Goal: Task Accomplishment & Management: Manage account settings

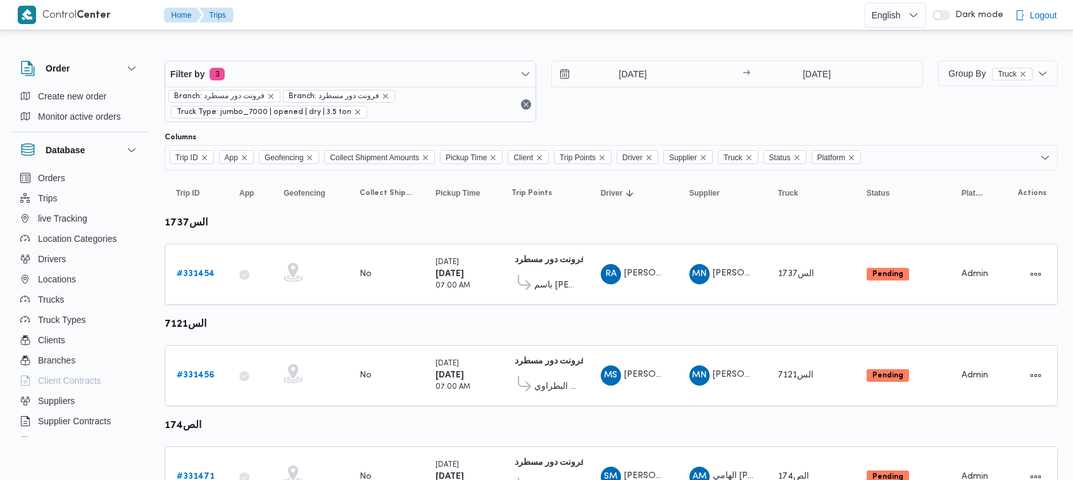
click at [674, 115] on div "[DATE] → [DATE]" at bounding box center [738, 91] width 372 height 61
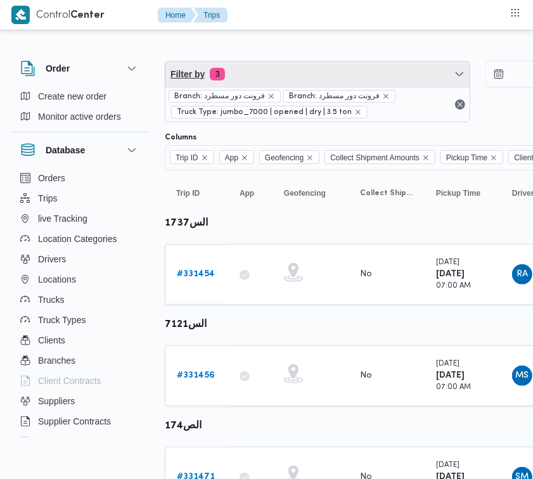
click at [296, 68] on span "Filter by 3" at bounding box center [317, 73] width 304 height 25
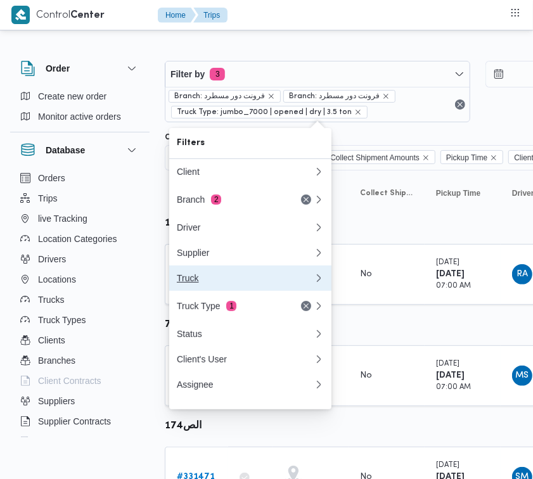
click at [206, 283] on div "Truck" at bounding box center [243, 278] width 132 height 10
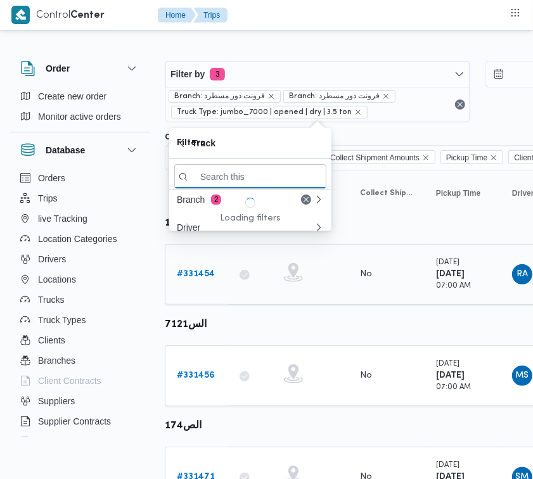
paste input "رنب163"
type input "رنب163"
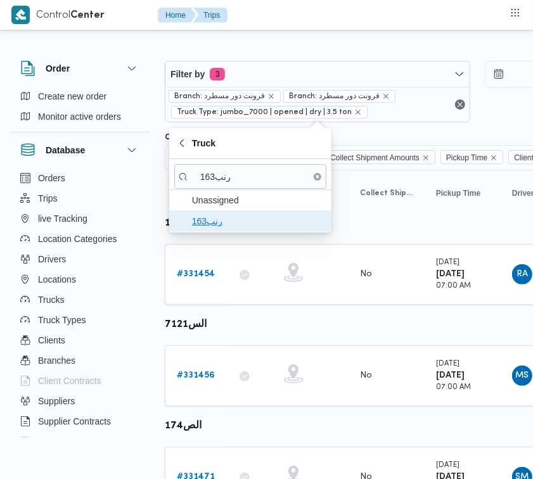
click at [220, 215] on span "رنب163" at bounding box center [258, 220] width 132 height 15
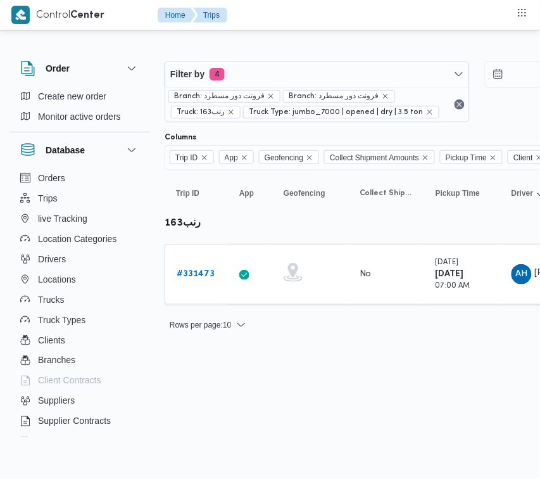
click at [191, 271] on b "# 331473" at bounding box center [196, 274] width 38 height 8
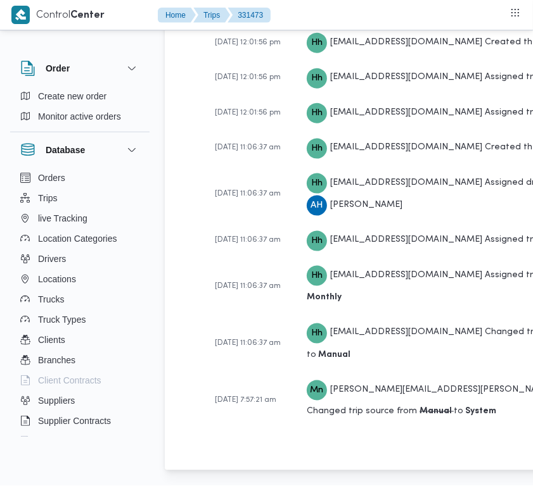
scroll to position [2506, 0]
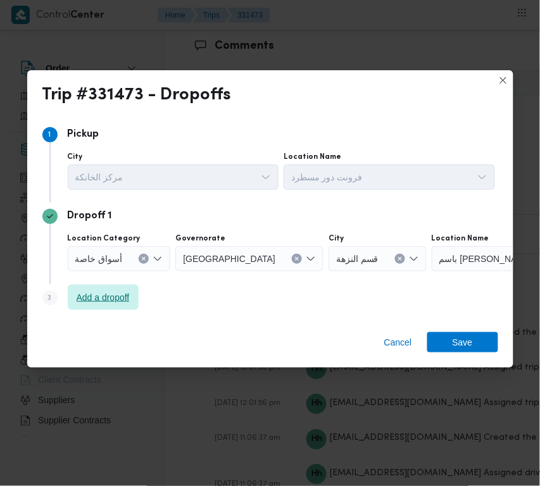
click at [98, 288] on span "Add a dropoff" at bounding box center [103, 297] width 71 height 25
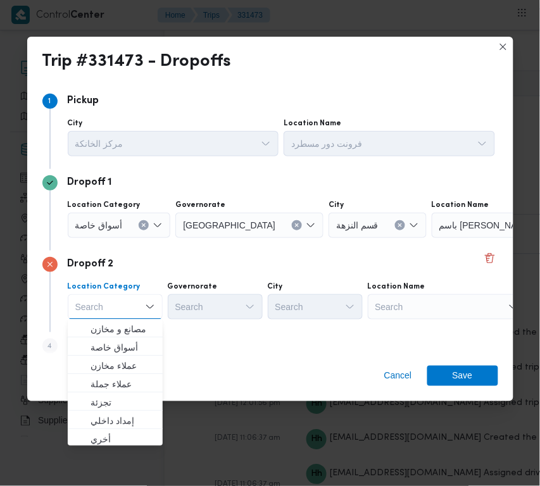
click at [341, 129] on label "Location Name" at bounding box center [313, 123] width 58 height 10
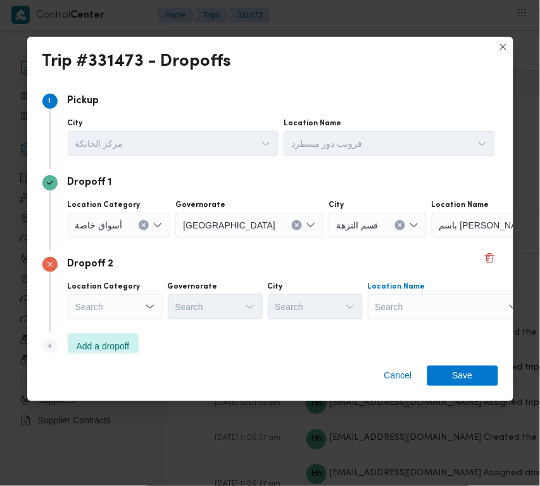
click at [432, 238] on div "Search" at bounding box center [511, 225] width 158 height 25
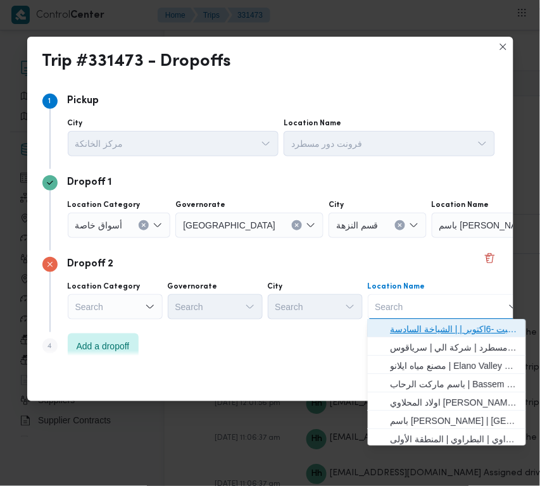
click at [415, 336] on span "حياه ايجيبت -6اكتوبر | | الشياخة السادسة" at bounding box center [455, 329] width 128 height 15
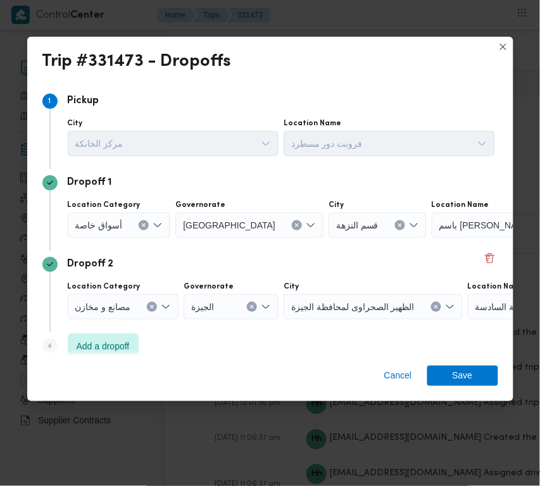
click at [416, 337] on div "Step 4 is disabled 4 Add a dropoff" at bounding box center [270, 348] width 456 height 33
click at [146, 227] on icon "Clear input" at bounding box center [143, 225] width 3 height 3
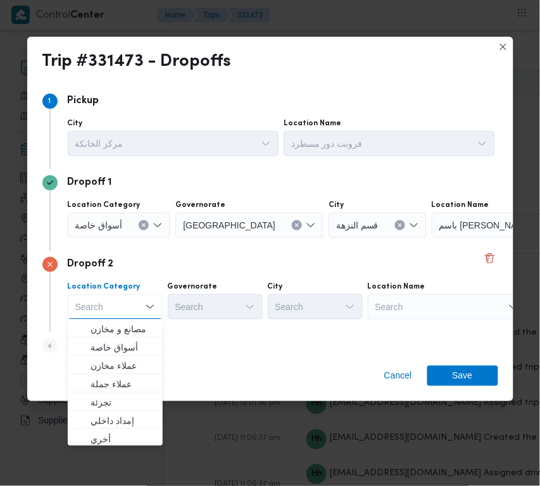
drag, startPoint x: 426, startPoint y: 293, endPoint x: 434, endPoint y: 308, distance: 16.7
click at [432, 238] on div "Search" at bounding box center [511, 225] width 158 height 25
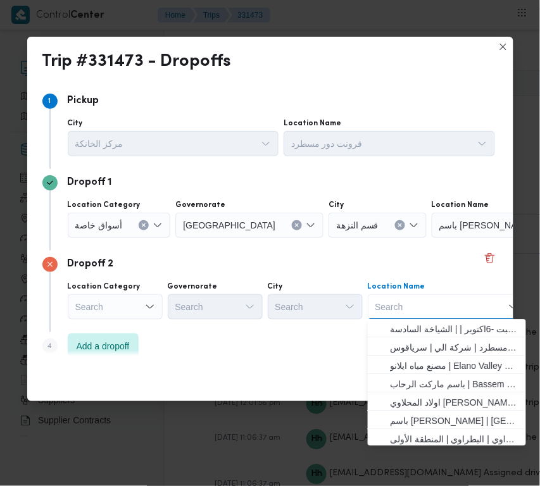
click at [434, 308] on div "Search Combo box. Selected. Combo box input. Search. Type some text or, to disp…" at bounding box center [447, 306] width 158 height 25
click at [437, 349] on span "فرونت دور مسطرد | شركة الي | سرياقوس" at bounding box center [455, 348] width 128 height 15
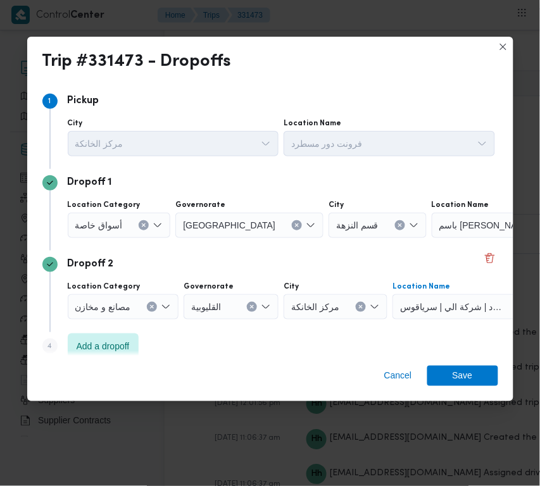
click at [134, 231] on div "أسواق خاصة" at bounding box center [119, 225] width 103 height 25
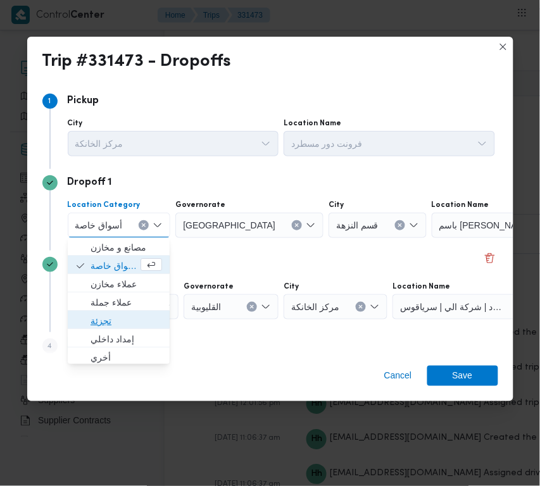
click at [115, 318] on span "تجزئة" at bounding box center [127, 321] width 72 height 15
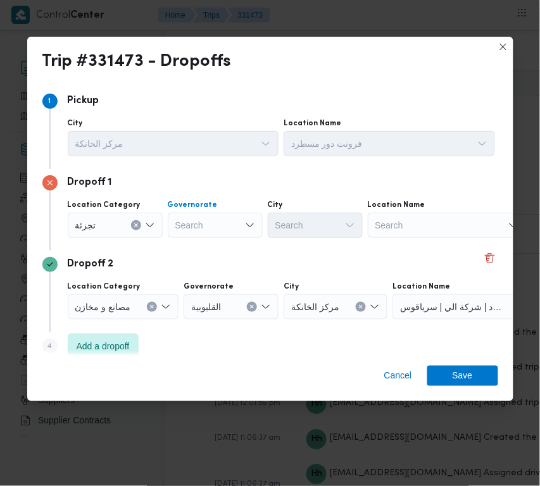
click at [196, 220] on div "Search" at bounding box center [215, 225] width 95 height 25
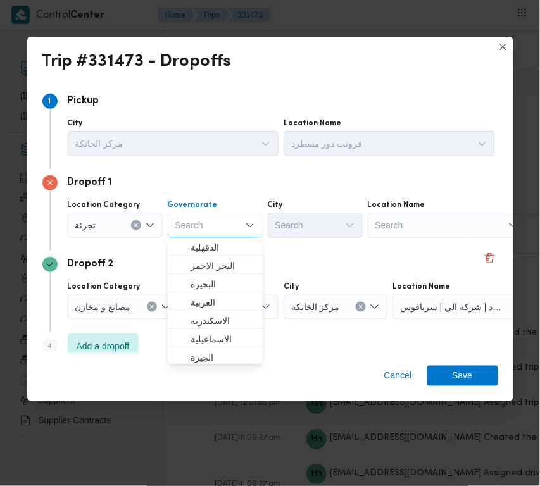
paste input "[GEOGRAPHIC_DATA]"
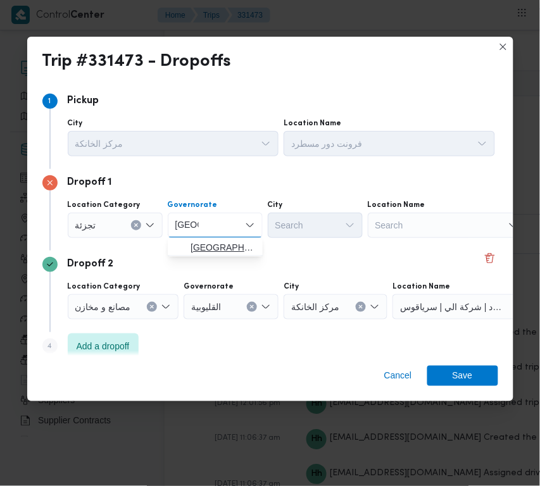
type input "[GEOGRAPHIC_DATA]"
click at [201, 244] on span "[GEOGRAPHIC_DATA]" at bounding box center [223, 248] width 65 height 15
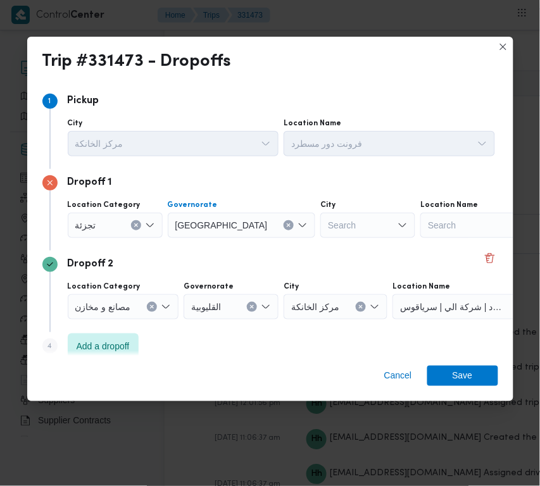
click at [320, 220] on div "Search" at bounding box center [367, 225] width 95 height 25
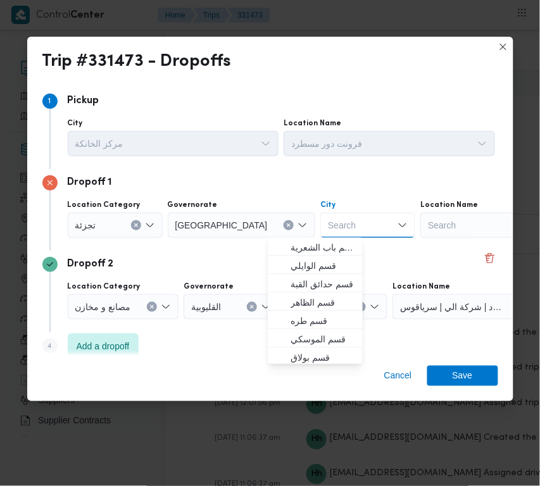
paste input "[GEOGRAPHIC_DATA]"
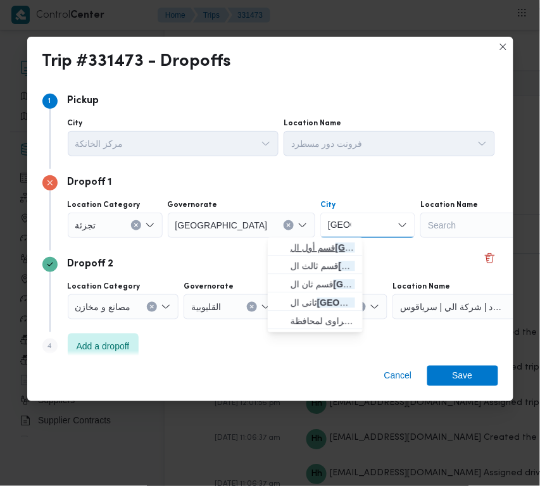
type input "[GEOGRAPHIC_DATA]"
click at [285, 241] on span "قسم أول ال قاهرة الجديدة" at bounding box center [315, 248] width 85 height 20
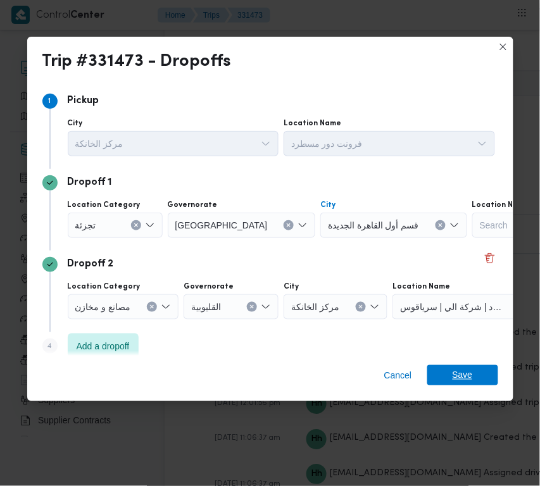
click at [444, 372] on span "Save" at bounding box center [462, 375] width 71 height 20
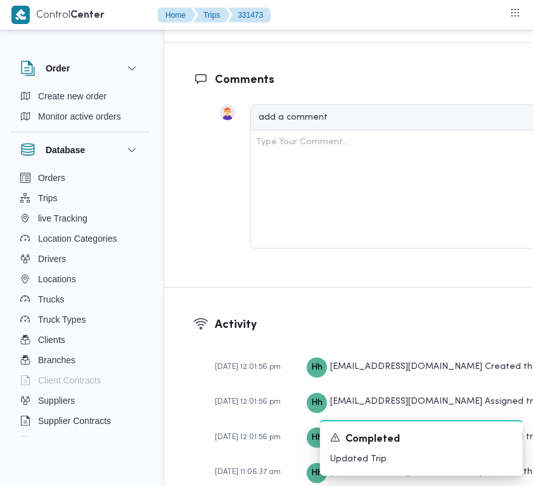
scroll to position [2521, 0]
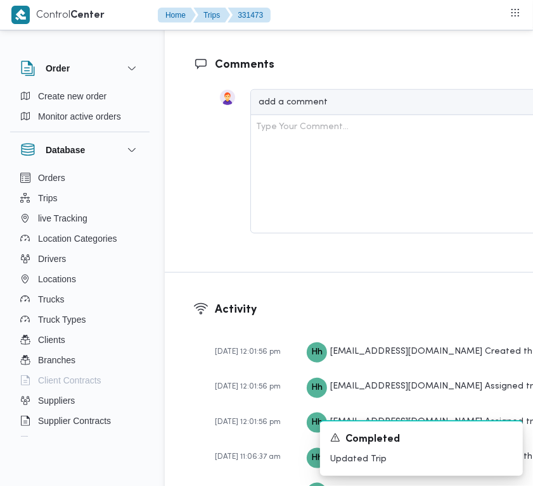
drag, startPoint x: 458, startPoint y: 131, endPoint x: 479, endPoint y: 133, distance: 21.0
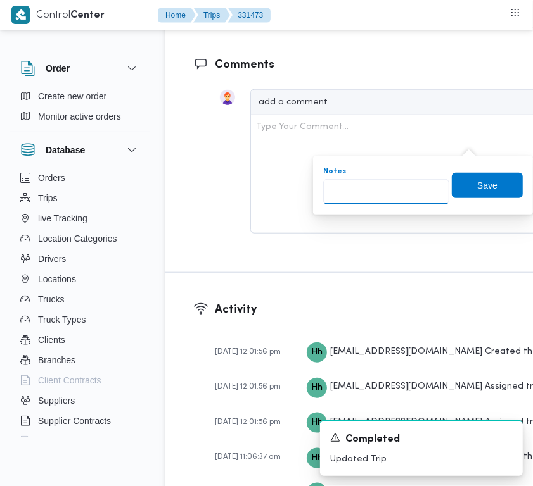
click at [369, 189] on input "Notes" at bounding box center [386, 191] width 126 height 25
paste input "تجمع"
type input "تجمع"
click at [470, 192] on span "Save" at bounding box center [486, 184] width 71 height 25
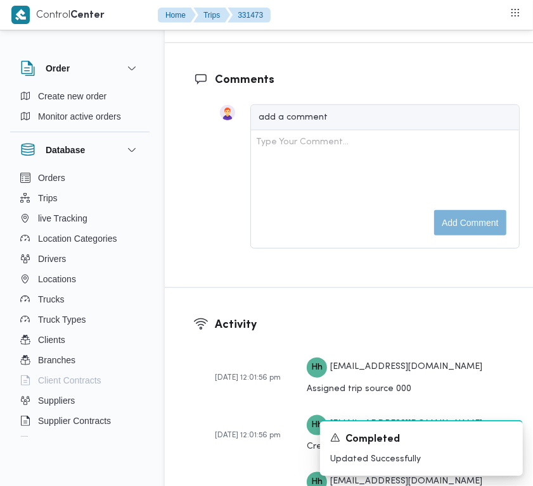
scroll to position [2096, 0]
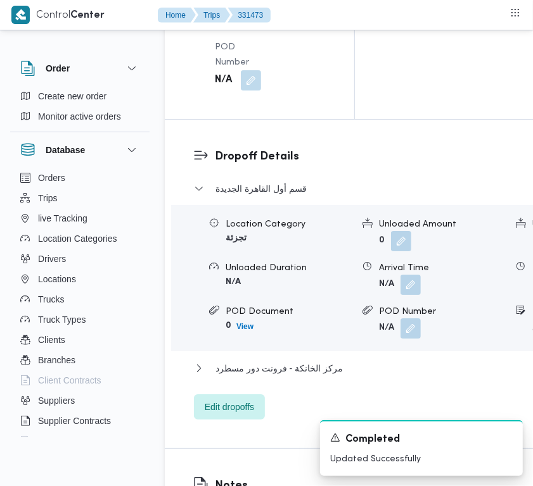
scroll to position [1964, 0]
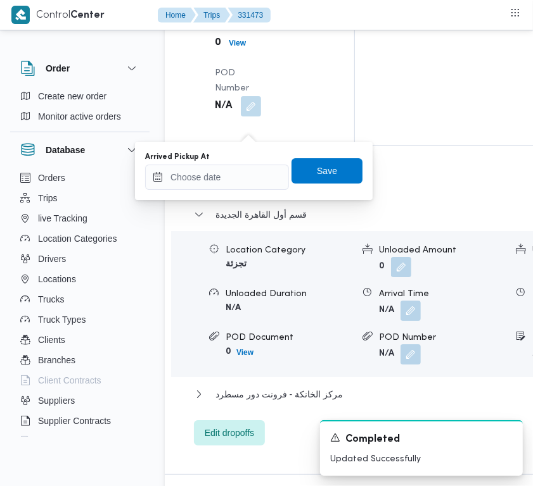
drag, startPoint x: 231, startPoint y: 197, endPoint x: 203, endPoint y: 168, distance: 40.3
click at [230, 197] on div "You are in a dialog. To close this dialog, hit escape. Arrived Pickup At Save" at bounding box center [253, 171] width 237 height 58
click at [203, 168] on input "Arrived Pickup At" at bounding box center [217, 177] width 144 height 25
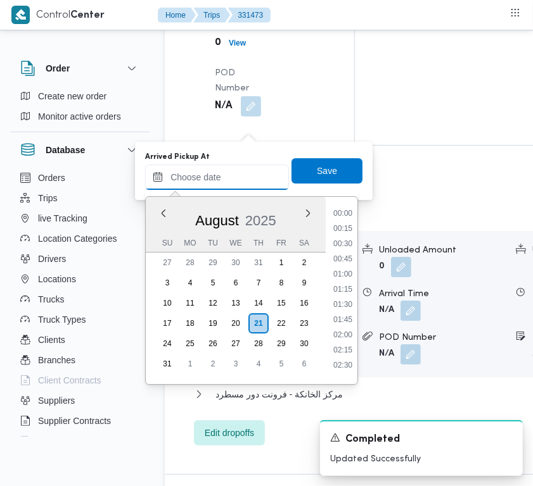
paste input "[DATE] 7:00:00 AM"
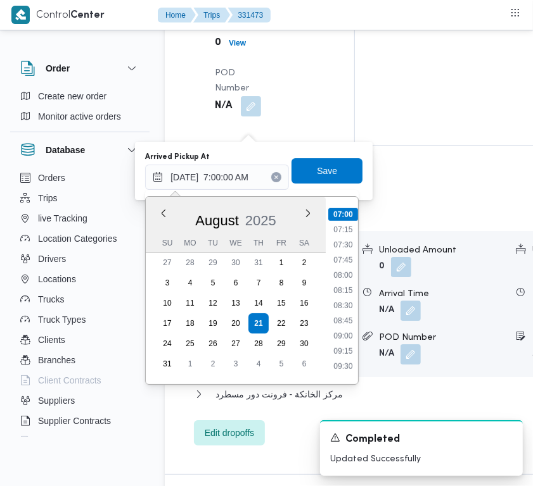
type input "[DATE] 07:00"
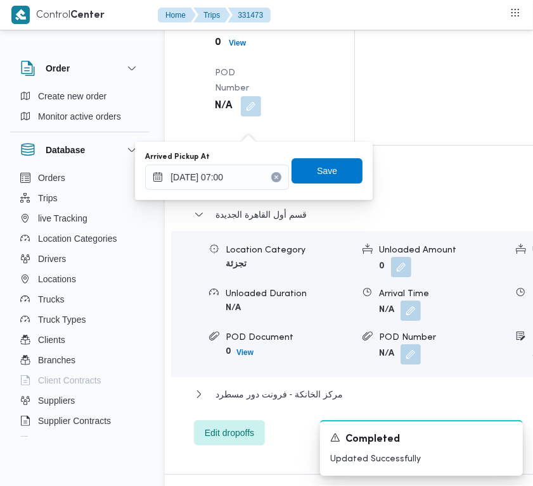
click at [350, 156] on div "Arrived Pickup At 21/08/2025 07:00 Save" at bounding box center [254, 171] width 220 height 41
click at [309, 158] on span "Save" at bounding box center [326, 170] width 71 height 25
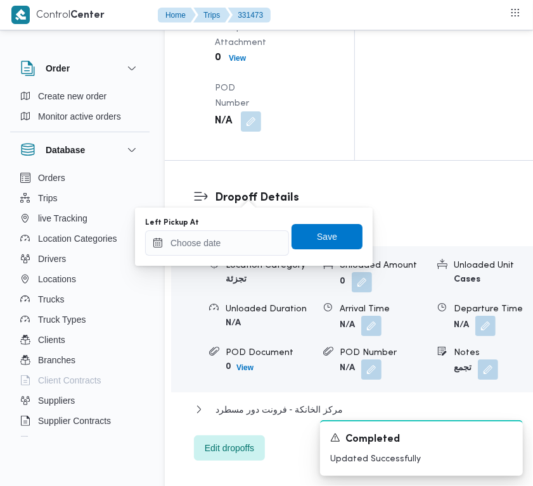
click at [241, 208] on div at bounding box center [241, 208] width 0 height 0
drag, startPoint x: 241, startPoint y: 251, endPoint x: 234, endPoint y: 251, distance: 6.4
click at [235, 251] on input "Left Pickup At" at bounding box center [217, 242] width 144 height 25
paste input "[DATE] 7:00:00 AM"
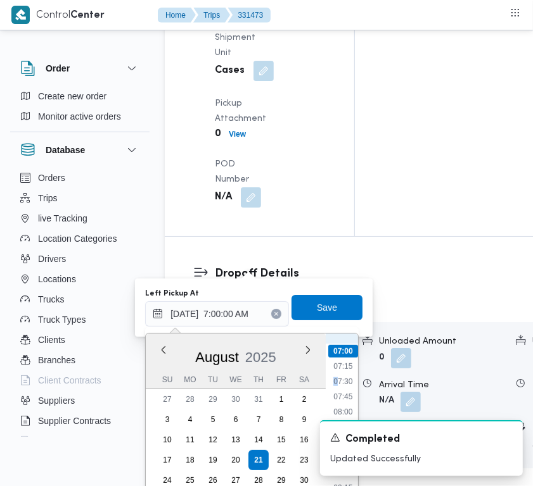
click at [336, 381] on li "07:30" at bounding box center [342, 381] width 29 height 13
type input "[DATE] 07:30"
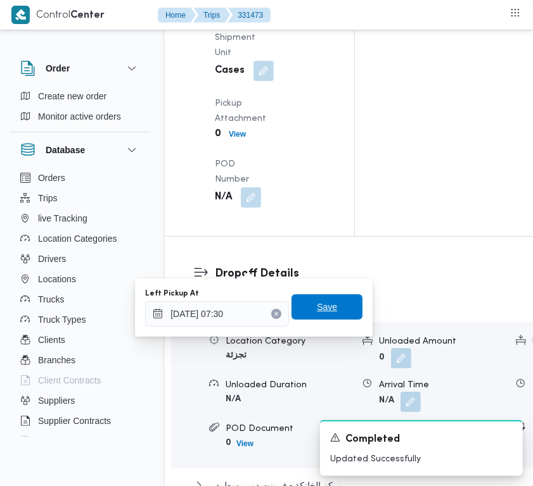
click at [312, 317] on span "Save" at bounding box center [326, 306] width 71 height 25
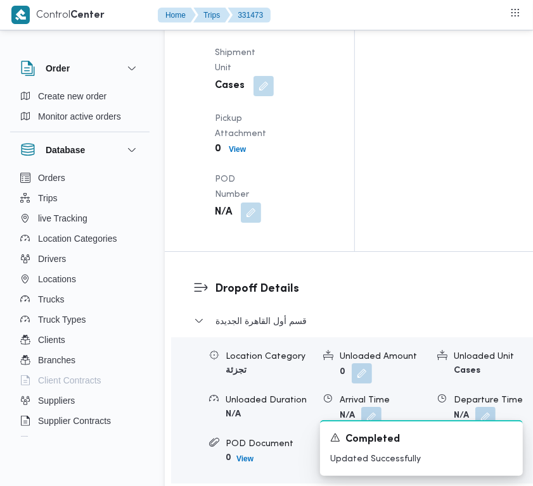
scroll to position [0, 0]
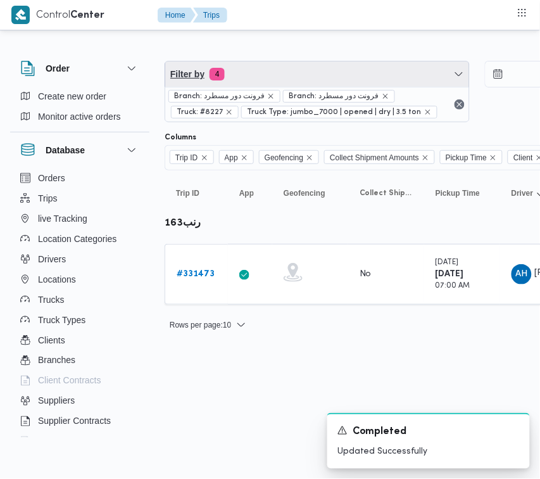
drag, startPoint x: 261, startPoint y: 72, endPoint x: 271, endPoint y: 96, distance: 26.1
click at [261, 72] on span "Filter by 4" at bounding box center [317, 73] width 304 height 25
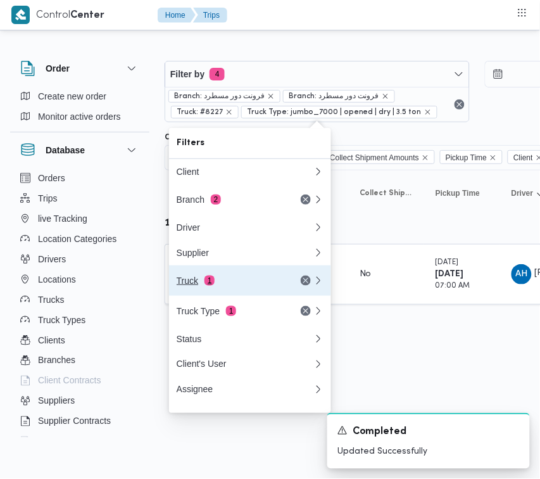
click at [222, 293] on div "Truck 1" at bounding box center [245, 280] width 152 height 30
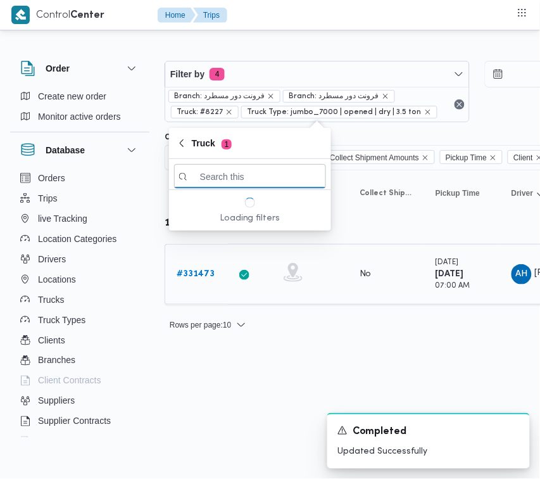
paste input "3592"
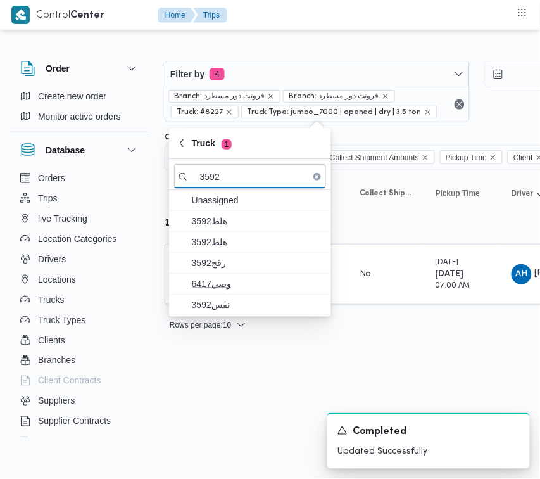
type input "3592"
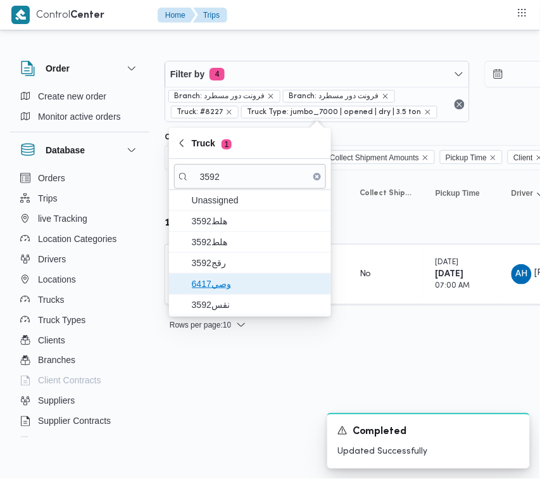
click at [229, 282] on span "وصي6417" at bounding box center [258, 283] width 132 height 15
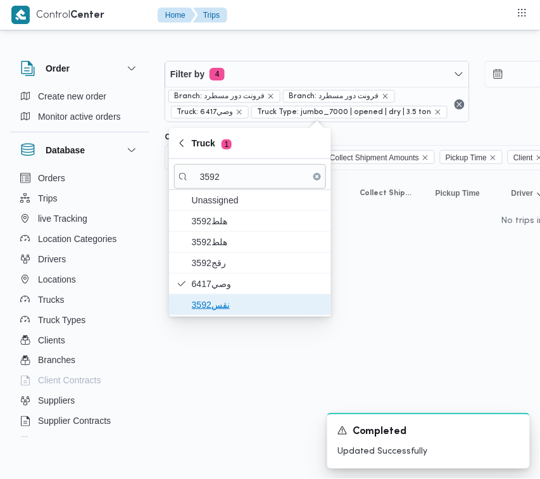
click at [229, 305] on span "نقس3592" at bounding box center [258, 304] width 132 height 15
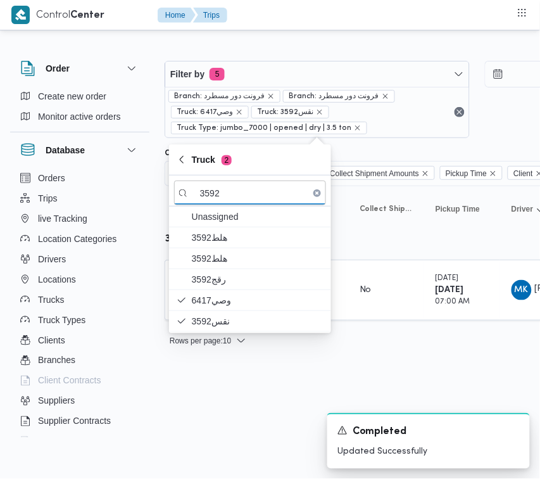
click at [388, 367] on html "Control Center Home Trips Order Create new order Monitor active orders Database…" at bounding box center [270, 239] width 540 height 479
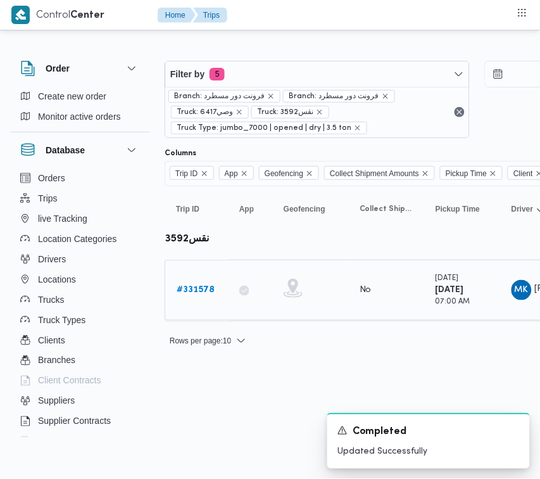
click at [194, 291] on b "# 331578" at bounding box center [196, 290] width 38 height 8
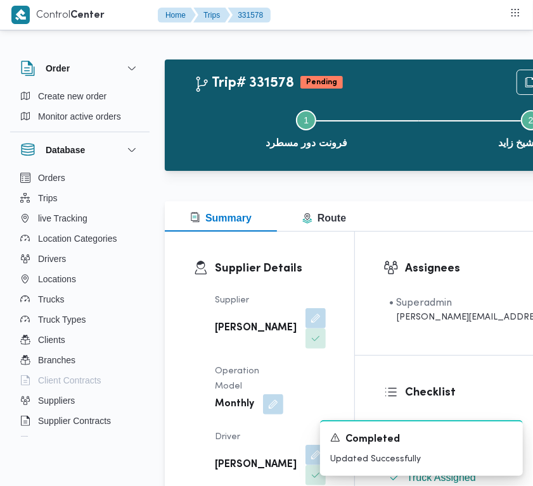
click at [178, 184] on div at bounding box center [415, 178] width 501 height 15
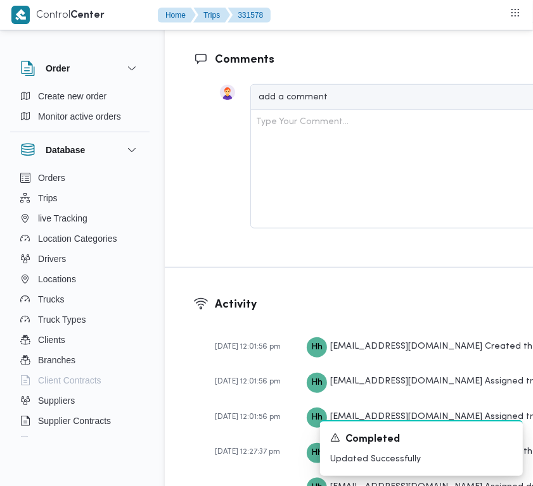
scroll to position [2506, 0]
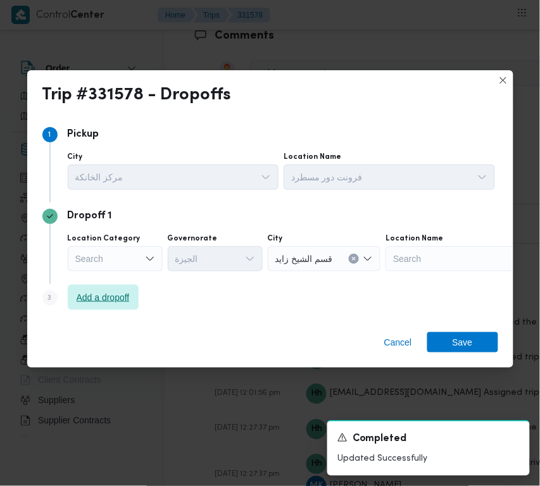
click at [122, 305] on span "Add a dropoff" at bounding box center [103, 297] width 53 height 15
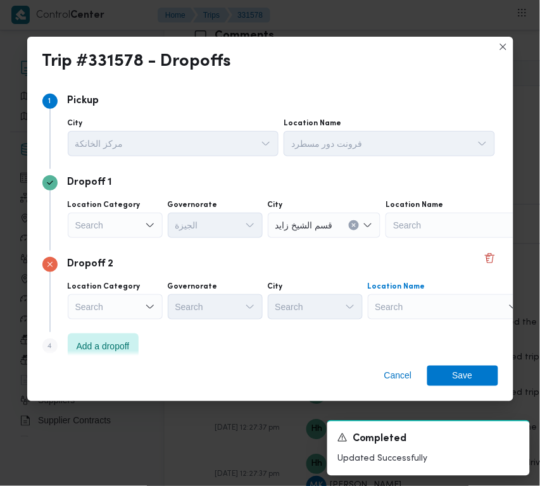
click at [439, 238] on div "Search" at bounding box center [465, 225] width 158 height 25
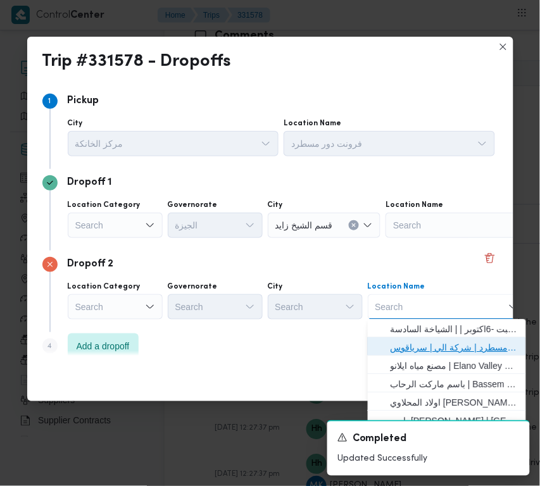
click at [445, 343] on span "فرونت دور مسطرد | شركة الي | سرياقوس" at bounding box center [455, 348] width 128 height 15
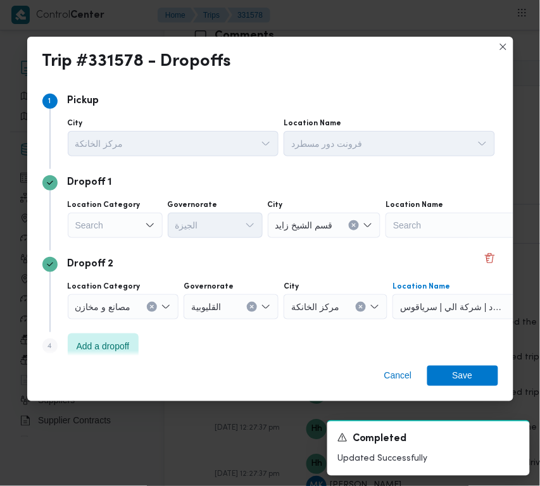
click at [137, 222] on div "Search" at bounding box center [115, 225] width 95 height 25
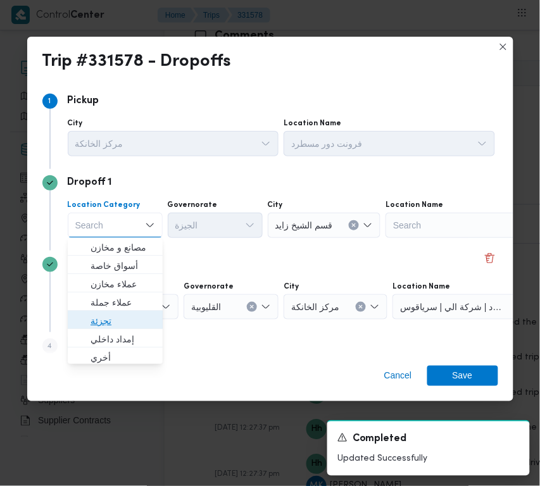
click at [143, 315] on span "تجزئة" at bounding box center [123, 321] width 65 height 15
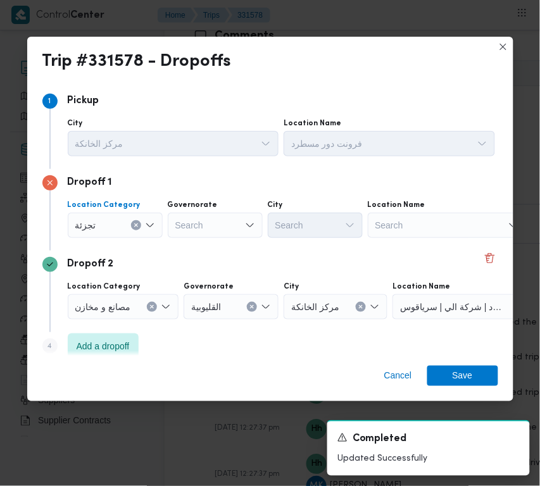
click at [197, 218] on div "Search" at bounding box center [215, 225] width 95 height 25
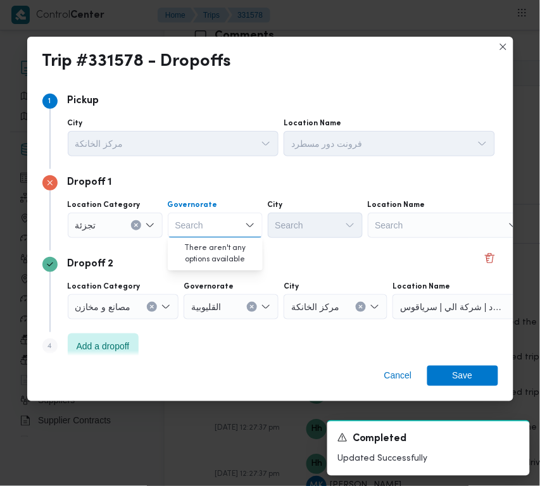
paste input "[GEOGRAPHIC_DATA]"
type input "[GEOGRAPHIC_DATA]"
click at [222, 226] on div "[GEOGRAPHIC_DATA] [GEOGRAPHIC_DATA]" at bounding box center [215, 225] width 95 height 25
click at [210, 251] on span "[GEOGRAPHIC_DATA]" at bounding box center [223, 248] width 65 height 15
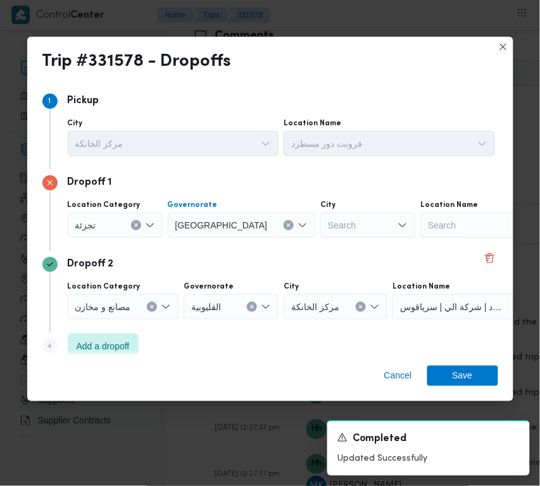
click at [320, 224] on div "Search" at bounding box center [367, 225] width 95 height 25
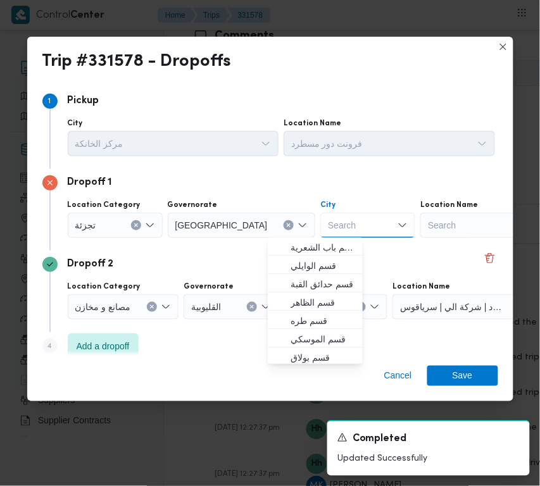
paste input "[PERSON_NAME]"
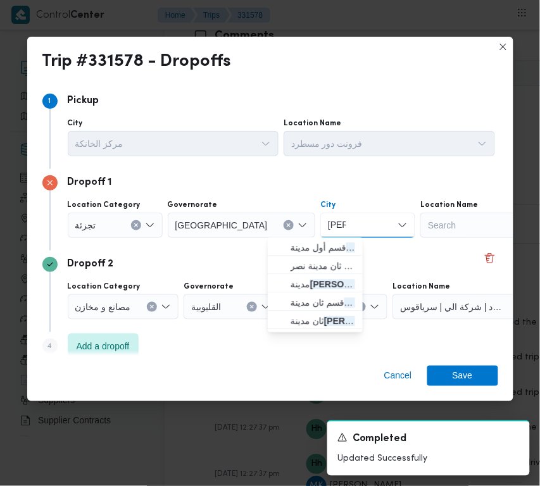
type input "[PERSON_NAME]"
click at [281, 246] on icon "button" at bounding box center [280, 248] width 10 height 10
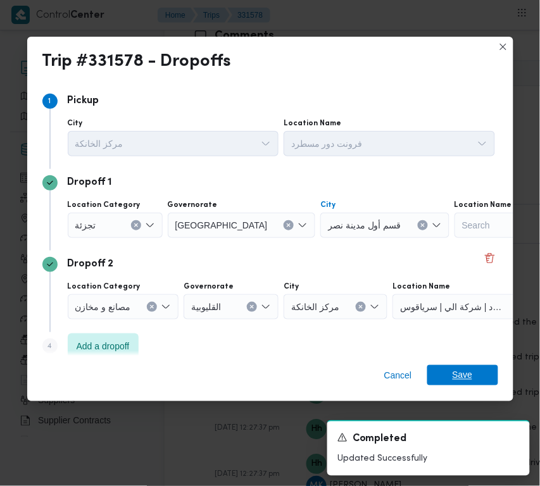
click at [469, 372] on span "Save" at bounding box center [463, 375] width 20 height 20
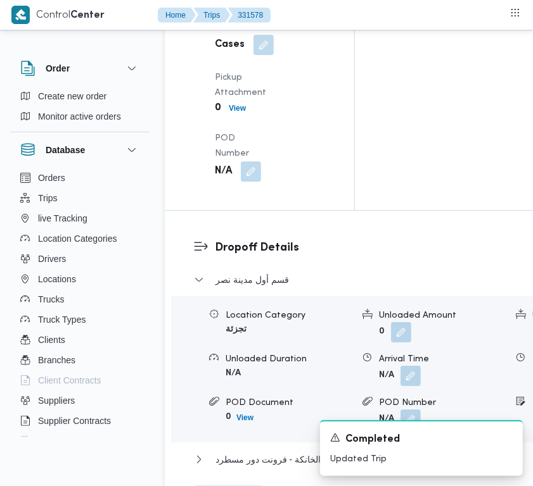
scroll to position [1851, 0]
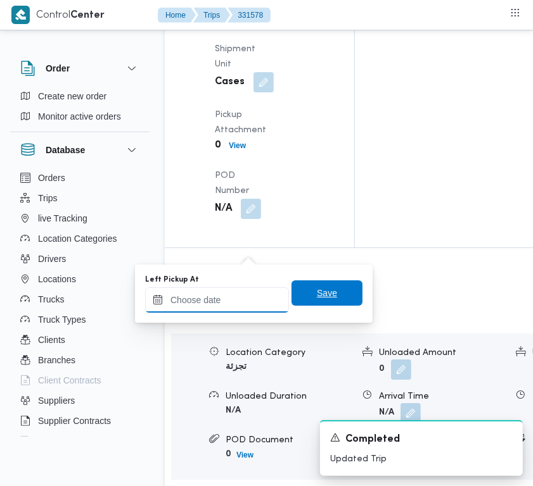
click at [234, 299] on input "Left Pickup At" at bounding box center [217, 299] width 144 height 25
paste input "[DATE] 7:30:00 AM"
type input "[DATE] 7:30:00 AM"
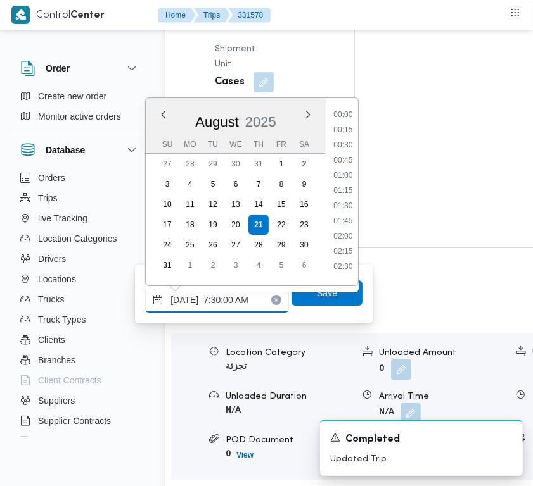
scroll to position [431, 0]
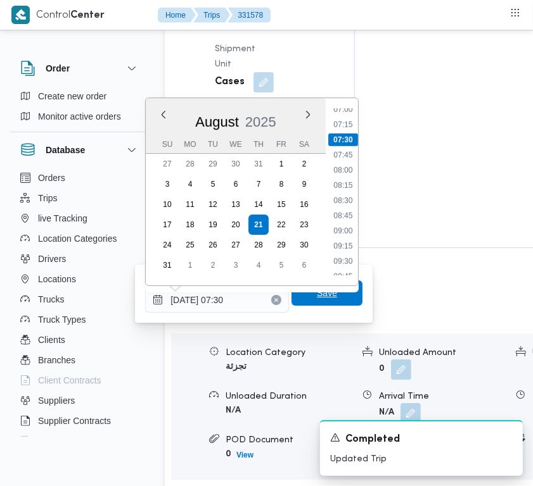
click at [303, 296] on span "Save" at bounding box center [326, 293] width 71 height 25
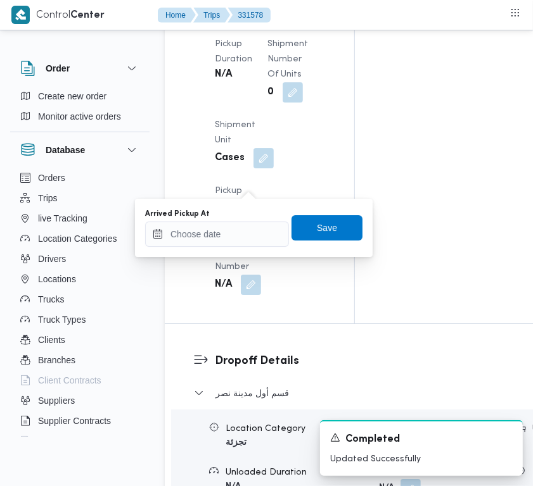
click at [251, 219] on div "Arrived Pickup At" at bounding box center [217, 228] width 144 height 38
click at [248, 234] on input "Arrived Pickup At" at bounding box center [217, 234] width 144 height 25
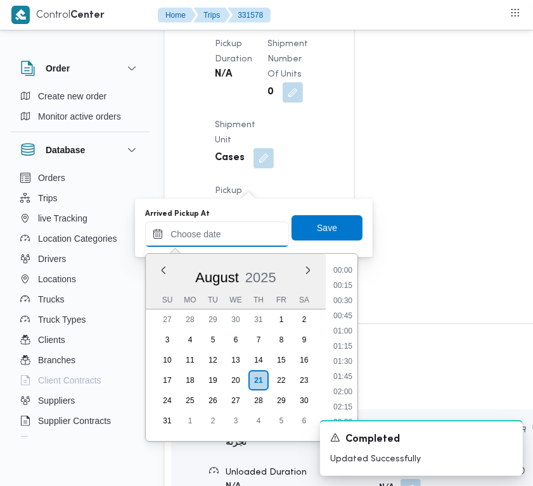
paste input "[DATE] 7:30:00 AM"
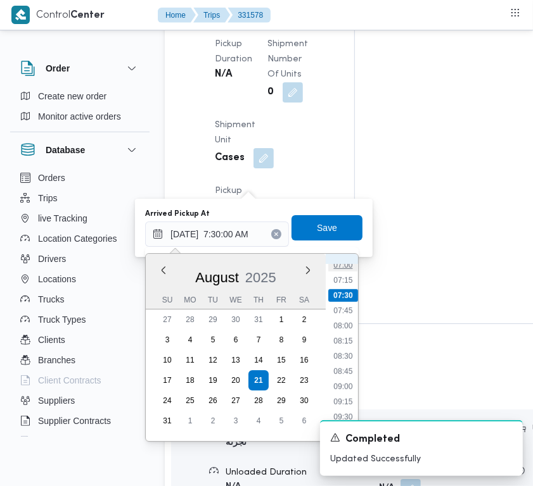
click at [347, 270] on li "07:00" at bounding box center [342, 265] width 29 height 13
type input "[DATE] 07:00"
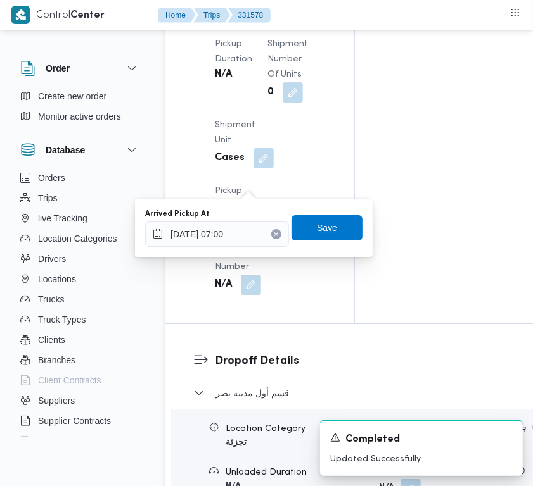
click at [331, 227] on span "Save" at bounding box center [326, 227] width 71 height 25
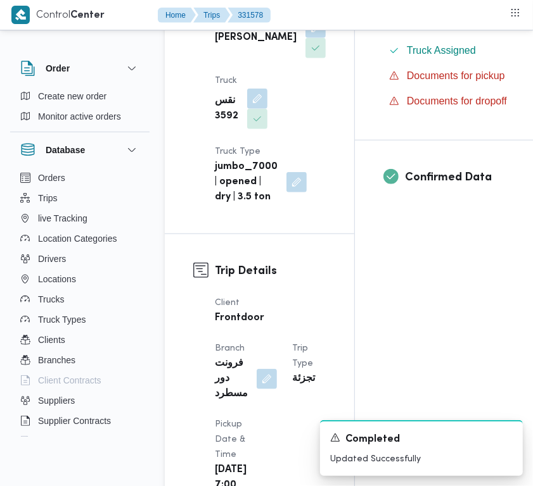
scroll to position [0, 0]
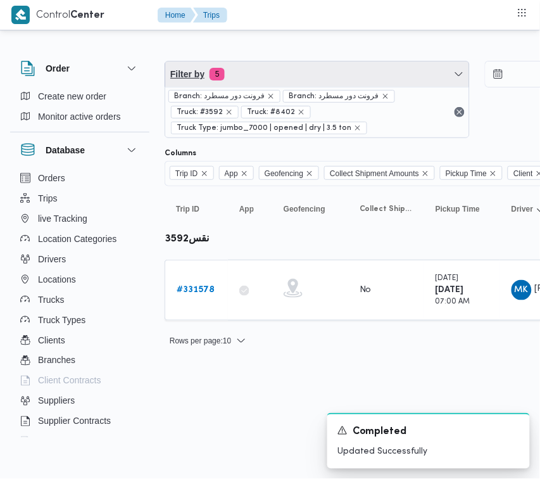
click at [322, 75] on span "Filter by 5" at bounding box center [317, 73] width 304 height 25
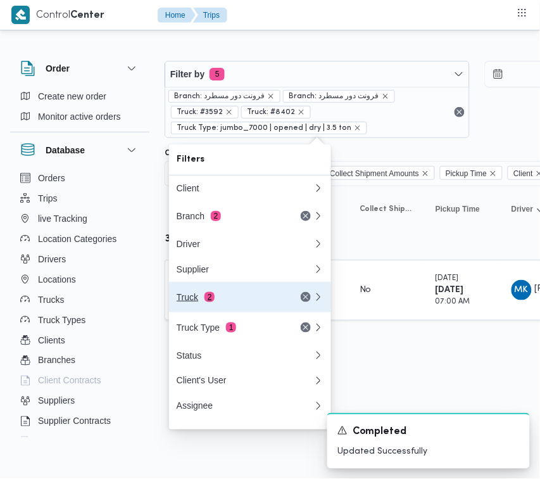
click at [250, 302] on div "Truck 2" at bounding box center [230, 297] width 106 height 10
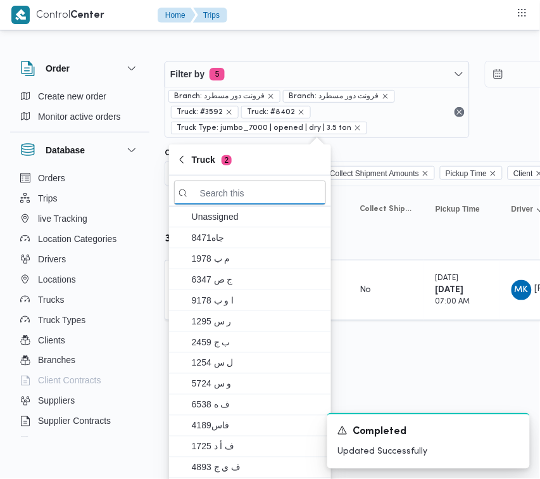
paste input "ومب628"
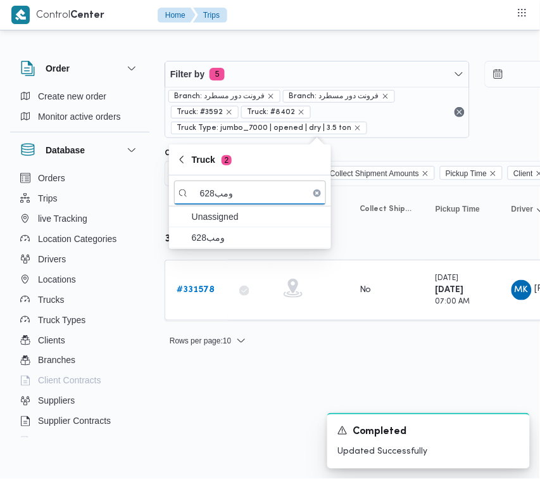
type input "ومب628"
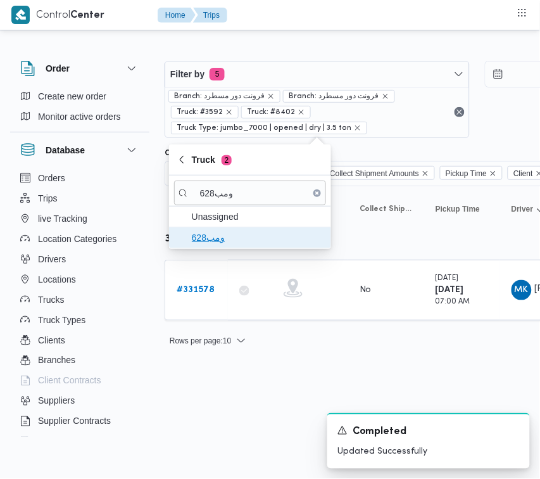
click at [237, 246] on span "ومب628" at bounding box center [250, 237] width 152 height 20
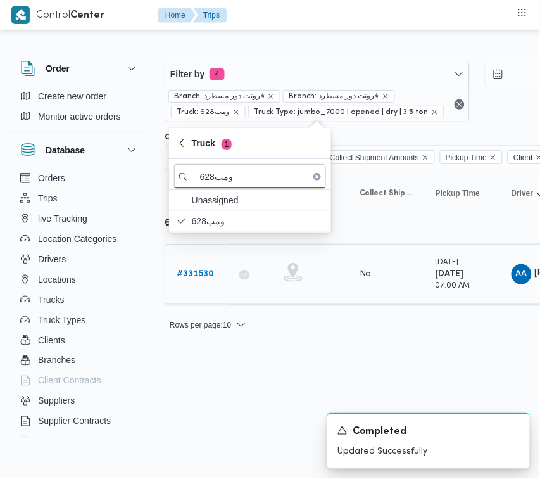
click at [211, 278] on b "# 331530" at bounding box center [195, 274] width 37 height 8
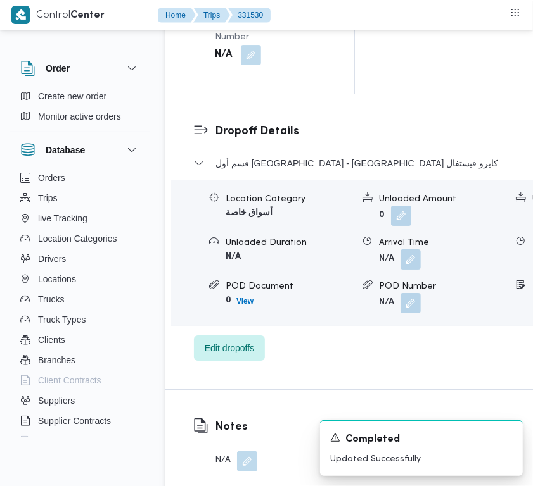
scroll to position [2506, 0]
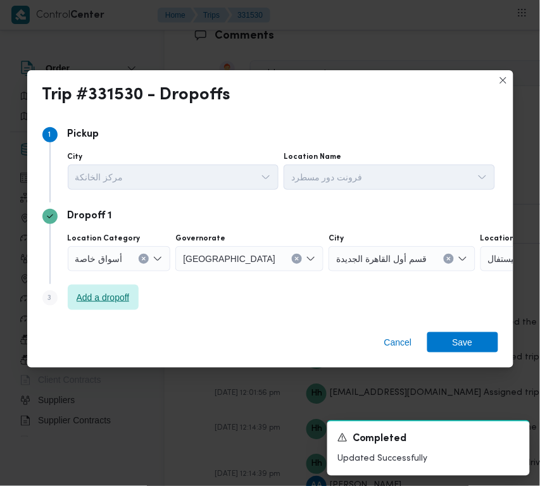
click at [120, 298] on span "Add a dropoff" at bounding box center [103, 297] width 53 height 15
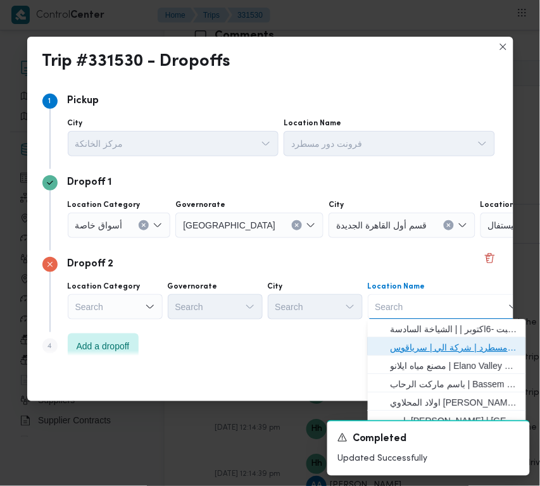
click at [441, 341] on span "فرونت دور مسطرد | شركة الي | سرياقوس" at bounding box center [455, 348] width 128 height 15
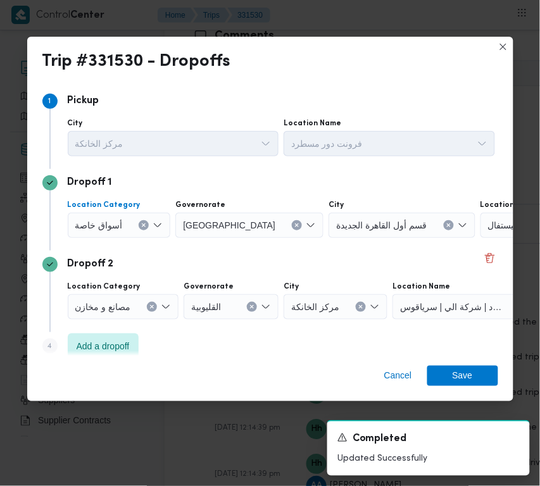
click at [130, 220] on div at bounding box center [128, 225] width 6 height 20
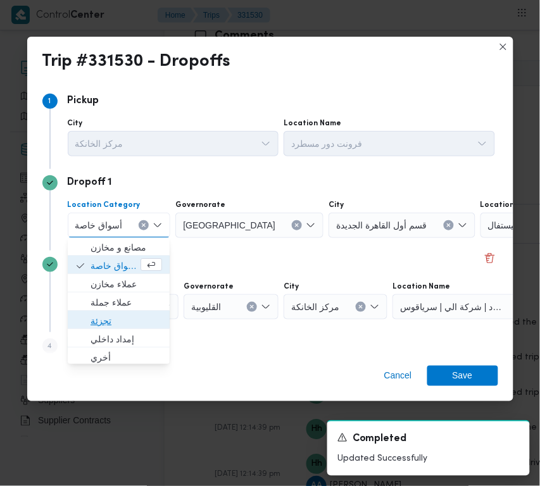
click at [118, 323] on span "تجزئة" at bounding box center [127, 321] width 72 height 15
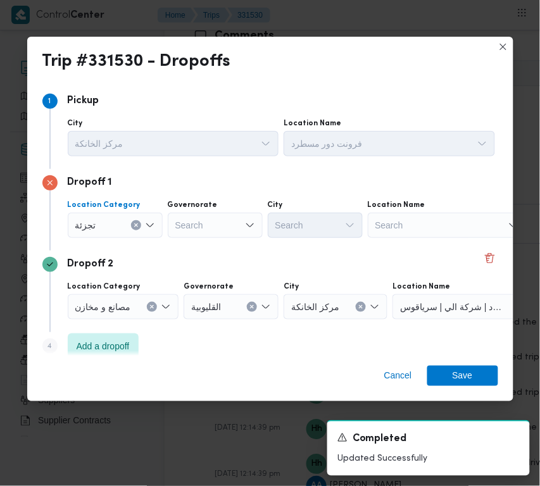
click at [189, 223] on div "Search" at bounding box center [215, 225] width 95 height 25
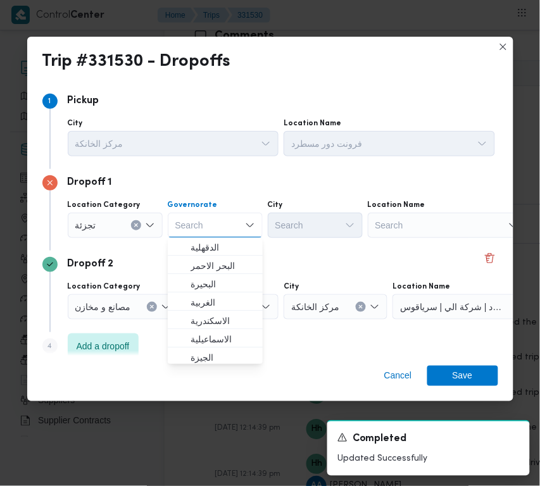
paste input "جيزة"
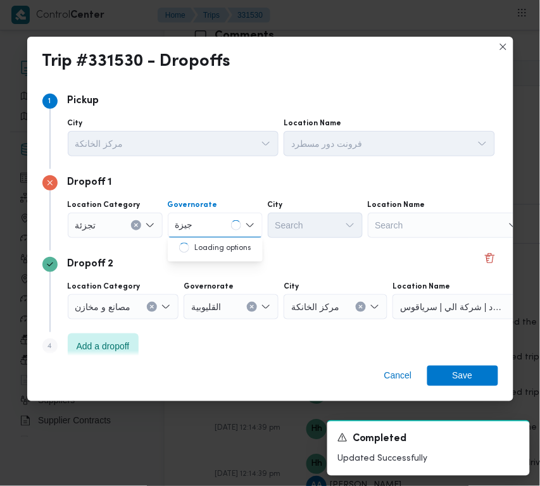
type input "جيزة"
click at [213, 225] on div "جيزة جيزة" at bounding box center [215, 225] width 95 height 25
click at [204, 253] on span "ال جيزة" at bounding box center [223, 248] width 65 height 15
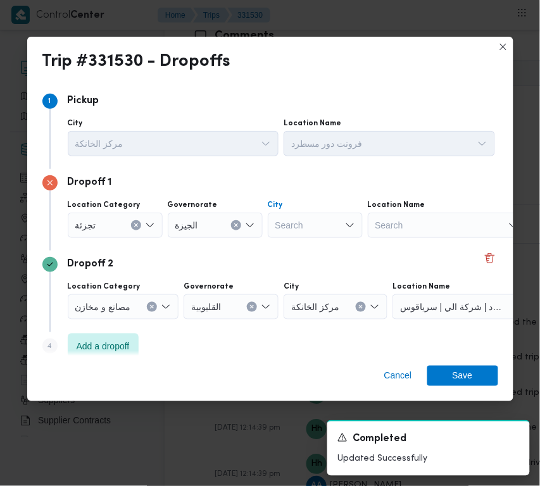
click at [281, 227] on div "Search" at bounding box center [315, 225] width 95 height 25
paste input "زايد"
type input "زايد"
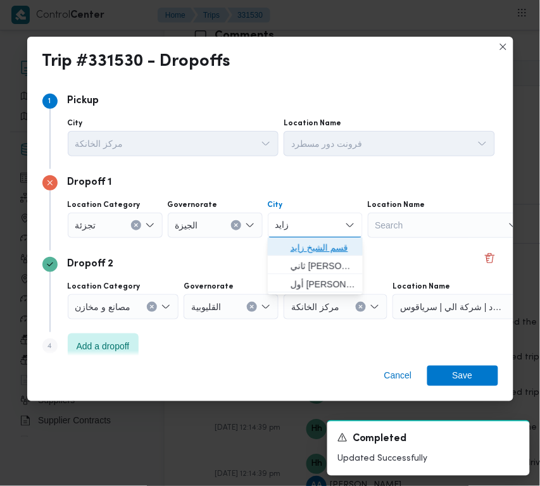
click at [293, 246] on span "قسم الشيخ زايد" at bounding box center [323, 248] width 65 height 15
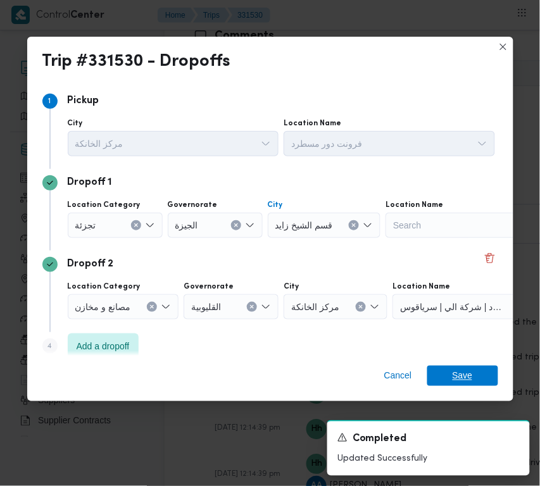
click at [470, 374] on span "Save" at bounding box center [463, 376] width 20 height 20
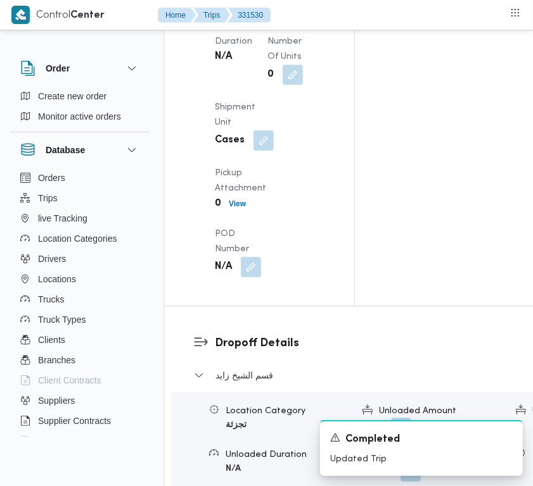
scroll to position [1818, 0]
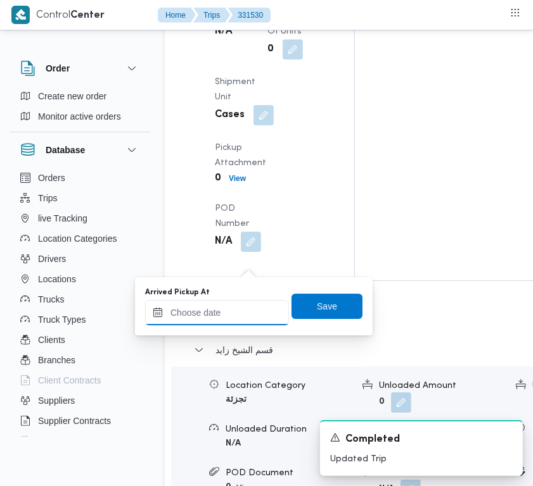
click at [232, 307] on input "Arrived Pickup At" at bounding box center [217, 312] width 144 height 25
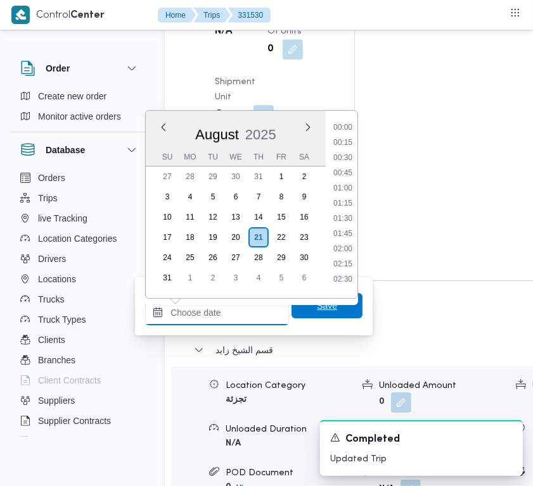
paste input "[DATE] 7:00:00 AM"
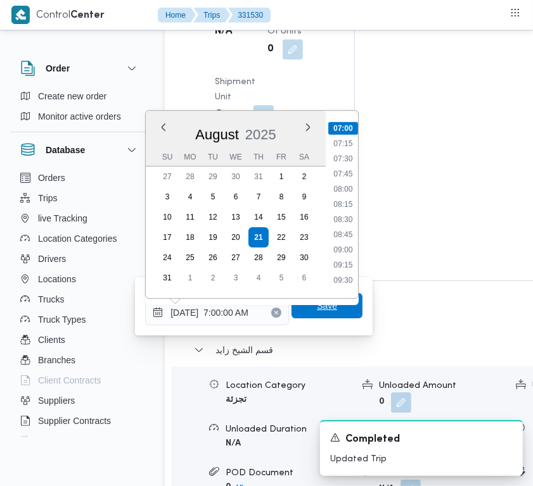
type input "[DATE] 07:00"
click at [317, 312] on span "Save" at bounding box center [327, 305] width 20 height 15
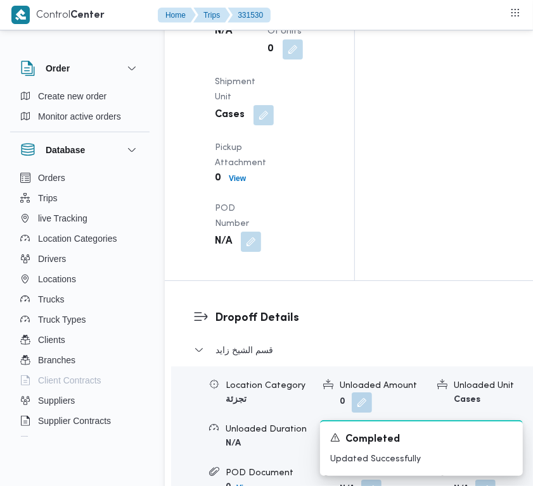
click at [234, 260] on div "Arrived Pickup At N/A Left Pickup At N/A Pickup Duration N/A Shipment Number of…" at bounding box center [270, 89] width 126 height 339
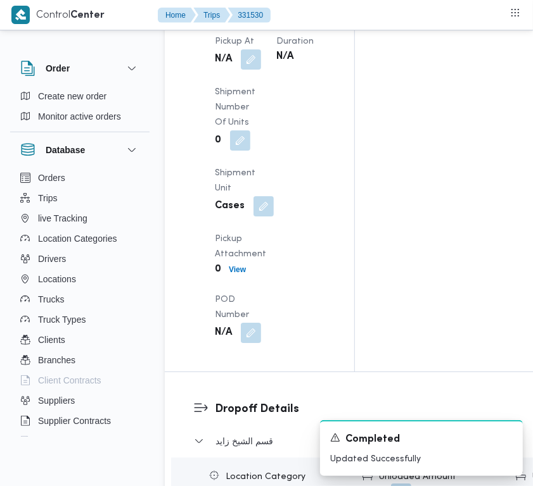
drag, startPoint x: 237, startPoint y: 391, endPoint x: 251, endPoint y: 390, distance: 13.3
click at [237, 70] on span at bounding box center [247, 59] width 27 height 20
click at [251, 69] on button "button" at bounding box center [251, 59] width 20 height 20
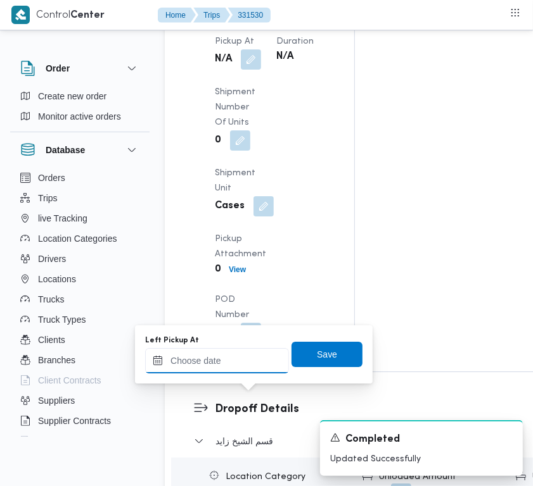
click at [225, 358] on input "Left Pickup At" at bounding box center [217, 360] width 144 height 25
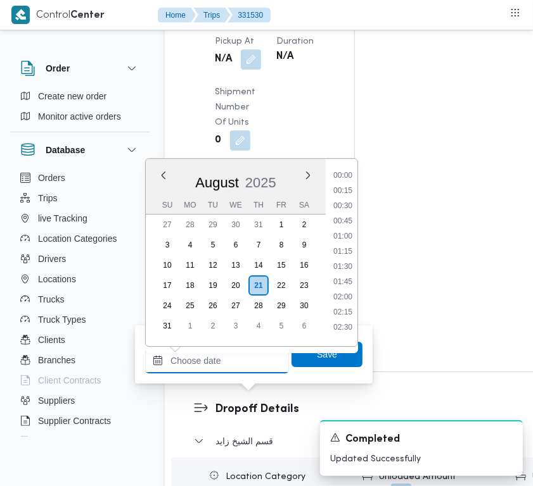
paste input "[DATE] 7:00:00 AM"
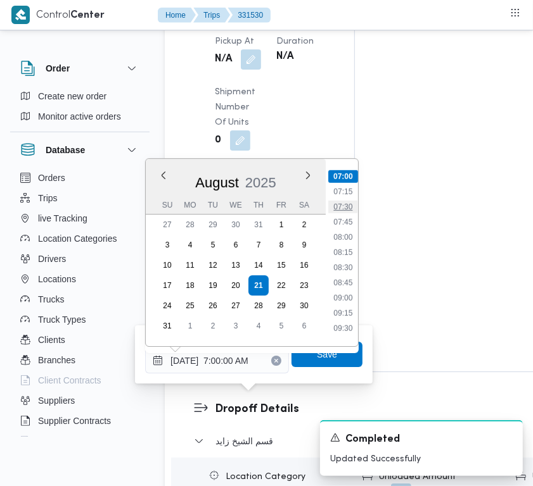
click at [341, 201] on li "07:30" at bounding box center [342, 207] width 29 height 13
type input "[DATE] 07:30"
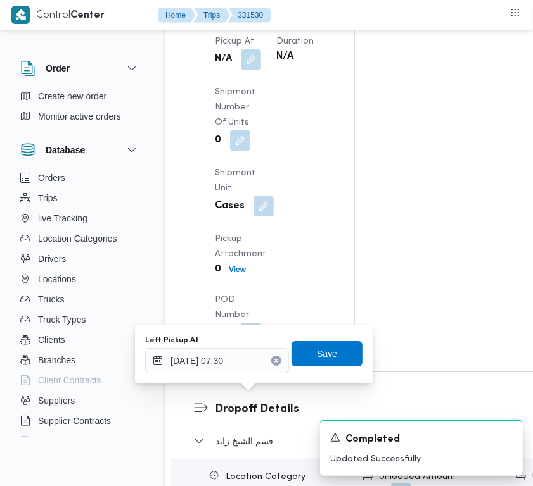
click at [317, 347] on span "Save" at bounding box center [327, 353] width 20 height 15
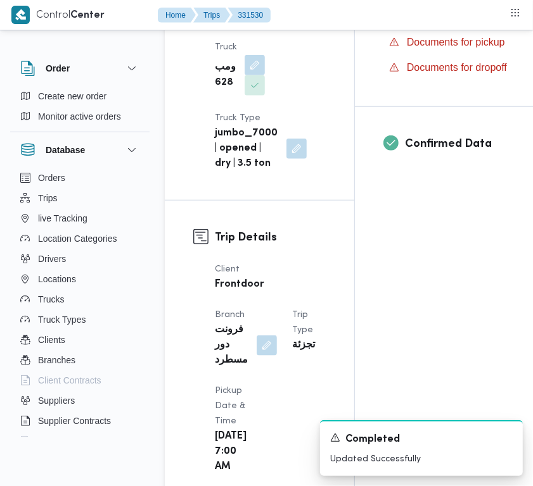
scroll to position [0, 0]
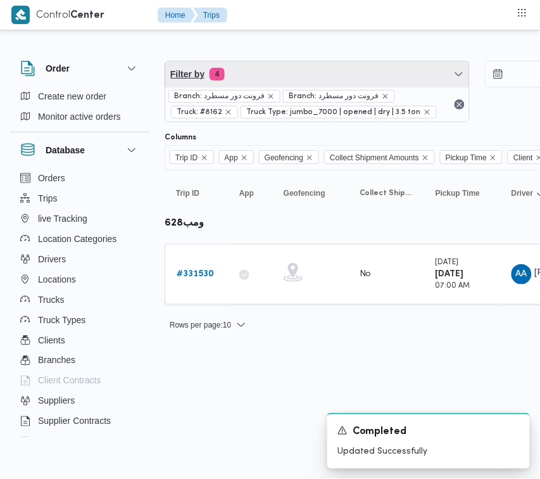
click at [277, 68] on span "Filter by 4" at bounding box center [317, 73] width 304 height 25
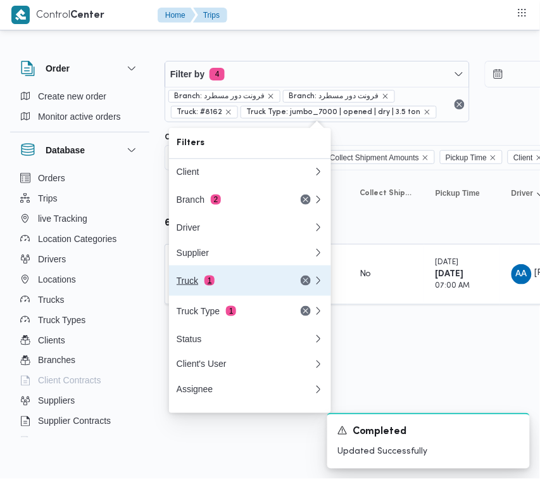
click at [210, 284] on span "1" at bounding box center [210, 280] width 10 height 10
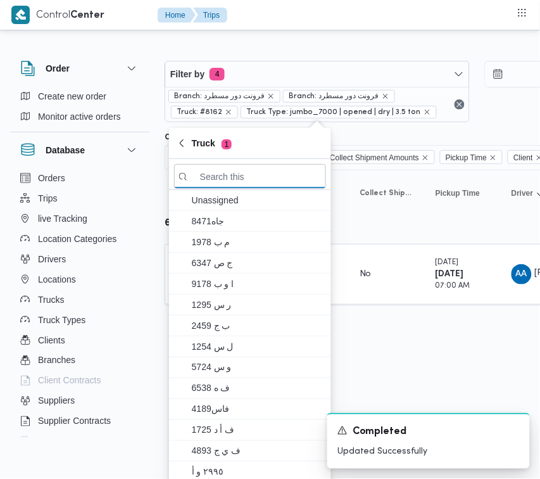
paste input "6121"
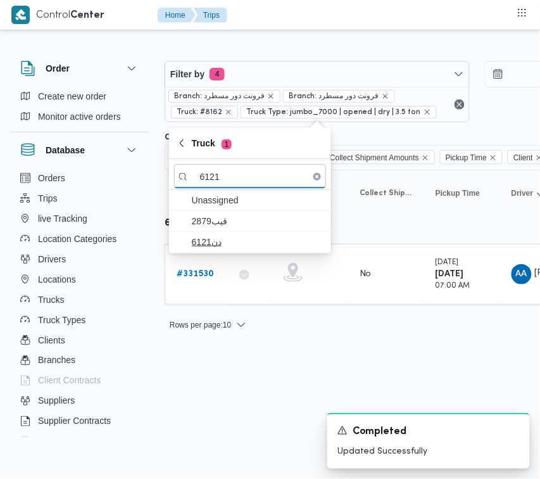
type input "6121"
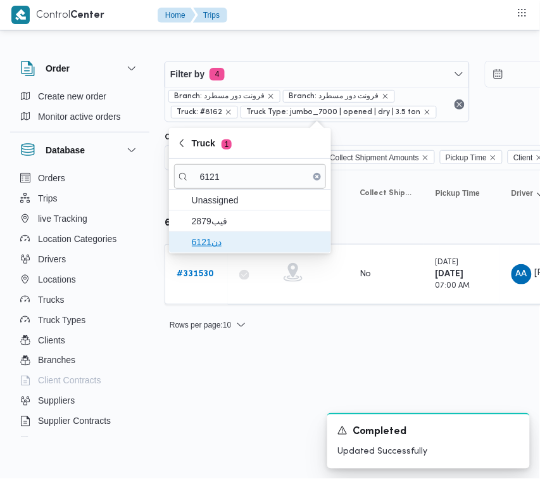
click at [256, 247] on span "دن6121" at bounding box center [258, 241] width 132 height 15
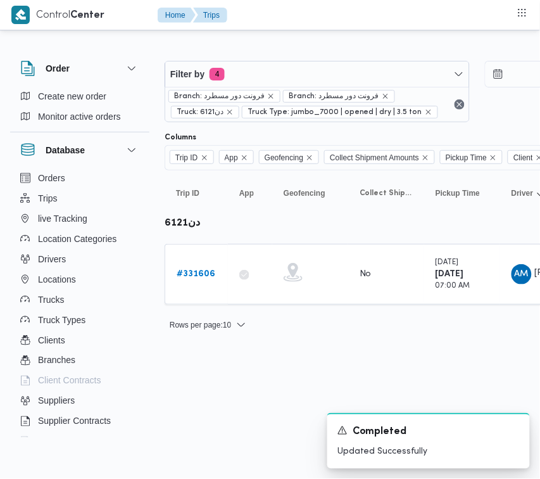
click at [238, 381] on html "Control Center Home Trips Order Create new order Monitor active orders Database…" at bounding box center [270, 239] width 540 height 479
click at [187, 277] on b "# 331606" at bounding box center [196, 274] width 39 height 8
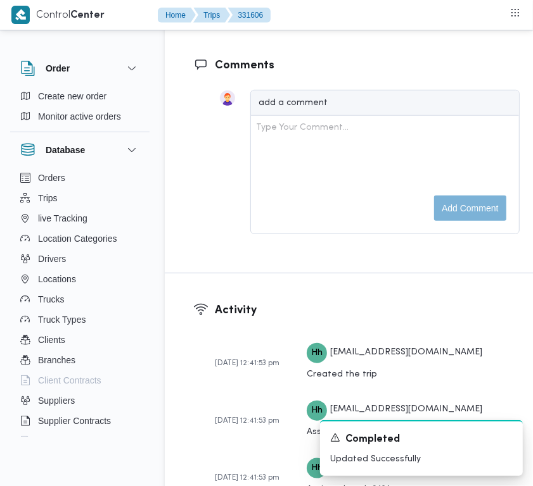
scroll to position [2506, 0]
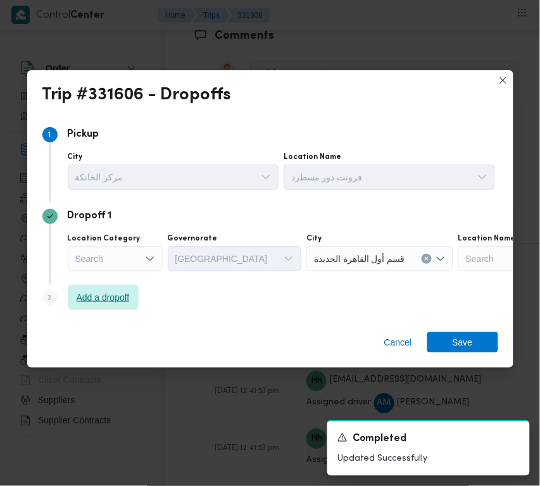
click at [120, 302] on span "Add a dropoff" at bounding box center [103, 297] width 53 height 15
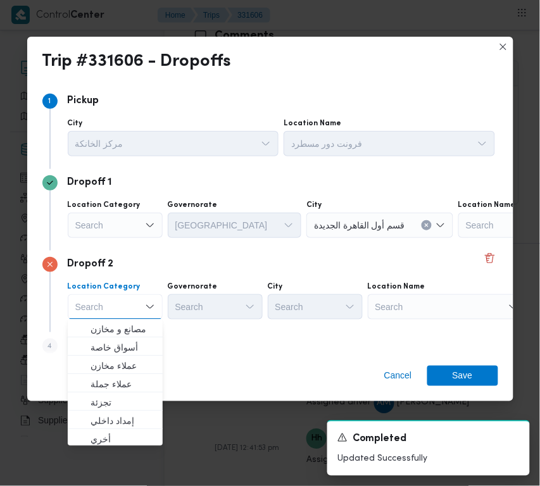
click at [458, 238] on div "Search" at bounding box center [537, 225] width 158 height 25
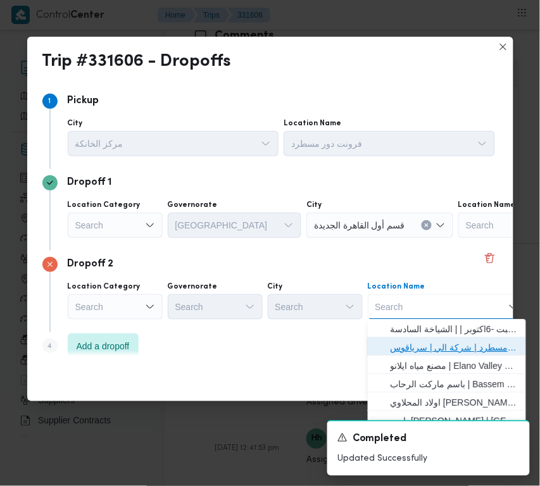
click at [436, 351] on span "فرونت دور مسطرد | شركة الي | سرياقوس" at bounding box center [455, 348] width 128 height 15
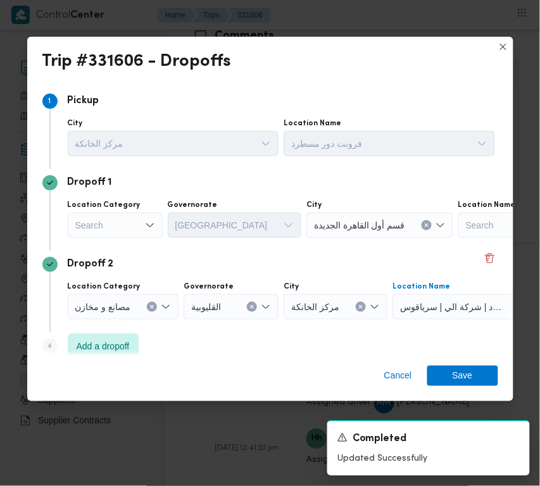
click at [95, 220] on div "Search" at bounding box center [115, 225] width 95 height 25
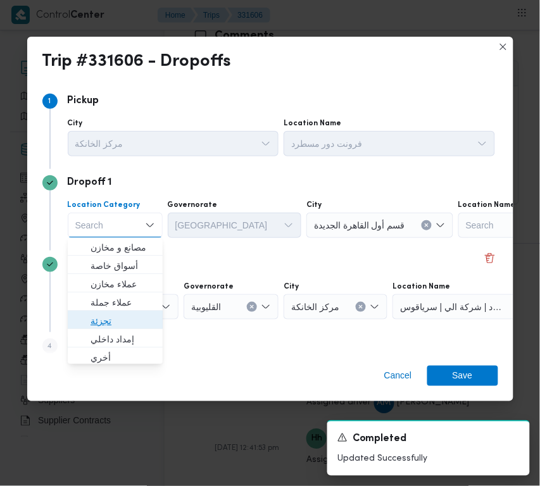
click at [108, 323] on span "تجزئة" at bounding box center [123, 321] width 65 height 15
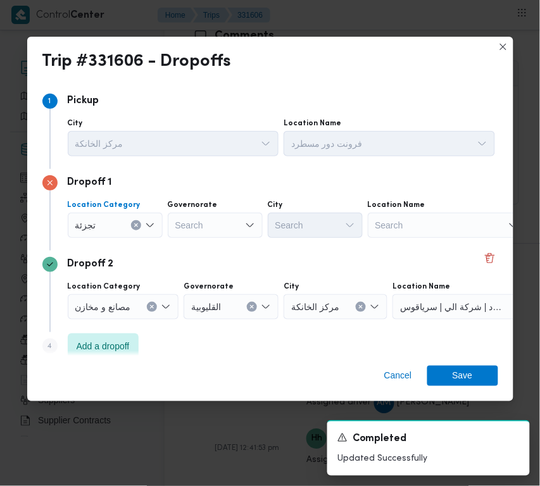
click at [213, 225] on div "Search" at bounding box center [215, 225] width 95 height 25
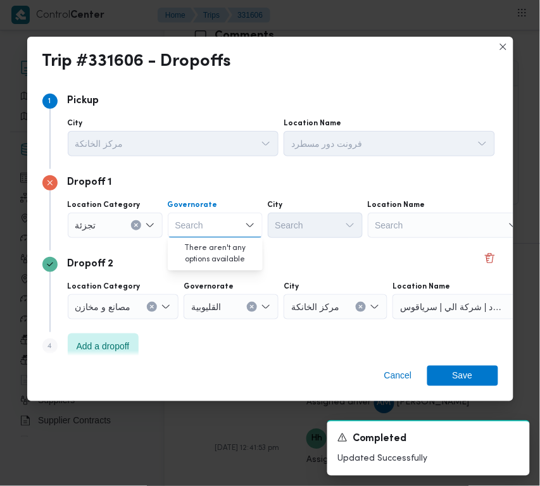
paste input "جيزة"
type input "جيزة"
click at [220, 224] on div "جيزة جيزة" at bounding box center [215, 225] width 95 height 25
click at [220, 250] on span "ال جيزة" at bounding box center [223, 248] width 65 height 15
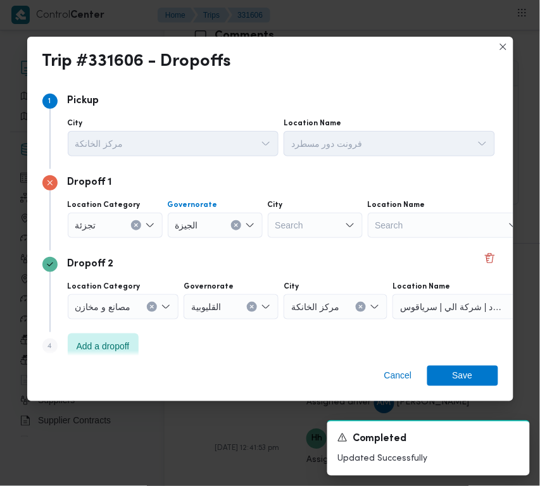
click at [334, 225] on div "Search" at bounding box center [315, 225] width 95 height 25
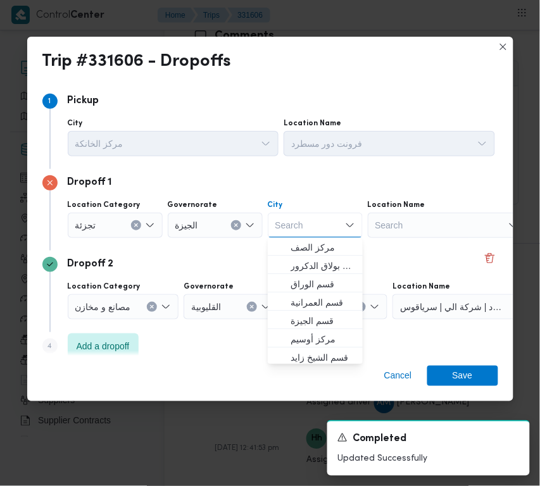
paste input "الهرم"
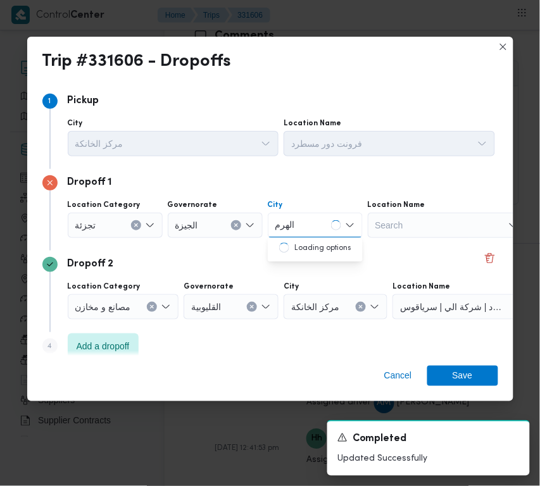
type input "الهرم"
click at [317, 228] on div "الهرم الهرم" at bounding box center [315, 225] width 95 height 25
click at [317, 244] on span "الهرم" at bounding box center [323, 248] width 65 height 15
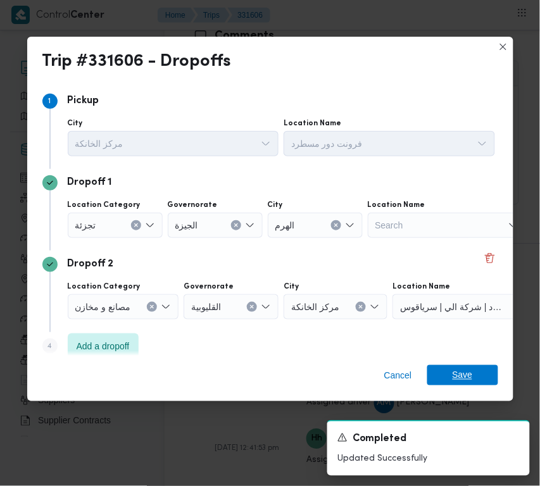
click at [476, 374] on span "Save" at bounding box center [462, 375] width 71 height 20
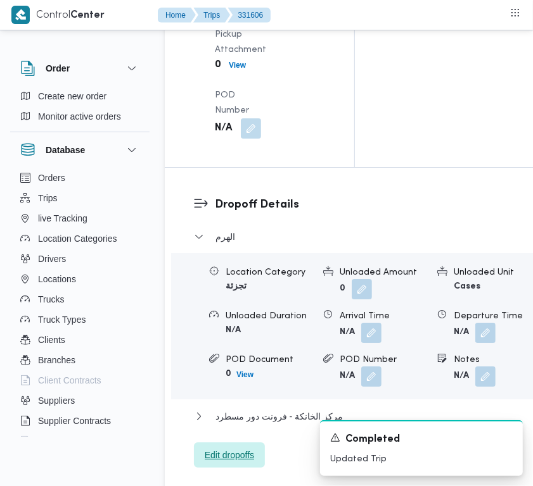
scroll to position [1925, 0]
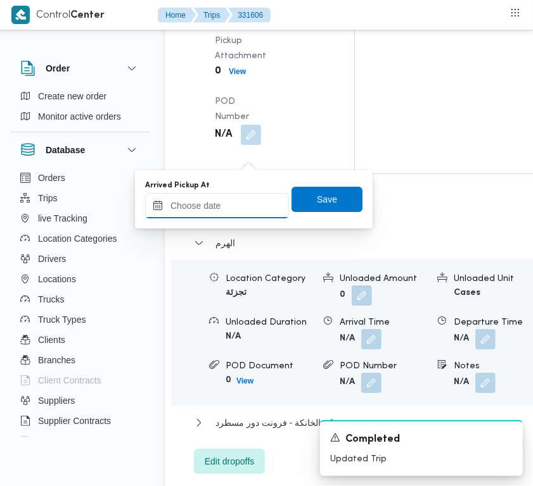
click at [236, 193] on input "Arrived Pickup At" at bounding box center [217, 205] width 144 height 25
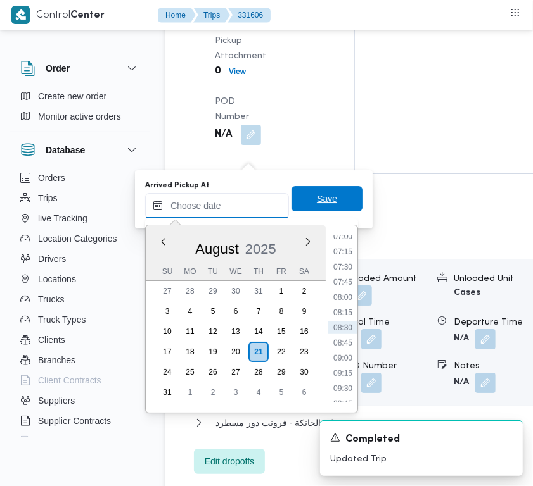
paste input "[DATE] 7:00:00 AM"
type input "[DATE] 7:00:00 AM"
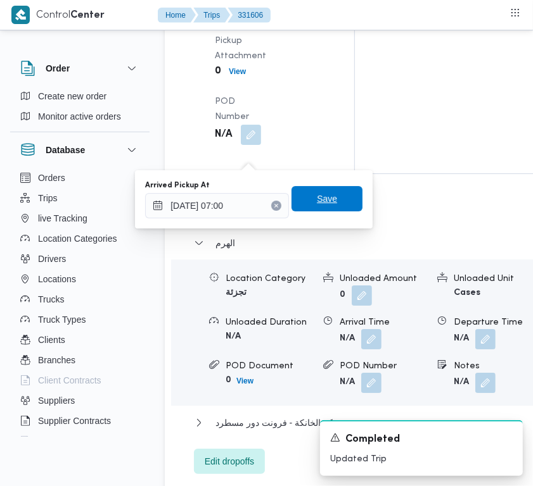
click at [332, 197] on span "Save" at bounding box center [326, 198] width 71 height 25
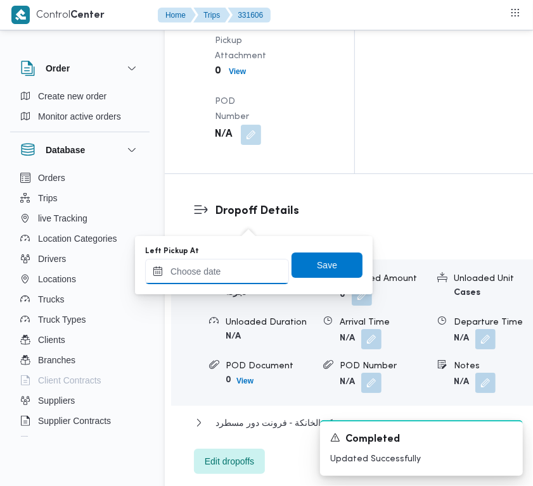
click at [244, 273] on input "Left Pickup At" at bounding box center [217, 271] width 144 height 25
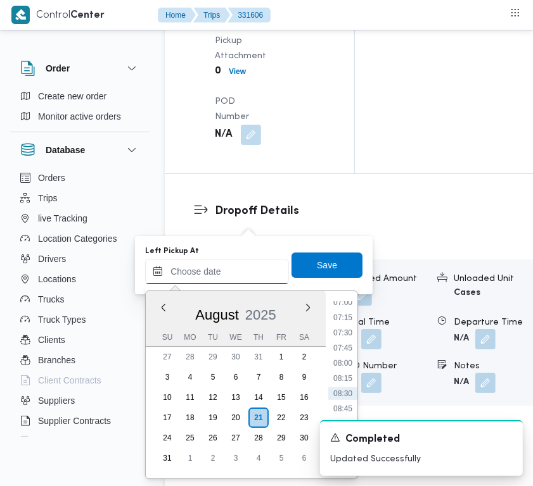
paste input "[DATE] 7:00:00 AM"
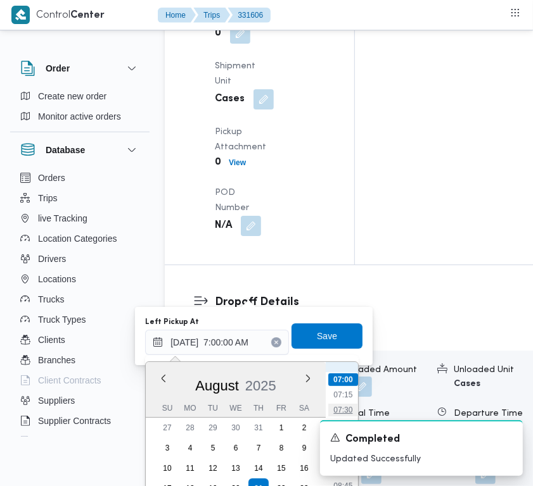
click at [346, 404] on li "07:30" at bounding box center [342, 410] width 29 height 13
type input "[DATE] 07:30"
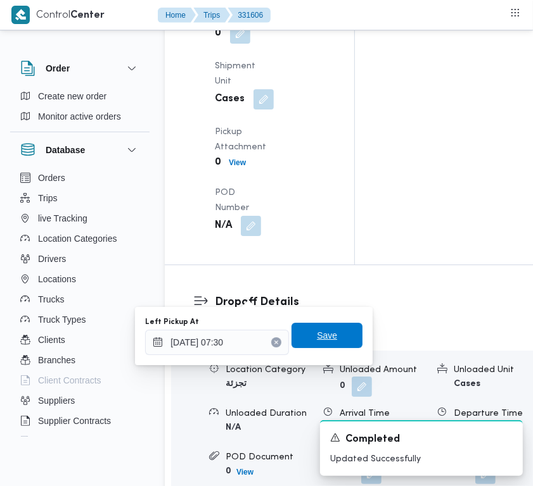
click at [337, 345] on span "Save" at bounding box center [326, 335] width 71 height 25
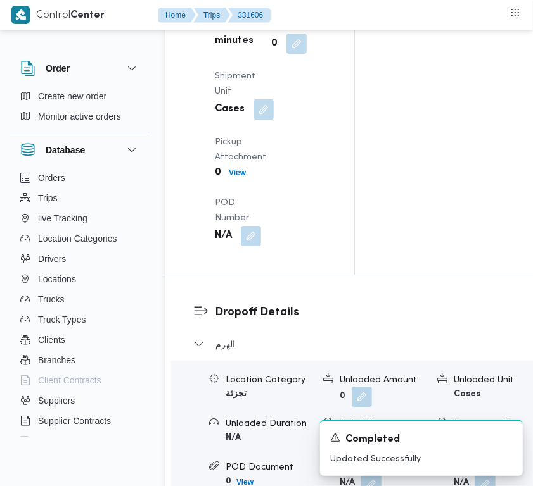
click at [328, 182] on div "Pickup Details Arrived Pickup At Thu, Aug 21, 2025 7:00 AM Left Pickup At Thu, …" at bounding box center [259, 16] width 189 height 515
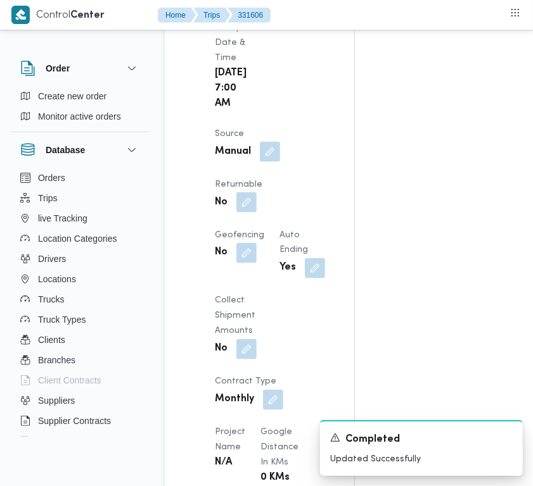
scroll to position [0, 0]
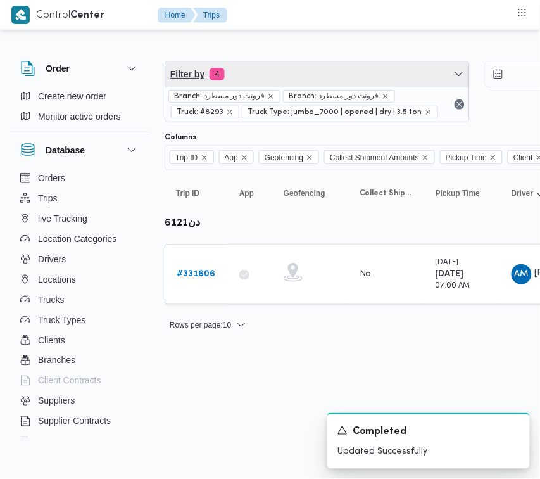
click at [291, 65] on span "Filter by 4" at bounding box center [317, 73] width 304 height 25
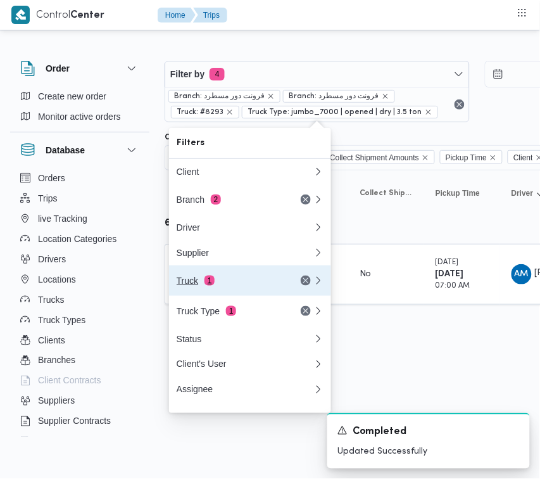
click at [220, 284] on div "Truck 1" at bounding box center [230, 280] width 106 height 10
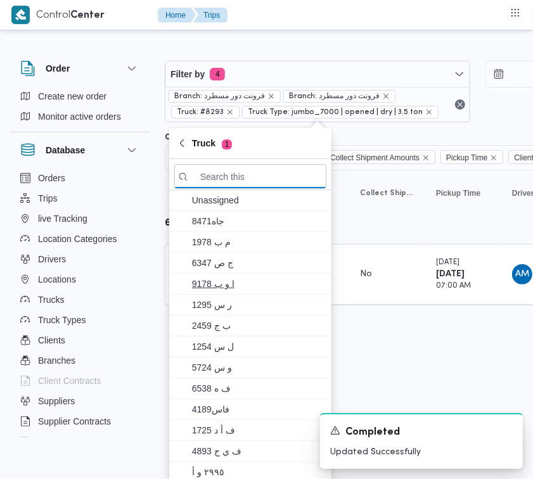
paste input "جهف418"
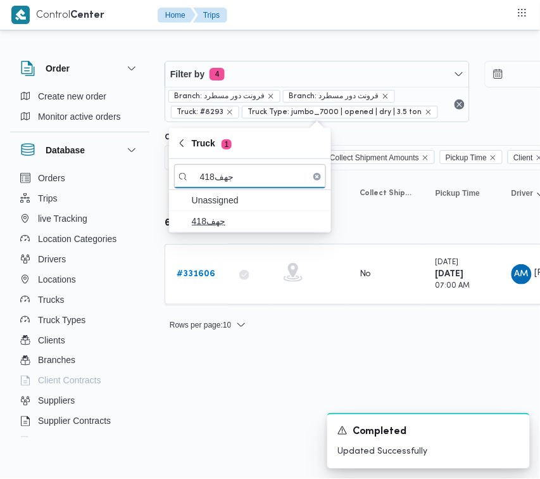
type input "جهف418"
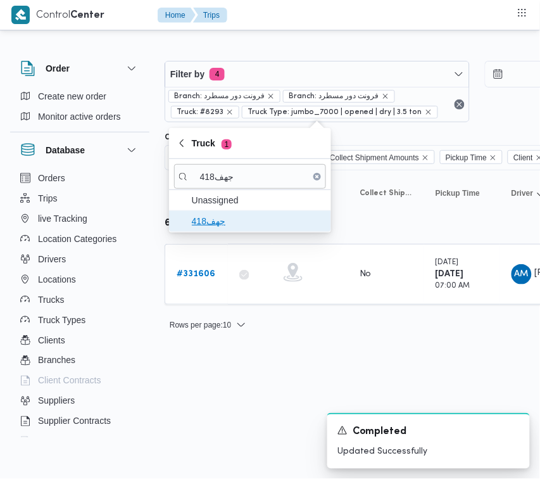
click at [229, 228] on span "جهف418" at bounding box center [258, 220] width 132 height 15
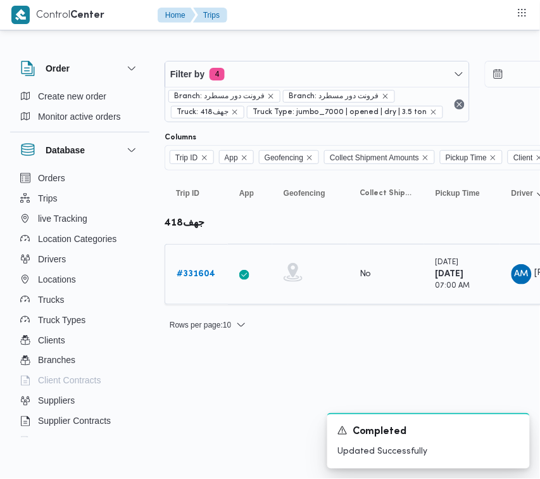
click at [214, 283] on div "# 331604" at bounding box center [197, 274] width 50 height 25
click at [204, 278] on b "# 331604" at bounding box center [196, 274] width 39 height 8
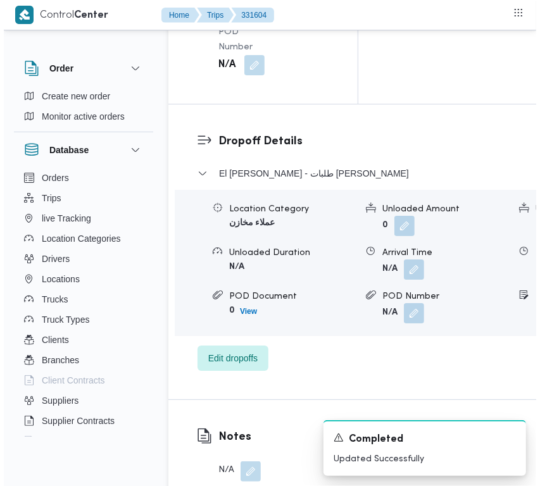
scroll to position [2506, 0]
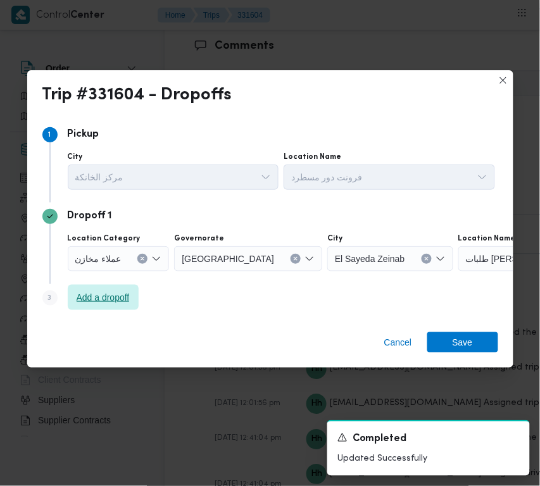
click at [112, 299] on span "Add a dropoff" at bounding box center [103, 297] width 53 height 15
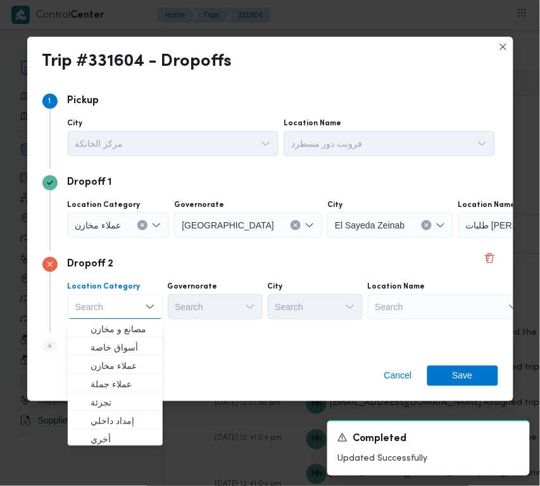
click at [211, 325] on div "Dropoff 2 Location Category Search Combo box. Selected. Combo box input. Search…" at bounding box center [270, 292] width 456 height 82
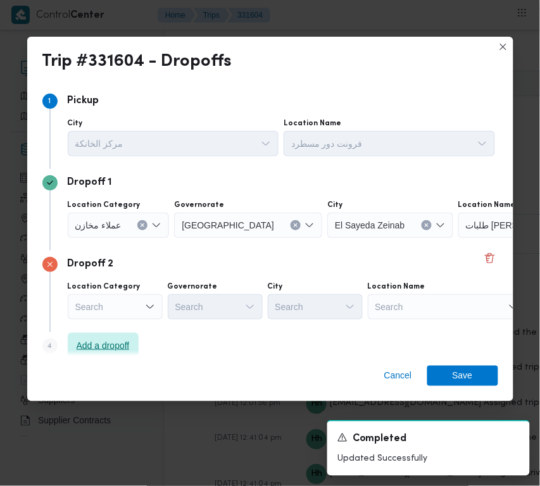
click at [125, 339] on span "Add a dropoff" at bounding box center [103, 345] width 53 height 15
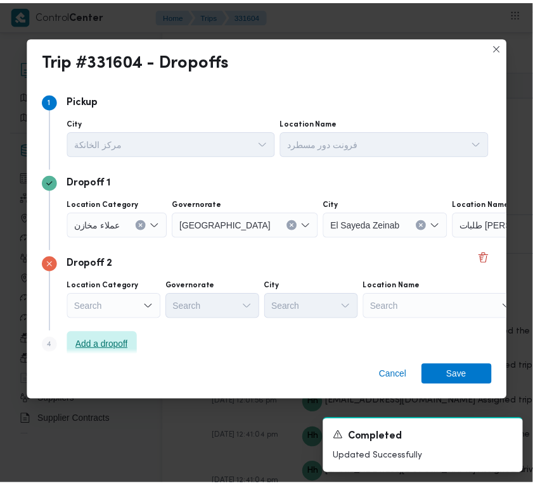
scroll to position [96, 0]
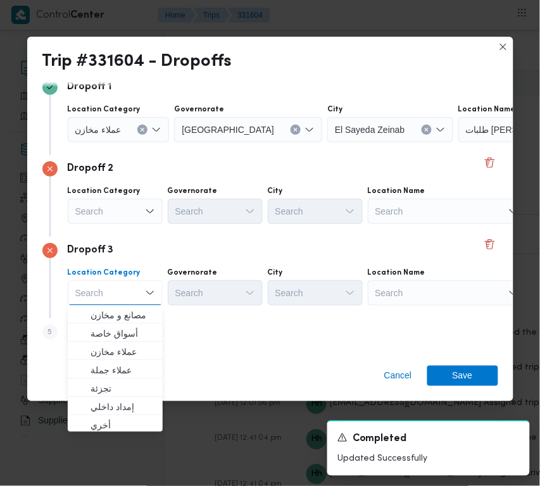
click at [458, 142] on div "Search" at bounding box center [537, 129] width 158 height 25
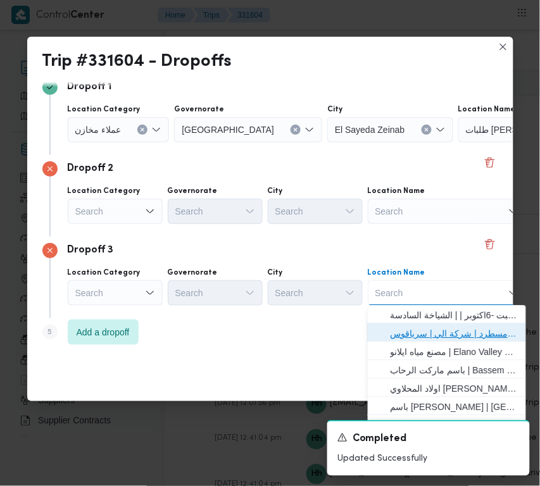
click at [460, 331] on span "فرونت دور مسطرد | شركة الي | سرياقوس" at bounding box center [455, 334] width 128 height 15
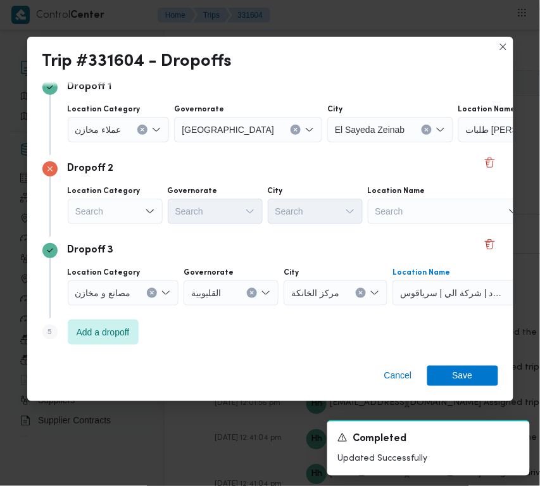
click at [118, 142] on div "Search" at bounding box center [119, 129] width 102 height 25
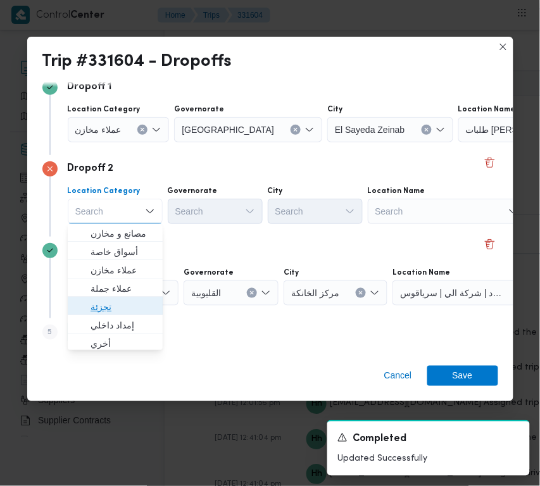
click at [133, 310] on span "تجزئة" at bounding box center [123, 307] width 65 height 15
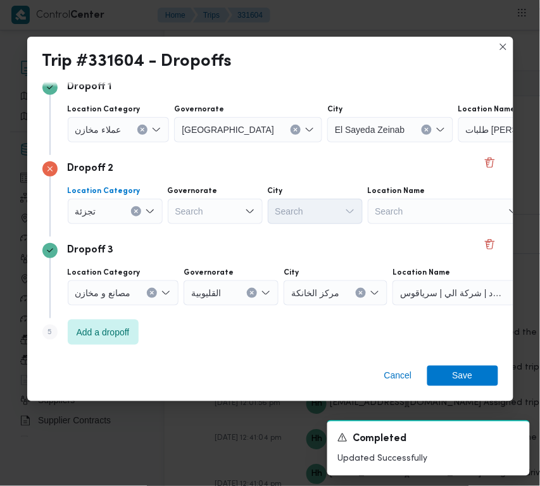
click at [108, 122] on span "عملاء مخازن" at bounding box center [98, 129] width 46 height 14
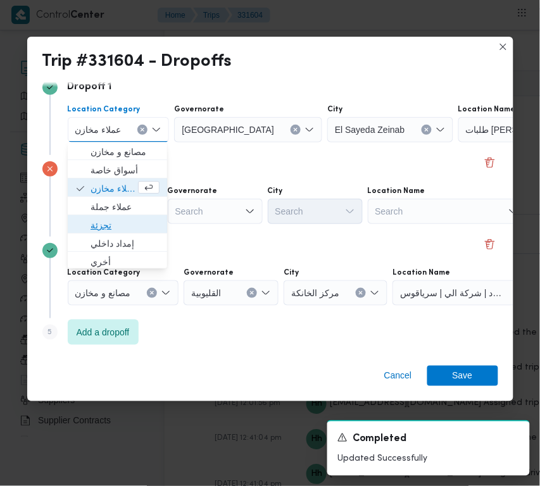
click at [112, 225] on span "تجزئة" at bounding box center [125, 225] width 69 height 15
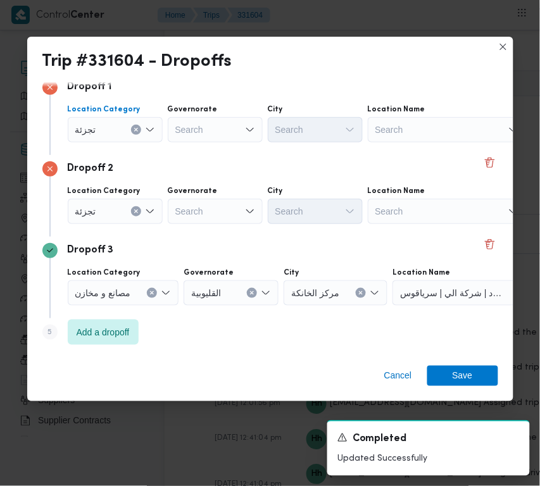
click at [191, 142] on div "Search" at bounding box center [215, 129] width 95 height 25
paste input "[GEOGRAPHIC_DATA]"
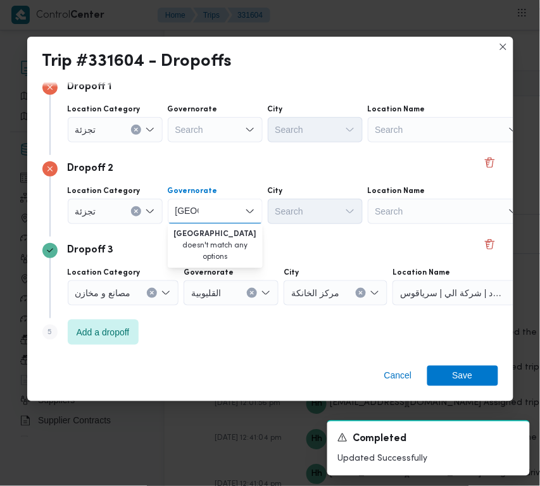
type input "[GEOGRAPHIC_DATA]"
click at [214, 118] on div "Search" at bounding box center [215, 129] width 95 height 25
paste input "[GEOGRAPHIC_DATA]"
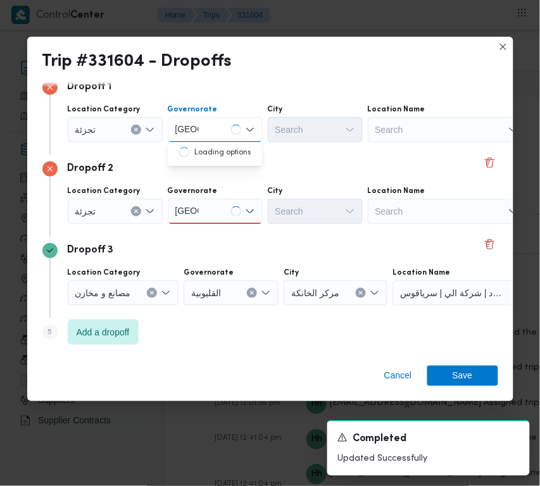
type input "[GEOGRAPHIC_DATA]"
drag, startPoint x: 198, startPoint y: 132, endPoint x: 198, endPoint y: 141, distance: 8.9
click at [198, 132] on input "[GEOGRAPHIC_DATA]" at bounding box center [186, 129] width 23 height 15
click at [201, 148] on span "[GEOGRAPHIC_DATA]" at bounding box center [223, 152] width 65 height 15
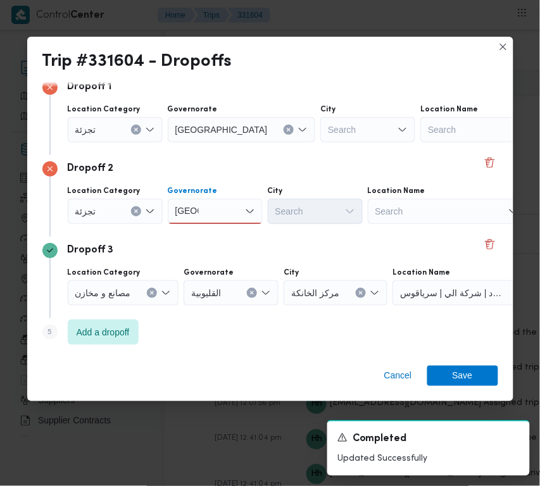
click at [199, 211] on div "[GEOGRAPHIC_DATA] [GEOGRAPHIC_DATA]" at bounding box center [187, 211] width 28 height 20
click at [206, 243] on div "Dropoff 3" at bounding box center [270, 250] width 456 height 15
click at [210, 206] on div "[GEOGRAPHIC_DATA] [GEOGRAPHIC_DATA]" at bounding box center [215, 211] width 95 height 25
click at [206, 234] on span "[GEOGRAPHIC_DATA]" at bounding box center [223, 234] width 65 height 15
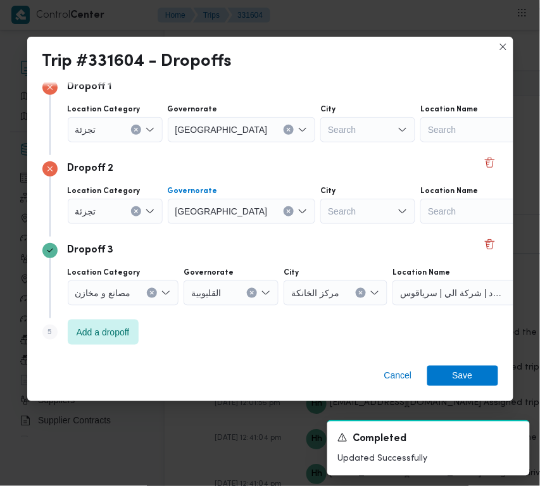
click at [320, 131] on div "Search" at bounding box center [367, 129] width 95 height 25
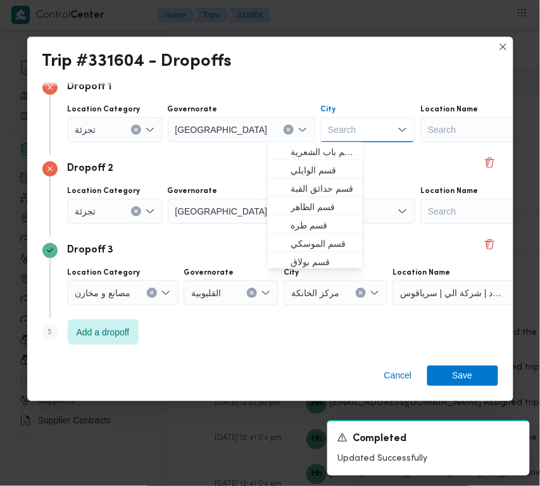
paste input "النزهة"
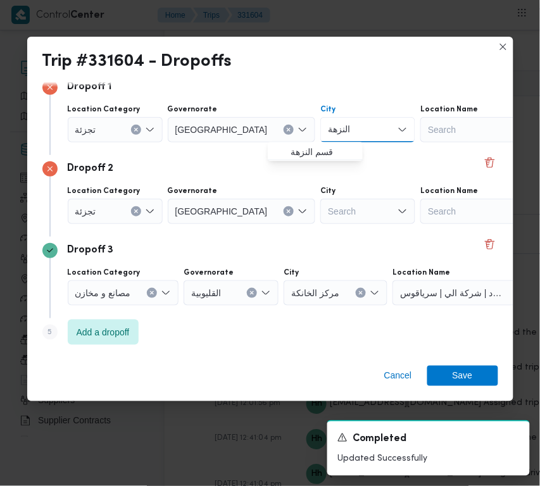
type input "النزهة"
click at [320, 142] on div "Search" at bounding box center [367, 129] width 95 height 25
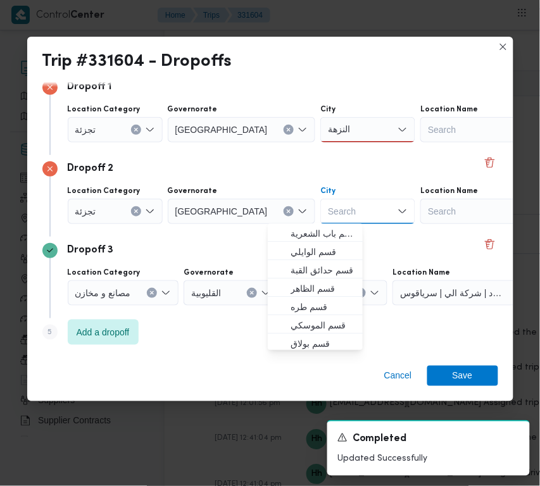
click at [320, 204] on div "Search Combo box. Selected. Combo box input. Search. Type some text or, to disp…" at bounding box center [367, 211] width 95 height 25
paste input "السلام"
type input "السلام"
click at [279, 33] on div "City" at bounding box center [173, 28] width 211 height 10
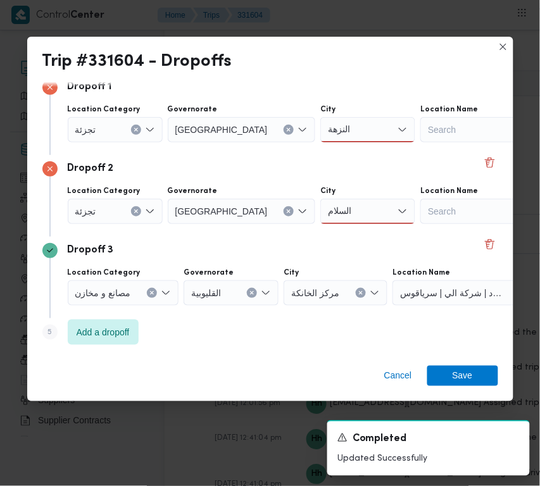
click at [320, 130] on div "النزهة النزهة" at bounding box center [367, 129] width 95 height 25
click at [315, 146] on span "قسم النزهة" at bounding box center [323, 152] width 65 height 15
click at [320, 209] on div "السلام السلام" at bounding box center [367, 211] width 95 height 25
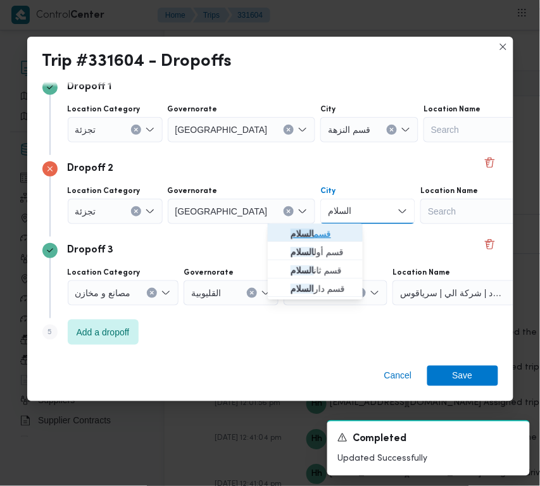
click at [310, 227] on span "قسم السلام" at bounding box center [323, 234] width 65 height 15
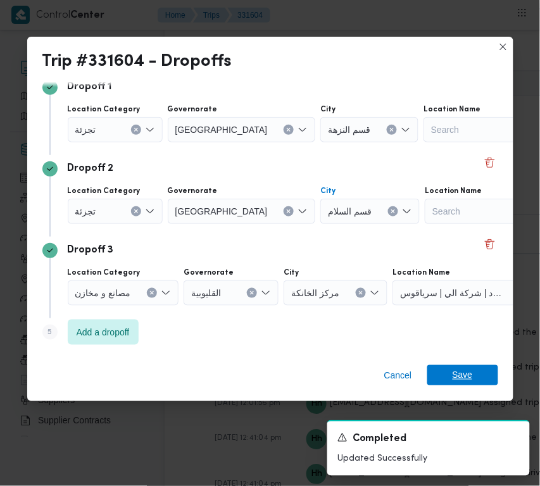
click at [456, 375] on span "Save" at bounding box center [463, 375] width 20 height 20
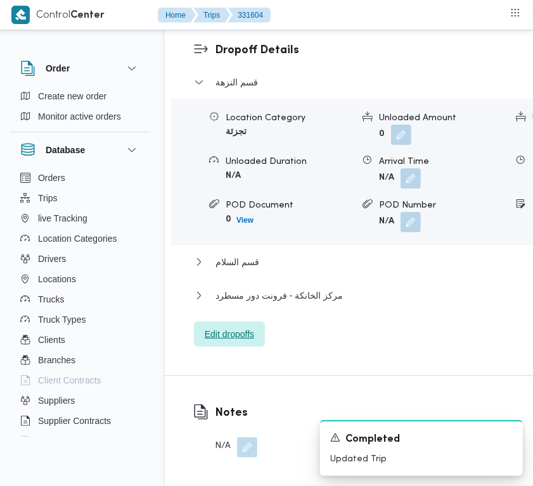
scroll to position [1948, 0]
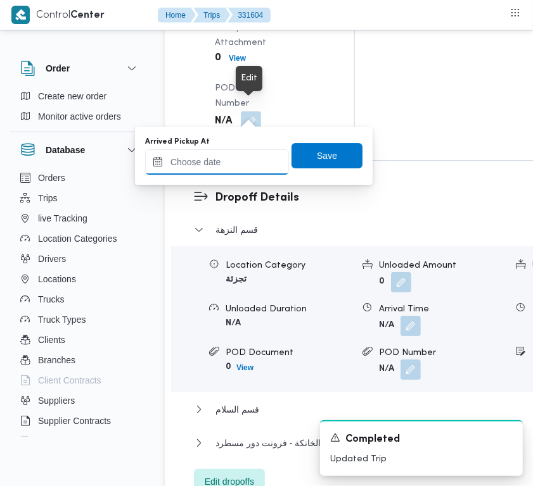
click at [232, 167] on input "Arrived Pickup At" at bounding box center [217, 161] width 144 height 25
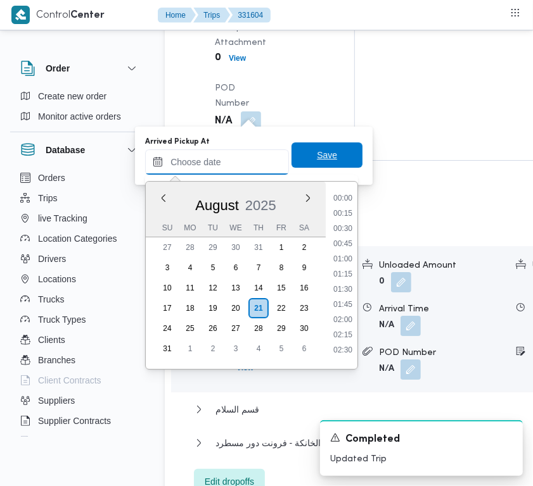
paste input "[DATE] 7:00:00 AM"
type input "[DATE] 07:00"
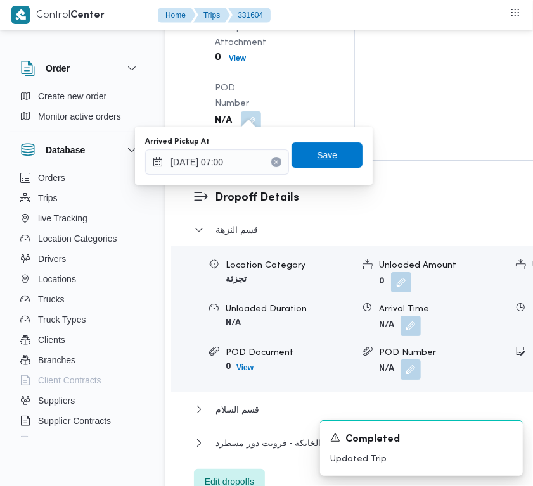
click at [317, 160] on span "Save" at bounding box center [327, 155] width 20 height 15
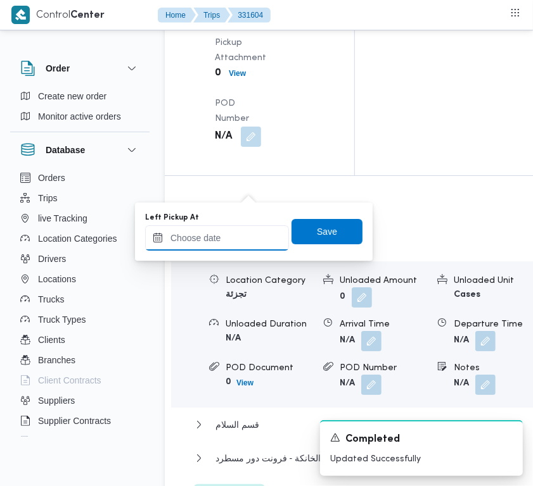
click at [232, 232] on input "Left Pickup At" at bounding box center [217, 237] width 144 height 25
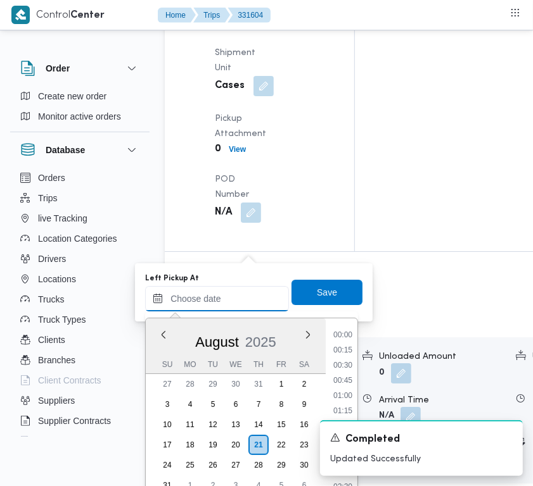
paste input "[DATE] 7:00:00 AM"
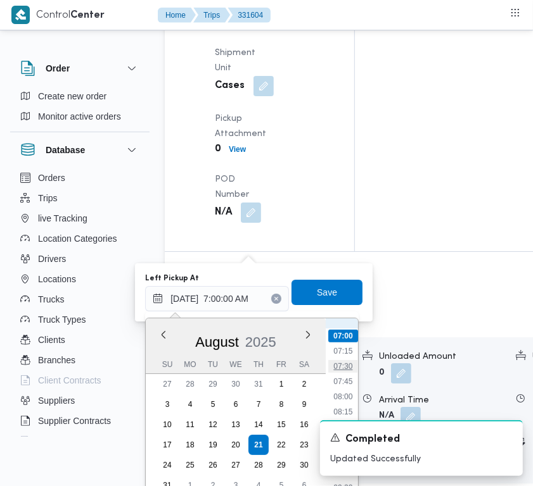
click at [350, 365] on li "07:30" at bounding box center [342, 366] width 29 height 13
type input "[DATE] 07:30"
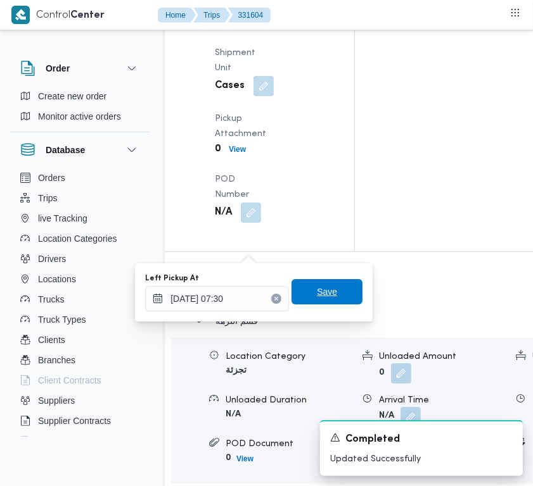
click at [339, 298] on span "Save" at bounding box center [326, 291] width 71 height 25
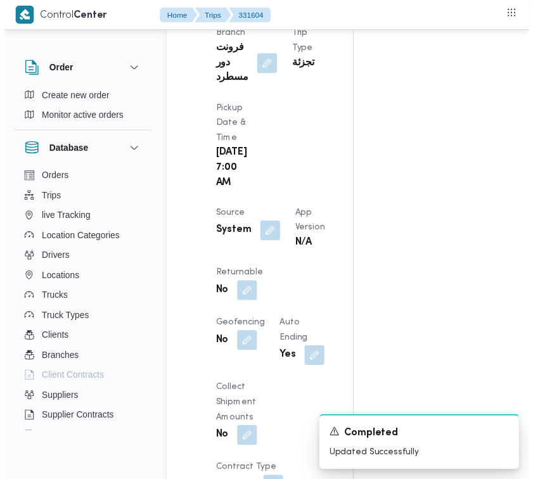
scroll to position [0, 0]
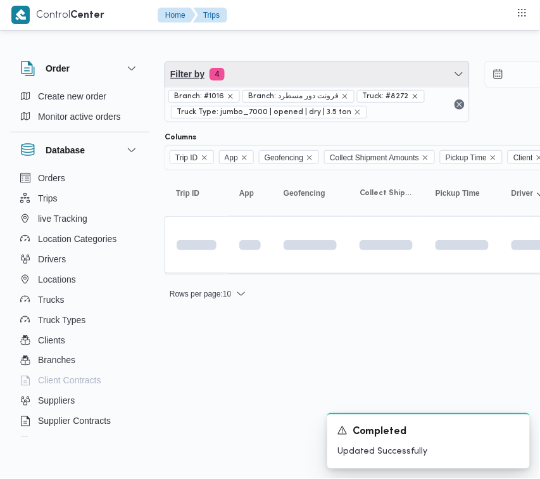
click at [272, 61] on span "Filter by 4" at bounding box center [317, 73] width 304 height 25
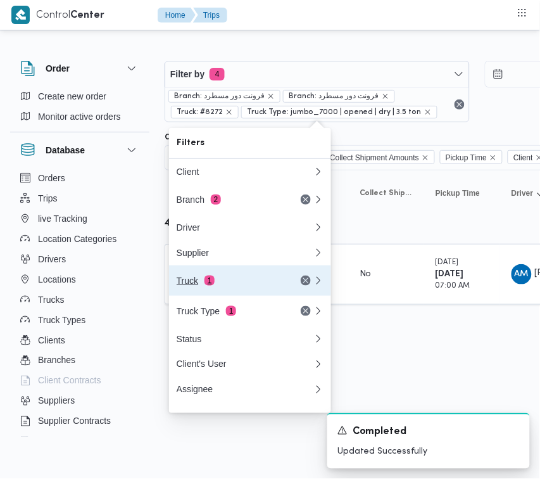
click at [222, 285] on div "Truck 1" at bounding box center [230, 280] width 106 height 10
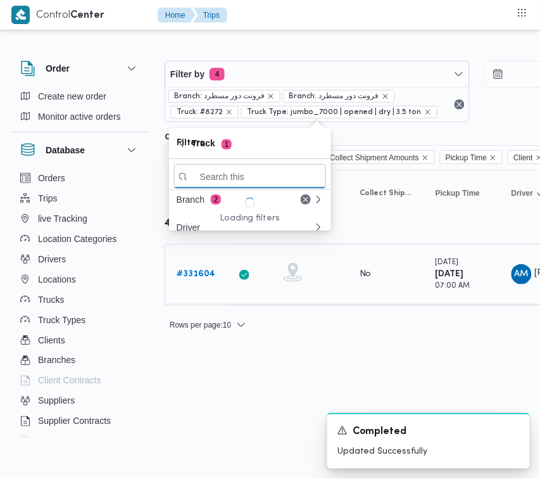
paste input "4961"
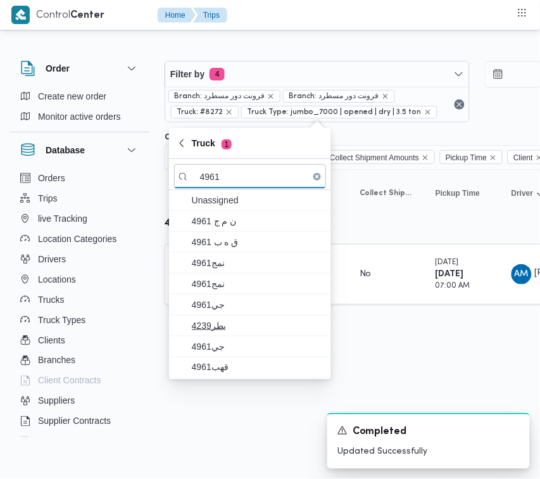
type input "4961"
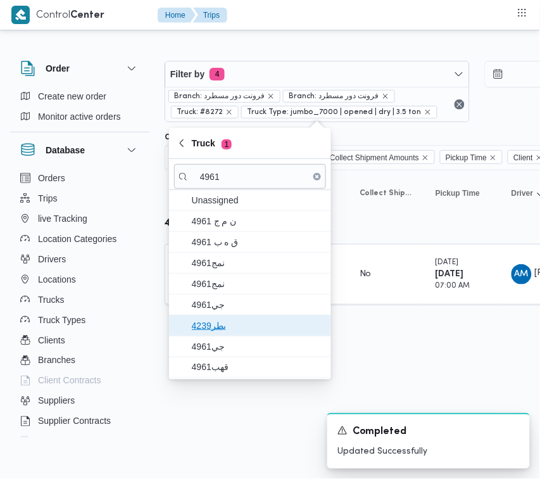
click at [219, 320] on span "4239بطر" at bounding box center [258, 325] width 132 height 15
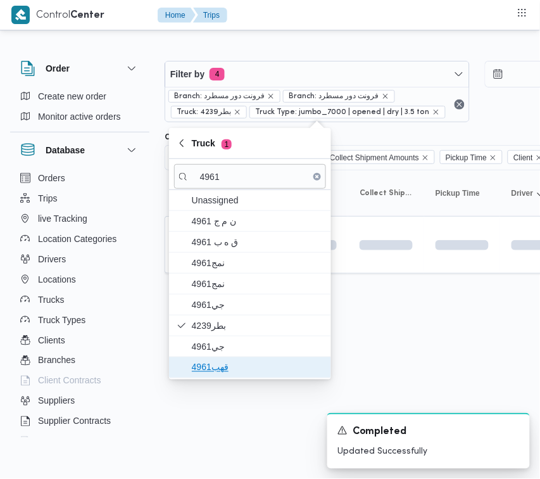
click at [229, 360] on span "قهب4961" at bounding box center [250, 367] width 152 height 20
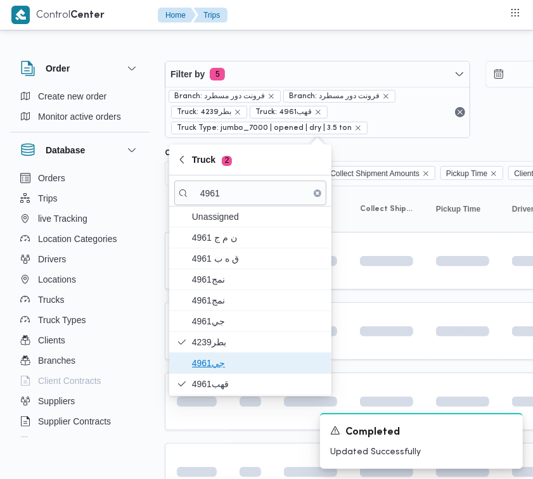
click at [229, 356] on span "جي4961" at bounding box center [258, 362] width 132 height 15
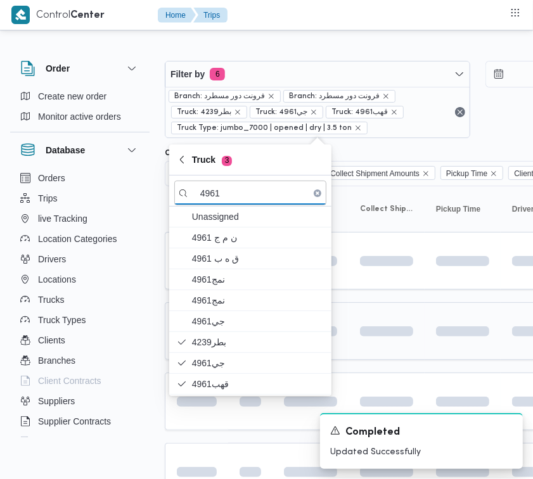
click at [408, 334] on span at bounding box center [356, 331] width 117 height 10
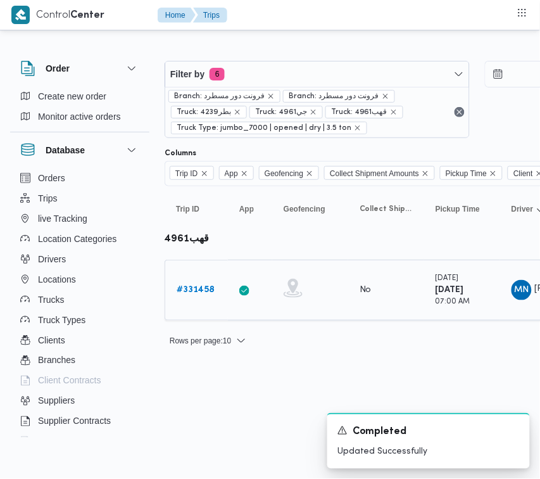
click at [207, 286] on b "# 331458" at bounding box center [196, 290] width 38 height 8
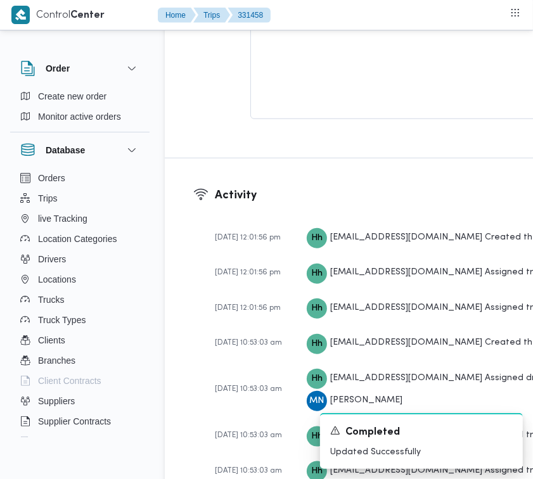
scroll to position [2005, 0]
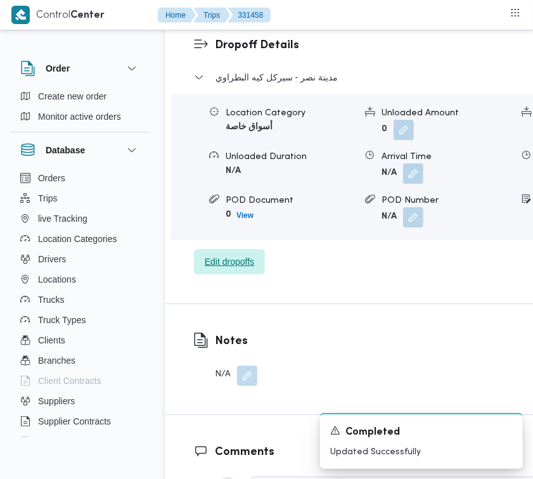
click at [212, 274] on span "Edit dropoffs" at bounding box center [229, 261] width 71 height 25
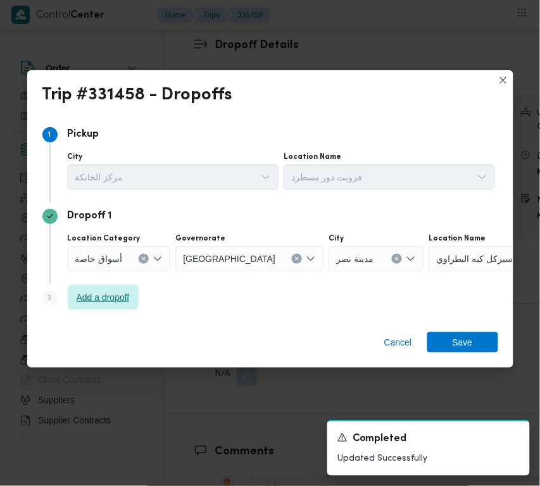
click at [123, 298] on span "Add a dropoff" at bounding box center [103, 297] width 53 height 15
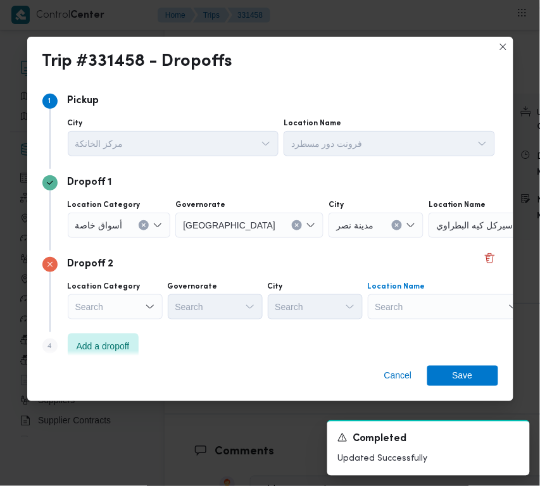
click at [429, 238] on div "Search" at bounding box center [508, 225] width 158 height 25
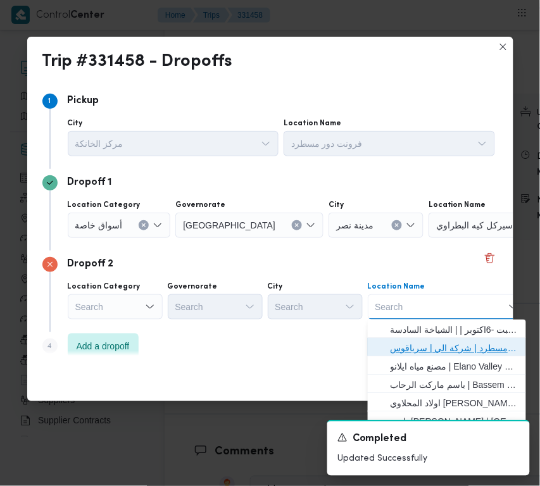
click at [427, 341] on span "فرونت دور مسطرد | شركة الي | سرياقوس" at bounding box center [455, 348] width 128 height 15
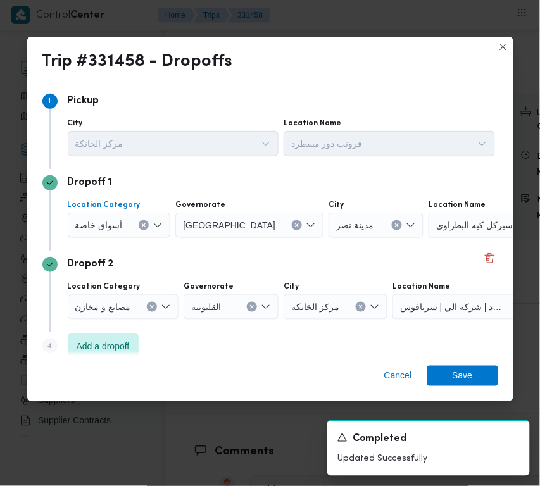
click at [113, 228] on span "أسواق خاصة" at bounding box center [98, 225] width 47 height 14
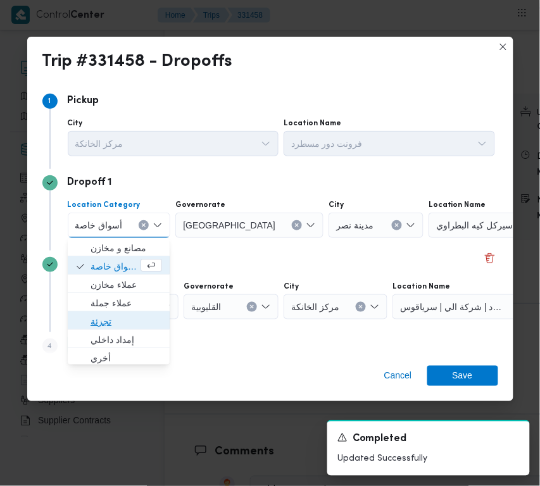
click at [130, 318] on span "تجزئة" at bounding box center [127, 321] width 72 height 15
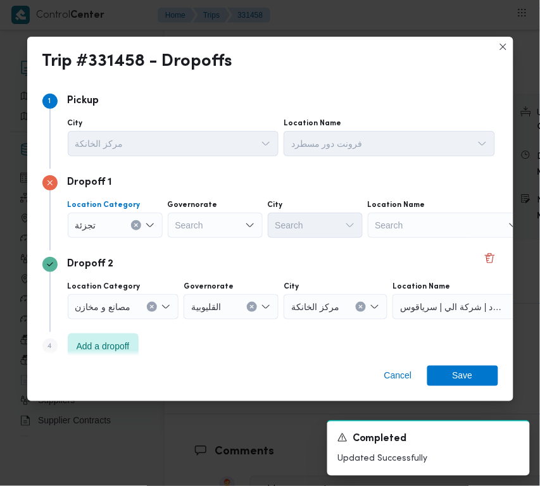
click at [180, 218] on div "Search" at bounding box center [215, 225] width 95 height 25
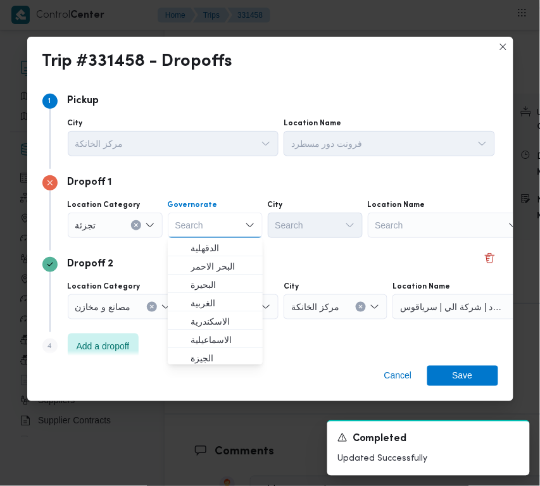
paste input "[GEOGRAPHIC_DATA]"
type input "[GEOGRAPHIC_DATA]"
click at [315, 258] on div "Dropoff 2" at bounding box center [270, 264] width 456 height 15
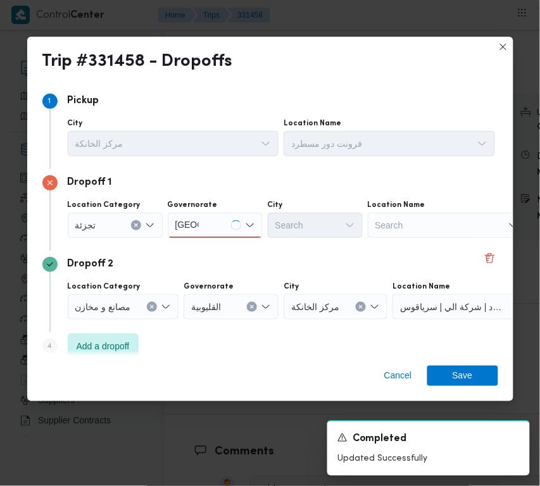
click at [207, 222] on div "[GEOGRAPHIC_DATA] [GEOGRAPHIC_DATA]" at bounding box center [215, 225] width 95 height 25
click at [212, 230] on div "[GEOGRAPHIC_DATA] [GEOGRAPHIC_DATA]" at bounding box center [215, 225] width 95 height 25
click at [211, 241] on span "[GEOGRAPHIC_DATA]" at bounding box center [223, 248] width 65 height 15
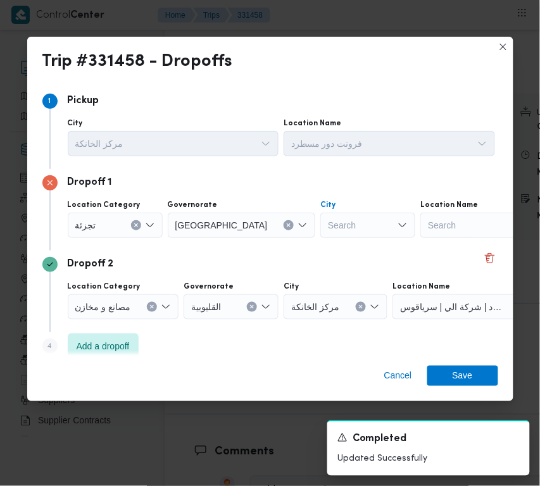
click at [324, 228] on div "Search" at bounding box center [367, 225] width 95 height 25
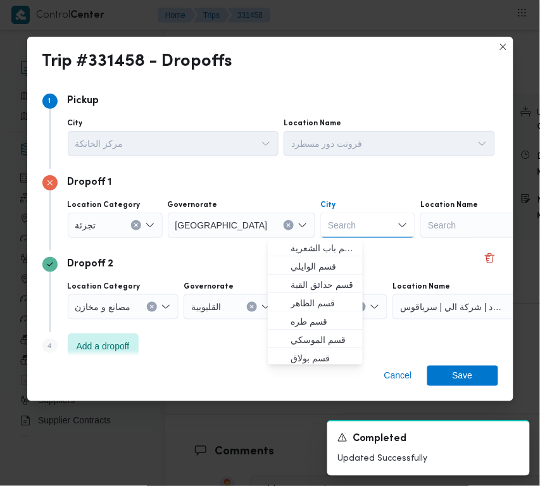
paste input "[GEOGRAPHIC_DATA]"
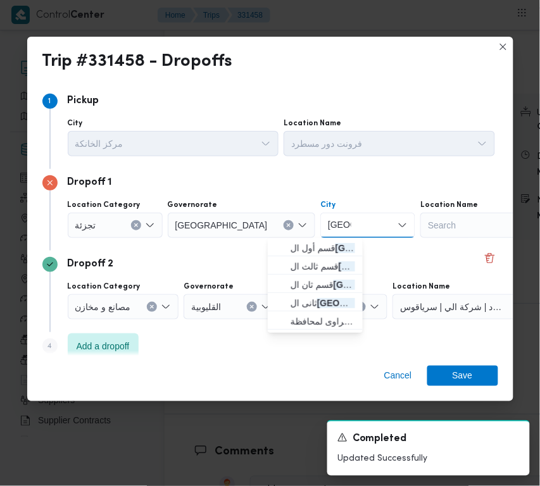
type input "[GEOGRAPHIC_DATA]"
click at [320, 236] on div "[GEOGRAPHIC_DATA] [GEOGRAPHIC_DATA] Combo box. Selected. [GEOGRAPHIC_DATA] . Se…" at bounding box center [367, 225] width 95 height 25
click at [307, 247] on span "قسم أول ال قاهرة الجديدة" at bounding box center [323, 248] width 65 height 15
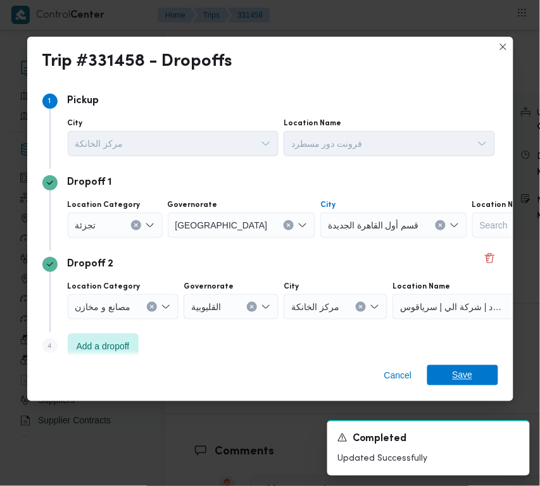
click at [484, 381] on span "Save" at bounding box center [462, 375] width 71 height 20
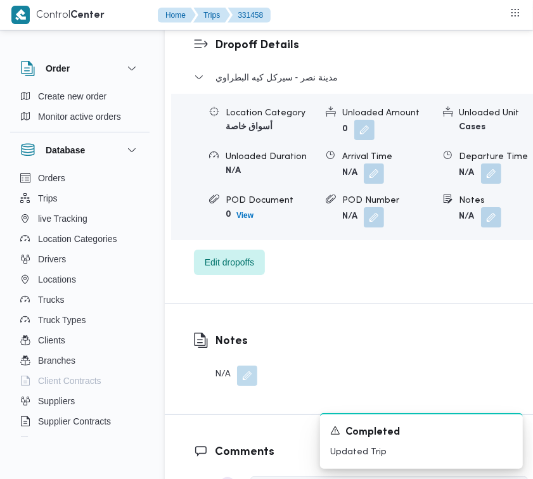
scroll to position [2020, 0]
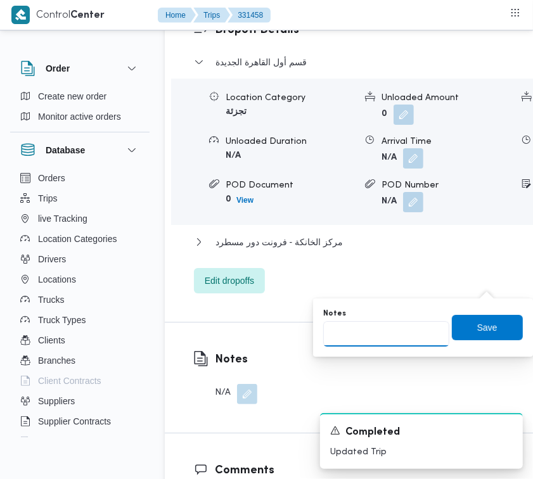
click at [429, 330] on input "Notes" at bounding box center [386, 333] width 126 height 25
paste input "تجمع"
type input "تجمع"
click at [479, 324] on span "Save" at bounding box center [487, 326] width 20 height 15
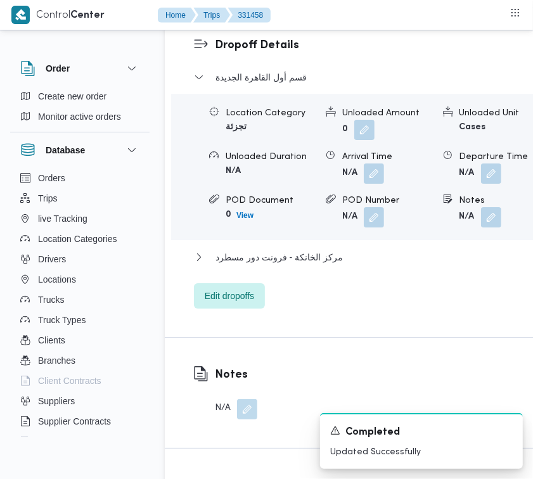
scroll to position [1601, 0]
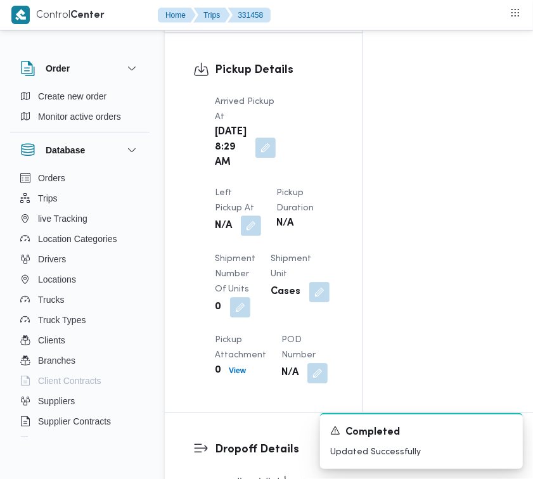
click at [261, 215] on button "button" at bounding box center [251, 225] width 20 height 20
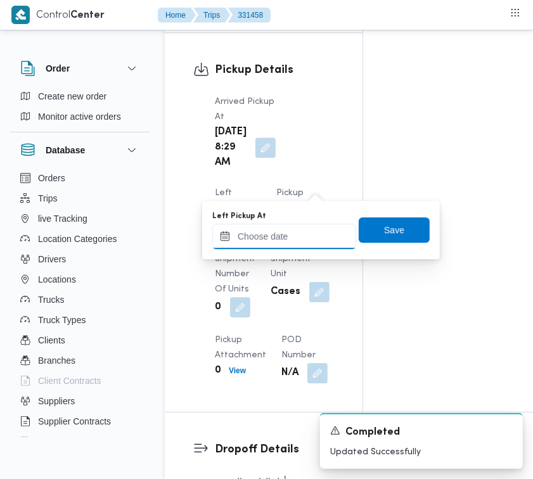
click at [305, 234] on input "Left Pickup At" at bounding box center [284, 236] width 144 height 25
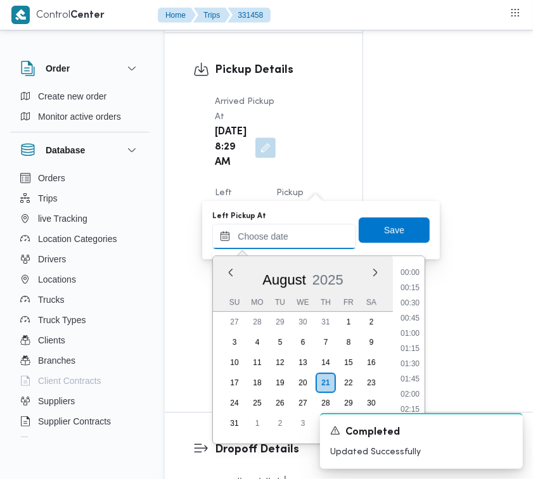
scroll to position [431, 0]
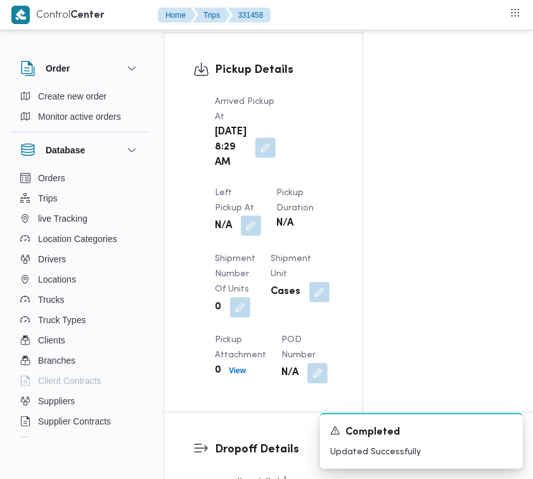
click at [261, 215] on button "button" at bounding box center [251, 225] width 20 height 20
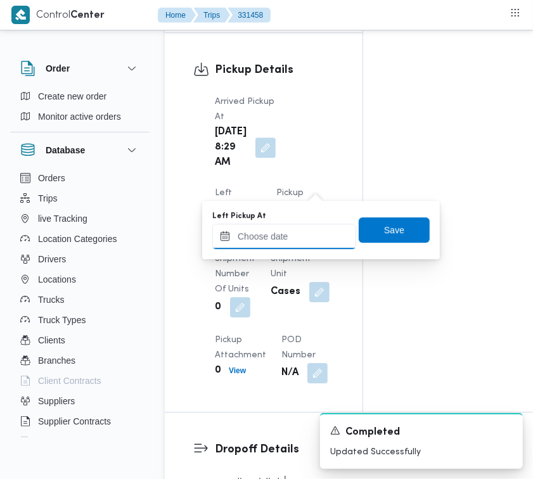
click at [326, 224] on input "Left Pickup At" at bounding box center [284, 236] width 144 height 25
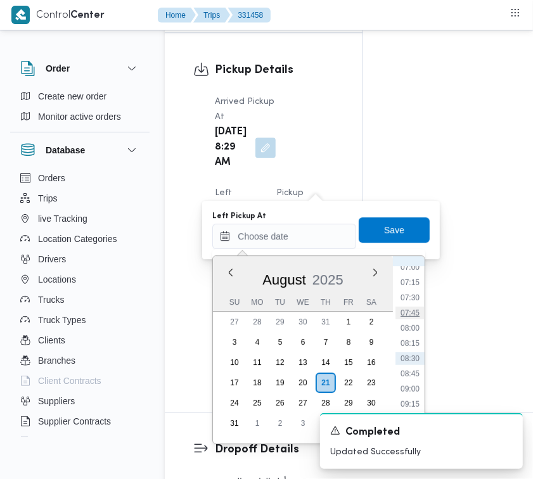
click at [420, 311] on li "07:45" at bounding box center [409, 312] width 29 height 13
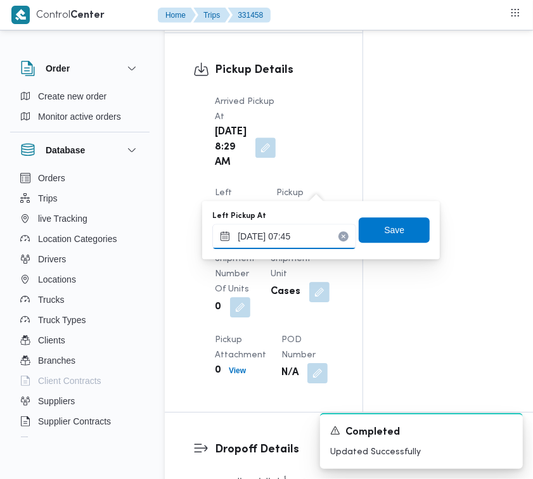
click at [303, 238] on input "[DATE] 07:45" at bounding box center [284, 236] width 144 height 25
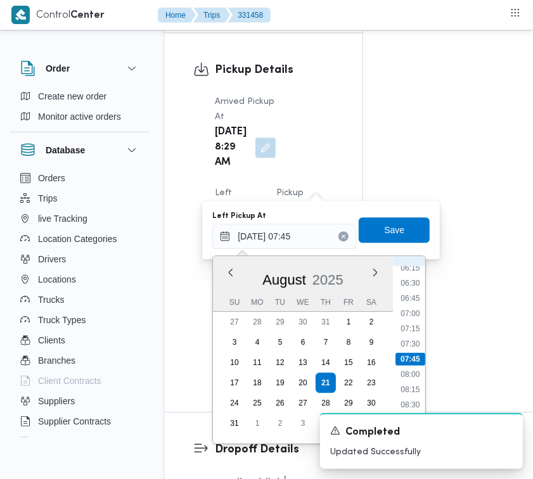
scroll to position [527, 0]
click at [408, 271] on li "08:45" at bounding box center [410, 277] width 29 height 13
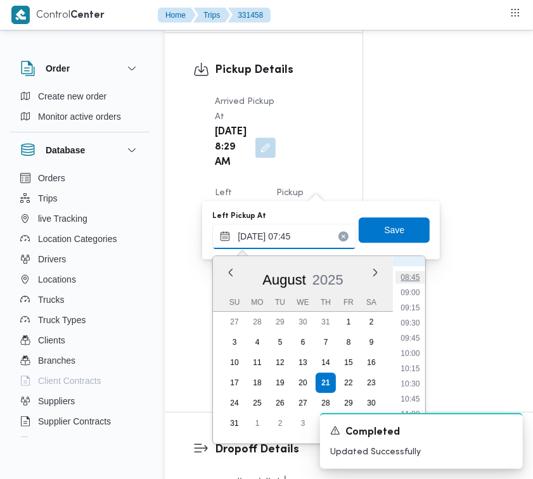
type input "21/08/2025 08:45"
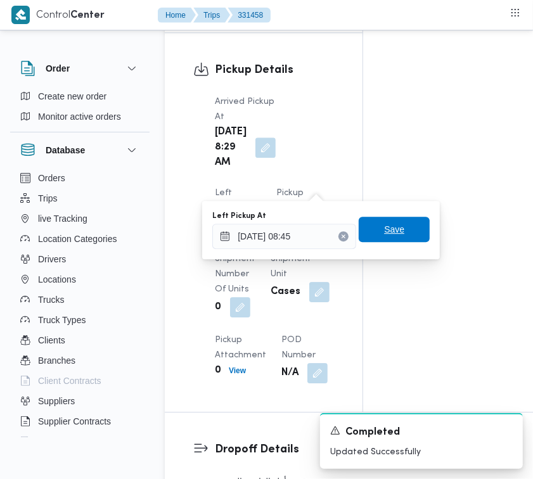
click at [391, 231] on span "Save" at bounding box center [394, 229] width 20 height 15
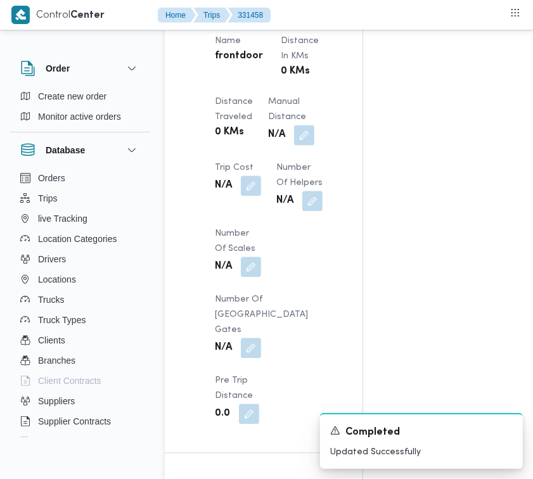
scroll to position [1504, 0]
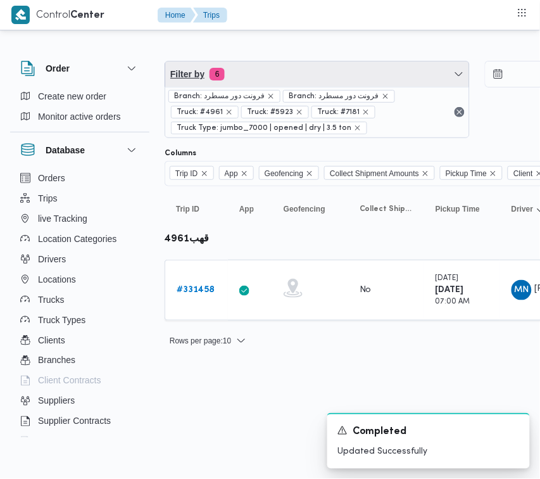
click at [331, 72] on span "Filter by 6" at bounding box center [317, 73] width 304 height 25
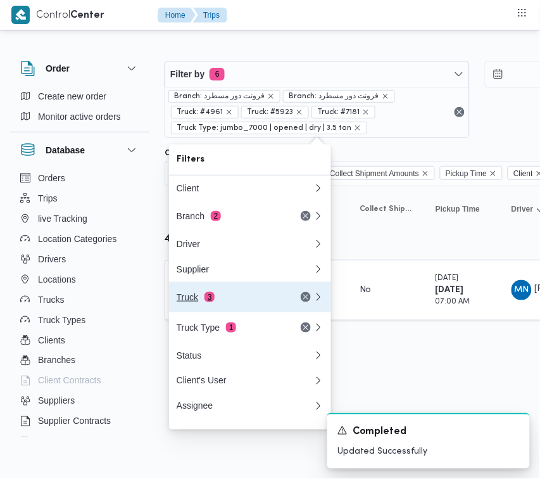
click at [218, 302] on div "Truck 3" at bounding box center [230, 297] width 106 height 10
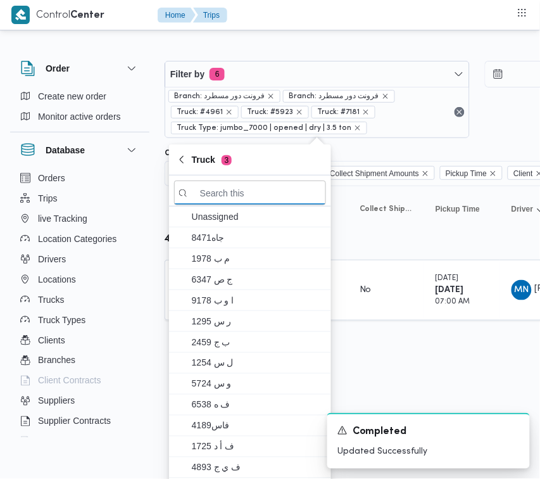
paste input "8382"
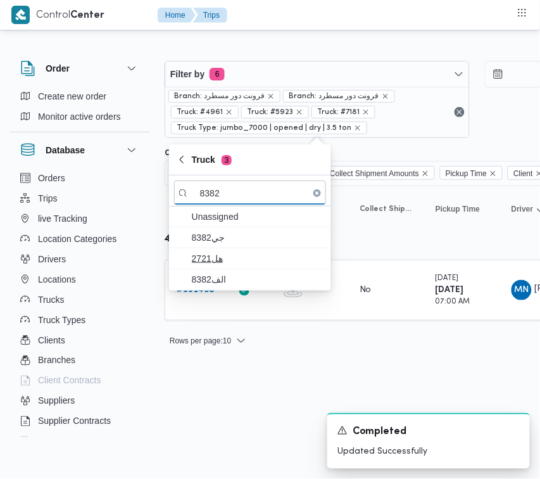
type input "8382"
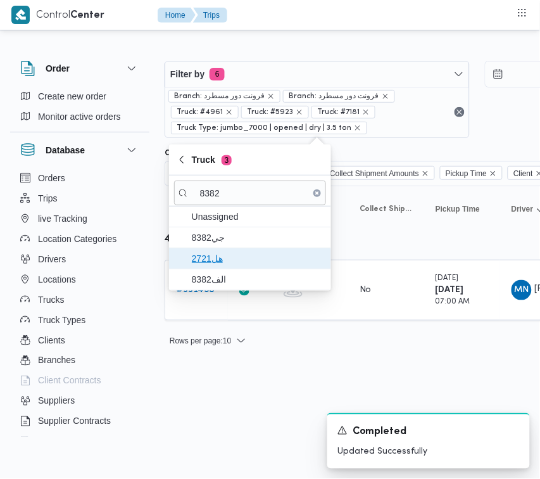
click at [216, 262] on span "هل2721" at bounding box center [258, 258] width 132 height 15
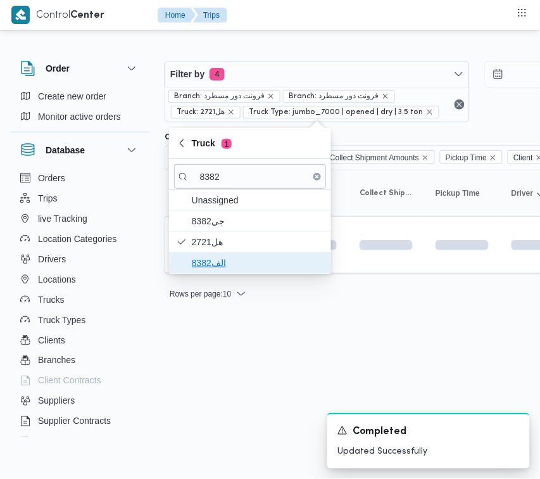
click at [210, 271] on span "الف8382" at bounding box center [250, 263] width 152 height 20
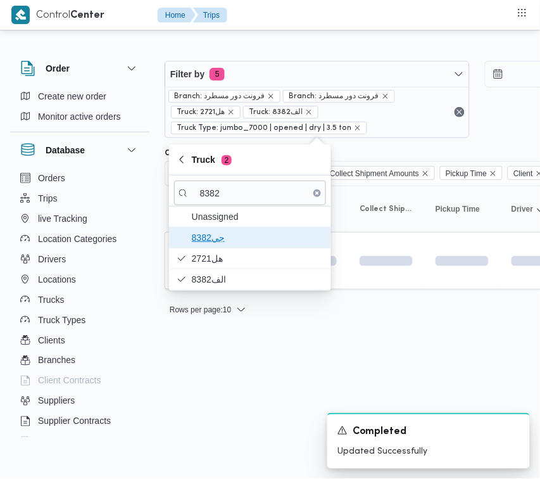
click at [209, 232] on span "جي8382" at bounding box center [258, 237] width 132 height 15
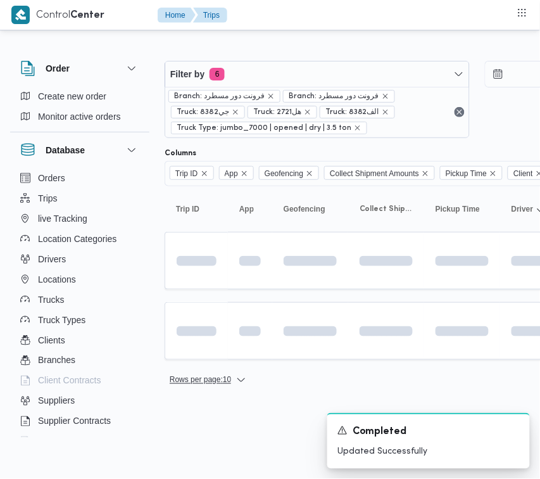
click at [196, 383] on span "Rows per page : 10" at bounding box center [200, 379] width 61 height 15
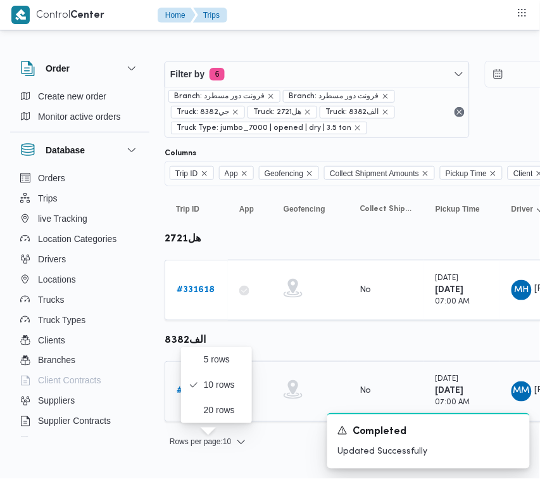
drag, startPoint x: 299, startPoint y: 413, endPoint x: 263, endPoint y: 415, distance: 36.1
click at [299, 413] on div "A new notification appears Completed Updated Successfully" at bounding box center [413, 441] width 253 height 76
click at [201, 390] on b "# 331532" at bounding box center [195, 391] width 37 height 8
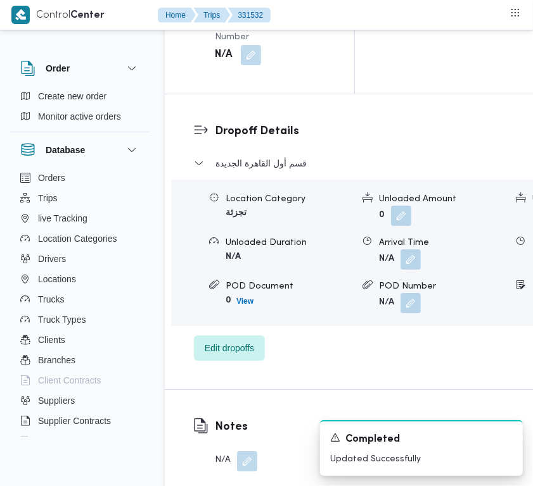
scroll to position [2506, 0]
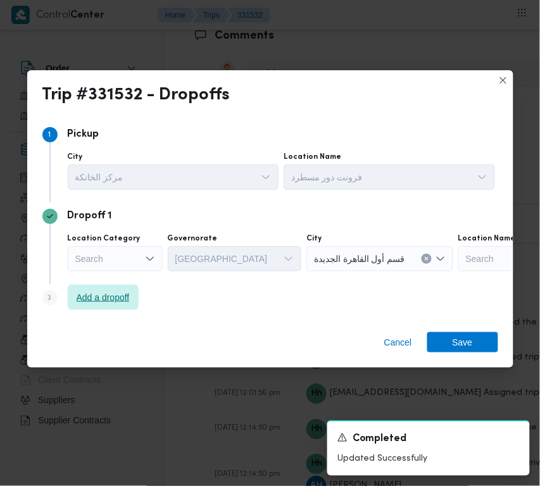
click at [106, 299] on span "Add a dropoff" at bounding box center [103, 297] width 53 height 15
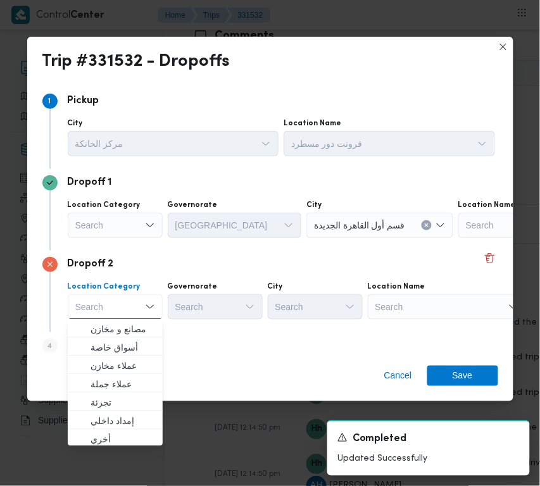
click at [458, 238] on div "Search" at bounding box center [537, 225] width 158 height 25
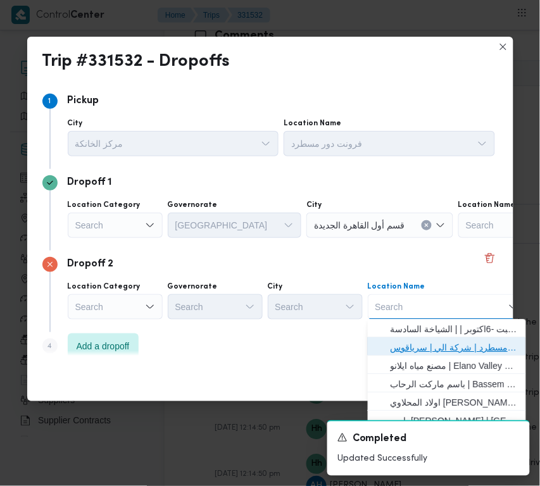
click at [436, 351] on span "فرونت دور مسطرد | شركة الي | سرياقوس" at bounding box center [455, 348] width 128 height 15
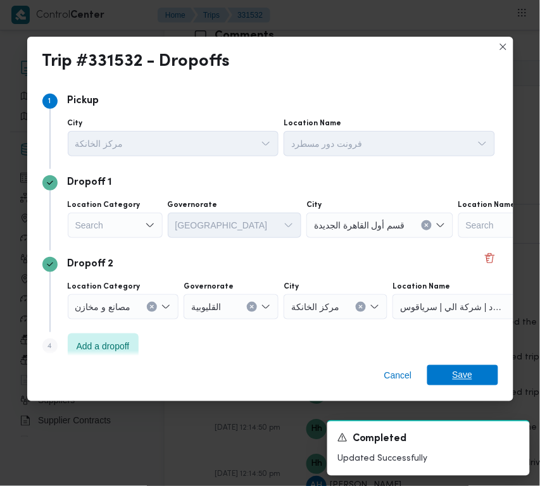
click at [453, 378] on span "Save" at bounding box center [463, 375] width 20 height 20
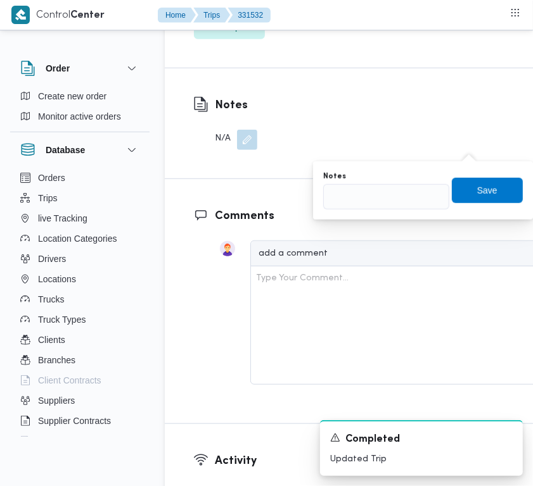
scroll to position [2521, 0]
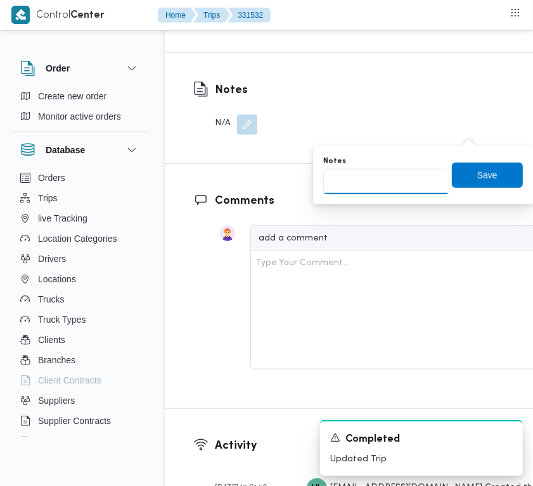
click at [420, 182] on input "Notes" at bounding box center [386, 181] width 126 height 25
paste input "تجمع"
type input "تجمع"
click at [500, 178] on span "Save" at bounding box center [486, 174] width 71 height 25
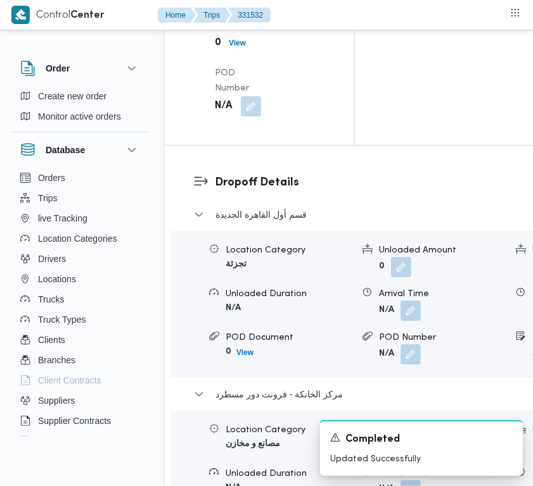
scroll to position [1946, 0]
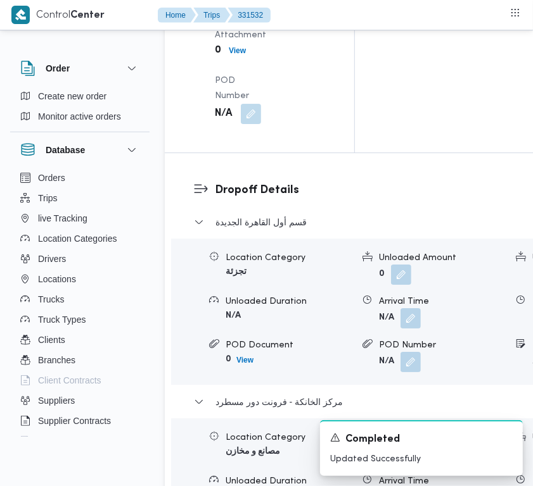
drag, startPoint x: 249, startPoint y: 130, endPoint x: 234, endPoint y: 150, distance: 25.0
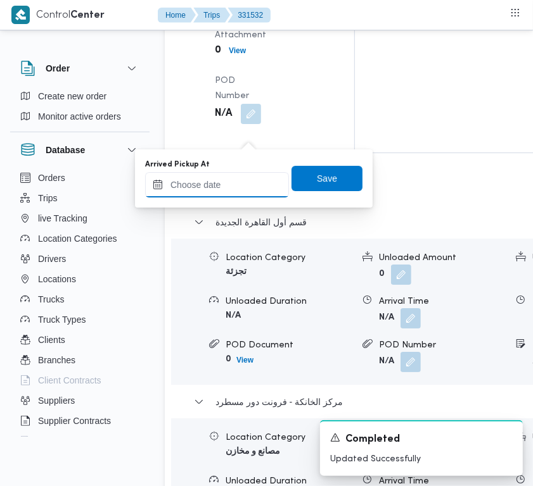
click at [224, 177] on input "Arrived Pickup At" at bounding box center [217, 184] width 144 height 25
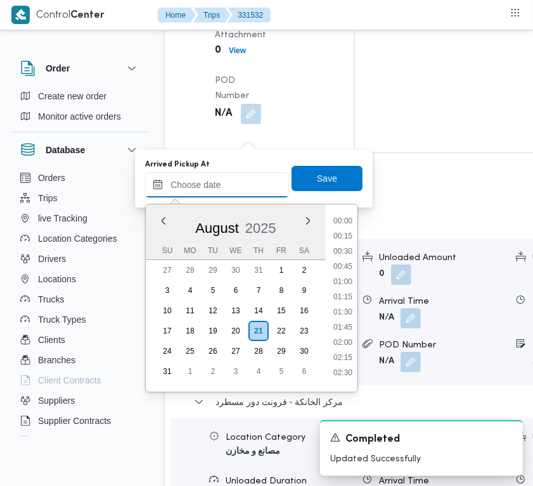
paste input "[DATE] 7:00:00 AM"
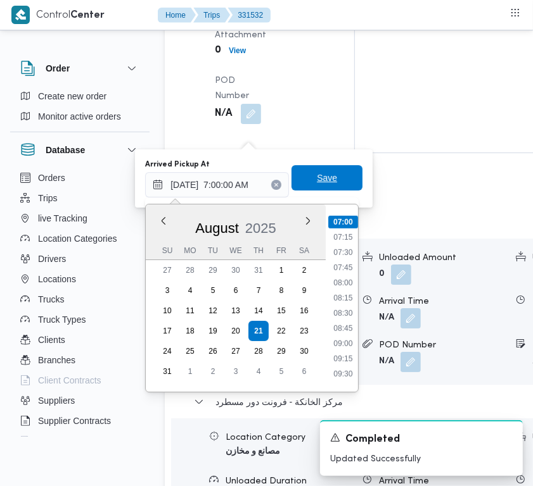
type input "[DATE] 07:00"
click at [301, 175] on span "Save" at bounding box center [326, 178] width 71 height 25
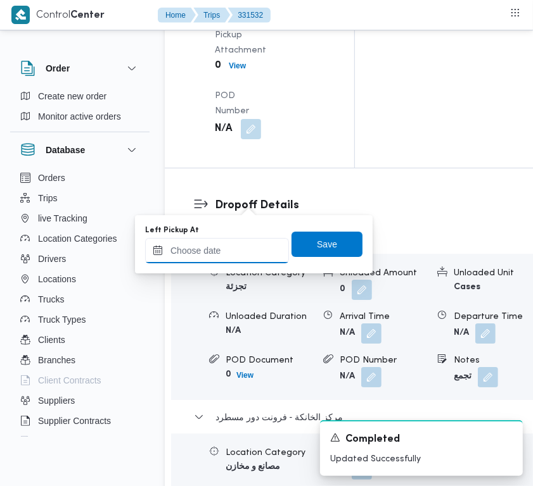
click at [238, 247] on input "Left Pickup At" at bounding box center [217, 250] width 144 height 25
paste input "[DATE] 7:00:00 AM"
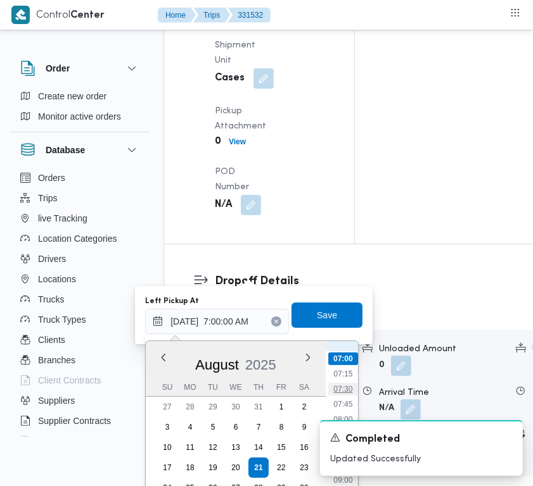
click at [336, 386] on li "07:30" at bounding box center [342, 389] width 29 height 13
type input "[DATE] 07:30"
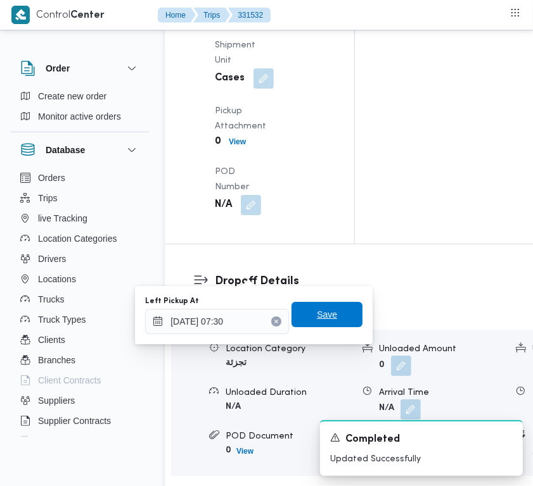
drag, startPoint x: 313, startPoint y: 318, endPoint x: 307, endPoint y: 264, distance: 54.2
click at [317, 318] on span "Save" at bounding box center [327, 315] width 20 height 15
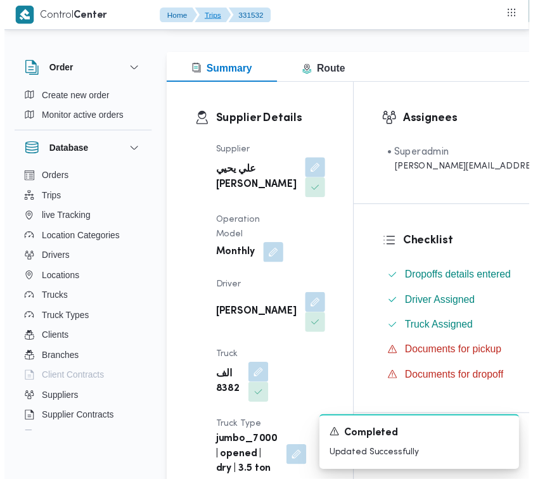
scroll to position [0, 0]
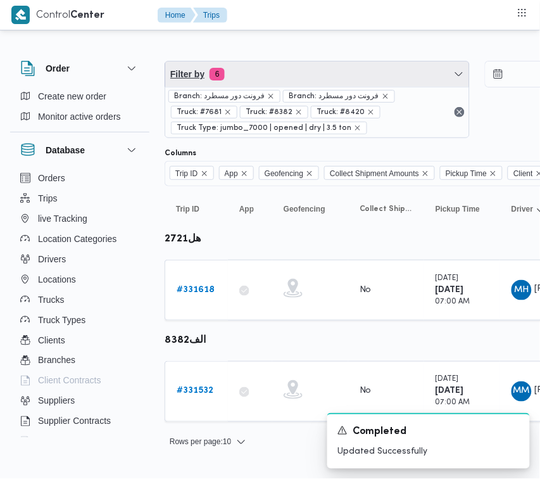
click at [326, 68] on span "Filter by 6" at bounding box center [317, 73] width 304 height 25
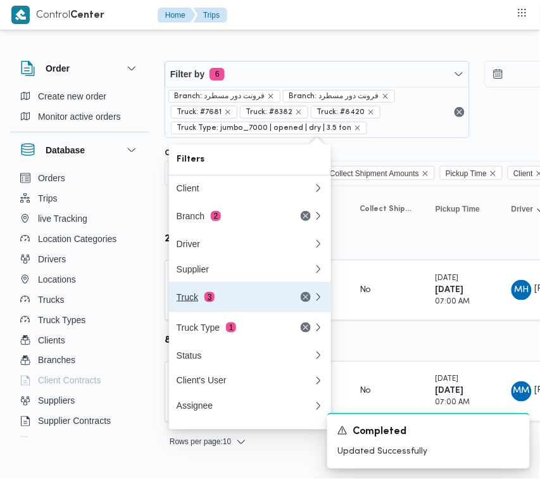
click at [236, 299] on div "Truck 3" at bounding box center [230, 297] width 106 height 10
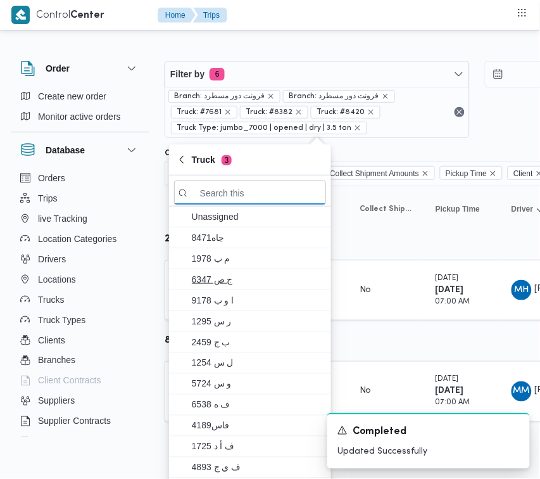
paste input "5386"
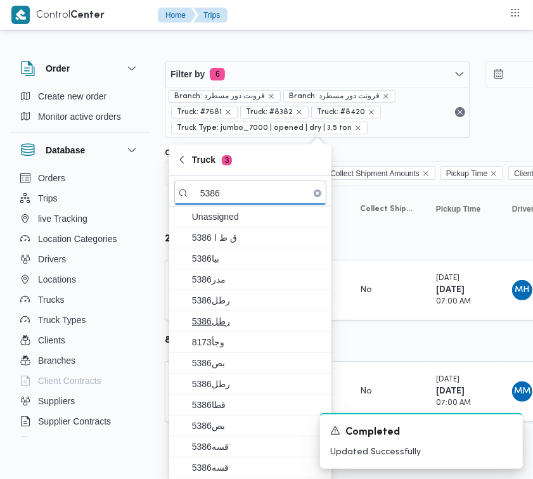
type input "5386"
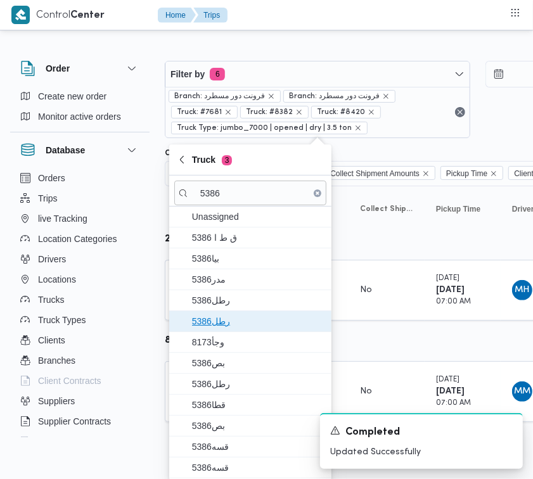
click at [227, 318] on span "5386رطل" at bounding box center [258, 320] width 132 height 15
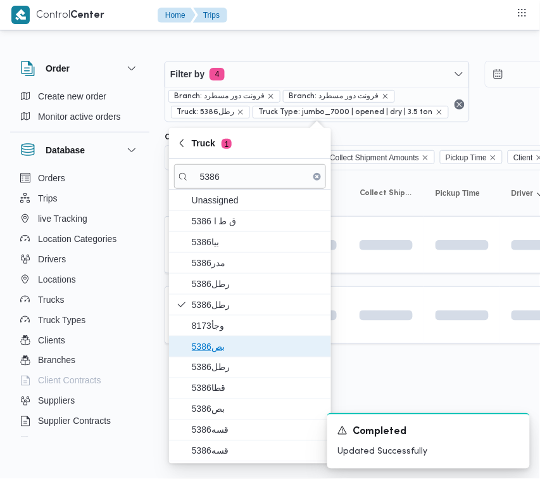
click at [225, 351] on span "بص5386" at bounding box center [258, 346] width 132 height 15
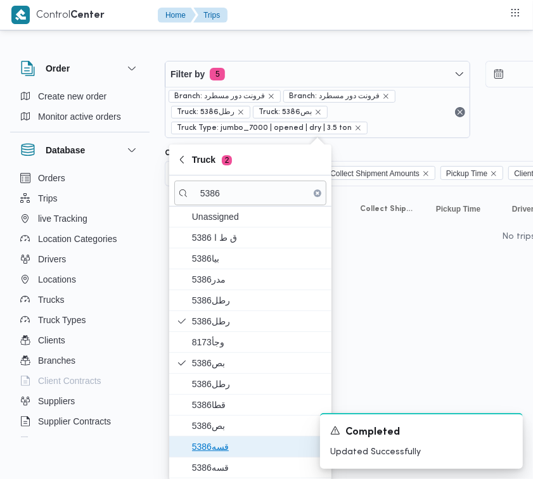
click at [217, 457] on span "قسه5386" at bounding box center [250, 446] width 152 height 20
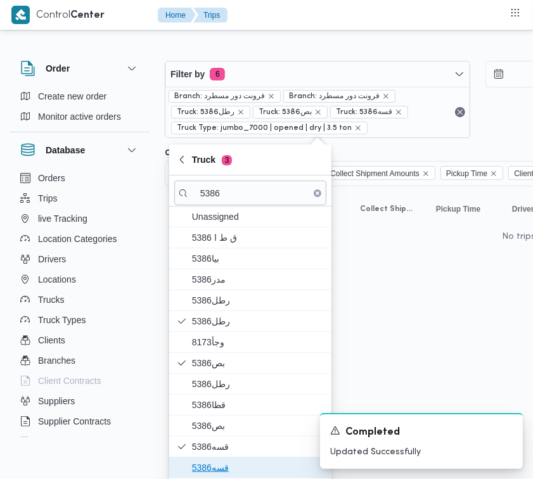
click at [217, 475] on span "قسه5386" at bounding box center [258, 467] width 132 height 15
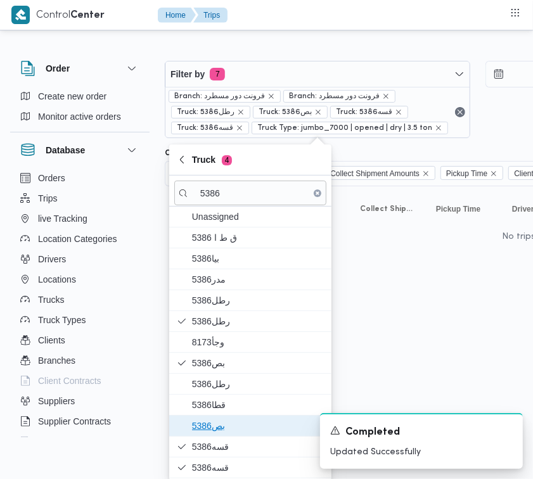
click at [223, 426] on span "بص5386" at bounding box center [258, 425] width 132 height 15
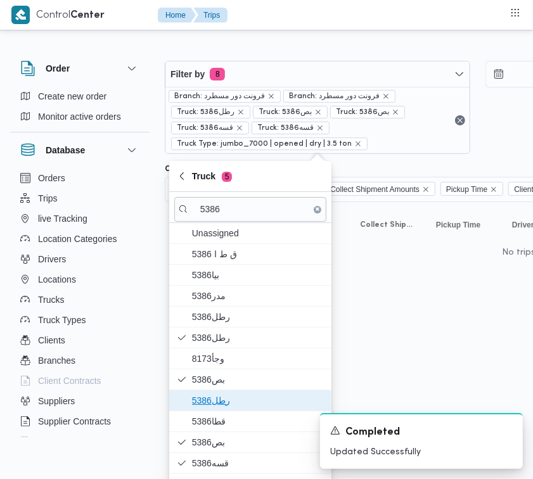
click at [230, 409] on span "رطل5386" at bounding box center [250, 400] width 152 height 20
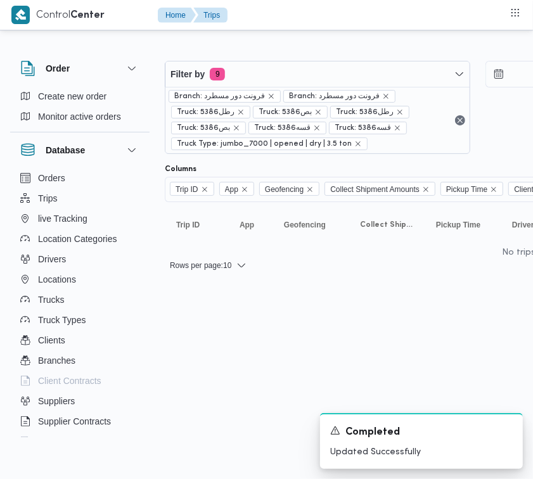
click at [422, 346] on html "Control Center Home Trips Order Create new order Monitor active orders Database…" at bounding box center [266, 239] width 533 height 479
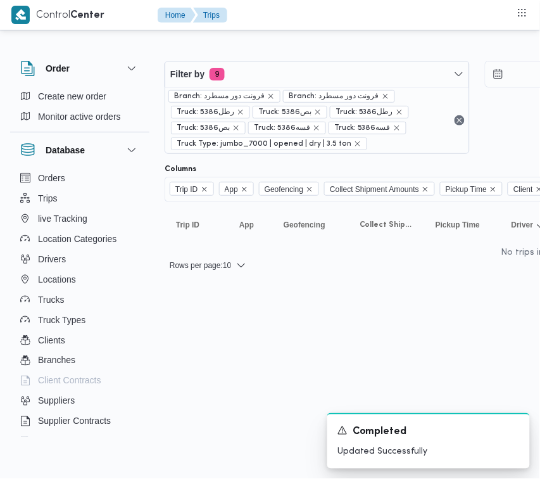
click at [269, 57] on div "Filter by 9 Branch: فرونت دور مسطرد Branch: فرونت دور مسطرد Truck: 5386رطل Truc…" at bounding box center [477, 107] width 640 height 108
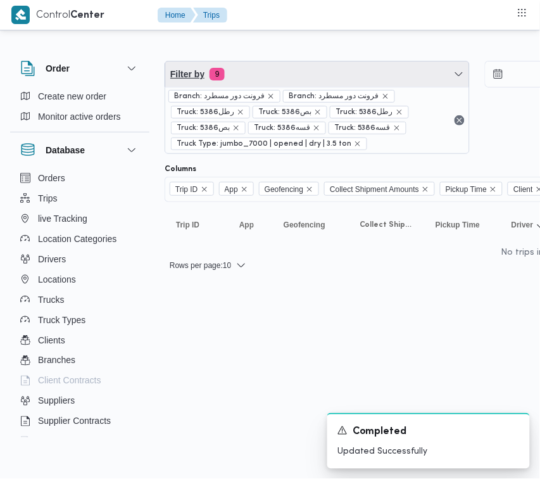
click at [252, 70] on span "Filter by 9" at bounding box center [317, 73] width 304 height 25
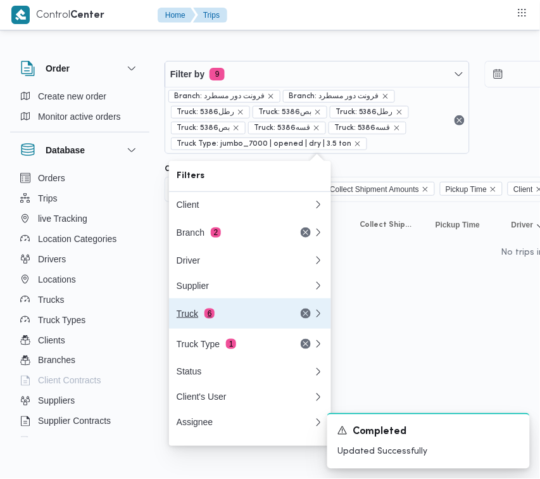
click at [232, 318] on div "Truck 6" at bounding box center [230, 313] width 106 height 10
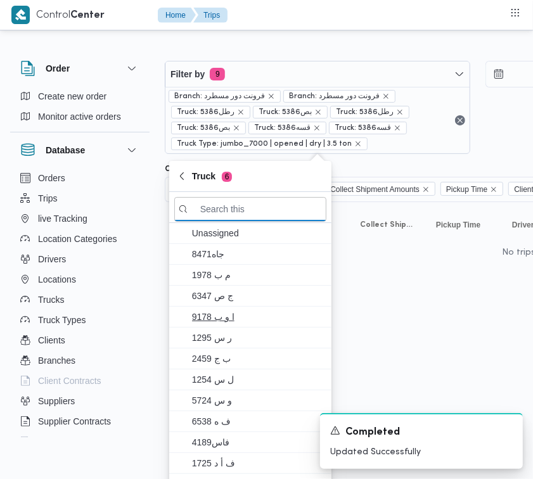
paste input "5386"
type input "5386"
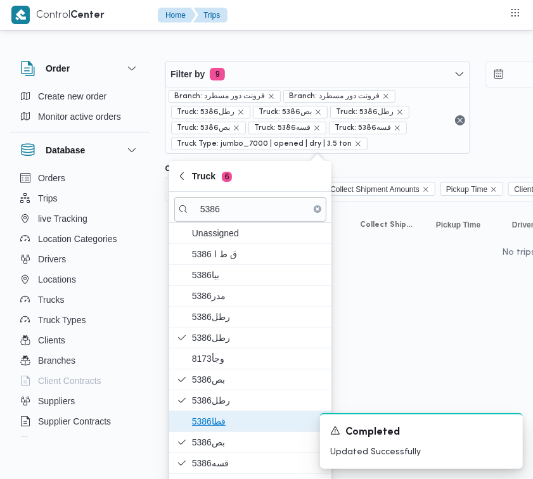
click at [219, 420] on span "قطا5386" at bounding box center [258, 420] width 132 height 15
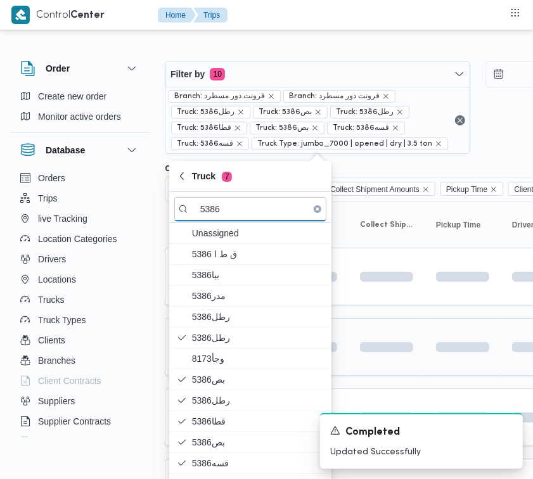
click at [379, 321] on td at bounding box center [386, 347] width 76 height 58
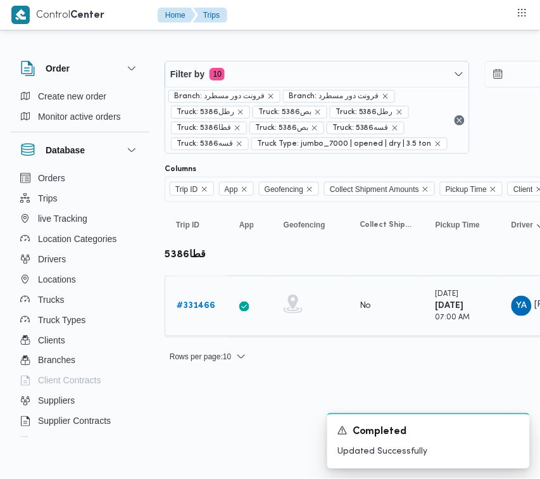
click at [197, 293] on td "Trip ID # 331466" at bounding box center [196, 305] width 63 height 61
click at [197, 301] on b "# 331466" at bounding box center [196, 305] width 39 height 8
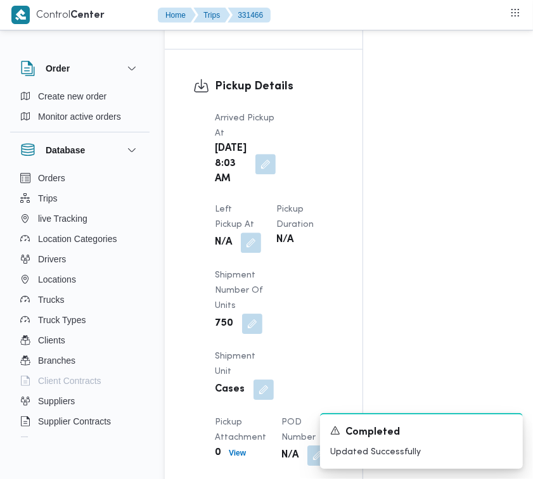
scroll to position [2005, 0]
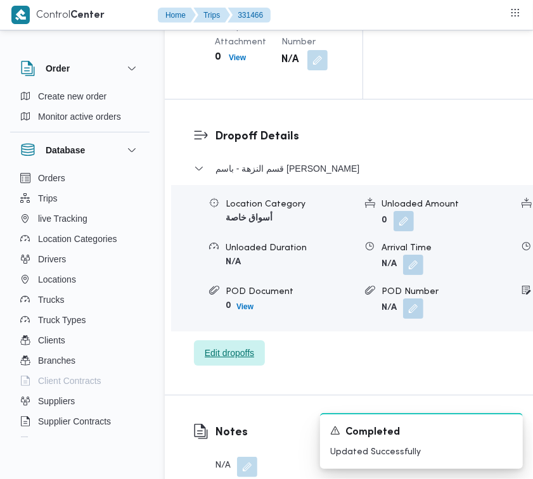
click at [239, 345] on span "Edit dropoffs" at bounding box center [229, 352] width 49 height 15
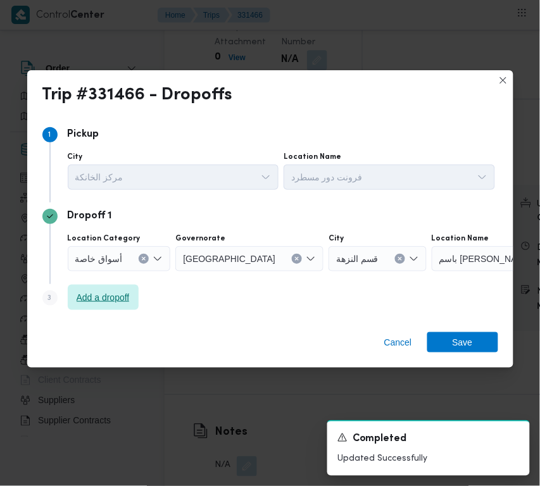
click at [108, 303] on span "Add a dropoff" at bounding box center [103, 297] width 53 height 15
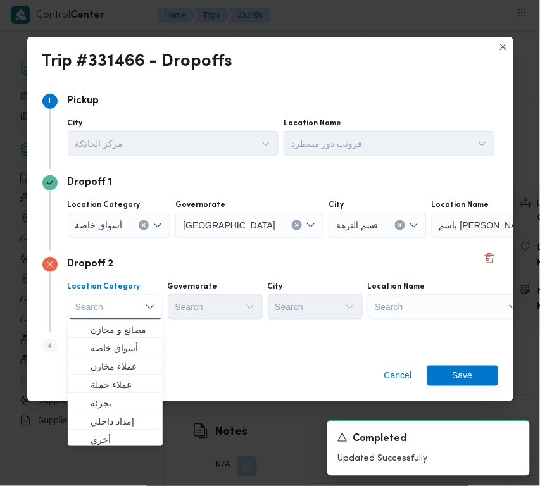
click at [432, 238] on div "Search" at bounding box center [511, 225] width 158 height 25
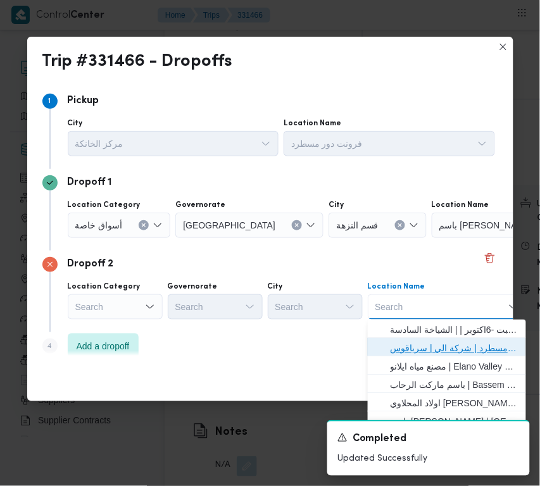
click at [422, 344] on span "فرونت دور مسطرد | شركة الي | سرياقوس" at bounding box center [455, 348] width 128 height 15
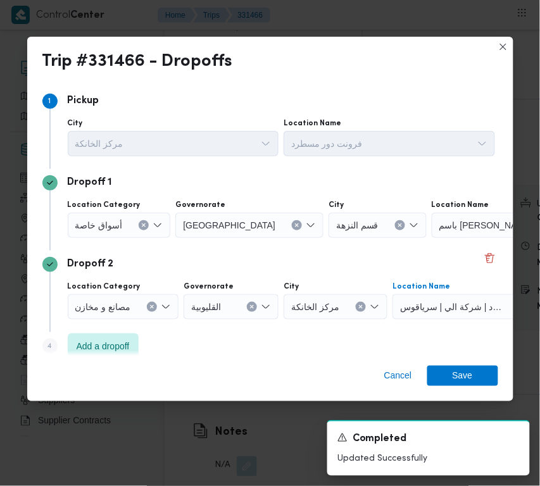
click at [118, 216] on div "أسواق خاصة" at bounding box center [119, 225] width 103 height 25
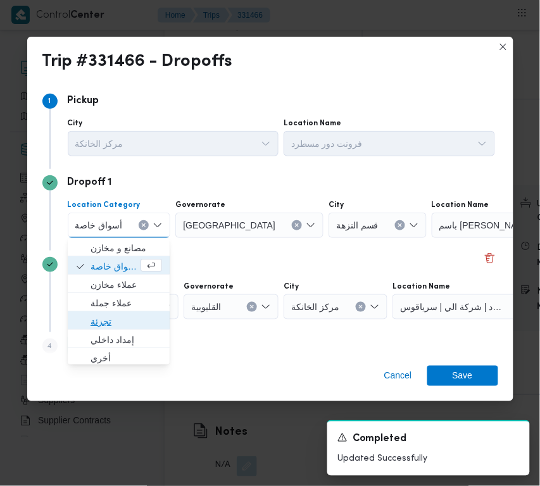
click at [127, 317] on span "تجزئة" at bounding box center [127, 321] width 72 height 15
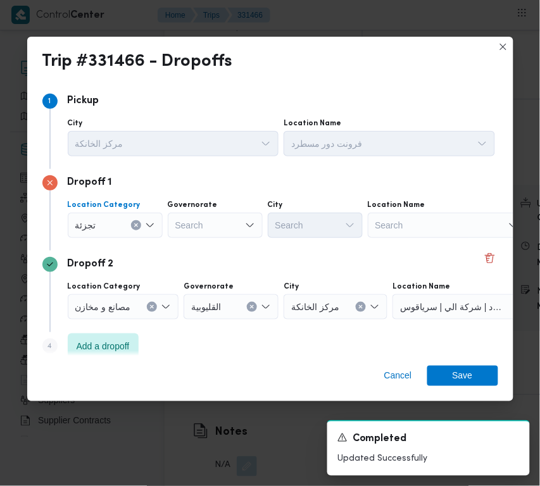
click at [207, 224] on div "Search" at bounding box center [215, 225] width 95 height 25
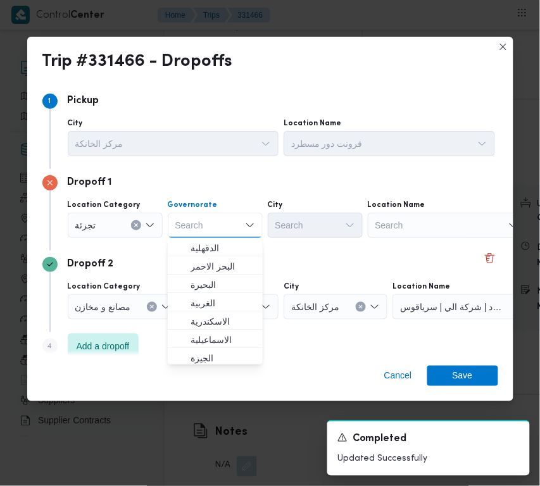
paste input "[GEOGRAPHIC_DATA]"
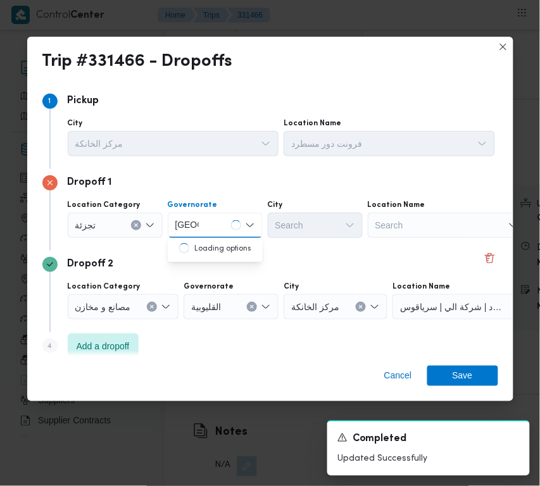
type input "[GEOGRAPHIC_DATA]"
drag, startPoint x: 228, startPoint y: 225, endPoint x: 225, endPoint y: 236, distance: 11.2
click at [228, 225] on div "[GEOGRAPHIC_DATA] [GEOGRAPHIC_DATA]" at bounding box center [215, 225] width 95 height 25
click at [220, 244] on span "[GEOGRAPHIC_DATA]" at bounding box center [223, 248] width 65 height 15
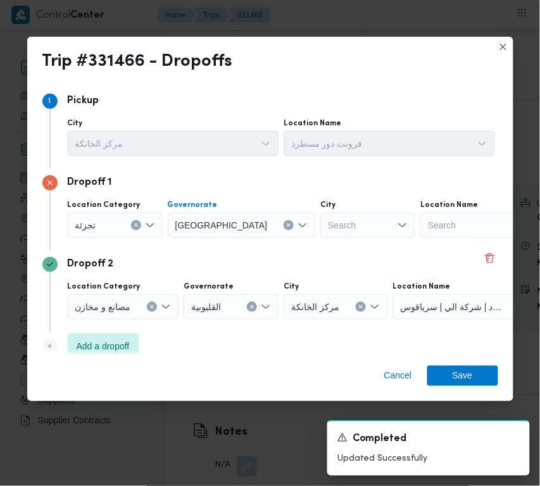
click at [326, 229] on div "Search" at bounding box center [367, 225] width 95 height 25
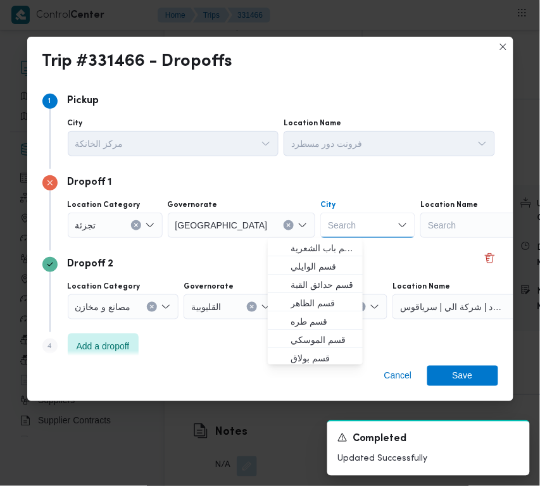
paste input "المعادي"
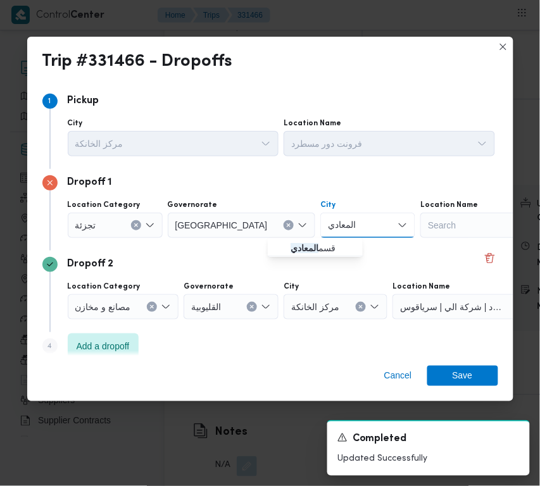
type input "المعادي"
drag, startPoint x: 317, startPoint y: 233, endPoint x: 287, endPoint y: 244, distance: 32.5
click at [287, 244] on span "قسم المعادي" at bounding box center [315, 248] width 85 height 20
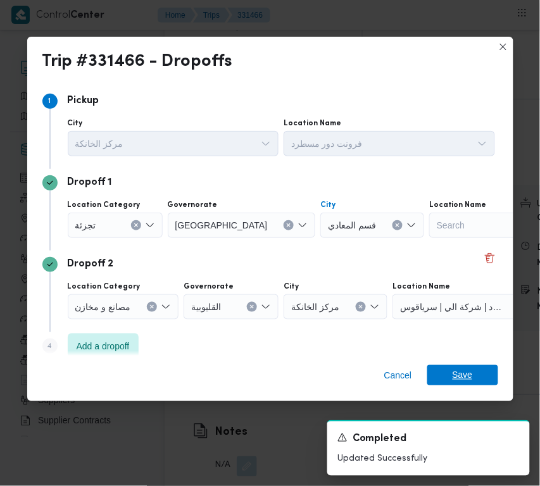
click at [453, 380] on span "Save" at bounding box center [463, 375] width 20 height 20
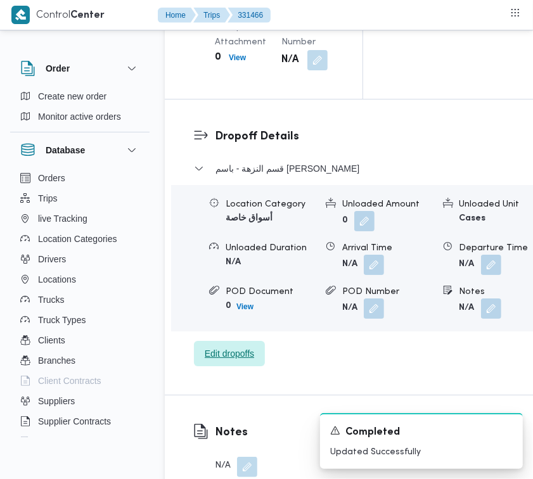
scroll to position [1586, 0]
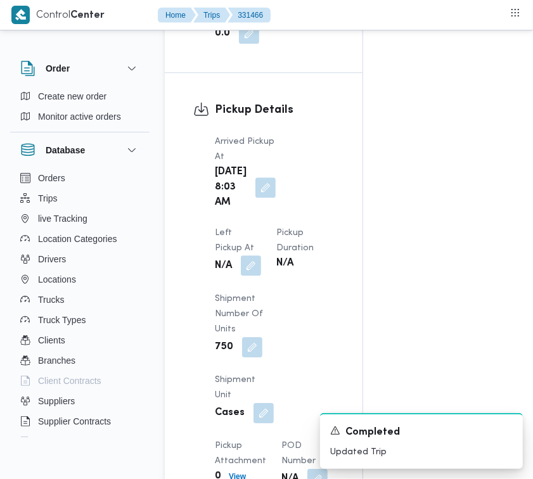
click at [261, 255] on button "button" at bounding box center [251, 265] width 20 height 20
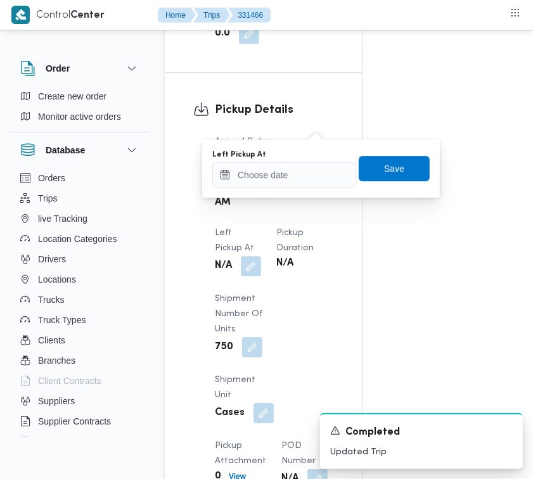
click at [317, 194] on div "You are in a dialog. To close this dialog, hit escape. Left Pickup At Save" at bounding box center [320, 168] width 237 height 58
click at [327, 184] on input "Left Pickup At" at bounding box center [284, 174] width 144 height 25
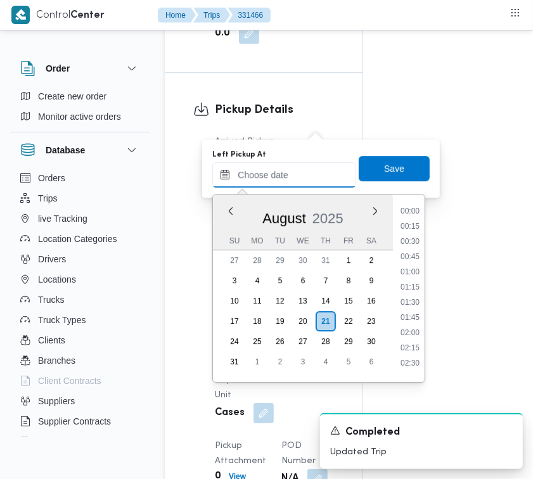
scroll to position [431, 0]
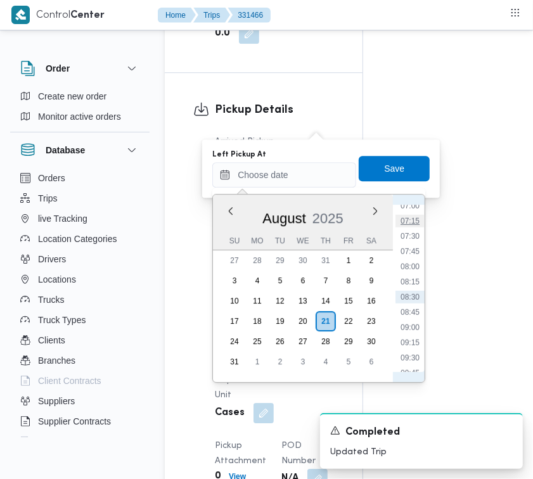
click at [415, 217] on li "07:15" at bounding box center [409, 221] width 29 height 13
type input "[DATE] 07:15"
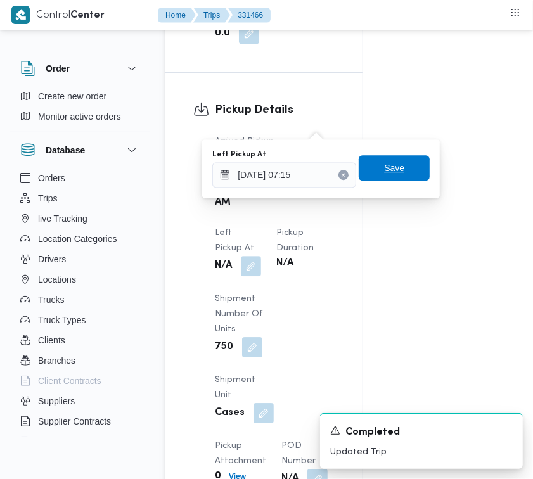
click at [400, 175] on span "Save" at bounding box center [393, 167] width 71 height 25
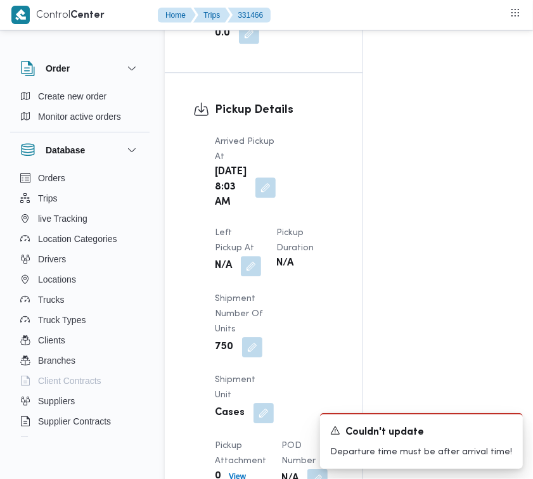
click at [329, 139] on div "Arrived Pickup At Thu, Aug 21, 2025 8:03 AM Left Pickup At N/A Pickup Duration …" at bounding box center [274, 312] width 134 height 370
click at [261, 225] on div "Left Pickup At N/A" at bounding box center [238, 250] width 46 height 51
click at [261, 255] on button "button" at bounding box center [251, 265] width 20 height 20
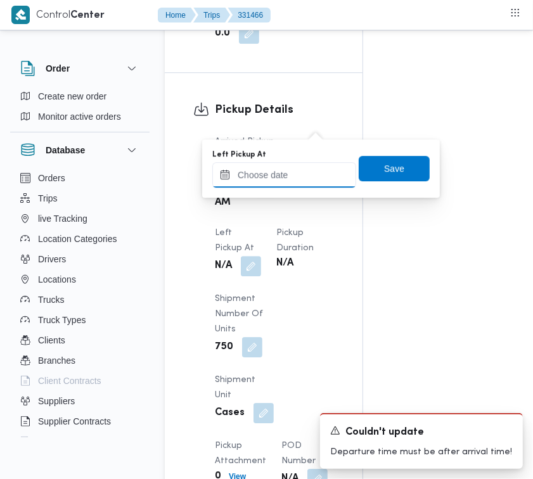
click at [306, 171] on input "Left Pickup At" at bounding box center [284, 174] width 144 height 25
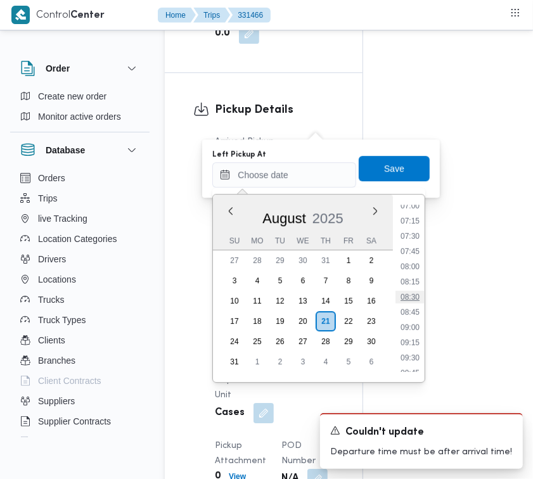
click at [421, 292] on li "08:30" at bounding box center [409, 297] width 29 height 13
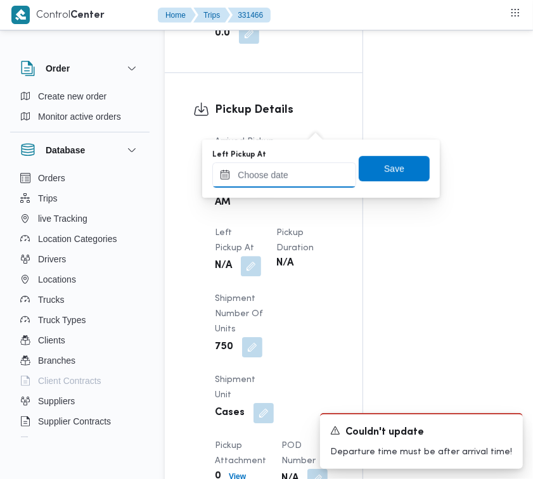
drag, startPoint x: 305, startPoint y: 174, endPoint x: 315, endPoint y: 178, distance: 10.8
click at [305, 174] on input "Left Pickup At" at bounding box center [284, 174] width 144 height 25
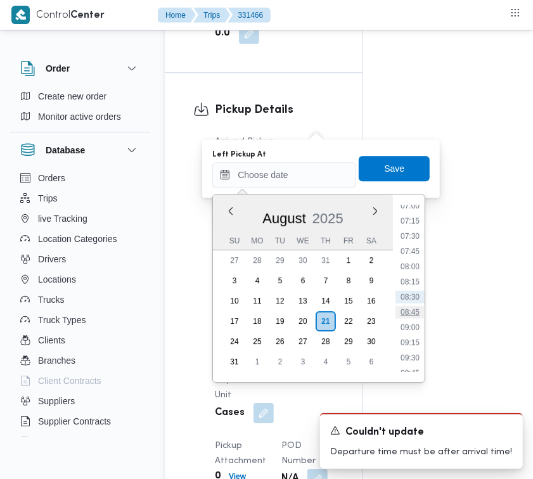
click at [415, 308] on li "08:45" at bounding box center [409, 312] width 29 height 13
type input "21/08/2025 08:45"
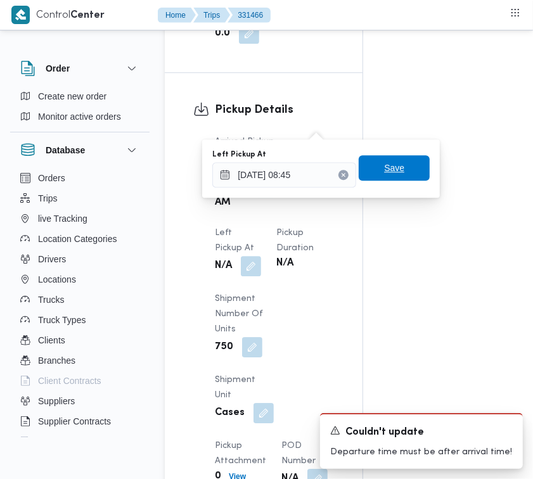
click at [389, 174] on span "Save" at bounding box center [394, 167] width 20 height 15
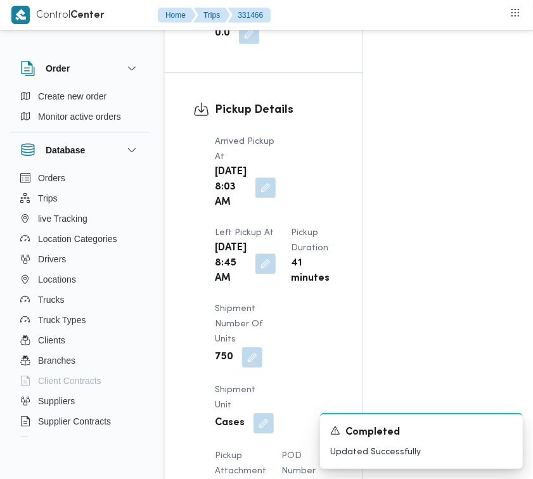
click at [333, 127] on div "Arrived Pickup At Thu, Aug 21, 2025 8:03 AM Left Pickup At Thu, Aug 21, 2025 8:…" at bounding box center [274, 317] width 134 height 380
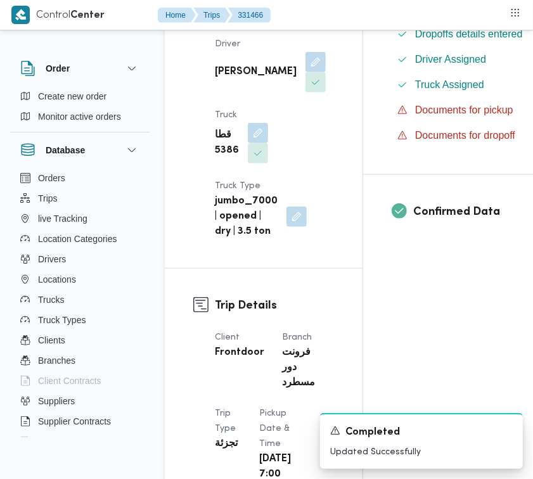
scroll to position [0, 0]
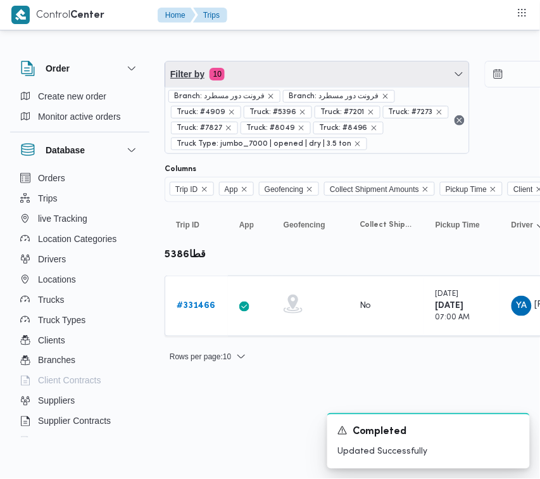
click at [251, 78] on span "Filter by 10" at bounding box center [317, 73] width 304 height 25
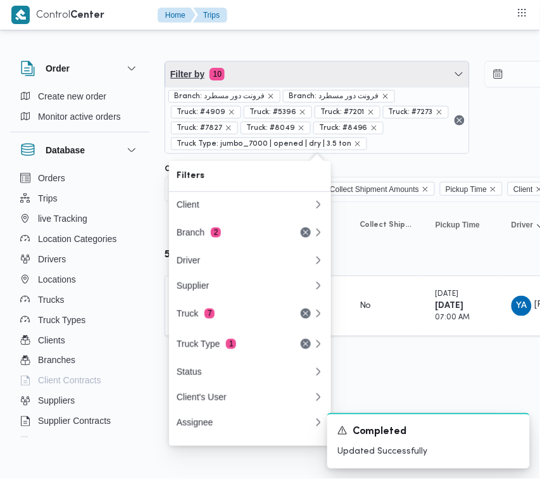
click at [286, 67] on span "Filter by 10" at bounding box center [317, 73] width 304 height 25
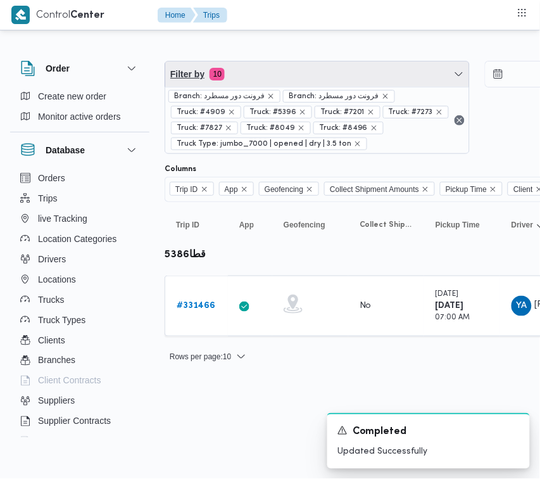
click at [281, 77] on span "Filter by 10" at bounding box center [317, 73] width 304 height 25
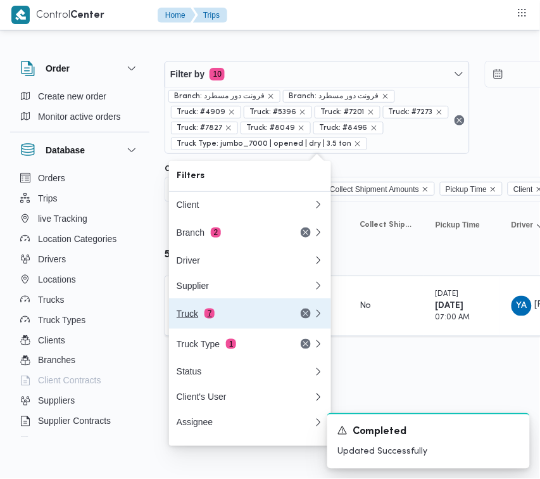
click at [224, 318] on div "Truck 7" at bounding box center [230, 313] width 106 height 10
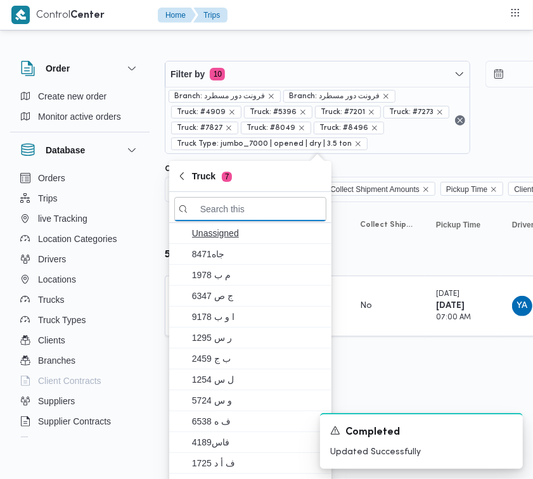
paste input "الص174"
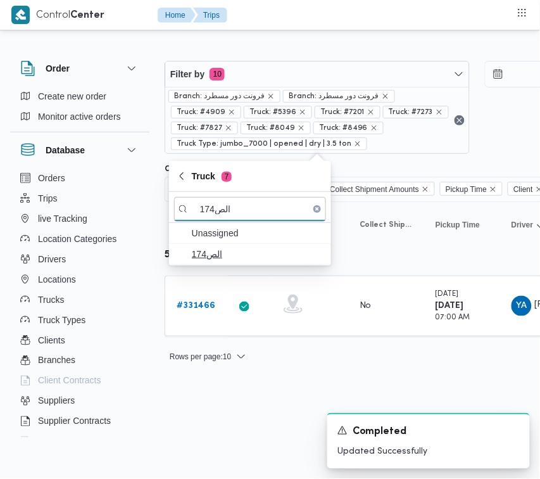
type input "الص174"
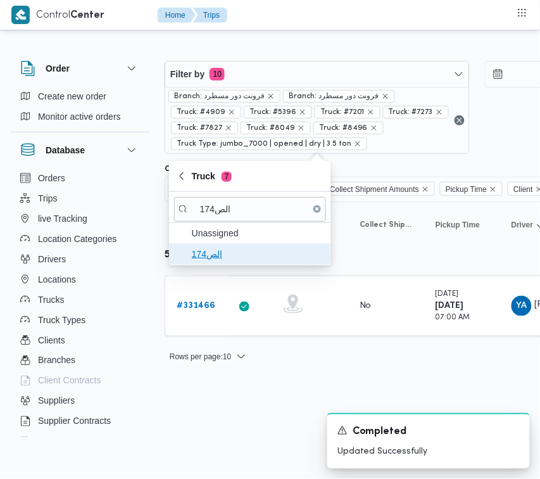
click at [216, 253] on span "الص174" at bounding box center [258, 253] width 132 height 15
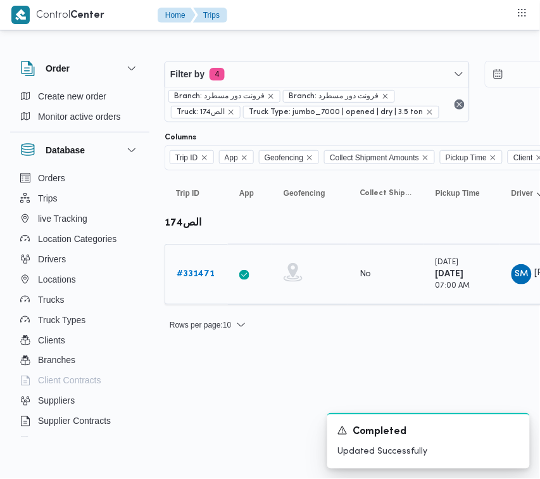
click at [210, 282] on link "# 331471" at bounding box center [196, 274] width 38 height 15
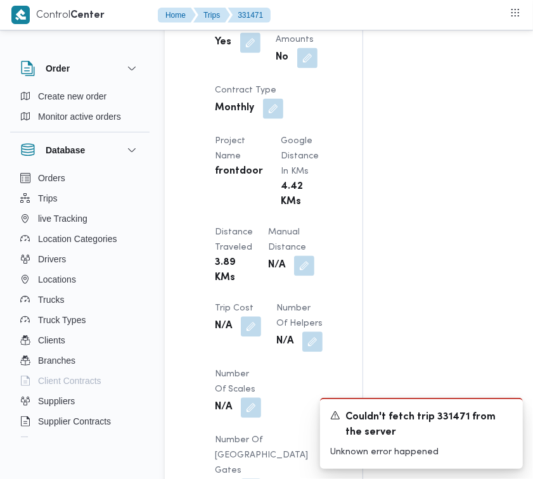
scroll to position [1504, 0]
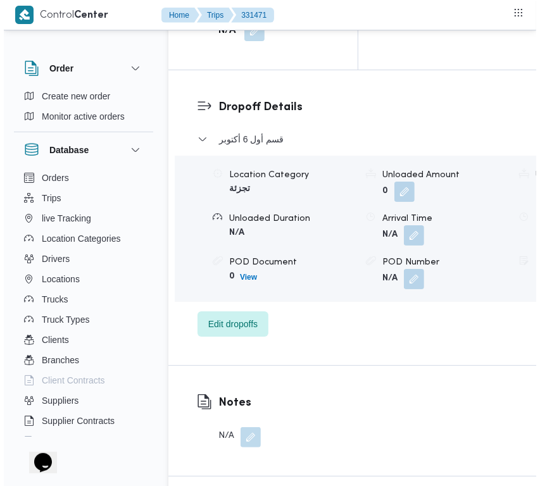
scroll to position [2540, 0]
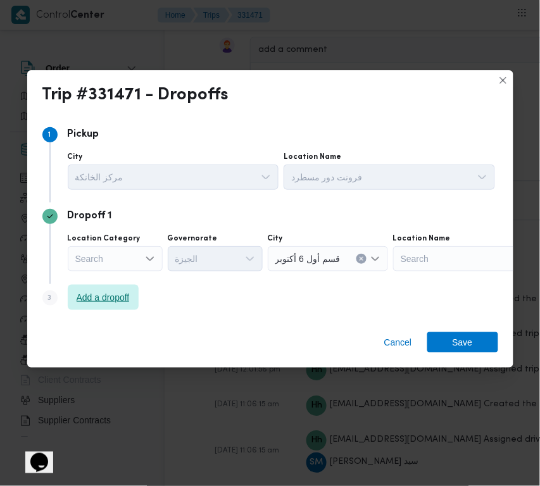
click at [130, 304] on span "Add a dropoff" at bounding box center [103, 297] width 53 height 15
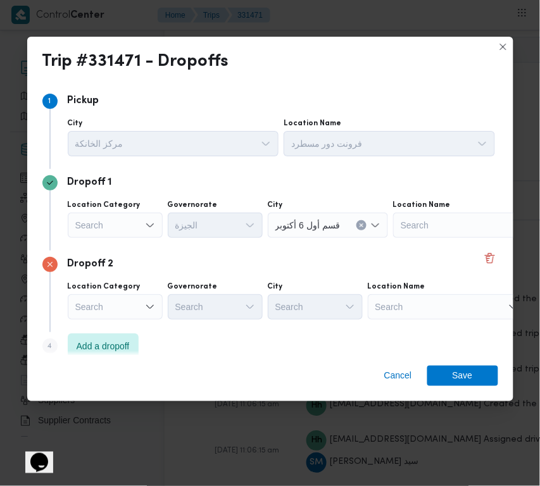
click at [241, 337] on div "Step 4 is disabled 4 Add a dropoff" at bounding box center [270, 348] width 456 height 33
click at [125, 333] on span "Add a dropoff" at bounding box center [103, 345] width 71 height 25
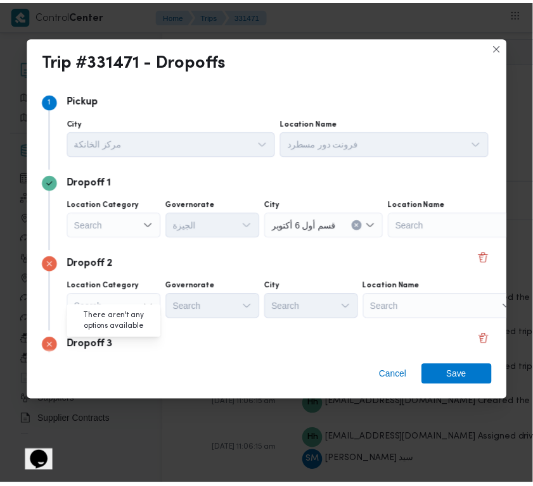
scroll to position [96, 0]
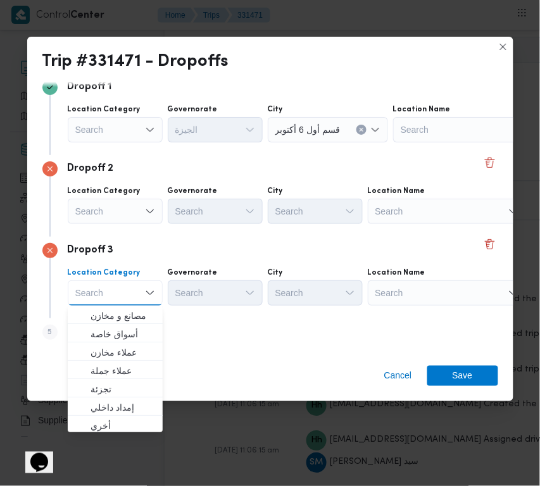
click at [419, 142] on div "Search" at bounding box center [472, 129] width 158 height 25
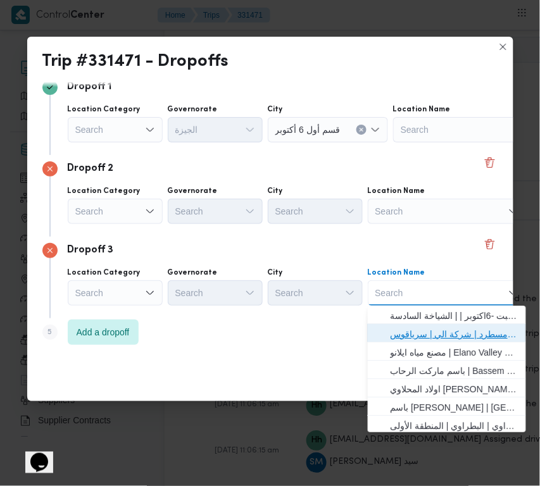
click at [431, 331] on span "فرونت دور مسطرد | شركة الي | سرياقوس" at bounding box center [455, 334] width 128 height 15
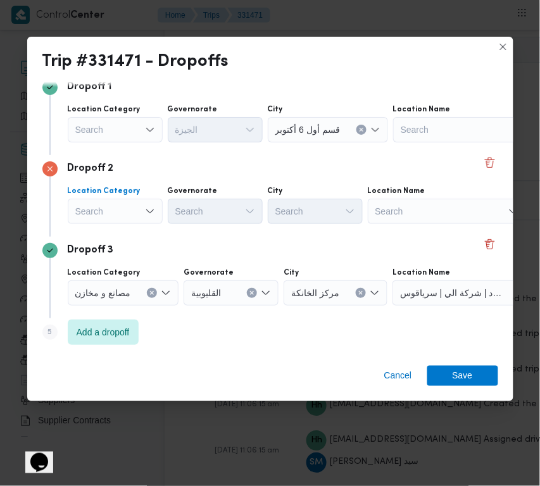
click at [119, 142] on div "Search" at bounding box center [115, 129] width 95 height 25
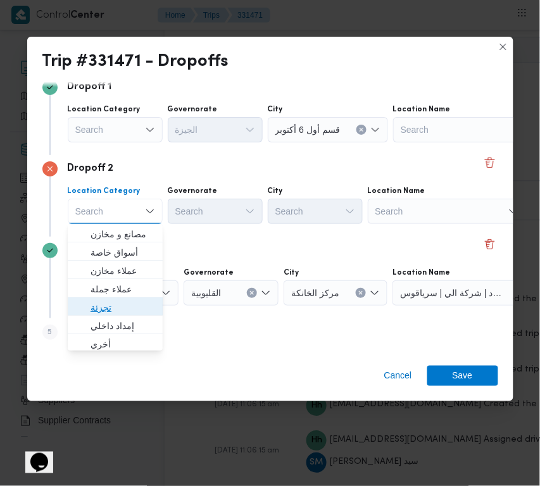
click at [133, 309] on span "تجزئة" at bounding box center [123, 307] width 65 height 15
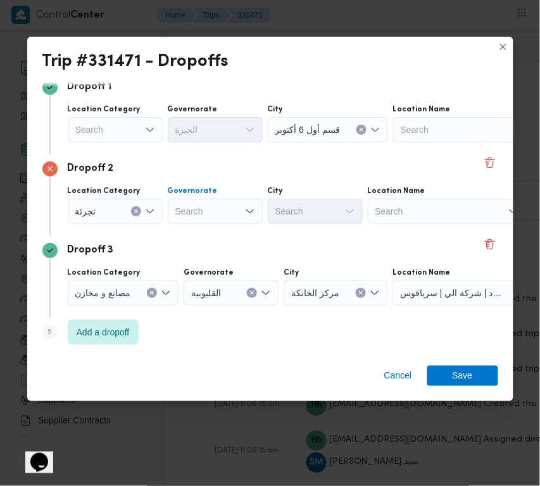
click at [206, 204] on div "Search" at bounding box center [215, 211] width 95 height 25
paste input "جيزة"
type input "جيزة"
click at [214, 216] on div "جيزة جيزة" at bounding box center [215, 211] width 95 height 25
click at [213, 235] on span "ال جيزة" at bounding box center [223, 234] width 65 height 15
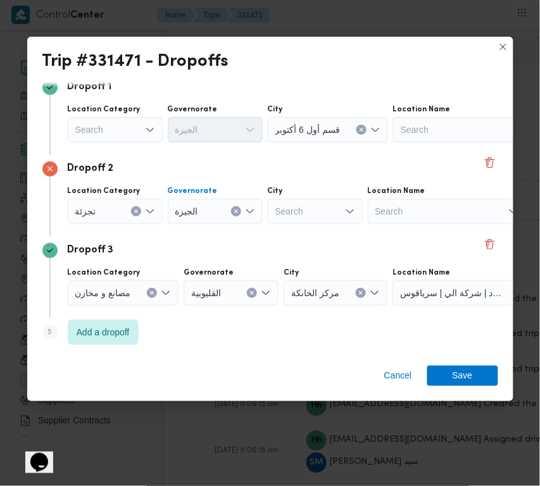
click at [343, 140] on div at bounding box center [346, 130] width 6 height 20
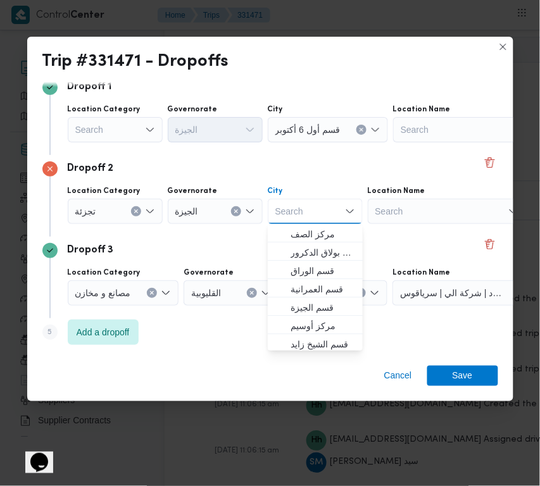
paste input "زايد"
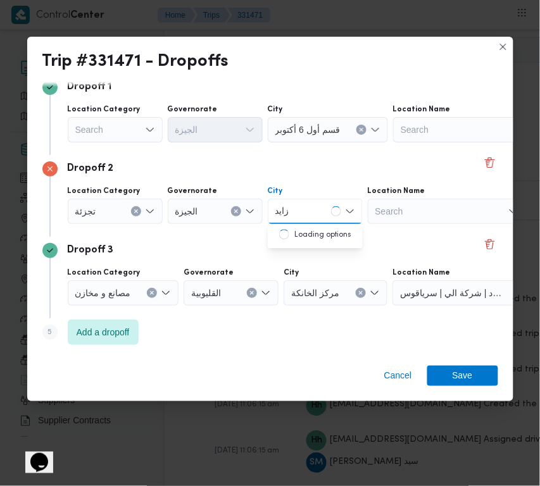
type input "زايد"
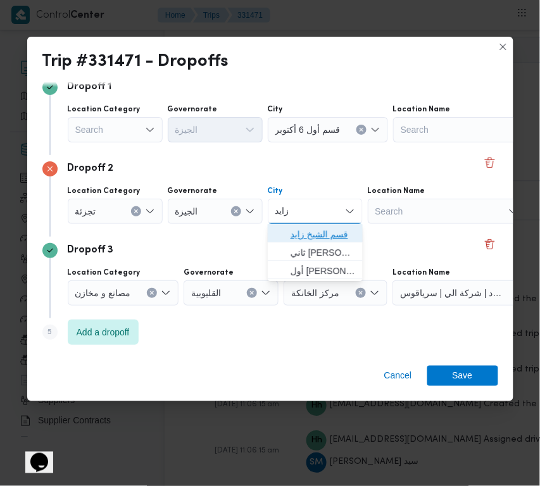
click at [275, 233] on icon "button" at bounding box center [280, 234] width 10 height 10
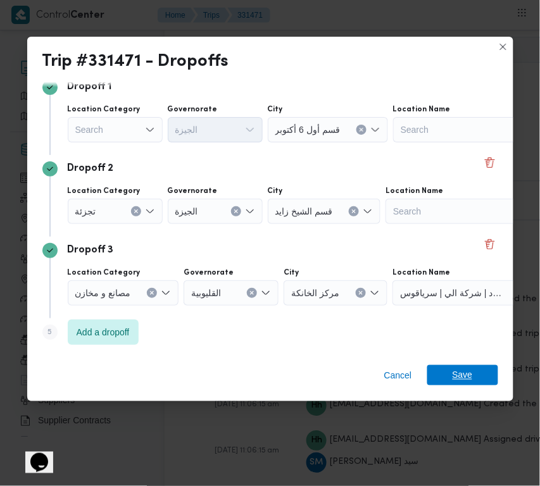
click at [459, 374] on span "Save" at bounding box center [463, 375] width 20 height 20
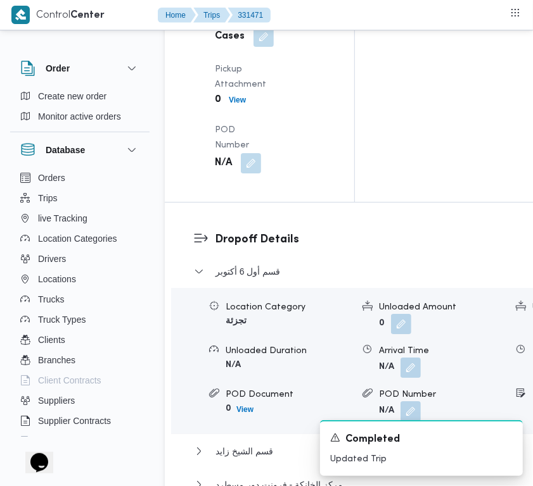
scroll to position [1893, 0]
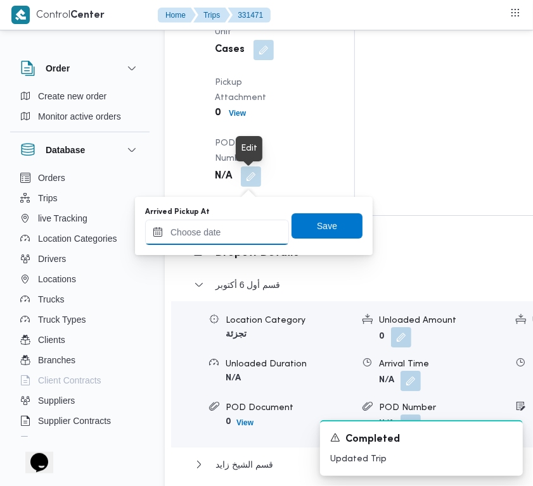
click at [243, 229] on input "Arrived Pickup At" at bounding box center [217, 232] width 144 height 25
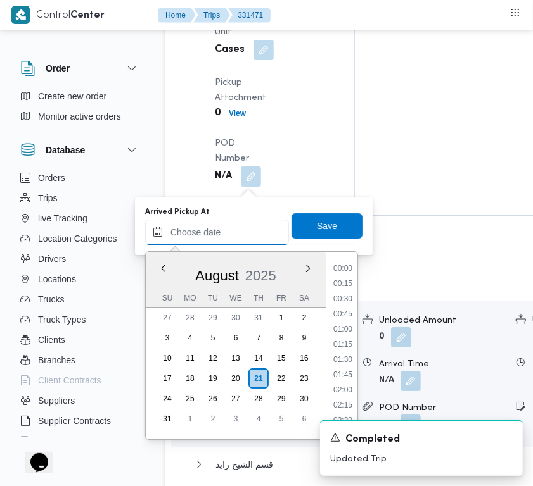
paste input "[DATE] 7:00:00 AM"
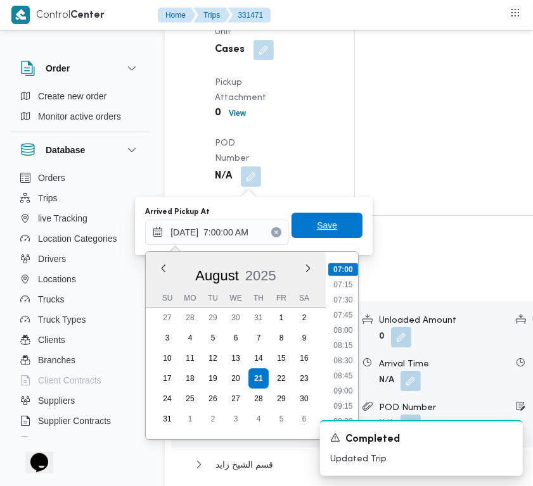
type input "[DATE] 07:00"
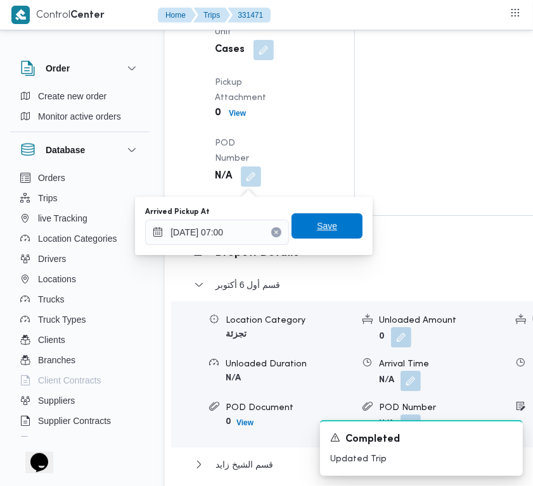
drag, startPoint x: 310, startPoint y: 231, endPoint x: 295, endPoint y: 231, distance: 15.2
click at [317, 231] on span "Save" at bounding box center [327, 225] width 20 height 15
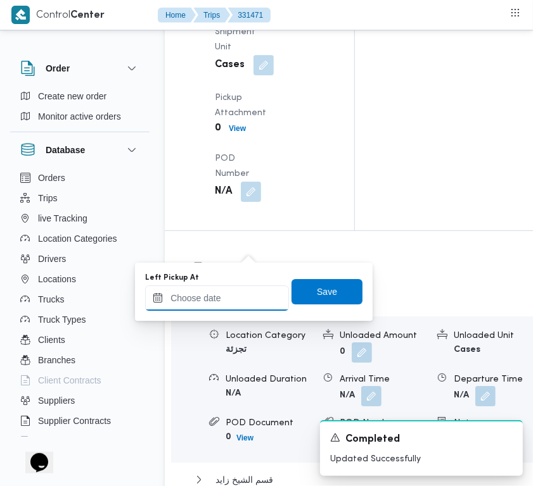
click at [249, 298] on input "Left Pickup At" at bounding box center [217, 298] width 144 height 25
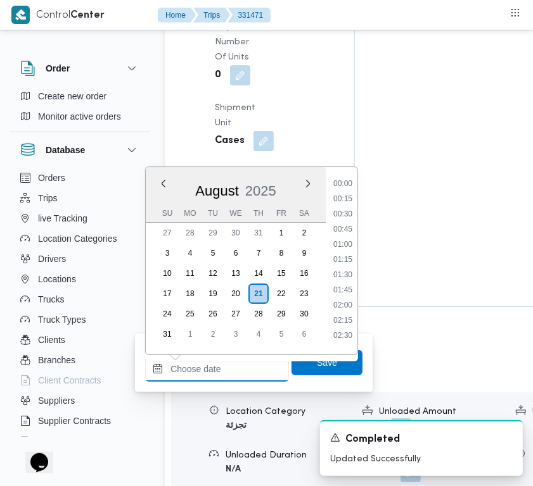
paste input "[DATE] 7:00:00 AM"
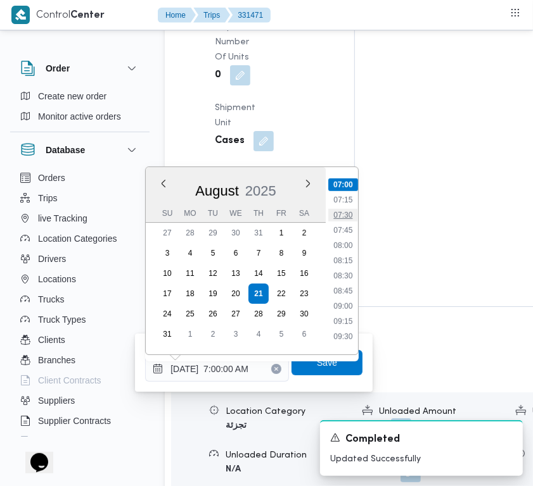
click at [339, 213] on li "07:30" at bounding box center [342, 215] width 29 height 13
type input "[DATE] 07:30"
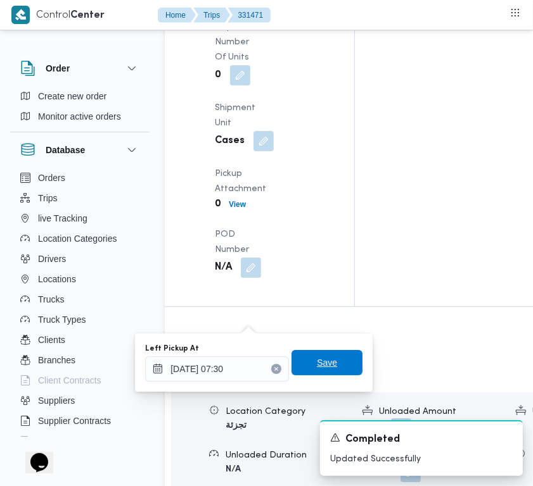
click at [317, 356] on span "Save" at bounding box center [327, 362] width 20 height 15
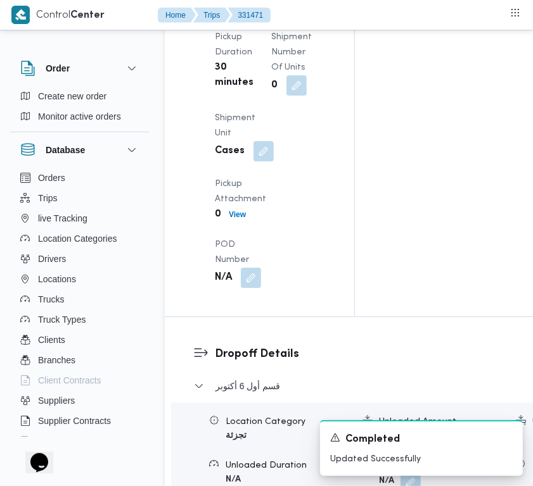
scroll to position [0, 0]
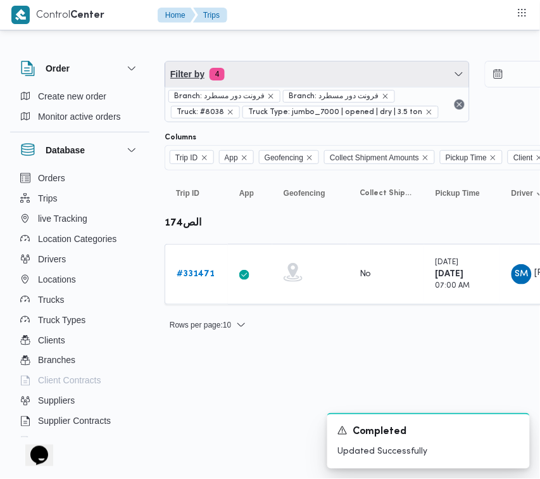
click at [314, 67] on span "Filter by 4" at bounding box center [317, 73] width 304 height 25
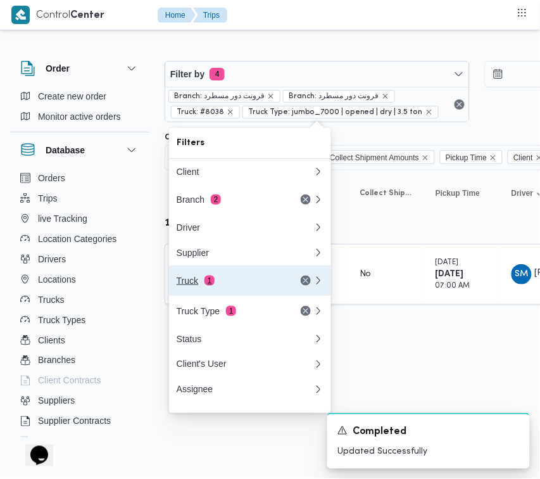
click at [206, 286] on div "Truck 1" at bounding box center [230, 280] width 106 height 10
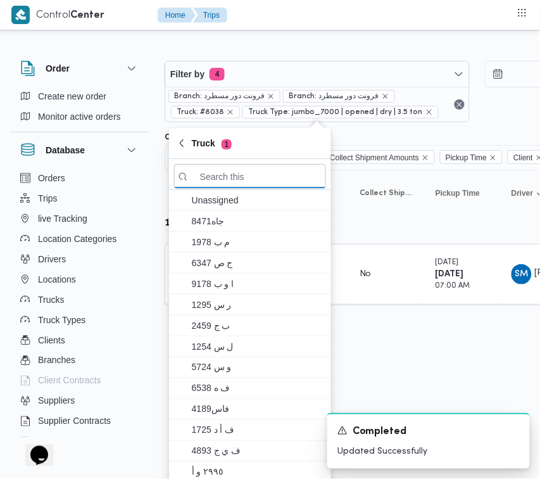
paste input "6471"
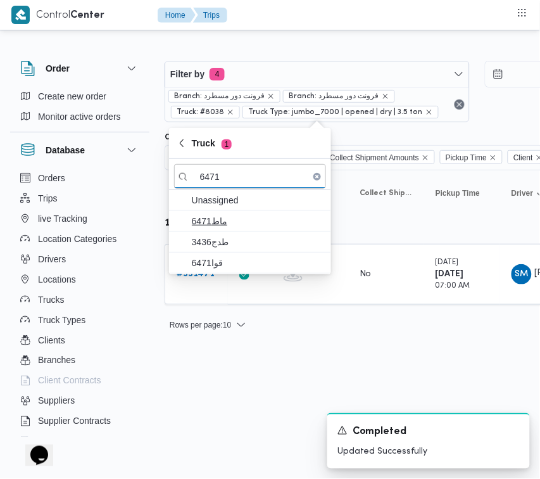
type input "6471"
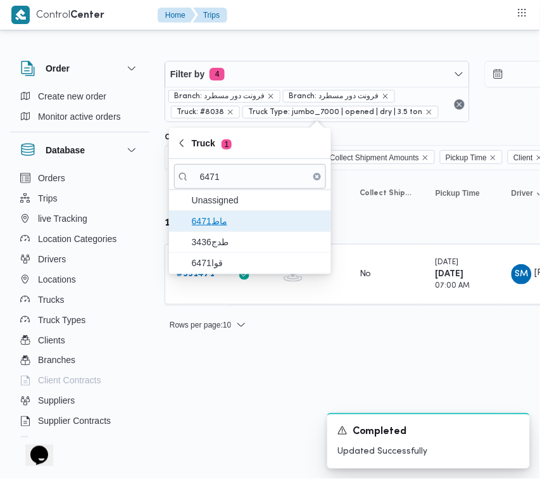
click at [219, 225] on span "ماط6471" at bounding box center [258, 220] width 132 height 15
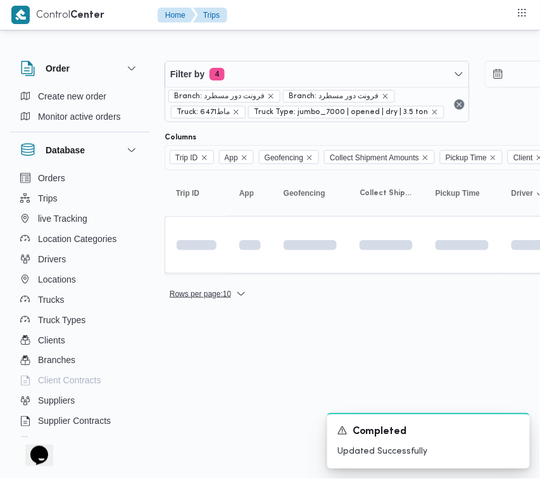
drag, startPoint x: 214, startPoint y: 337, endPoint x: 211, endPoint y: 327, distance: 11.2
click at [213, 339] on html "Control Center Home Trips Order Create new order Monitor active orders Database…" at bounding box center [270, 239] width 540 height 479
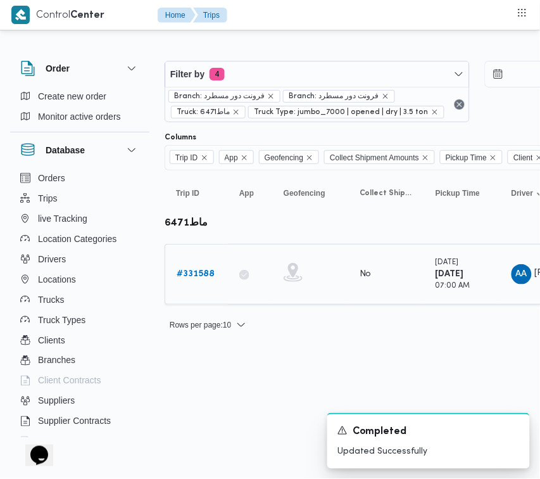
click at [203, 277] on b "# 331588" at bounding box center [196, 274] width 38 height 8
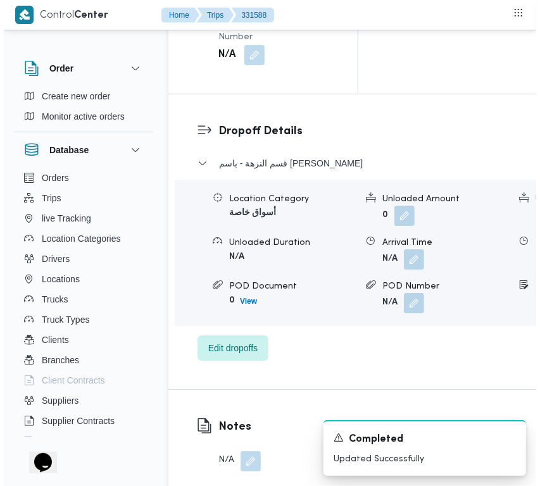
scroll to position [2506, 0]
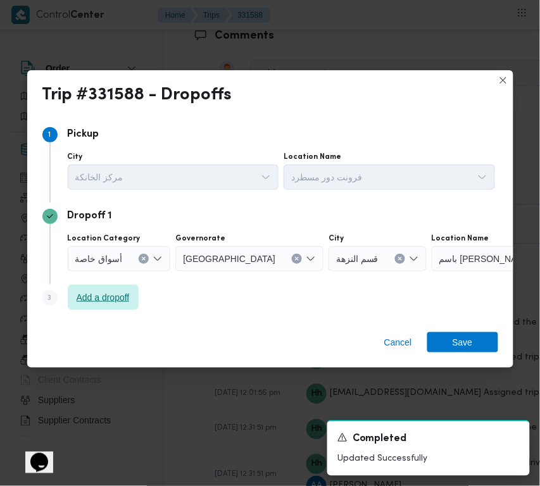
click at [120, 292] on span "Add a dropoff" at bounding box center [103, 297] width 53 height 15
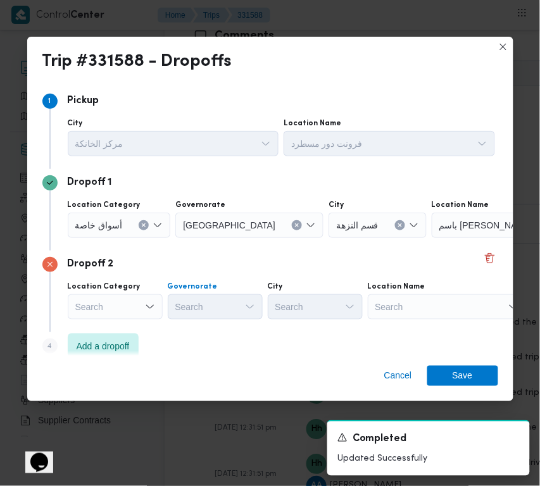
click at [226, 315] on div "Search" at bounding box center [215, 306] width 95 height 25
click at [91, 332] on div "Step 4 is disabled 4 Add a dropoff" at bounding box center [270, 348] width 456 height 33
click at [250, 365] on div "Cancel Save" at bounding box center [270, 379] width 486 height 46
click at [117, 355] on span "Add a dropoff" at bounding box center [103, 345] width 71 height 25
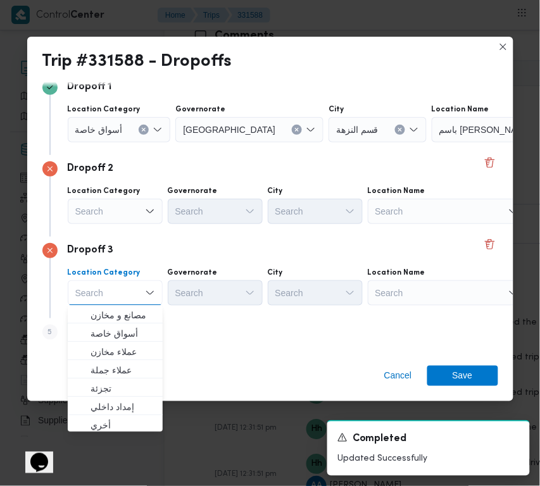
click at [244, 374] on div "Cancel Save" at bounding box center [270, 379] width 486 height 46
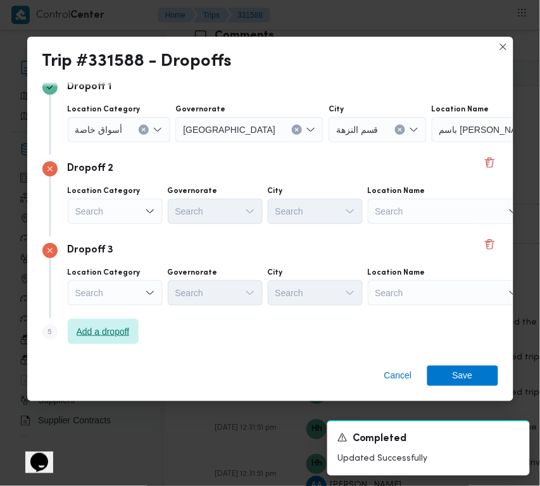
click at [105, 343] on span "Add a dropoff" at bounding box center [103, 331] width 71 height 25
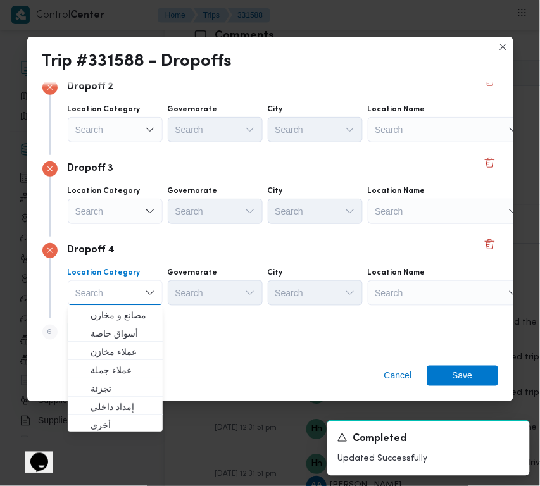
click at [453, 61] on div "Search" at bounding box center [511, 47] width 158 height 25
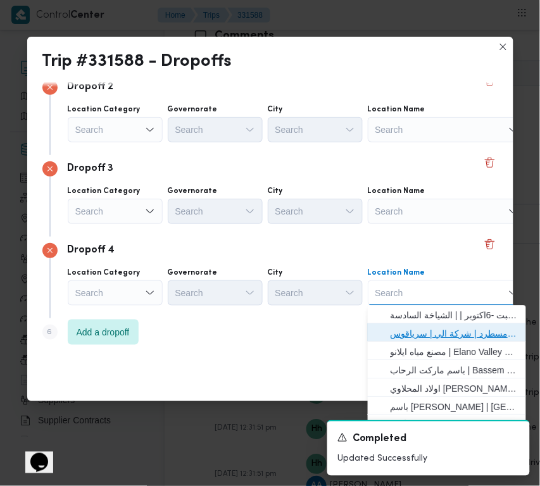
click at [453, 331] on span "فرونت دور مسطرد | شركة الي | سرياقوس" at bounding box center [455, 334] width 128 height 15
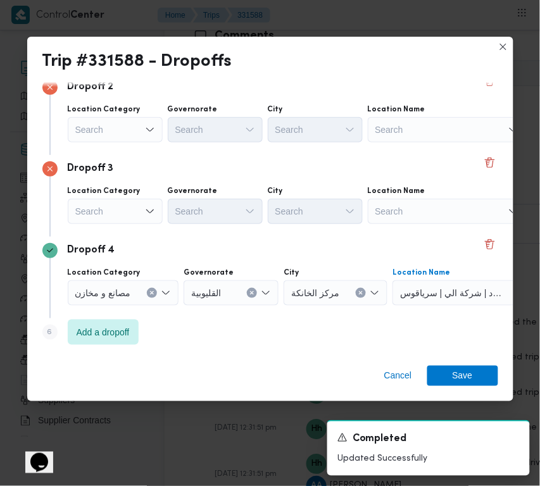
click at [124, 61] on div "Search" at bounding box center [119, 47] width 103 height 25
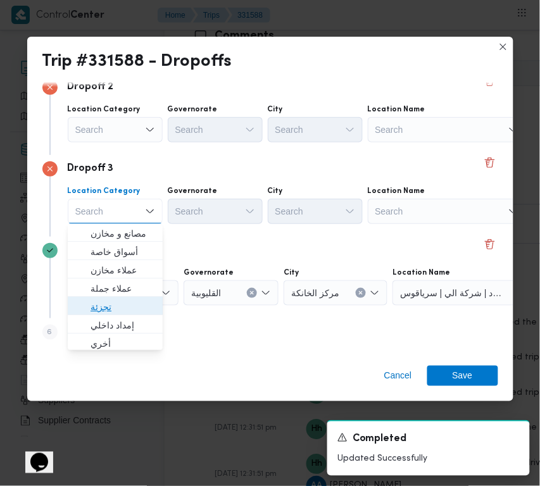
click at [122, 310] on span "تجزئة" at bounding box center [123, 307] width 65 height 15
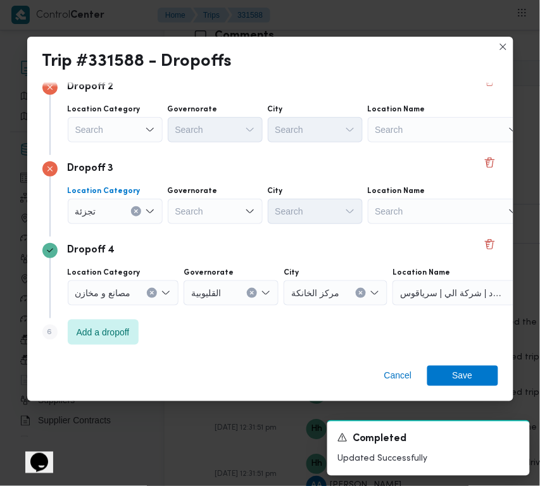
click at [110, 61] on div "Search" at bounding box center [119, 47] width 103 height 25
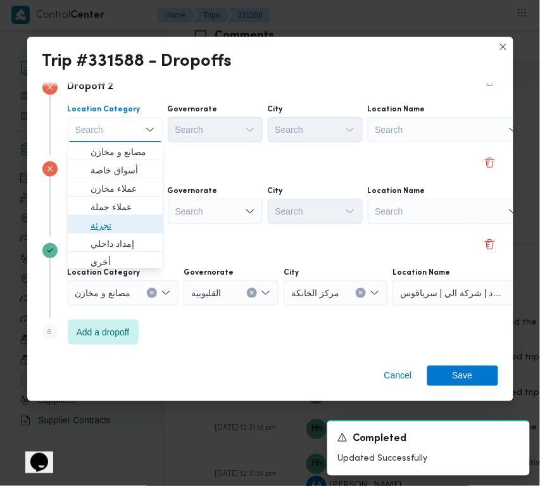
drag, startPoint x: 127, startPoint y: 228, endPoint x: 193, endPoint y: 224, distance: 66.0
click at [127, 229] on span "تجزئة" at bounding box center [123, 225] width 65 height 15
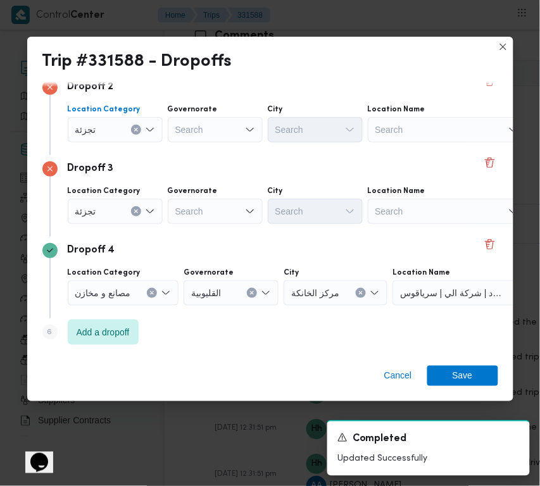
click at [201, 61] on div "Search" at bounding box center [249, 47] width 148 height 25
paste input "[GEOGRAPHIC_DATA]"
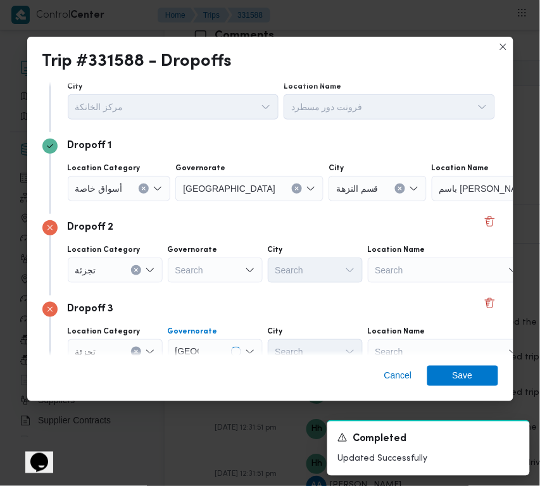
scroll to position [0, 0]
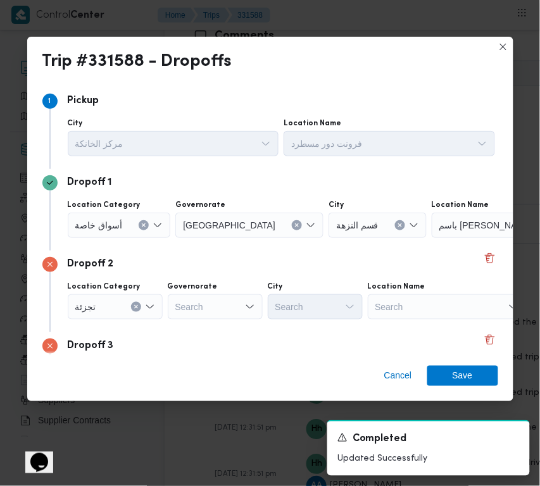
type input "[GEOGRAPHIC_DATA]"
click at [119, 226] on span "أسواق خاصة" at bounding box center [98, 225] width 47 height 14
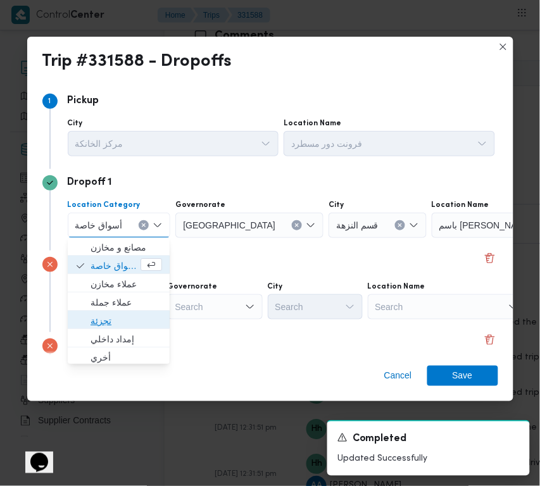
click at [117, 322] on span "تجزئة" at bounding box center [127, 321] width 72 height 15
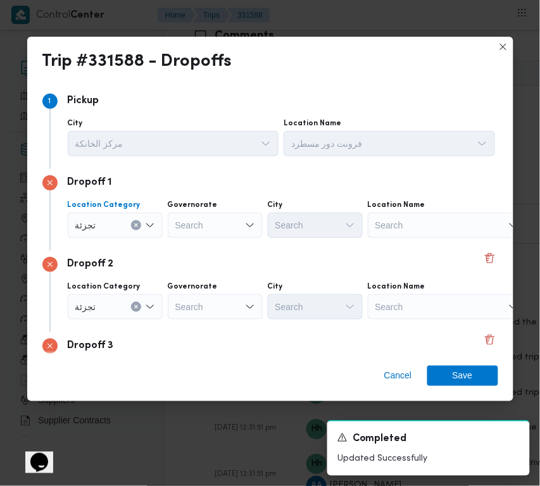
click at [220, 220] on div "Search" at bounding box center [215, 225] width 95 height 25
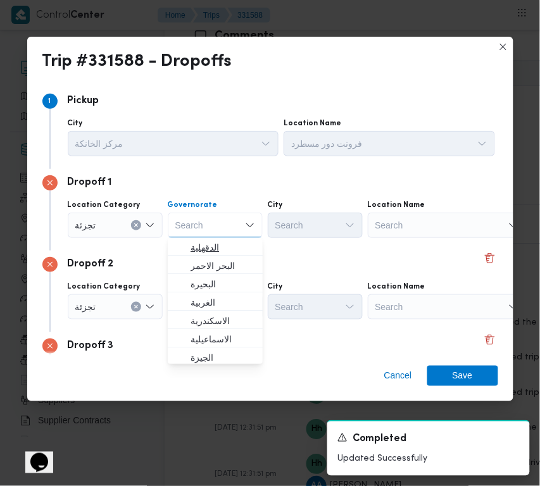
paste input "[GEOGRAPHIC_DATA]"
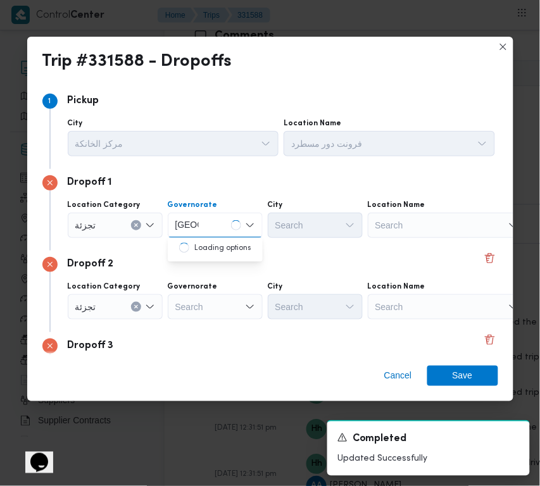
type input "[GEOGRAPHIC_DATA]"
click at [232, 230] on div "[GEOGRAPHIC_DATA] [GEOGRAPHIC_DATA]" at bounding box center [215, 225] width 95 height 25
click at [217, 250] on span "[GEOGRAPHIC_DATA]" at bounding box center [223, 248] width 65 height 15
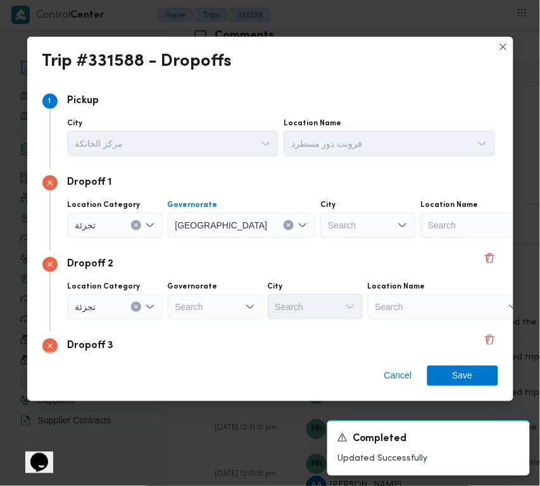
click at [320, 229] on div "Search" at bounding box center [367, 225] width 95 height 25
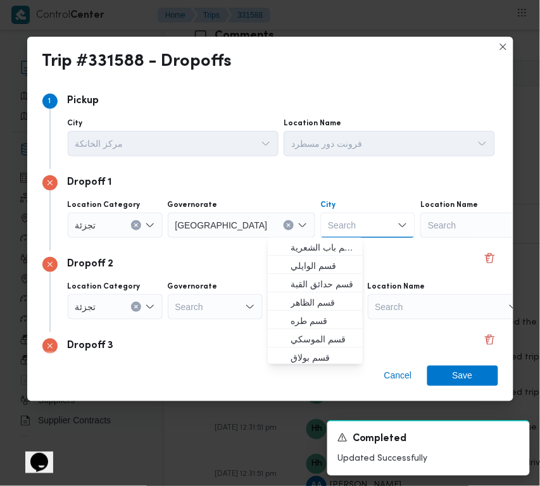
paste input "[PERSON_NAME]"
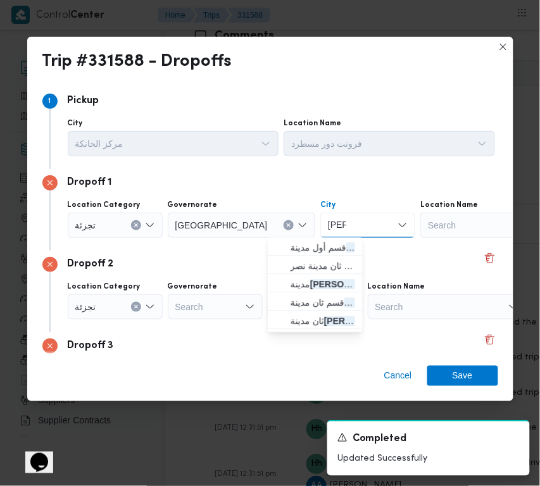
type input "[PERSON_NAME]"
click at [291, 248] on span "قسم أول مدينة نصر" at bounding box center [323, 248] width 65 height 15
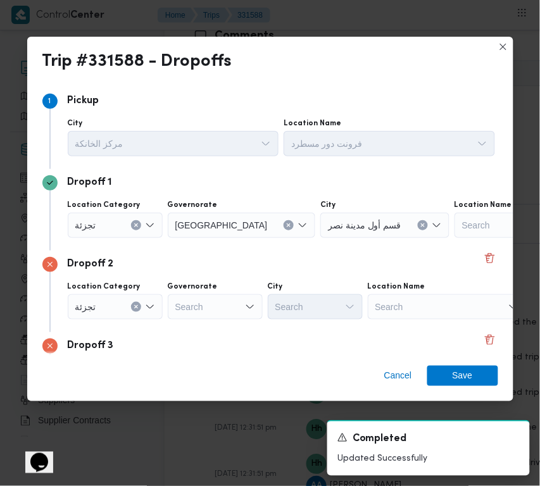
click at [211, 238] on div "Search" at bounding box center [242, 225] width 148 height 25
paste input "[GEOGRAPHIC_DATA]"
type input "[GEOGRAPHIC_DATA]"
click at [213, 258] on div "Dropoff 2" at bounding box center [270, 264] width 456 height 15
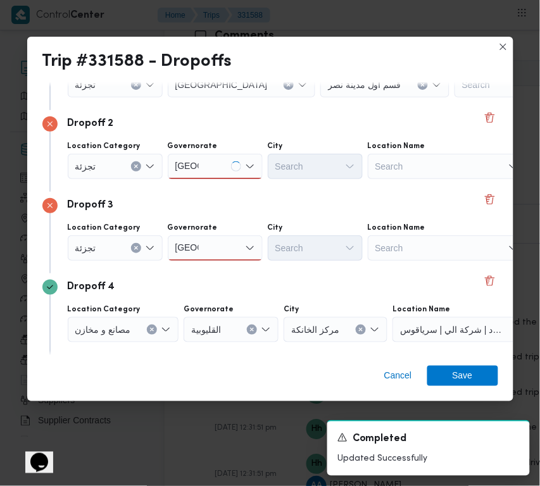
scroll to position [177, 0]
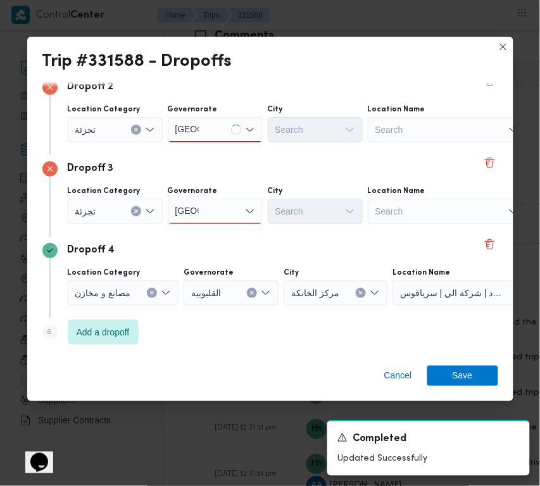
click at [206, 142] on div "[GEOGRAPHIC_DATA] [GEOGRAPHIC_DATA]" at bounding box center [215, 129] width 95 height 25
click at [206, 225] on span "[GEOGRAPHIC_DATA]" at bounding box center [215, 234] width 85 height 20
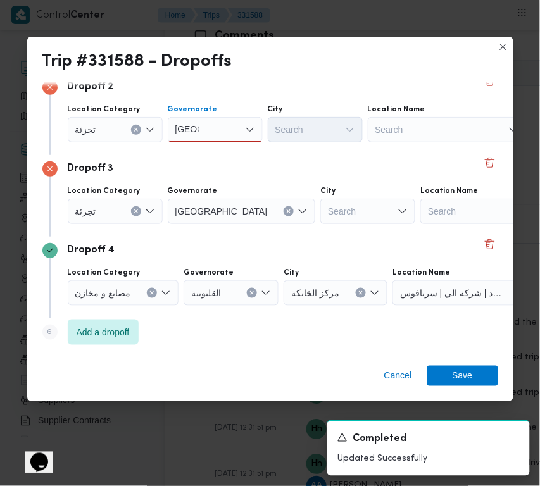
click at [206, 124] on div "[GEOGRAPHIC_DATA] [GEOGRAPHIC_DATA]" at bounding box center [215, 129] width 95 height 25
click at [207, 144] on span "[GEOGRAPHIC_DATA]" at bounding box center [215, 152] width 85 height 20
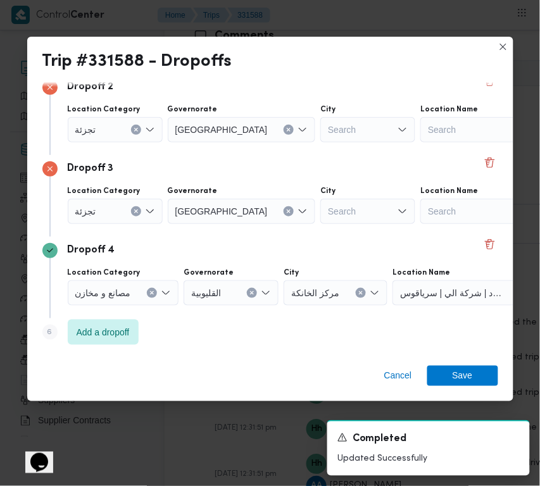
click at [330, 61] on div "Search" at bounding box center [384, 47] width 129 height 25
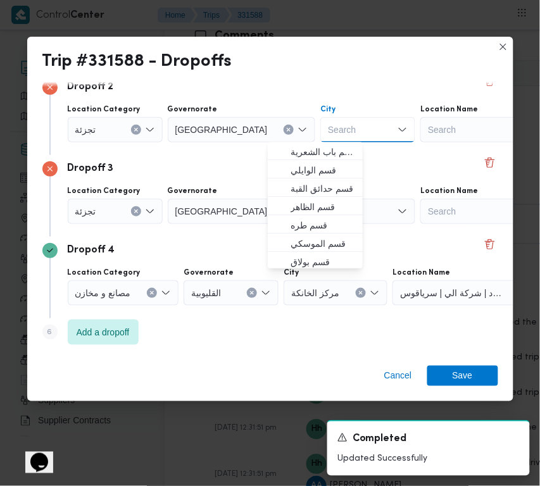
paste input "النزهة"
type input "النزهة"
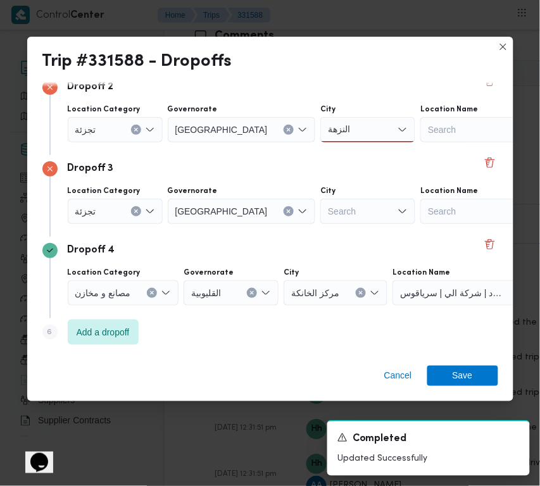
click at [241, 184] on div "Location Category تجزئة Governorate [GEOGRAPHIC_DATA] City Search Location Name…" at bounding box center [281, 205] width 432 height 43
click at [320, 61] on div "Search" at bounding box center [384, 47] width 129 height 25
type input "ف"
type input "قبة"
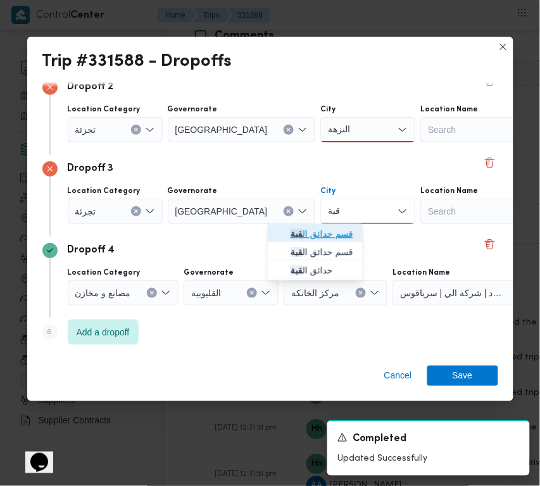
click at [304, 239] on span "قسم حدائق ال قبة" at bounding box center [323, 234] width 65 height 15
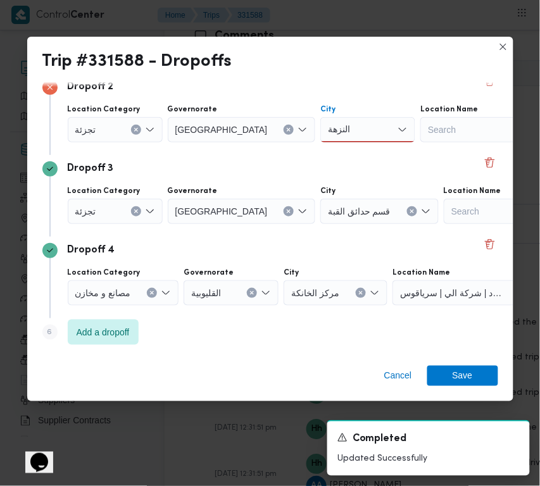
click at [320, 129] on div "النزهة النزهة" at bounding box center [367, 129] width 95 height 25
click at [312, 146] on span "قسم النزهة" at bounding box center [323, 152] width 65 height 15
click at [459, 377] on span "Save" at bounding box center [463, 375] width 20 height 20
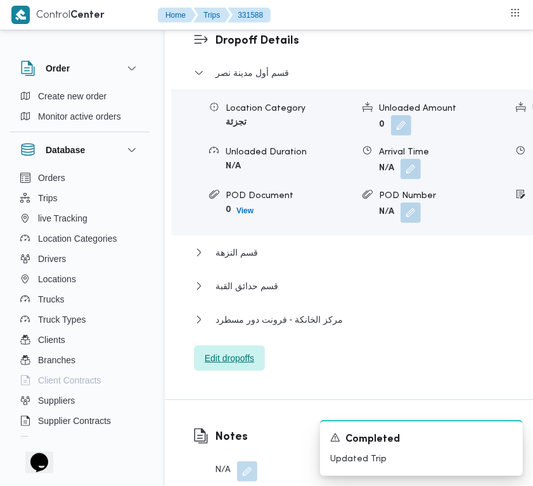
scroll to position [1976, 0]
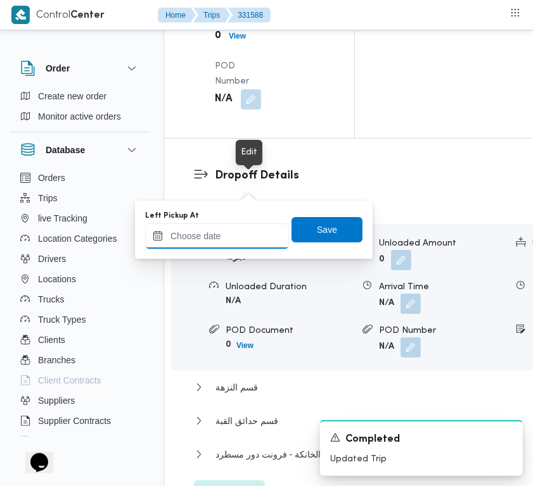
click at [244, 233] on input "Left Pickup At" at bounding box center [217, 236] width 144 height 25
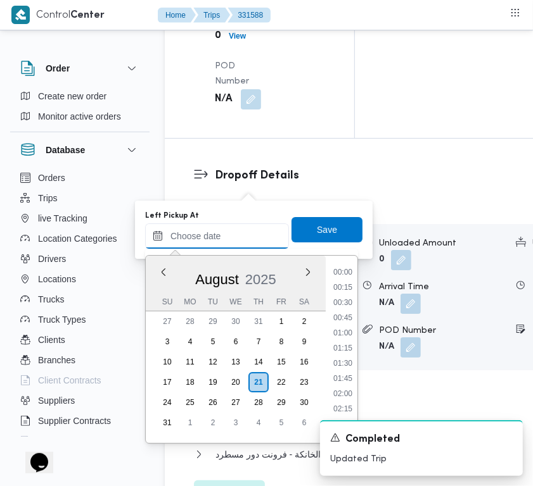
scroll to position [431, 0]
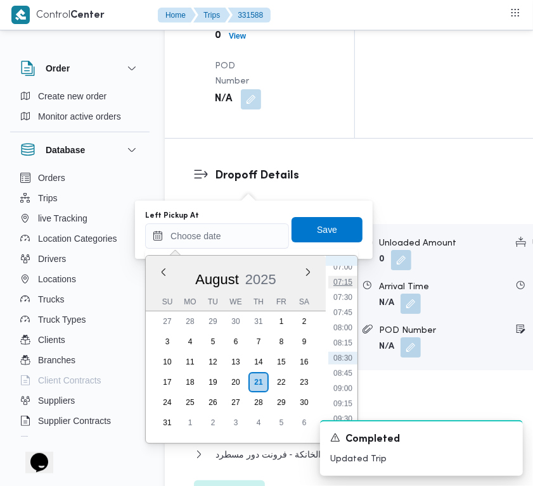
click at [344, 277] on li "07:15" at bounding box center [342, 282] width 29 height 13
type input "[DATE] 07:15"
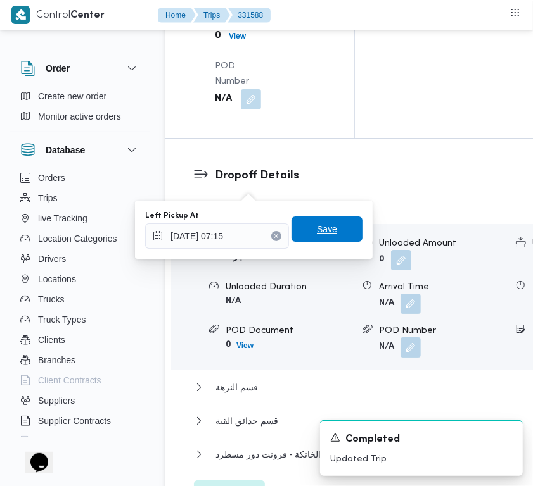
click at [331, 230] on span "Save" at bounding box center [326, 229] width 71 height 25
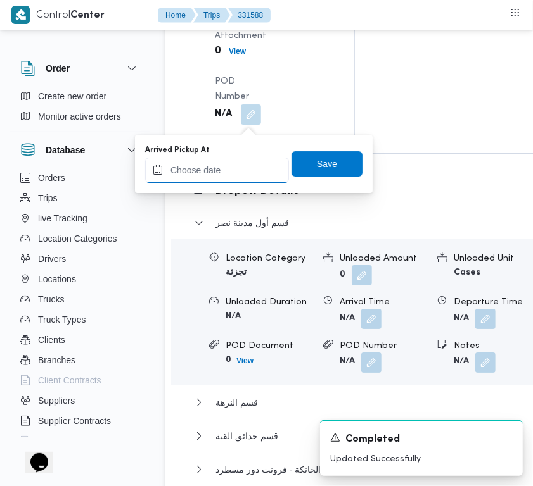
click at [250, 168] on input "Arrived Pickup At" at bounding box center [217, 170] width 144 height 25
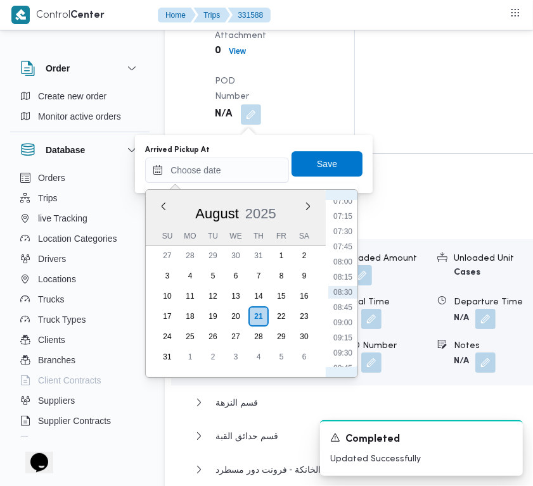
scroll to position [289, 0]
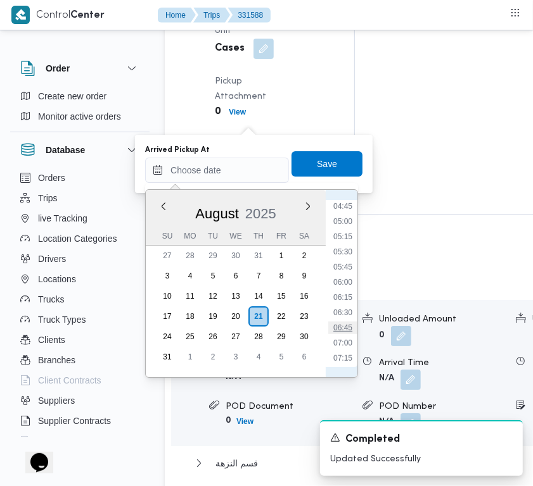
click at [346, 331] on li "06:45" at bounding box center [342, 328] width 29 height 13
type input "[DATE] 06:45"
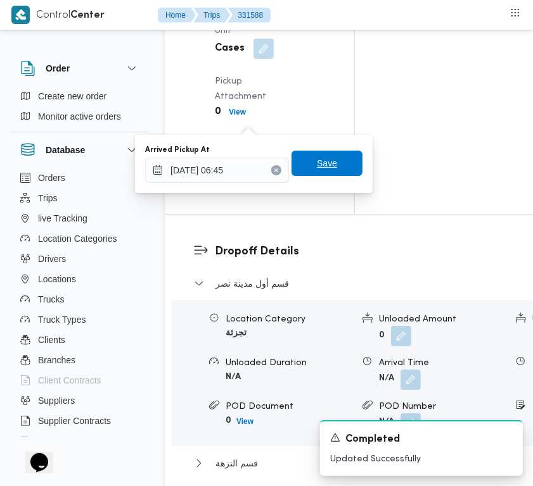
click at [327, 172] on span "Save" at bounding box center [326, 163] width 71 height 25
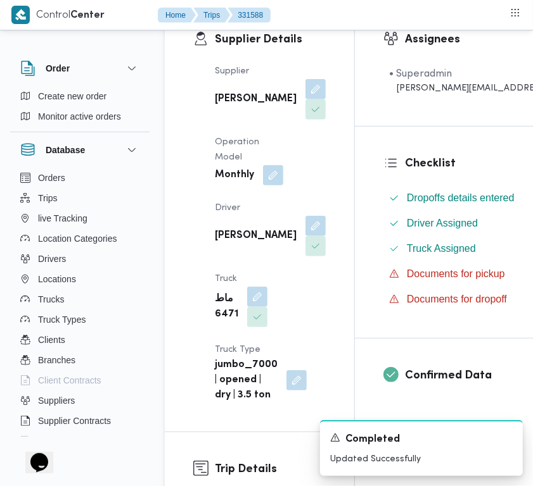
scroll to position [0, 0]
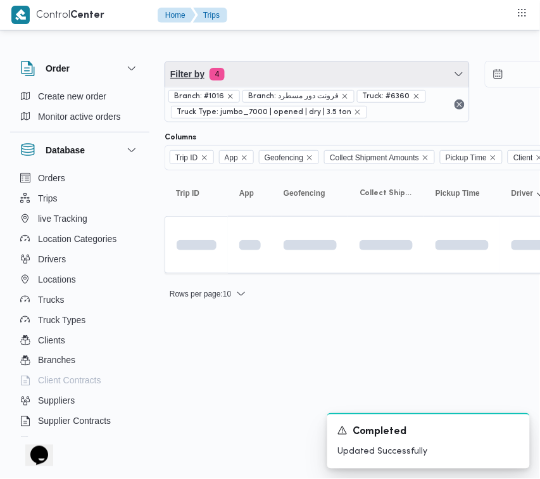
click at [305, 75] on span "Filter by 4" at bounding box center [317, 73] width 304 height 25
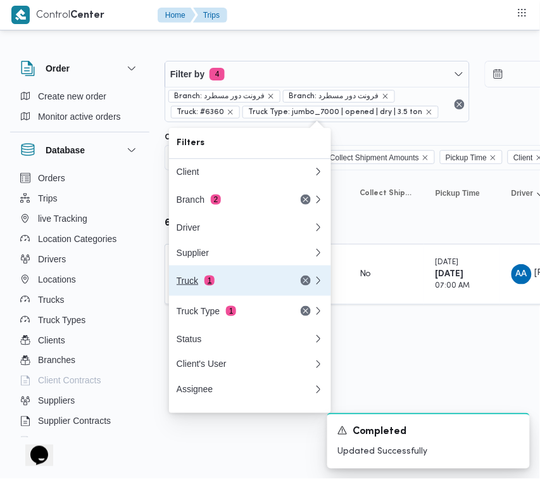
click at [249, 279] on div "Truck 1" at bounding box center [245, 280] width 152 height 30
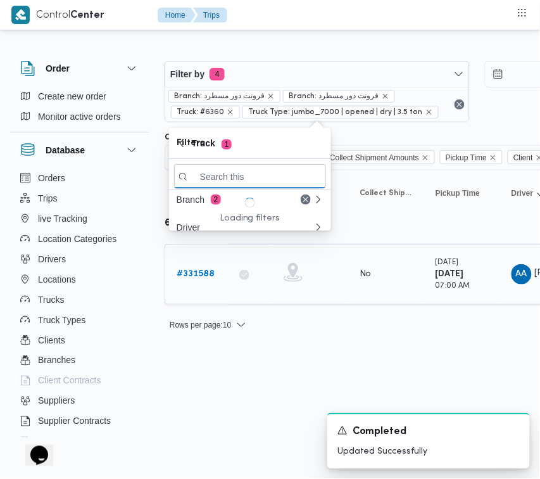
paste input "1981"
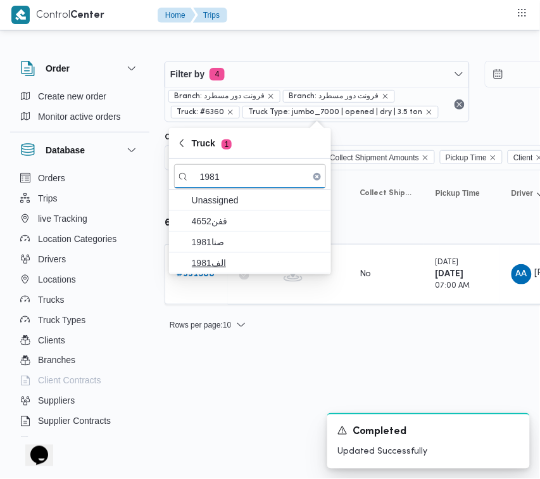
type input "1981"
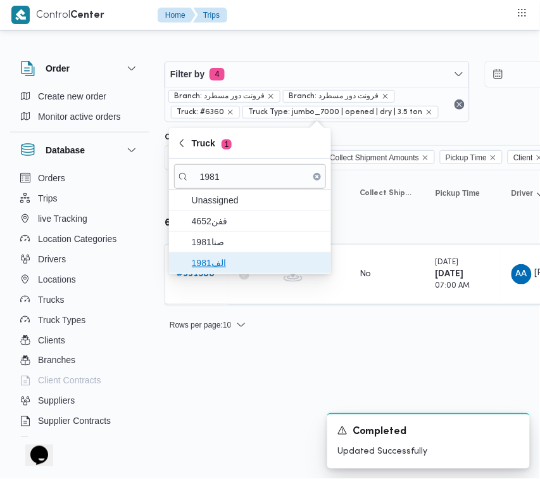
drag, startPoint x: 213, startPoint y: 273, endPoint x: 209, endPoint y: 255, distance: 18.3
click at [213, 273] on span "الف1981" at bounding box center [250, 263] width 152 height 20
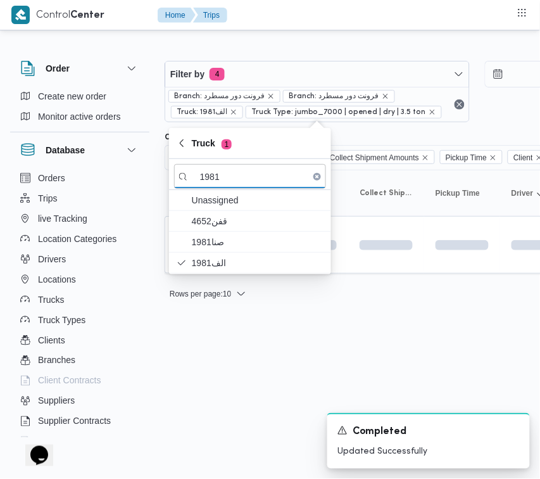
click at [208, 345] on html "Control Center Home Trips Order Create new order Monitor active orders Database…" at bounding box center [270, 239] width 540 height 479
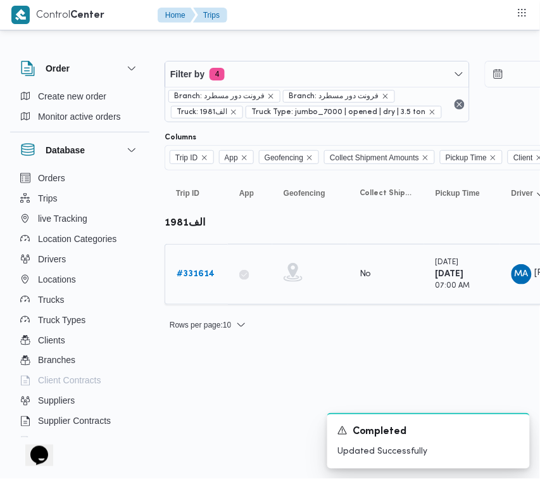
click at [213, 273] on b "# 331614" at bounding box center [196, 274] width 38 height 8
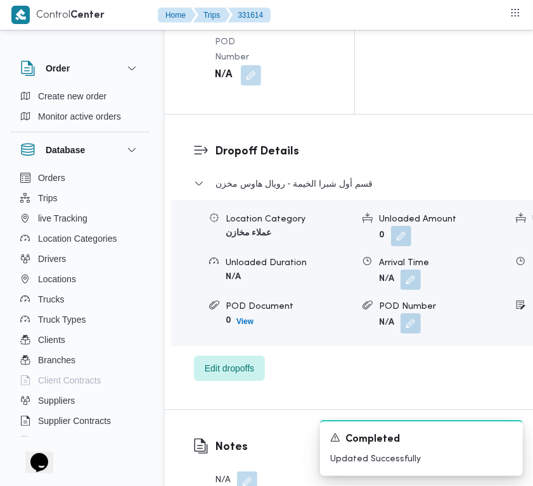
scroll to position [2506, 0]
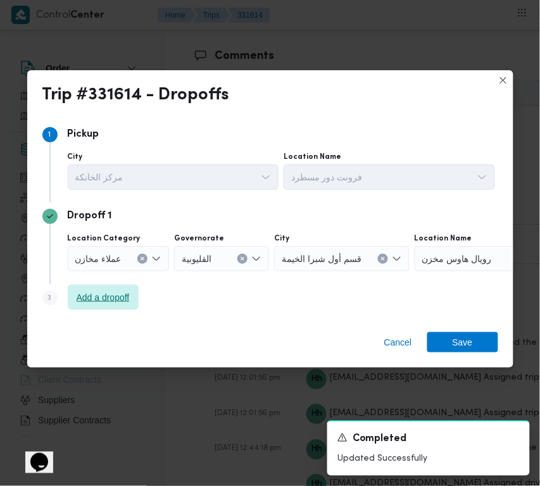
click at [112, 298] on span "Add a dropoff" at bounding box center [103, 297] width 53 height 15
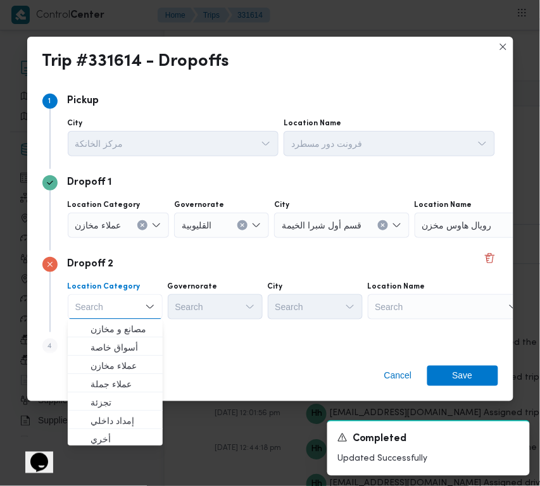
click at [456, 238] on div "Search" at bounding box center [494, 225] width 158 height 25
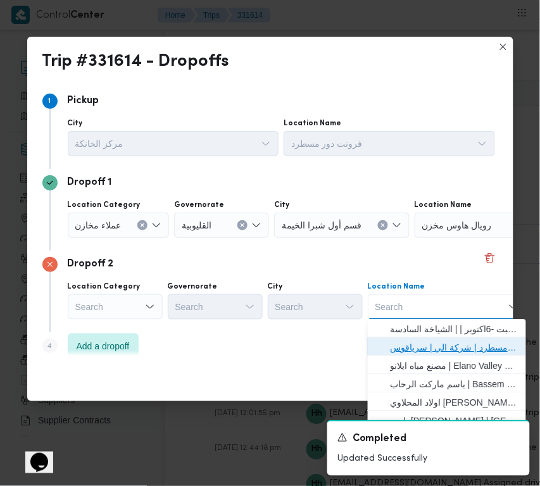
click at [464, 351] on span "فرونت دور مسطرد | شركة الي | سرياقوس" at bounding box center [455, 348] width 128 height 15
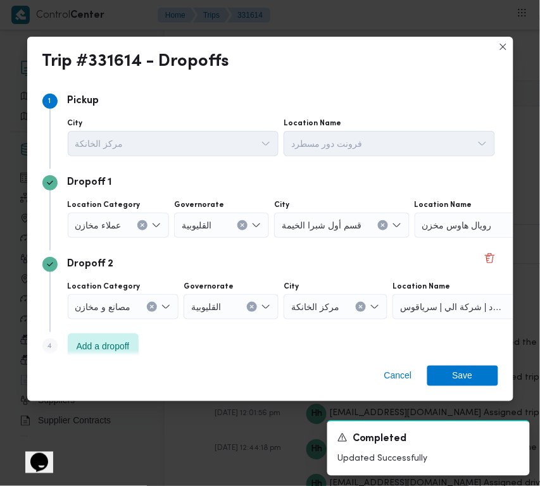
click at [101, 211] on div "Location Category عملاء مخازن" at bounding box center [119, 219] width 102 height 38
click at [106, 227] on span "عملاء مخازن" at bounding box center [98, 225] width 46 height 14
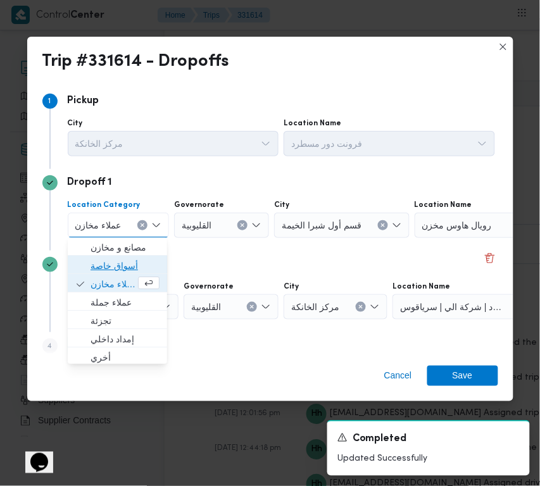
click at [113, 260] on span "أسواق خاصة" at bounding box center [125, 266] width 69 height 15
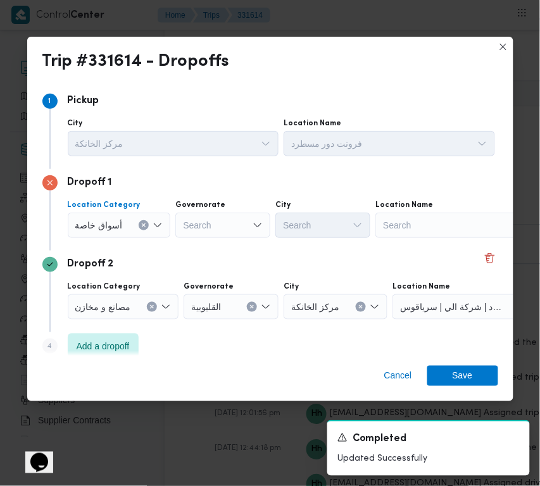
click at [420, 222] on div "Search" at bounding box center [454, 225] width 158 height 25
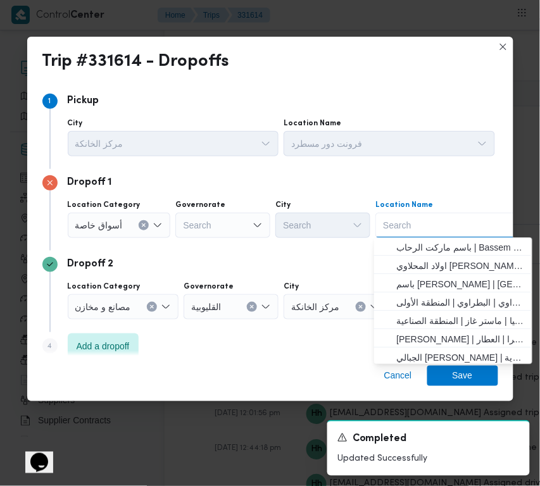
paste input "زايد"
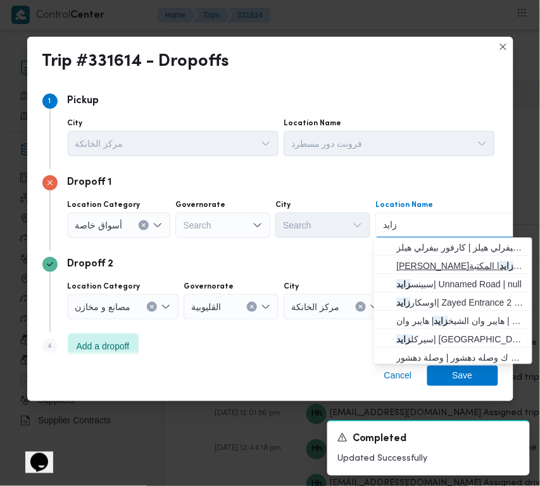
type input "زايد"
click at [500, 267] on mark "زايد" at bounding box center [507, 267] width 14 height 10
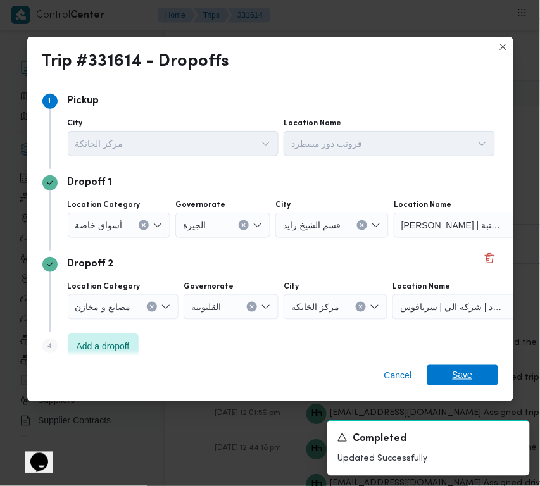
click at [462, 375] on span "Save" at bounding box center [463, 375] width 20 height 20
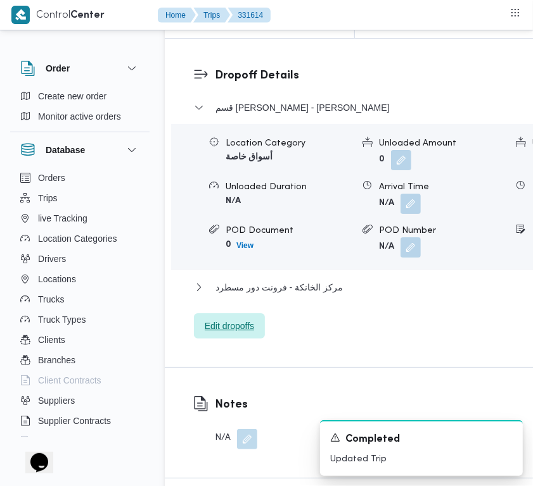
scroll to position [1912, 0]
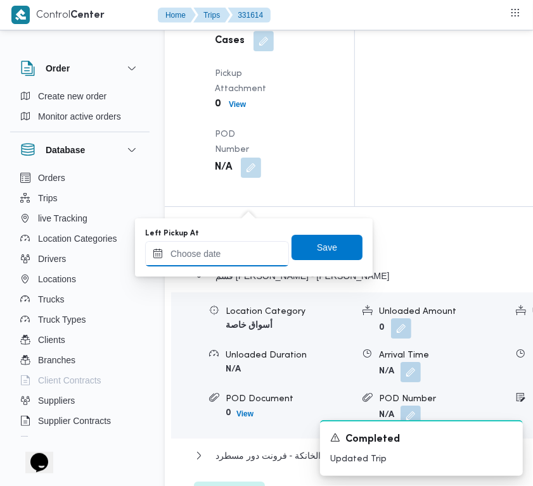
click at [250, 242] on input "Left Pickup At" at bounding box center [217, 253] width 144 height 25
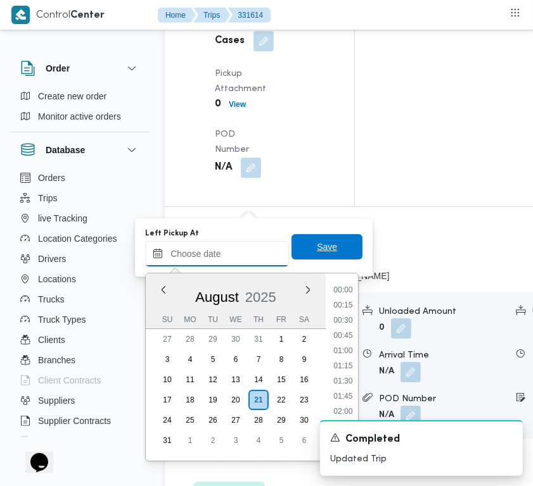
paste input "[DATE] 7:30:00 AM"
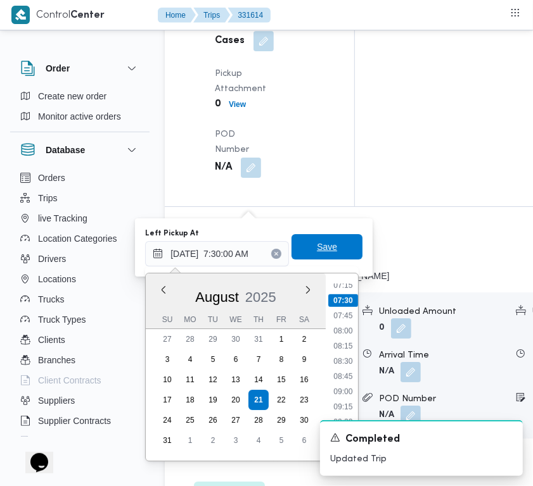
type input "[DATE] 07:30"
click at [317, 249] on span "Save" at bounding box center [327, 246] width 20 height 15
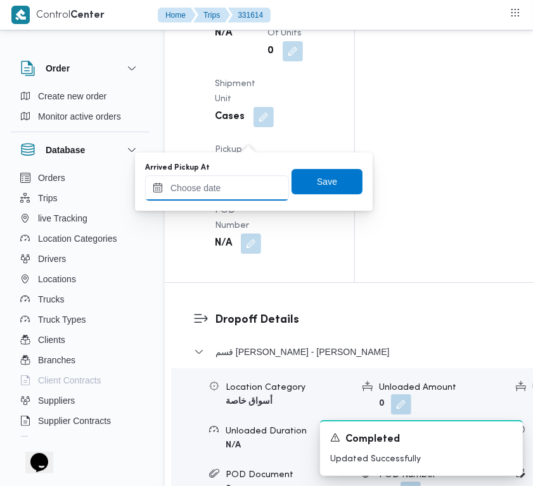
click at [241, 191] on input "Arrived Pickup At" at bounding box center [217, 187] width 144 height 25
paste input "[DATE] 7:30:00 AM"
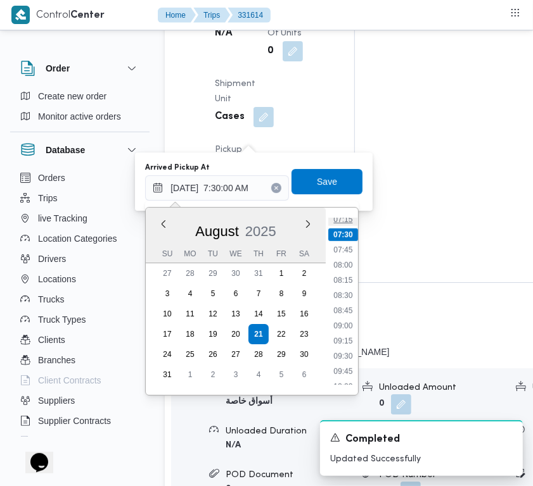
click at [346, 223] on li "07:15" at bounding box center [342, 219] width 29 height 13
type input "[DATE] 07:15"
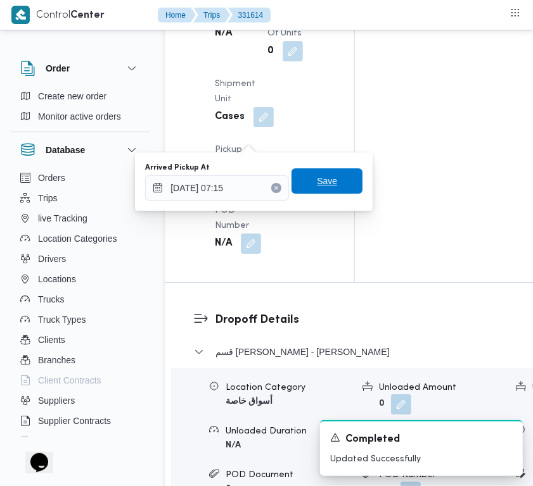
click at [333, 180] on span "Save" at bounding box center [326, 180] width 71 height 25
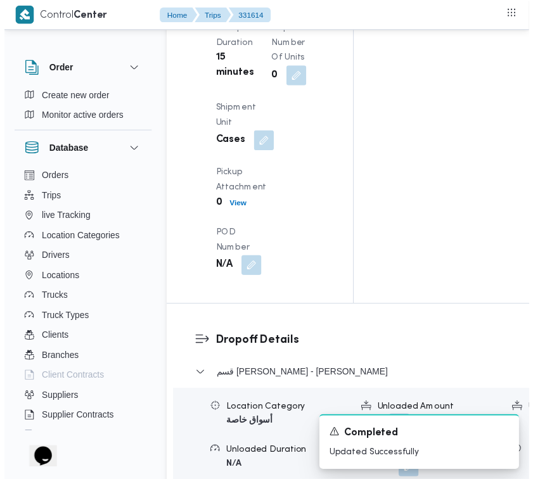
scroll to position [0, 0]
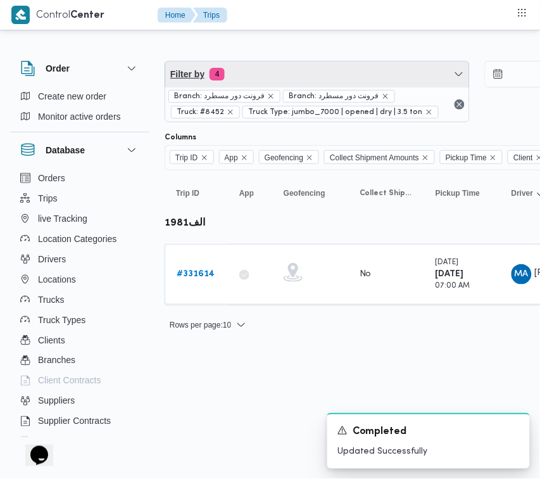
click at [350, 72] on span "Filter by 4" at bounding box center [317, 73] width 304 height 25
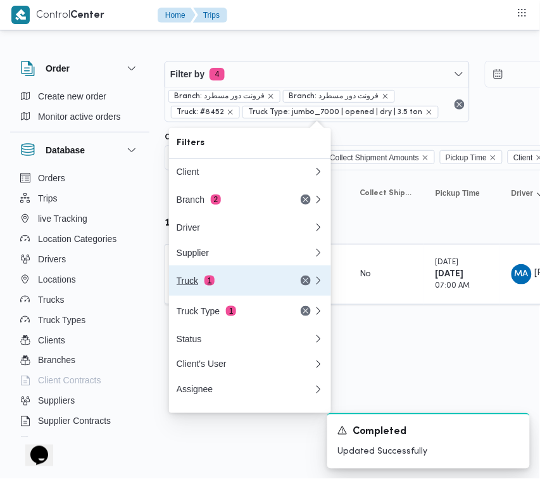
click at [243, 277] on div "Truck 1" at bounding box center [245, 280] width 152 height 30
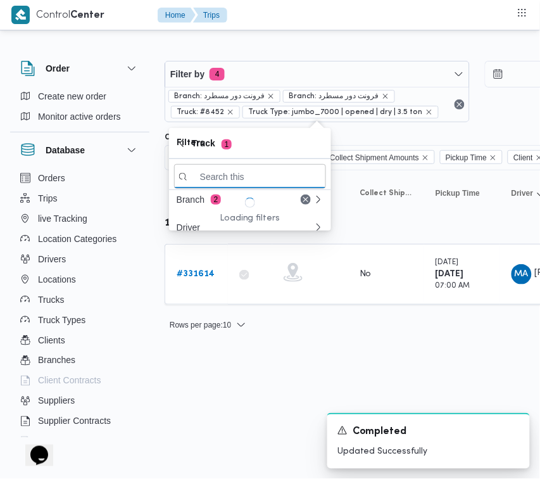
paste input "3217"
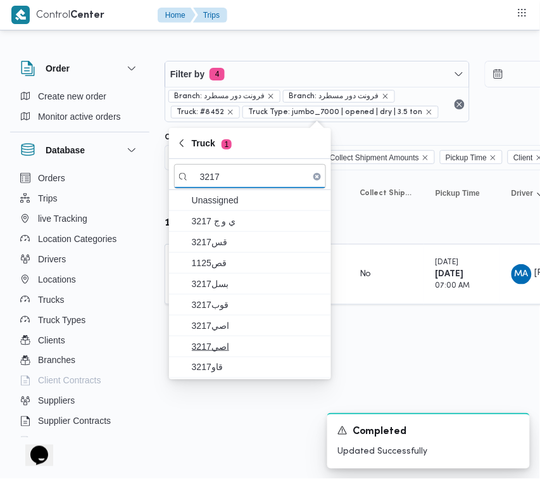
type input "3217"
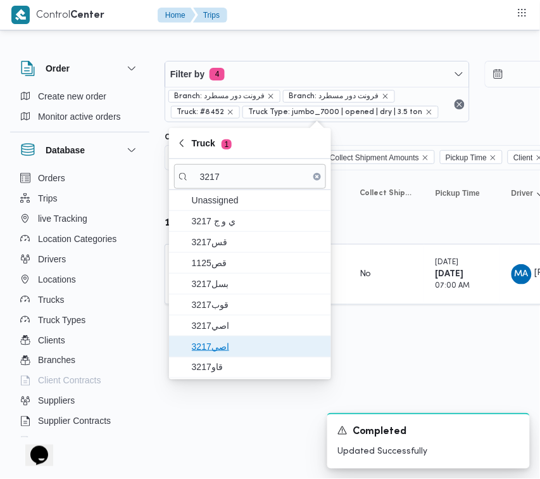
click at [222, 345] on span "اصي3217" at bounding box center [258, 346] width 132 height 15
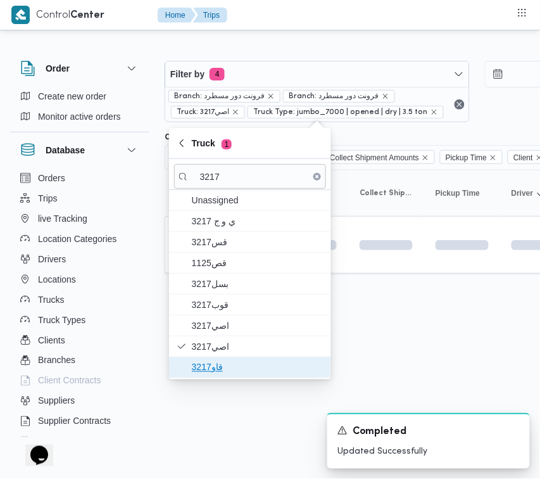
click at [218, 365] on span "قاو3217" at bounding box center [258, 367] width 132 height 15
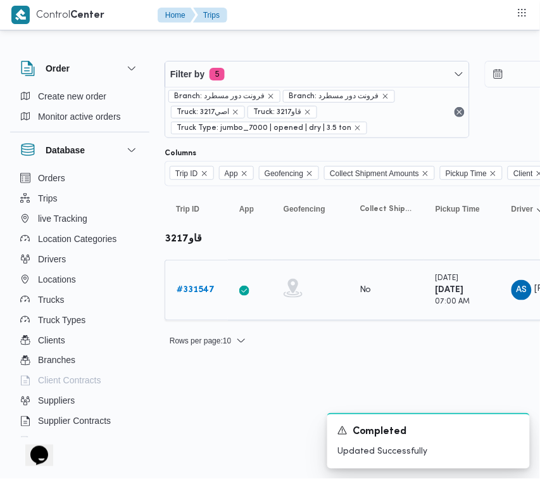
click at [207, 289] on b "# 331547" at bounding box center [196, 290] width 38 height 8
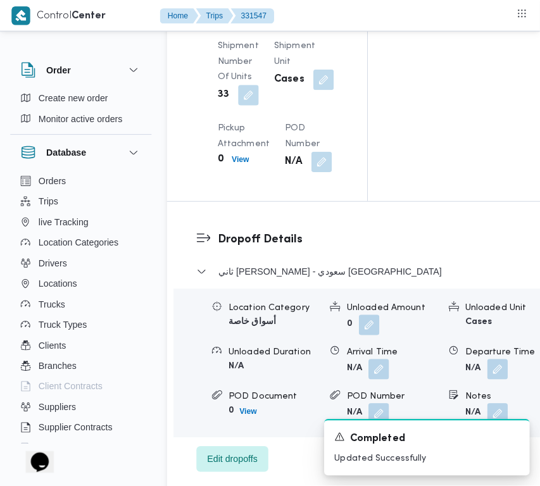
scroll to position [2027, 0]
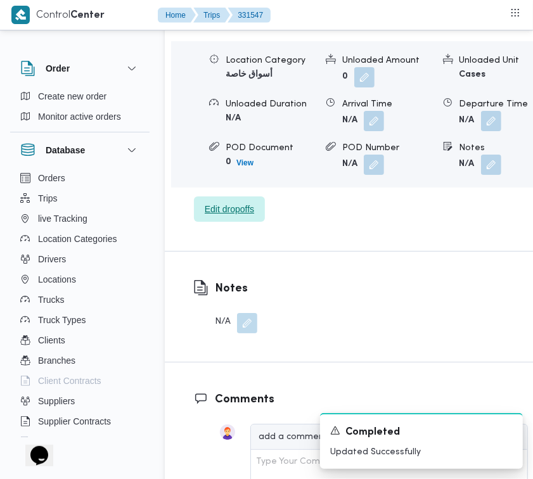
click at [210, 217] on span "Edit dropoffs" at bounding box center [229, 208] width 49 height 15
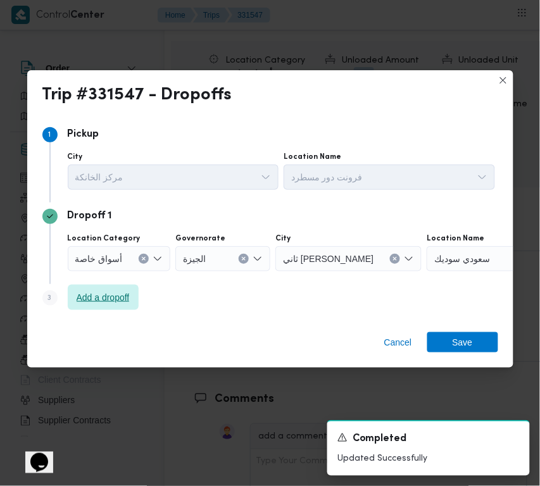
click at [128, 310] on span "Add a dropoff" at bounding box center [103, 297] width 71 height 25
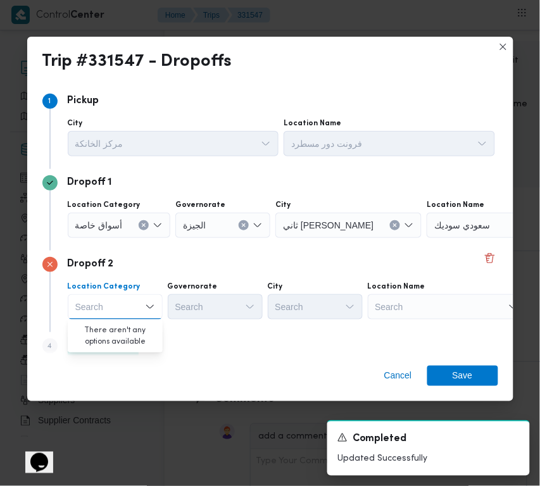
click at [195, 334] on div "Step 4 is disabled 4 Add a dropoff" at bounding box center [270, 348] width 456 height 33
click at [122, 344] on span "Add a dropoff" at bounding box center [103, 345] width 53 height 15
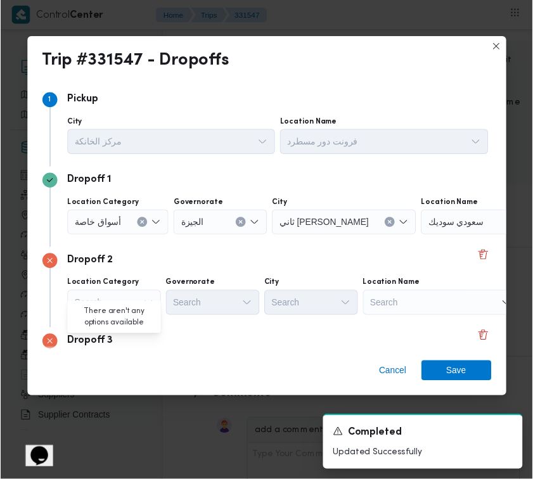
scroll to position [96, 0]
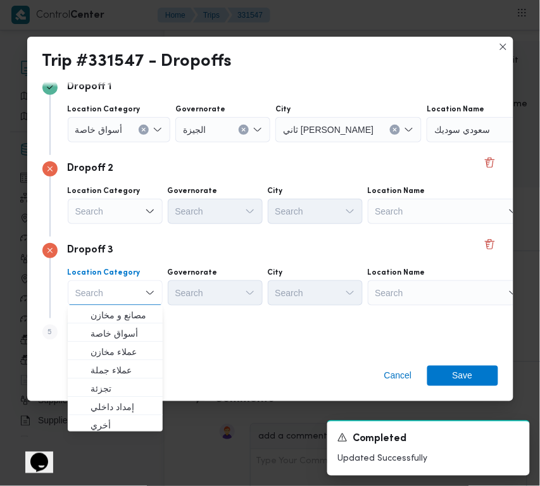
click at [427, 142] on div "Search" at bounding box center [506, 129] width 158 height 25
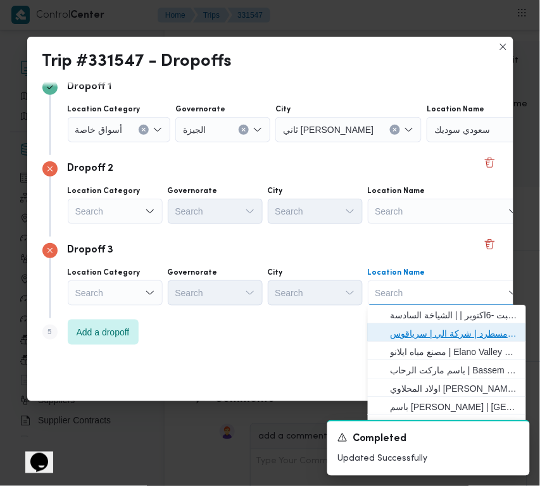
click at [444, 327] on span "فرونت دور مسطرد | شركة الي | سرياقوس" at bounding box center [455, 333] width 128 height 15
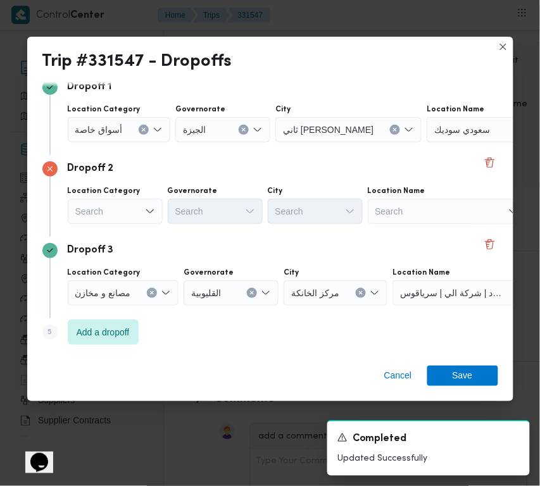
click at [125, 142] on div "Search" at bounding box center [119, 129] width 103 height 25
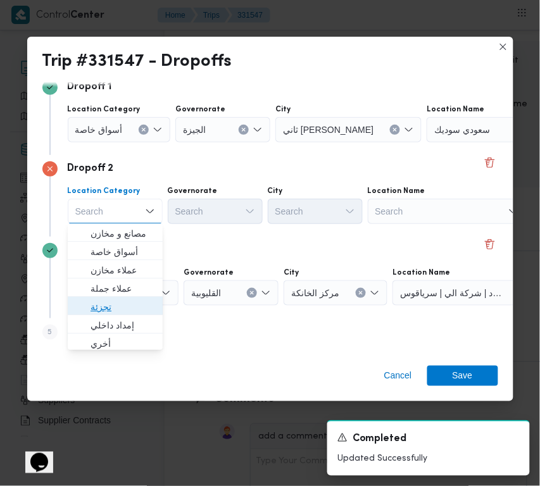
click at [122, 308] on span "تجزئة" at bounding box center [123, 306] width 65 height 15
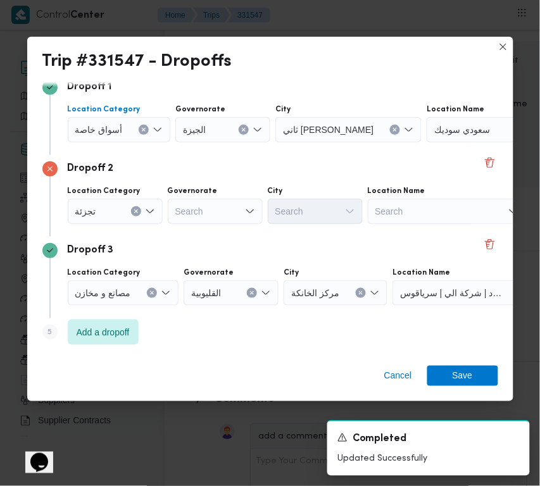
click at [125, 137] on div at bounding box center [128, 130] width 6 height 20
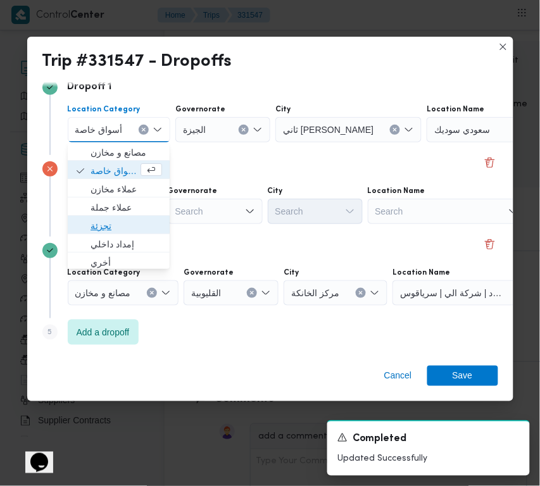
click at [111, 225] on span "تجزئة" at bounding box center [127, 225] width 72 height 15
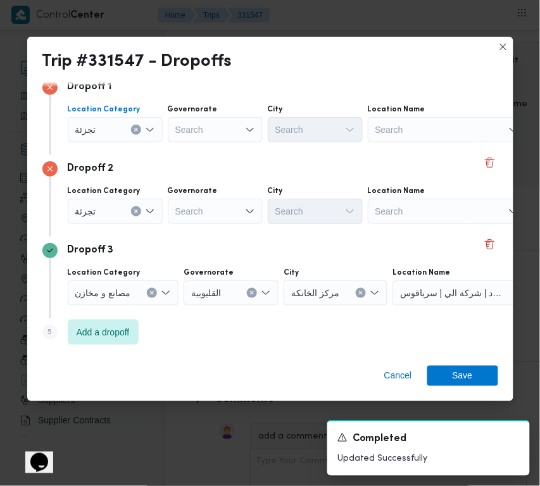
click at [191, 142] on div "Search" at bounding box center [215, 129] width 95 height 25
paste input "[GEOGRAPHIC_DATA]"
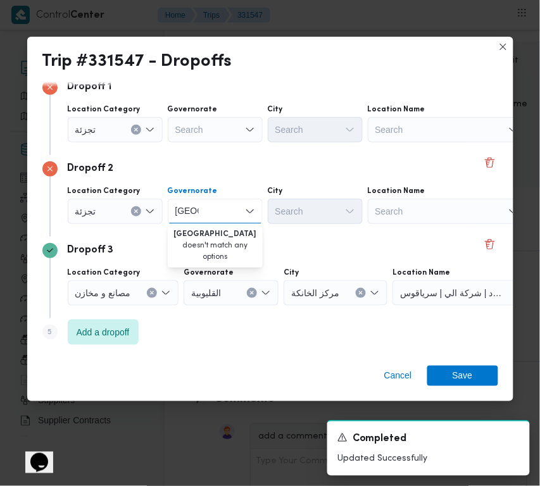
type input "[GEOGRAPHIC_DATA]"
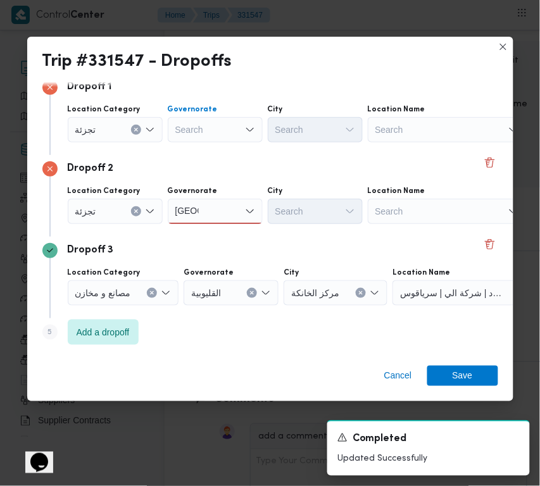
click at [206, 133] on div "Search" at bounding box center [215, 129] width 95 height 25
paste input "[GEOGRAPHIC_DATA]"
type input "[GEOGRAPHIC_DATA]"
drag, startPoint x: 231, startPoint y: 209, endPoint x: 225, endPoint y: 222, distance: 13.9
click at [231, 142] on div "[GEOGRAPHIC_DATA] [GEOGRAPHIC_DATA]" at bounding box center [215, 129] width 95 height 25
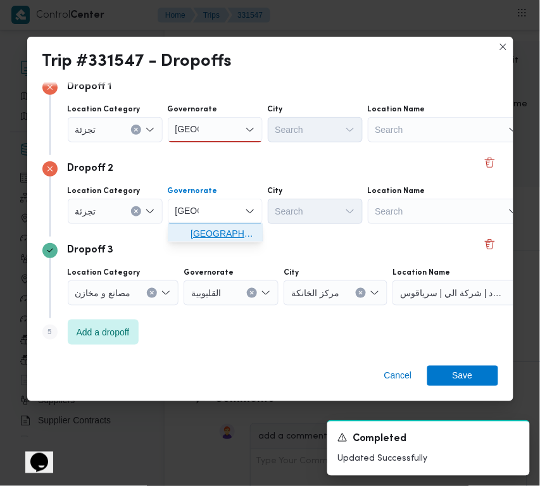
click at [220, 232] on span "[GEOGRAPHIC_DATA]" at bounding box center [223, 233] width 65 height 15
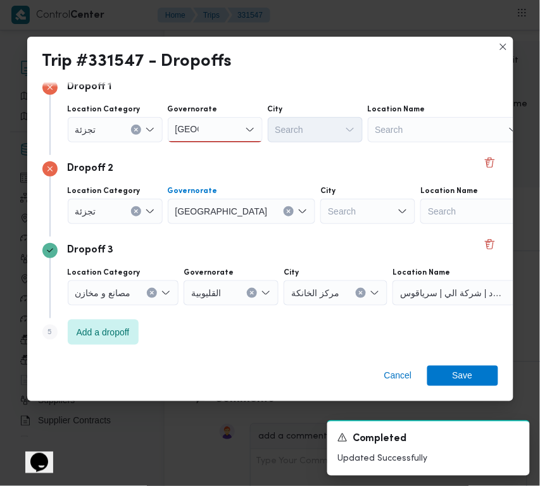
click at [320, 213] on div "Search" at bounding box center [367, 211] width 95 height 25
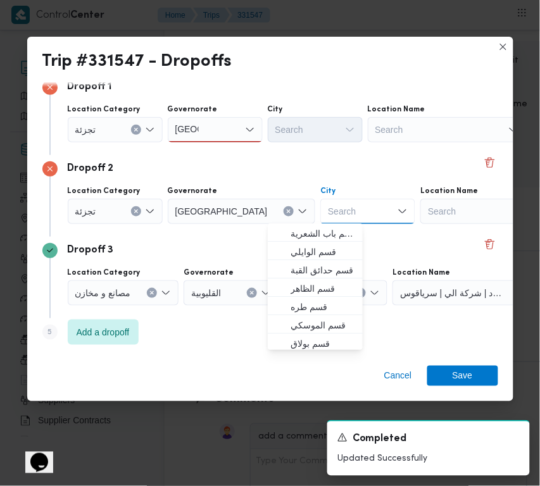
paste input "حلوان"
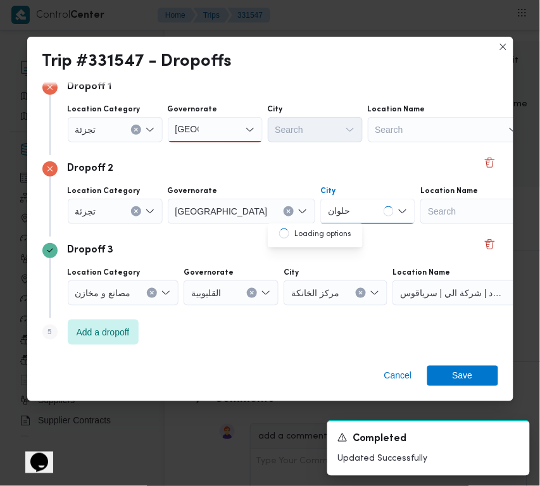
type input "حلوان"
click at [213, 125] on div "[GEOGRAPHIC_DATA] [GEOGRAPHIC_DATA]" at bounding box center [215, 129] width 95 height 25
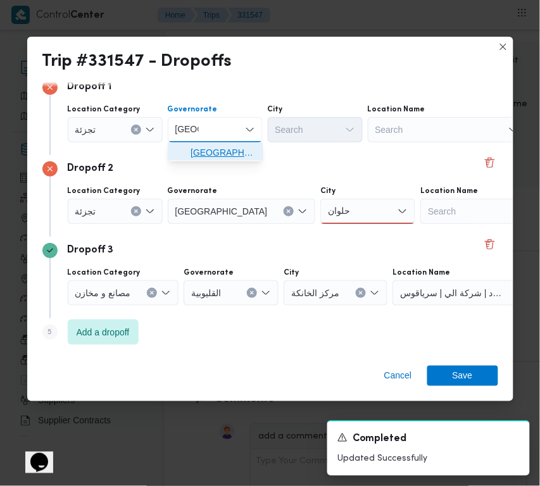
click at [213, 151] on span "[GEOGRAPHIC_DATA]" at bounding box center [223, 152] width 65 height 15
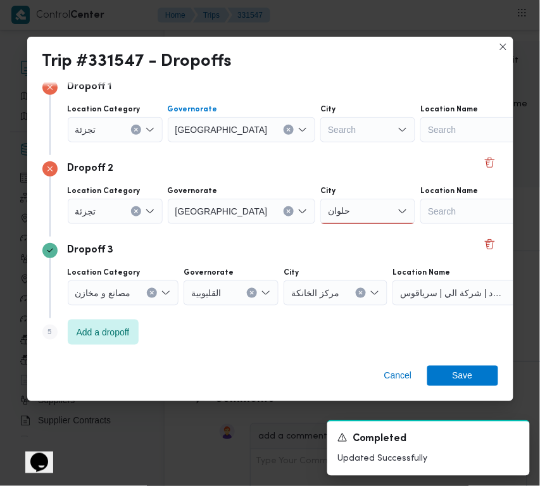
click at [327, 216] on div "حلوان حلوان" at bounding box center [367, 211] width 95 height 25
click at [318, 234] on span "قسم حلوان" at bounding box center [323, 233] width 65 height 15
click at [320, 129] on div "Search" at bounding box center [367, 129] width 95 height 25
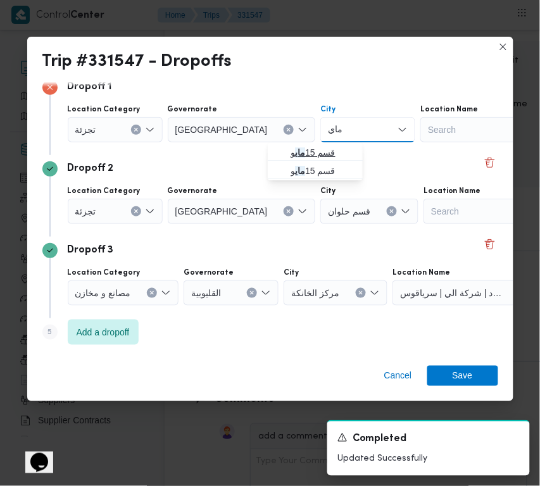
type input "ماي"
click at [298, 145] on span "قسم 15 ماي و" at bounding box center [323, 152] width 65 height 15
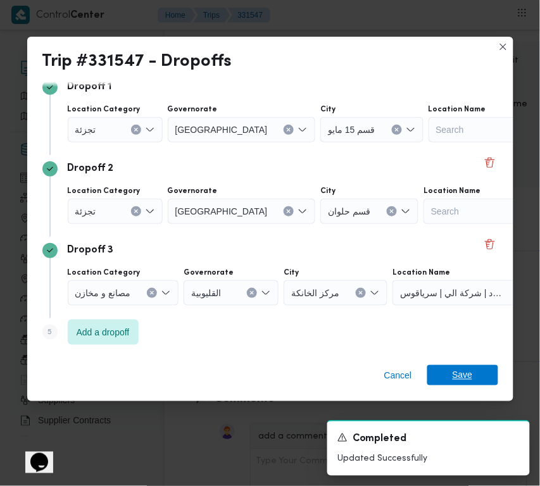
click at [463, 382] on span "Save" at bounding box center [463, 375] width 20 height 20
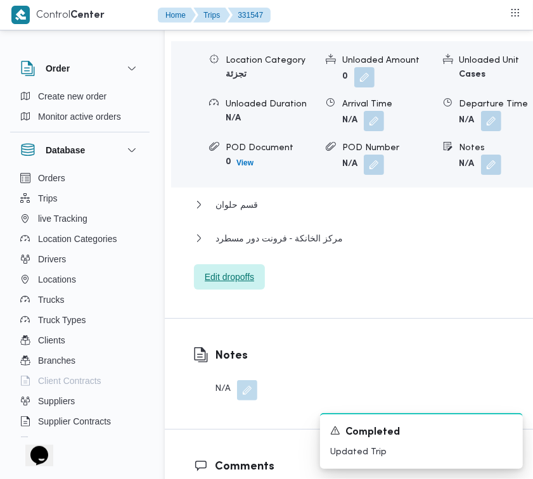
scroll to position [1558, 0]
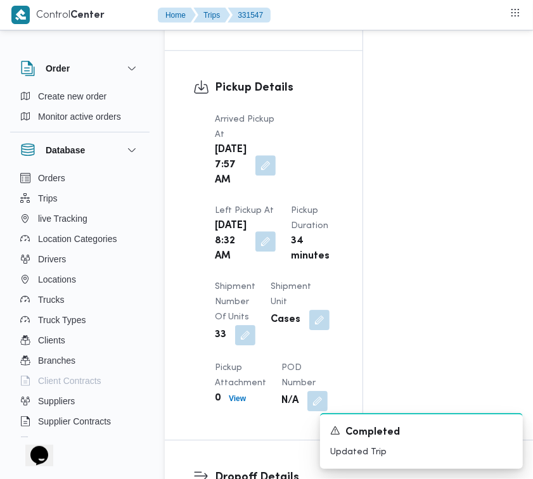
drag, startPoint x: 529, startPoint y: 244, endPoint x: 522, endPoint y: 224, distance: 21.8
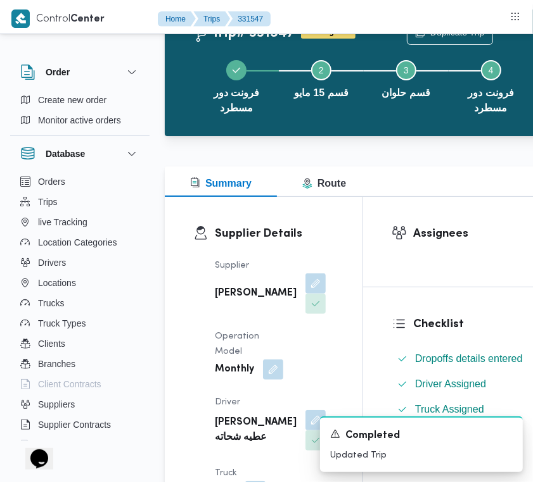
scroll to position [0, 0]
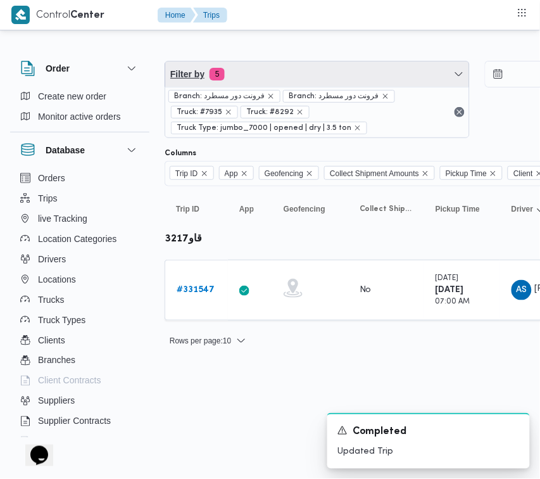
click at [327, 80] on span "Filter by 5" at bounding box center [317, 73] width 304 height 25
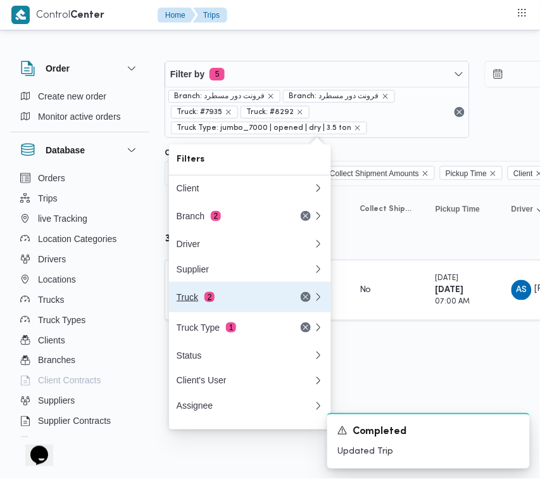
click at [244, 301] on div "Truck 2" at bounding box center [230, 297] width 106 height 10
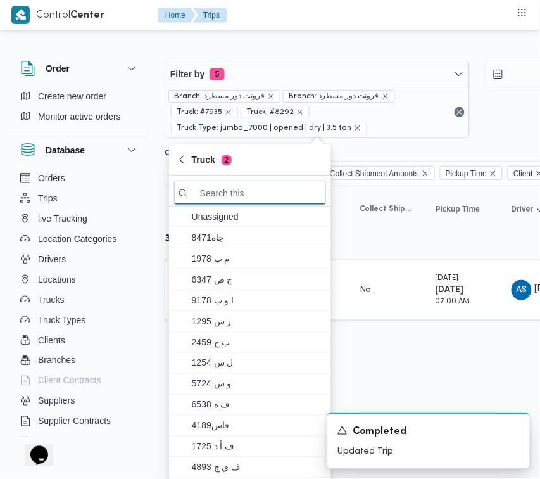
paste input "1234"
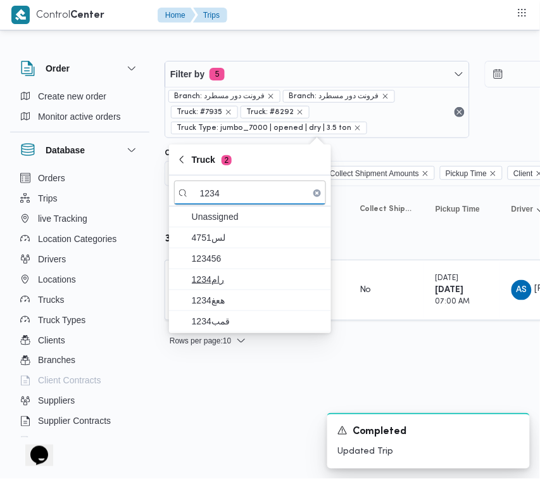
type input "1234"
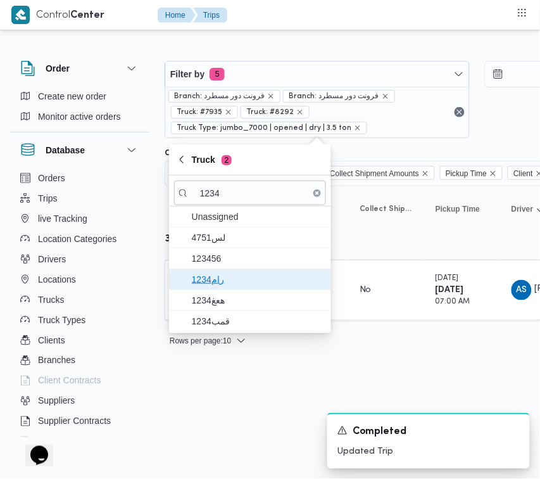
click at [230, 289] on span "رام1234" at bounding box center [250, 279] width 152 height 20
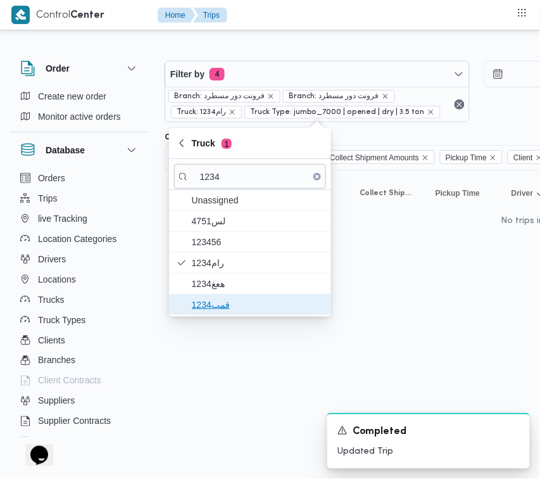
click at [230, 298] on span "قمب1234" at bounding box center [258, 304] width 132 height 15
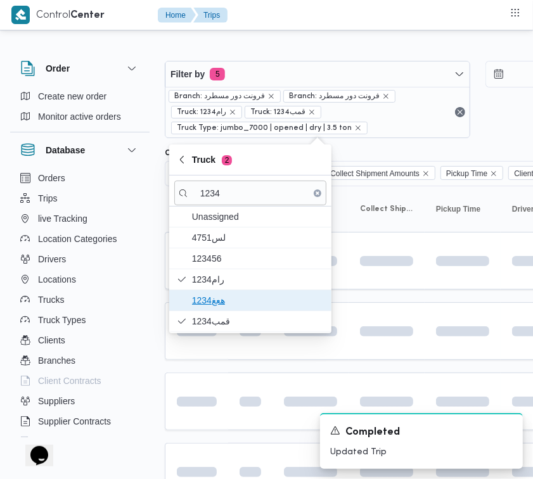
click at [232, 305] on span "هعغ1234" at bounding box center [258, 300] width 132 height 15
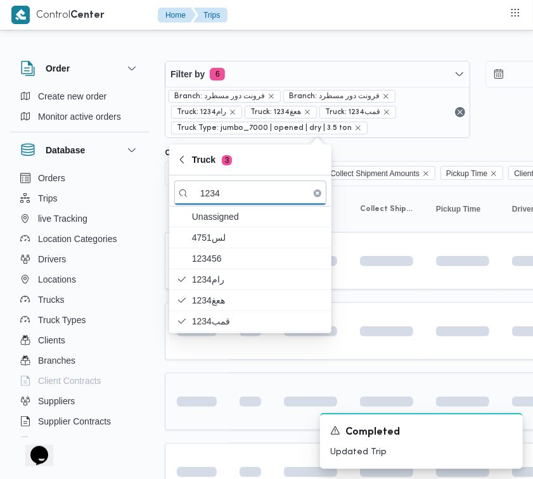
click at [238, 379] on td at bounding box center [250, 401] width 44 height 58
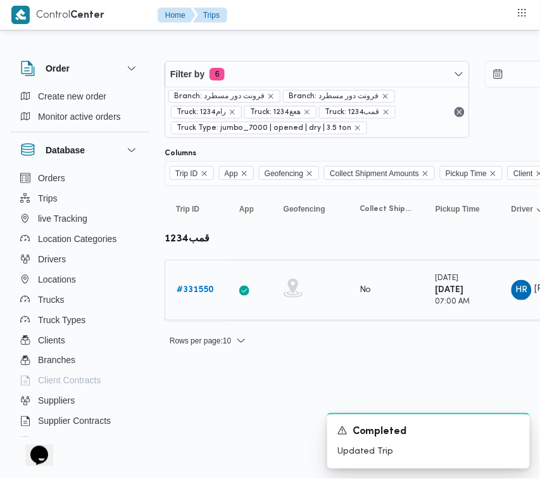
click at [198, 286] on b "# 331550" at bounding box center [195, 290] width 37 height 8
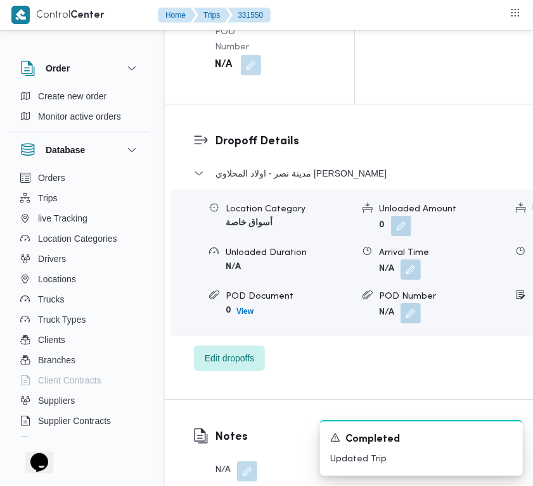
scroll to position [2506, 0]
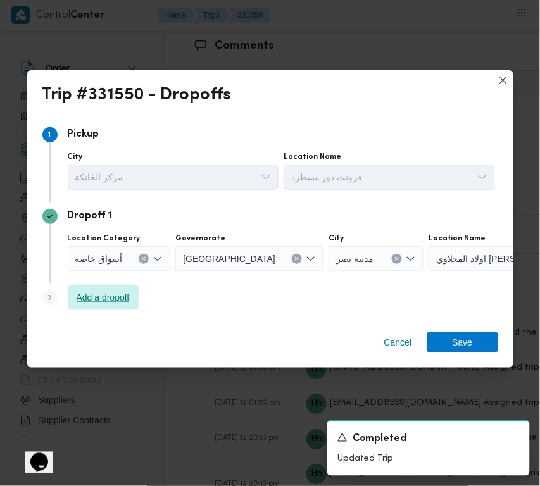
click at [110, 293] on span "Add a dropoff" at bounding box center [103, 297] width 53 height 15
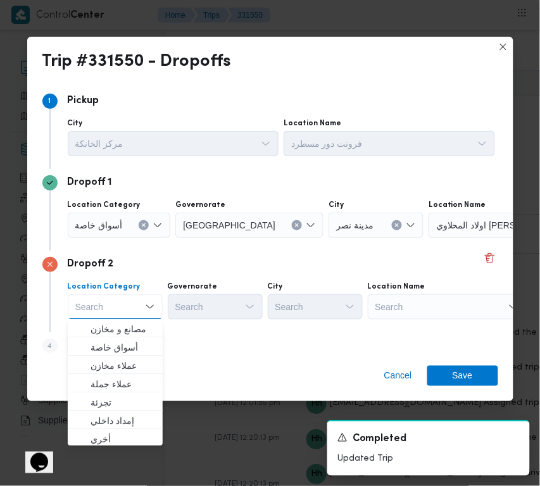
click at [459, 238] on div "Search" at bounding box center [508, 225] width 158 height 25
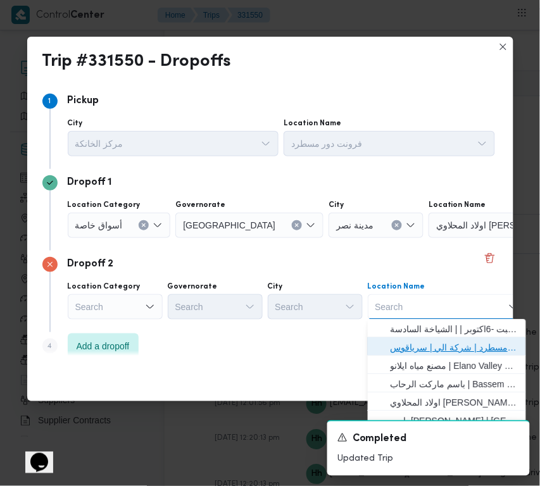
click at [459, 339] on span "فرونت دور مسطرد | شركة الي | سرياقوس" at bounding box center [447, 348] width 148 height 20
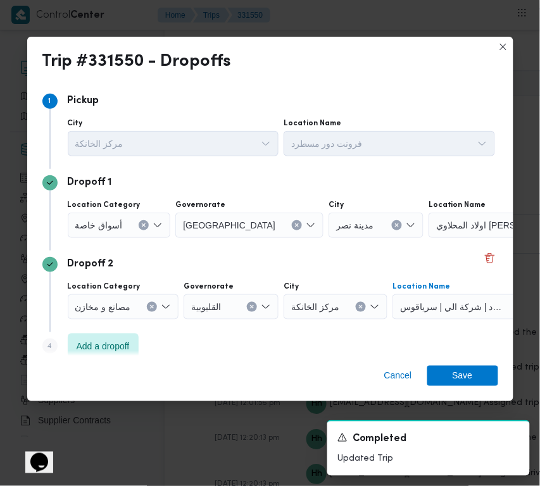
click at [98, 220] on span "أسواق خاصة" at bounding box center [98, 225] width 47 height 14
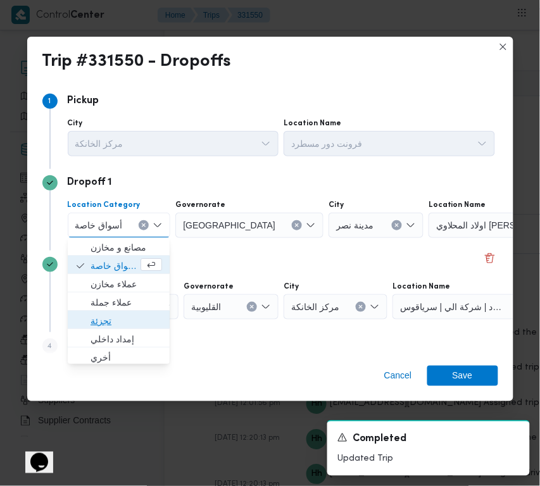
click at [129, 317] on span "تجزئة" at bounding box center [127, 321] width 72 height 15
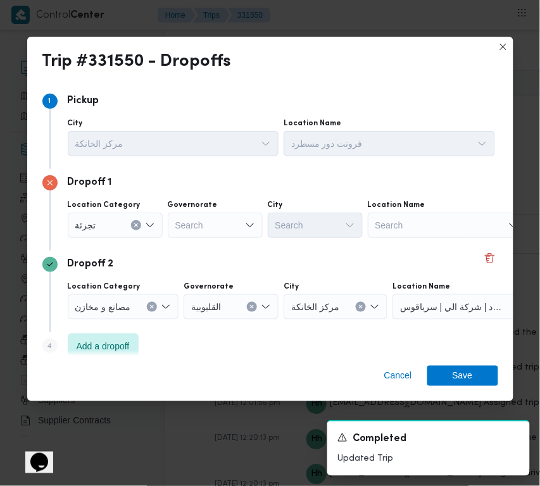
click at [227, 200] on div "Governorate" at bounding box center [215, 205] width 95 height 10
click at [224, 214] on div "Search" at bounding box center [215, 225] width 95 height 25
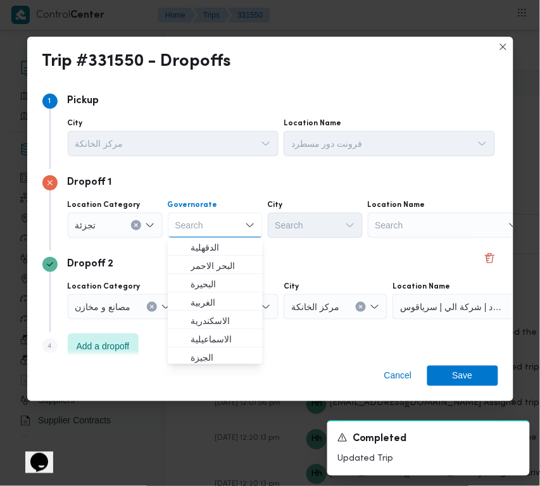
paste input "[GEOGRAPHIC_DATA]"
type input "[GEOGRAPHIC_DATA]"
click at [326, 241] on div "Dropoff 1 Location Category [GEOGRAPHIC_DATA] [GEOGRAPHIC_DATA] [GEOGRAPHIC_DAT…" at bounding box center [270, 210] width 456 height 82
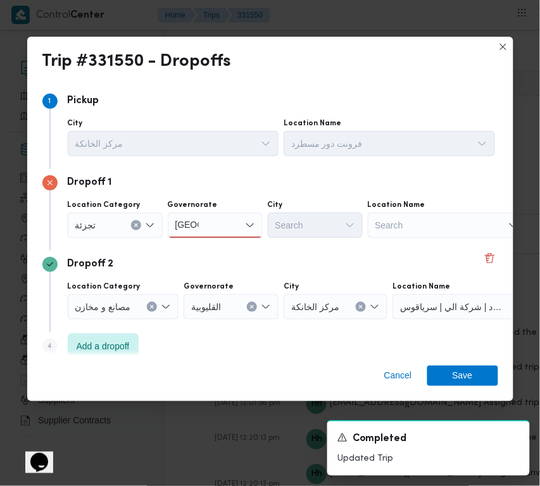
click at [213, 223] on div "[GEOGRAPHIC_DATA] [GEOGRAPHIC_DATA]" at bounding box center [215, 225] width 95 height 25
click at [213, 245] on span "[GEOGRAPHIC_DATA]" at bounding box center [223, 248] width 65 height 15
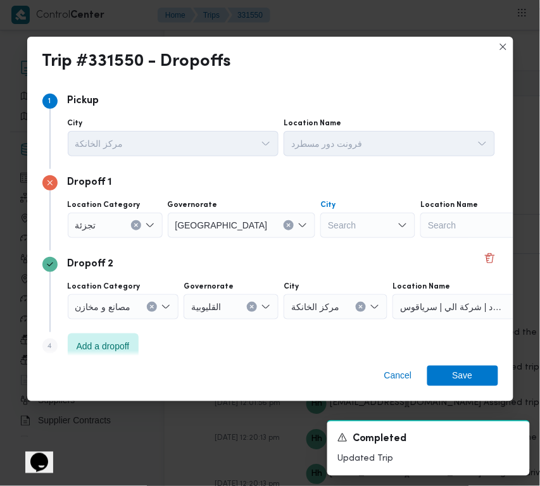
click at [320, 227] on div "Search" at bounding box center [367, 225] width 95 height 25
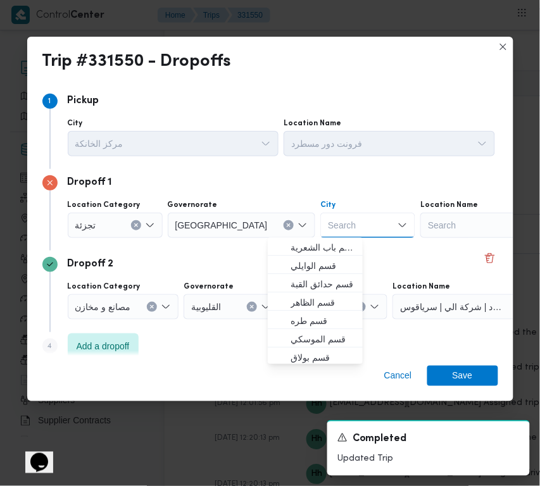
paste input "[GEOGRAPHIC_DATA]"
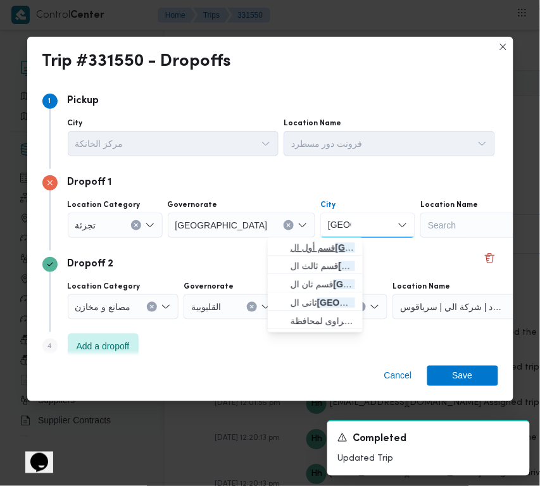
type input "[GEOGRAPHIC_DATA]"
click at [343, 244] on span "قسم أول ال قاهرة الجديدة" at bounding box center [323, 248] width 65 height 15
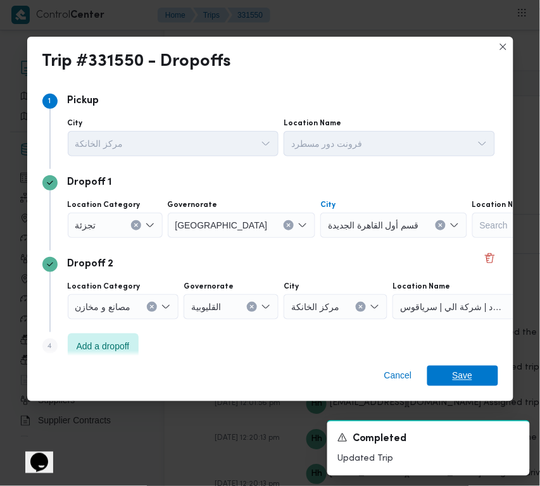
click at [482, 372] on span "Save" at bounding box center [462, 376] width 71 height 20
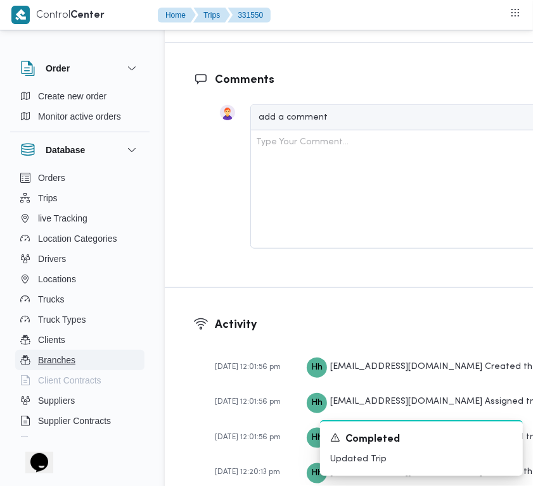
scroll to position [2521, 0]
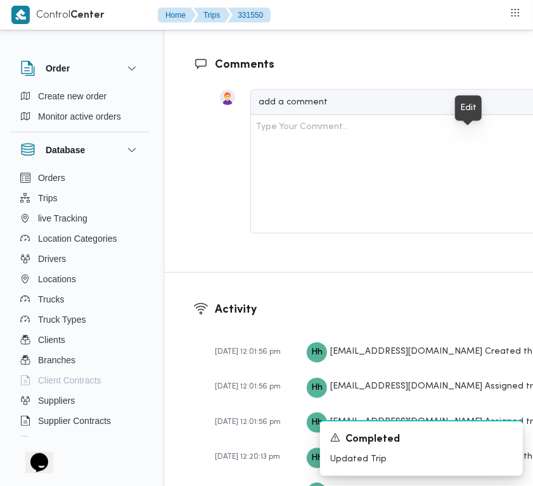
drag, startPoint x: 469, startPoint y: 141, endPoint x: 460, endPoint y: 150, distance: 13.0
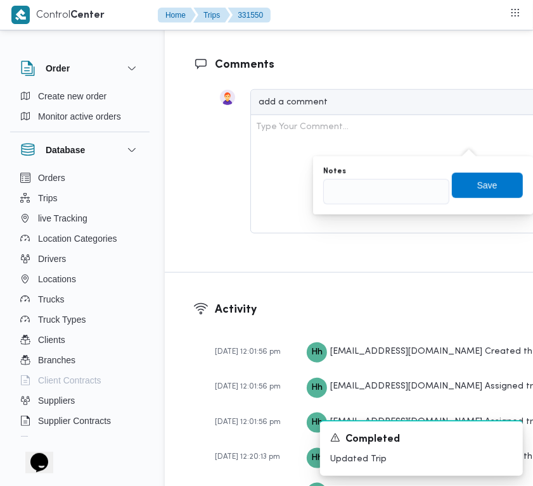
click at [409, 208] on div "You are in a dialog. To close this dialog, hit escape. Notes Save" at bounding box center [423, 185] width 220 height 58
click at [394, 195] on input "Notes" at bounding box center [386, 191] width 126 height 25
paste input "تجمع"
type input "تجمع"
click at [461, 188] on span "Save" at bounding box center [486, 184] width 71 height 25
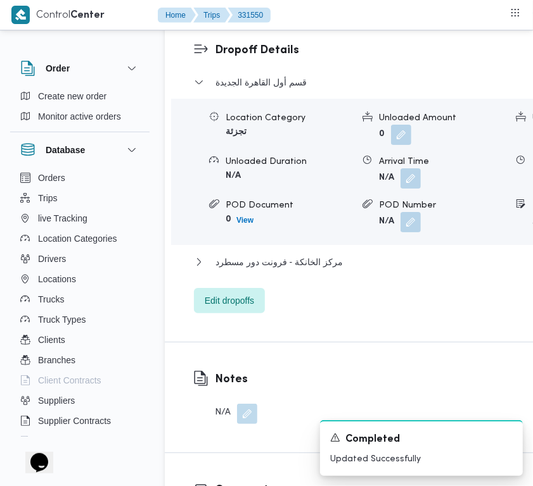
scroll to position [1881, 0]
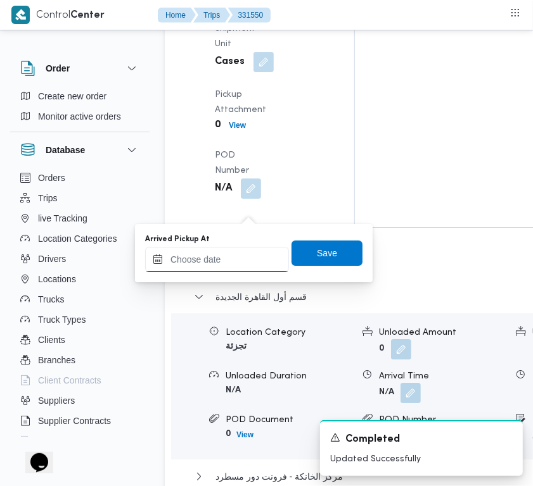
click at [251, 261] on input "Arrived Pickup At" at bounding box center [217, 259] width 144 height 25
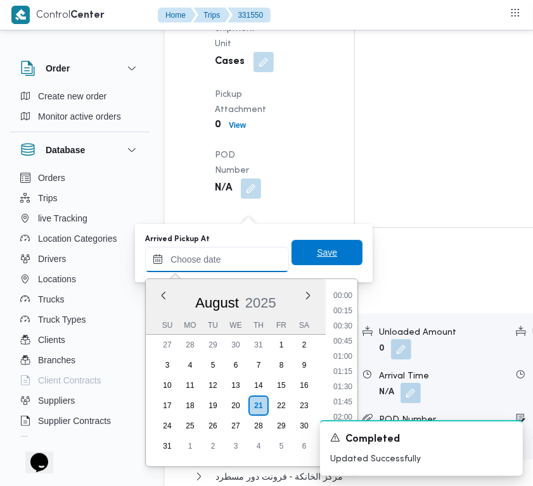
paste input "[DATE] 7:30:00 AM"
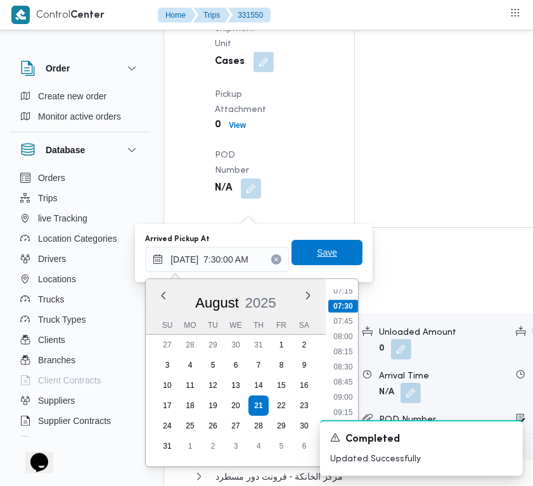
type input "[DATE] 07:30"
click at [317, 257] on span "Save" at bounding box center [327, 252] width 20 height 15
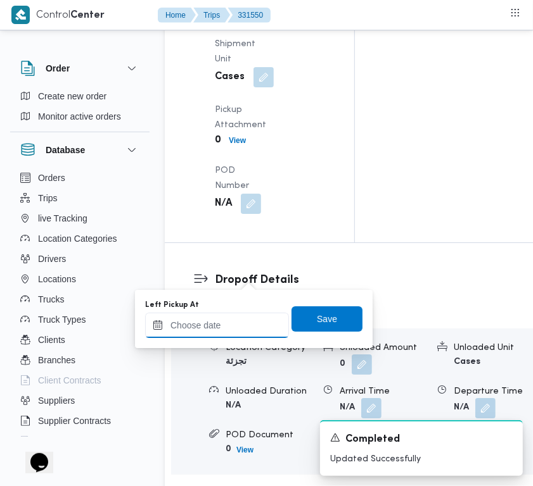
click at [236, 334] on div at bounding box center [217, 325] width 144 height 25
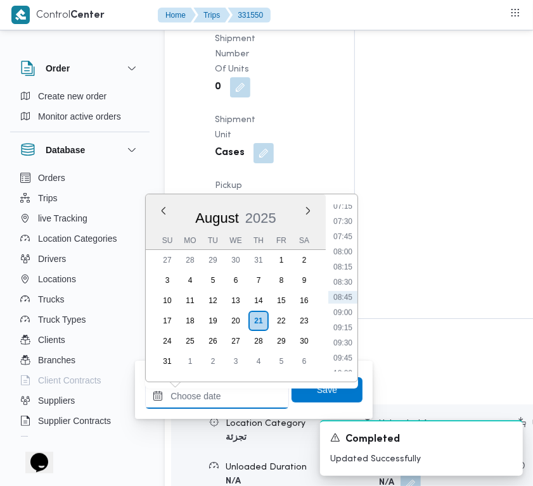
paste input "[DATE] 7:30:00 AM"
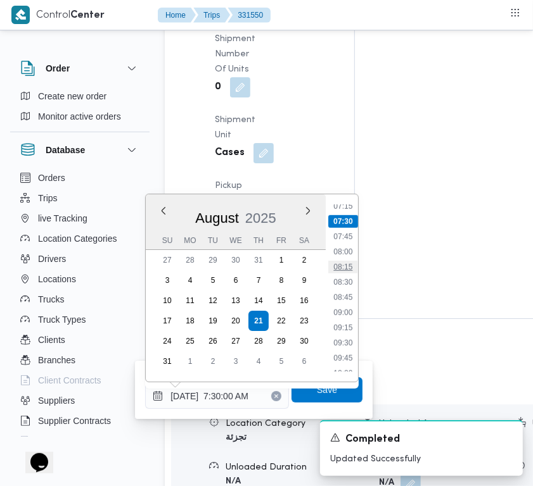
click at [340, 267] on li "08:15" at bounding box center [342, 267] width 29 height 13
type input "[DATE] 08:15"
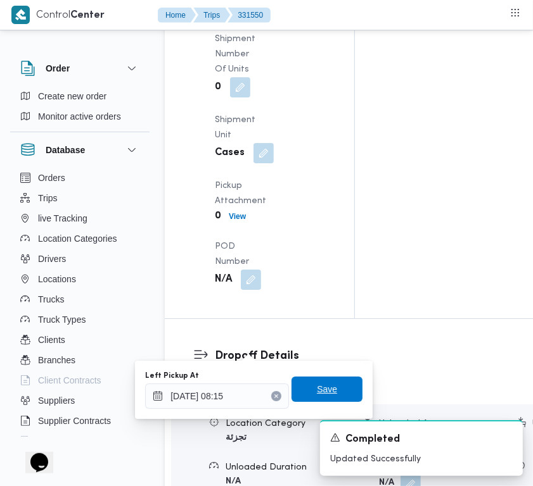
click at [324, 388] on span "Save" at bounding box center [327, 389] width 20 height 15
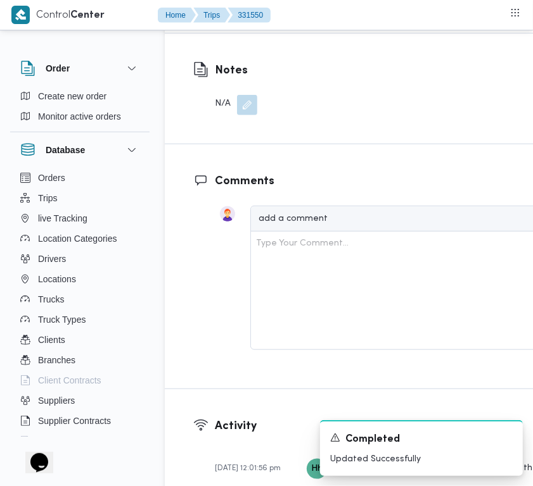
scroll to position [2005, 0]
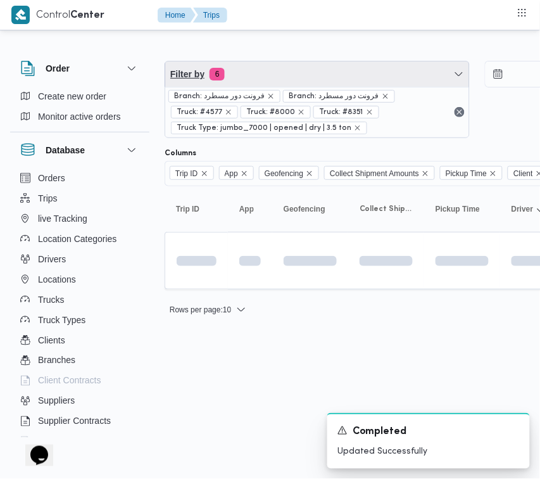
click at [299, 78] on span "Filter by 6" at bounding box center [317, 73] width 304 height 25
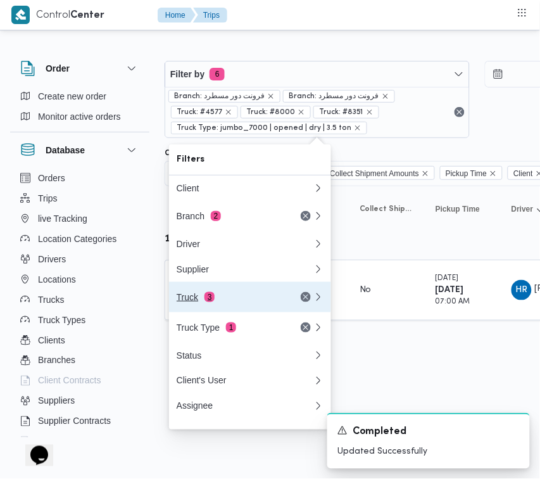
click at [220, 299] on div "Truck 3" at bounding box center [230, 297] width 106 height 10
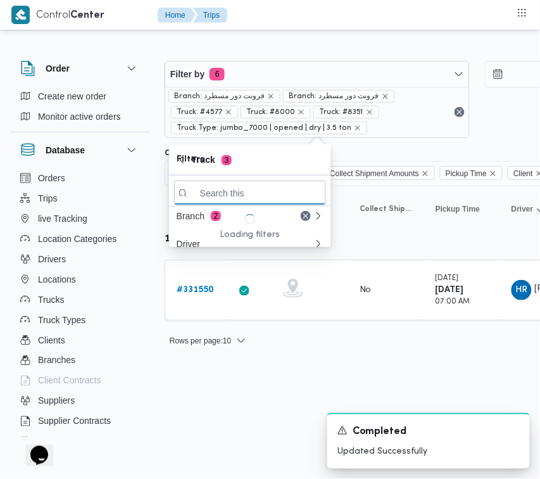
paste input "3184تور"
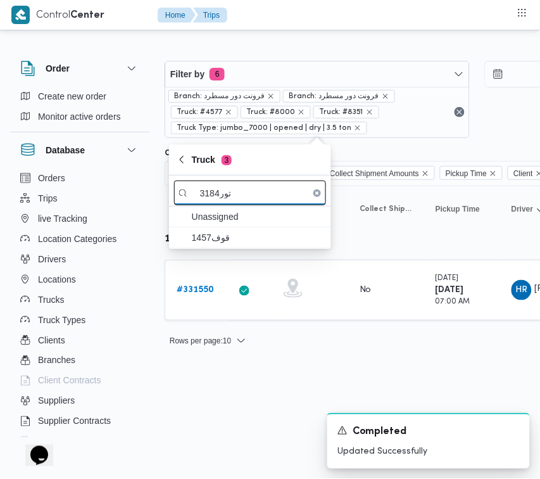
drag, startPoint x: 215, startPoint y: 191, endPoint x: 233, endPoint y: 196, distance: 18.4
click at [233, 196] on input "3184تور" at bounding box center [250, 192] width 152 height 25
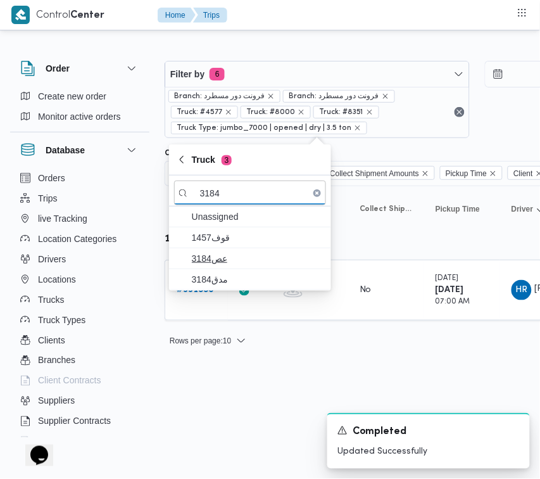
type input "3184"
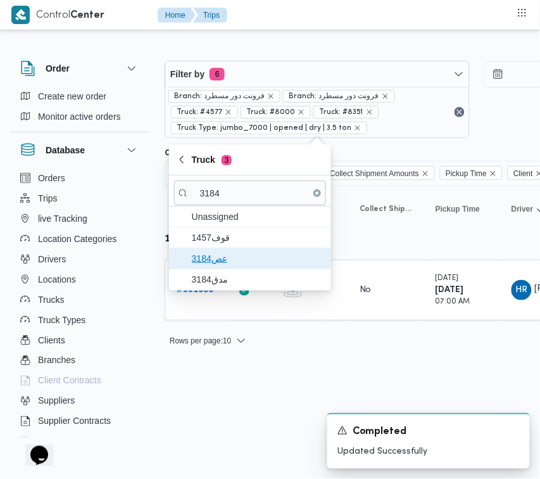
click at [224, 258] on span "عص3184" at bounding box center [258, 258] width 132 height 15
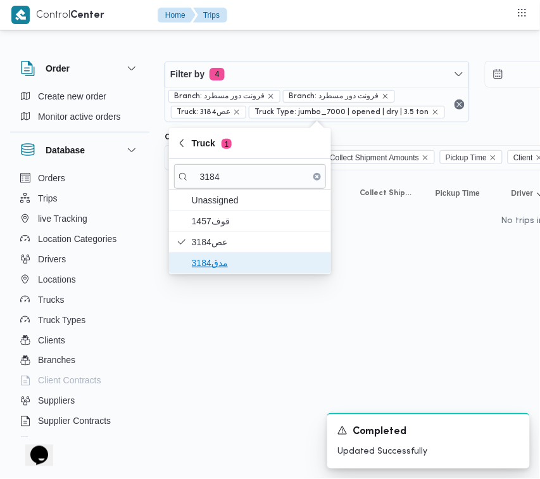
click at [212, 272] on span "مدق3184" at bounding box center [250, 263] width 152 height 20
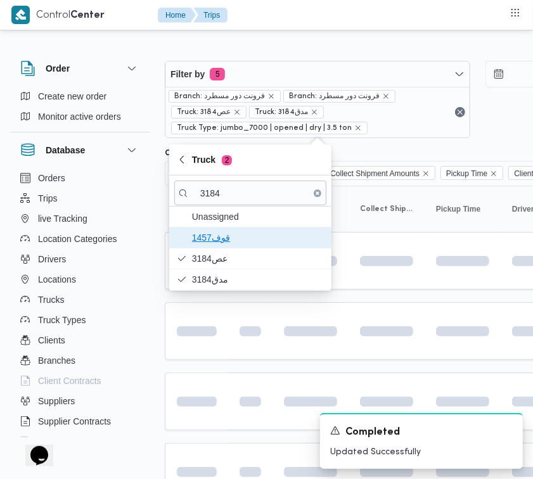
click at [215, 239] on span "1457قوف" at bounding box center [258, 237] width 132 height 15
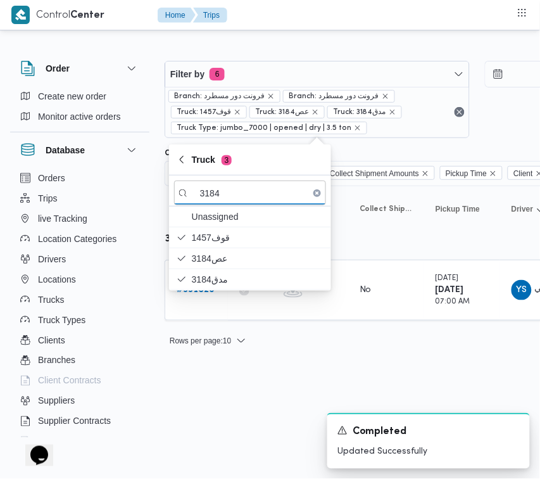
click at [222, 377] on html "Control Center Home Trips Order Create new order Monitor active orders Database…" at bounding box center [270, 239] width 540 height 479
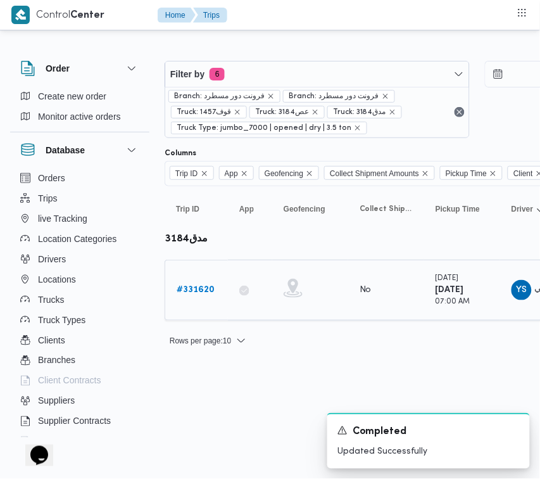
click at [201, 287] on b "# 331620" at bounding box center [196, 290] width 38 height 8
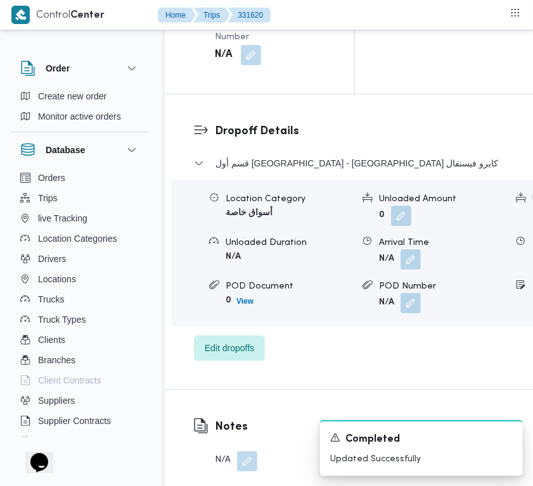
scroll to position [2506, 0]
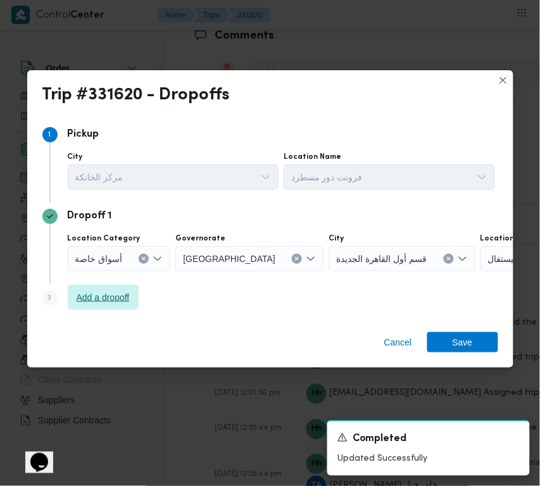
click at [128, 293] on span "Add a dropoff" at bounding box center [103, 297] width 53 height 15
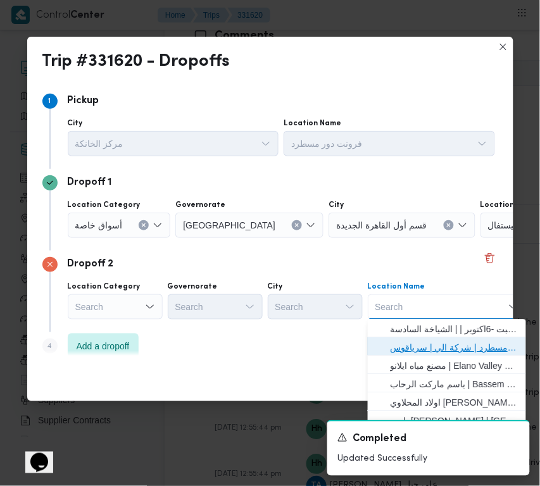
click at [470, 346] on span "فرونت دور مسطرد | شركة الي | سرياقوس" at bounding box center [455, 348] width 128 height 15
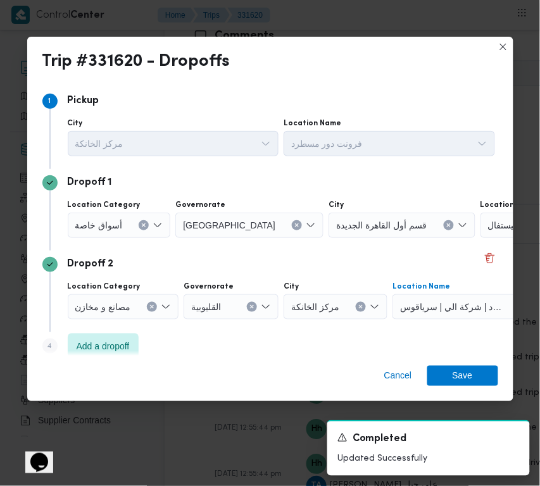
click at [125, 219] on div at bounding box center [128, 225] width 6 height 20
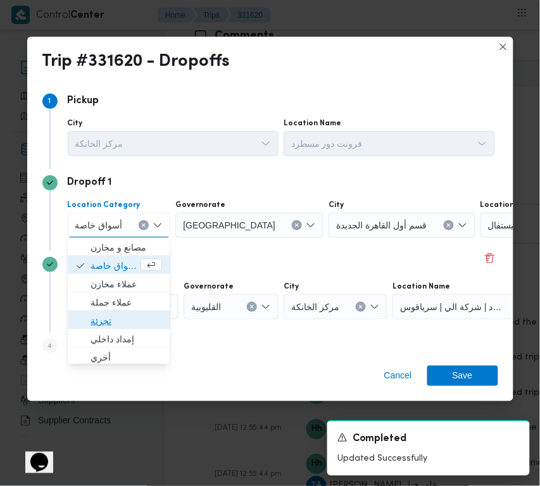
click at [134, 321] on span "تجزئة" at bounding box center [127, 321] width 72 height 15
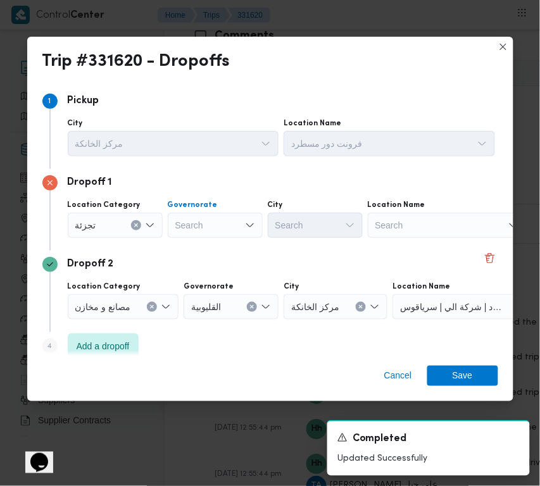
click at [213, 219] on div "Search" at bounding box center [215, 225] width 95 height 25
paste input "[GEOGRAPHIC_DATA]"
type input "[GEOGRAPHIC_DATA]"
click at [214, 229] on div "[GEOGRAPHIC_DATA] [GEOGRAPHIC_DATA]" at bounding box center [215, 225] width 95 height 25
click at [207, 251] on span "[GEOGRAPHIC_DATA]" at bounding box center [223, 248] width 65 height 15
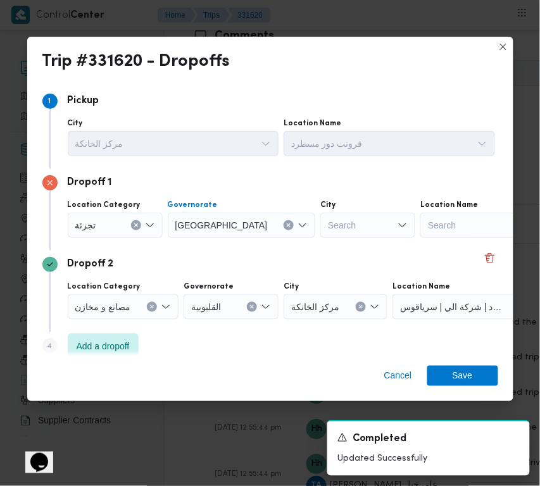
click at [320, 225] on div "Search" at bounding box center [367, 225] width 95 height 25
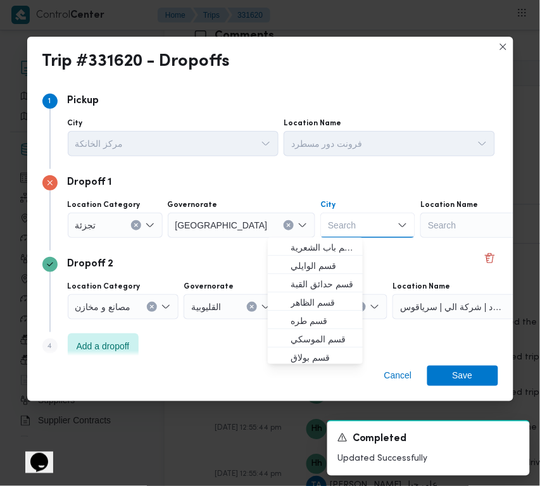
paste input "[GEOGRAPHIC_DATA]"
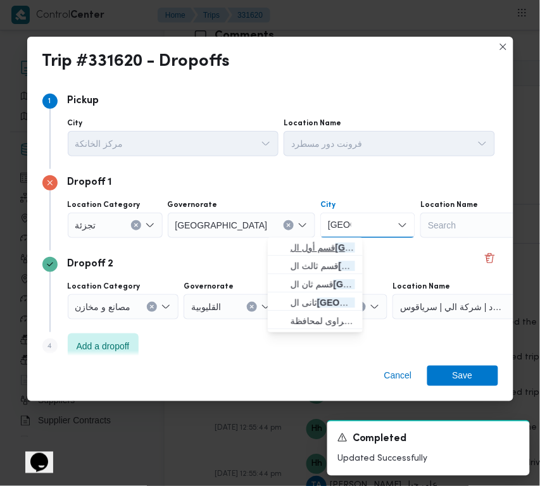
type input "[GEOGRAPHIC_DATA]"
click at [296, 243] on span "قسم أول ال قاهرة الجديدة" at bounding box center [323, 248] width 65 height 15
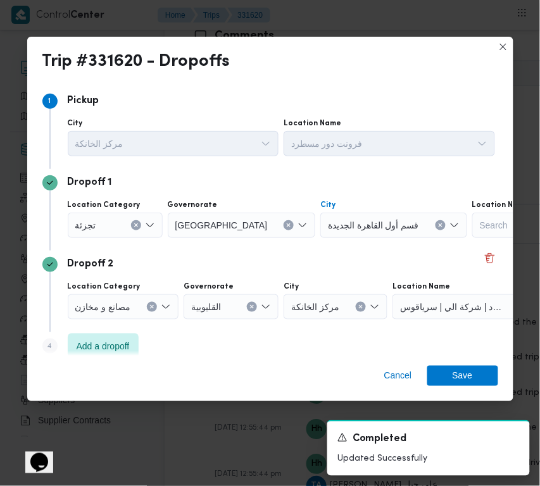
click at [470, 386] on div "Cancel Save" at bounding box center [270, 379] width 486 height 46
click at [464, 380] on span "Save" at bounding box center [463, 375] width 20 height 20
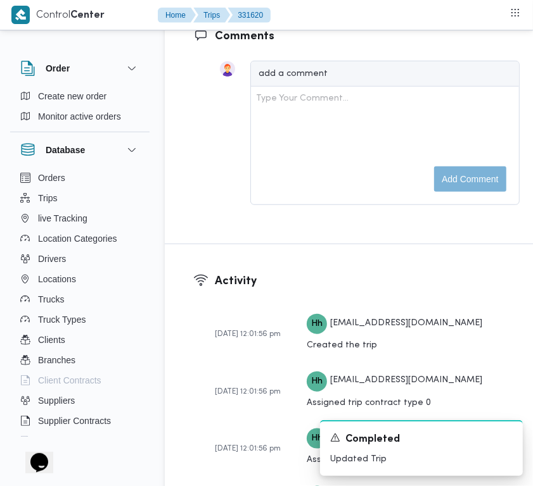
scroll to position [2521, 0]
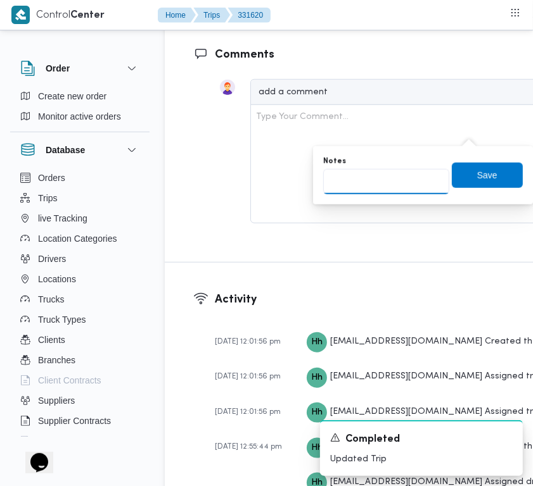
click at [384, 190] on input "Notes" at bounding box center [386, 181] width 126 height 25
paste input "تجمع"
type input "تجمع"
click at [491, 168] on span "Save" at bounding box center [486, 174] width 71 height 25
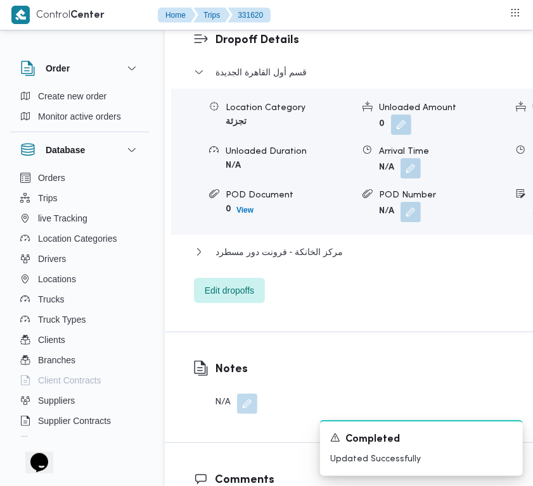
scroll to position [2001, 0]
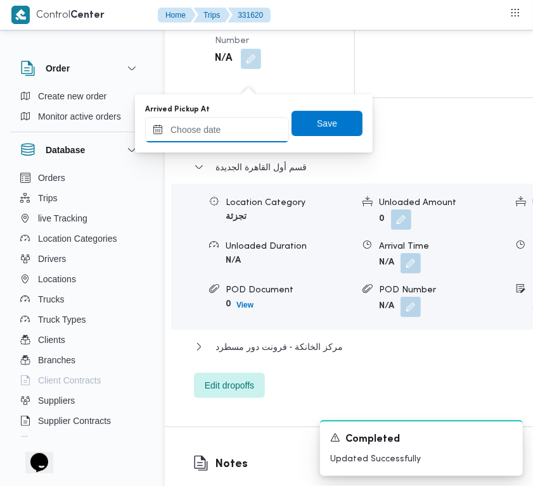
click at [242, 127] on input "Arrived Pickup At" at bounding box center [217, 129] width 144 height 25
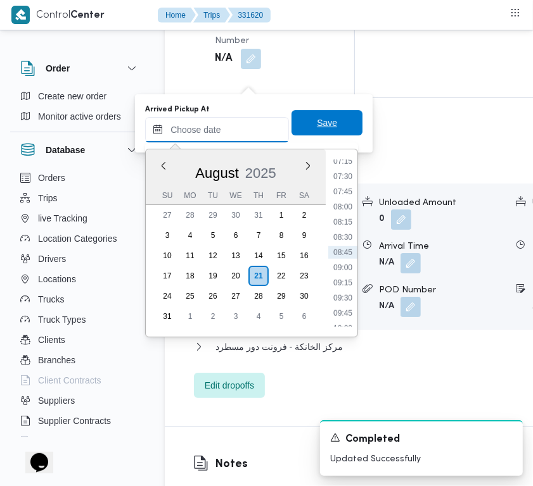
paste input "[DATE] 7:00:00 AM"
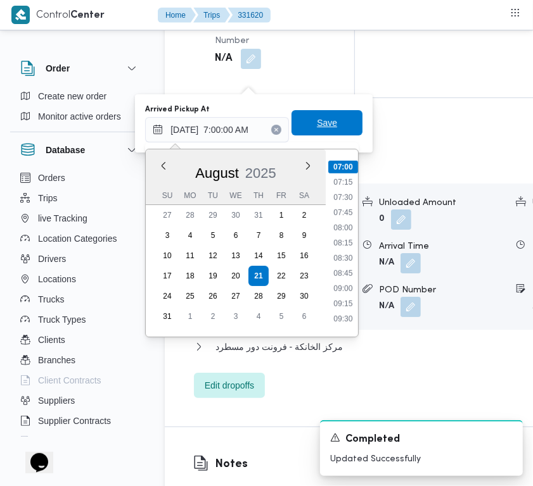
type input "[DATE] 07:00"
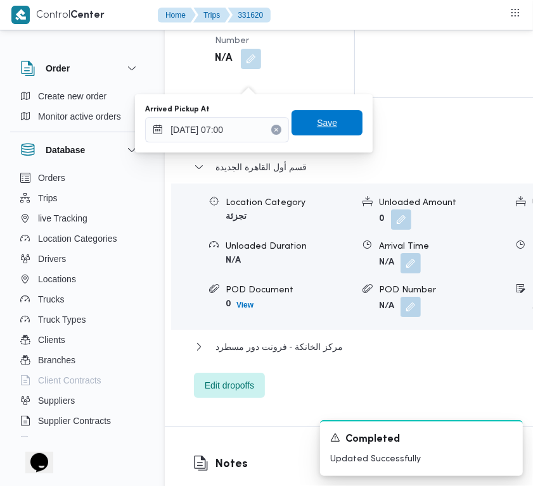
click at [346, 131] on span "Save" at bounding box center [326, 122] width 71 height 25
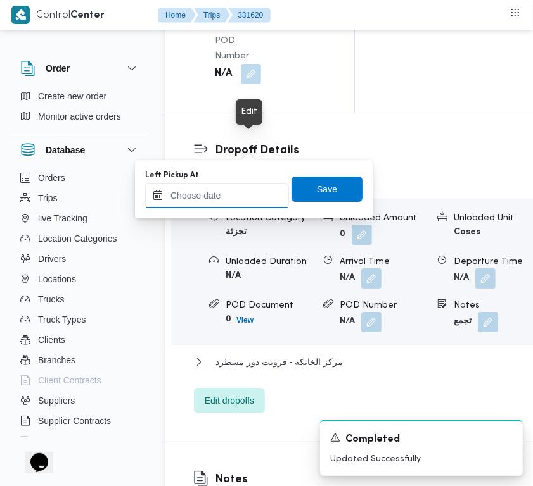
click at [227, 201] on input "Left Pickup At" at bounding box center [217, 195] width 144 height 25
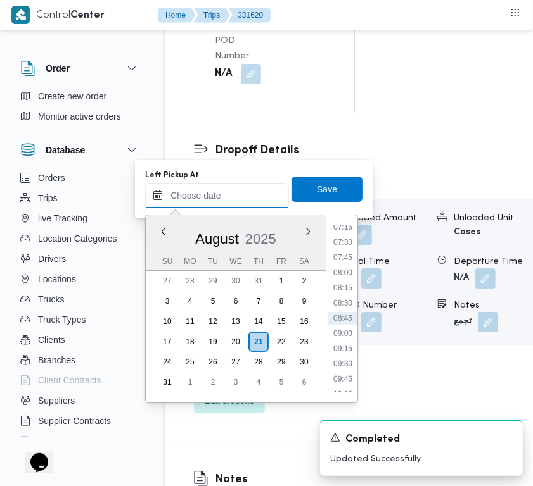
paste input "[DATE] 7:00:00 AM"
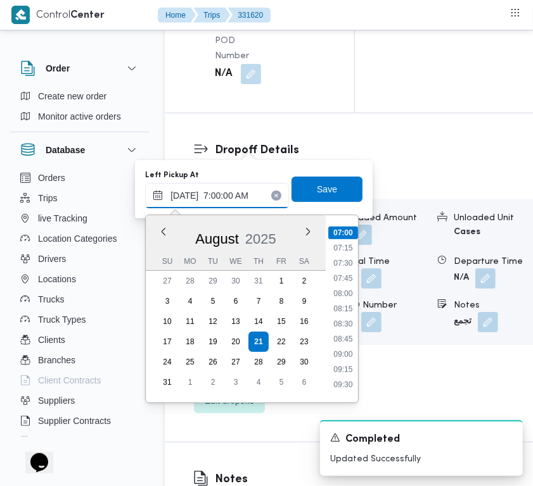
type input "[DATE] 7:00:00 AM"
click at [360, 218] on div "You are in a dialog. To close this dialog, hit escape. Left Pickup At Previous …" at bounding box center [253, 189] width 237 height 58
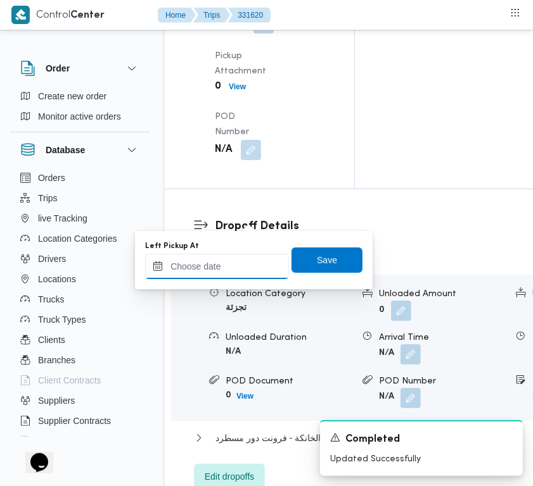
click at [251, 258] on input "Left Pickup At" at bounding box center [217, 266] width 144 height 25
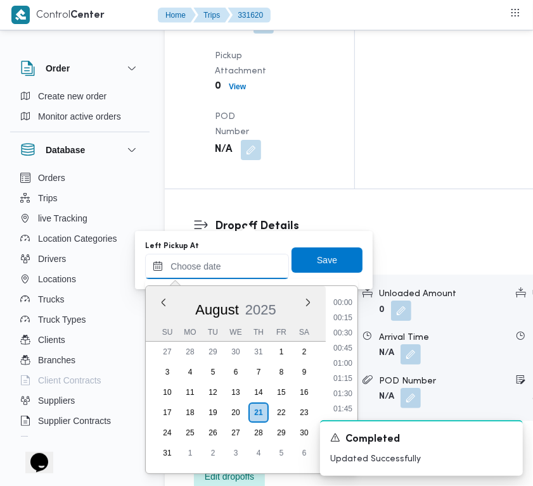
paste input "[DATE] 7:00:00 AM"
click at [339, 358] on li "08:00" at bounding box center [342, 364] width 29 height 13
type input "[DATE] 08:00"
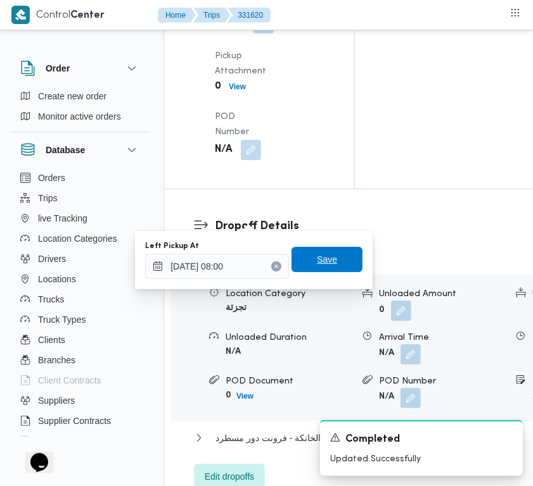
click at [323, 262] on span "Save" at bounding box center [327, 259] width 20 height 15
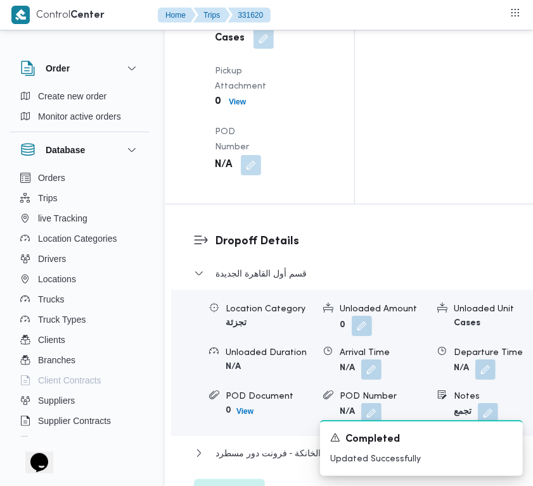
scroll to position [0, 0]
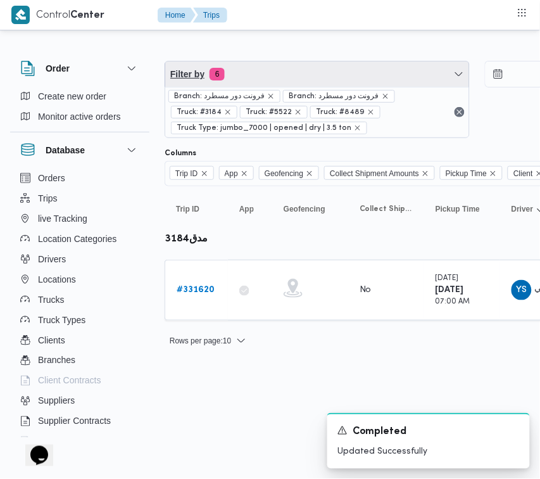
click at [244, 78] on span "Filter by 6" at bounding box center [317, 73] width 304 height 25
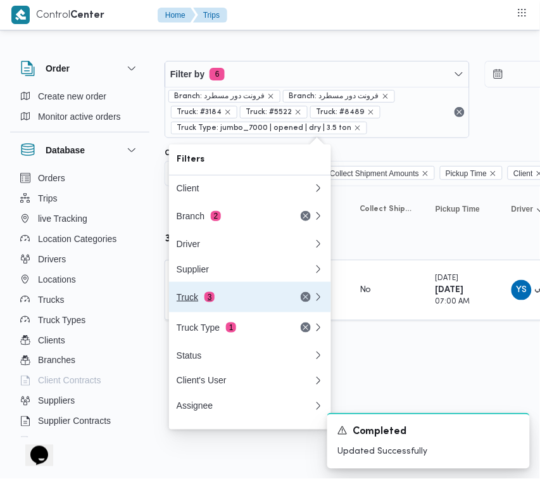
click at [228, 296] on div "Truck 3" at bounding box center [230, 297] width 106 height 10
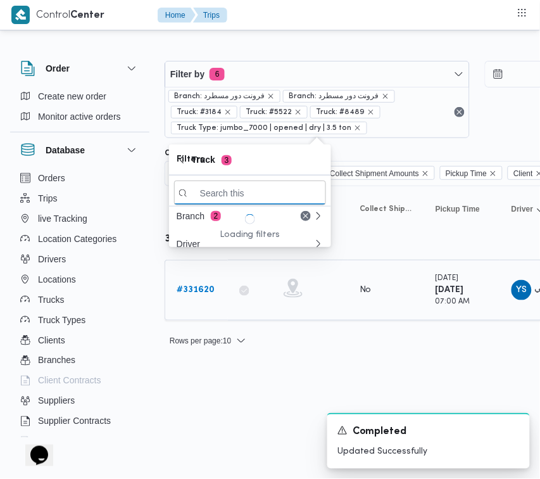
paste input "5984"
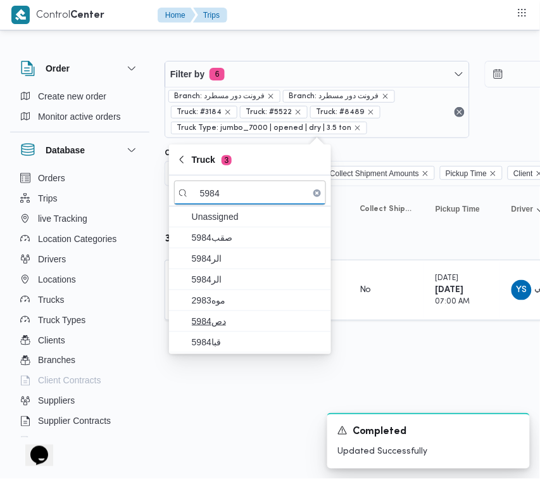
type input "5984"
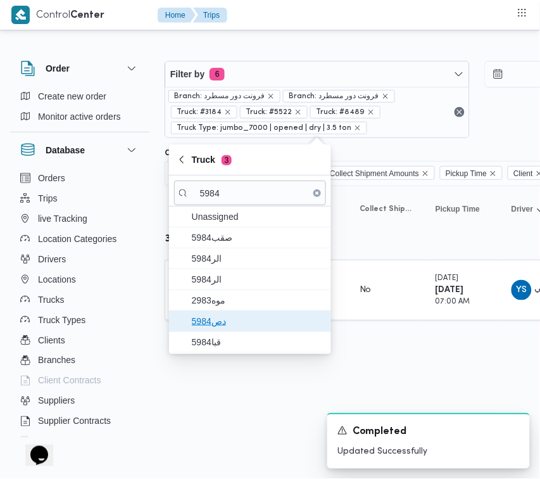
click at [231, 328] on span "دص5984" at bounding box center [258, 320] width 132 height 15
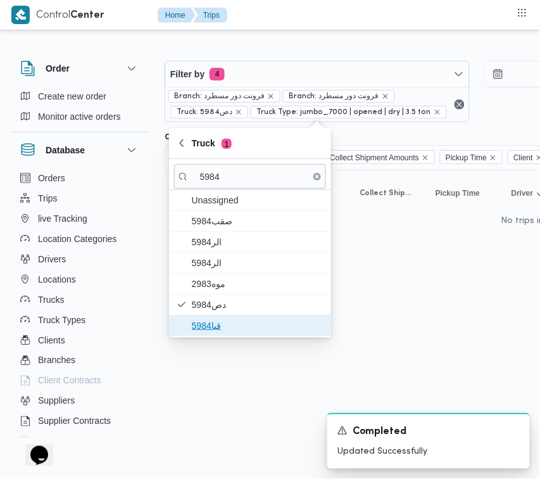
click at [222, 327] on span "قبا5984" at bounding box center [258, 325] width 132 height 15
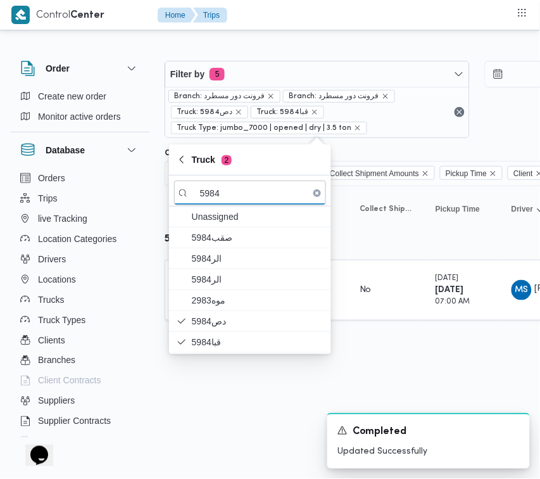
click at [239, 406] on html "Control Center Home Trips Order Create new order Monitor active orders Database…" at bounding box center [270, 239] width 540 height 479
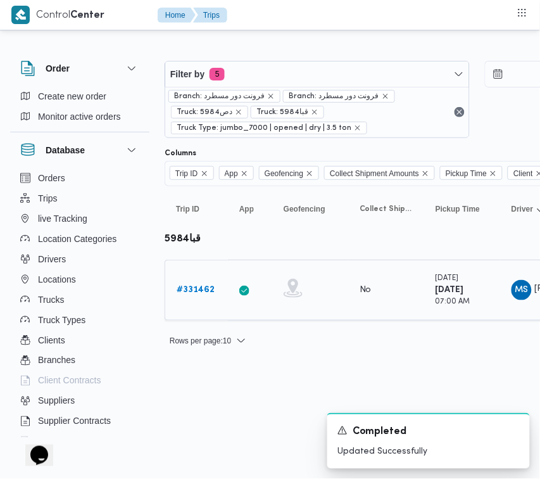
click at [185, 299] on div "# 331462" at bounding box center [197, 289] width 50 height 25
click at [186, 292] on b "# 331462" at bounding box center [196, 290] width 38 height 8
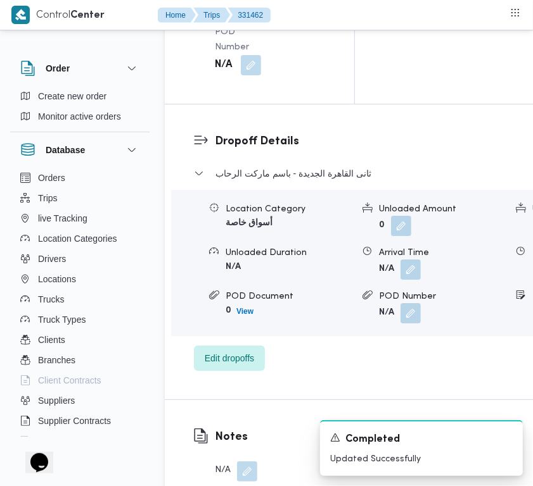
scroll to position [2506, 0]
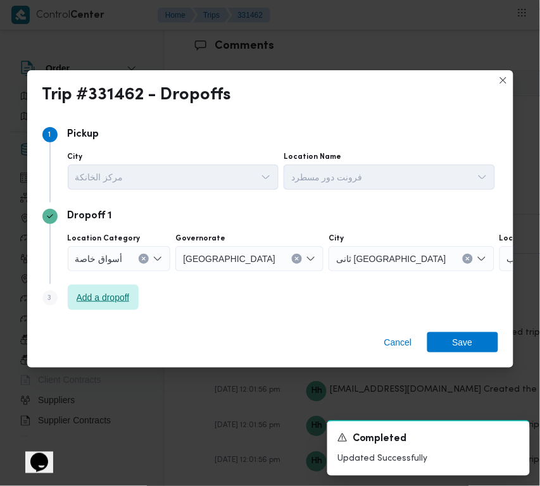
click at [95, 296] on span "Add a dropoff" at bounding box center [103, 297] width 53 height 15
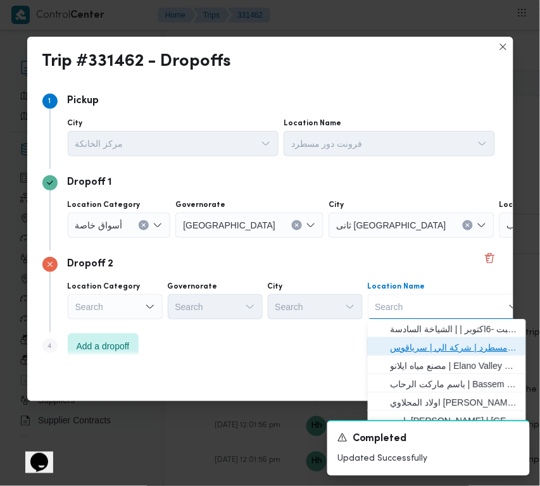
click at [434, 345] on span "فرونت دور مسطرد | شركة الي | سرياقوس" at bounding box center [455, 348] width 128 height 15
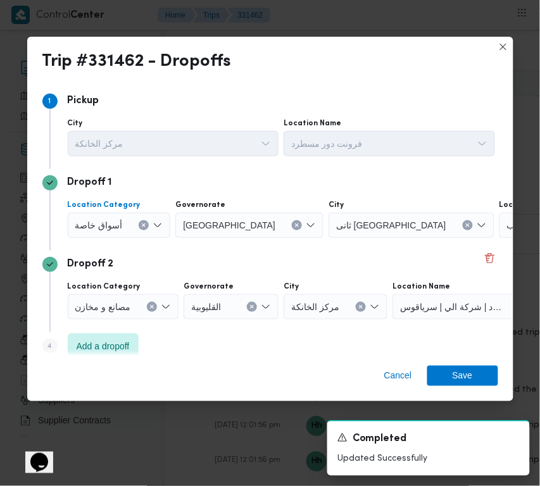
click at [122, 220] on div "أسواق خاصة" at bounding box center [119, 225] width 103 height 25
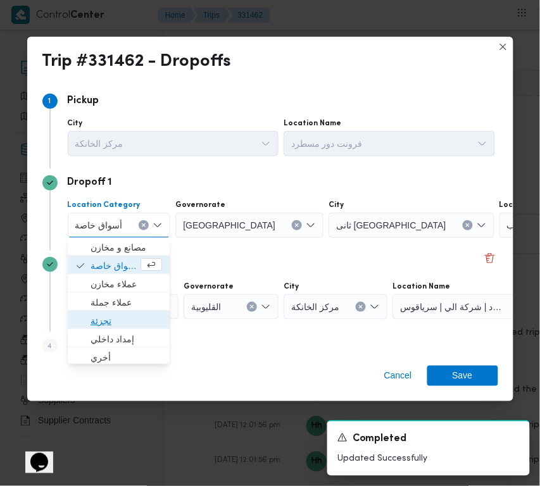
click at [118, 317] on span "تجزئة" at bounding box center [127, 321] width 72 height 15
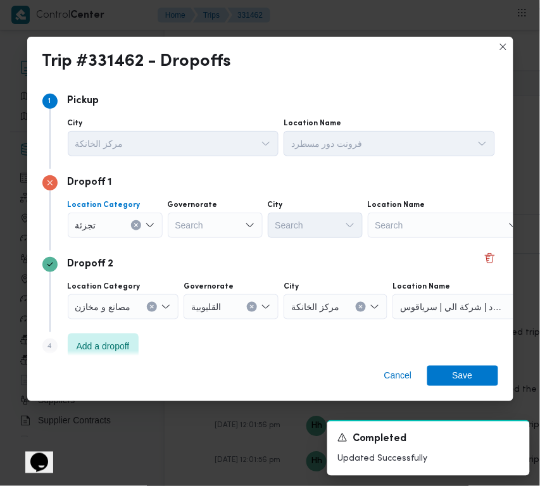
click at [211, 222] on div "Search" at bounding box center [215, 225] width 95 height 25
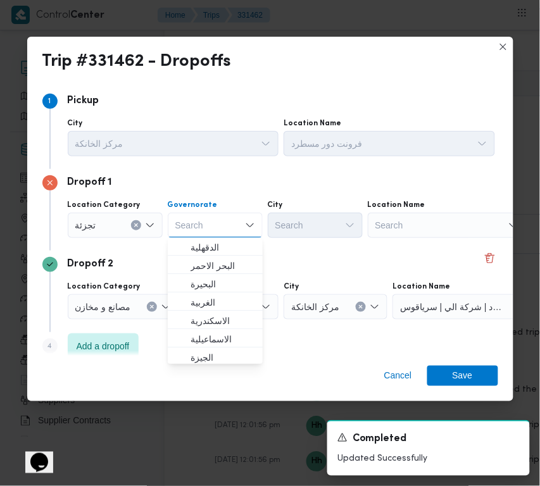
paste input "جيزة"
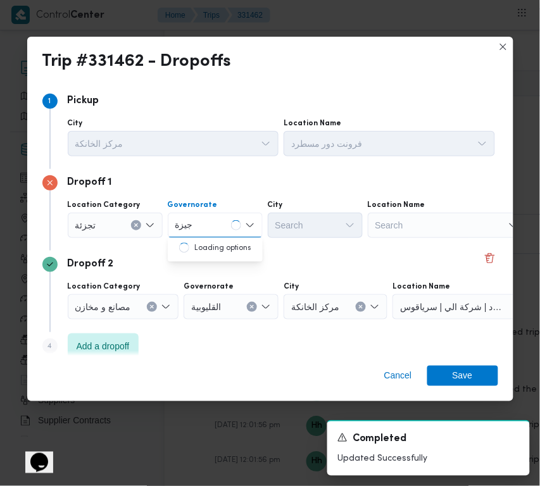
type input "جيزة"
drag, startPoint x: 226, startPoint y: 215, endPoint x: 222, endPoint y: 228, distance: 13.2
click at [226, 215] on div "جيزة جيزة" at bounding box center [215, 225] width 95 height 25
click at [222, 235] on div "جيزة جيزة Combo box. Selected. [GEOGRAPHIC_DATA]. Selected. Combo box input. Se…" at bounding box center [215, 225] width 95 height 25
click at [218, 246] on span "ال جيزة" at bounding box center [223, 248] width 65 height 15
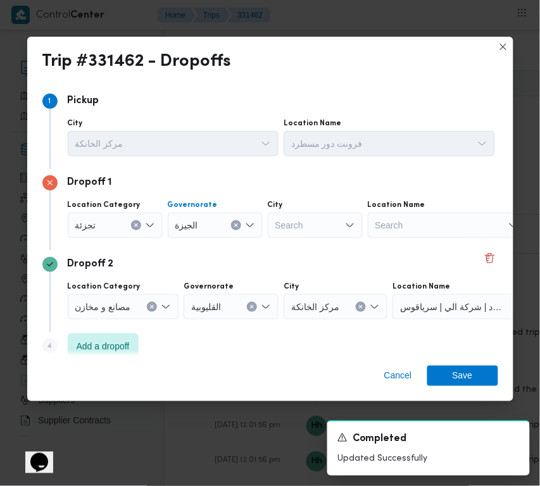
click at [314, 233] on div "Search" at bounding box center [315, 225] width 95 height 25
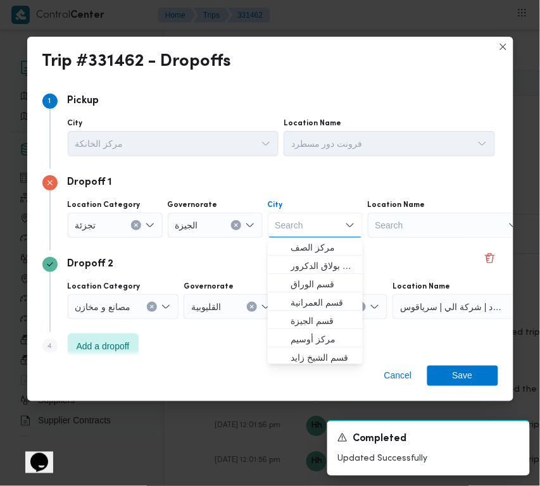
paste input "الهرم"
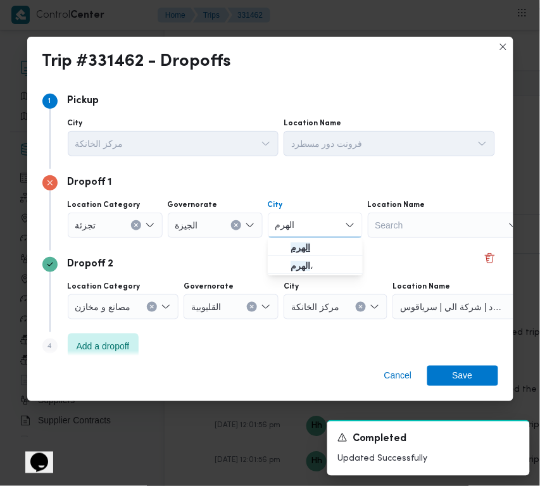
type input "الهرم"
click at [289, 239] on span "الهرم" at bounding box center [315, 248] width 85 height 20
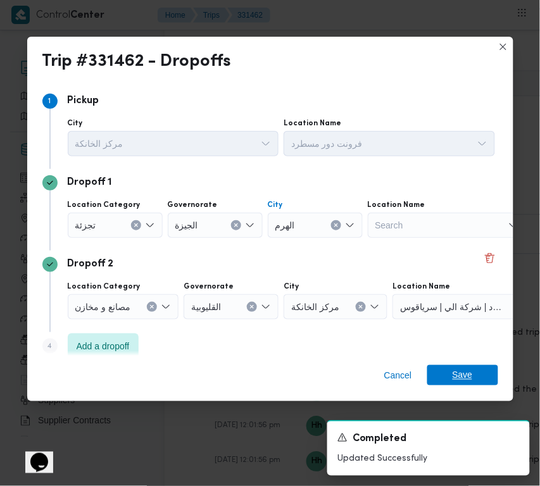
click at [462, 384] on span "Save" at bounding box center [463, 375] width 20 height 20
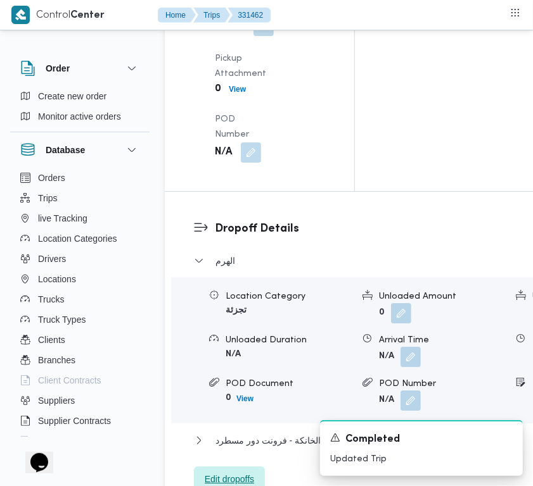
scroll to position [1911, 0]
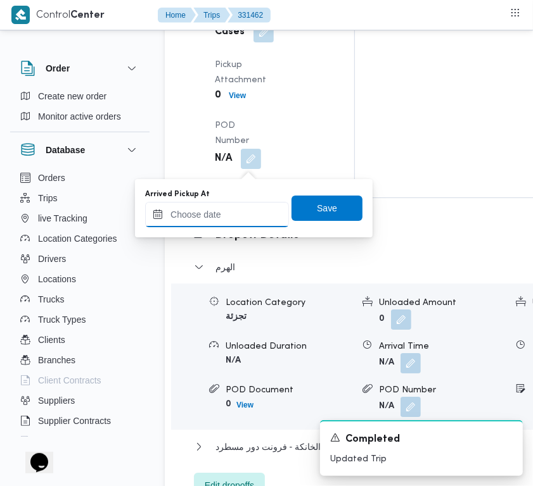
click at [239, 217] on input "Arrived Pickup At" at bounding box center [217, 214] width 144 height 25
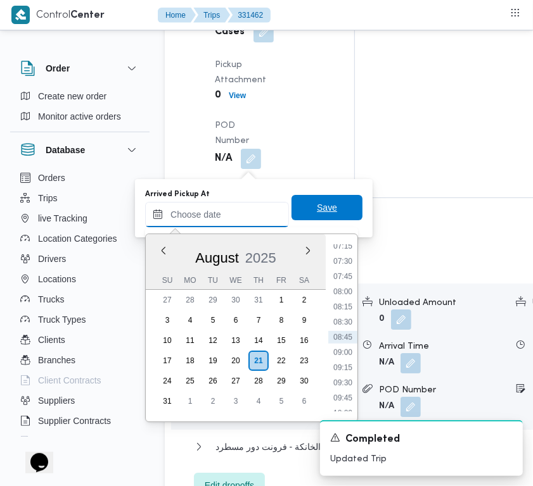
paste input "[DATE] 7:00:00 AM"
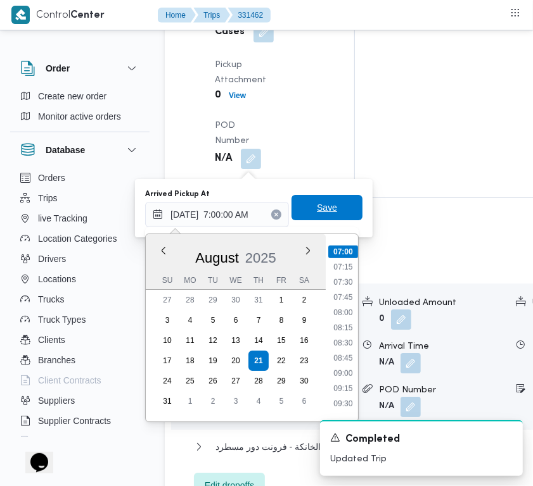
type input "[DATE] 07:00"
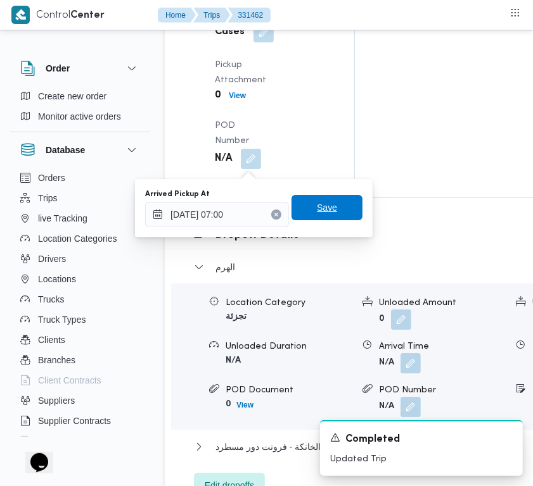
click at [333, 210] on span "Save" at bounding box center [326, 207] width 71 height 25
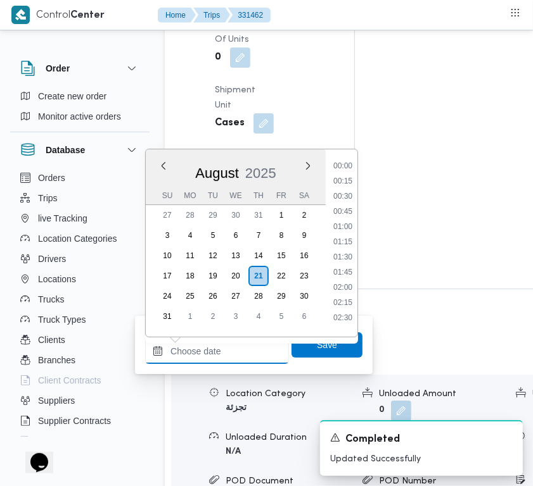
click at [251, 339] on div "Previous Month Next month [DATE] [DATE] Su Mo Tu We Th Fr Sa 27 28 29 30 31 1 2…" at bounding box center [217, 351] width 144 height 25
paste input "[DATE] 7:00:00 AM"
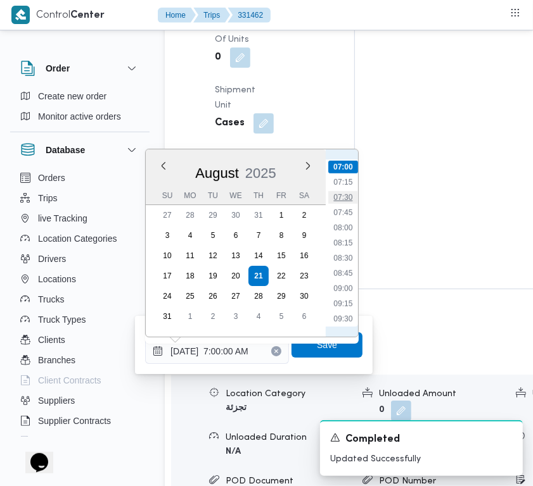
click at [337, 197] on li "07:30" at bounding box center [342, 197] width 29 height 13
type input "[DATE] 07:30"
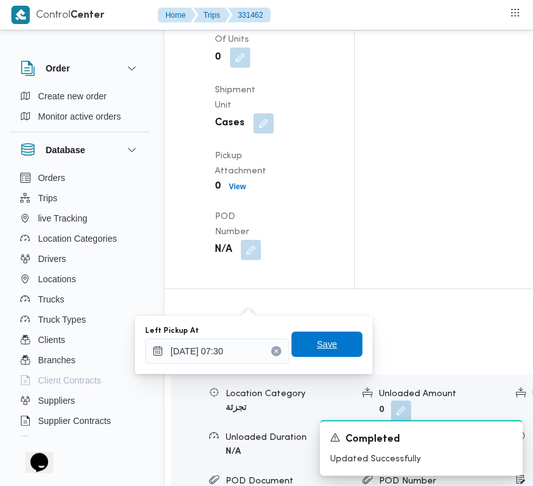
click at [318, 346] on span "Save" at bounding box center [327, 344] width 20 height 15
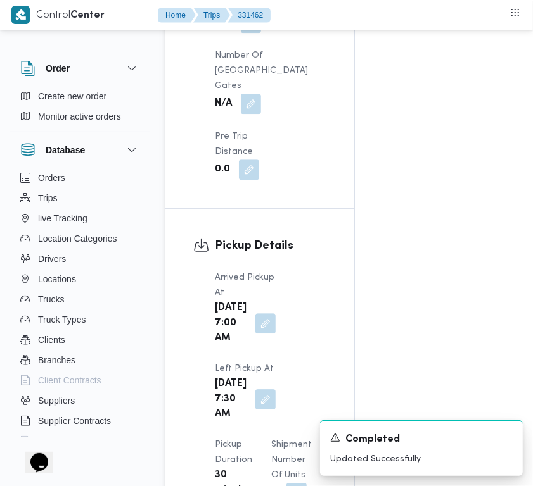
scroll to position [0, 0]
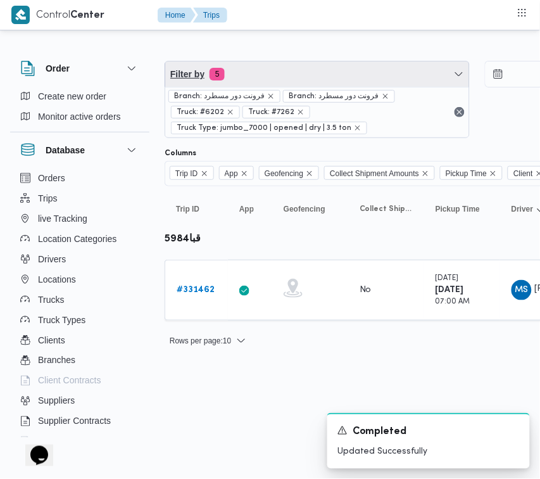
click at [277, 72] on span "Filter by 5" at bounding box center [317, 73] width 304 height 25
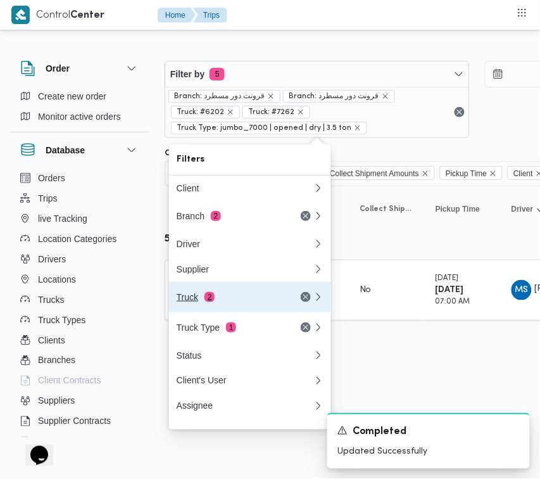
click at [220, 309] on div "Truck 2" at bounding box center [245, 297] width 152 height 30
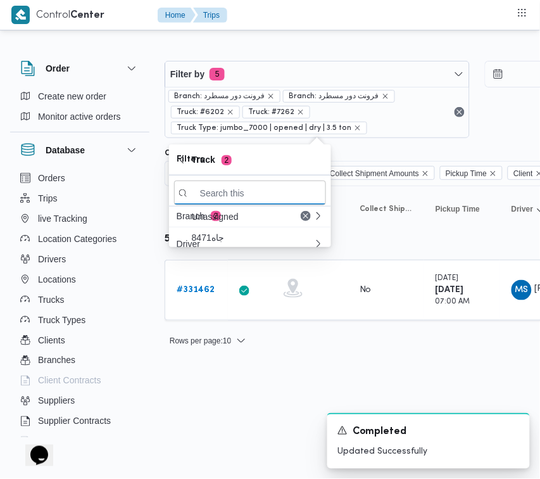
paste input "3265"
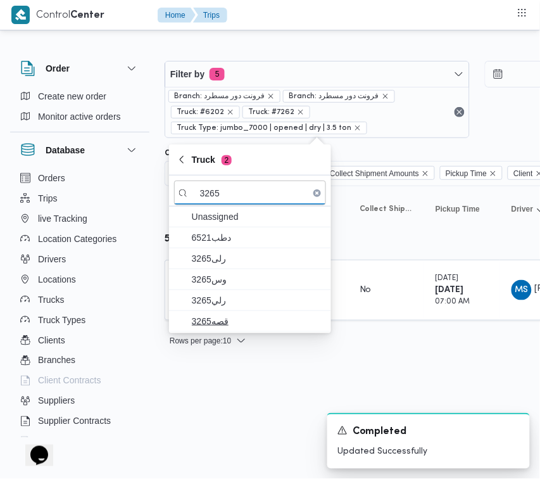
type input "3265"
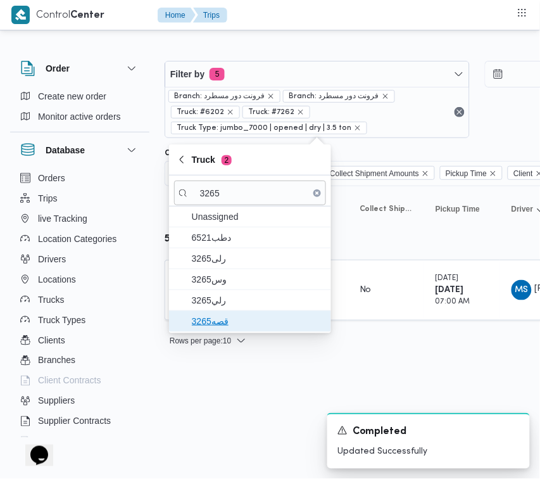
click at [235, 330] on span "قصه3265" at bounding box center [250, 321] width 152 height 20
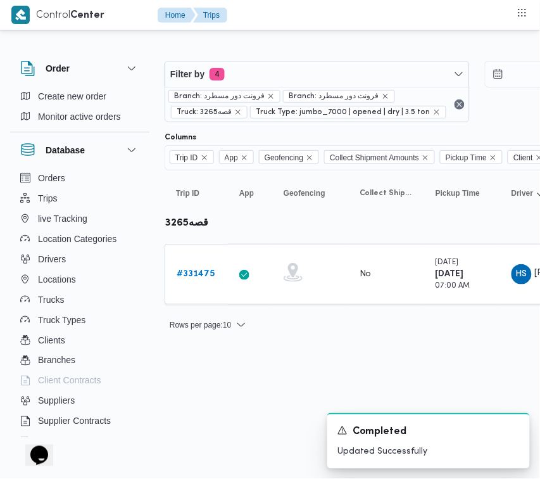
click at [172, 362] on html "Control Center Home Trips Order Create new order Monitor active orders Database…" at bounding box center [270, 239] width 540 height 479
click at [184, 265] on div "# 331475" at bounding box center [197, 274] width 50 height 25
click at [200, 271] on b "# 331475" at bounding box center [196, 274] width 38 height 8
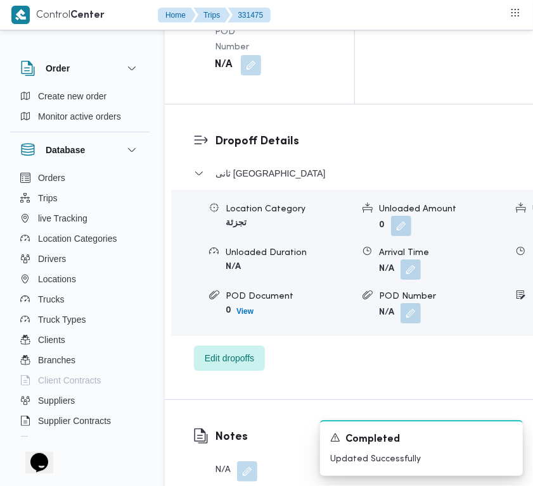
scroll to position [2506, 0]
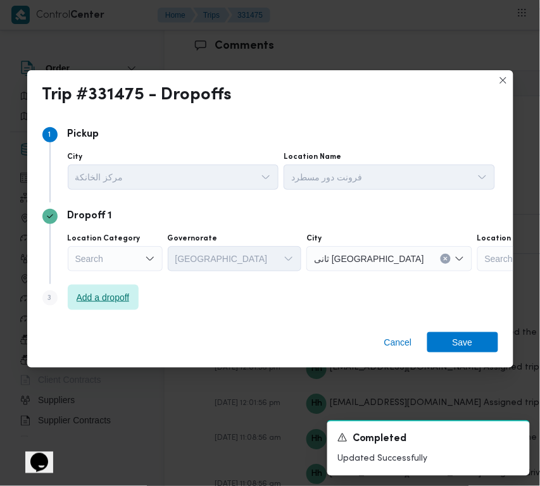
click at [108, 298] on span "Add a dropoff" at bounding box center [103, 297] width 53 height 15
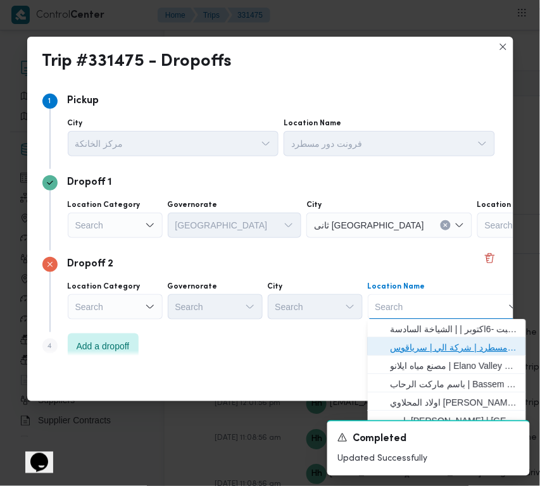
click at [450, 345] on span "فرونت دور مسطرد | شركة الي | سرياقوس" at bounding box center [455, 348] width 128 height 15
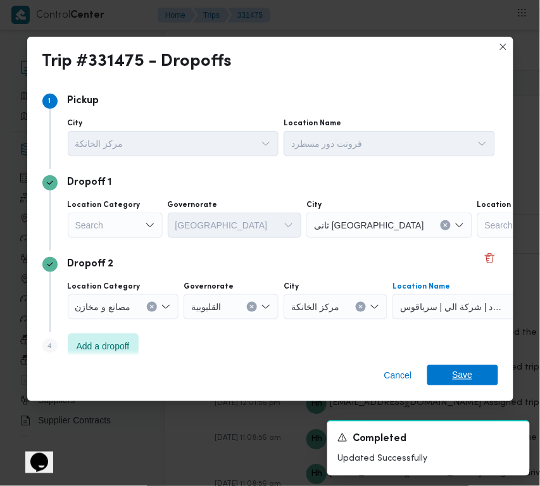
click at [474, 371] on span "Save" at bounding box center [462, 375] width 71 height 20
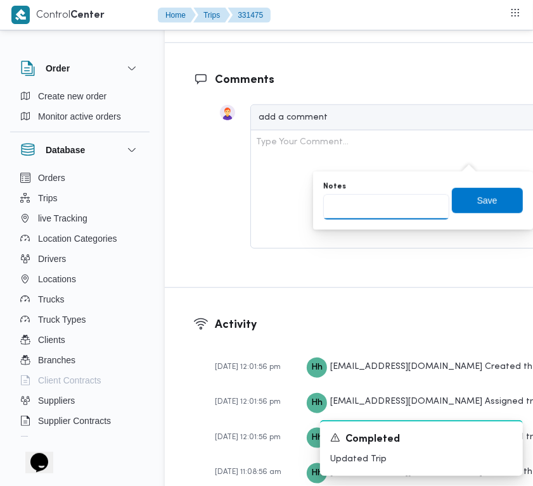
click at [431, 201] on input "Notes" at bounding box center [386, 206] width 126 height 25
paste input "تجمع"
type input "تجمع"
click at [477, 198] on span "Save" at bounding box center [487, 199] width 20 height 15
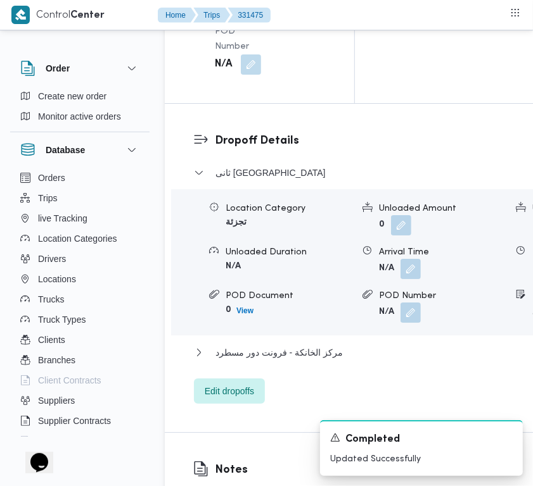
scroll to position [1993, 0]
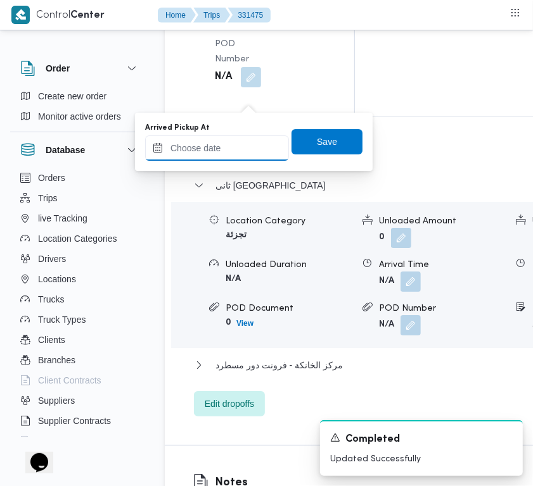
click at [220, 155] on input "Arrived Pickup At" at bounding box center [217, 148] width 144 height 25
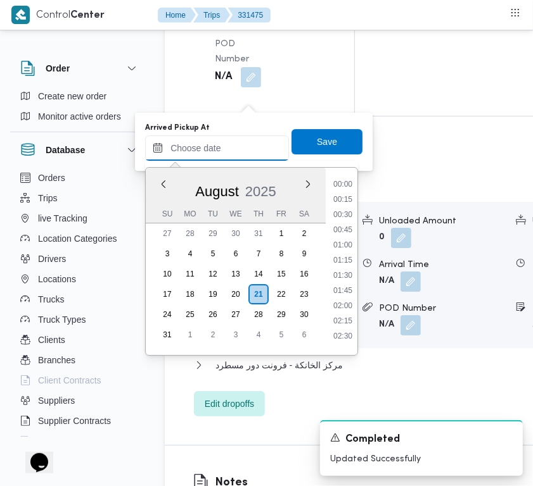
paste input "[DATE] 7:00:00 AM"
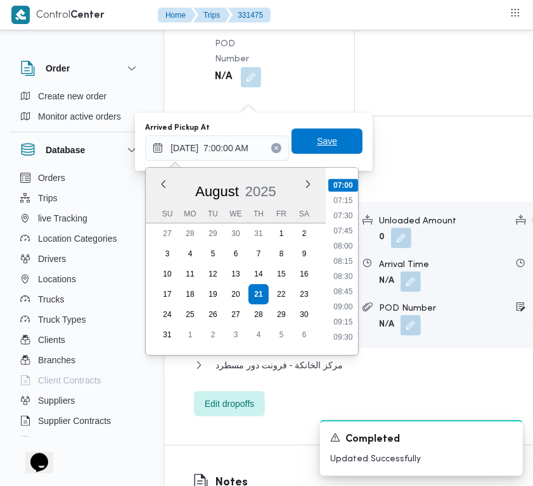
type input "[DATE] 07:00"
click at [317, 144] on span "Save" at bounding box center [327, 141] width 20 height 15
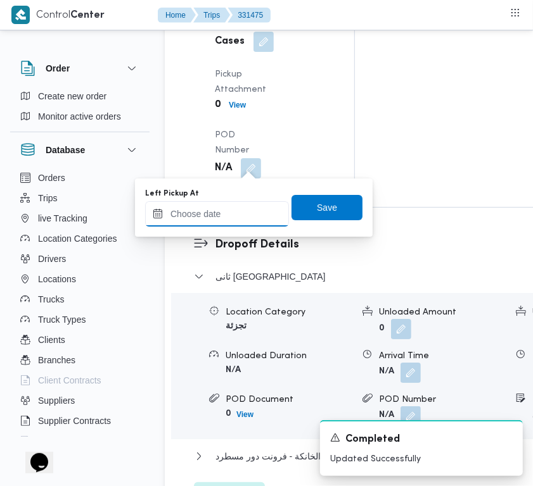
click at [232, 210] on div at bounding box center [217, 213] width 144 height 25
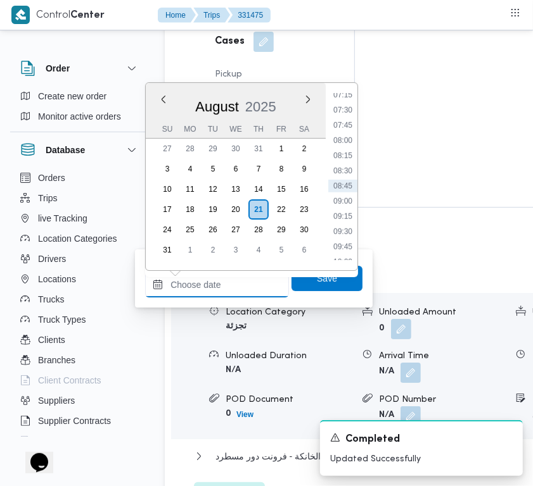
paste input "[DATE] 7:00:00 AM"
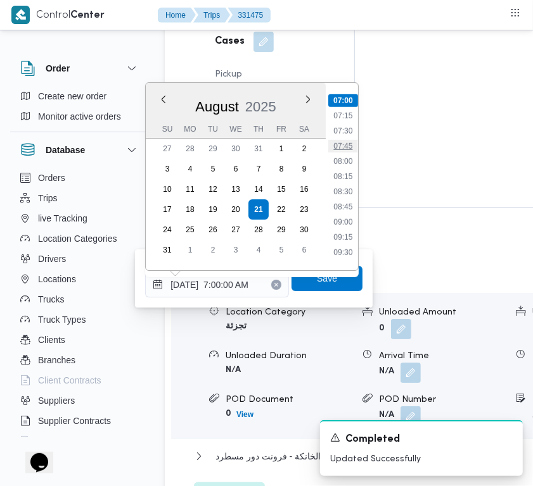
click at [339, 142] on li "07:45" at bounding box center [342, 146] width 29 height 13
type input "[DATE] 07:45"
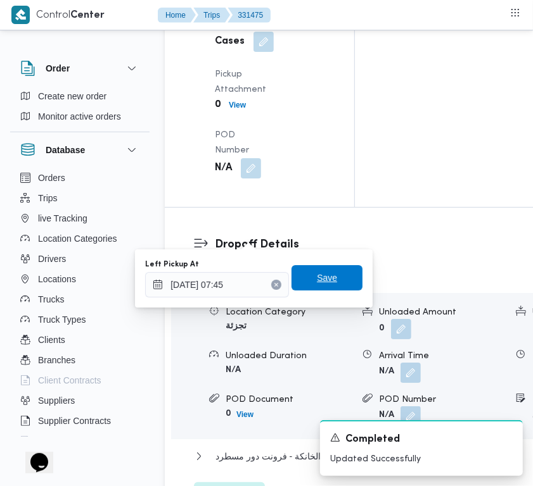
click at [318, 273] on span "Save" at bounding box center [327, 277] width 20 height 15
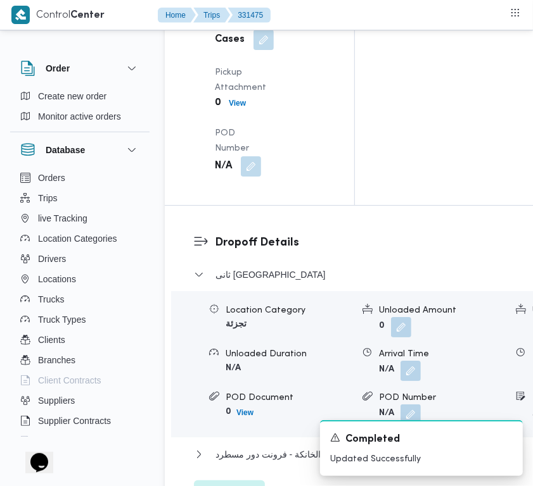
scroll to position [2506, 0]
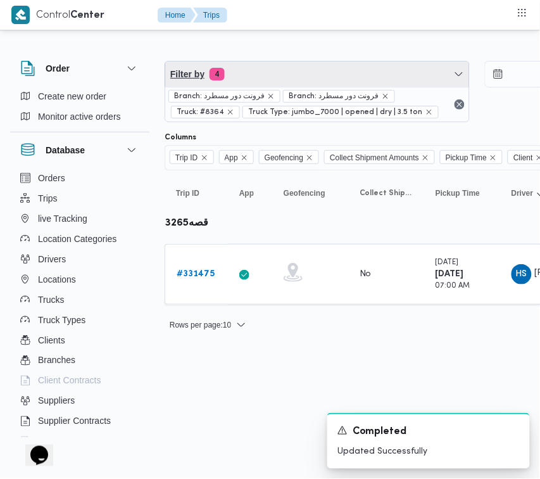
click at [274, 77] on span "Filter by 4" at bounding box center [317, 73] width 304 height 25
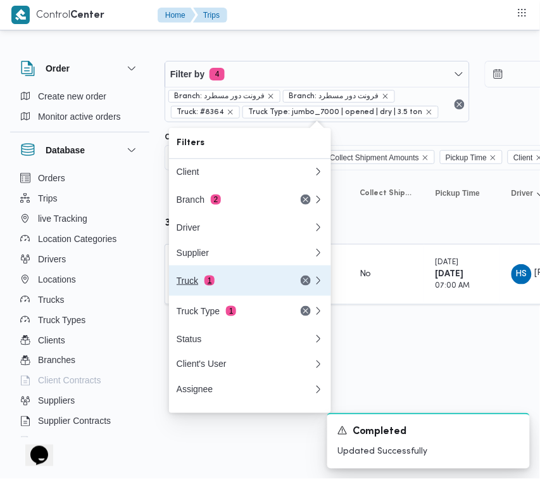
click at [234, 282] on div "Truck 1" at bounding box center [230, 280] width 106 height 10
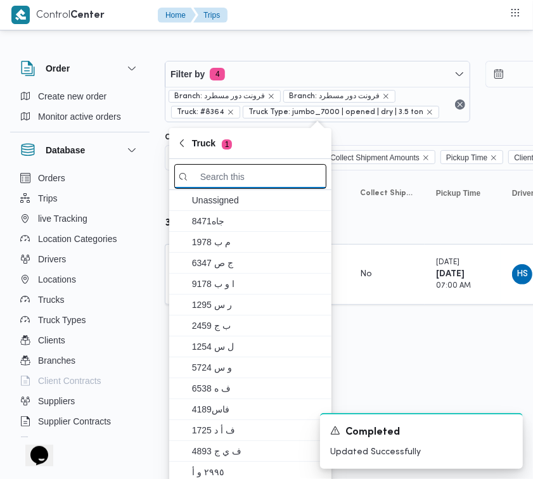
paste input "6941"
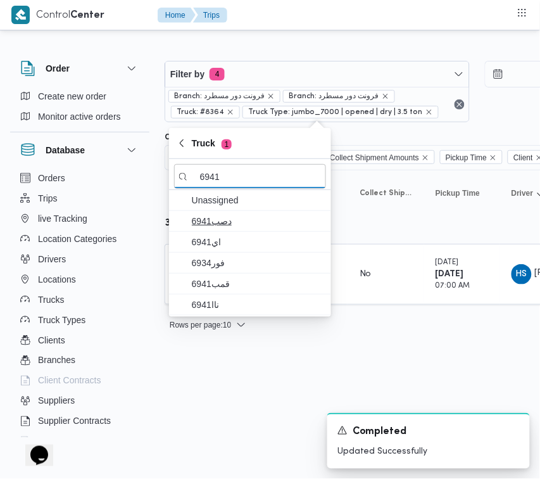
type input "6941"
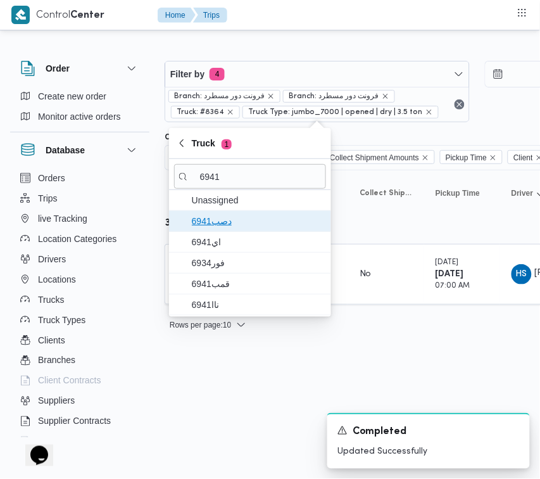
click at [235, 228] on span "دصب6941" at bounding box center [258, 220] width 132 height 15
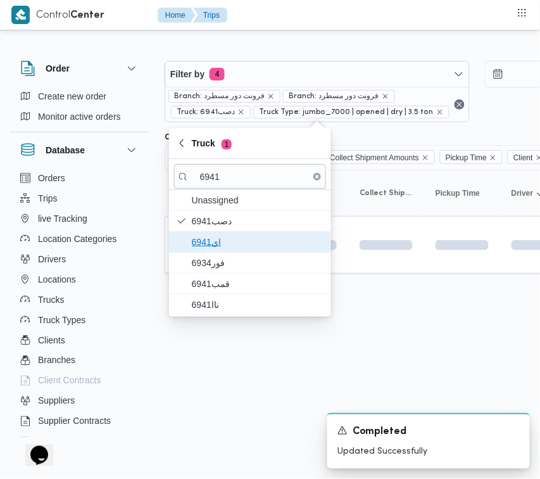
click at [226, 238] on span "اي6941" at bounding box center [258, 241] width 132 height 15
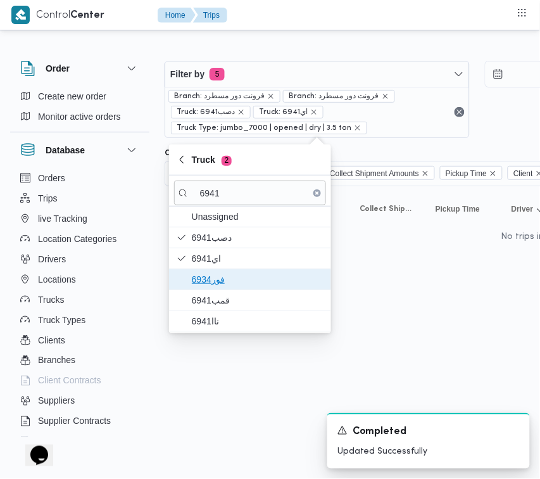
click at [222, 274] on span "فور6934" at bounding box center [258, 279] width 132 height 15
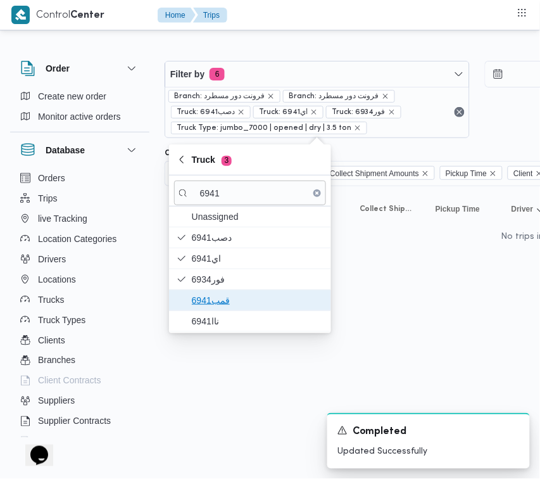
click at [220, 309] on span "قمب6941" at bounding box center [250, 300] width 152 height 20
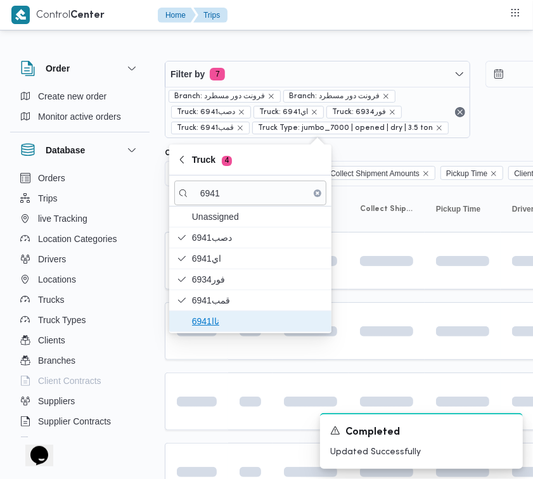
click at [217, 324] on span "ناا6941" at bounding box center [258, 320] width 132 height 15
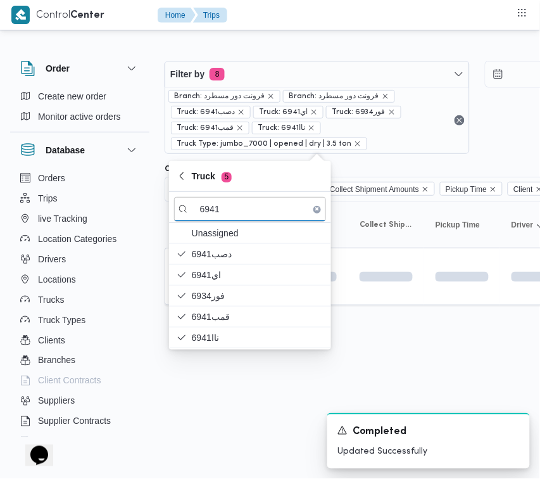
click at [215, 402] on html "Control Center Home Trips Order Create new order Monitor active orders Database…" at bounding box center [270, 239] width 540 height 479
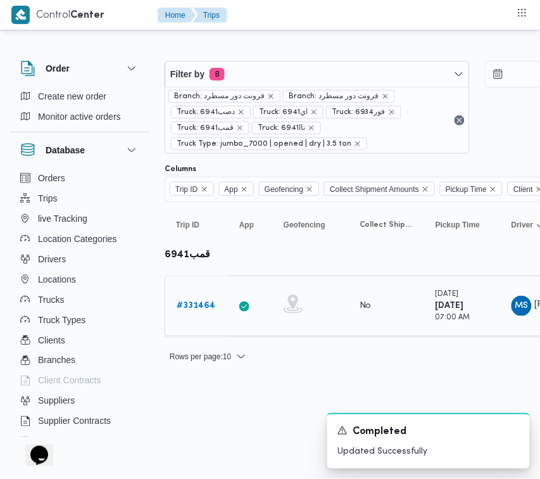
drag, startPoint x: 206, startPoint y: 284, endPoint x: 204, endPoint y: 298, distance: 14.1
click at [204, 289] on td "Trip ID # 331464" at bounding box center [196, 305] width 63 height 61
click at [201, 312] on link "# 331464" at bounding box center [196, 305] width 39 height 15
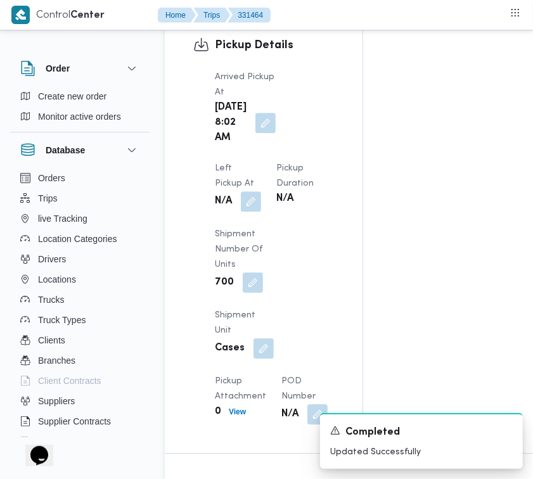
scroll to position [2005, 0]
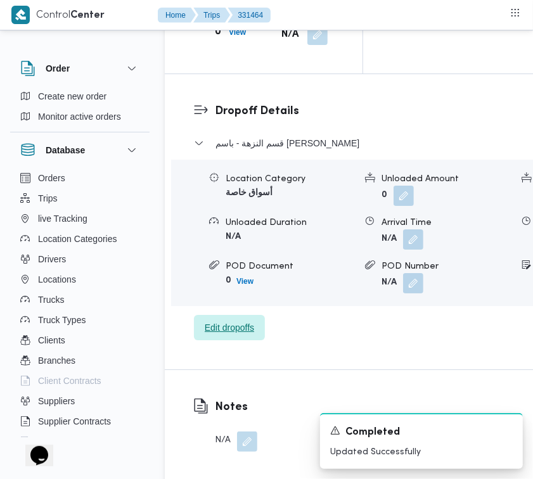
click at [232, 320] on span "Edit dropoffs" at bounding box center [229, 327] width 49 height 15
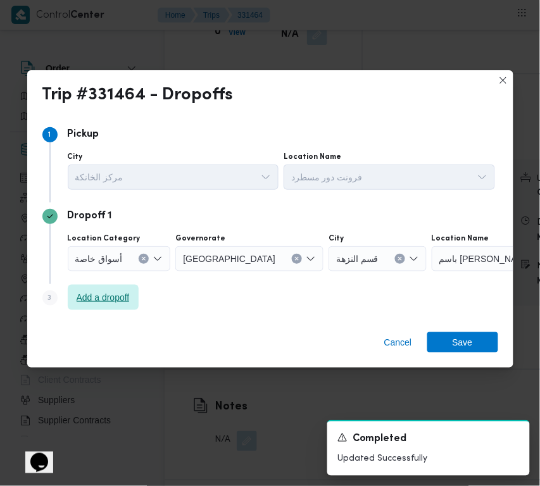
click at [105, 305] on span "Add a dropoff" at bounding box center [103, 297] width 71 height 25
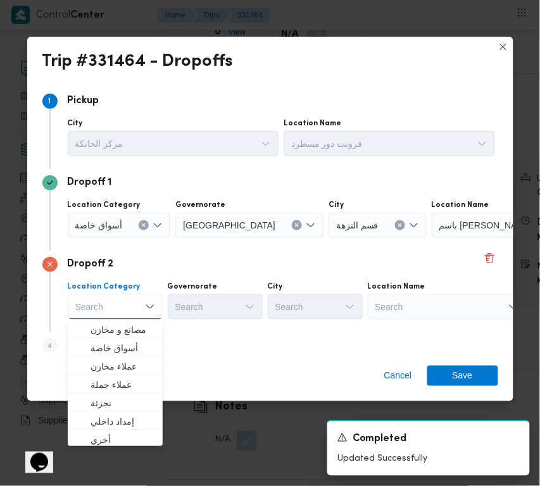
click at [432, 238] on div "Search" at bounding box center [511, 225] width 158 height 25
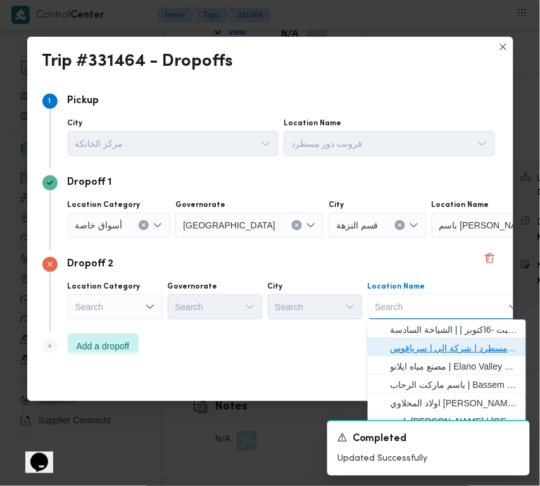
click at [441, 347] on span "فرونت دور مسطرد | شركة الي | سرياقوس" at bounding box center [455, 348] width 128 height 15
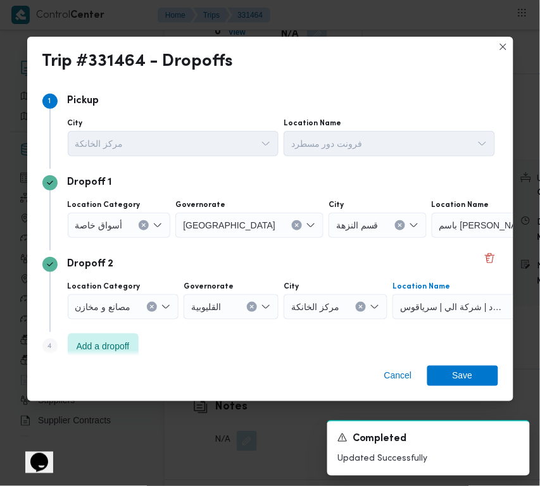
click at [395, 224] on button "Clear input" at bounding box center [400, 225] width 10 height 10
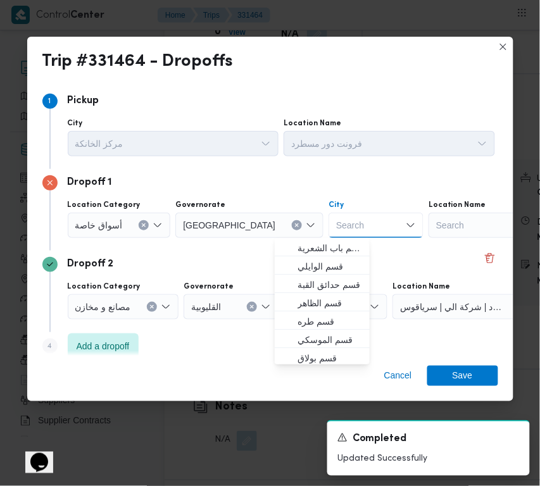
click at [429, 222] on div "Search" at bounding box center [508, 225] width 158 height 25
paste input "اوسكار الالف مسكن"
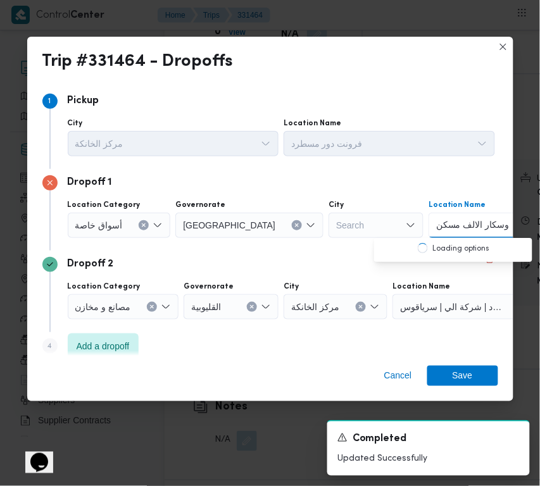
type input "اوسكار الالف مسكن"
click at [415, 251] on span "اوسكار الالف مسكن | تيك أواي فتيان | المطار" at bounding box center [461, 248] width 128 height 15
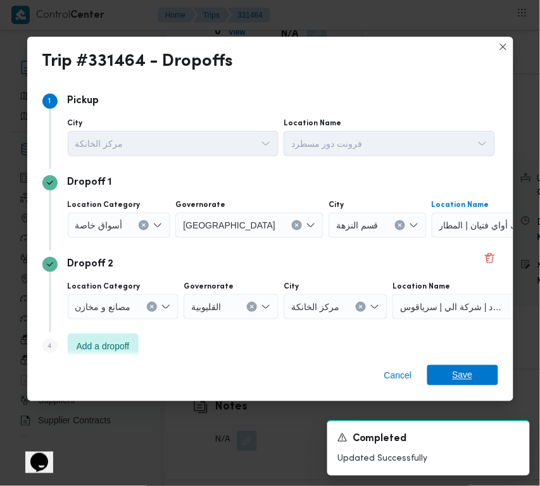
click at [488, 377] on span "Save" at bounding box center [462, 375] width 71 height 20
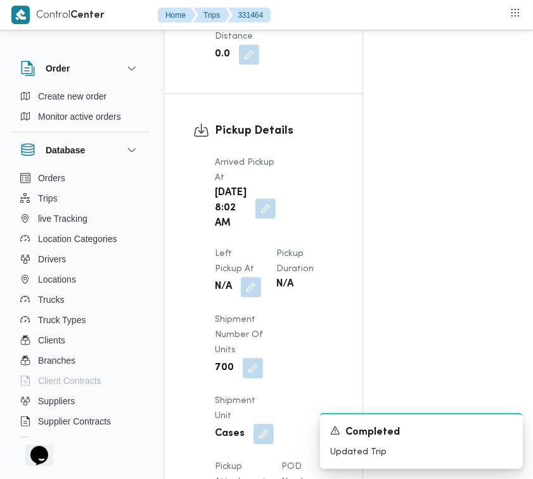
scroll to position [1529, 0]
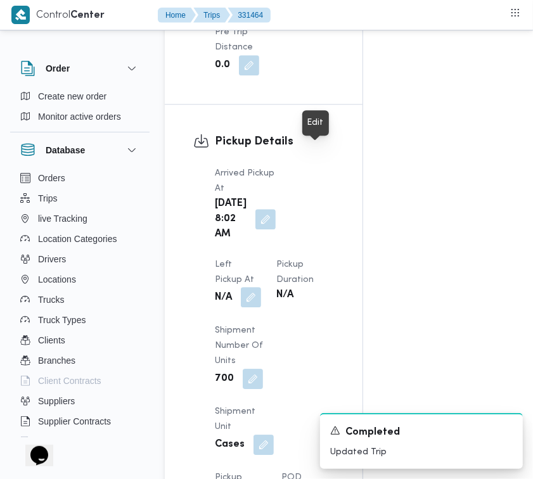
click at [261, 287] on button "button" at bounding box center [251, 297] width 20 height 20
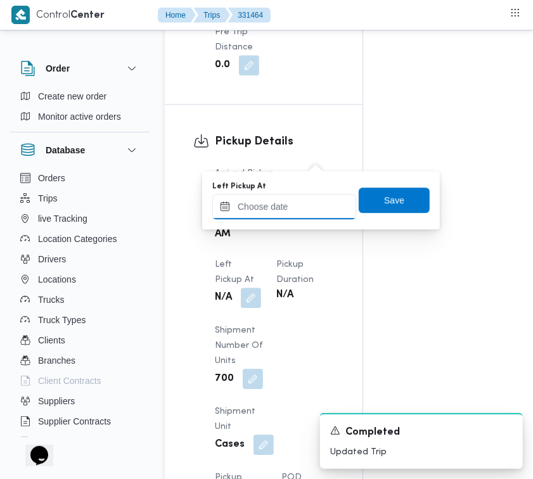
drag, startPoint x: 323, startPoint y: 163, endPoint x: 309, endPoint y: 216, distance: 55.0
click at [311, 215] on input "Left Pickup At" at bounding box center [284, 206] width 144 height 25
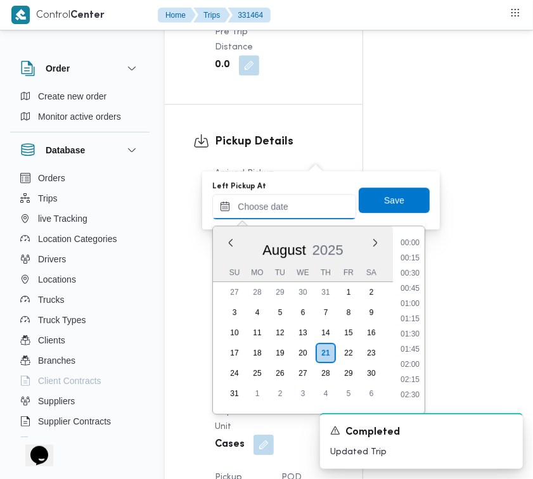
paste input "[DATE] 7:00:00 AM"
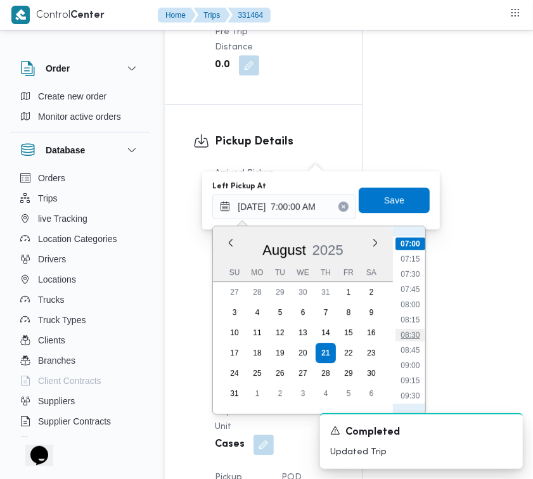
click at [415, 332] on li "08:30" at bounding box center [410, 335] width 29 height 13
type input "[DATE] 08:30"
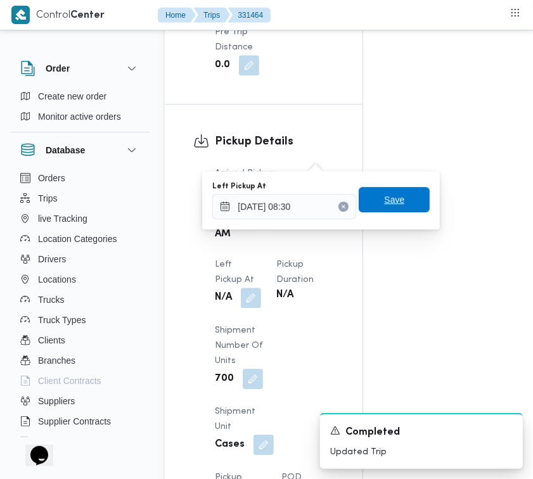
click at [409, 199] on span "Save" at bounding box center [393, 199] width 71 height 25
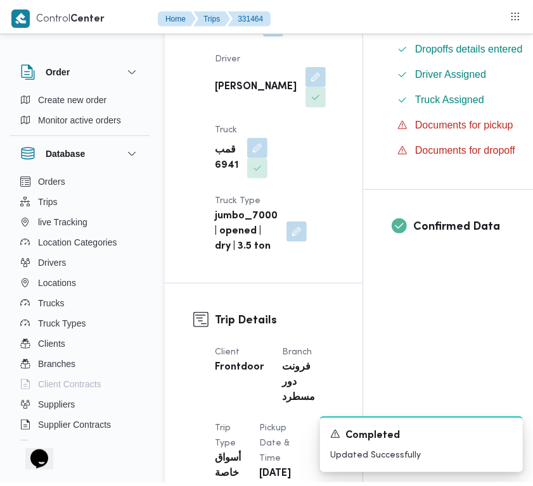
scroll to position [0, 0]
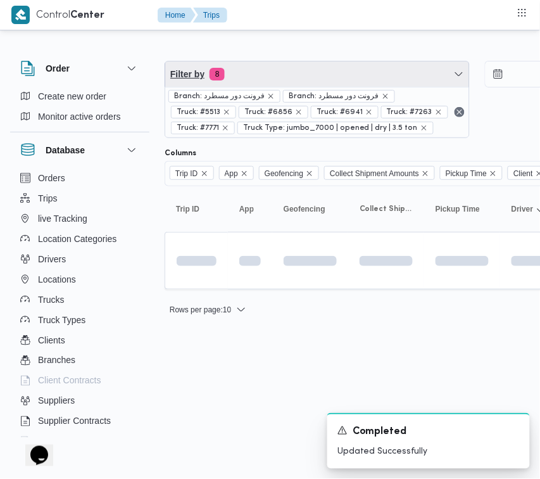
click at [341, 71] on span "Filter by 8" at bounding box center [317, 73] width 304 height 25
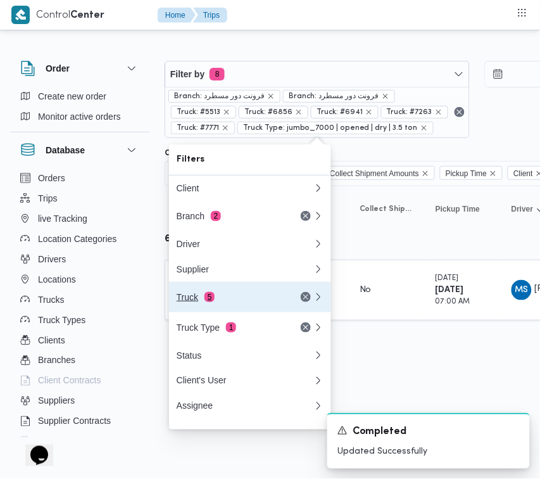
click at [248, 302] on div "Truck 5" at bounding box center [230, 297] width 106 height 10
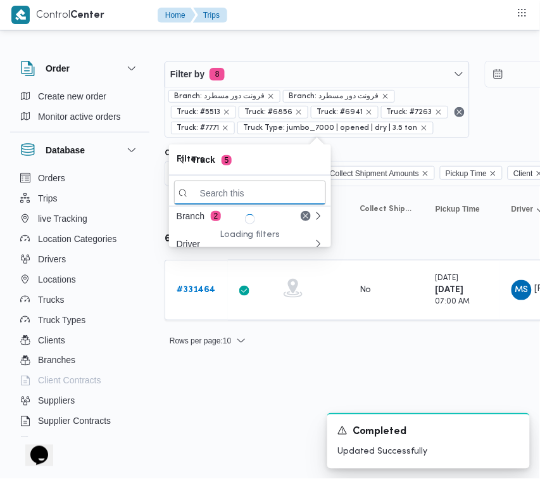
paste input "7495"
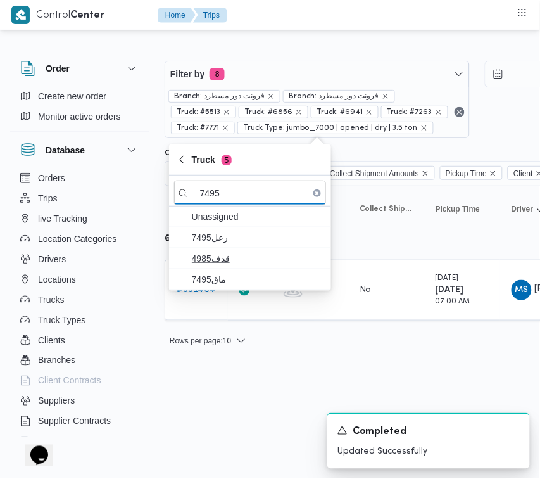
type input "7495"
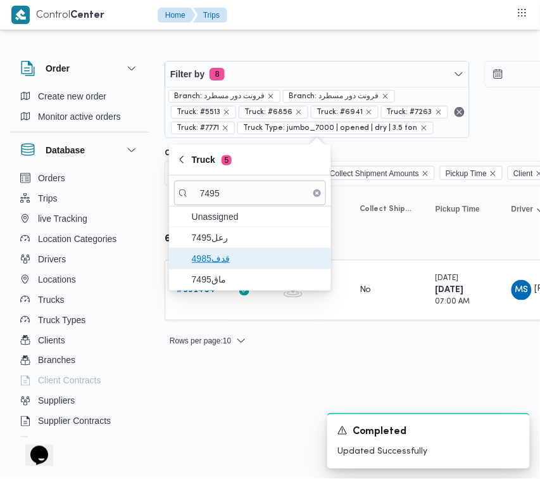
click at [208, 267] on span "قدف4985" at bounding box center [250, 258] width 152 height 20
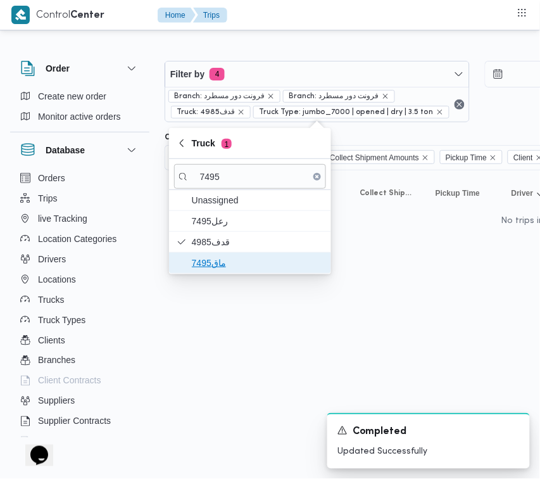
click at [203, 270] on span "ماق7495" at bounding box center [258, 262] width 132 height 15
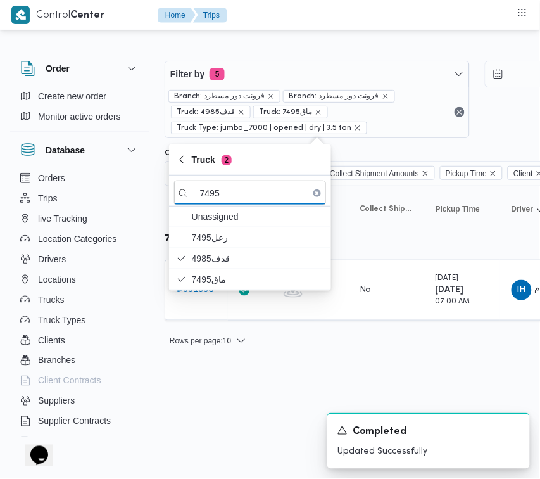
click at [206, 400] on html "Control Center Home Trips Order Create new order Monitor active orders Database…" at bounding box center [270, 239] width 540 height 479
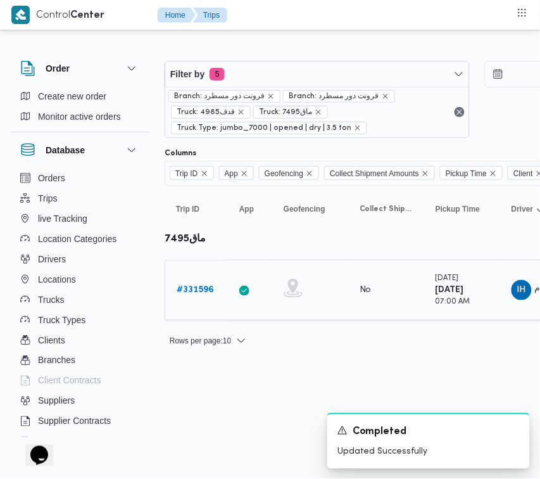
click at [185, 290] on b "# 331596" at bounding box center [195, 290] width 37 height 8
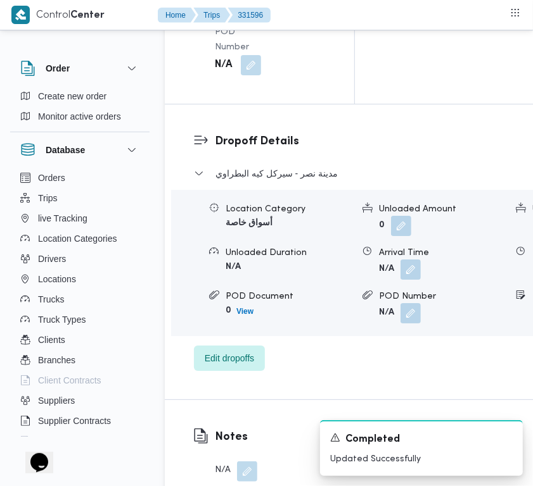
scroll to position [2506, 0]
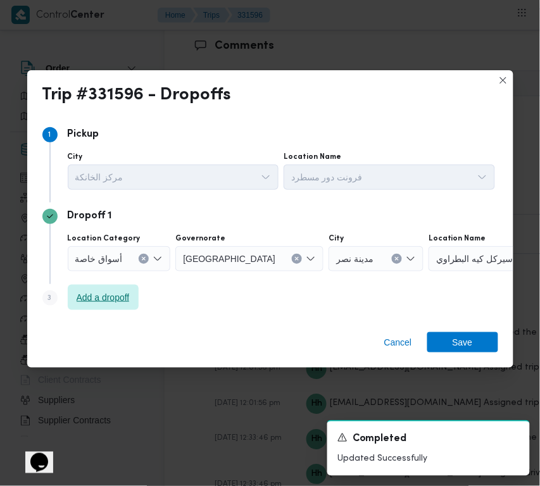
click at [133, 291] on span "Add a dropoff" at bounding box center [103, 297] width 71 height 25
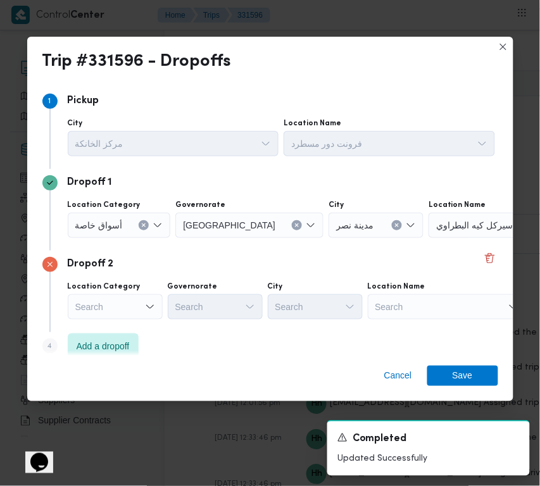
drag, startPoint x: 431, startPoint y: 293, endPoint x: 451, endPoint y: 307, distance: 24.4
click at [432, 156] on div "Location Name Search" at bounding box center [389, 137] width 211 height 38
click at [451, 238] on div "Search" at bounding box center [508, 225] width 158 height 25
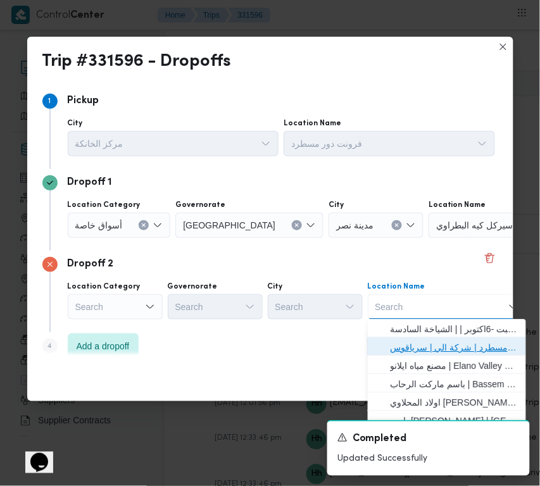
click at [457, 343] on span "فرونت دور مسطرد | شركة الي | سرياقوس" at bounding box center [455, 348] width 128 height 15
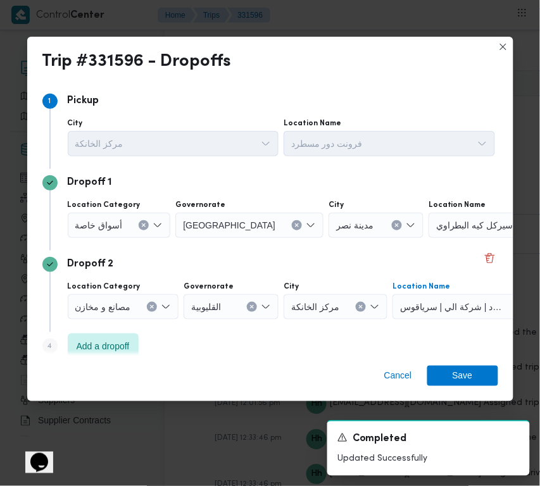
click at [396, 225] on icon "Clear input" at bounding box center [397, 225] width 3 height 3
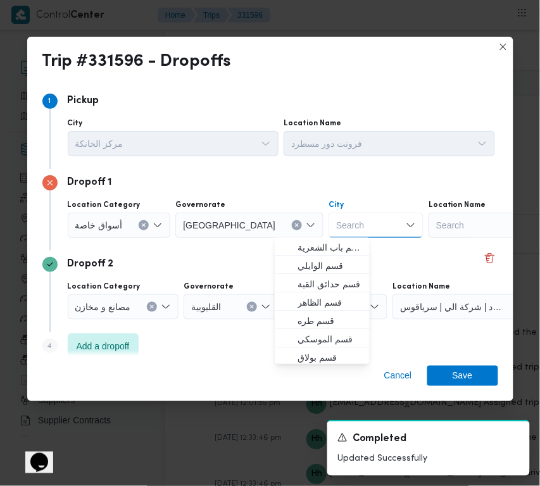
click at [429, 234] on div "Search" at bounding box center [508, 225] width 158 height 25
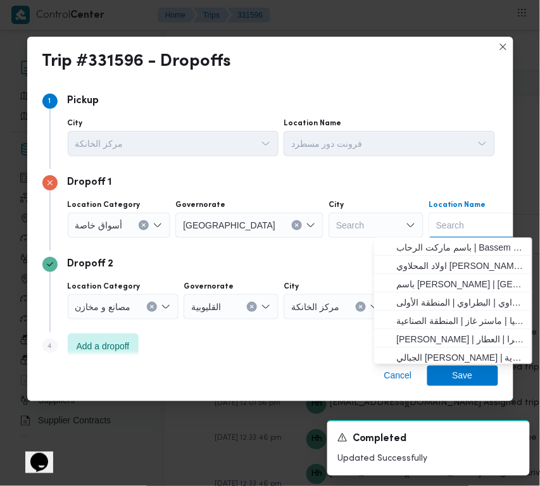
paste input "اوسكار الالف مسكن"
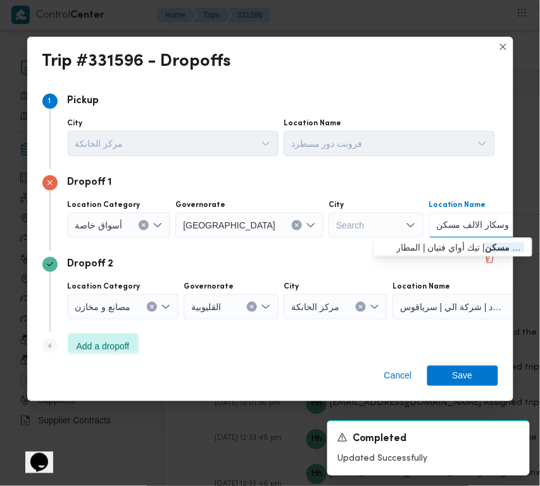
type input "اوسكار الالف مسكن"
click at [445, 245] on span "اوسكار الالف مسكن | تيك أواي فتيان | المطار" at bounding box center [461, 248] width 128 height 15
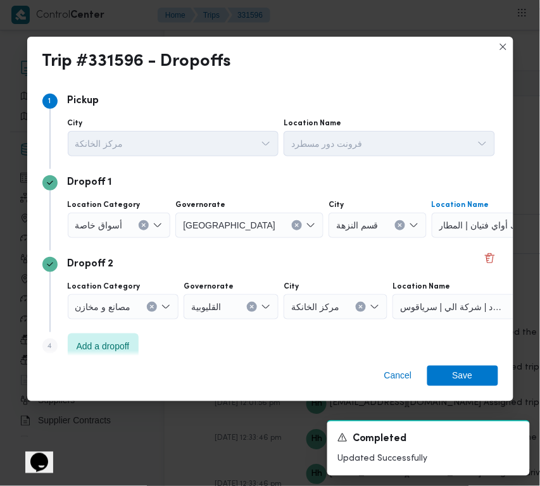
click at [470, 355] on div "Step 4 is disabled 4 Add a dropoff" at bounding box center [270, 348] width 456 height 33
click at [470, 370] on span "Save" at bounding box center [463, 375] width 20 height 20
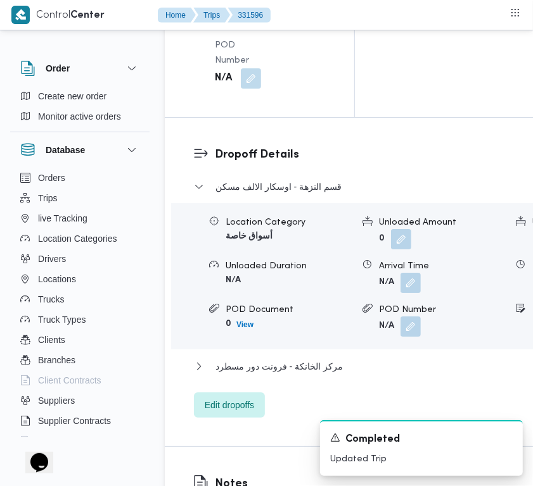
scroll to position [1909, 0]
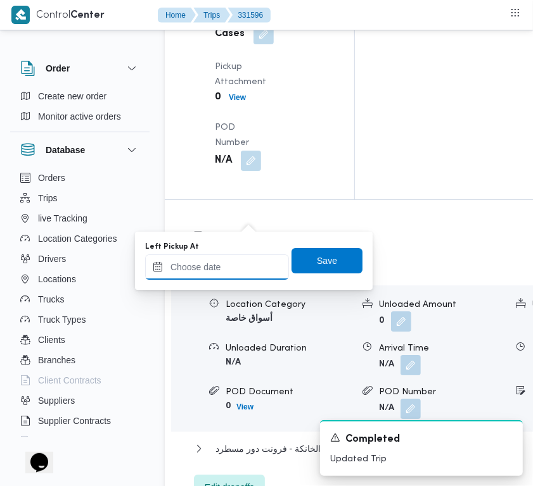
click at [245, 262] on input "Left Pickup At" at bounding box center [217, 267] width 144 height 25
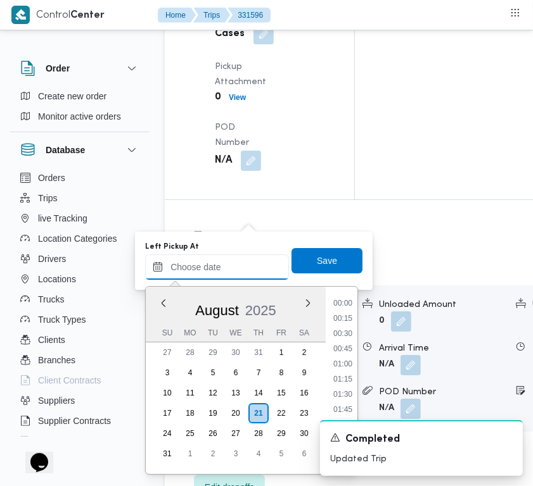
paste input "[DATE] 7:30:00 AM"
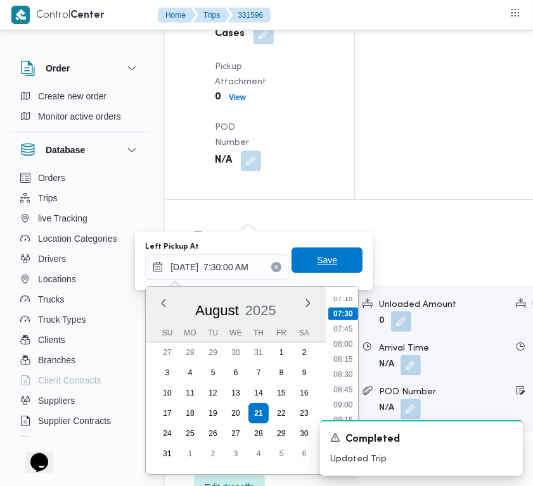
type input "[DATE] 07:30"
click at [343, 263] on span "Save" at bounding box center [326, 260] width 71 height 25
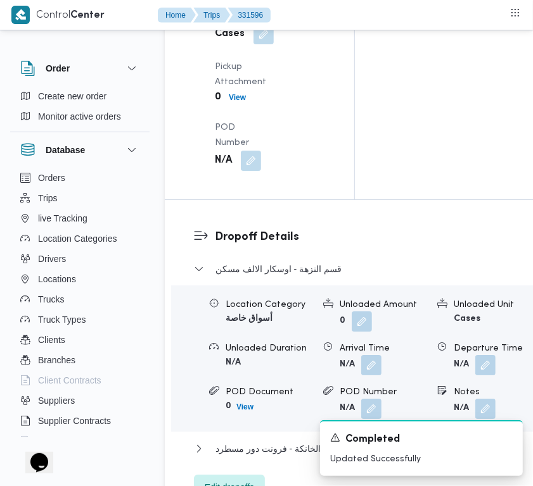
click at [264, 143] on div "Arrived Pickup At N/A Left Pickup At N/A Pickup Duration N/A Shipment Number of…" at bounding box center [270, 8] width 126 height 339
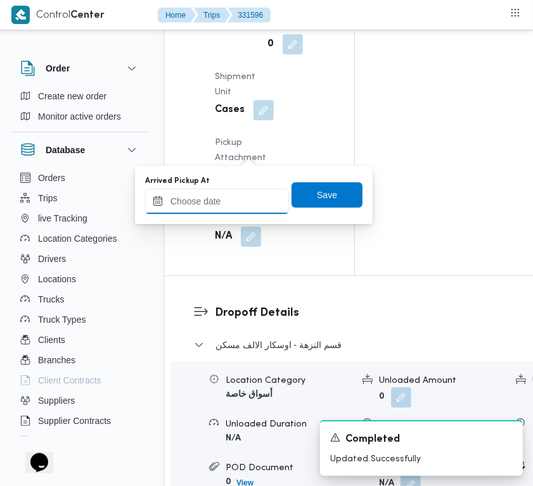
drag, startPoint x: 254, startPoint y: 160, endPoint x: 248, endPoint y: 201, distance: 41.6
click at [248, 201] on input "Arrived Pickup At" at bounding box center [217, 201] width 144 height 25
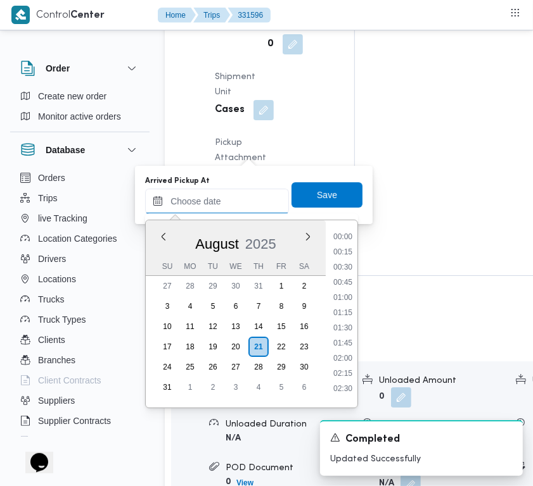
paste input "[DATE] 7:30:00 AM"
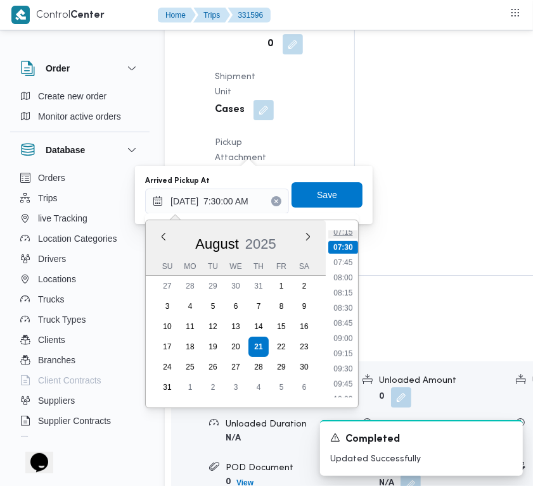
click at [344, 236] on li "07:15" at bounding box center [342, 232] width 29 height 13
type input "[DATE] 07:15"
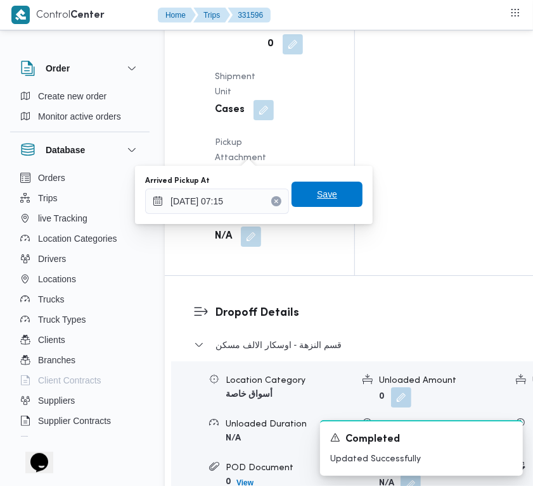
click at [324, 196] on span "Save" at bounding box center [327, 194] width 20 height 15
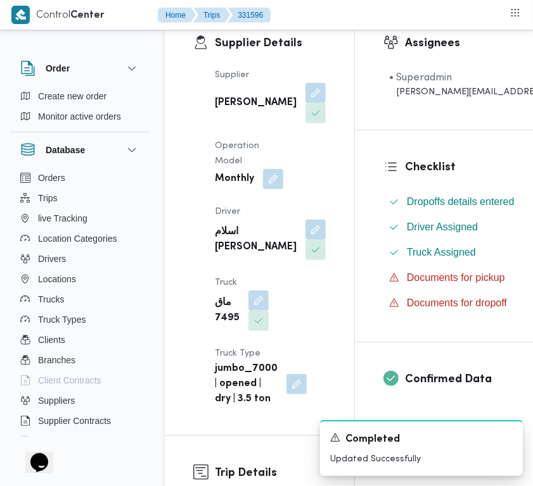
scroll to position [0, 0]
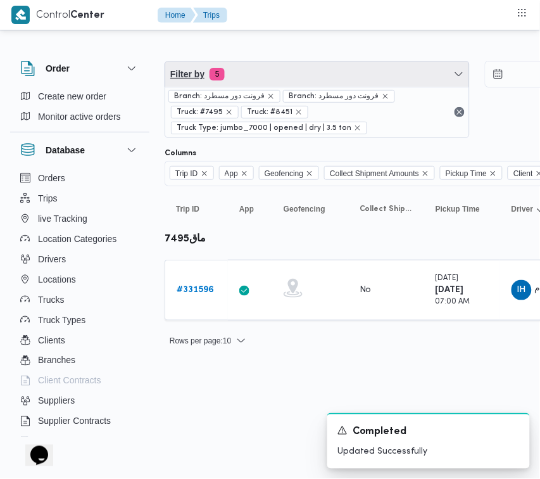
click at [339, 72] on span "Filter by 5" at bounding box center [317, 73] width 304 height 25
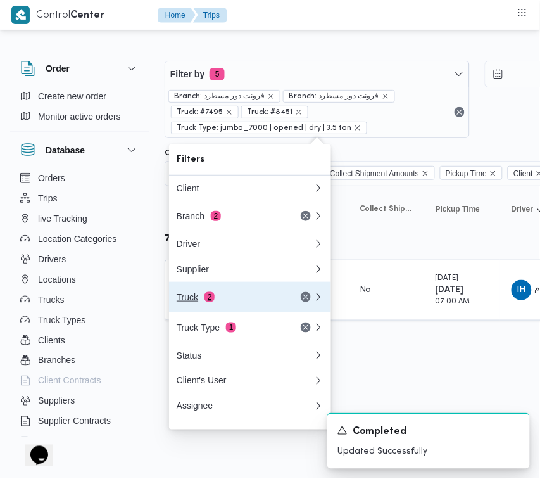
click at [205, 296] on span "2" at bounding box center [210, 297] width 10 height 10
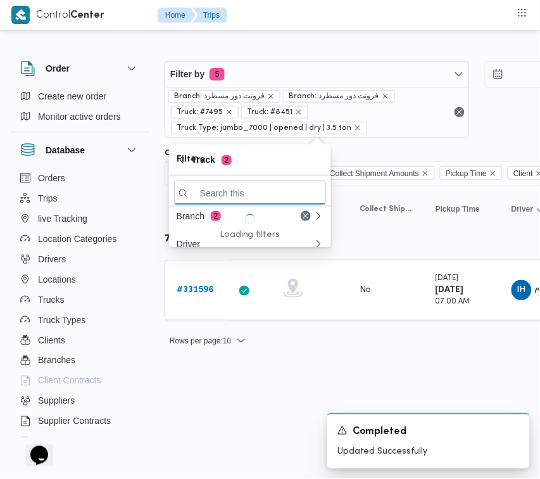
paste input "9879تور"
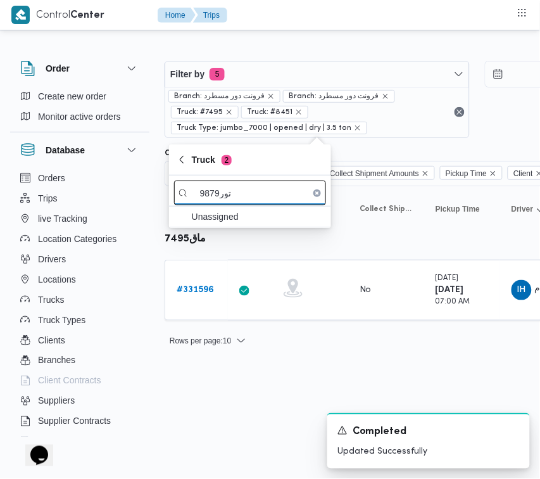
drag, startPoint x: 218, startPoint y: 193, endPoint x: 242, endPoint y: 195, distance: 23.5
click at [242, 195] on input "9879تور" at bounding box center [250, 192] width 152 height 25
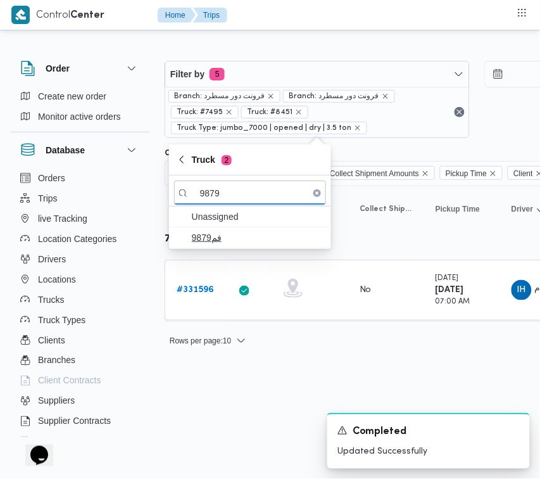
type input "9879"
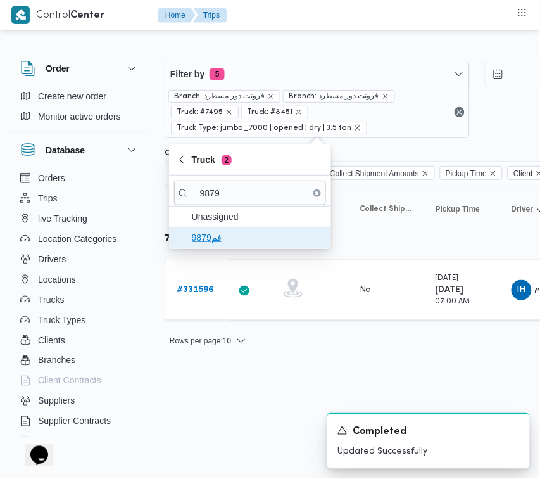
click at [232, 242] on span "فم9879" at bounding box center [258, 237] width 132 height 15
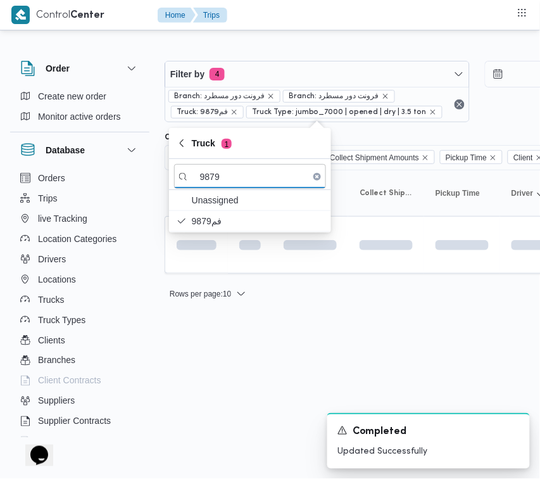
click at [211, 417] on html "Control Center Home Trips Order Create new order Monitor active orders Database…" at bounding box center [270, 239] width 540 height 479
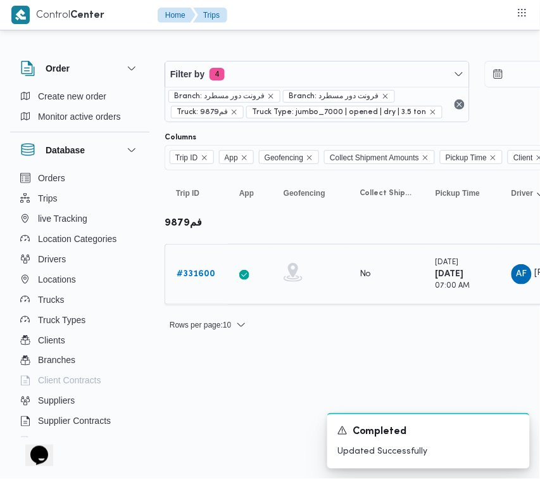
click at [191, 274] on b "# 331600" at bounding box center [196, 274] width 39 height 8
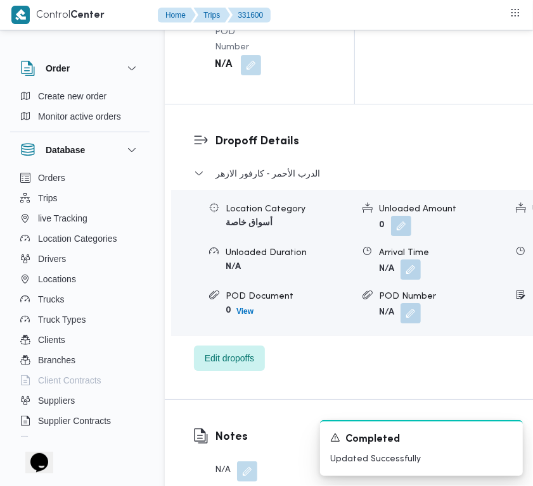
scroll to position [2506, 0]
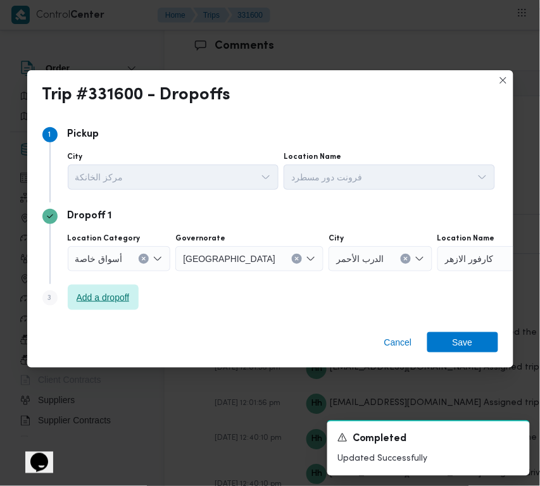
click at [134, 292] on span "Add a dropoff" at bounding box center [103, 297] width 71 height 25
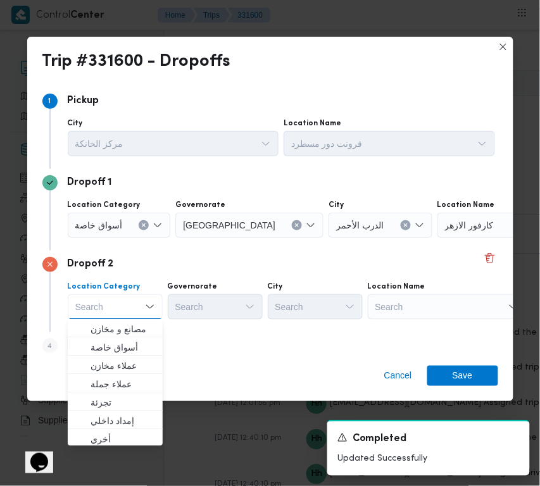
click at [438, 238] on div "Search" at bounding box center [517, 225] width 158 height 25
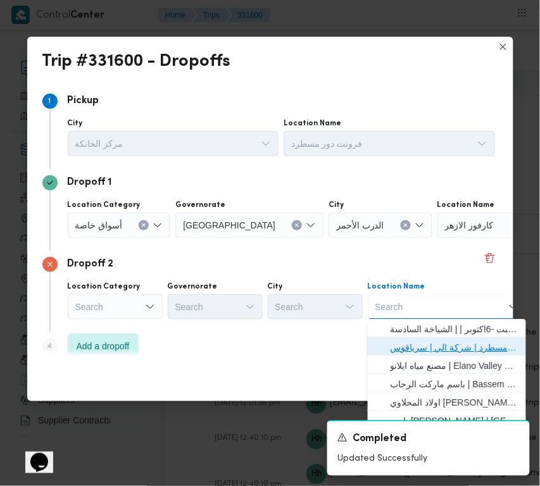
click at [453, 344] on span "فرونت دور مسطرد | شركة الي | سرياقوس" at bounding box center [455, 348] width 128 height 15
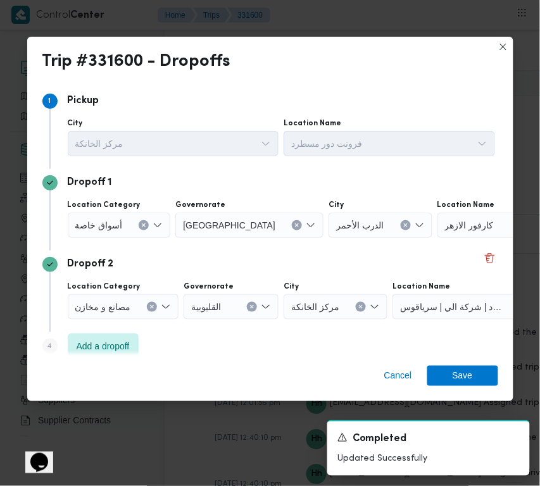
click at [127, 225] on input "Location Category" at bounding box center [127, 225] width 1 height 15
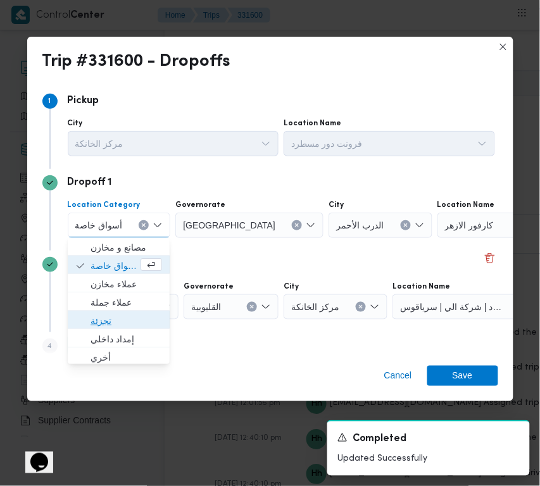
click at [104, 320] on span "تجزئة" at bounding box center [127, 321] width 72 height 15
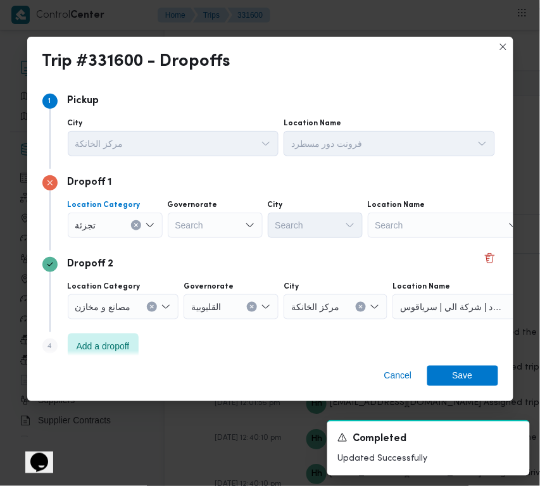
click at [255, 248] on div "Dropoff 1 Location Category تجزئة Combo box. Selected. تجزئة. Press Backspace t…" at bounding box center [270, 210] width 456 height 82
click at [227, 222] on div "Search" at bounding box center [215, 225] width 95 height 25
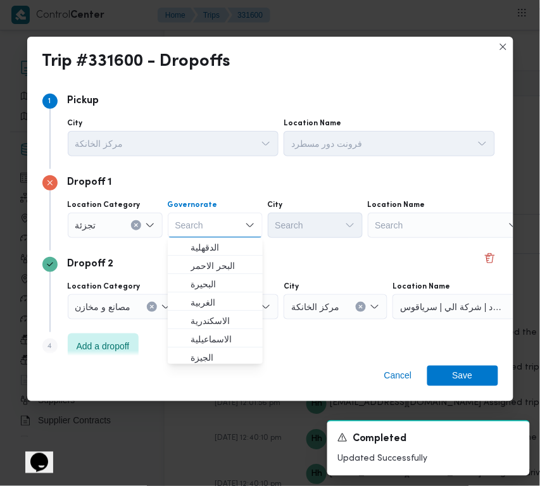
paste input "شرقية"
type input "شرقية"
click at [298, 264] on div "Dropoff 2" at bounding box center [270, 264] width 456 height 15
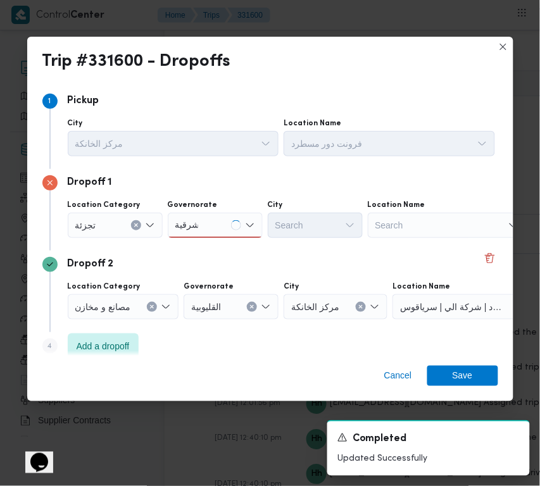
click at [184, 264] on div "Dropoff 2" at bounding box center [270, 264] width 456 height 15
click at [225, 215] on div "شرقية شرقية" at bounding box center [215, 225] width 95 height 25
click at [212, 234] on div "شرقية شرقية" at bounding box center [215, 225] width 95 height 25
click at [232, 211] on div "Governorate شرقية شرقية" at bounding box center [215, 219] width 95 height 38
drag, startPoint x: 210, startPoint y: 252, endPoint x: 209, endPoint y: 239, distance: 12.7
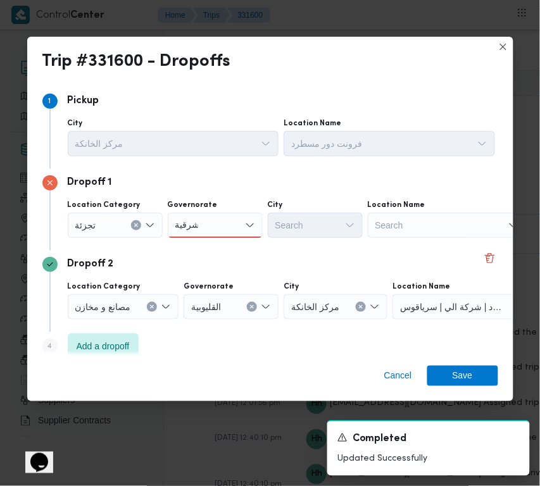
click at [210, 253] on div "Dropoff 2 Location Category مصانع و [GEOGRAPHIC_DATA] القليوبية City مركز الخان…" at bounding box center [270, 292] width 456 height 82
click at [209, 226] on div "شرقية شرقية" at bounding box center [215, 225] width 95 height 25
click at [213, 252] on span "ال شرقية" at bounding box center [223, 248] width 65 height 15
click at [305, 236] on div "Search" at bounding box center [315, 225] width 95 height 25
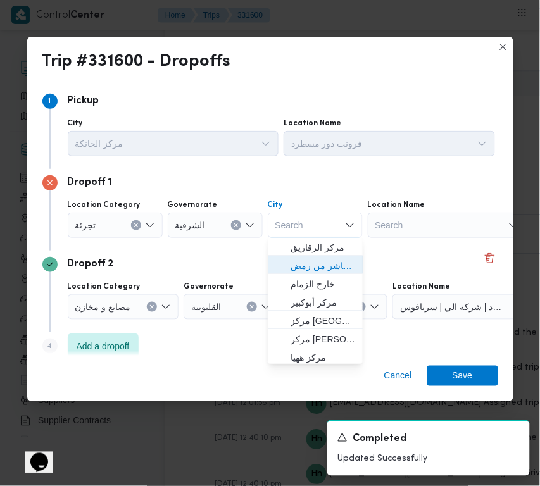
click at [315, 263] on span "قسم اول مدينة العاشر من رمض" at bounding box center [323, 266] width 65 height 15
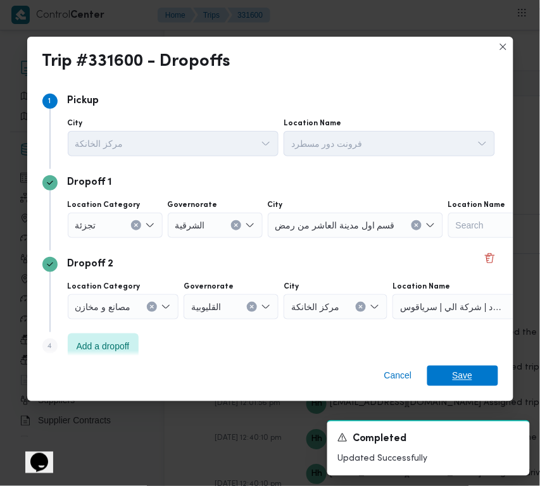
click at [470, 377] on span "Save" at bounding box center [463, 376] width 20 height 20
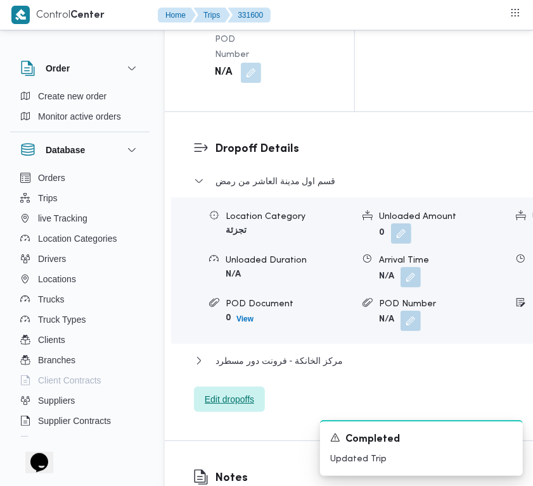
scroll to position [1943, 0]
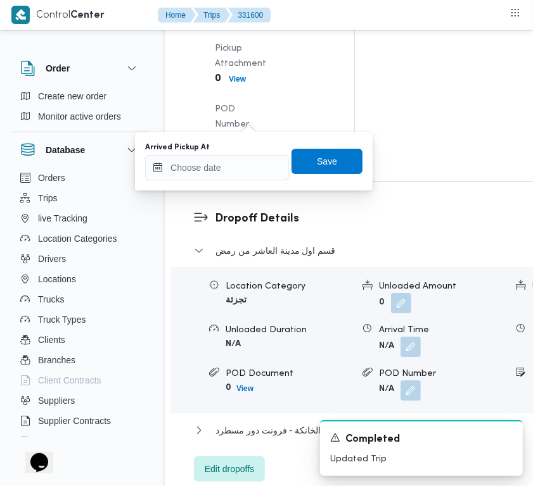
click at [238, 179] on div "Arrived Pickup At Save" at bounding box center [254, 161] width 220 height 41
click at [244, 166] on input "Arrived Pickup At" at bounding box center [217, 167] width 144 height 25
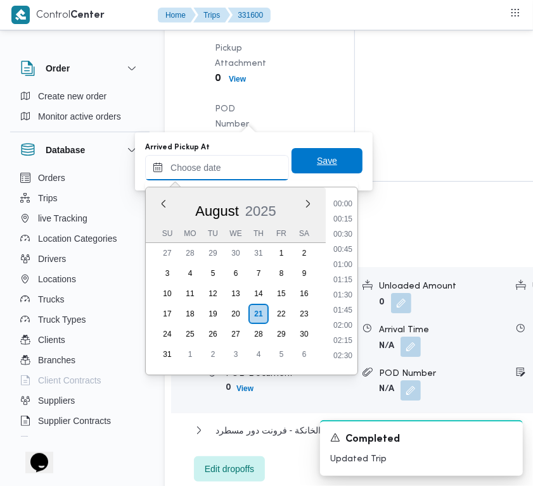
scroll to position [445, 0]
paste input "[DATE] 7:30:00 AM"
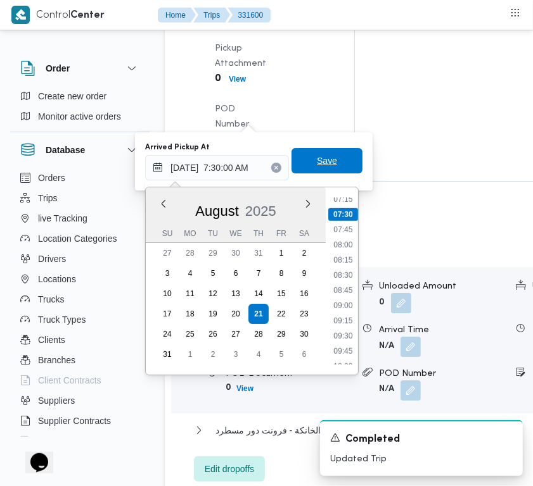
type input "[DATE] 07:30"
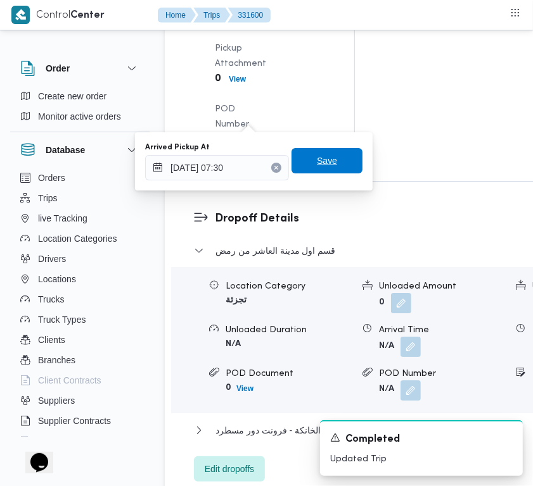
click at [317, 154] on span "Save" at bounding box center [327, 160] width 20 height 15
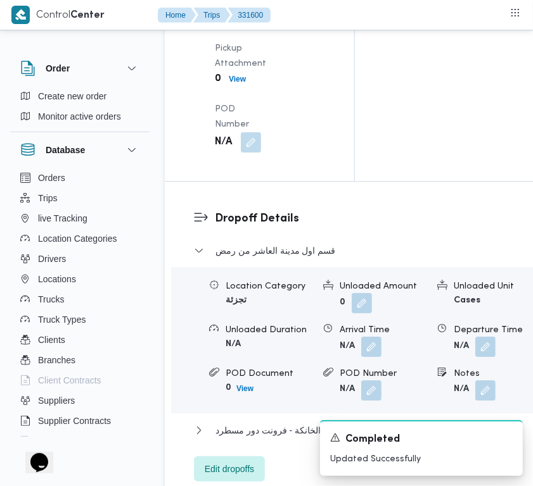
drag, startPoint x: 264, startPoint y: 180, endPoint x: 257, endPoint y: 181, distance: 7.0
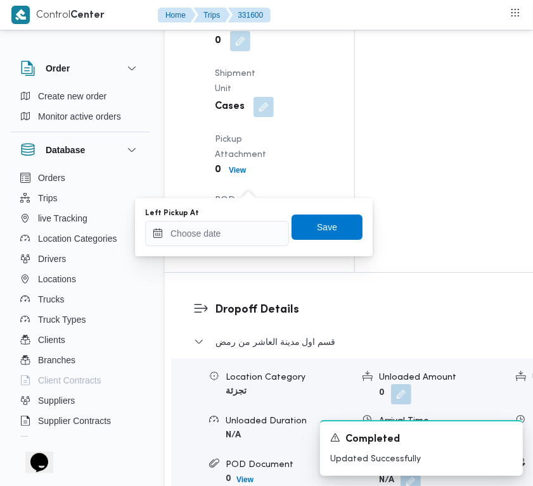
click at [237, 250] on div "You are in a dialog. To close this dialog, hit escape. Left Pickup At Save" at bounding box center [253, 227] width 237 height 58
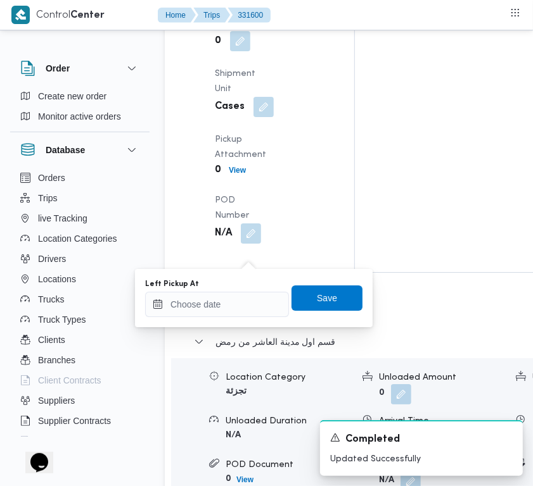
click at [241, 289] on div "Left Pickup At" at bounding box center [217, 298] width 144 height 38
click at [256, 317] on div "Left Pickup At Save" at bounding box center [254, 298] width 220 height 41
click at [258, 314] on input "Left Pickup At" at bounding box center [217, 304] width 144 height 25
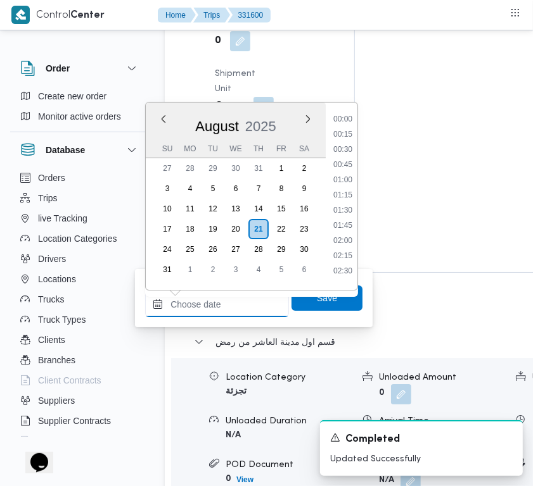
paste input "[DATE] 7:30:00 AM"
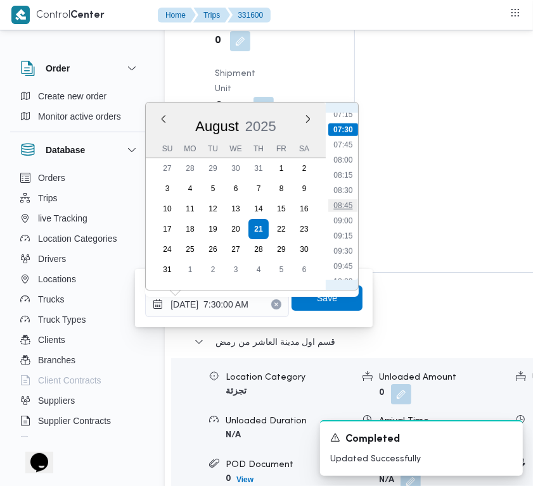
click at [356, 201] on ul "00:00 00:15 00:30 00:45 01:00 01:15 01:30 01:45 02:00 02:15 02:30 02:45 03:00 0…" at bounding box center [343, 196] width 30 height 167
click at [348, 186] on li "08:30" at bounding box center [342, 190] width 29 height 13
type input "[DATE] 08:30"
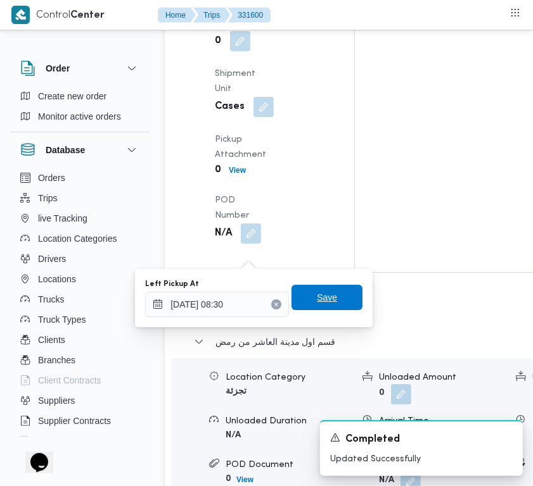
click at [334, 301] on span "Save" at bounding box center [326, 297] width 71 height 25
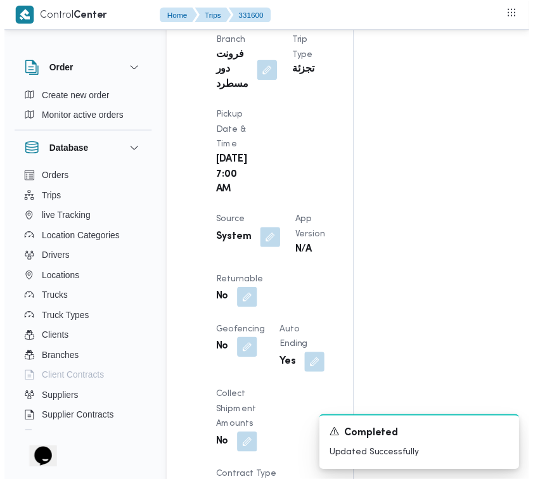
scroll to position [0, 0]
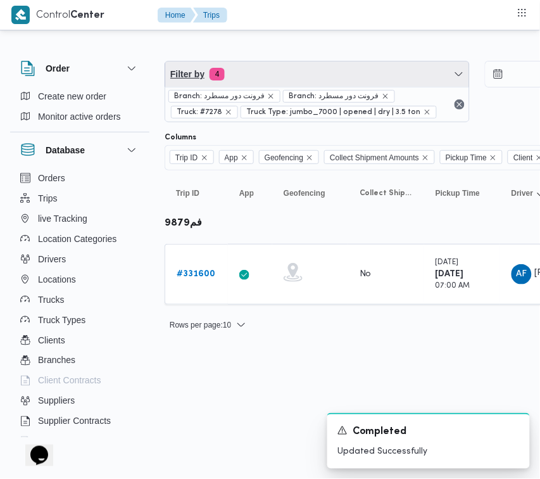
click at [341, 80] on span "Filter by 4" at bounding box center [317, 73] width 304 height 25
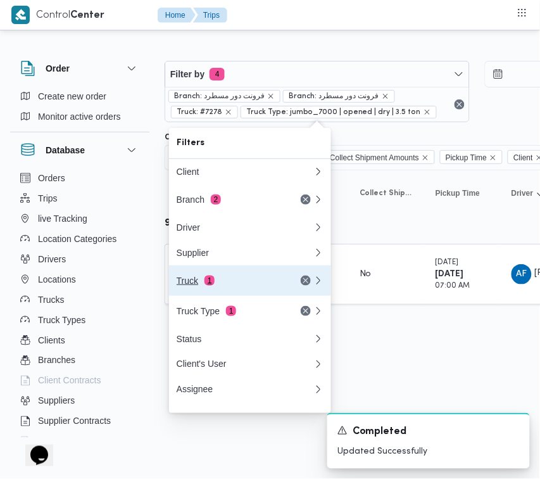
click at [237, 286] on div "Truck 1" at bounding box center [230, 280] width 106 height 10
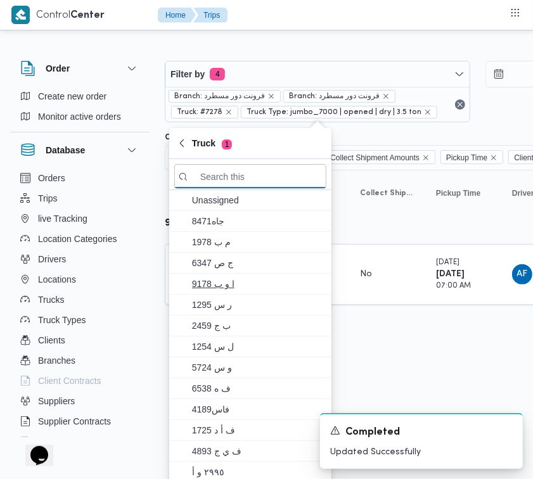
paste input "1737"
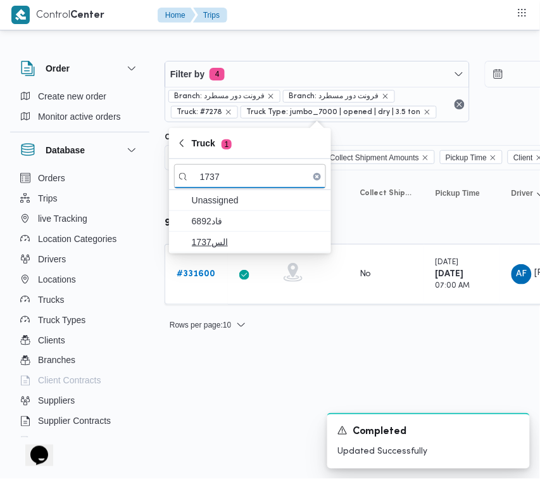
type input "1737"
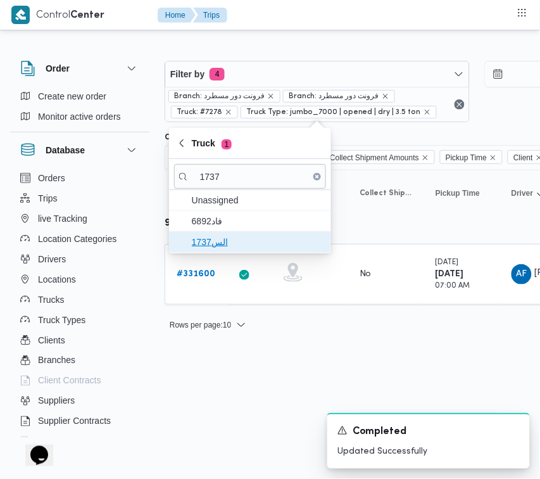
click at [206, 241] on span "الس1737" at bounding box center [258, 241] width 132 height 15
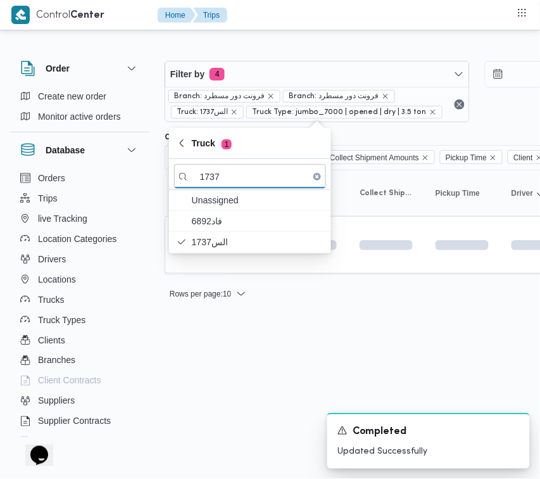
click at [241, 386] on html "Control Center Home Trips Order Create new order Monitor active orders Database…" at bounding box center [270, 239] width 540 height 479
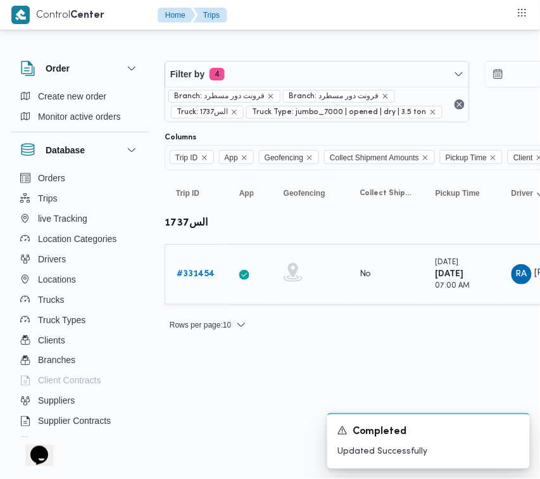
click at [195, 264] on div "# 331454" at bounding box center [197, 274] width 50 height 25
click at [193, 273] on b "# 331454" at bounding box center [196, 274] width 38 height 8
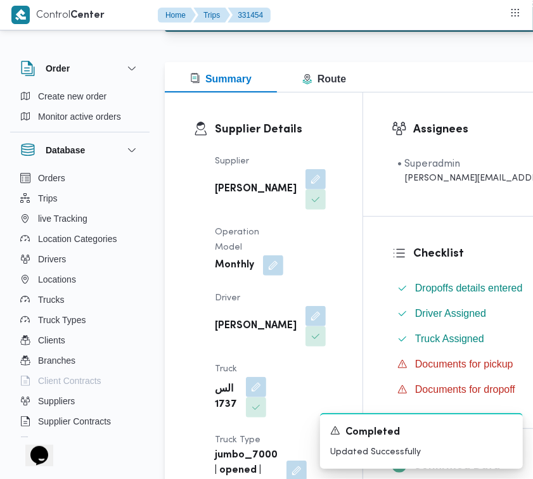
scroll to position [1504, 0]
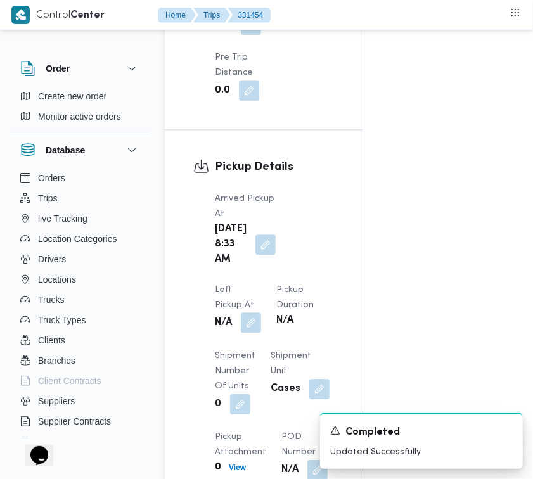
click at [261, 312] on button "button" at bounding box center [251, 322] width 20 height 20
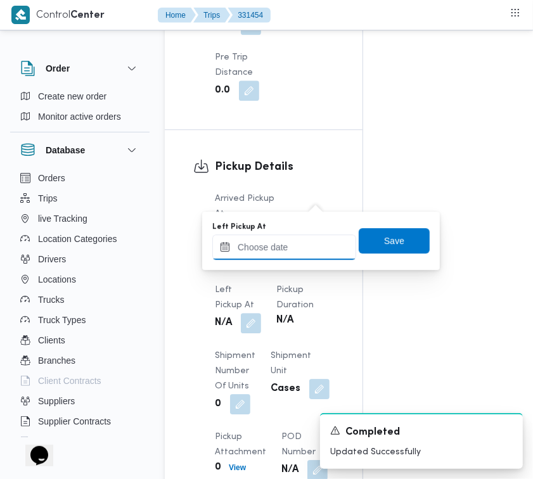
click at [306, 245] on input "Left Pickup At" at bounding box center [284, 246] width 144 height 25
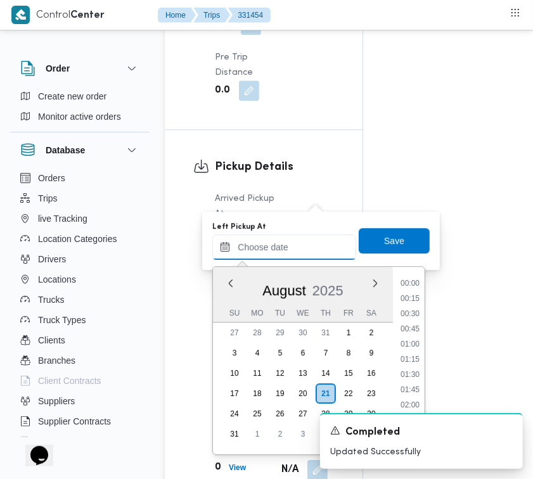
scroll to position [445, 0]
click at [420, 318] on li "08:00" at bounding box center [409, 324] width 29 height 13
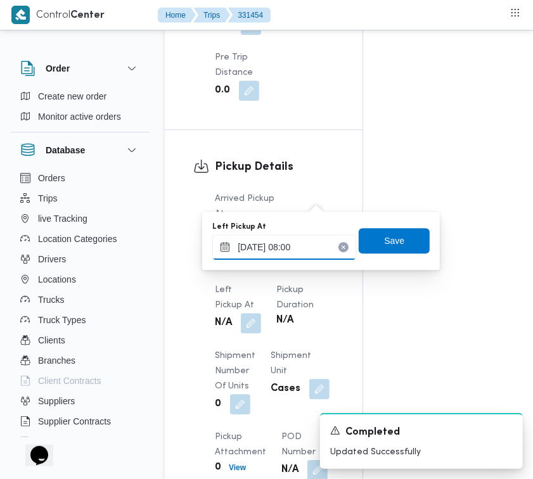
click at [315, 250] on input "[DATE] 08:00" at bounding box center [284, 246] width 144 height 25
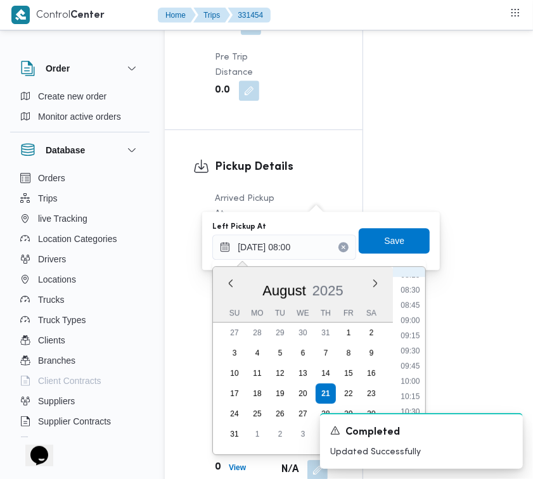
scroll to position [542, 0]
click at [410, 289] on li "09:00" at bounding box center [410, 288] width 29 height 13
type input "[DATE] 09:00"
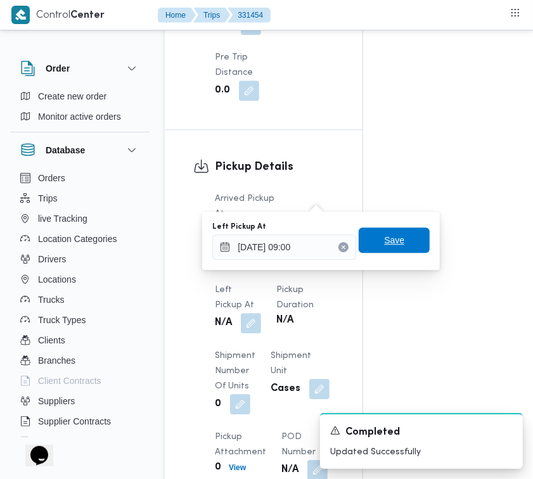
click at [397, 246] on span "Save" at bounding box center [393, 239] width 71 height 25
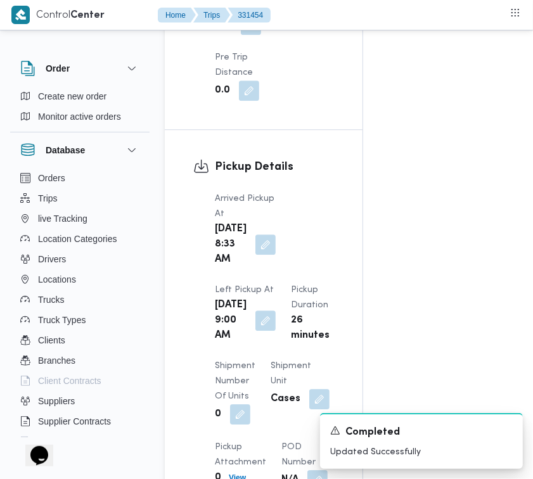
scroll to position [1922, 0]
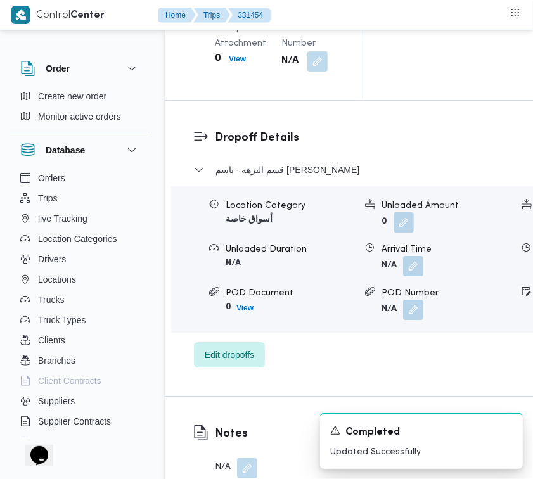
click at [238, 367] on div "قسم النزهة - باسم [PERSON_NAME] Location Category أسواق خاصة Unloaded Amount 0 …" at bounding box center [419, 264] width 451 height 205
click at [225, 367] on span "Edit dropoffs" at bounding box center [229, 353] width 71 height 25
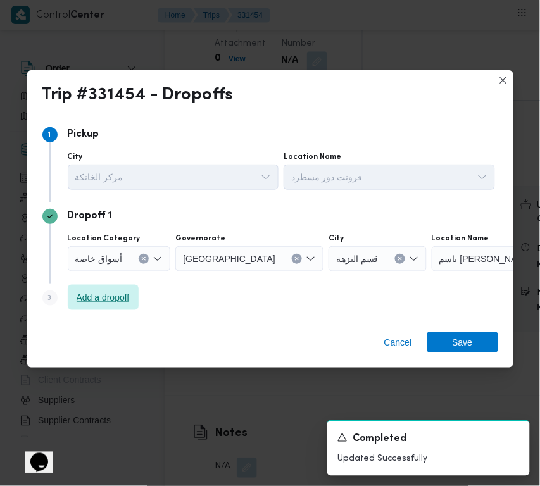
click at [130, 298] on span "Add a dropoff" at bounding box center [103, 297] width 53 height 15
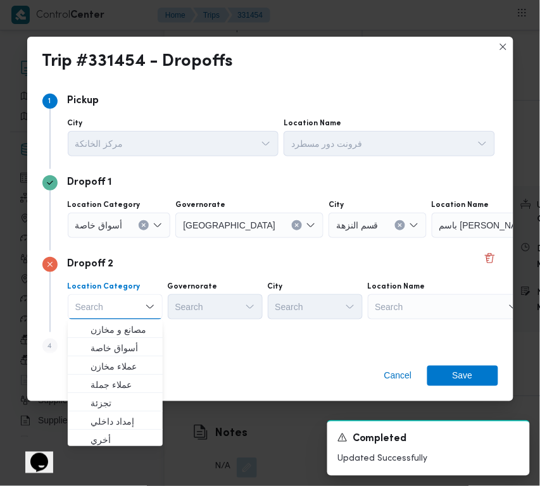
click at [432, 238] on div "Search" at bounding box center [511, 225] width 158 height 25
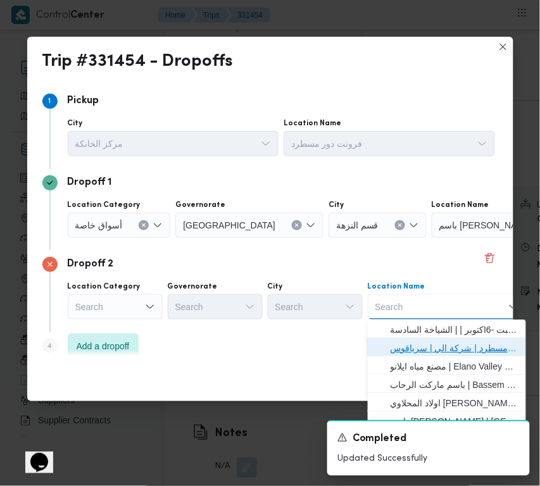
click at [405, 344] on span "فرونت دور مسطرد | شركة الي | سرياقوس" at bounding box center [455, 348] width 128 height 15
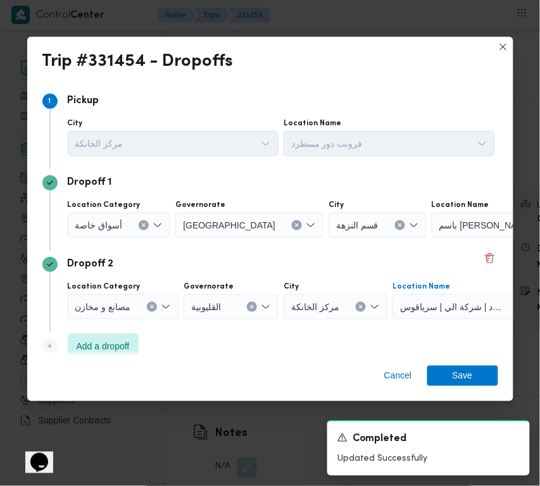
click at [120, 228] on span "أسواق خاصة" at bounding box center [98, 225] width 47 height 14
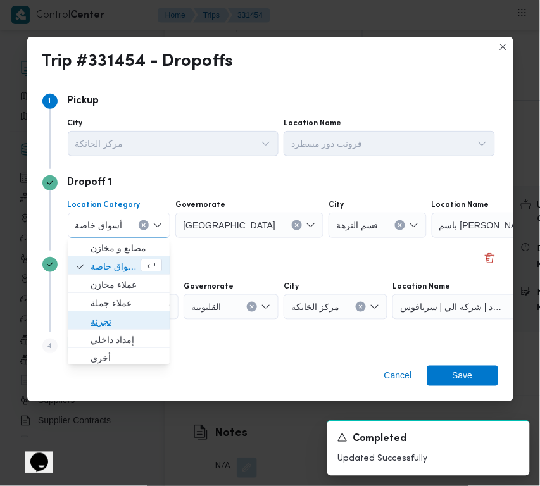
click at [137, 326] on span "تجزئة" at bounding box center [127, 321] width 72 height 15
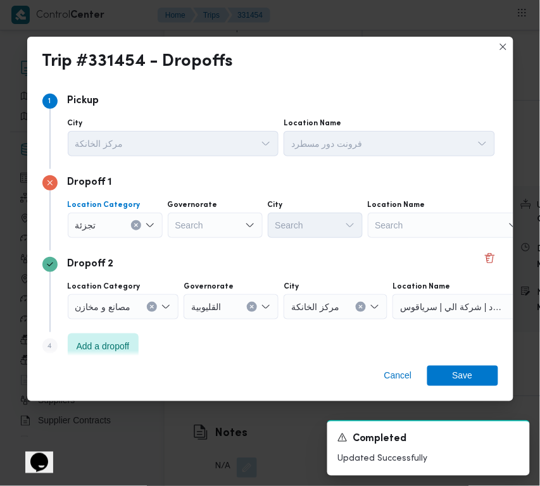
click at [219, 231] on div "Search" at bounding box center [215, 225] width 95 height 25
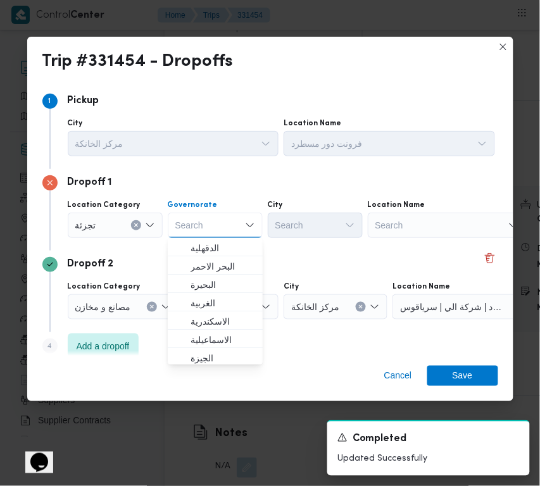
paste input "[GEOGRAPHIC_DATA]"
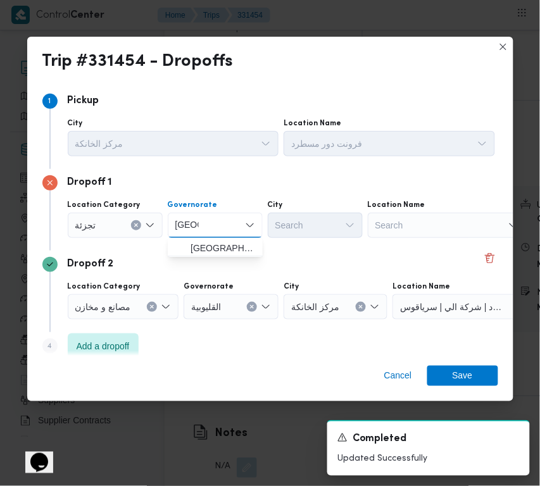
type input "[GEOGRAPHIC_DATA]"
drag, startPoint x: 198, startPoint y: 255, endPoint x: 207, endPoint y: 251, distance: 10.2
click at [207, 251] on span "[GEOGRAPHIC_DATA]" at bounding box center [223, 248] width 65 height 15
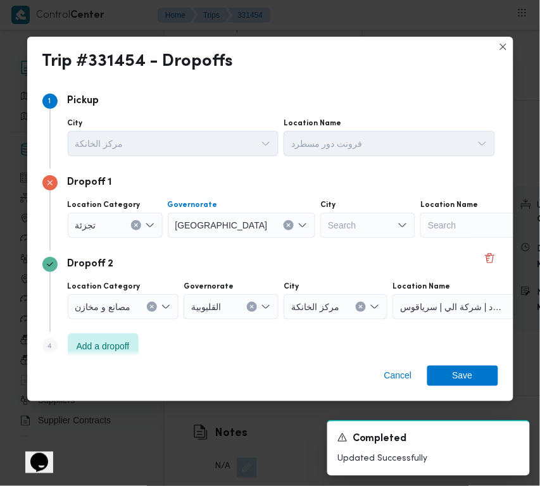
click at [325, 233] on div at bounding box center [328, 225] width 6 height 20
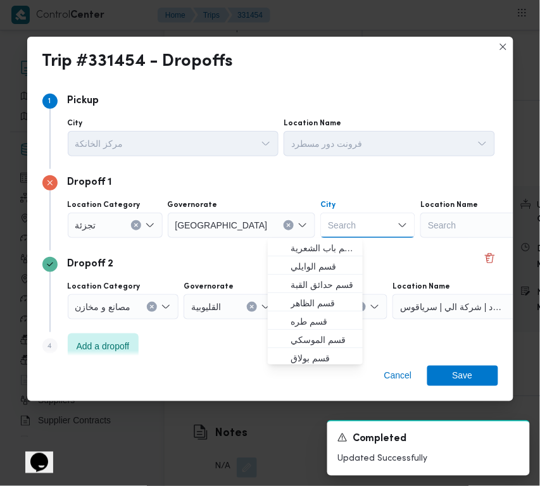
click at [320, 223] on div "Search Combo box. Selected. Combo box input. Search. Type some text or, to disp…" at bounding box center [367, 225] width 95 height 25
paste input "[GEOGRAPHIC_DATA]"
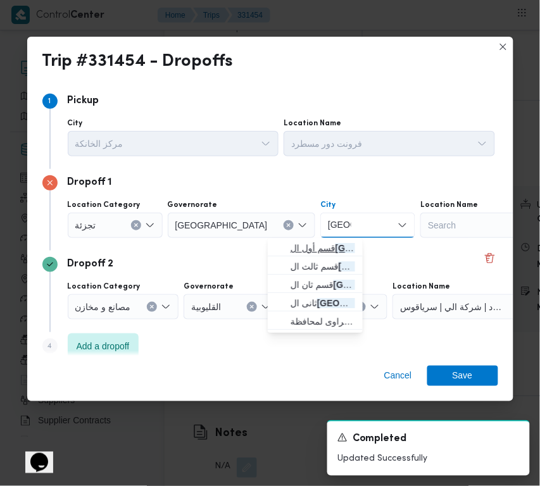
type input "[GEOGRAPHIC_DATA]"
click at [301, 238] on span "قسم أول ال قاهرة الجديدة" at bounding box center [315, 248] width 85 height 20
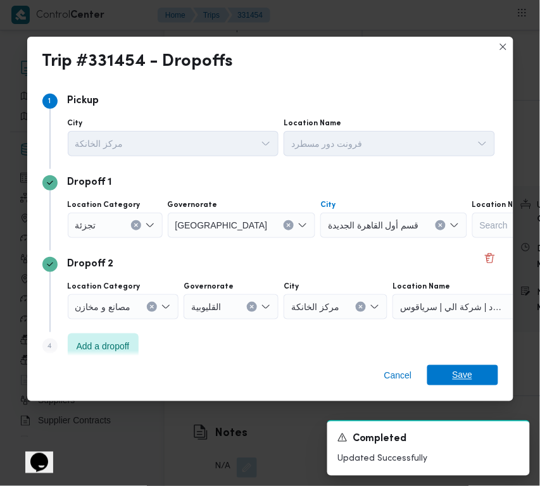
click at [492, 375] on span "Save" at bounding box center [462, 375] width 71 height 20
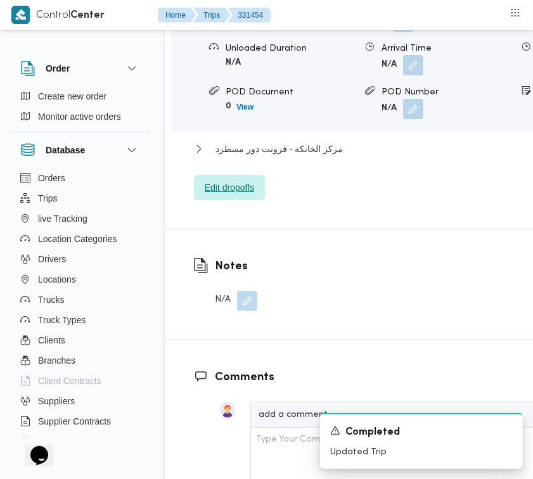
scroll to position [2135, 0]
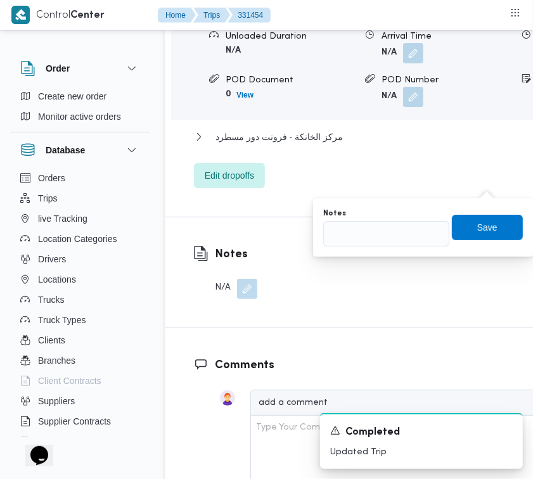
click at [432, 245] on div "Notes Save" at bounding box center [423, 227] width 202 height 41
click at [413, 239] on input "Notes" at bounding box center [386, 233] width 126 height 25
paste input "تجمع"
type input "تجمع"
click at [495, 233] on span "Save" at bounding box center [486, 226] width 71 height 25
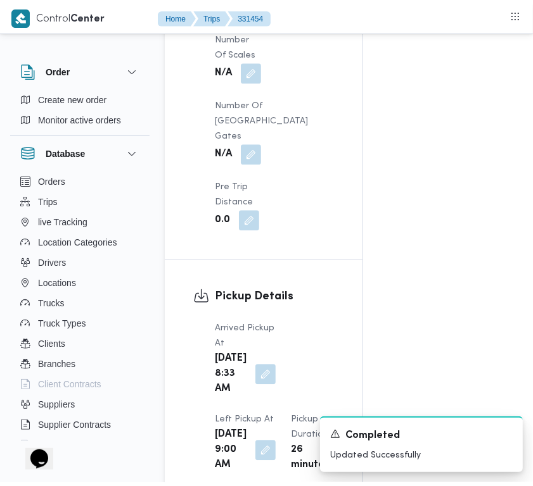
scroll to position [0, 0]
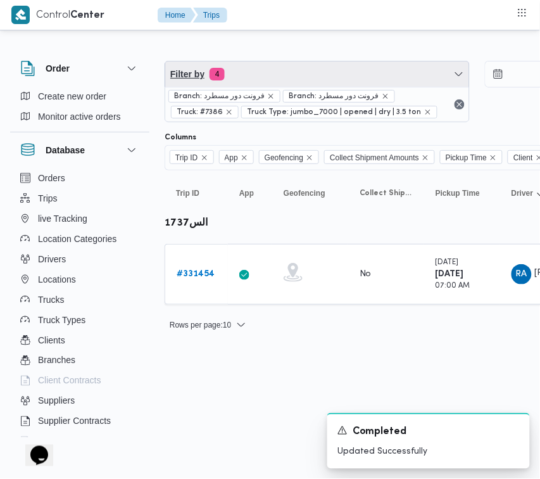
click at [311, 68] on span "Filter by 4" at bounding box center [317, 73] width 304 height 25
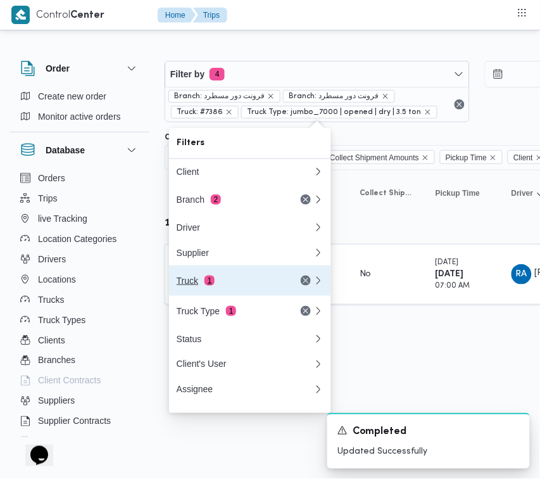
click at [208, 285] on span "1" at bounding box center [210, 280] width 10 height 10
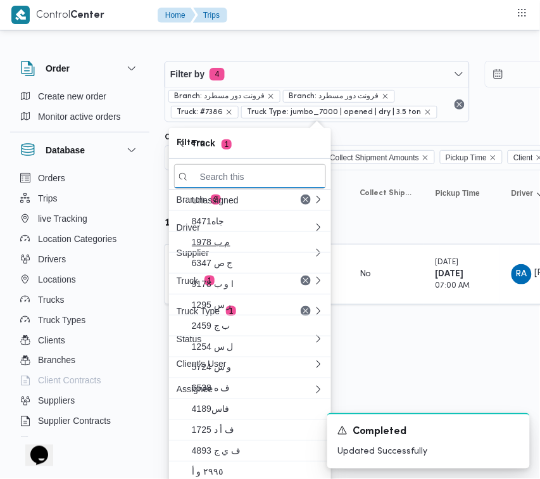
paste input "9252تور"
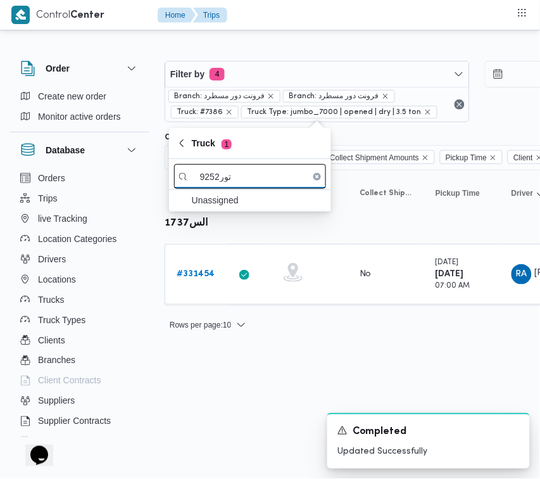
drag, startPoint x: 218, startPoint y: 182, endPoint x: 248, endPoint y: 180, distance: 29.2
click at [243, 180] on input "9252تور" at bounding box center [250, 176] width 152 height 25
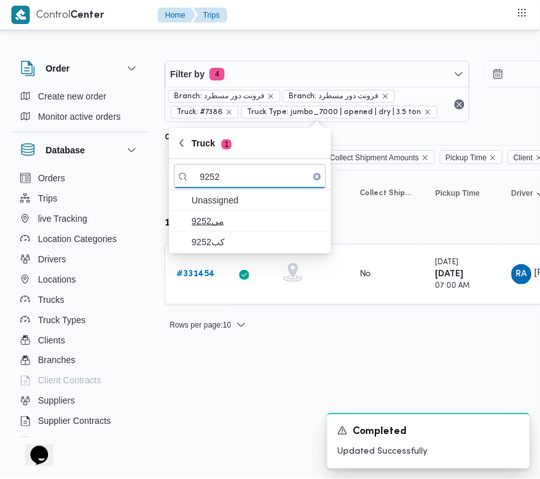
type input "9252"
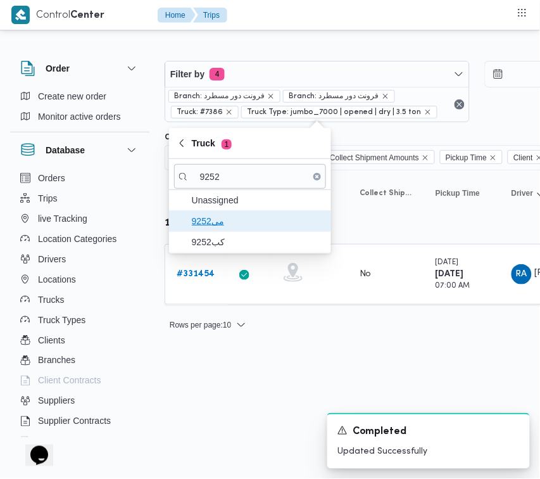
click at [215, 229] on span "9252مى" at bounding box center [258, 220] width 132 height 15
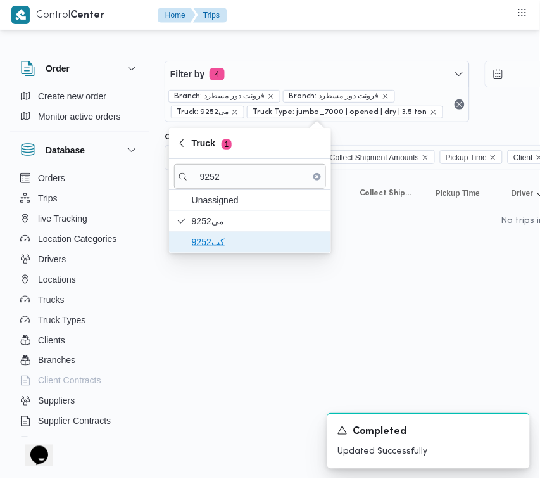
click at [215, 239] on span "كب9252" at bounding box center [258, 241] width 132 height 15
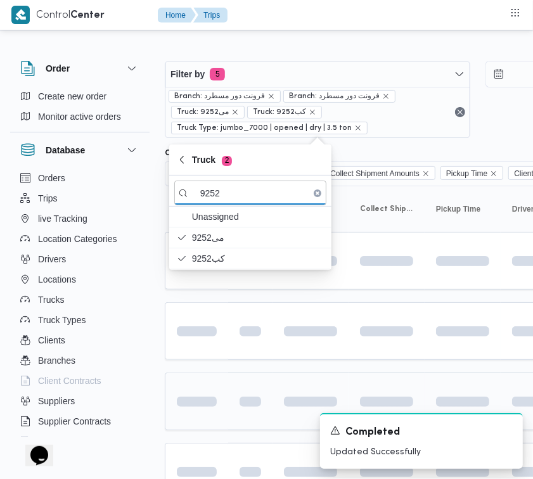
click at [200, 387] on td at bounding box center [196, 401] width 63 height 58
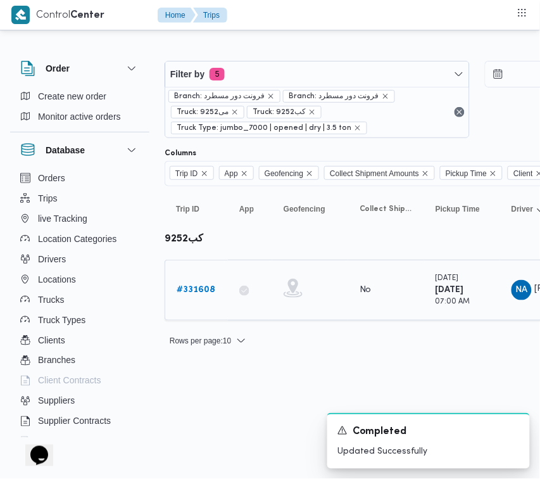
click at [199, 270] on td "Trip ID # 331608" at bounding box center [196, 290] width 63 height 61
click at [199, 298] on link "# 331608" at bounding box center [196, 289] width 39 height 15
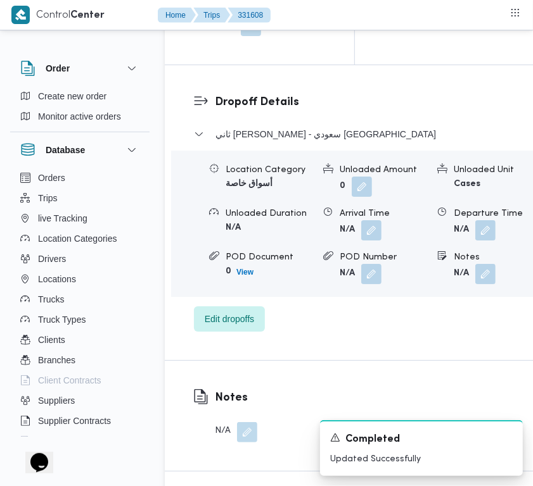
scroll to position [2506, 0]
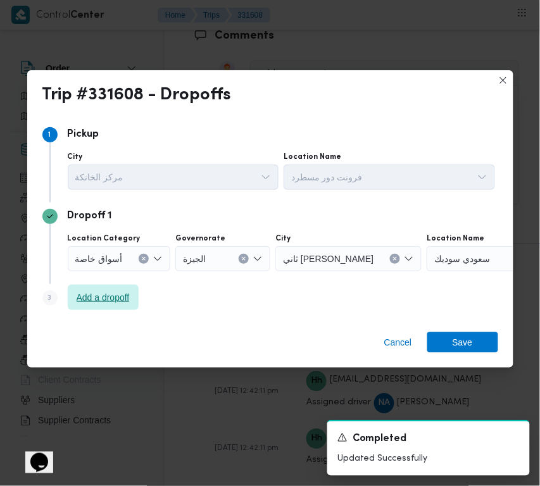
click at [108, 292] on span "Add a dropoff" at bounding box center [103, 297] width 53 height 15
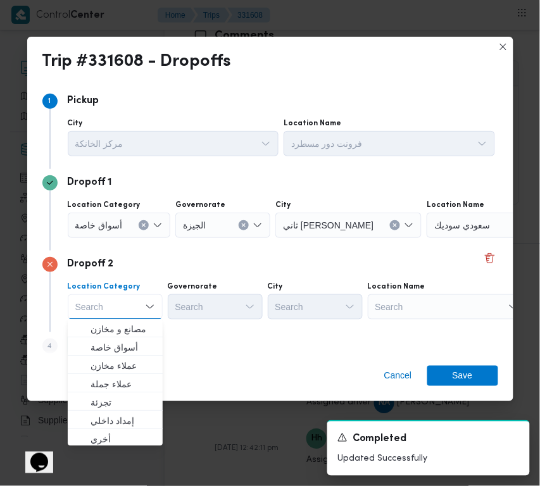
click at [450, 238] on div "Search" at bounding box center [506, 225] width 158 height 25
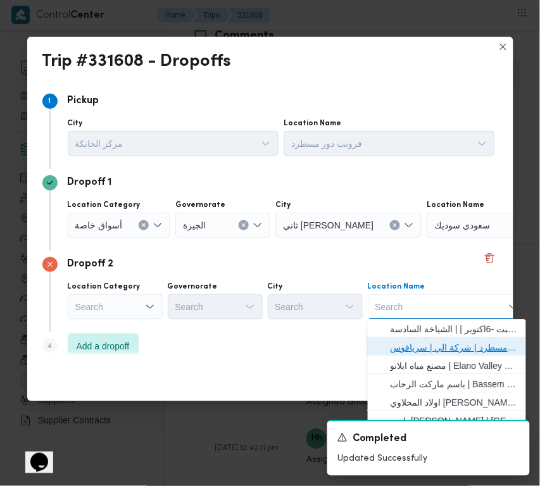
click at [473, 350] on span "فرونت دور مسطرد | شركة الي | سرياقوس" at bounding box center [455, 348] width 128 height 15
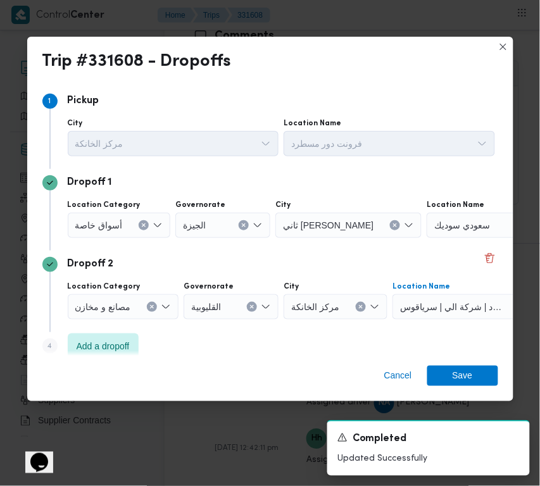
click at [112, 220] on span "أسواق خاصة" at bounding box center [98, 225] width 47 height 14
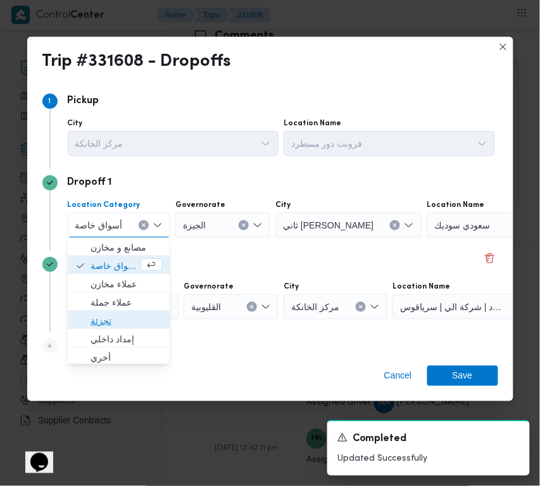
click at [111, 317] on span "تجزئة" at bounding box center [127, 321] width 72 height 15
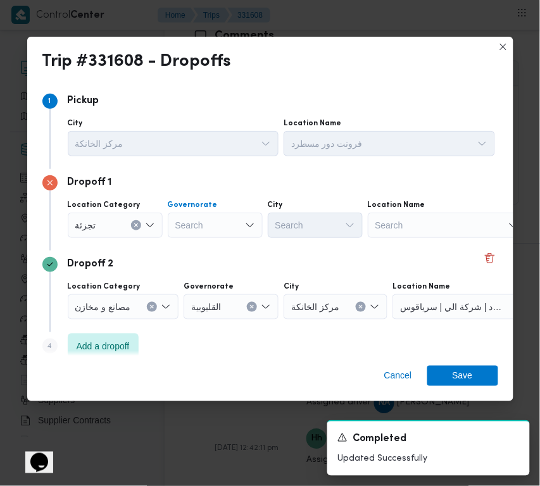
click at [191, 224] on div "Search" at bounding box center [215, 225] width 95 height 25
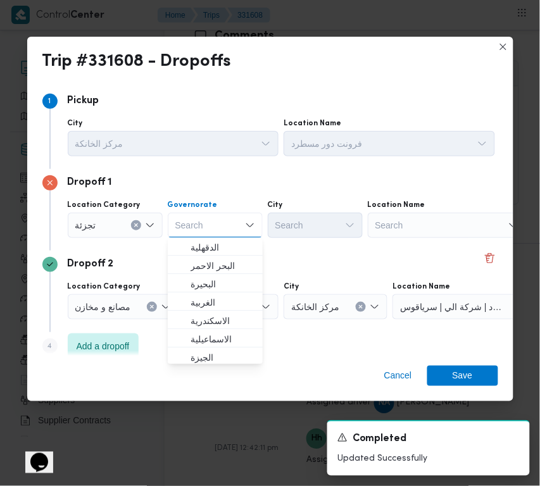
paste input "[GEOGRAPHIC_DATA]"
type input "[GEOGRAPHIC_DATA]"
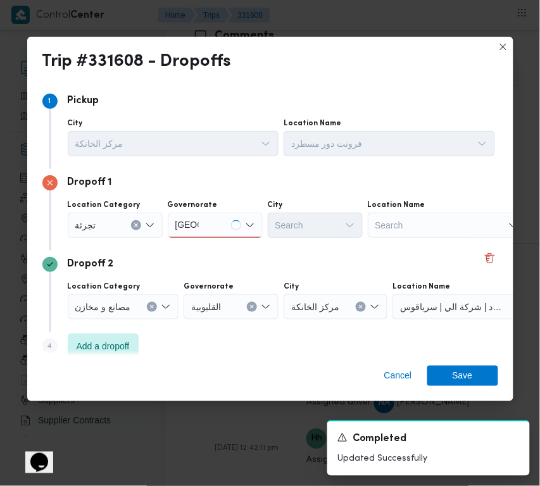
click at [272, 244] on div "Dropoff 1 Location Category تجزئة [GEOGRAPHIC_DATA] [GEOGRAPHIC_DATA] [GEOGRAPH…" at bounding box center [270, 210] width 456 height 82
click at [236, 229] on div "[GEOGRAPHIC_DATA] [GEOGRAPHIC_DATA]" at bounding box center [215, 225] width 95 height 25
click at [213, 226] on div "[GEOGRAPHIC_DATA] [GEOGRAPHIC_DATA]" at bounding box center [215, 225] width 95 height 25
click at [213, 220] on div "[GEOGRAPHIC_DATA] [GEOGRAPHIC_DATA]" at bounding box center [215, 225] width 95 height 25
click at [210, 249] on span "[GEOGRAPHIC_DATA]" at bounding box center [223, 248] width 65 height 15
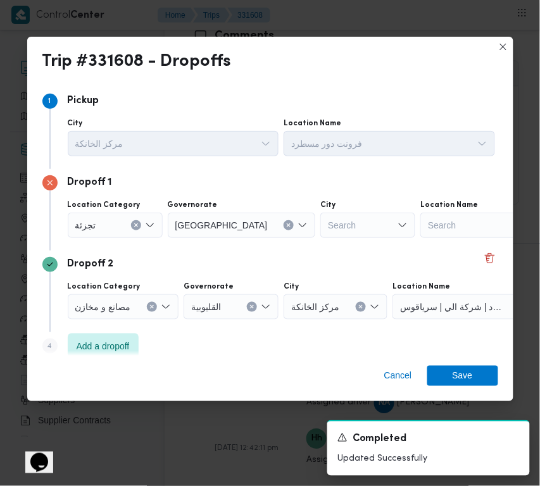
click at [320, 224] on div "Search" at bounding box center [367, 225] width 95 height 25
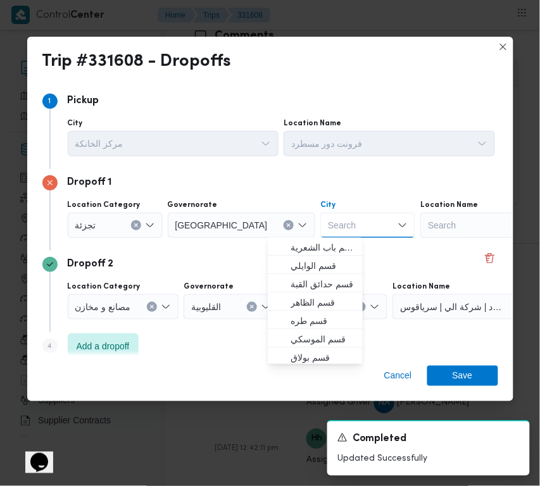
paste input "النزهة"
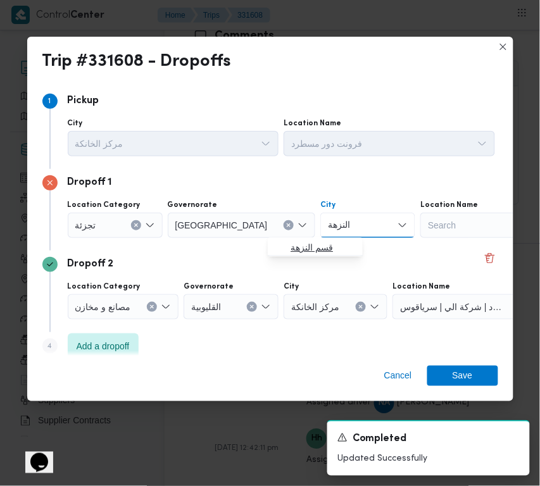
type input "النزهة"
click at [282, 244] on icon "button" at bounding box center [280, 248] width 10 height 10
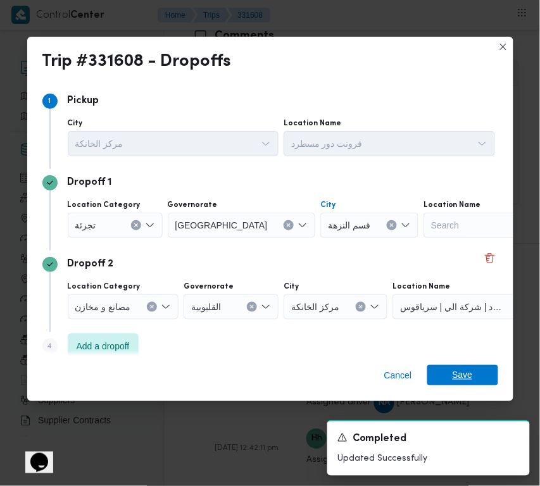
click at [459, 375] on span "Save" at bounding box center [463, 375] width 20 height 20
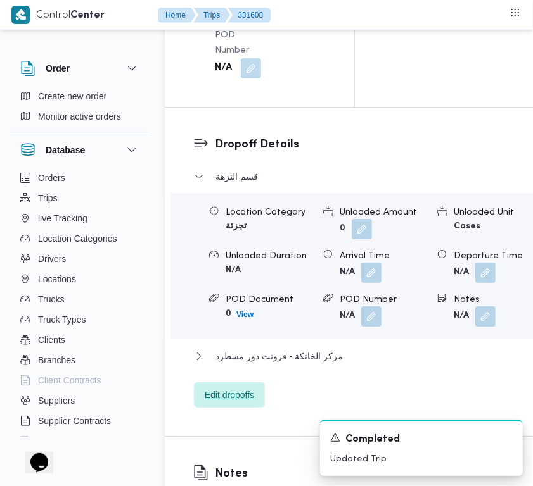
scroll to position [1955, 0]
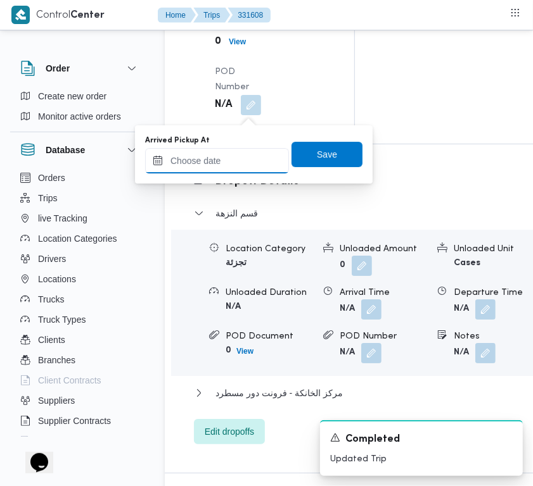
drag, startPoint x: 257, startPoint y: 115, endPoint x: 251, endPoint y: 160, distance: 45.3
click at [230, 156] on input "Arrived Pickup At" at bounding box center [217, 160] width 144 height 25
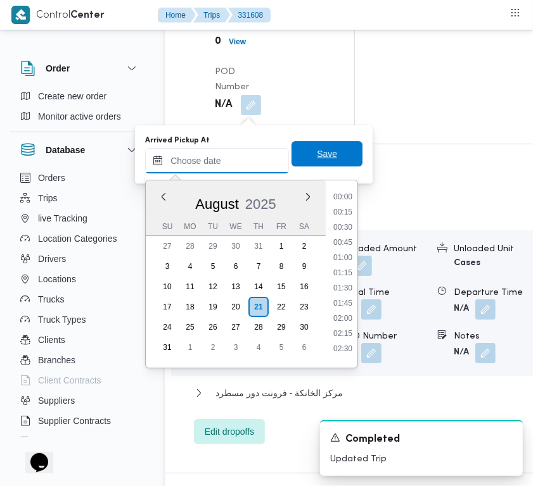
paste input "[DATE] 7:00:00 AM"
type input "[DATE] 07:00"
click at [318, 153] on span "Save" at bounding box center [327, 153] width 20 height 15
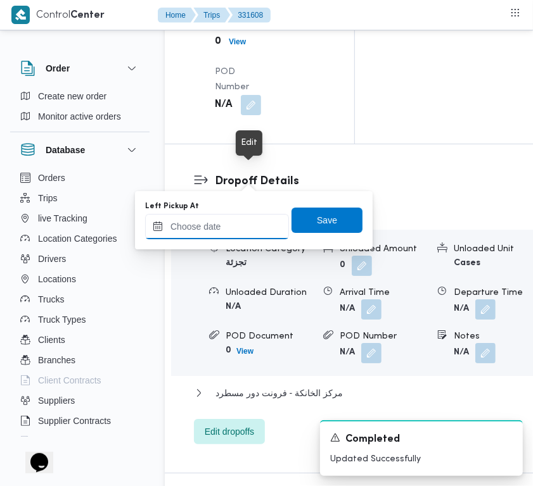
click at [235, 227] on div at bounding box center [217, 226] width 144 height 25
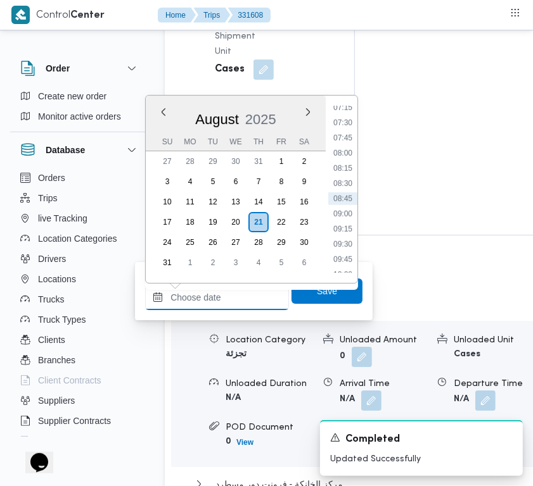
paste input "[DATE] 7:00:00 AM"
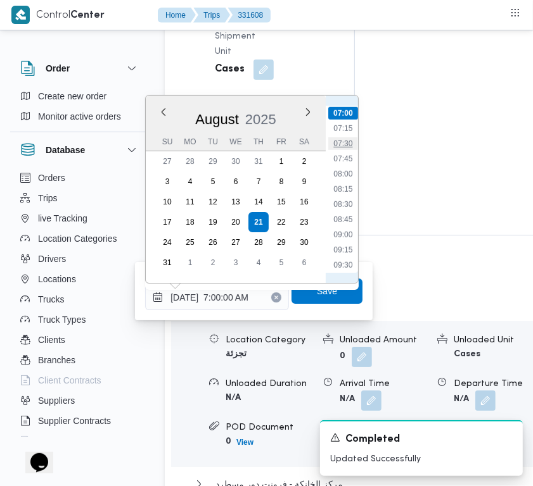
click at [343, 146] on li "07:30" at bounding box center [342, 143] width 29 height 13
type input "[DATE] 07:30"
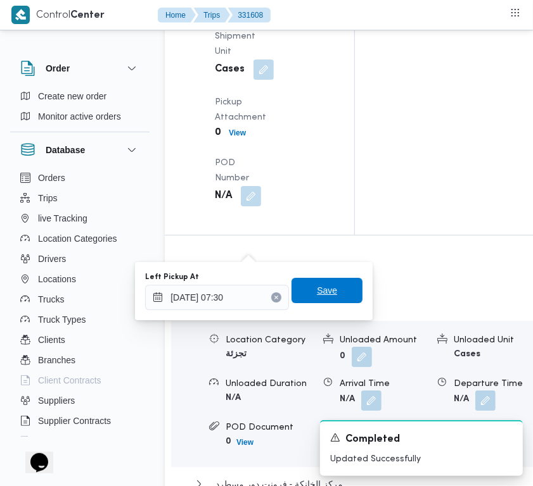
click at [327, 291] on span "Save" at bounding box center [326, 290] width 71 height 25
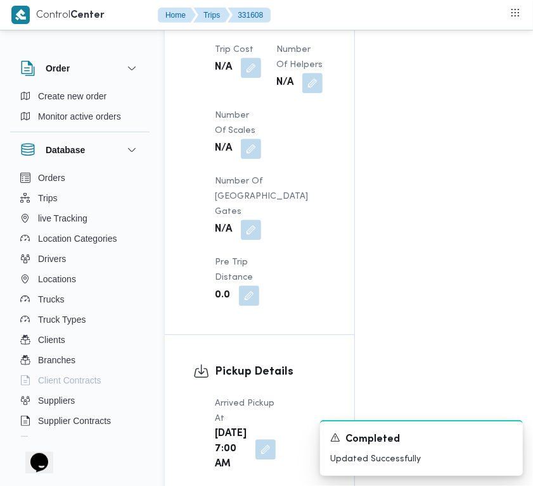
scroll to position [501, 0]
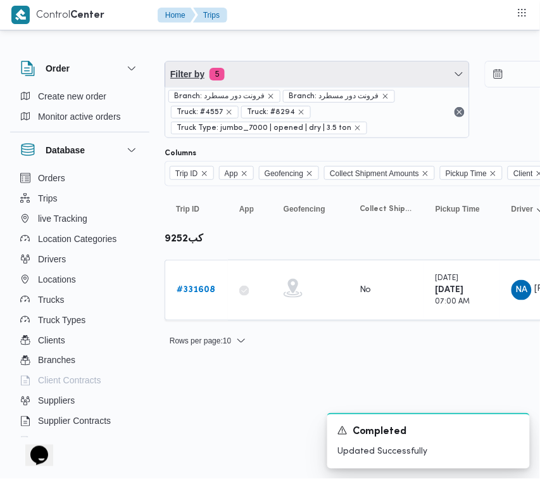
click at [334, 63] on span "Filter by 5" at bounding box center [317, 73] width 304 height 25
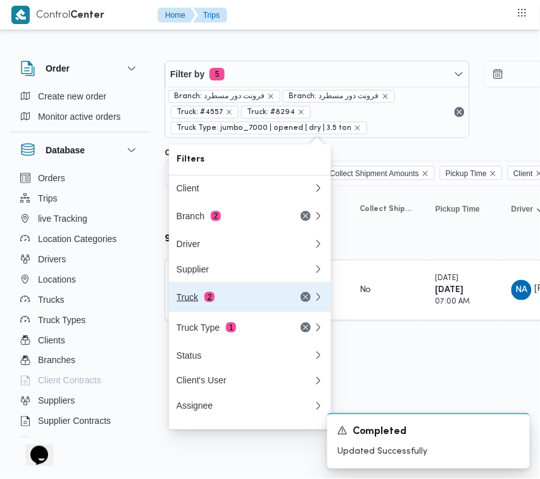
click at [219, 290] on button "Truck 2" at bounding box center [250, 297] width 162 height 30
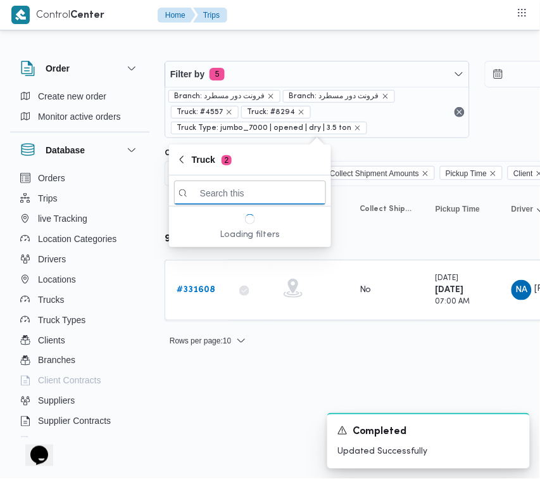
paste input "6435"
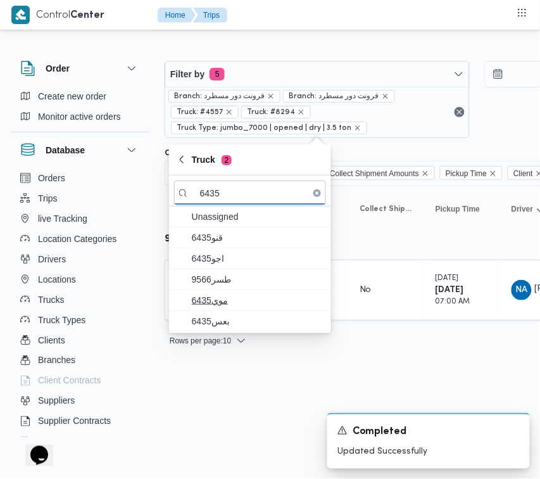
type input "6435"
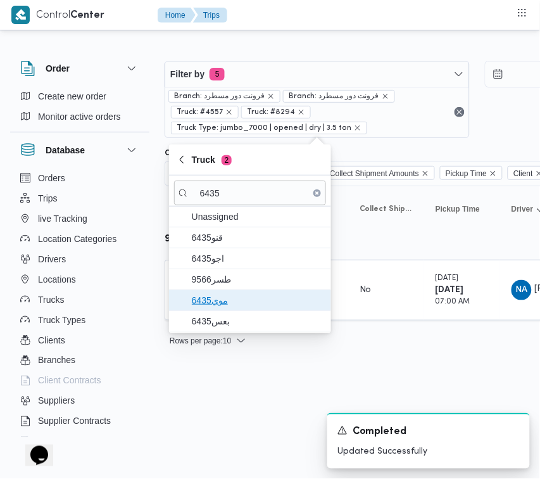
click at [229, 298] on span "موي6435" at bounding box center [258, 300] width 132 height 15
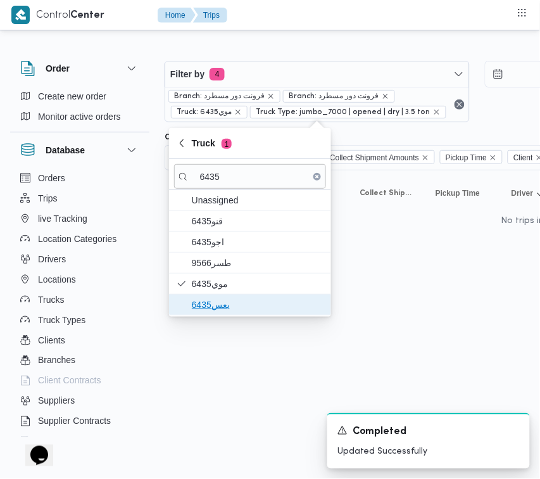
click at [217, 301] on span "بعس6435" at bounding box center [258, 304] width 132 height 15
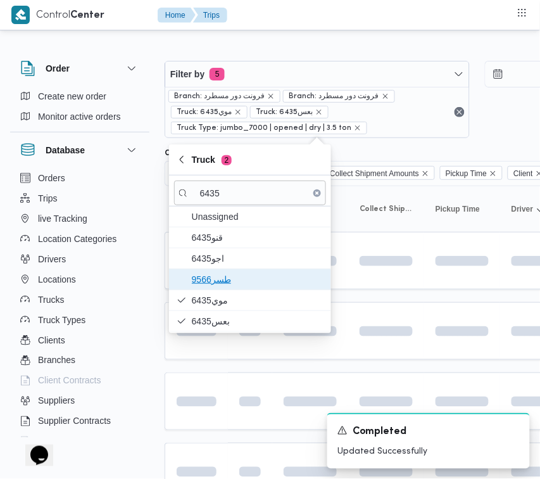
click at [226, 273] on span "طسر9566" at bounding box center [258, 279] width 132 height 15
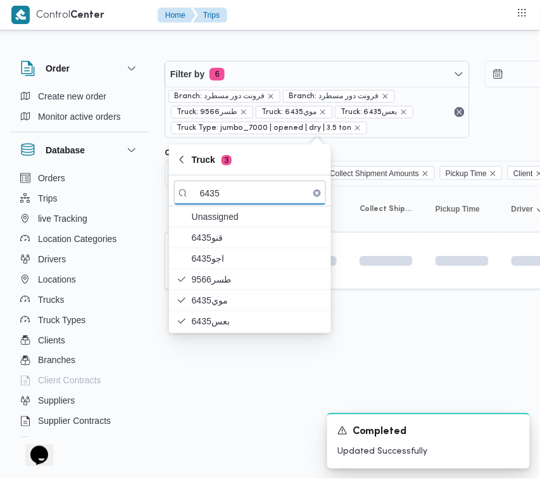
click at [241, 401] on html "Control Center Home Trips Order Create new order Monitor active orders Database…" at bounding box center [270, 239] width 540 height 479
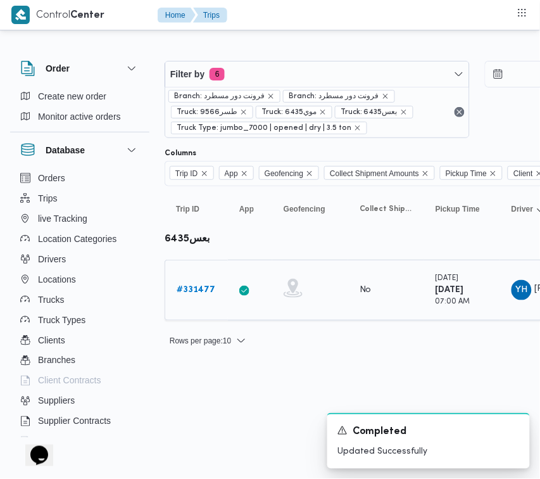
click at [199, 287] on b "# 331477" at bounding box center [196, 290] width 39 height 8
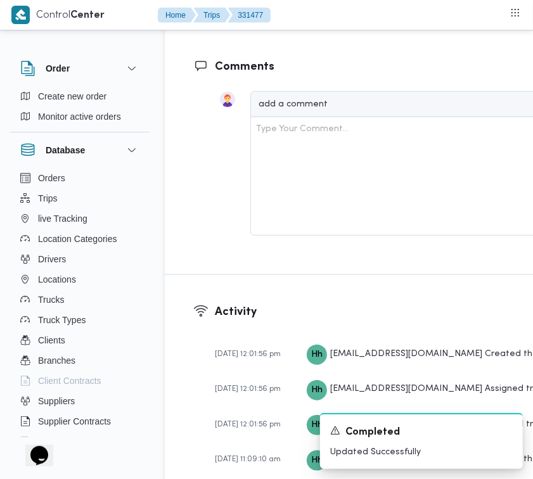
scroll to position [2405, 0]
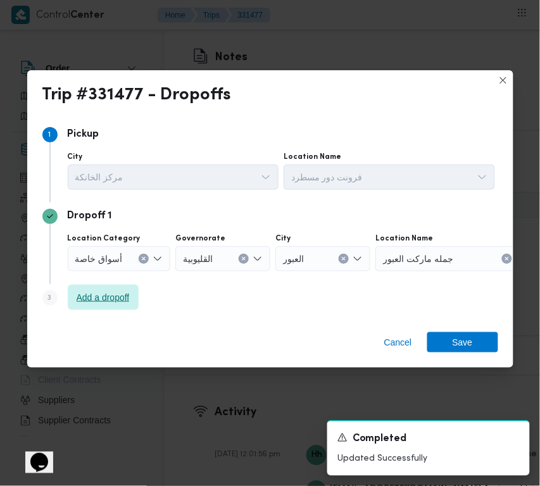
click at [78, 304] on span "Add a dropoff" at bounding box center [103, 297] width 53 height 15
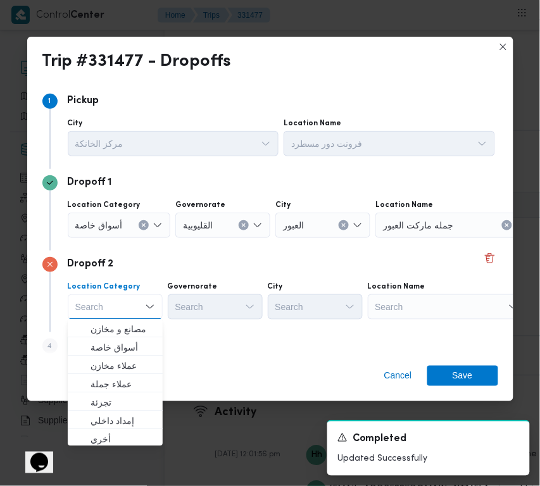
click at [438, 238] on div "Search" at bounding box center [454, 225] width 158 height 25
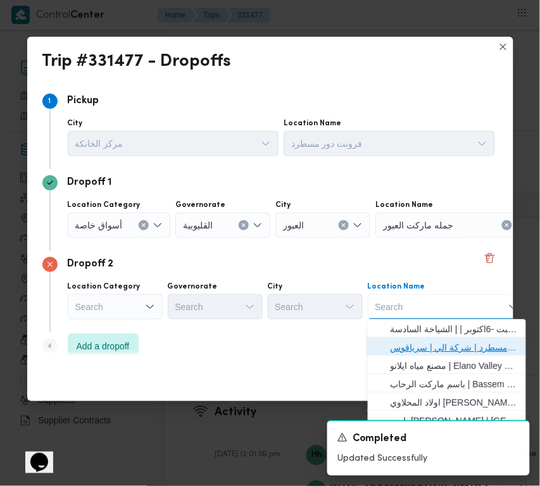
drag, startPoint x: 446, startPoint y: 345, endPoint x: 418, endPoint y: 346, distance: 28.5
click at [444, 346] on span "فرونت دور مسطرد | شركة الي | سرياقوس" at bounding box center [455, 348] width 128 height 15
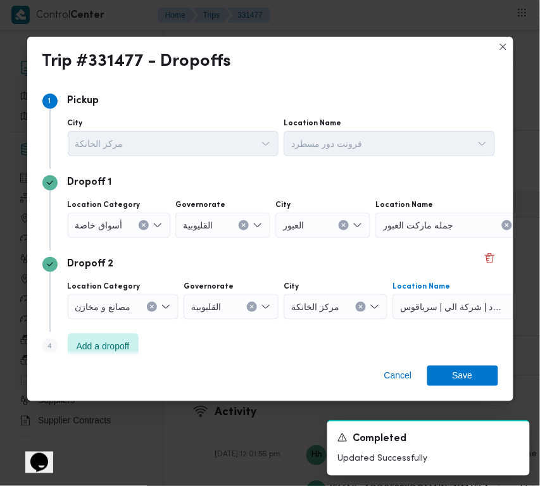
click at [104, 231] on span "أسواق خاصة" at bounding box center [98, 225] width 47 height 14
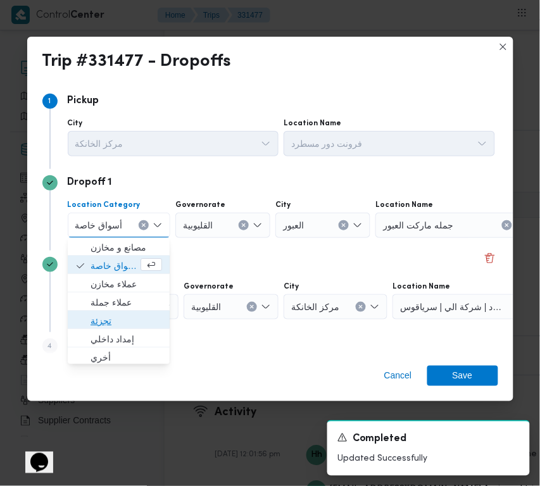
click at [116, 324] on span "تجزئة" at bounding box center [127, 321] width 72 height 15
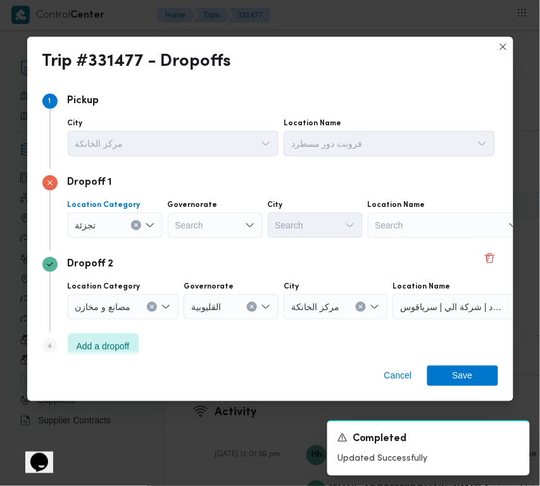
click at [208, 210] on label "Governorate" at bounding box center [193, 205] width 50 height 10
click at [177, 218] on input "Governorate" at bounding box center [175, 225] width 1 height 15
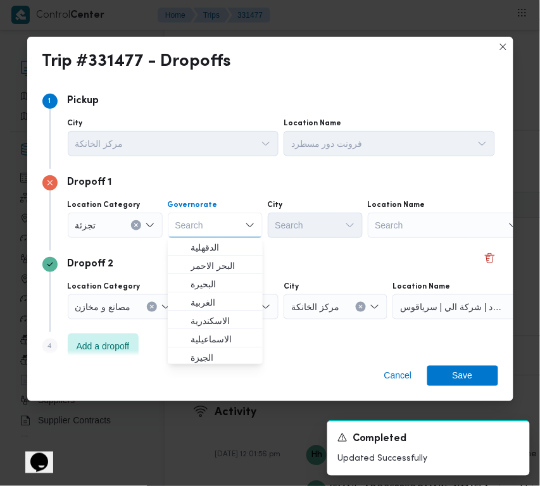
paste input "[GEOGRAPHIC_DATA]"
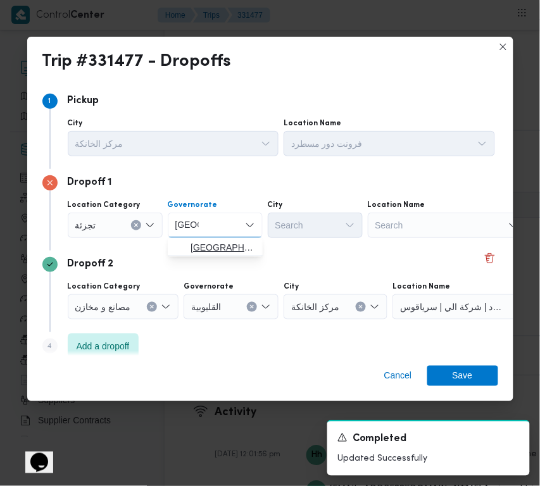
type input "[GEOGRAPHIC_DATA]"
click at [210, 248] on span "[GEOGRAPHIC_DATA]" at bounding box center [223, 248] width 65 height 15
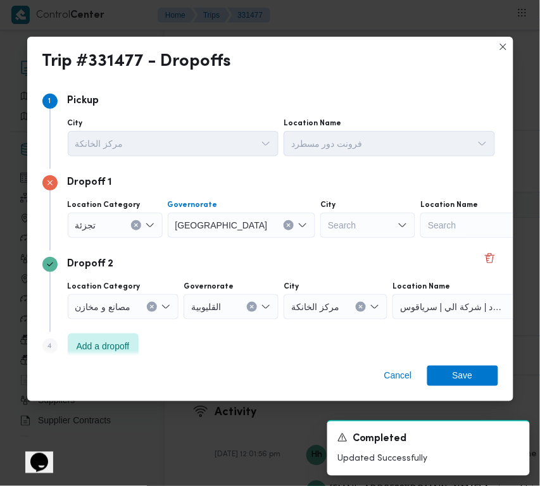
click at [320, 226] on div "Search" at bounding box center [367, 225] width 95 height 25
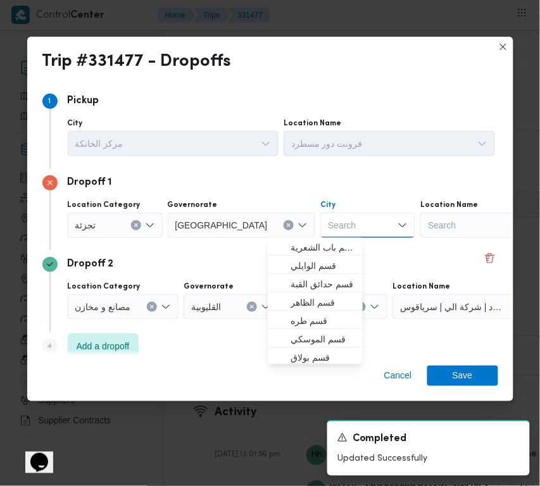
paste input "[GEOGRAPHIC_DATA]"
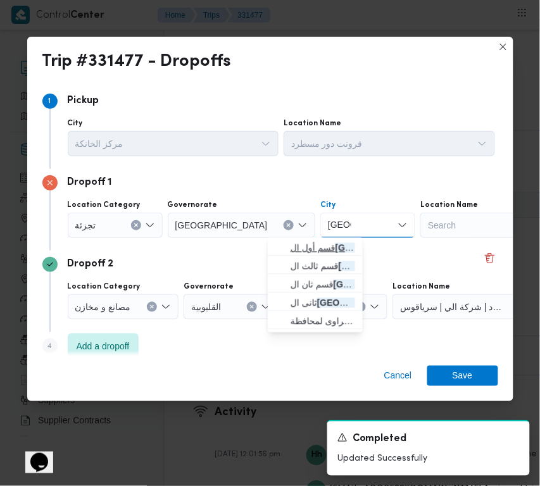
type input "[GEOGRAPHIC_DATA]"
click at [288, 246] on span "قسم أول ال قاهرة الجديدة" at bounding box center [315, 248] width 85 height 20
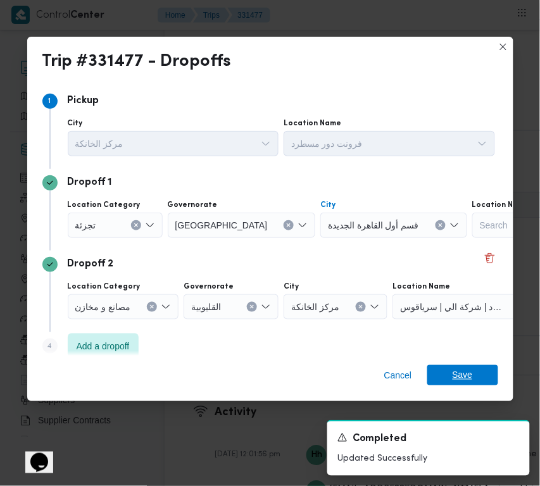
click at [466, 384] on span "Save" at bounding box center [463, 375] width 20 height 20
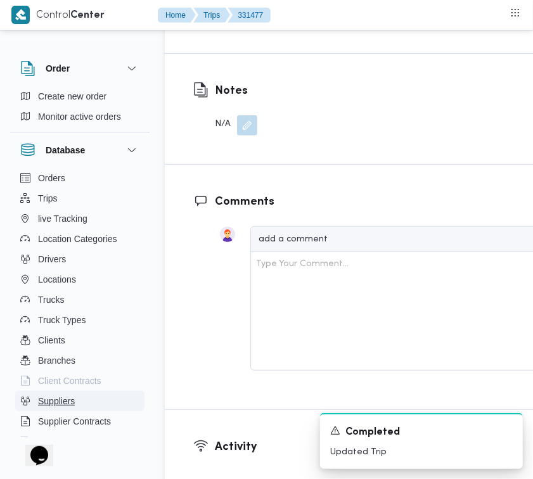
scroll to position [2420, 0]
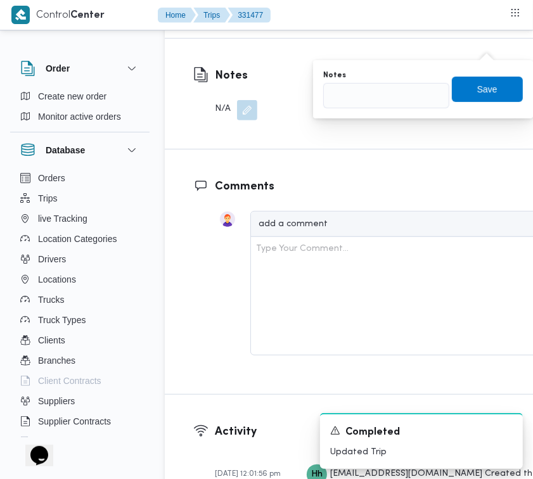
click at [442, 101] on div "Notes Save" at bounding box center [423, 89] width 202 height 41
click at [413, 93] on input "Notes" at bounding box center [386, 95] width 126 height 25
paste input "تجمع"
type input "تجمع"
click at [463, 89] on span "Save" at bounding box center [486, 88] width 71 height 25
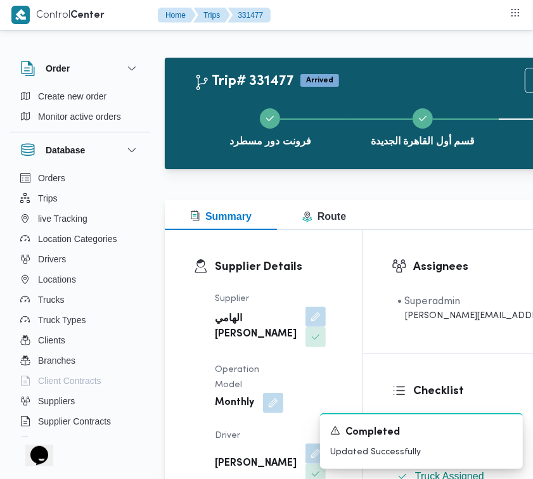
scroll to position [0, 0]
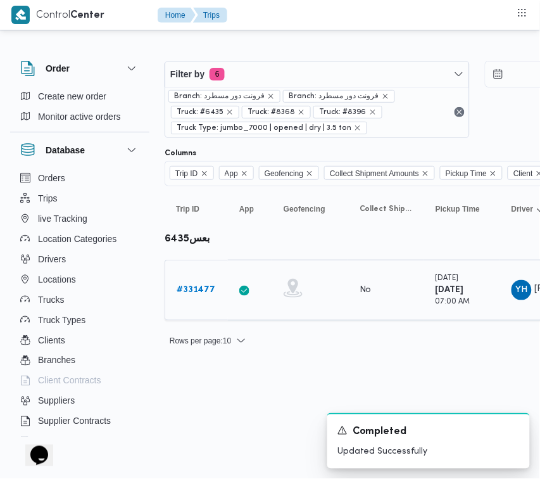
click at [190, 293] on b "# 331477" at bounding box center [196, 290] width 39 height 8
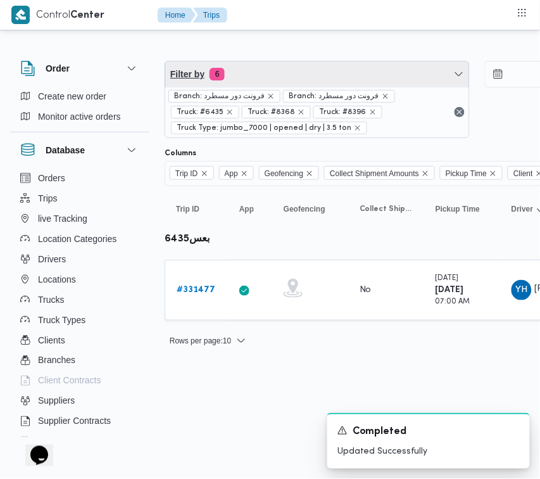
click at [296, 64] on span "Filter by 6" at bounding box center [317, 73] width 304 height 25
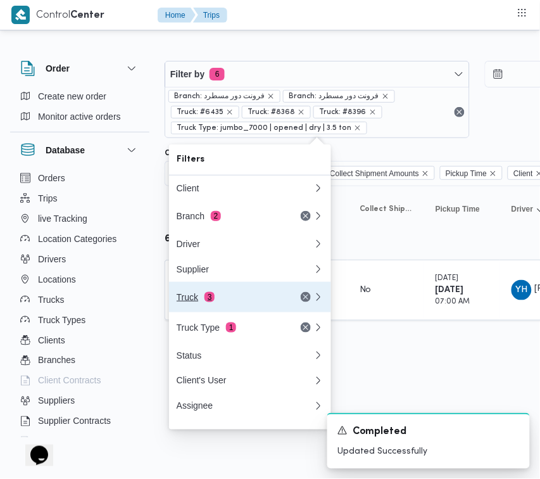
click at [224, 299] on div "Truck 3" at bounding box center [230, 297] width 106 height 10
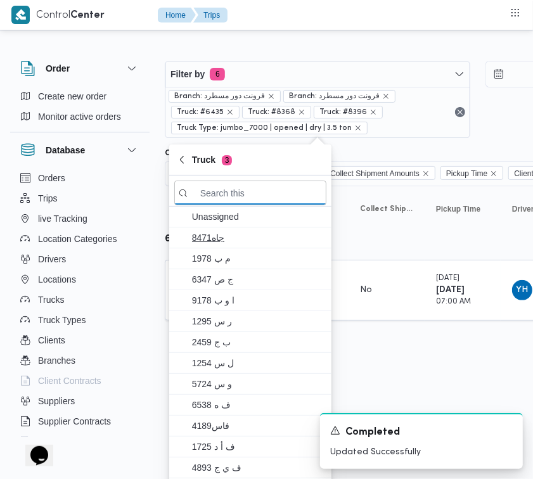
paste input "2319"
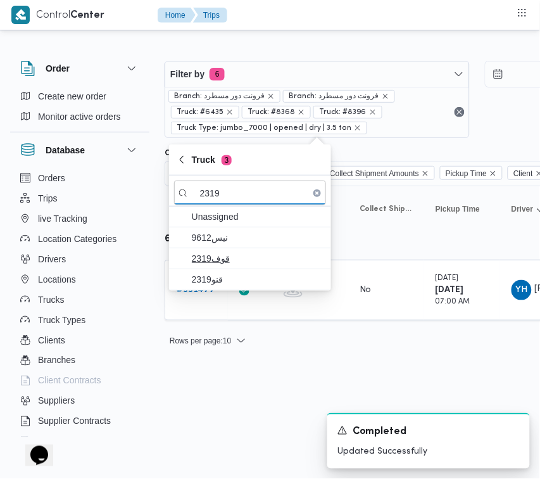
type input "2319"
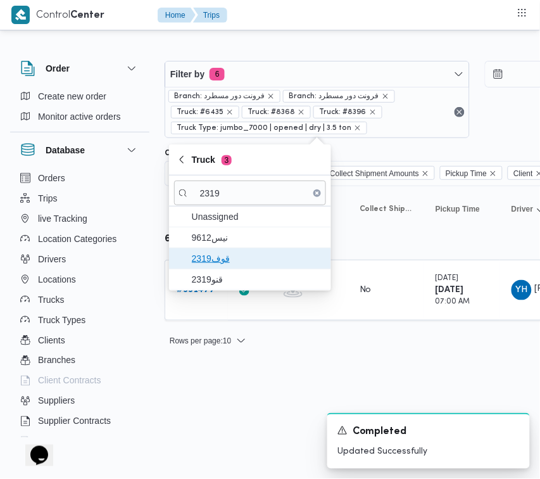
click at [232, 257] on span "2319قوف" at bounding box center [258, 258] width 132 height 15
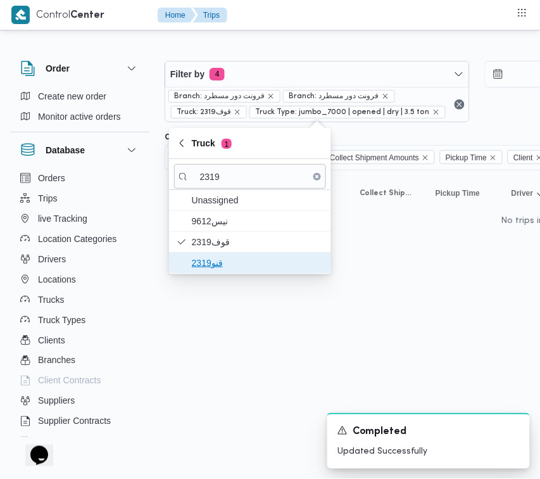
click at [229, 268] on span "قنو2319" at bounding box center [258, 262] width 132 height 15
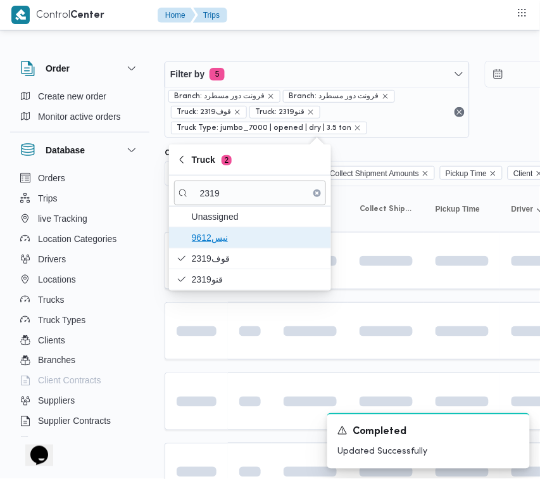
click at [232, 241] on span "9612نيس" at bounding box center [258, 237] width 132 height 15
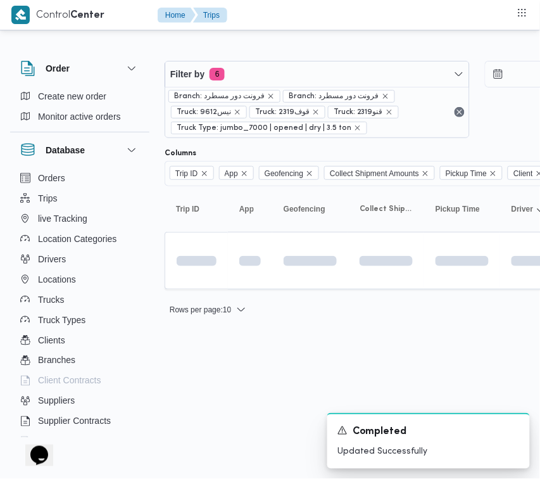
click at [247, 369] on html "Control Center Home Trips Order Create new order Monitor active orders Database…" at bounding box center [270, 239] width 540 height 479
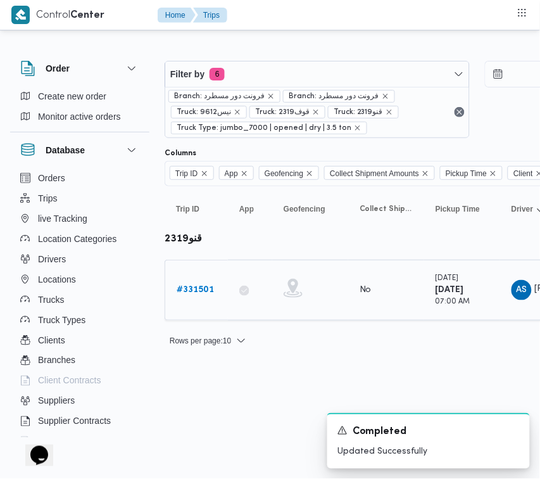
click at [207, 294] on b "# 331501" at bounding box center [195, 290] width 37 height 8
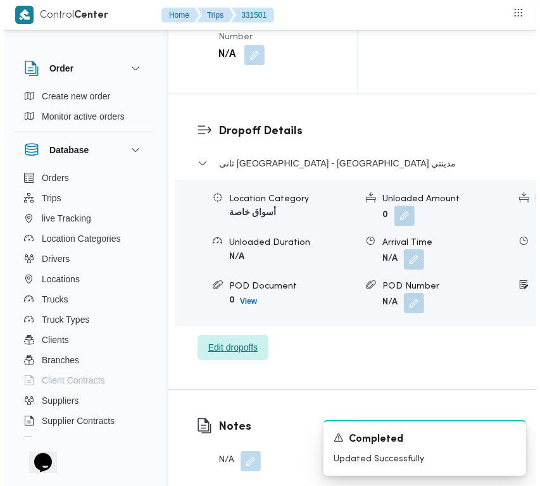
scroll to position [2506, 0]
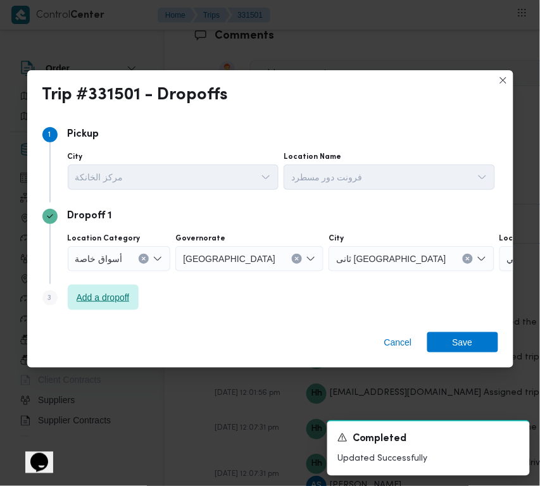
click at [116, 292] on span "Add a dropoff" at bounding box center [103, 297] width 53 height 15
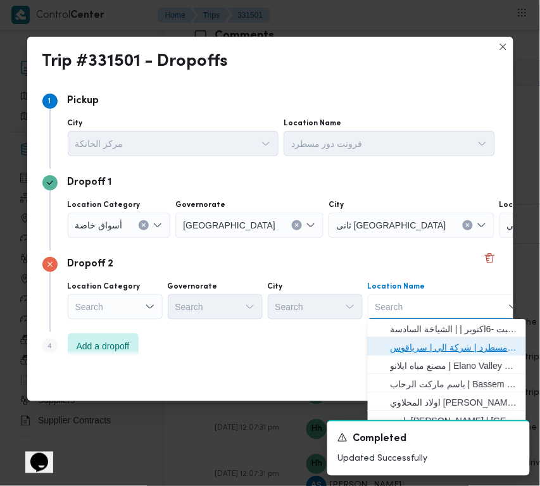
click at [458, 346] on span "فرونت دور مسطرد | شركة الي | سرياقوس" at bounding box center [455, 348] width 128 height 15
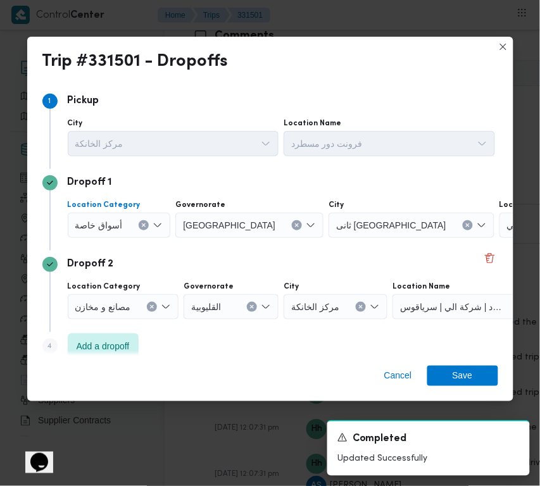
click at [109, 218] on span "أسواق خاصة" at bounding box center [98, 225] width 47 height 14
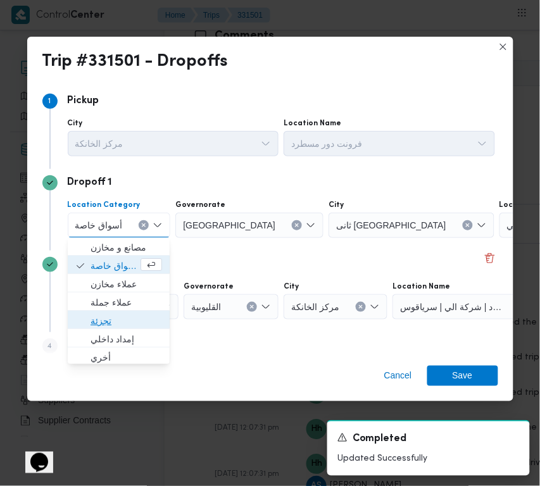
click at [116, 320] on span "تجزئة" at bounding box center [127, 321] width 72 height 15
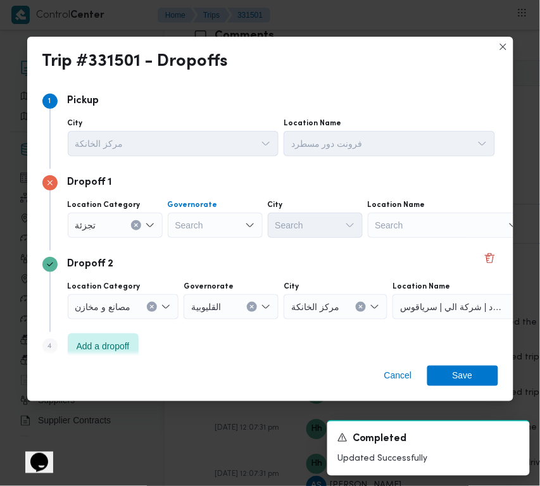
click at [207, 225] on div "Search" at bounding box center [215, 225] width 95 height 25
paste input "[GEOGRAPHIC_DATA]"
type input "[GEOGRAPHIC_DATA]"
click at [279, 129] on div "City" at bounding box center [173, 123] width 211 height 10
click at [218, 227] on div "[GEOGRAPHIC_DATA] [GEOGRAPHIC_DATA]" at bounding box center [215, 225] width 95 height 25
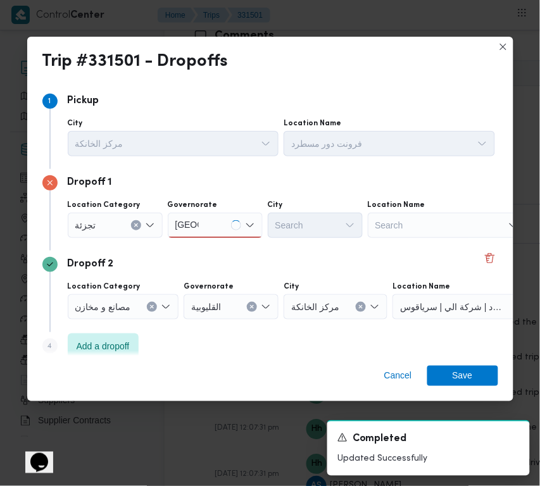
click at [207, 213] on div "[GEOGRAPHIC_DATA] [GEOGRAPHIC_DATA]" at bounding box center [215, 225] width 95 height 25
click at [206, 226] on div "[GEOGRAPHIC_DATA] [GEOGRAPHIC_DATA]" at bounding box center [215, 225] width 95 height 25
click at [211, 244] on span "[GEOGRAPHIC_DATA]" at bounding box center [223, 248] width 65 height 15
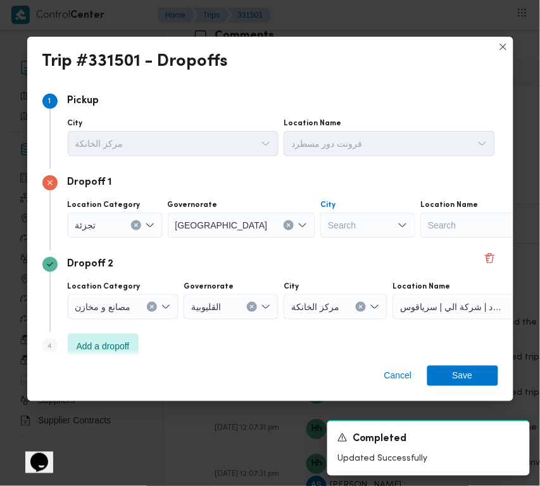
click at [320, 231] on div "Search" at bounding box center [367, 225] width 95 height 25
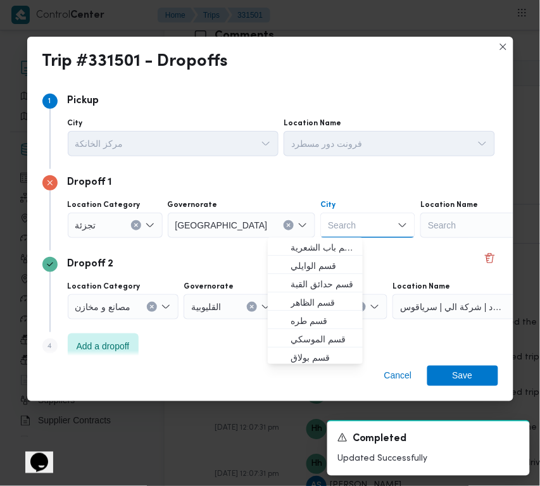
paste input "[GEOGRAPHIC_DATA]"
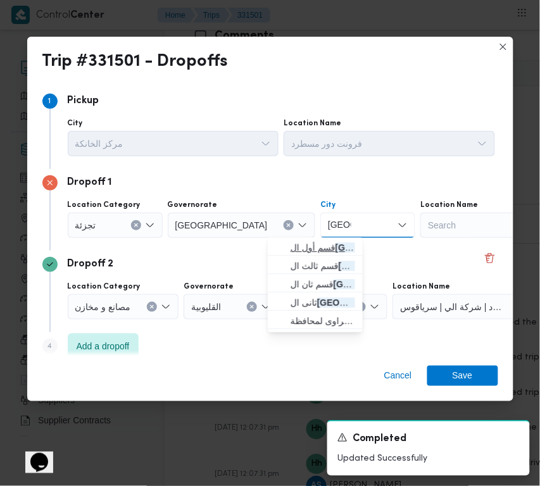
type input "[GEOGRAPHIC_DATA]"
click at [289, 248] on span "قسم أول ال قاهرة الجديدة" at bounding box center [315, 248] width 85 height 20
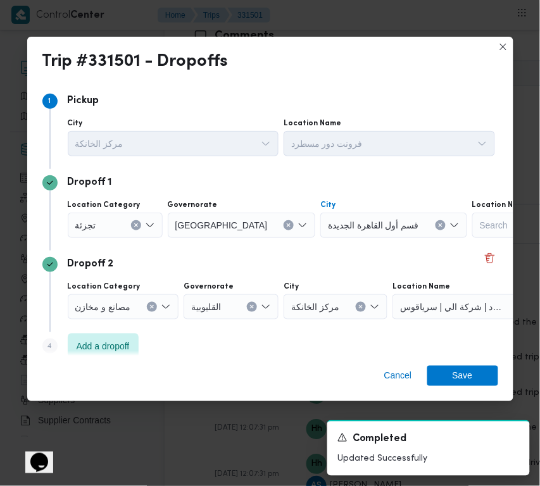
click at [328, 218] on span "قسم أول القاهرة الجديدة" at bounding box center [373, 225] width 91 height 14
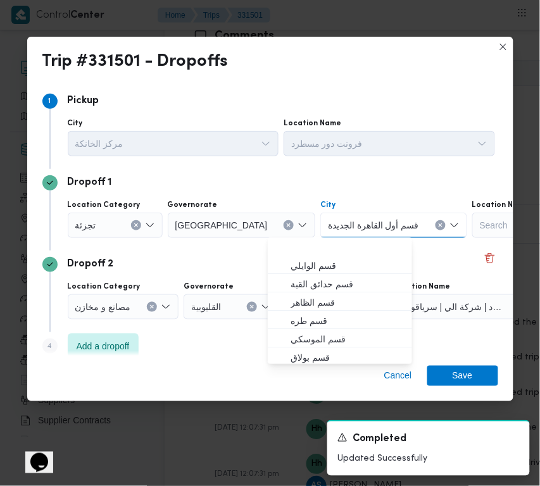
paste input "[GEOGRAPHIC_DATA]"
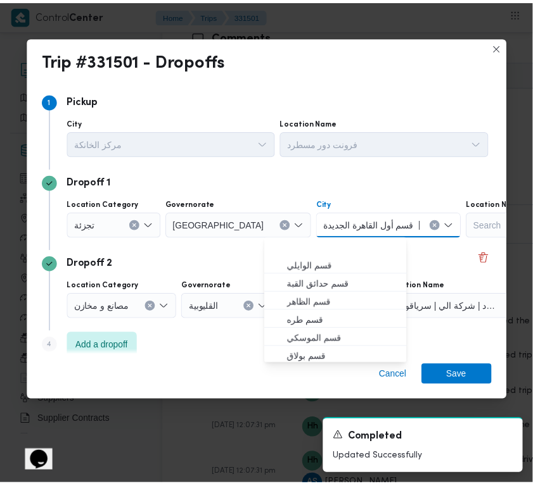
scroll to position [39, 0]
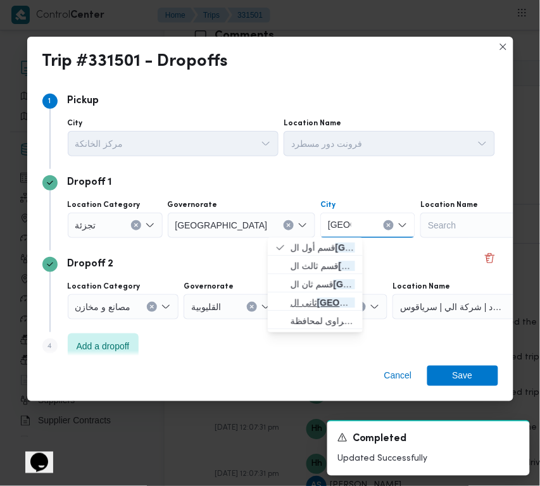
type input "[GEOGRAPHIC_DATA]"
click at [327, 301] on mark "[GEOGRAPHIC_DATA]" at bounding box center [364, 303] width 95 height 10
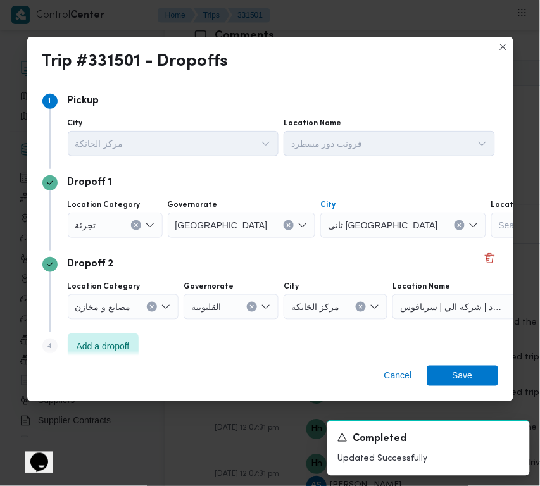
click at [485, 386] on div "Cancel Save" at bounding box center [270, 379] width 486 height 46
click at [478, 377] on span "Save" at bounding box center [462, 375] width 71 height 20
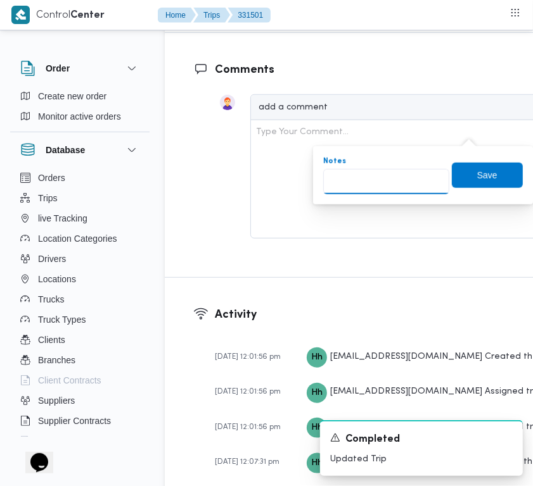
click at [409, 169] on input "Notes" at bounding box center [386, 181] width 126 height 25
paste input "مدينتي"
type input "مدينتي"
click at [482, 168] on span "Save" at bounding box center [487, 174] width 20 height 15
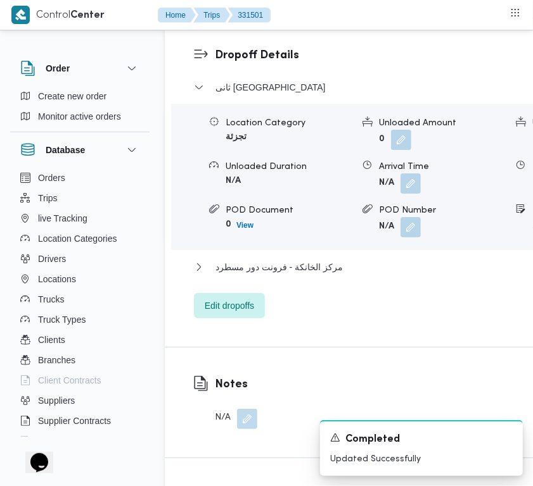
scroll to position [1890, 0]
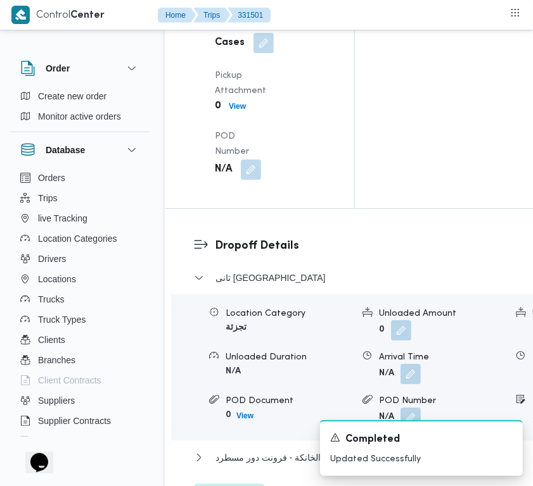
drag, startPoint x: 255, startPoint y: 241, endPoint x: 255, endPoint y: 254, distance: 12.7
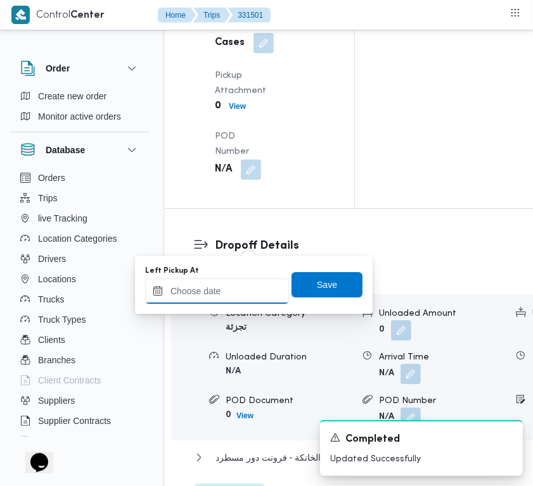
click at [244, 281] on input "Left Pickup At" at bounding box center [217, 291] width 144 height 25
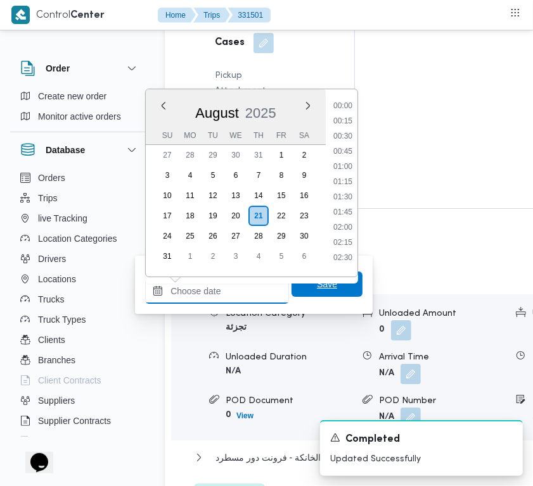
paste input "[DATE] 7:30:00 AM"
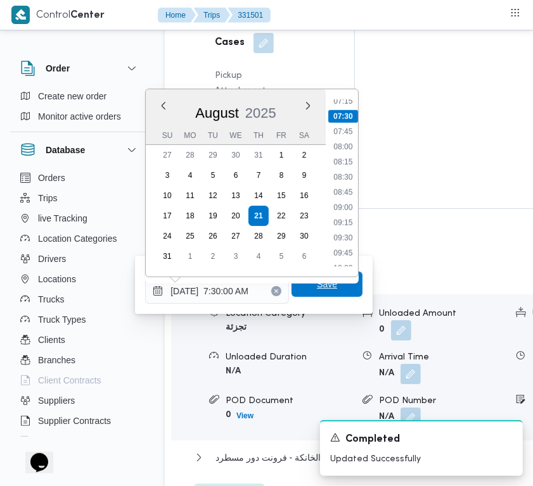
type input "[DATE] 07:30"
click at [317, 293] on span "Save" at bounding box center [326, 284] width 71 height 25
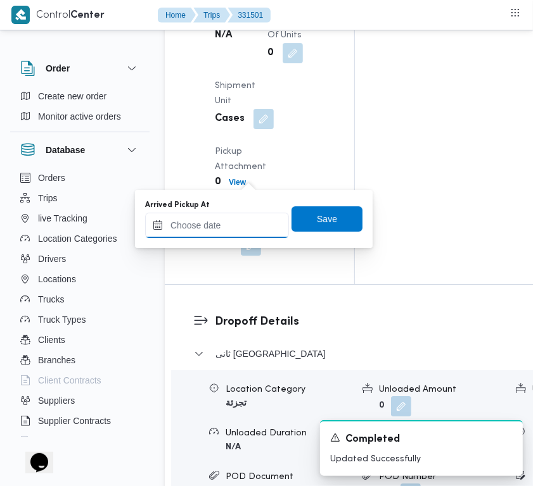
click at [243, 217] on input "Arrived Pickup At" at bounding box center [217, 225] width 144 height 25
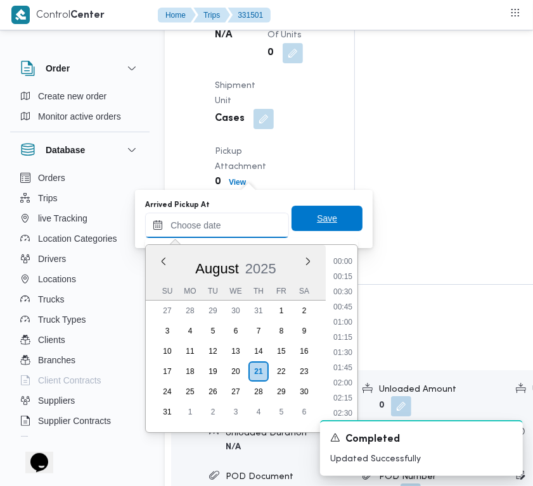
paste input "[DATE] 7:30:00 AM"
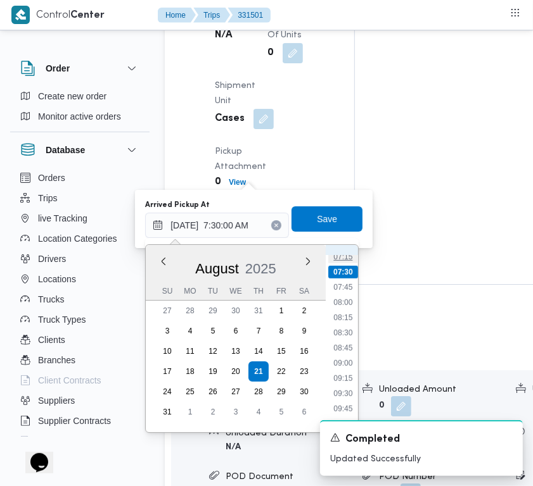
click at [350, 261] on li "07:15" at bounding box center [342, 257] width 29 height 13
type input "[DATE] 07:15"
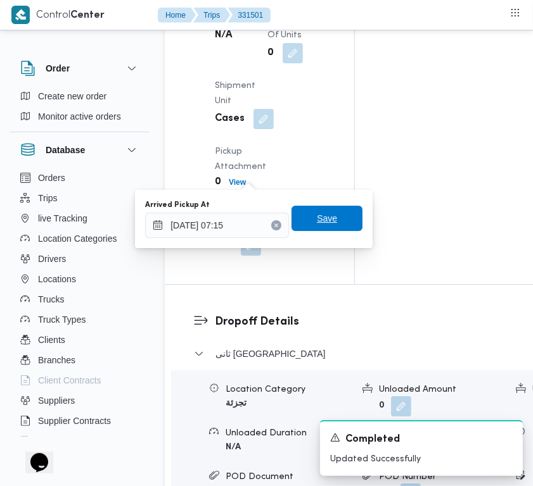
click at [322, 209] on span "Save" at bounding box center [326, 218] width 71 height 25
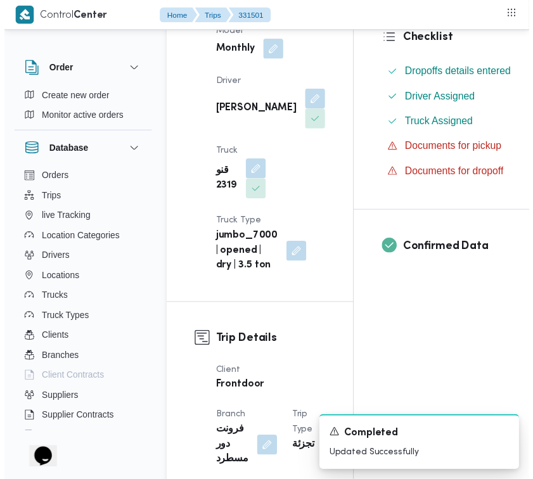
scroll to position [0, 0]
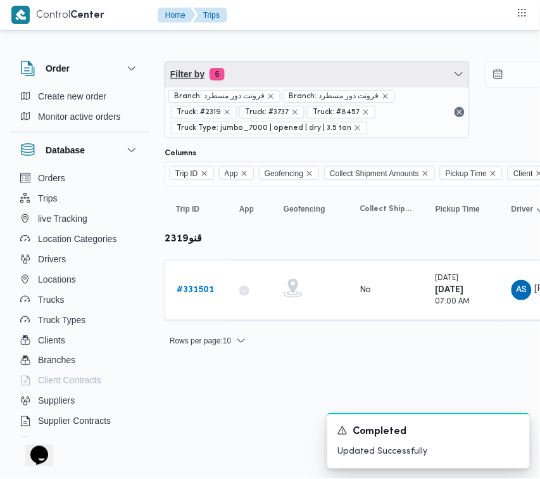
drag, startPoint x: 356, startPoint y: 72, endPoint x: 347, endPoint y: 93, distance: 23.5
click at [356, 72] on span "Filter by 6" at bounding box center [317, 73] width 304 height 25
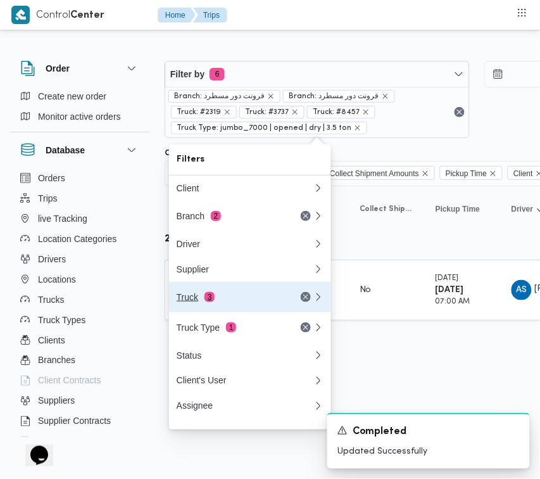
click at [231, 294] on div "Truck 3" at bounding box center [245, 297] width 152 height 30
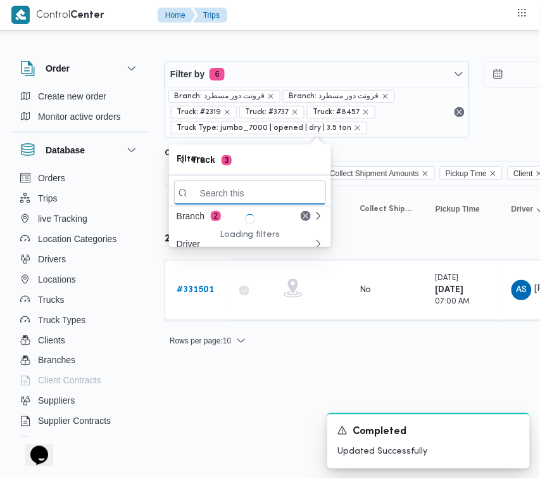
paste input "1492"
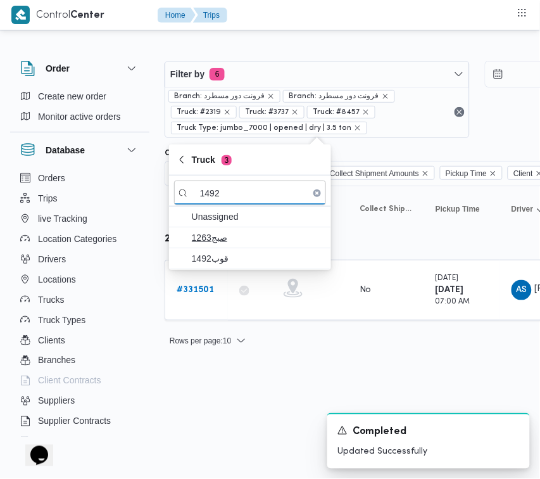
type input "1492"
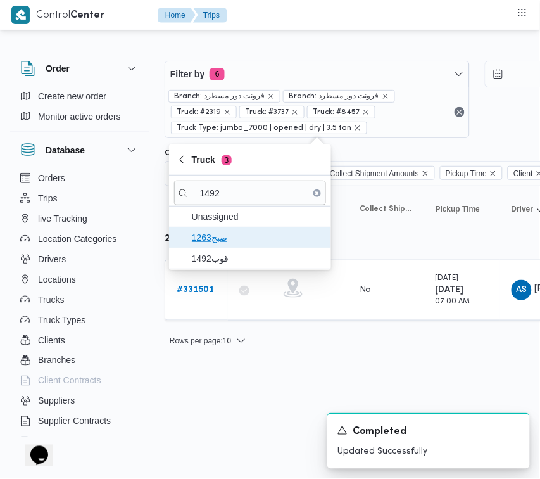
click at [227, 246] on span "صبج1263" at bounding box center [250, 237] width 152 height 20
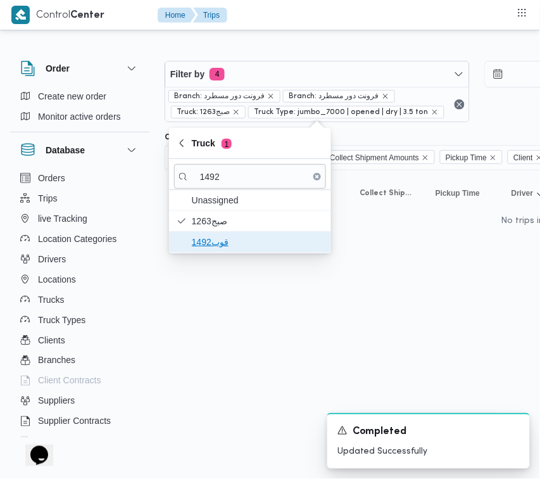
click at [213, 247] on span "قوب1492" at bounding box center [258, 241] width 132 height 15
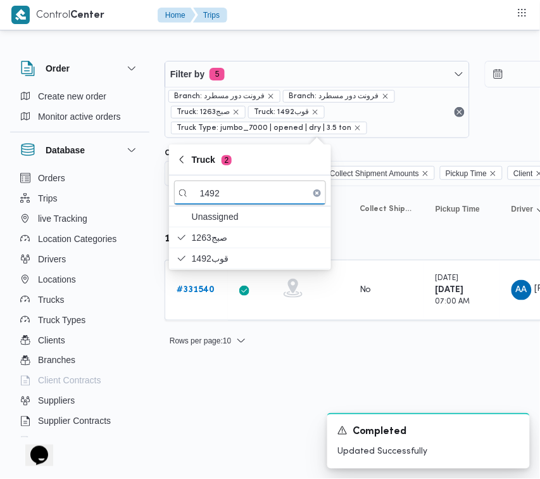
click at [230, 385] on html "Control Center Home Trips Order Create new order Monitor active orders Database…" at bounding box center [270, 239] width 540 height 479
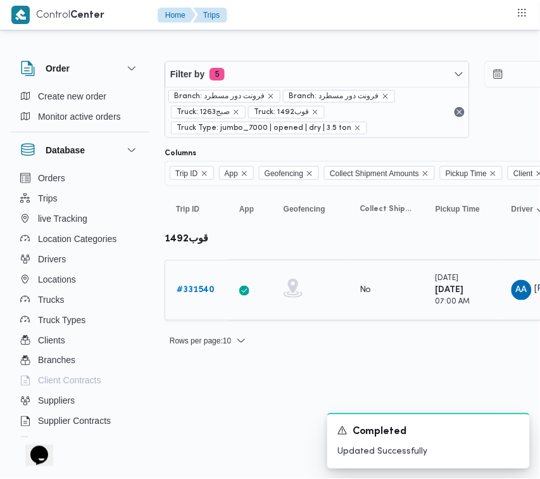
click at [199, 286] on b "# 331540" at bounding box center [196, 290] width 38 height 8
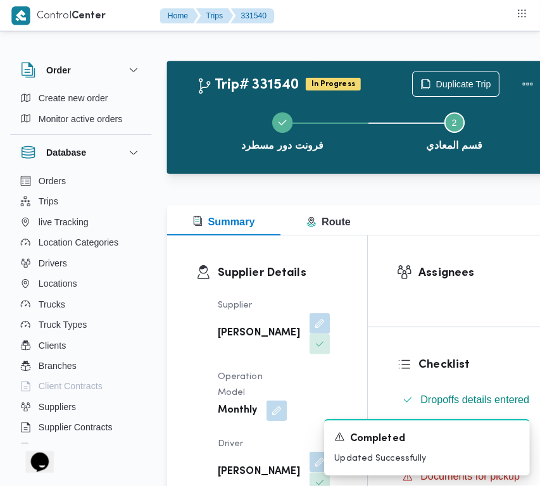
scroll to position [2005, 0]
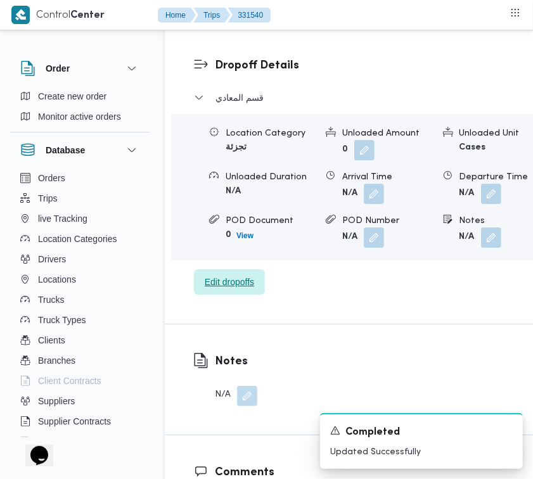
click at [226, 294] on span "Edit dropoffs" at bounding box center [229, 281] width 71 height 25
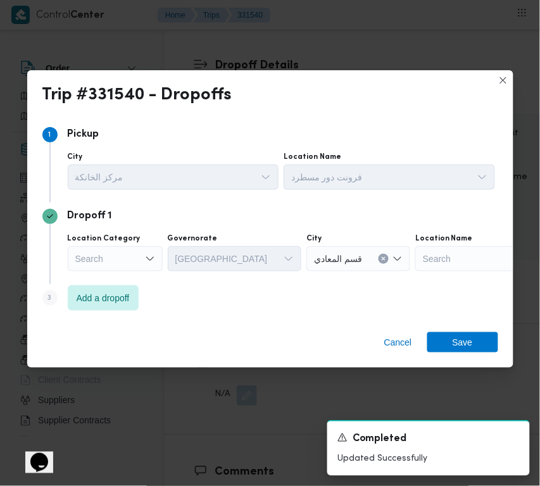
click at [121, 269] on div "Search" at bounding box center [115, 258] width 95 height 25
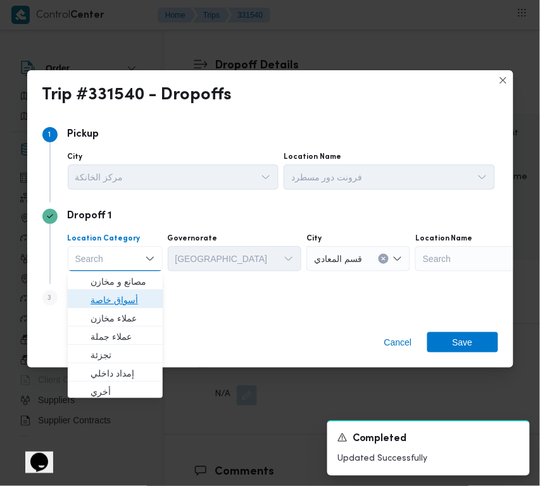
click at [124, 306] on span "أسواق خاصة" at bounding box center [123, 300] width 65 height 15
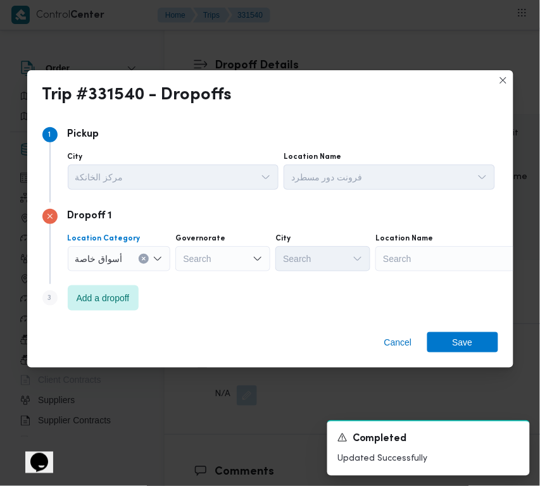
click at [428, 260] on div "Search" at bounding box center [454, 258] width 158 height 25
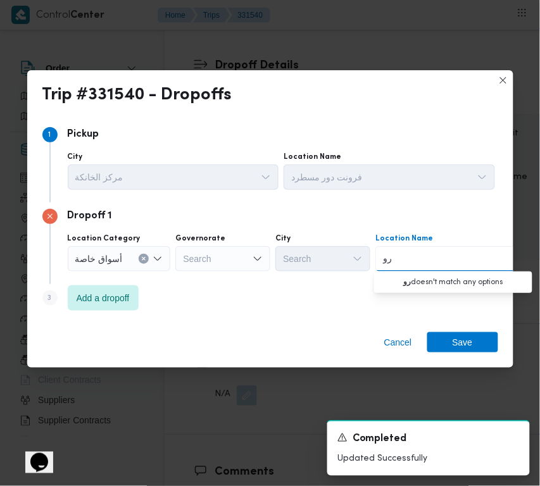
type input "روكسي"
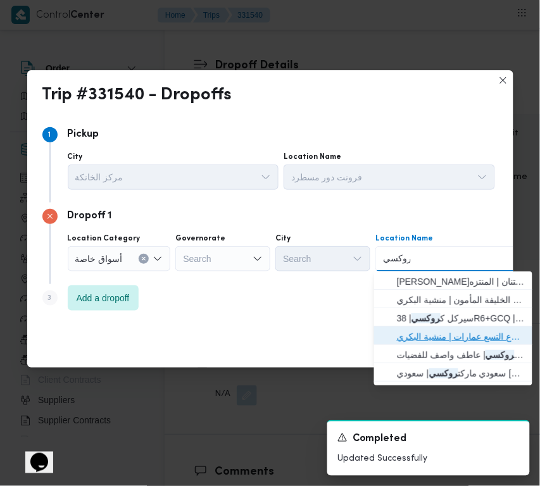
click at [424, 334] on span "جمله [PERSON_NAME] | مشروع التسع عمارات | منشية البكري" at bounding box center [461, 336] width 128 height 15
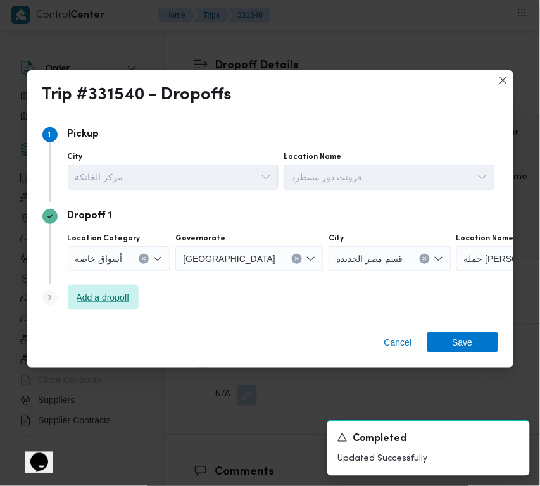
click at [112, 305] on span "Add a dropoff" at bounding box center [103, 297] width 71 height 25
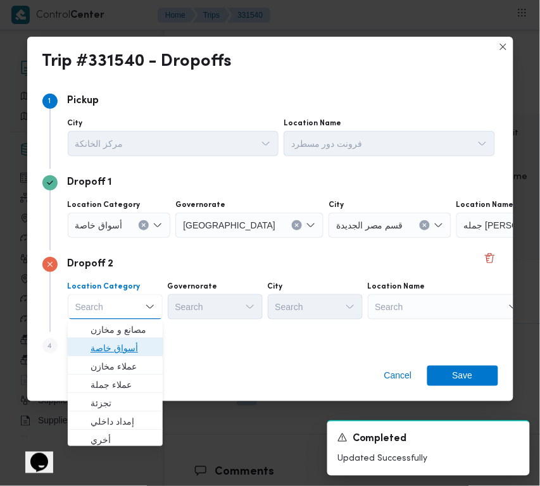
click at [125, 343] on span "أسواق خاصة" at bounding box center [123, 348] width 65 height 15
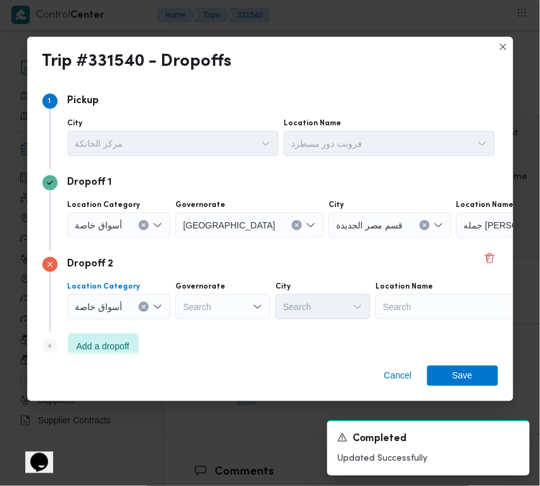
click at [457, 238] on div "Search" at bounding box center [536, 225] width 158 height 25
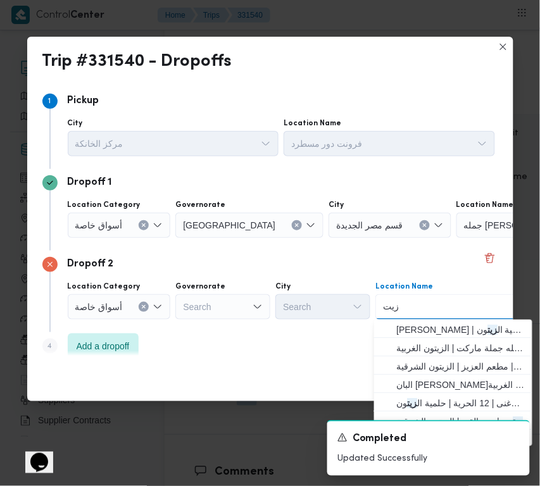
type input "زيتون"
click at [457, 362] on span "كارفور ال زيتون | مطعم العزيز | الزيتون الشرقية" at bounding box center [461, 366] width 128 height 15
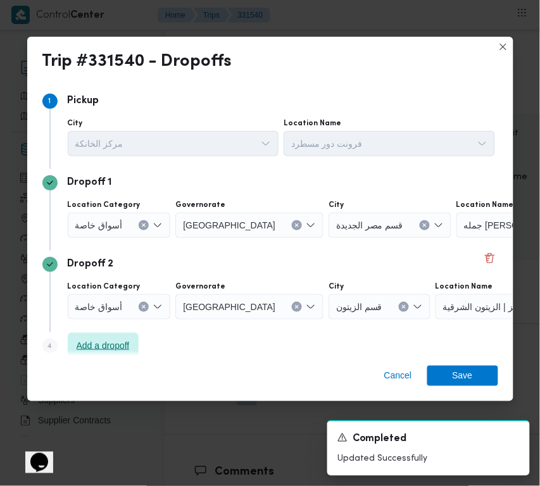
click at [112, 345] on span "Add a dropoff" at bounding box center [103, 345] width 53 height 15
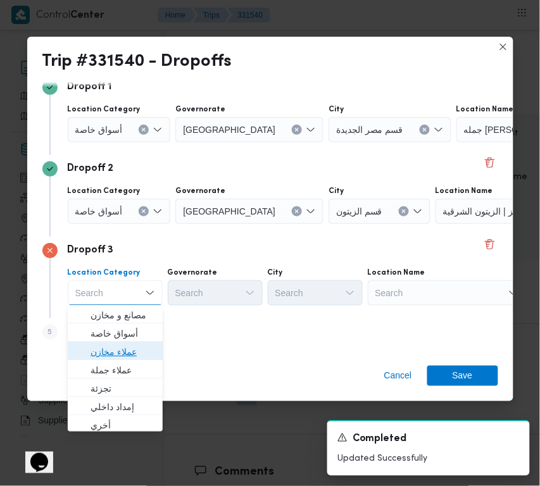
click at [130, 353] on span "عملاء مخازن" at bounding box center [123, 351] width 65 height 15
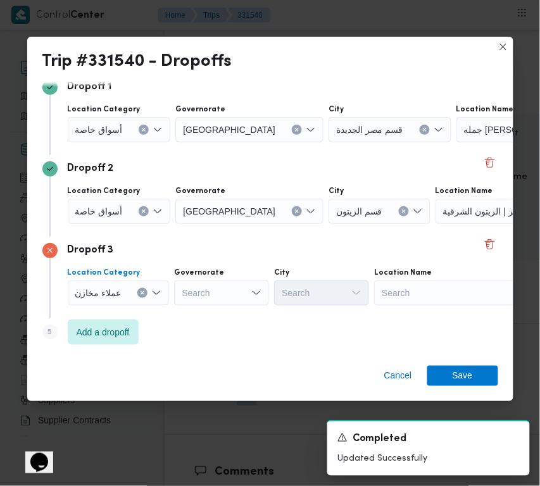
click at [457, 142] on div "Search" at bounding box center [536, 129] width 158 height 25
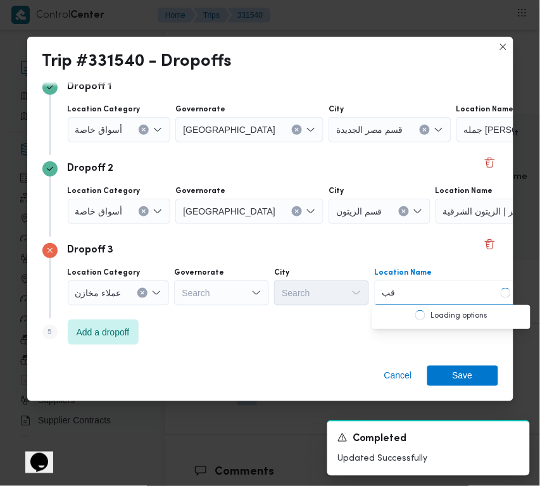
type input "قبه"
click at [406, 317] on span "طلبات حدايق ال قبه | | حدائق القبة" at bounding box center [459, 315] width 128 height 15
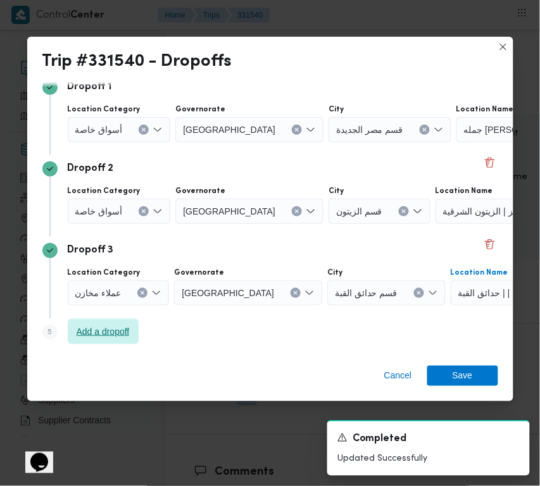
click at [122, 327] on span "Add a dropoff" at bounding box center [103, 331] width 53 height 15
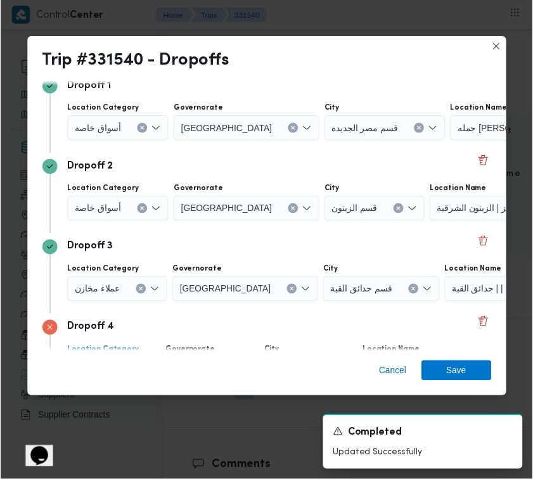
scroll to position [177, 0]
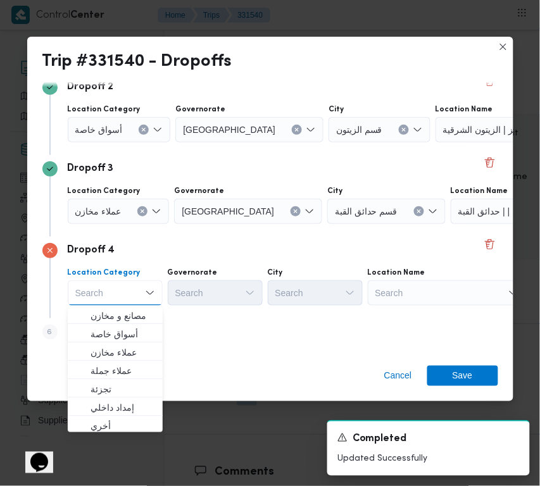
click at [470, 61] on div "Search" at bounding box center [536, 47] width 158 height 25
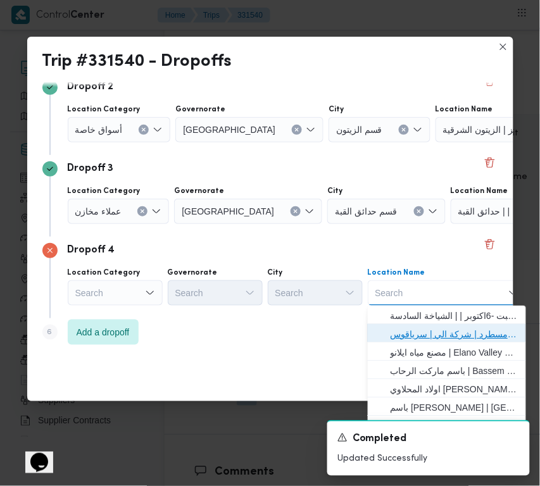
click at [463, 327] on span "فرونت دور مسطرد | شركة الي | سرياقوس" at bounding box center [455, 334] width 128 height 15
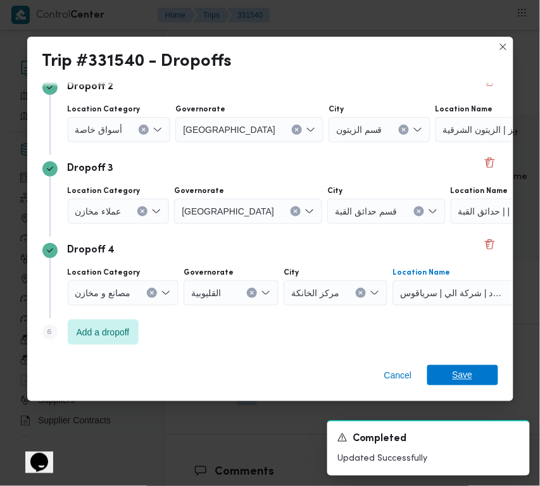
click at [463, 367] on span "Save" at bounding box center [463, 375] width 20 height 20
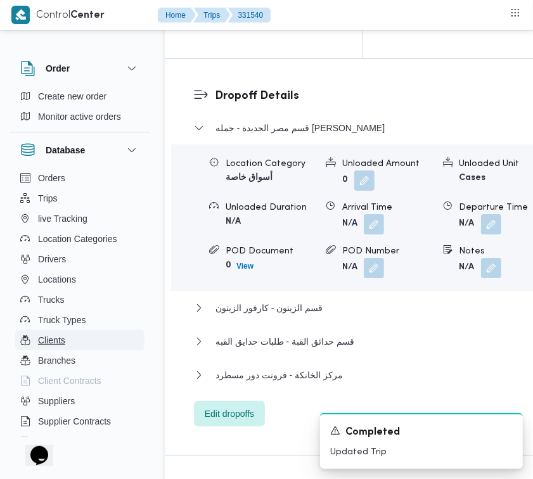
scroll to position [2034, 0]
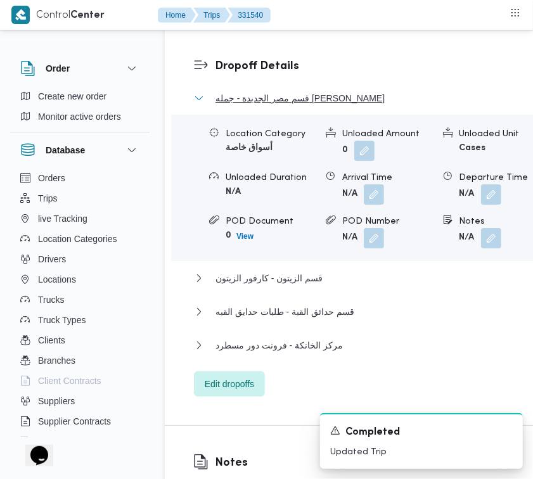
click at [258, 106] on span "قسم مصر الجديدة - جمله [PERSON_NAME]" at bounding box center [299, 98] width 169 height 15
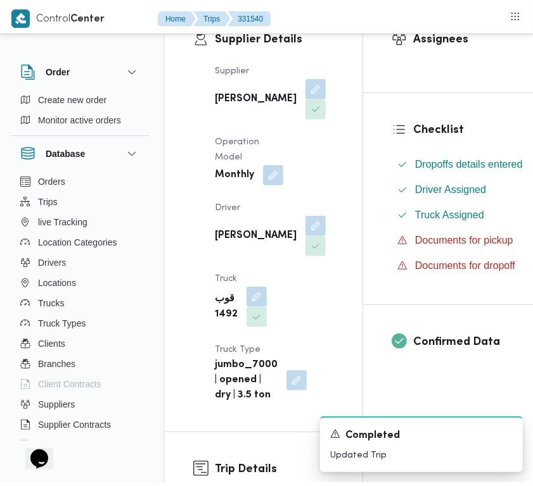
scroll to position [0, 0]
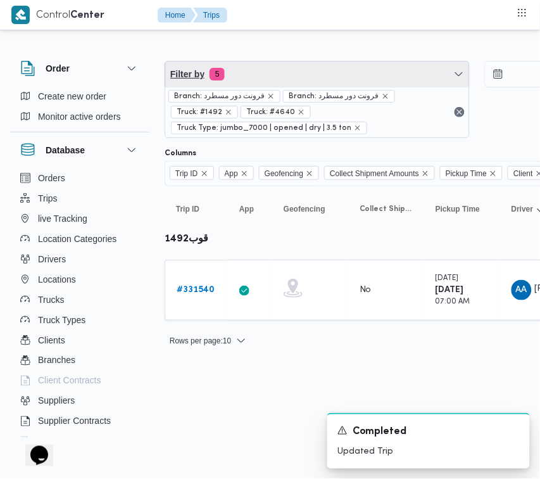
click at [286, 73] on span "Filter by 5" at bounding box center [317, 73] width 304 height 25
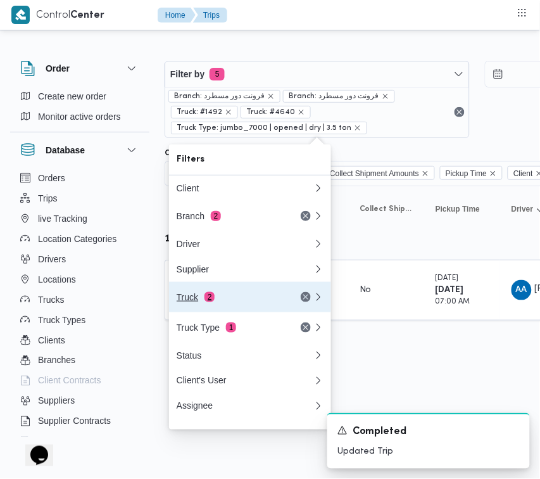
click at [232, 287] on button "Truck 2" at bounding box center [250, 297] width 162 height 30
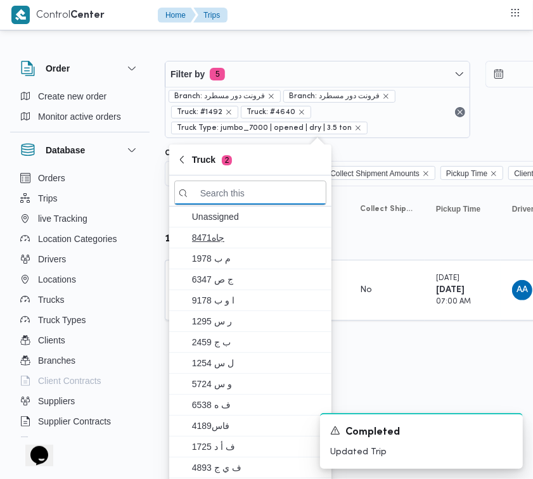
paste input "1676"
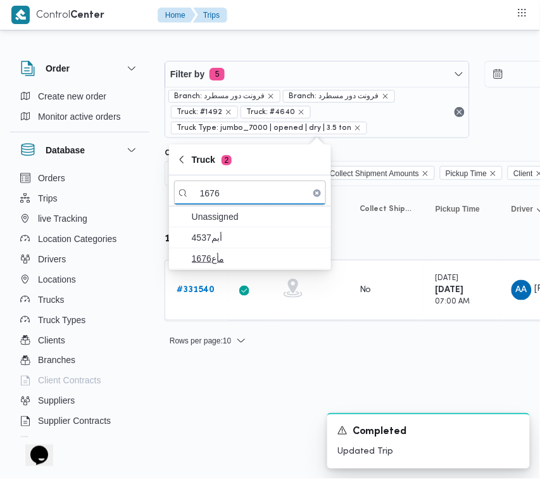
type input "1676"
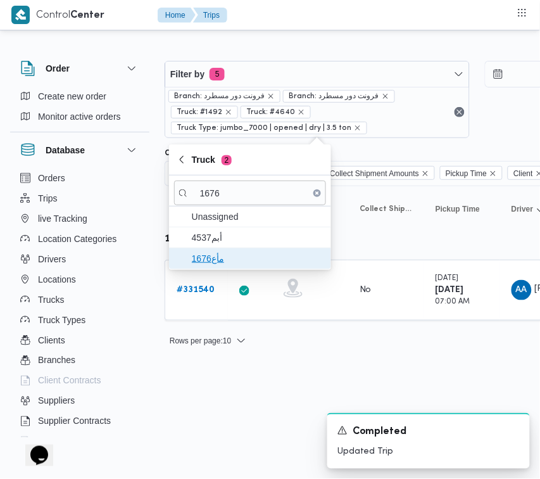
click at [213, 258] on span "مأع1676" at bounding box center [258, 258] width 132 height 15
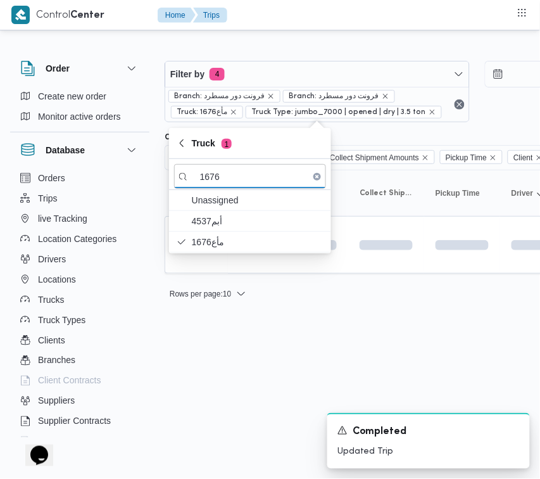
click at [217, 372] on html "Control Center Home Trips Order Create new order Monitor active orders Database…" at bounding box center [270, 239] width 540 height 479
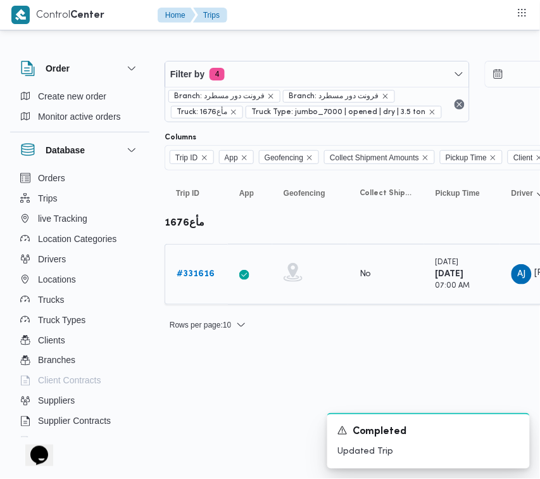
click at [187, 273] on b "# 331616" at bounding box center [196, 274] width 38 height 8
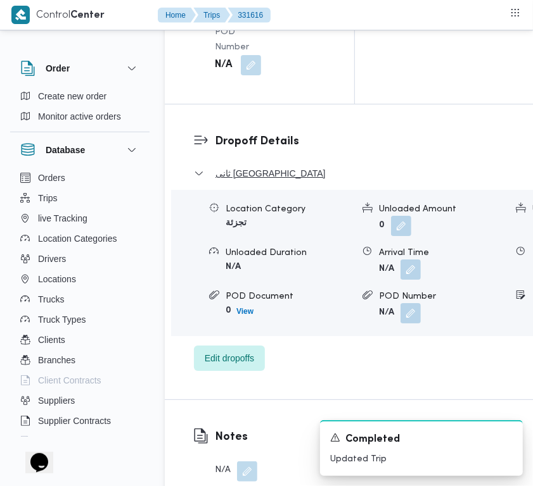
scroll to position [2506, 0]
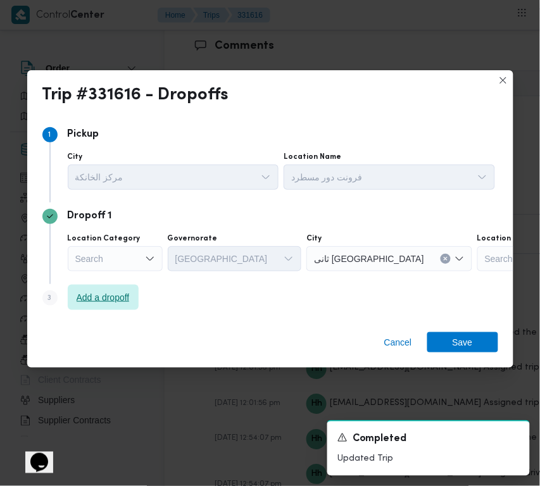
click at [115, 306] on span "Add a dropoff" at bounding box center [103, 297] width 71 height 25
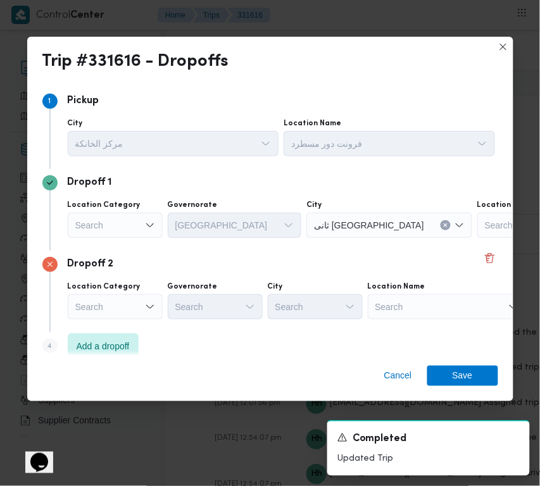
click at [325, 359] on div "Cancel Save" at bounding box center [270, 379] width 486 height 46
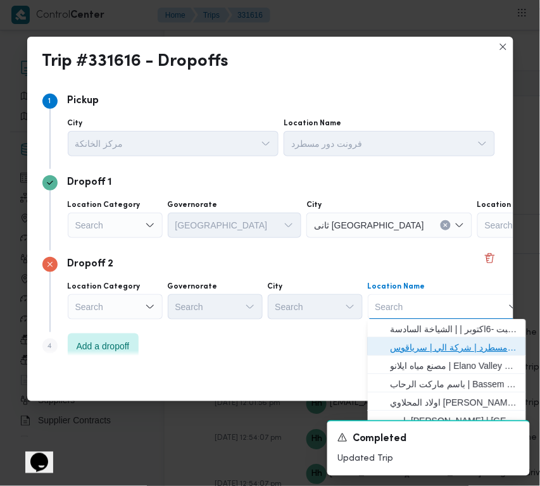
click at [450, 339] on span "فرونت دور مسطرد | شركة الي | سرياقوس" at bounding box center [447, 348] width 148 height 20
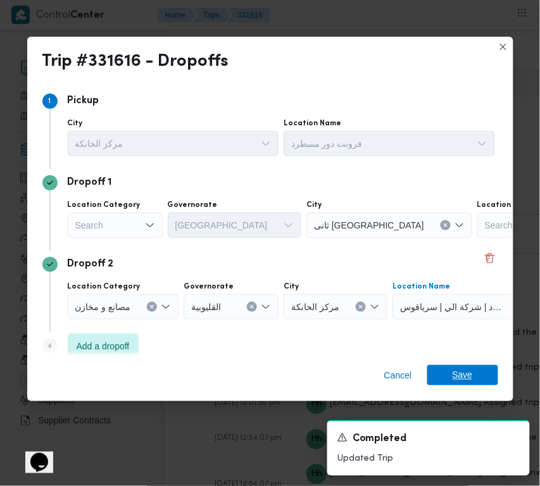
click at [463, 377] on span "Save" at bounding box center [463, 375] width 20 height 20
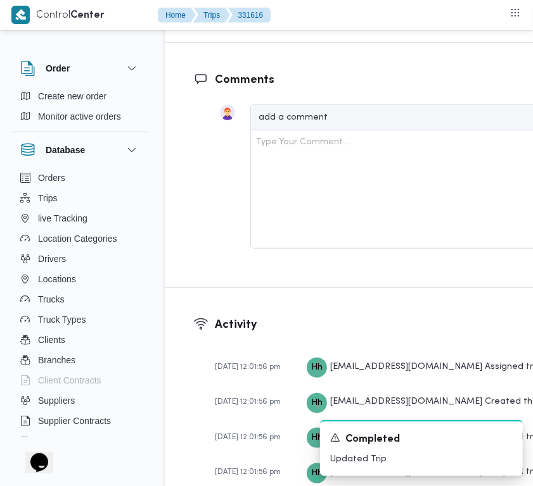
drag, startPoint x: 473, startPoint y: 131, endPoint x: 469, endPoint y: 141, distance: 10.8
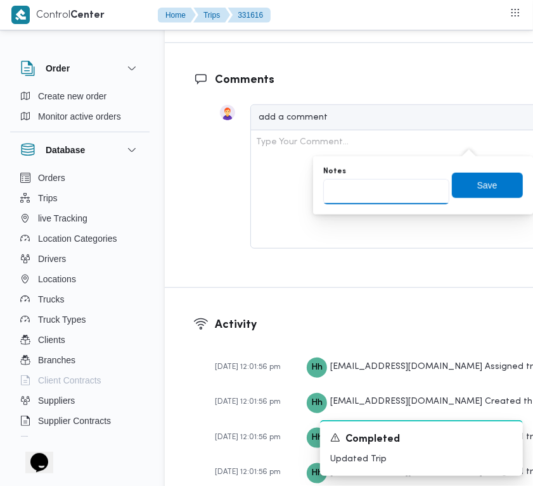
click at [393, 203] on input "Notes" at bounding box center [386, 191] width 126 height 25
paste input "تجمع"
type input "تجمع"
click at [504, 187] on span "Save" at bounding box center [486, 184] width 71 height 25
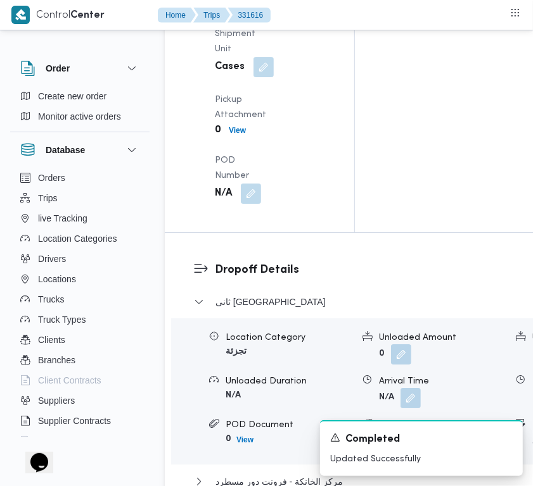
scroll to position [1844, 0]
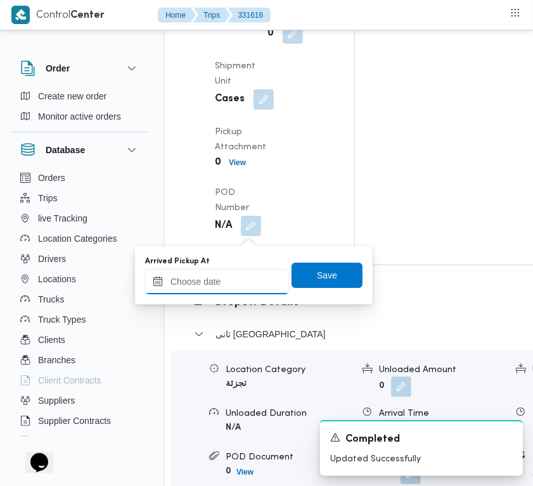
click at [234, 280] on input "Arrived Pickup At" at bounding box center [217, 281] width 144 height 25
paste input "[DATE] 7:00:00 AM"
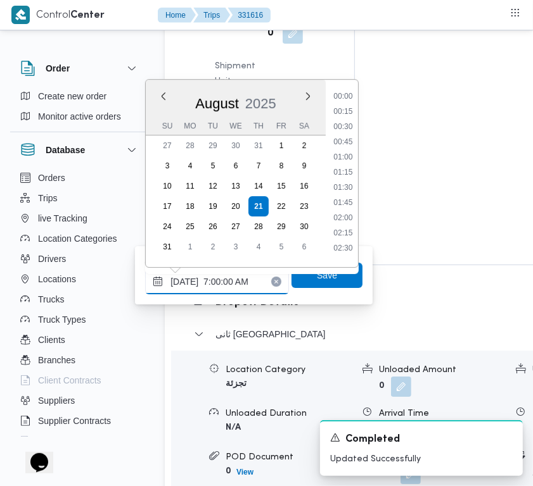
scroll to position [424, 0]
type input "[DATE] 07:00"
click at [304, 287] on span "Save" at bounding box center [326, 274] width 71 height 25
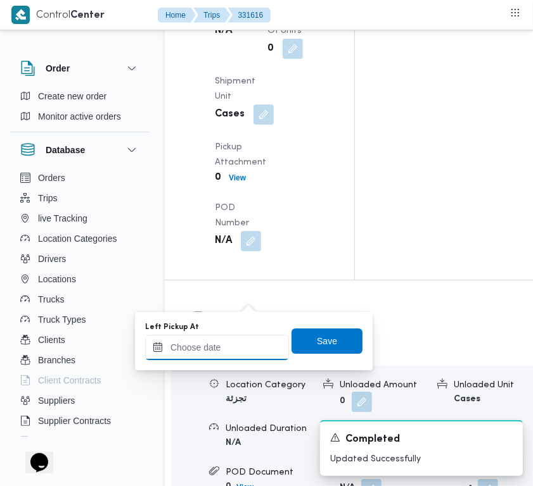
click at [244, 337] on input "Left Pickup At" at bounding box center [217, 347] width 144 height 25
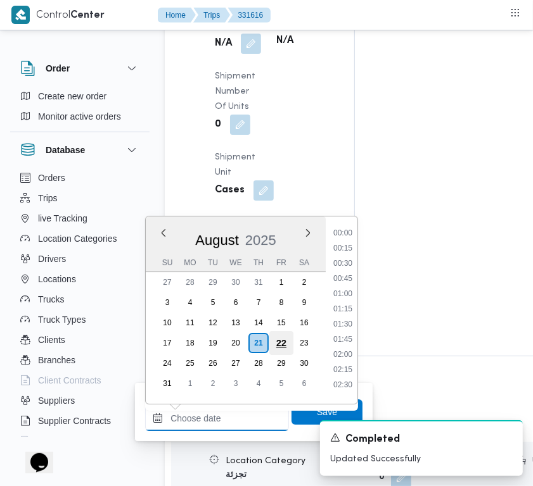
paste input "[DATE] 7:00:00 AM"
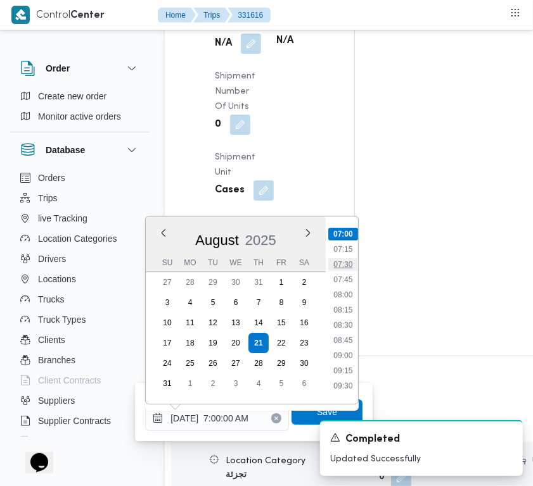
click at [334, 267] on li "07:30" at bounding box center [342, 264] width 29 height 13
type input "[DATE] 07:30"
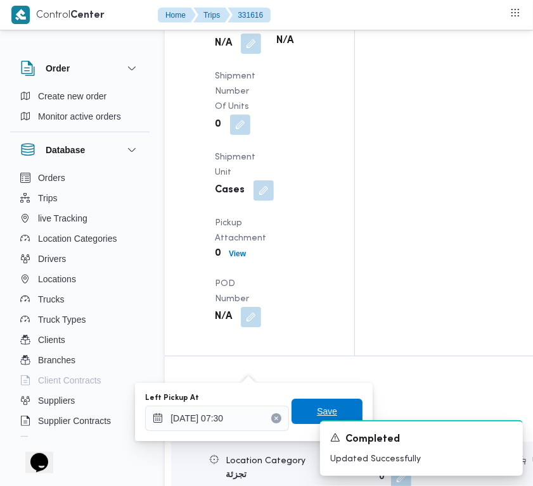
click at [322, 403] on span "Save" at bounding box center [326, 411] width 71 height 25
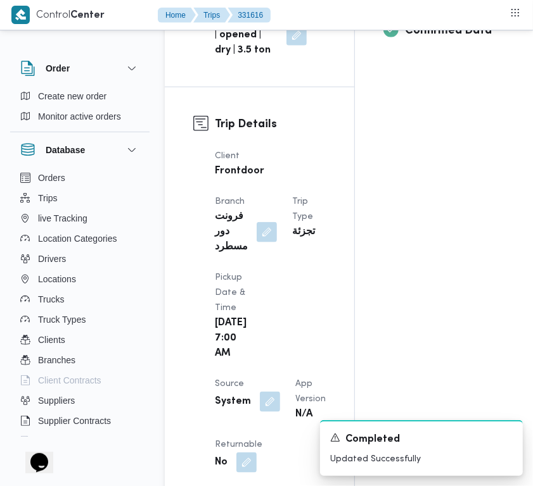
scroll to position [0, 0]
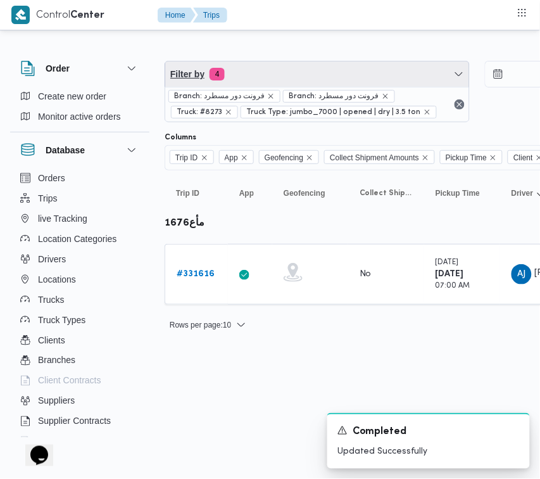
click at [255, 71] on span "Filter by 4" at bounding box center [317, 73] width 304 height 25
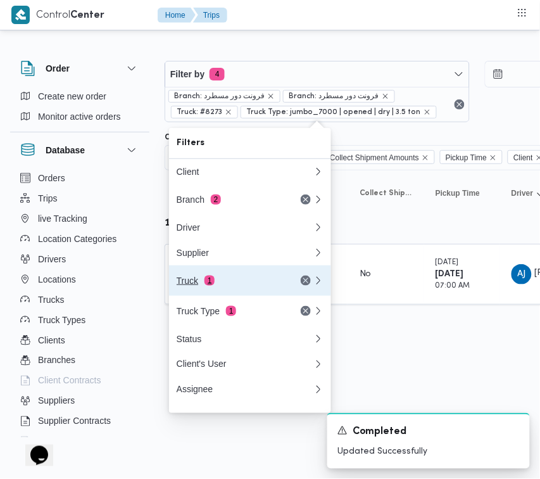
click at [206, 286] on span "1" at bounding box center [210, 280] width 10 height 10
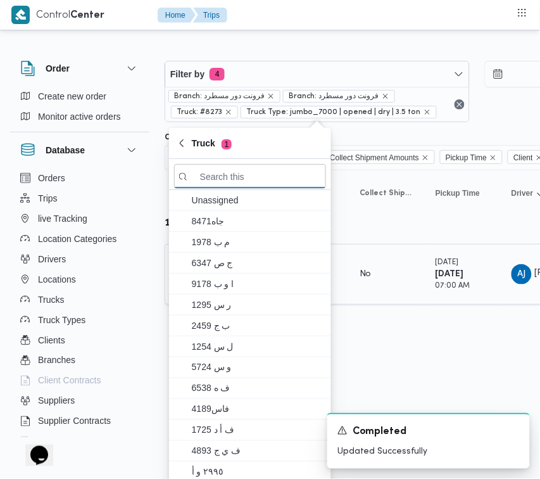
paste input "3369"
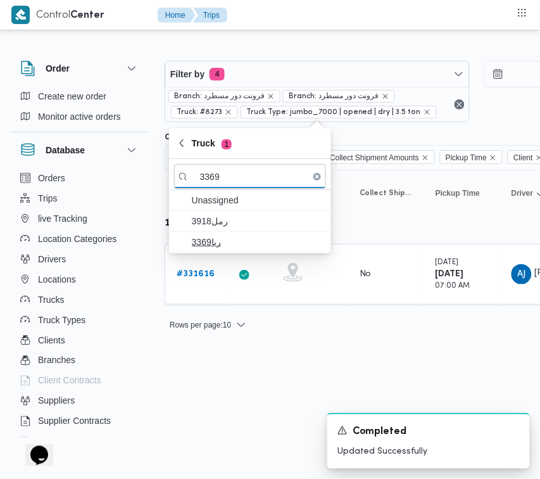
type input "3369"
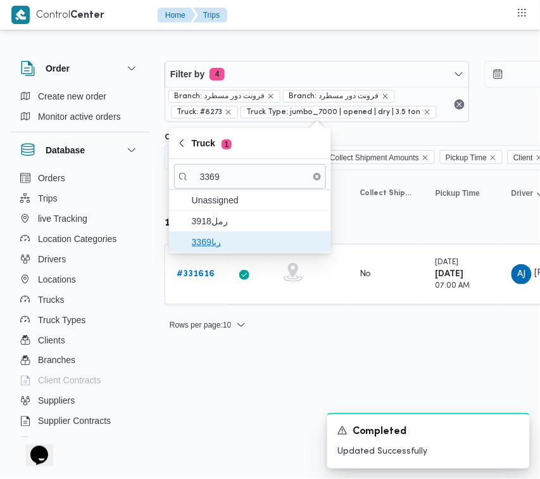
click at [220, 234] on span "ربا3369" at bounding box center [250, 242] width 152 height 20
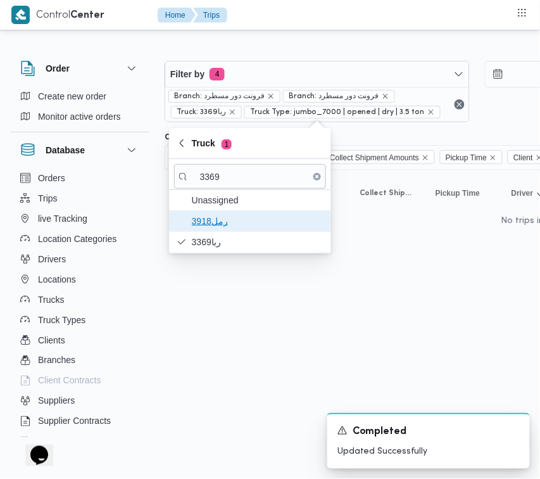
click at [219, 222] on span "رمل3918" at bounding box center [258, 220] width 132 height 15
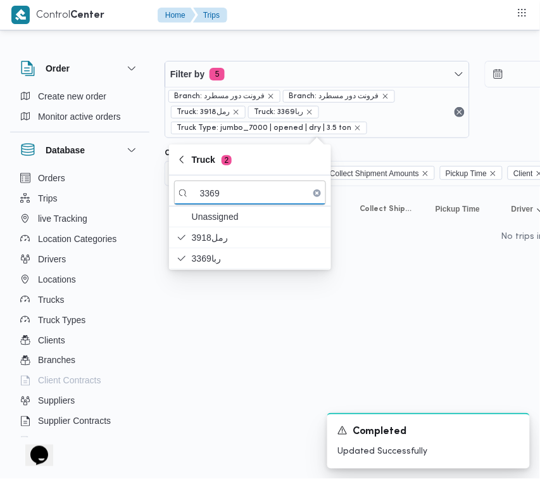
click at [302, 358] on html "Control Center Home Trips Order Create new order Monitor active orders Database…" at bounding box center [270, 239] width 540 height 479
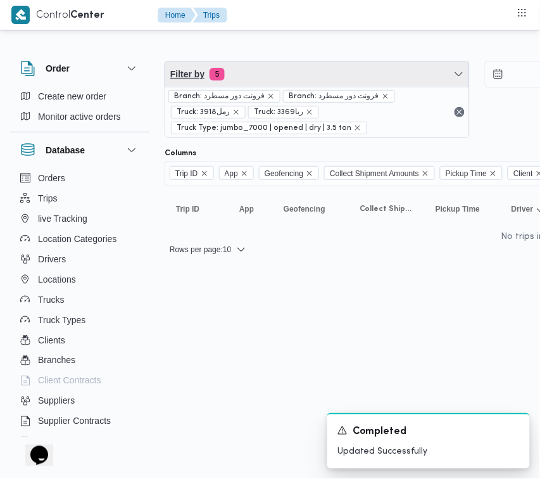
click at [250, 78] on span "Filter by 5" at bounding box center [317, 73] width 304 height 25
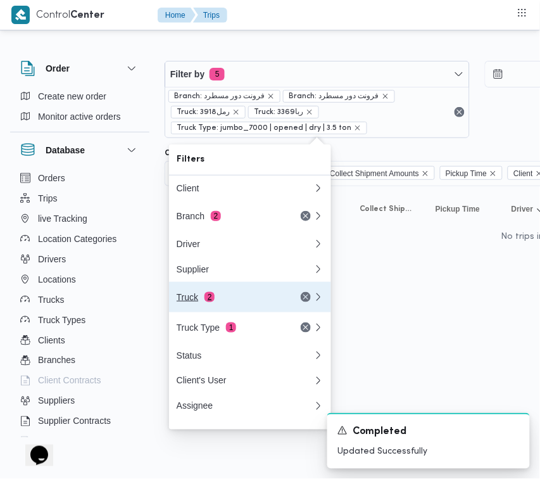
click at [230, 296] on div "Truck 2" at bounding box center [230, 297] width 106 height 10
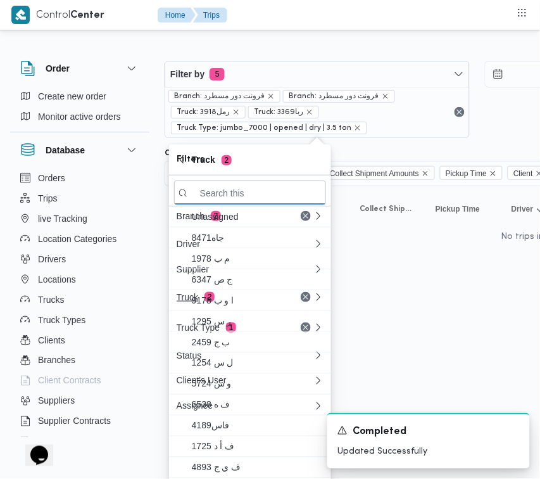
paste input "3369"
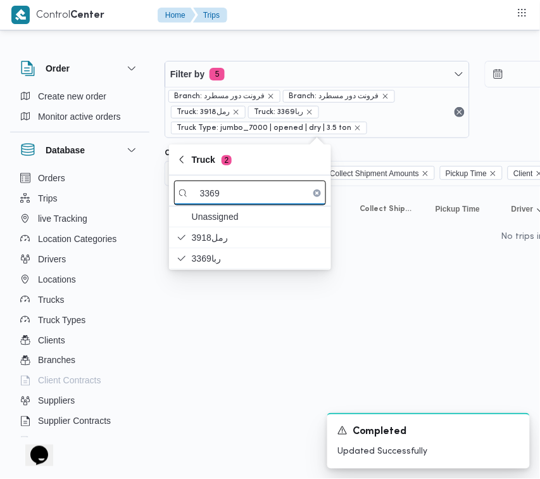
click at [225, 201] on input "3369" at bounding box center [250, 192] width 152 height 25
paste input "6574"
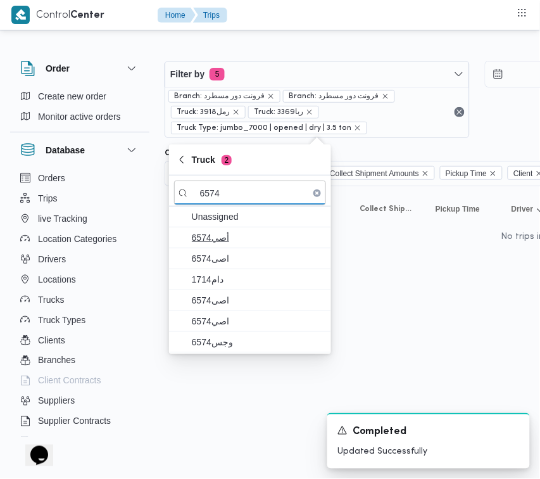
type input "6574"
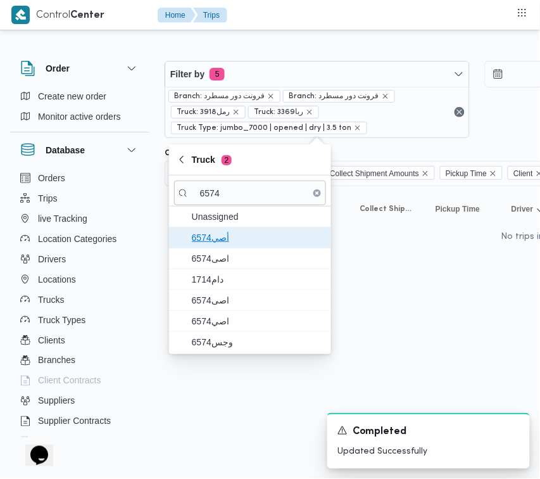
click at [224, 244] on span "أصي6574" at bounding box center [258, 237] width 132 height 15
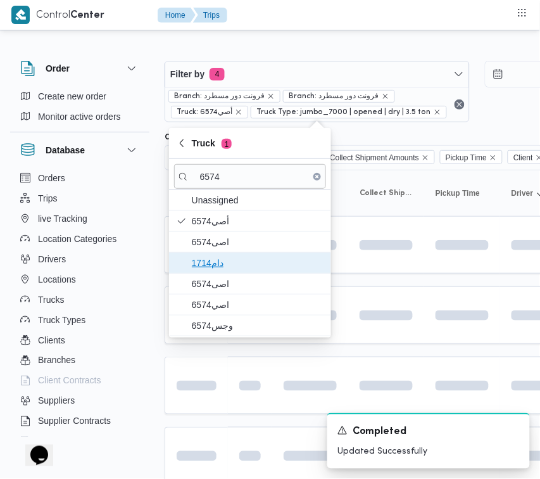
click at [225, 270] on span "دام1714" at bounding box center [258, 262] width 132 height 15
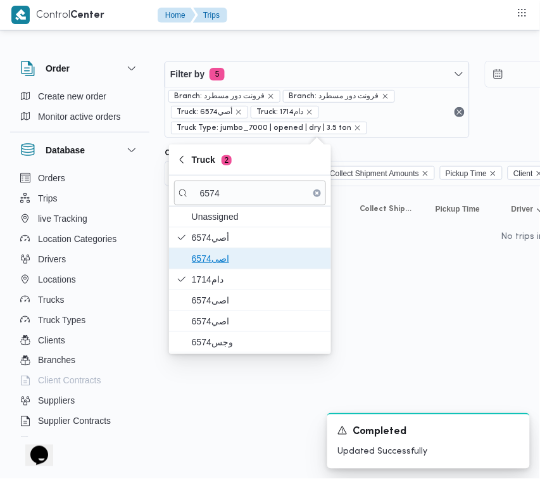
click at [233, 260] on span "6574اصى" at bounding box center [258, 258] width 132 height 15
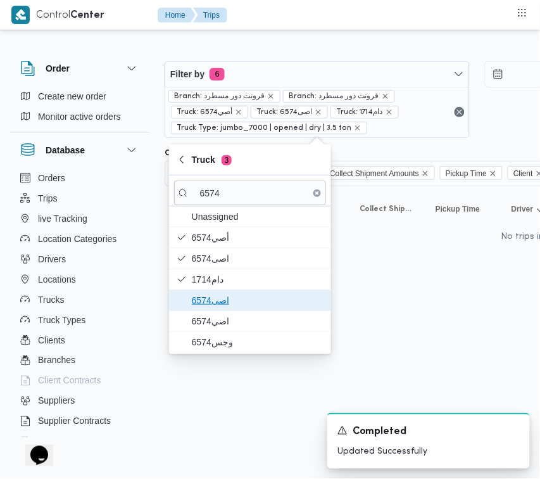
click at [218, 308] on span "اصى6574" at bounding box center [250, 300] width 152 height 20
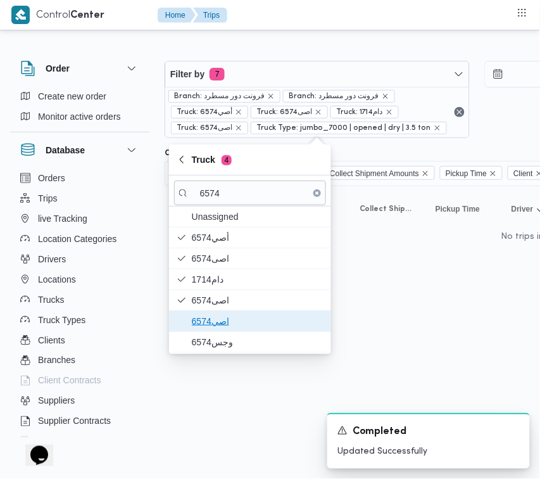
click at [218, 331] on span "اصي6574" at bounding box center [250, 321] width 152 height 20
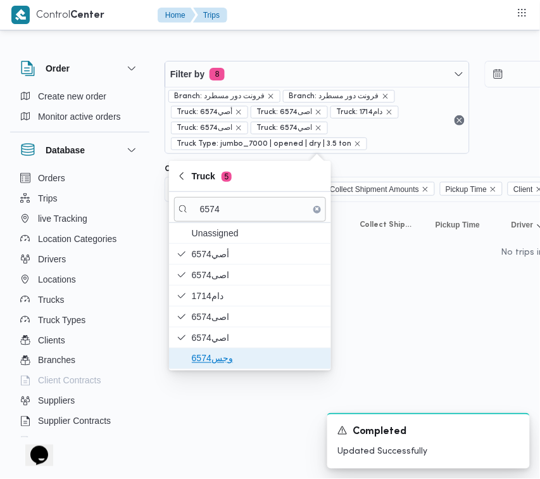
click at [218, 356] on span "وجس6574" at bounding box center [258, 358] width 132 height 15
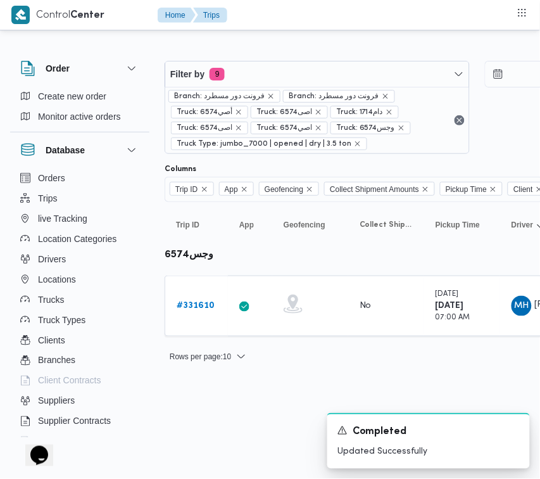
click at [234, 432] on html "Control Center Home Trips Order Create new order Monitor active orders Database…" at bounding box center [270, 239] width 540 height 479
click at [213, 305] on b "# 331610" at bounding box center [196, 305] width 38 height 8
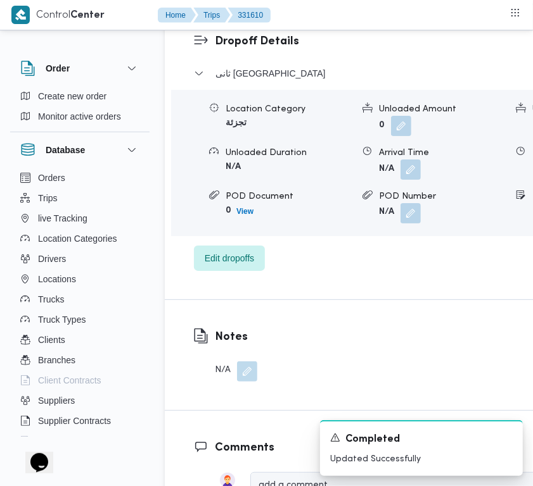
scroll to position [2506, 0]
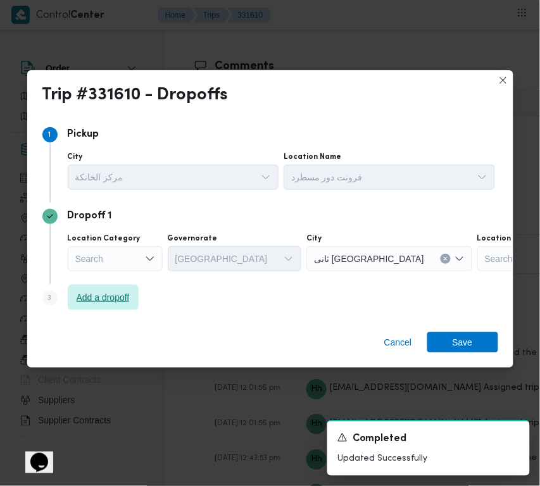
click at [90, 299] on span "Add a dropoff" at bounding box center [103, 297] width 53 height 15
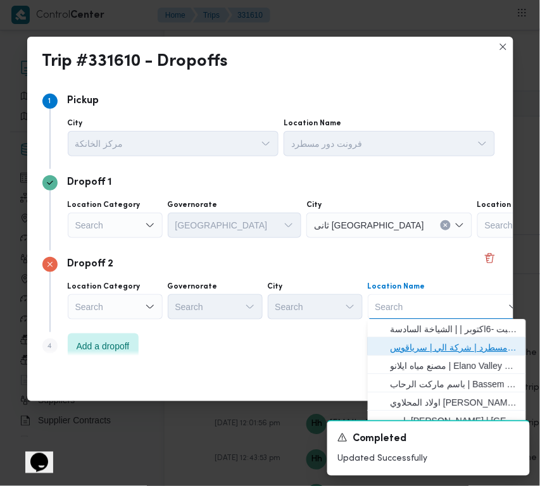
click at [427, 347] on span "فرونت دور مسطرد | شركة الي | سرياقوس" at bounding box center [455, 348] width 128 height 15
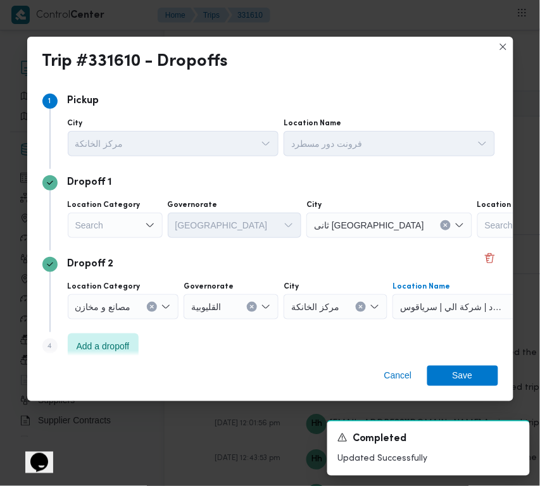
click at [84, 219] on div "Search" at bounding box center [115, 225] width 95 height 25
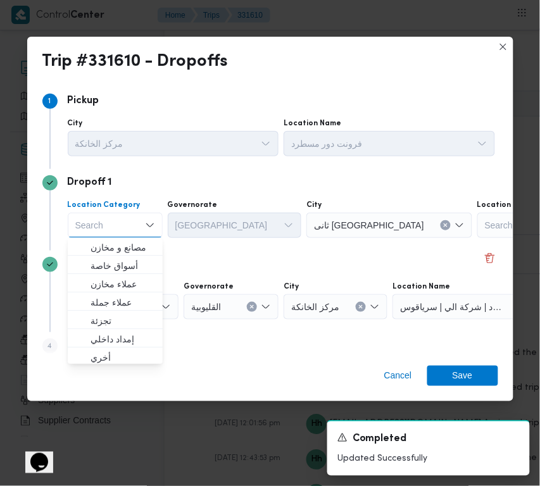
click at [308, 260] on div "Dropoff 2" at bounding box center [270, 264] width 456 height 15
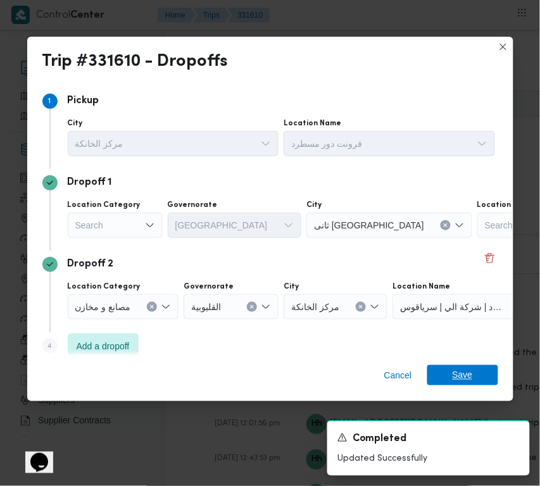
click at [448, 377] on span "Save" at bounding box center [462, 375] width 71 height 20
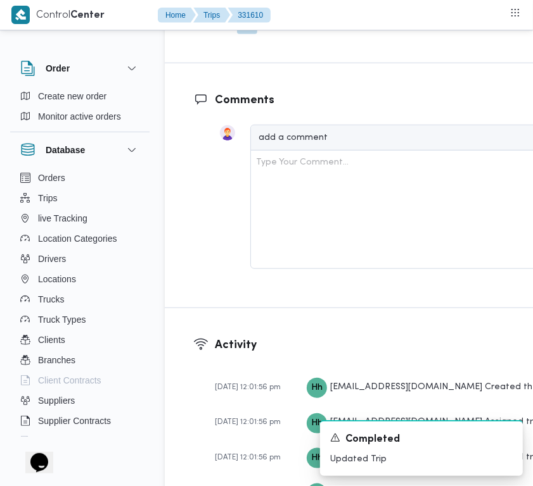
drag, startPoint x: 473, startPoint y: 120, endPoint x: 469, endPoint y: 127, distance: 7.9
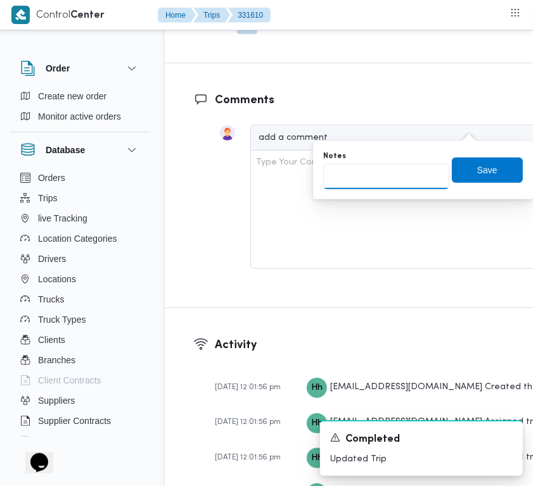
click at [397, 185] on input "Notes" at bounding box center [386, 176] width 126 height 25
paste input "تجمع"
type input "تجمع"
click at [480, 171] on span "Save" at bounding box center [487, 169] width 20 height 15
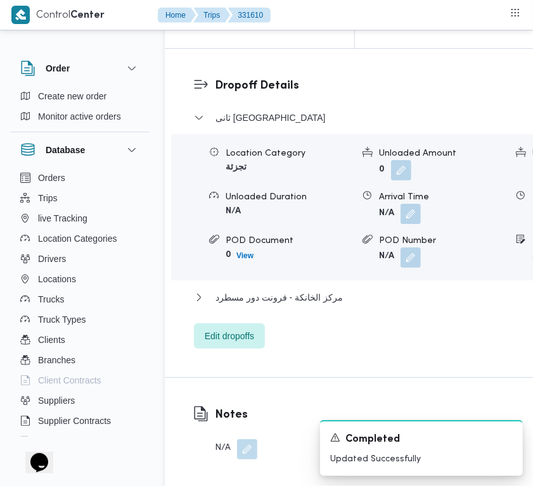
scroll to position [1900, 0]
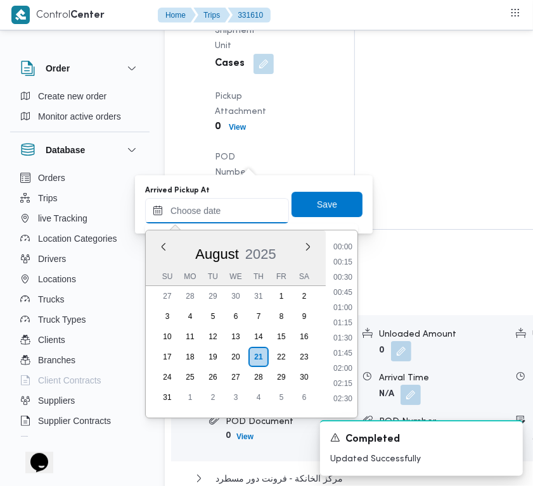
click at [225, 217] on input "Arrived Pickup At" at bounding box center [217, 210] width 144 height 25
paste input "[DATE] 7:00:00 AM"
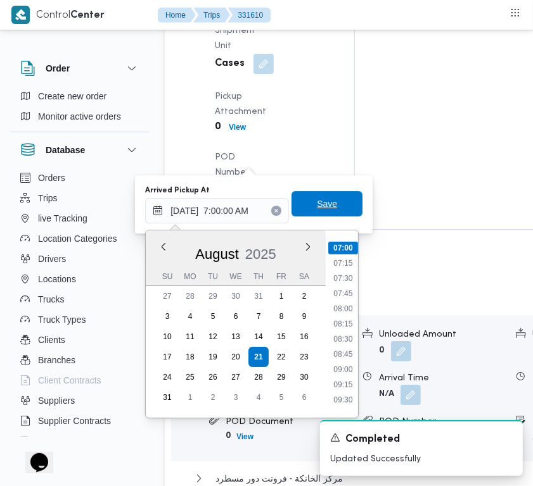
type input "[DATE] 07:00"
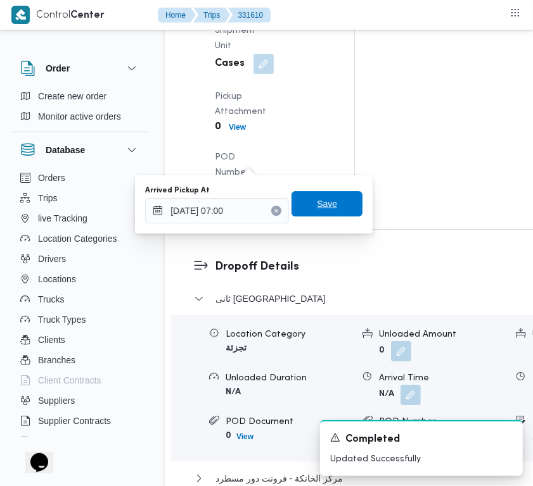
click at [318, 213] on span "Save" at bounding box center [326, 203] width 71 height 25
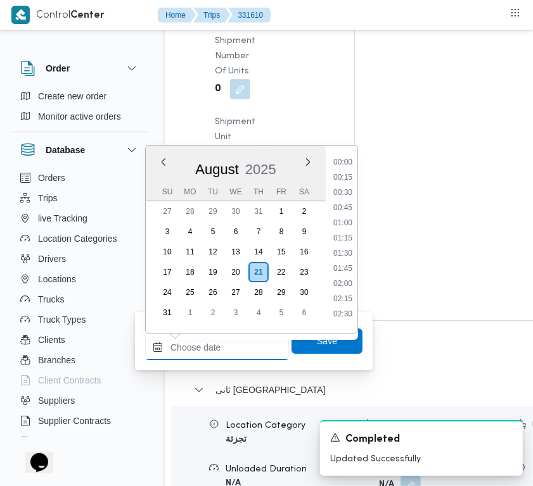
click at [251, 335] on div "Previous Month Next month [DATE] [DATE] Su Mo Tu We Th Fr Sa 27 28 29 30 31 1 2…" at bounding box center [217, 347] width 144 height 25
paste input "[DATE] 7:00:00 AM"
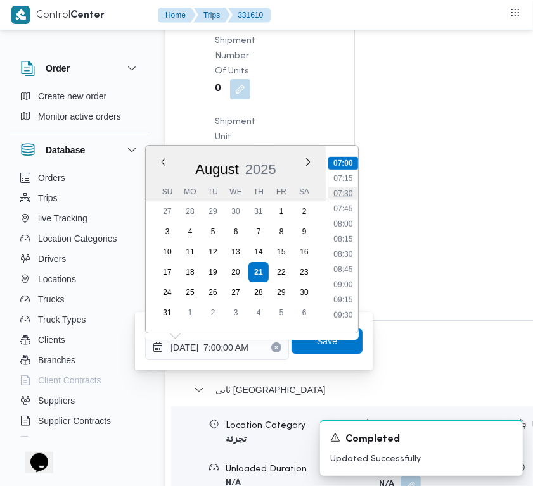
click at [336, 197] on li "07:30" at bounding box center [342, 193] width 29 height 13
type input "[DATE] 07:30"
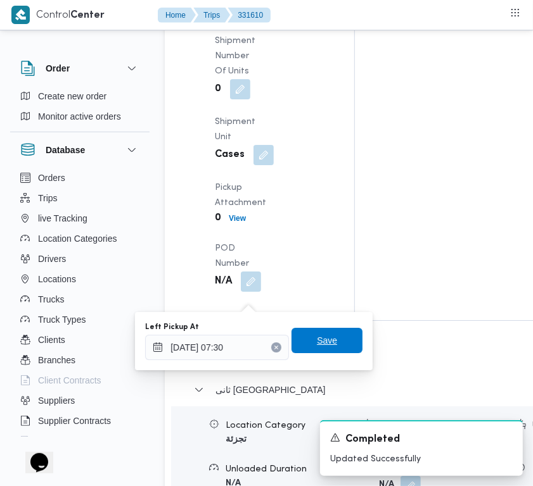
click at [324, 332] on span "Save" at bounding box center [326, 340] width 71 height 25
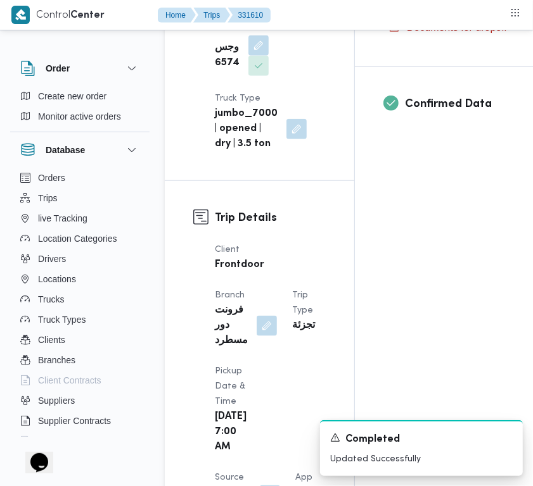
scroll to position [0, 0]
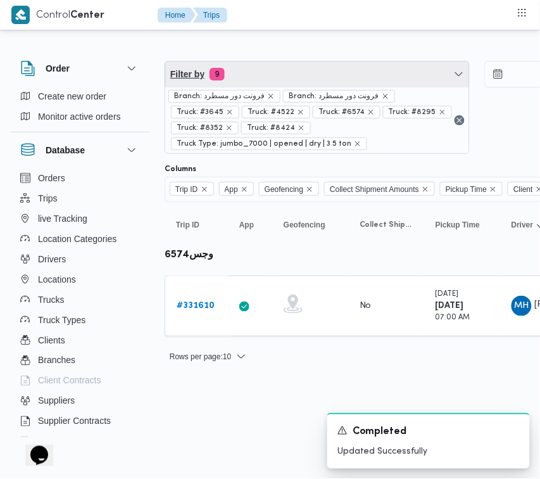
click at [274, 66] on span "Filter by 9" at bounding box center [317, 73] width 304 height 25
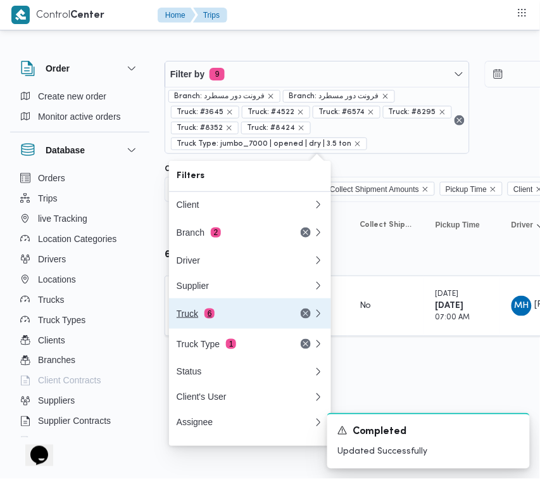
click at [214, 304] on button "Truck 6" at bounding box center [250, 313] width 162 height 30
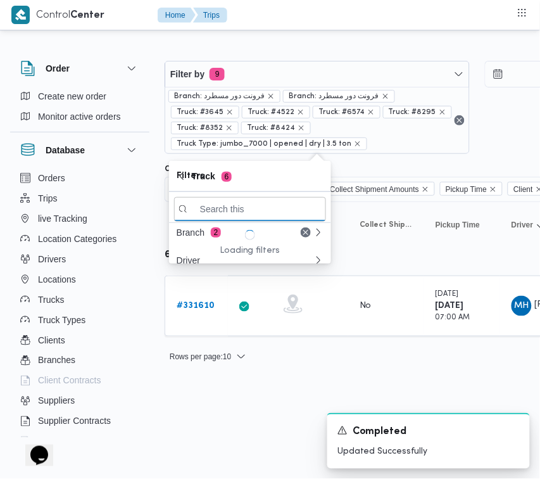
paste input "6238"
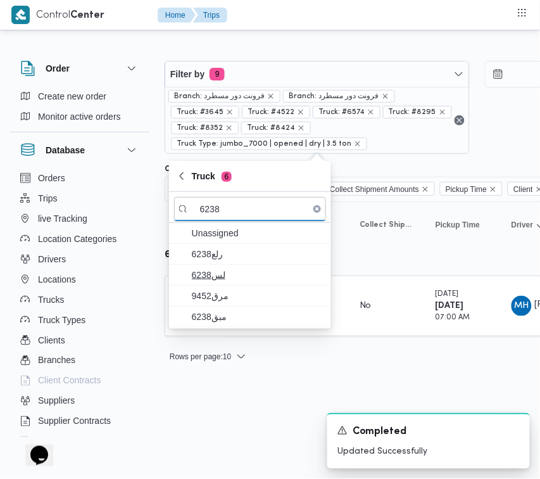
type input "6238"
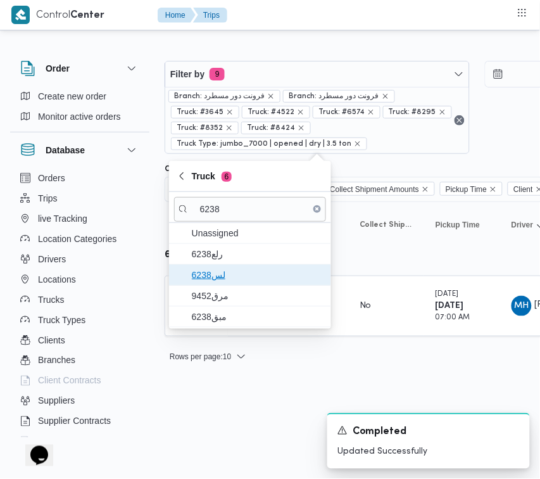
click at [243, 273] on span "6238لس" at bounding box center [258, 274] width 132 height 15
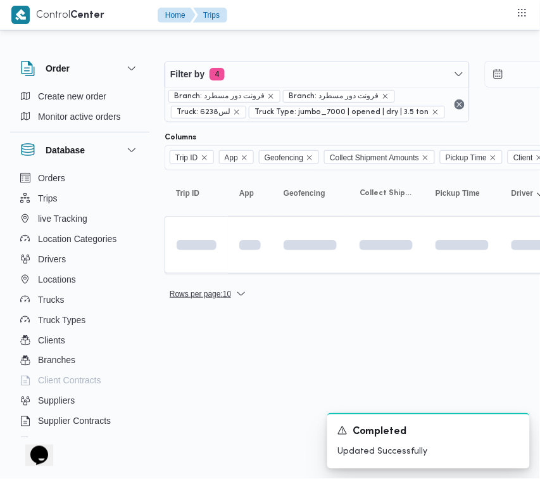
click at [230, 296] on span "Rows per page : 10" at bounding box center [200, 293] width 61 height 15
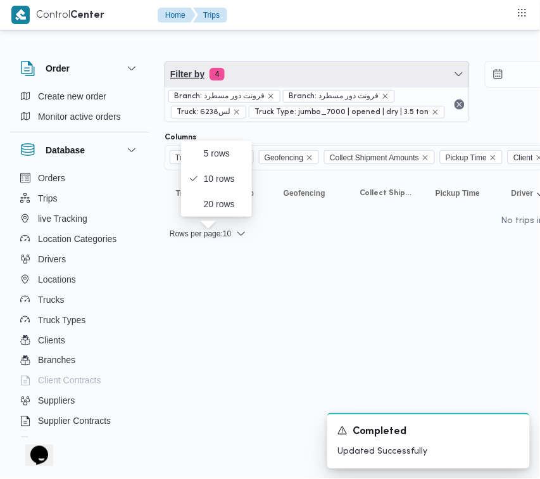
click at [266, 73] on span "Filter by 4" at bounding box center [317, 73] width 304 height 25
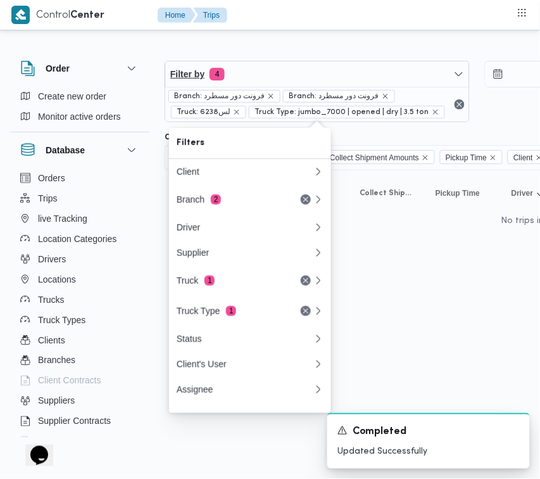
click at [247, 72] on span "Filter by 4" at bounding box center [317, 73] width 304 height 25
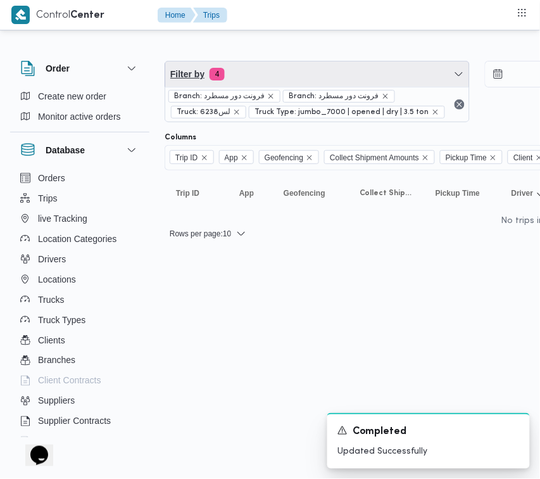
click at [261, 68] on span "Filter by 4" at bounding box center [317, 73] width 304 height 25
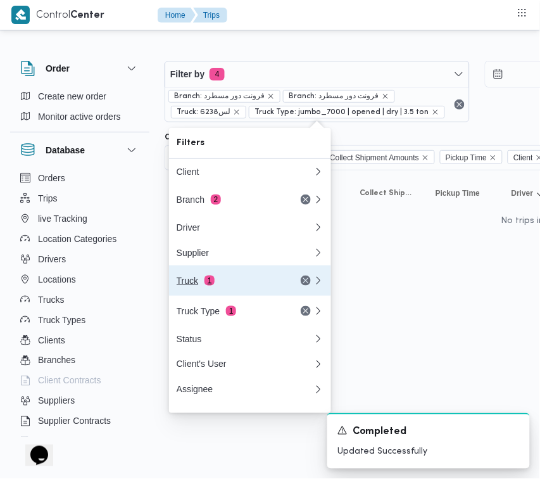
click at [238, 279] on div "Truck 1" at bounding box center [245, 280] width 152 height 30
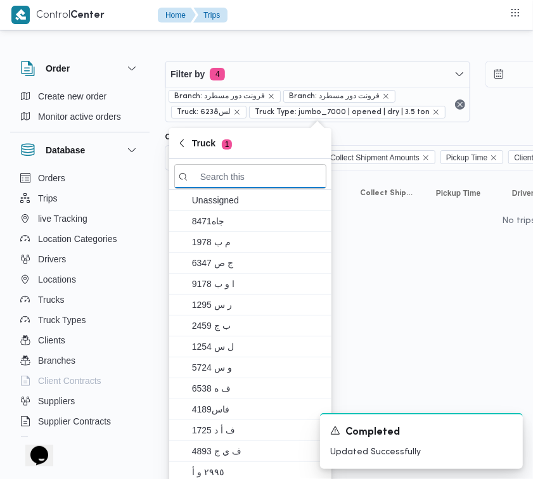
paste input "6238"
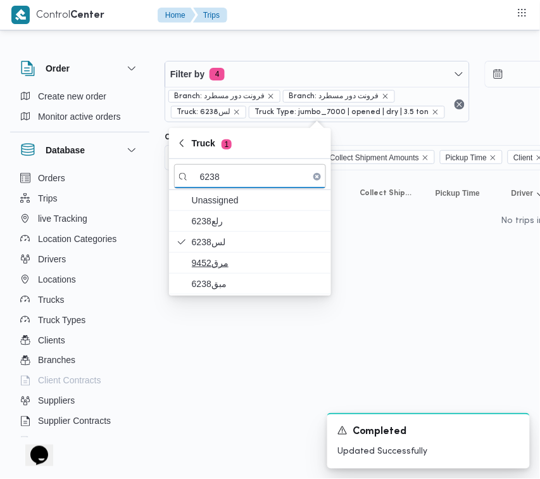
type input "6238"
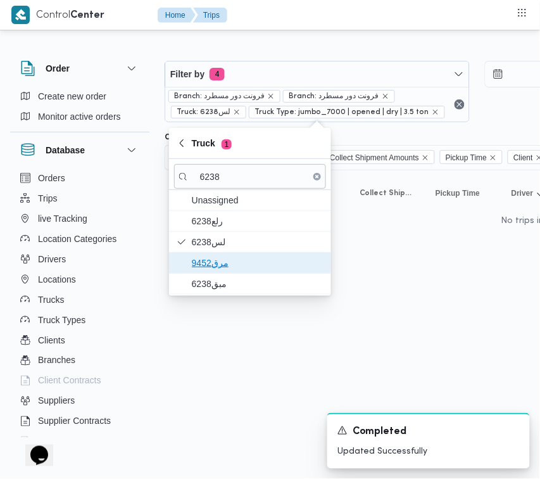
click at [231, 268] on span "مرق9452" at bounding box center [258, 262] width 132 height 15
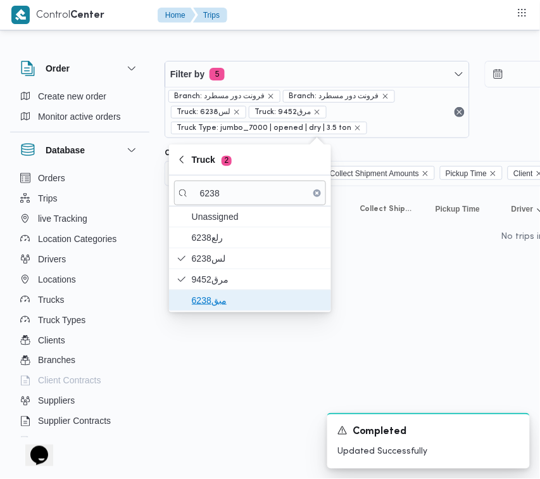
click at [213, 305] on span "مبق6238" at bounding box center [258, 300] width 132 height 15
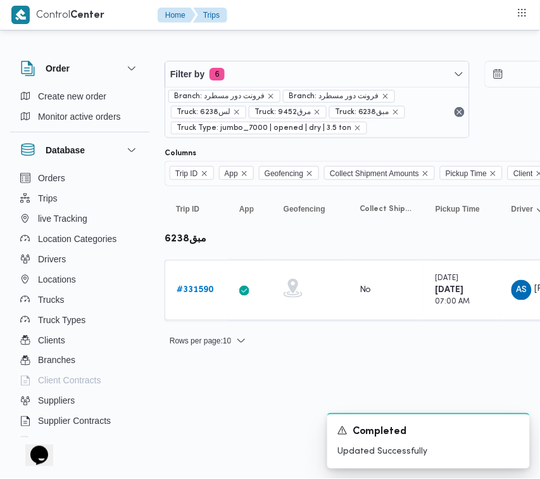
click at [218, 403] on html "Control Center Home Trips Order Create new order Monitor active orders Database…" at bounding box center [270, 239] width 540 height 479
click at [187, 289] on b "# 331590" at bounding box center [195, 290] width 37 height 8
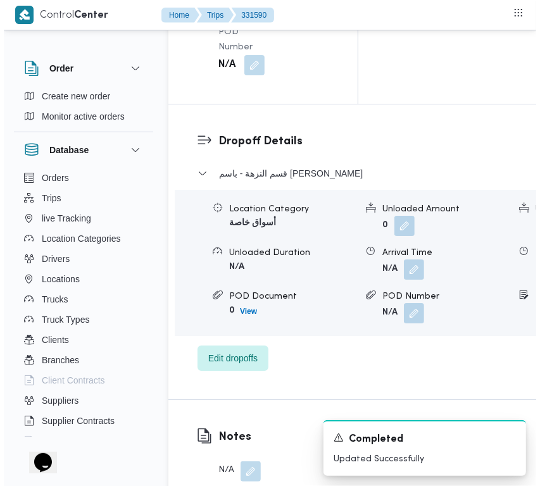
scroll to position [2506, 0]
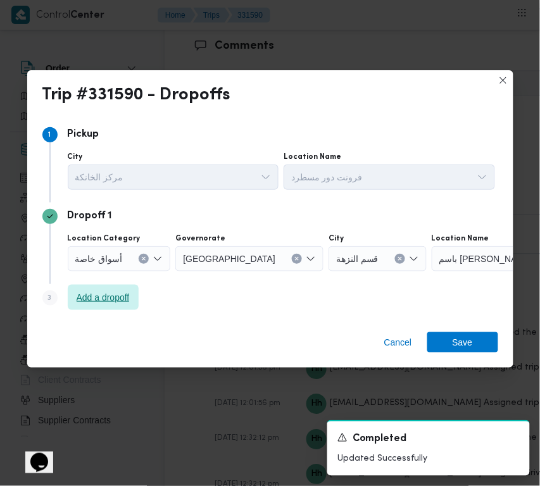
click at [87, 299] on span "Add a dropoff" at bounding box center [103, 297] width 53 height 15
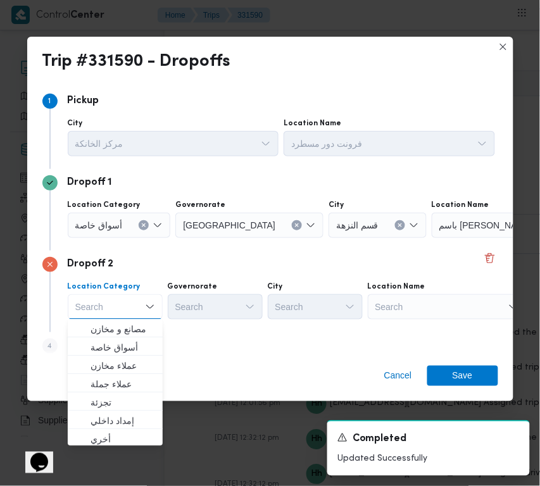
click at [211, 336] on div "Step 4 is disabled 4 Add a dropoff" at bounding box center [270, 348] width 456 height 33
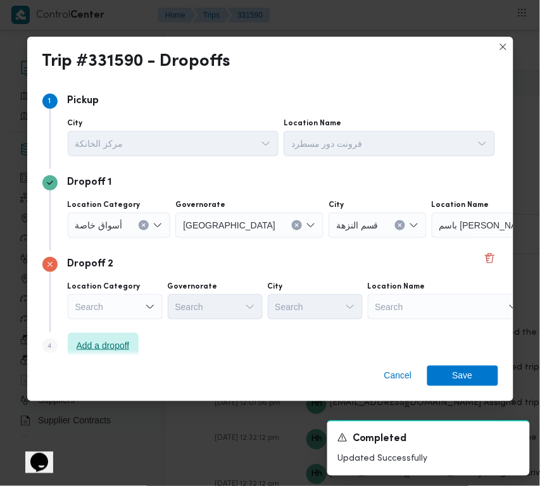
click at [112, 333] on span "Add a dropoff" at bounding box center [103, 345] width 71 height 25
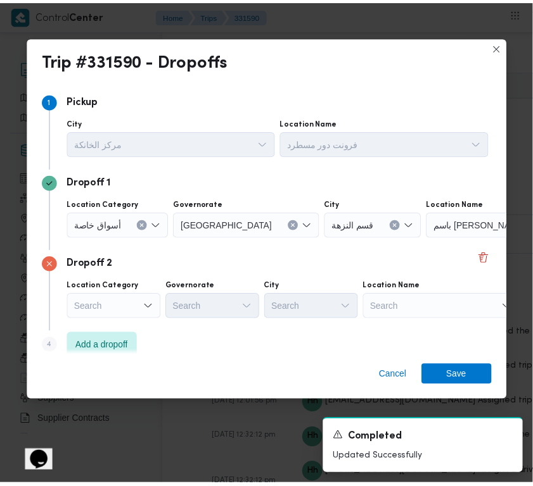
scroll to position [96, 0]
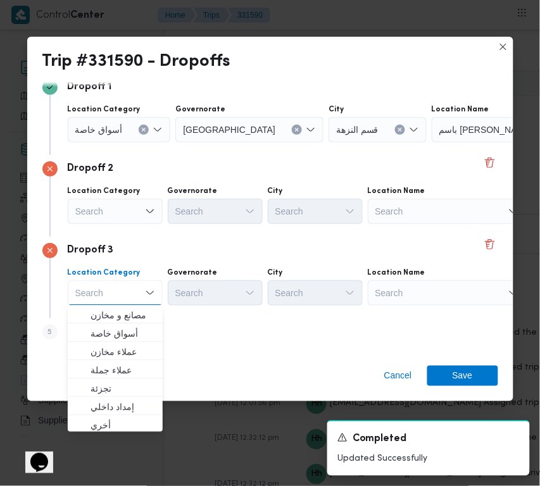
click at [432, 142] on div "Search" at bounding box center [511, 129] width 158 height 25
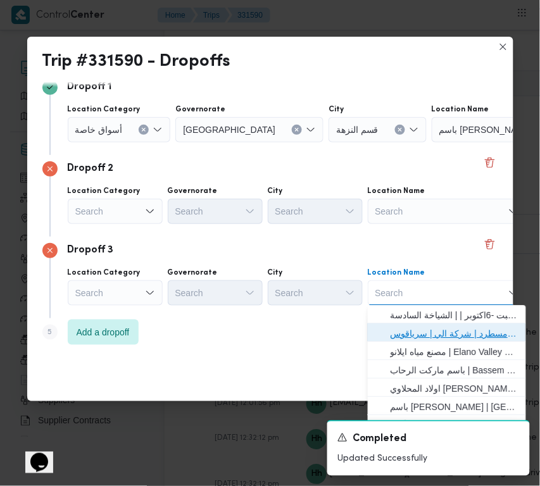
click at [425, 336] on span "فرونت دور مسطرد | شركة الي | سرياقوس" at bounding box center [455, 334] width 128 height 15
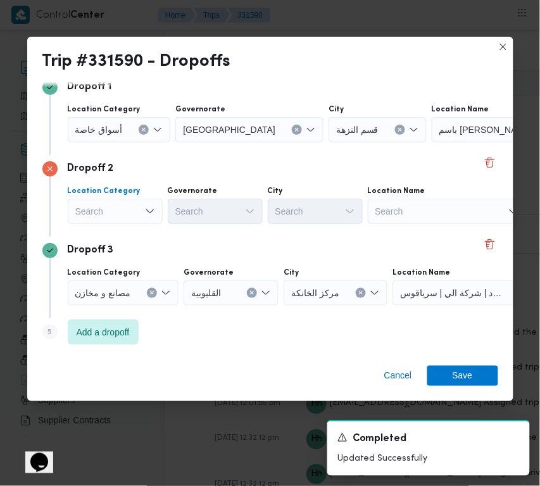
click at [129, 142] on div "Search" at bounding box center [119, 129] width 103 height 25
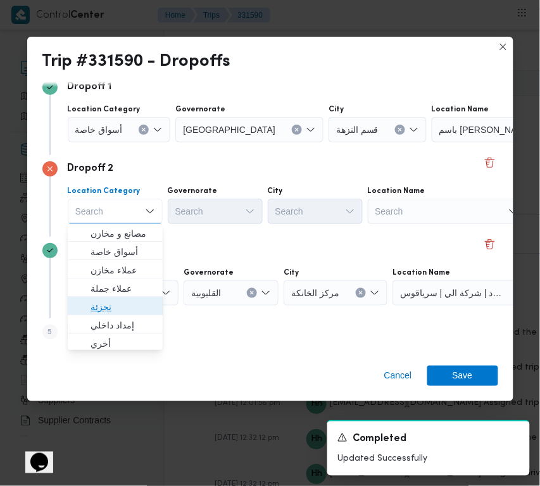
click at [118, 307] on span "تجزئة" at bounding box center [123, 307] width 65 height 15
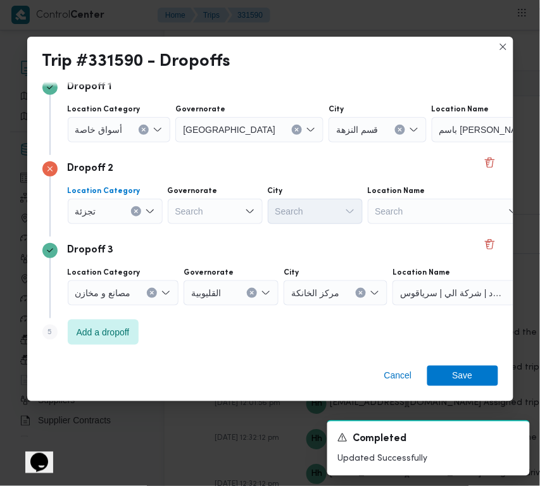
click at [114, 139] on div "أسواق خاصة" at bounding box center [119, 129] width 103 height 25
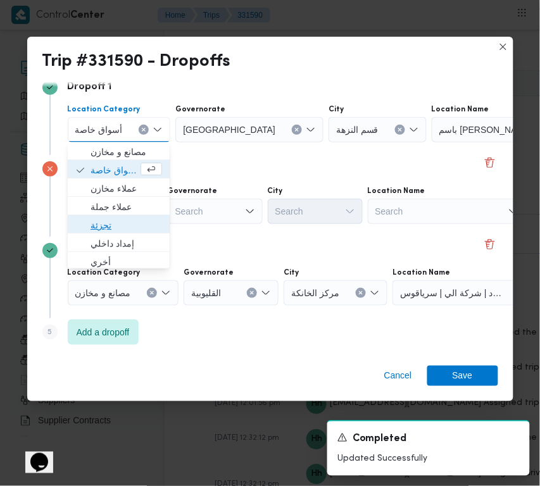
click at [101, 220] on span "تجزئة" at bounding box center [127, 225] width 72 height 15
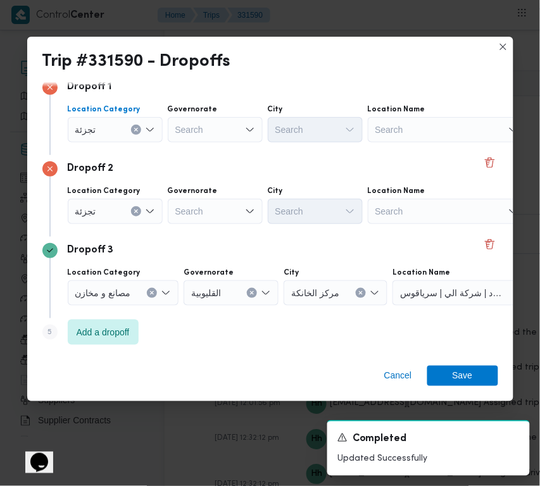
click at [191, 142] on div "Search" at bounding box center [215, 129] width 95 height 25
paste input "[GEOGRAPHIC_DATA]"
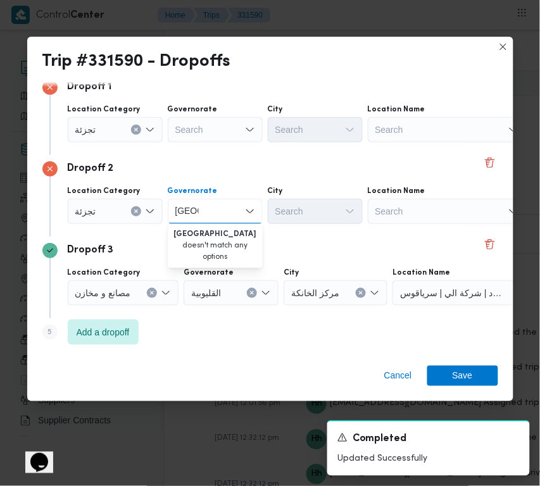
type input "[GEOGRAPHIC_DATA]"
click at [196, 140] on div "Search" at bounding box center [215, 129] width 95 height 25
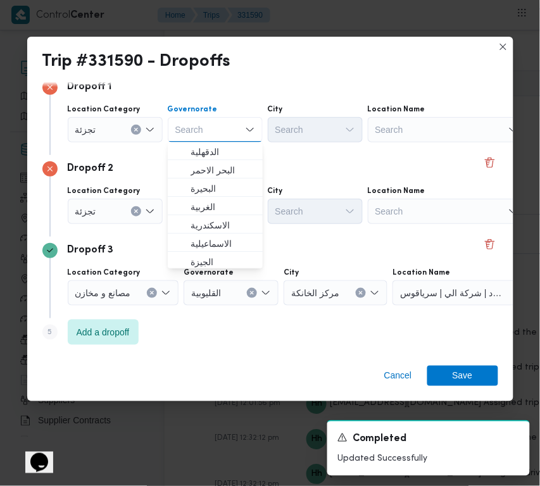
paste input "[GEOGRAPHIC_DATA]"
type input "[GEOGRAPHIC_DATA]"
click at [317, 160] on div "Dropoff 2 Location Category تجزئة Governorate [GEOGRAPHIC_DATA] [GEOGRAPHIC_DAT…" at bounding box center [270, 196] width 456 height 82
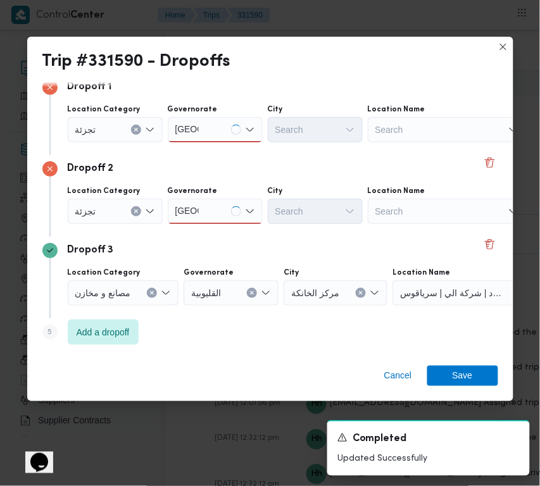
click at [210, 131] on div "[GEOGRAPHIC_DATA] [GEOGRAPHIC_DATA]" at bounding box center [215, 129] width 95 height 25
click at [206, 130] on div "[GEOGRAPHIC_DATA] [GEOGRAPHIC_DATA]" at bounding box center [215, 129] width 95 height 25
drag, startPoint x: 212, startPoint y: 203, endPoint x: 212, endPoint y: 219, distance: 16.5
click at [212, 142] on div "[GEOGRAPHIC_DATA] [GEOGRAPHIC_DATA]" at bounding box center [215, 129] width 95 height 25
click at [210, 227] on span "[GEOGRAPHIC_DATA]" at bounding box center [223, 234] width 65 height 15
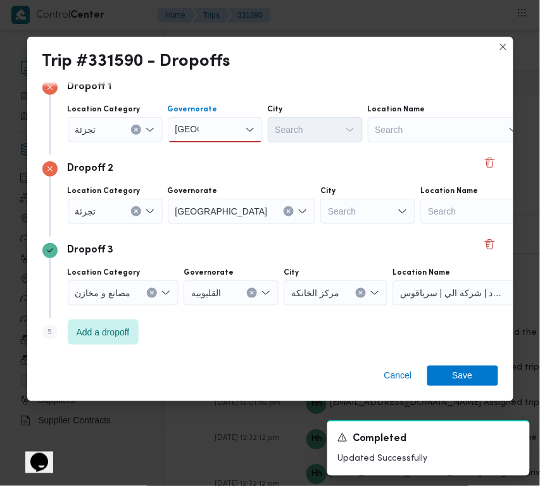
click at [210, 123] on div "[GEOGRAPHIC_DATA] [GEOGRAPHIC_DATA]" at bounding box center [215, 129] width 95 height 25
click at [208, 150] on span "[GEOGRAPHIC_DATA]" at bounding box center [223, 152] width 65 height 15
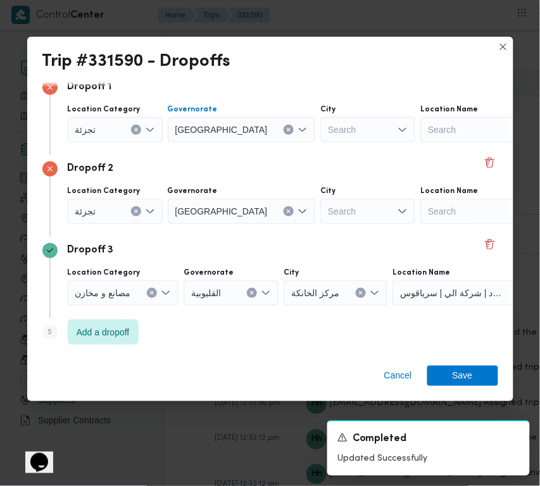
click at [320, 128] on div "Search" at bounding box center [367, 129] width 95 height 25
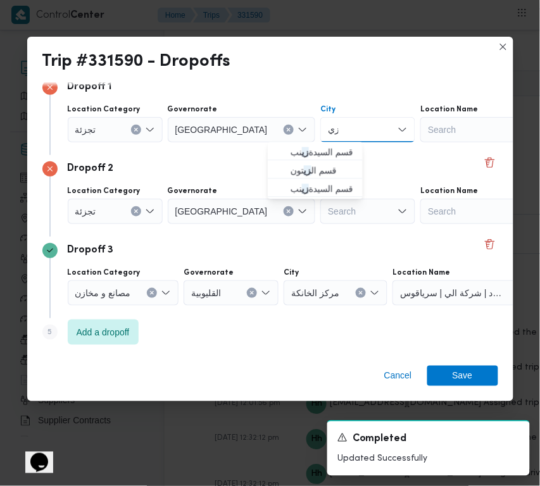
type input "زينب"
click at [313, 150] on span "قسم السيدة زينب" at bounding box center [323, 152] width 65 height 15
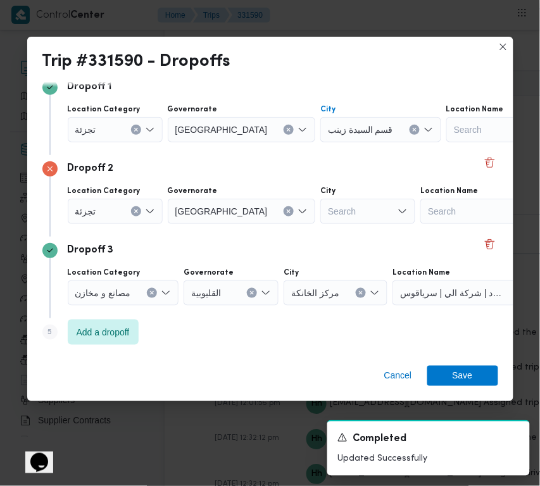
click at [320, 142] on div "Search" at bounding box center [380, 129] width 121 height 25
type input "زمالك"
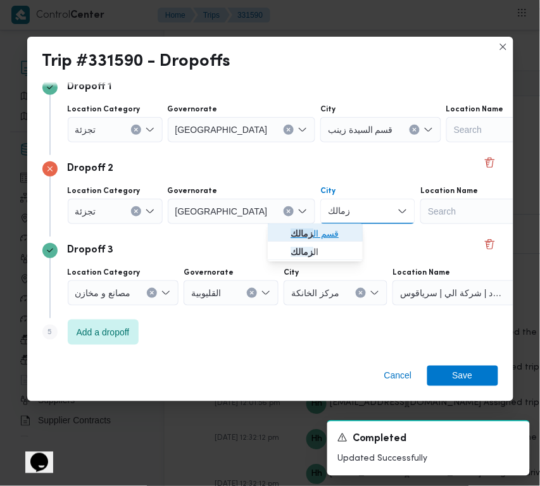
click at [312, 233] on span "قسم ال زمالك" at bounding box center [323, 234] width 65 height 15
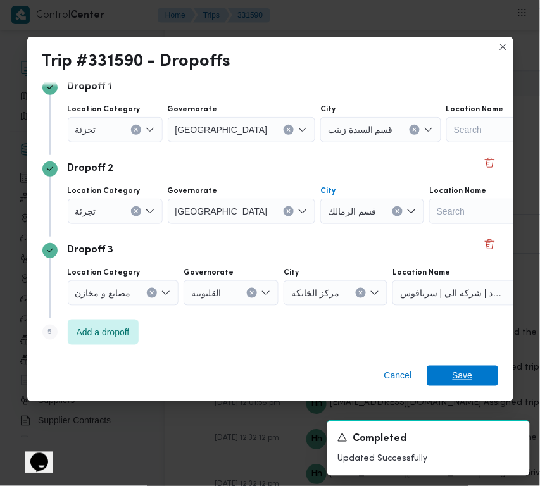
drag, startPoint x: 453, startPoint y: 374, endPoint x: 453, endPoint y: 350, distance: 24.1
click at [453, 375] on span "Save" at bounding box center [463, 376] width 20 height 20
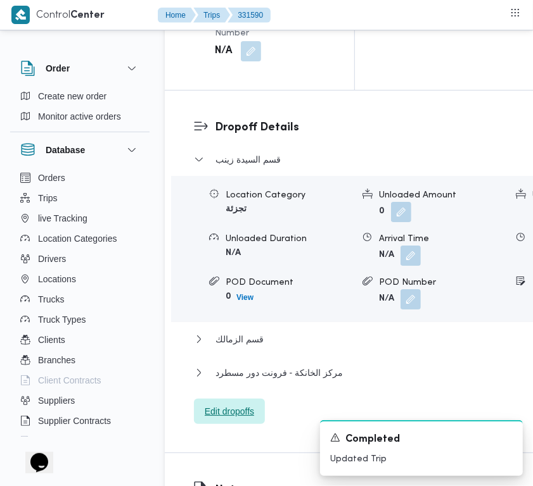
scroll to position [1884, 0]
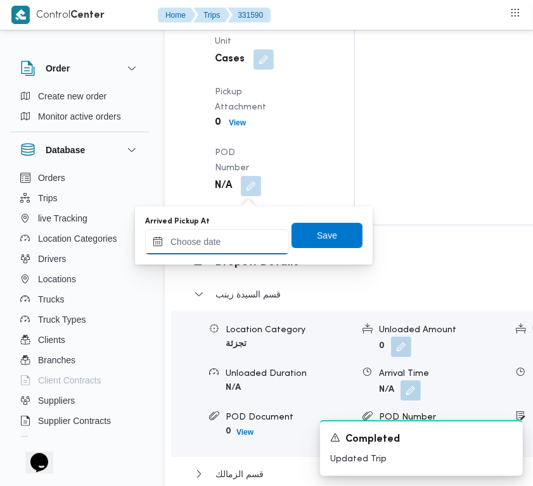
click at [236, 246] on input "Arrived Pickup At" at bounding box center [217, 241] width 144 height 25
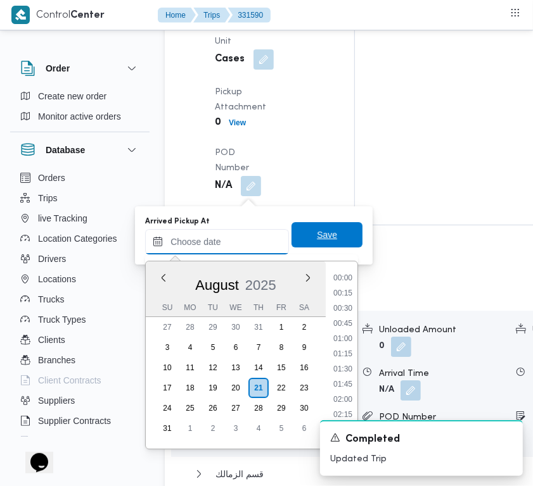
paste input "[DATE] 7:00:00 AM"
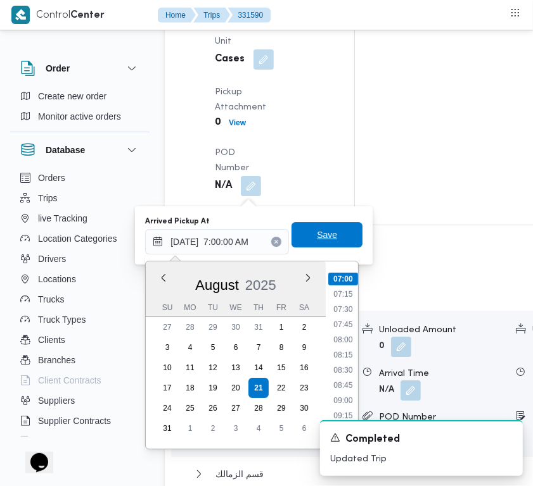
type input "[DATE] 07:00"
click at [321, 234] on span "Save" at bounding box center [327, 234] width 20 height 15
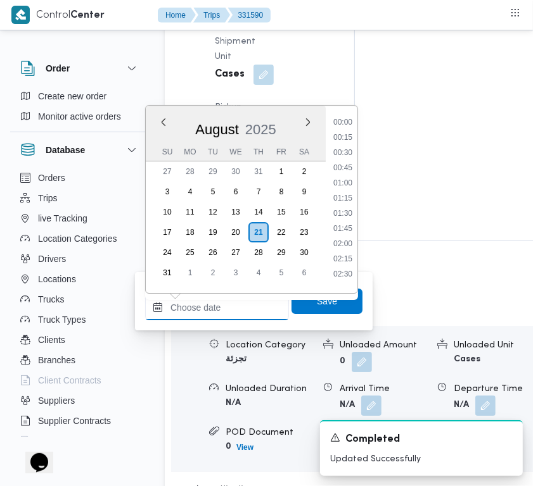
click at [246, 309] on input "Left Pickup At" at bounding box center [217, 307] width 144 height 25
paste input "[DATE] 7:00:00 AM"
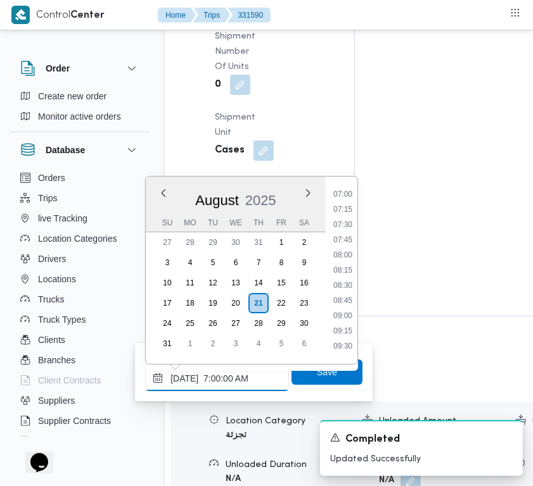
type input "[DATE] 7:00:00 AM"
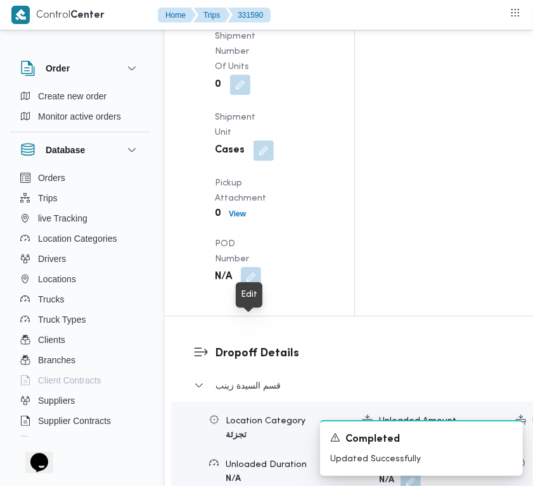
click at [250, 13] on button "button" at bounding box center [251, 3] width 20 height 20
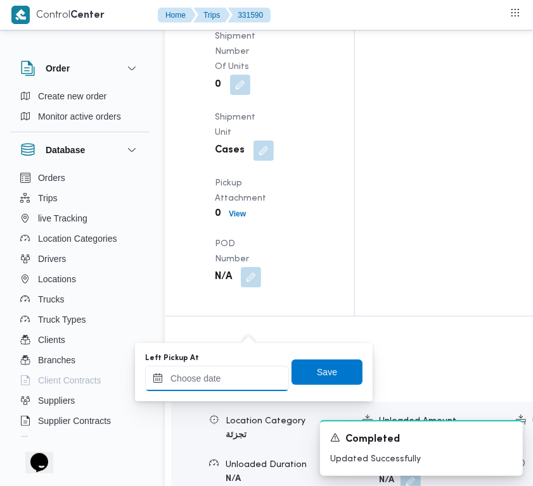
click at [232, 369] on input "Left Pickup At" at bounding box center [217, 378] width 144 height 25
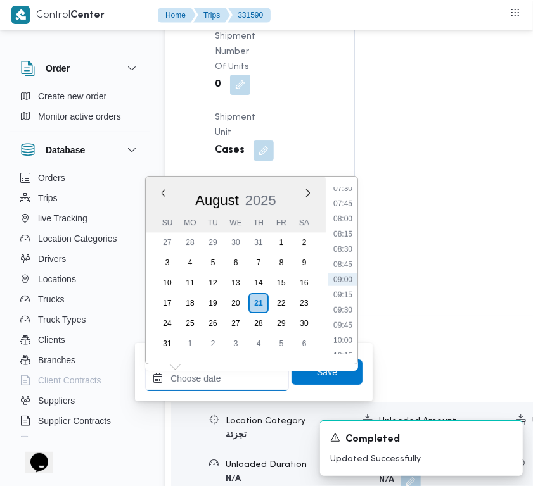
paste input "[DATE] 7:00:00 AM"
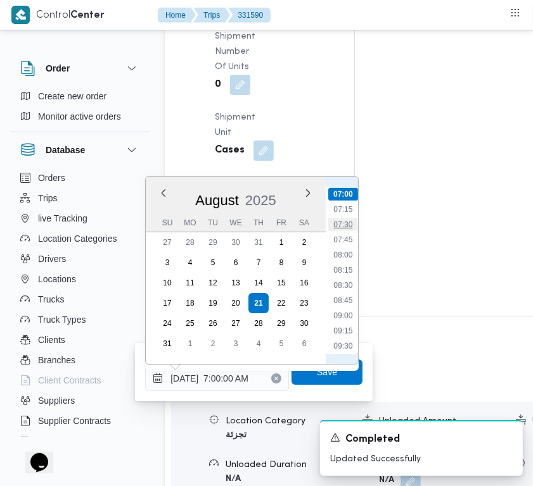
click at [345, 227] on li "07:30" at bounding box center [342, 224] width 29 height 13
type input "[DATE] 07:30"
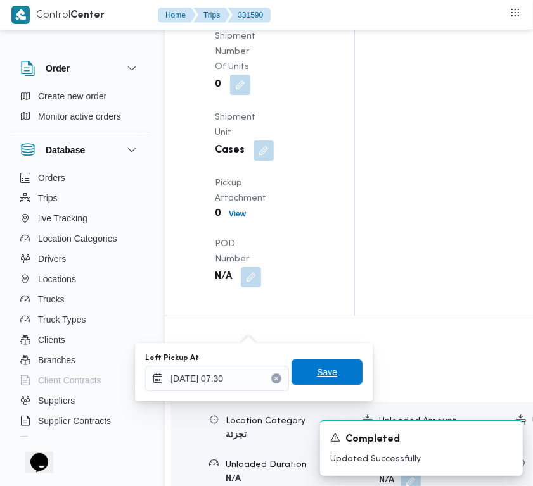
click at [331, 381] on span "Save" at bounding box center [326, 372] width 71 height 25
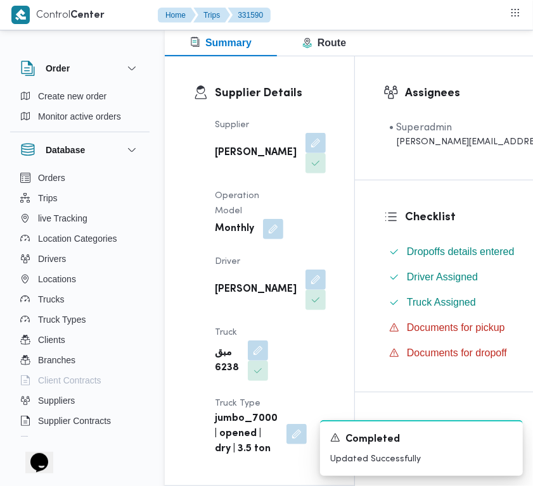
scroll to position [0, 0]
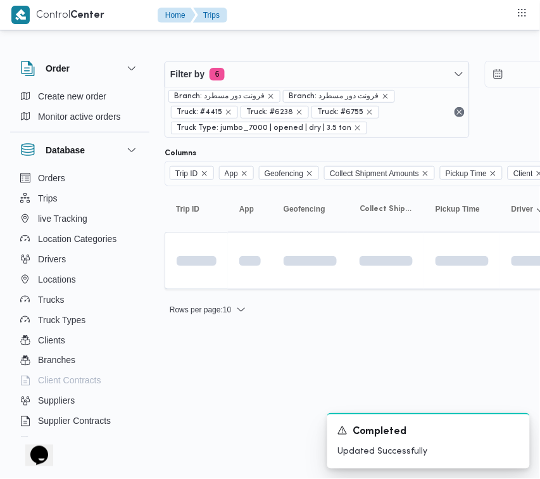
click at [253, 52] on div at bounding box center [545, 51] width 760 height 20
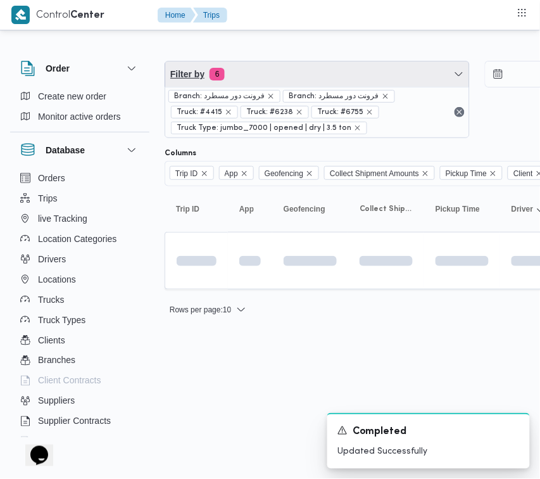
click at [264, 77] on span "Filter by 6" at bounding box center [317, 73] width 304 height 25
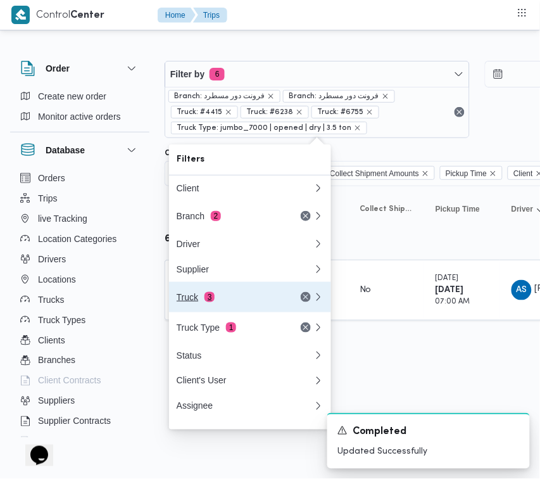
click at [247, 287] on button "Truck 3" at bounding box center [250, 297] width 162 height 30
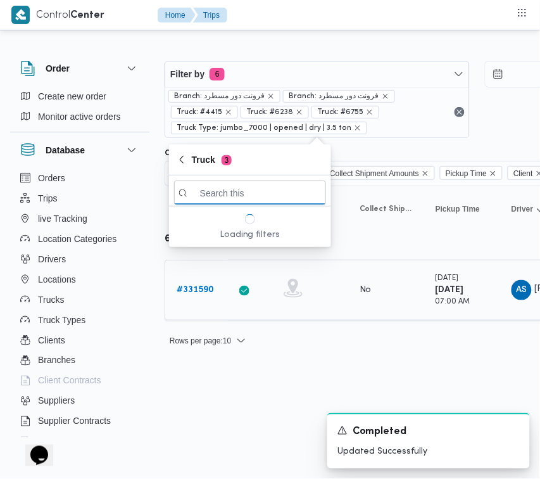
paste input "2784"
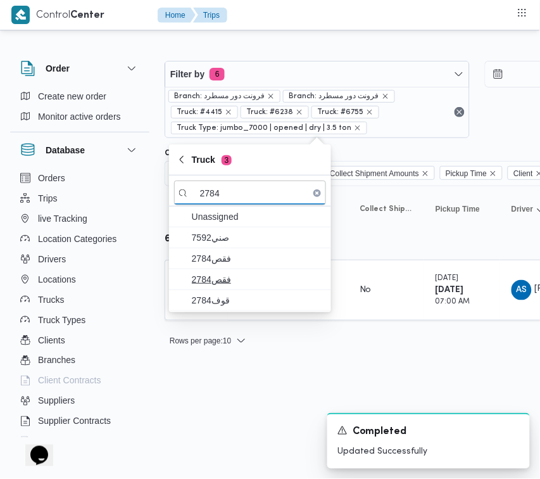
type input "2784"
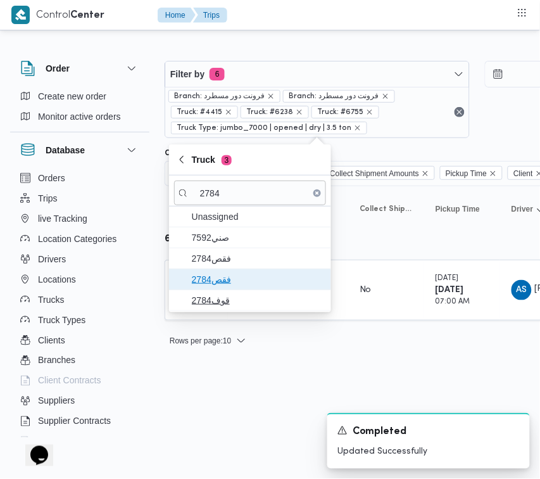
click at [218, 281] on span "فقص2784" at bounding box center [258, 279] width 132 height 15
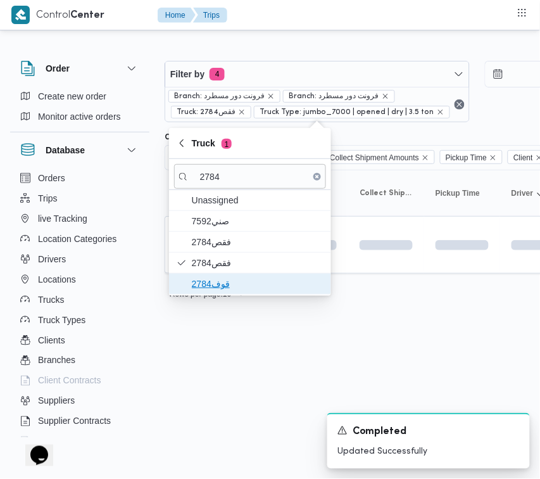
click at [217, 289] on span "قوف2784" at bounding box center [258, 283] width 132 height 15
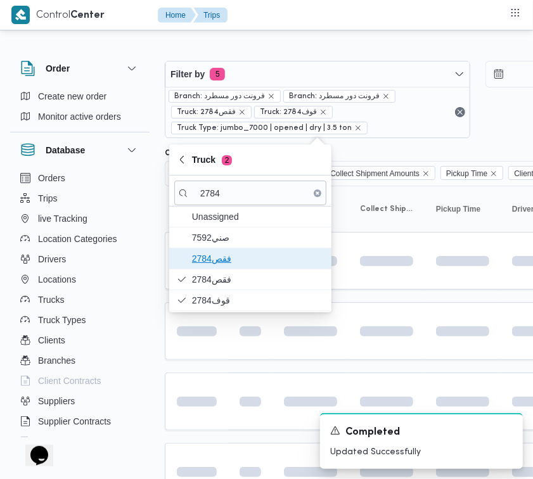
click at [216, 258] on span "فقص2784" at bounding box center [258, 258] width 132 height 15
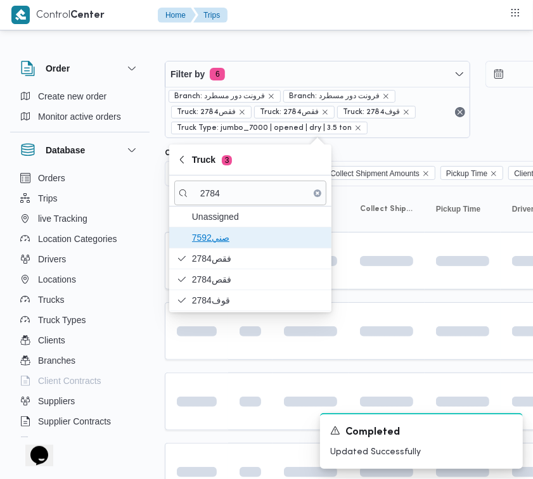
click at [211, 244] on span "7592صني" at bounding box center [258, 237] width 132 height 15
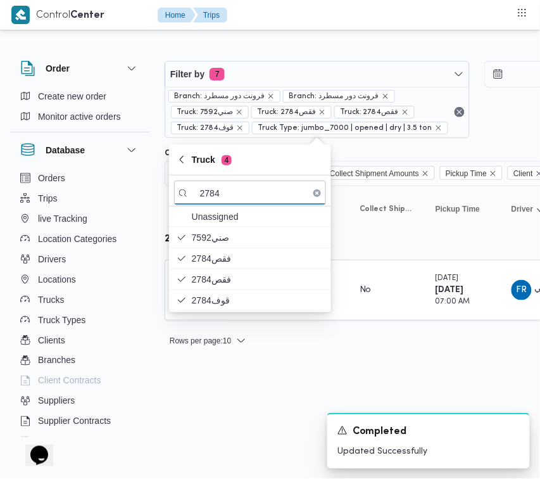
click at [268, 355] on div "Rows per page : 10 1" at bounding box center [544, 340] width 775 height 30
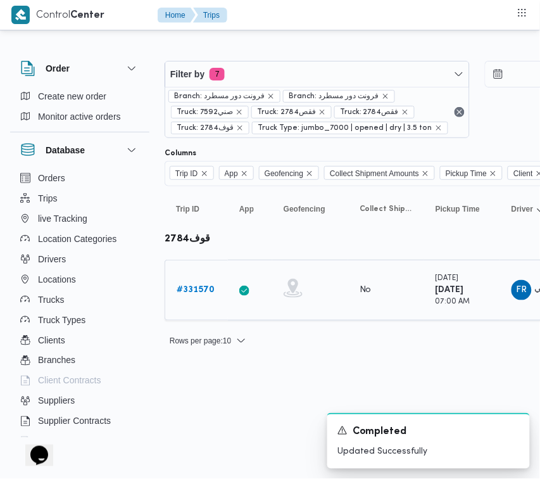
click at [172, 287] on div "# 331570" at bounding box center [197, 289] width 50 height 25
click at [213, 286] on b "# 331570" at bounding box center [196, 290] width 38 height 8
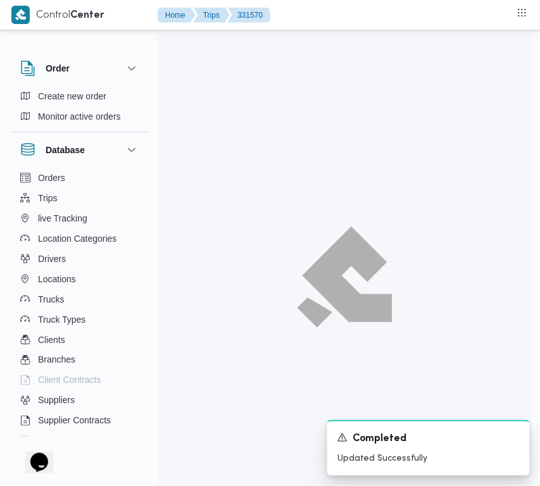
click at [160, 288] on div at bounding box center [344, 277] width 373 height 486
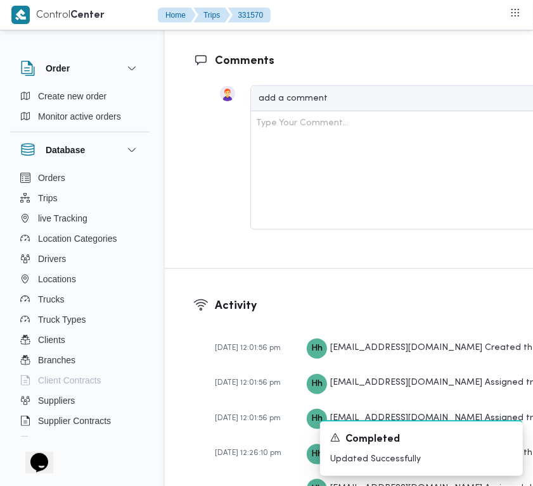
scroll to position [2380, 0]
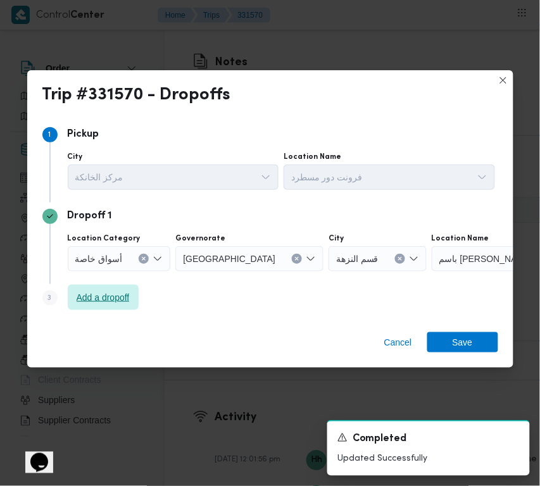
click at [111, 305] on span "Add a dropoff" at bounding box center [103, 297] width 53 height 15
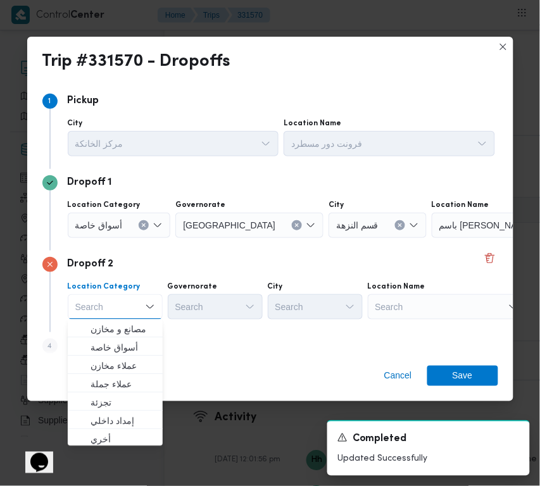
drag, startPoint x: 444, startPoint y: 305, endPoint x: 448, endPoint y: 312, distance: 8.2
click at [444, 238] on div "Search" at bounding box center [511, 225] width 158 height 25
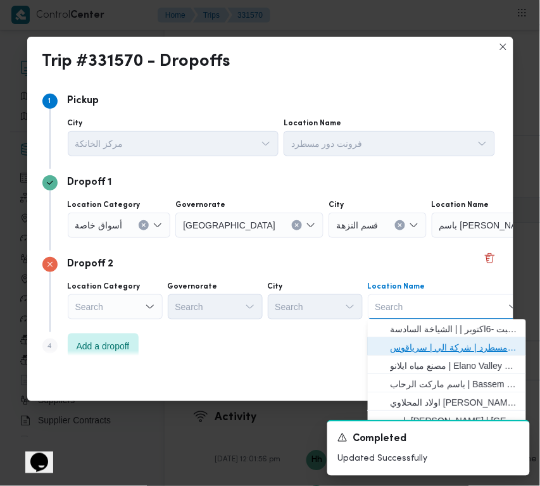
click at [451, 343] on span "فرونت دور مسطرد | شركة الي | سرياقوس" at bounding box center [455, 348] width 128 height 15
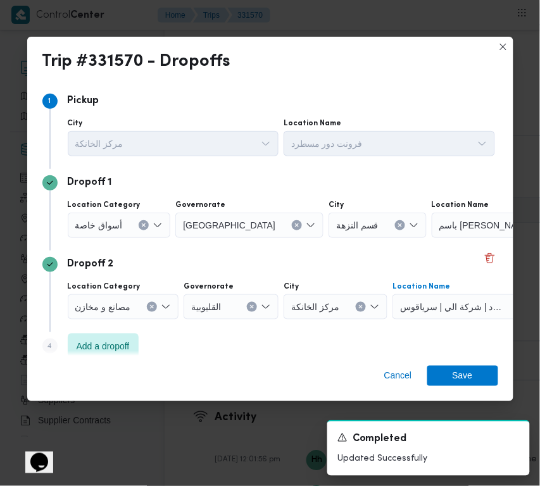
click at [118, 228] on span "أسواق خاصة" at bounding box center [98, 225] width 47 height 14
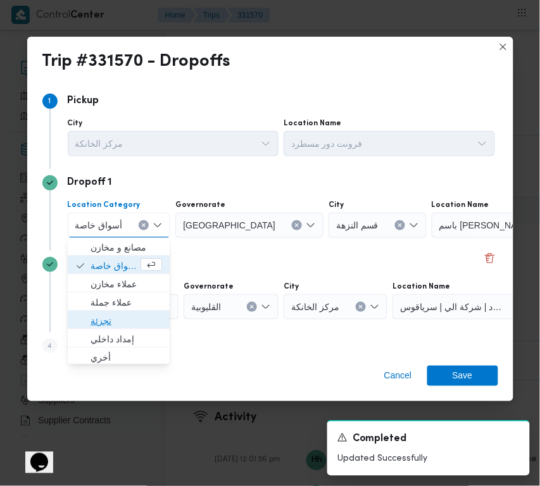
drag, startPoint x: 117, startPoint y: 320, endPoint x: 127, endPoint y: 308, distance: 15.7
click at [116, 320] on span "تجزئة" at bounding box center [127, 321] width 72 height 15
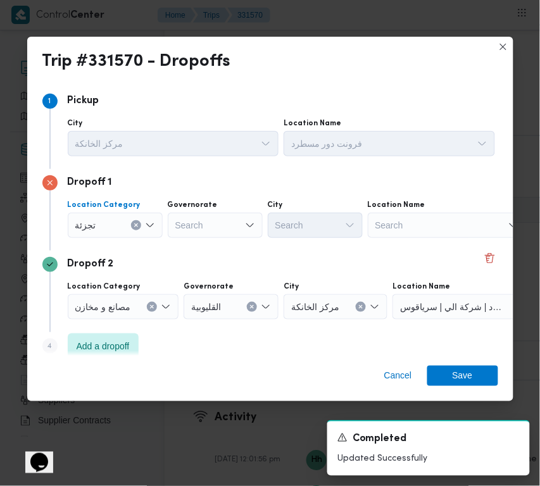
click at [211, 213] on div "Search" at bounding box center [215, 225] width 95 height 25
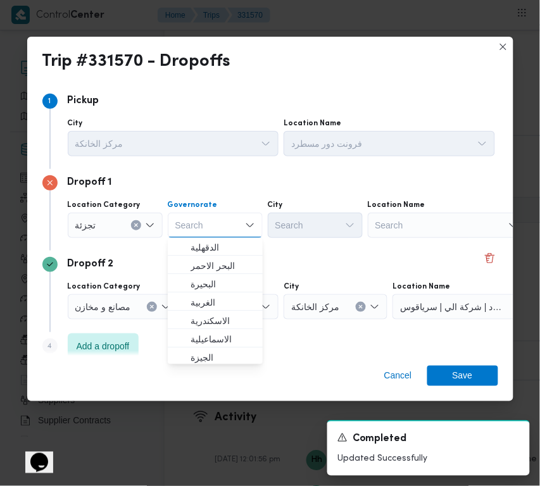
paste input "[GEOGRAPHIC_DATA]"
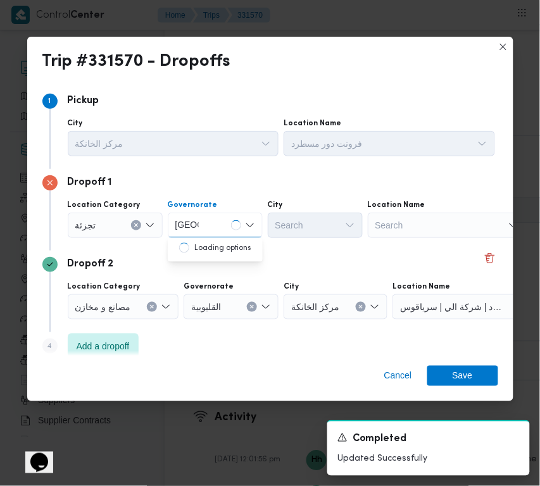
type input "[GEOGRAPHIC_DATA]"
click at [199, 228] on div "[GEOGRAPHIC_DATA] [GEOGRAPHIC_DATA]" at bounding box center [187, 225] width 28 height 20
click at [207, 233] on div "[GEOGRAPHIC_DATA] [GEOGRAPHIC_DATA] Combo box. Selected. [GEOGRAPHIC_DATA] . Se…" at bounding box center [215, 225] width 95 height 25
click at [211, 229] on div "[GEOGRAPHIC_DATA] [GEOGRAPHIC_DATA]" at bounding box center [215, 225] width 95 height 25
click at [217, 248] on span "[GEOGRAPHIC_DATA]" at bounding box center [223, 248] width 65 height 15
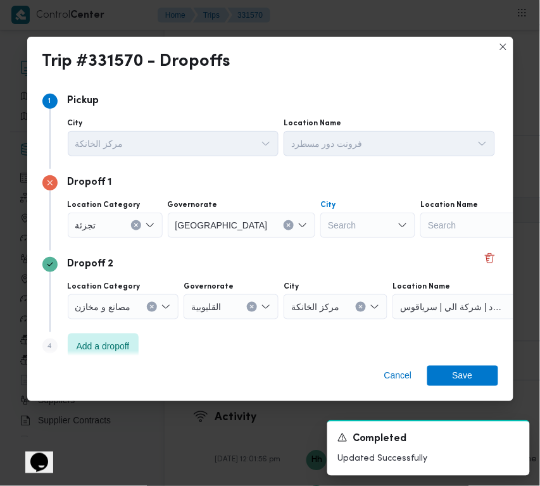
click at [320, 232] on div "Search" at bounding box center [367, 225] width 95 height 25
paste input "[GEOGRAPHIC_DATA]"
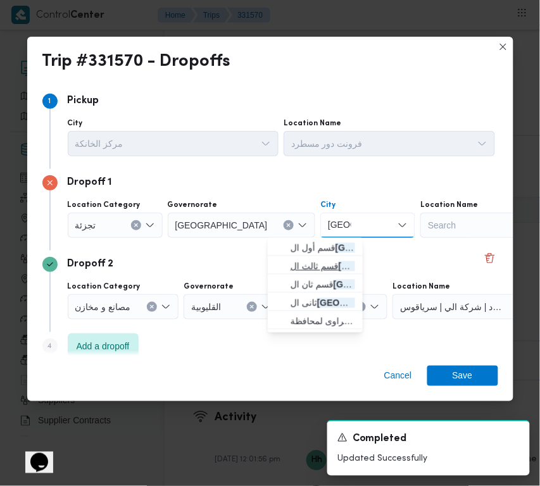
type input "[GEOGRAPHIC_DATA]"
click at [305, 259] on span "قسم ثالث ال قاهرة الجديدة" at bounding box center [323, 266] width 65 height 15
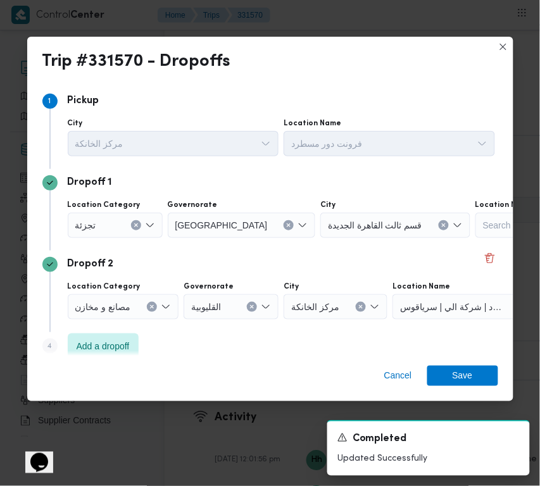
click at [453, 388] on div "Cancel Save" at bounding box center [270, 379] width 486 height 46
click at [447, 385] on span "Save" at bounding box center [462, 375] width 71 height 20
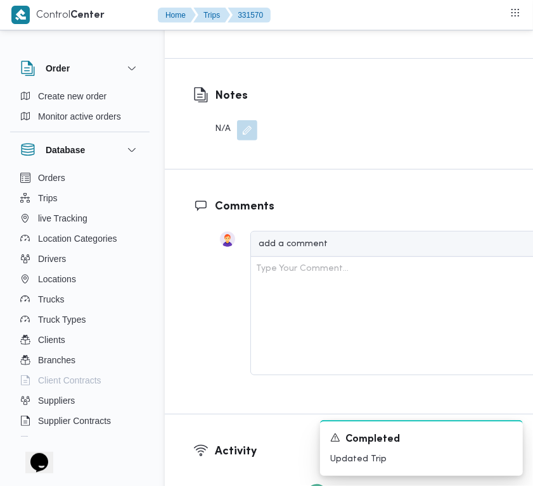
scroll to position [2395, 0]
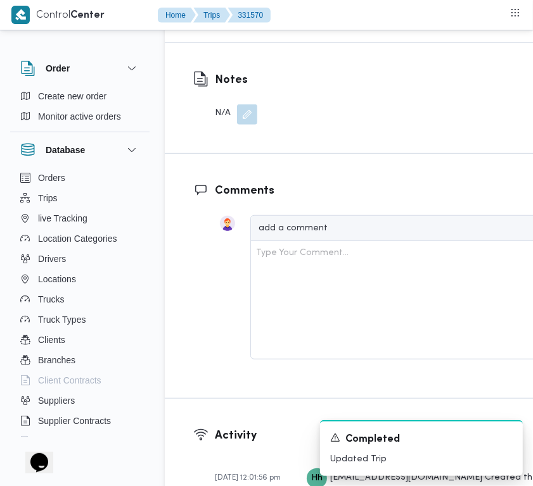
drag, startPoint x: 485, startPoint y: 250, endPoint x: 476, endPoint y: 256, distance: 10.9
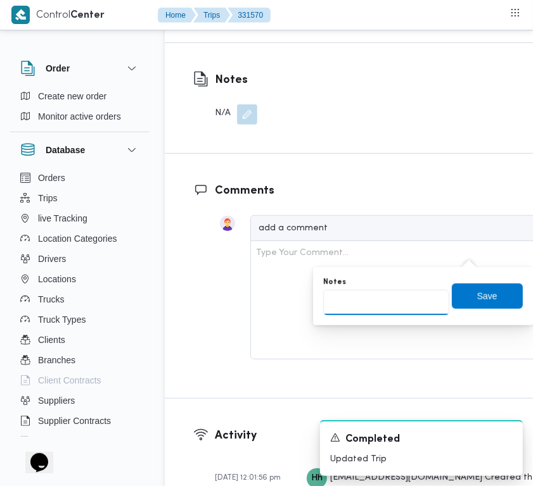
click at [422, 301] on input "Notes" at bounding box center [386, 302] width 126 height 25
paste input "تجمع"
type input "تجمع"
click at [496, 289] on span "Save" at bounding box center [486, 295] width 71 height 25
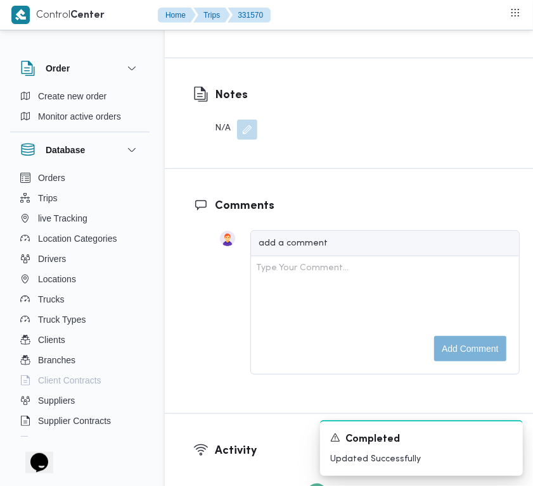
scroll to position [1970, 0]
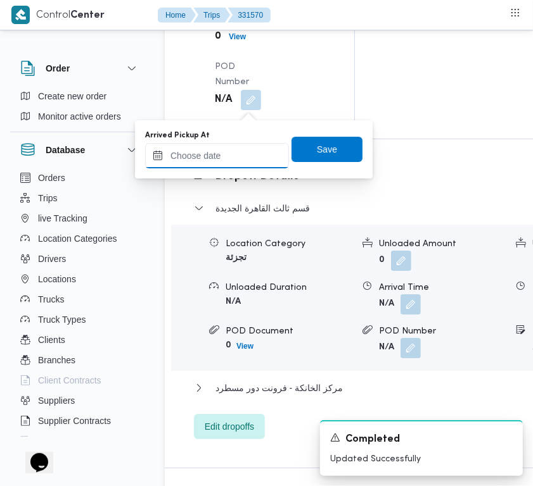
click at [244, 152] on input "Arrived Pickup At" at bounding box center [217, 155] width 144 height 25
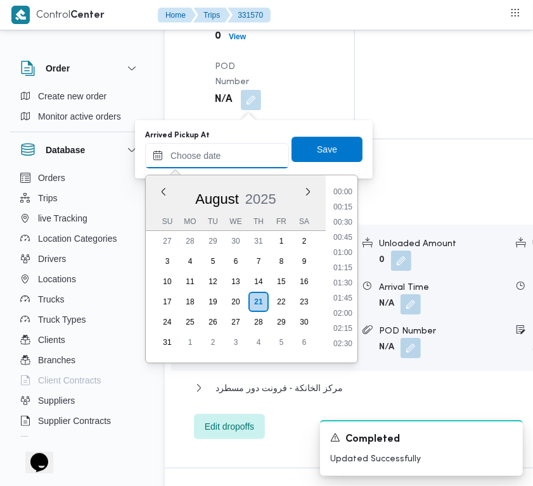
paste input "[DATE] 7:00:00 AM"
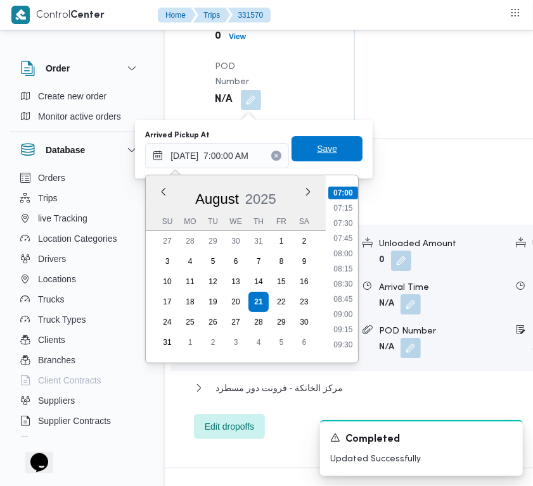
type input "[DATE] 07:00"
click at [320, 150] on span "Save" at bounding box center [327, 148] width 20 height 15
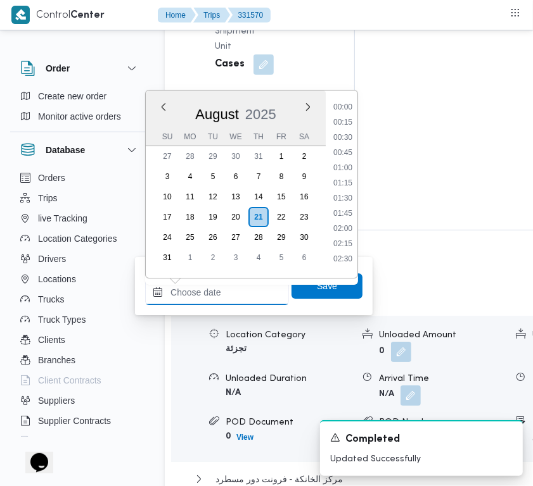
click at [238, 288] on input "Left Pickup At" at bounding box center [217, 292] width 144 height 25
paste input "[DATE] 7:00:00 AM"
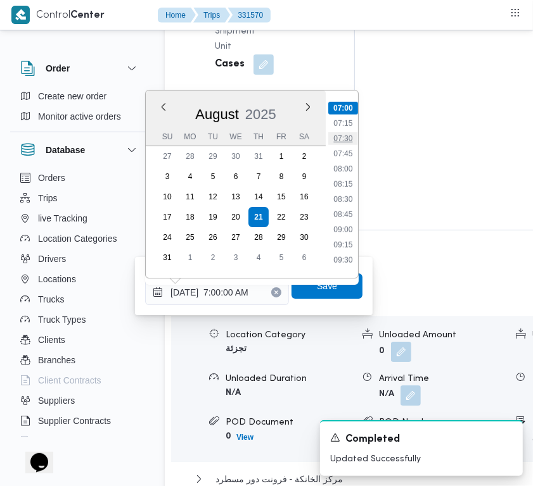
click at [343, 143] on li "07:30" at bounding box center [342, 138] width 29 height 13
type input "[DATE] 07:30"
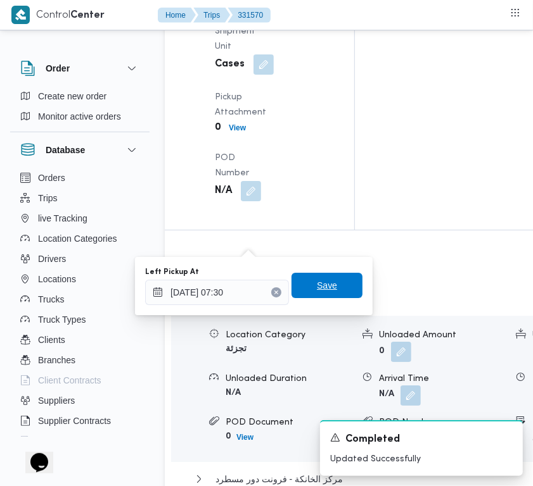
click at [327, 274] on span "Save" at bounding box center [326, 285] width 71 height 25
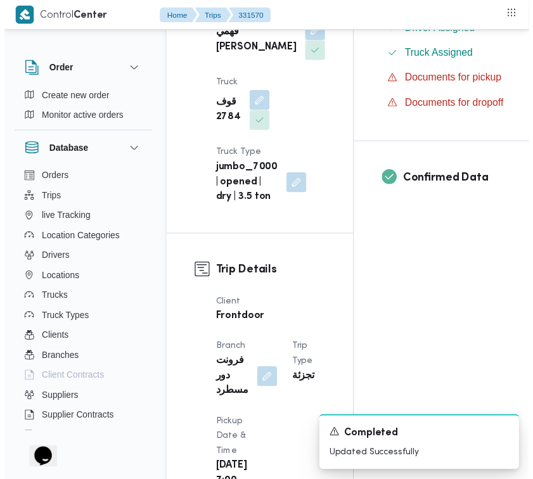
scroll to position [0, 0]
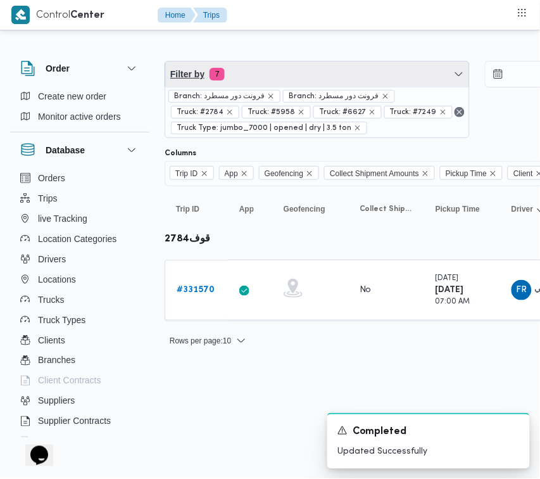
click at [253, 75] on span "Filter by 7" at bounding box center [317, 73] width 304 height 25
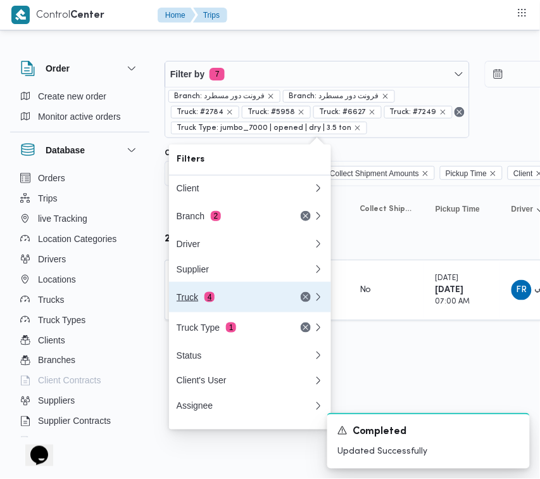
click at [212, 302] on span "4" at bounding box center [210, 297] width 10 height 10
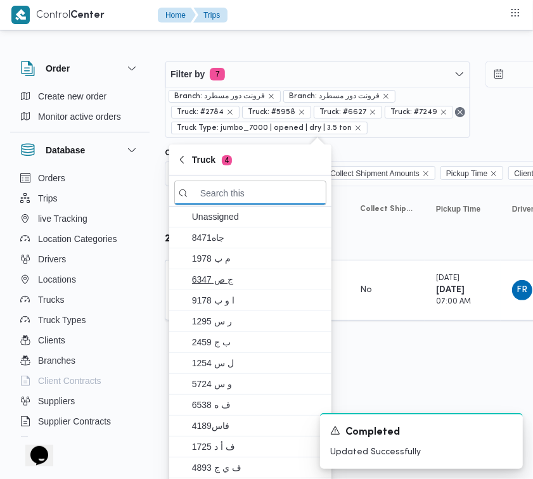
paste input "6849"
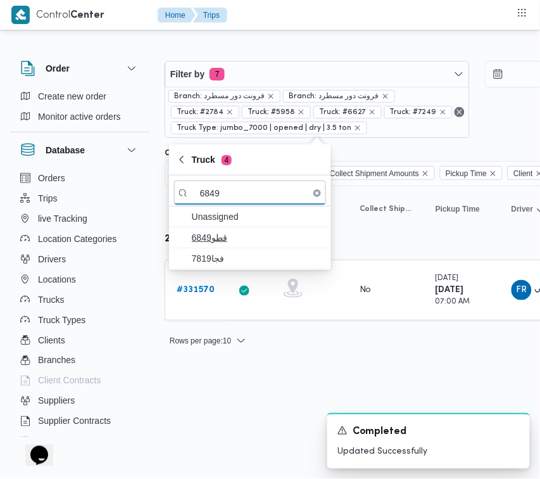
type input "6849"
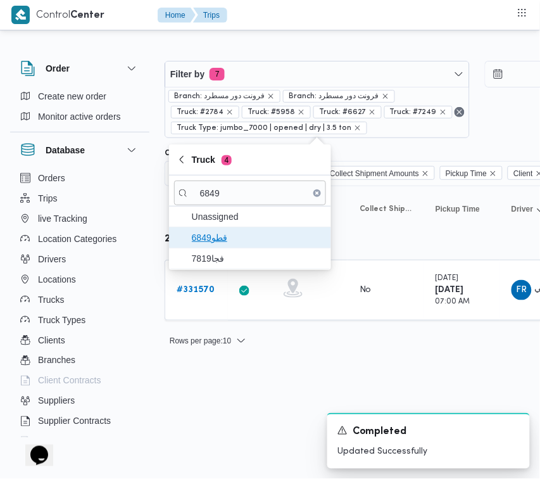
click at [230, 244] on span "قطو6849" at bounding box center [258, 237] width 132 height 15
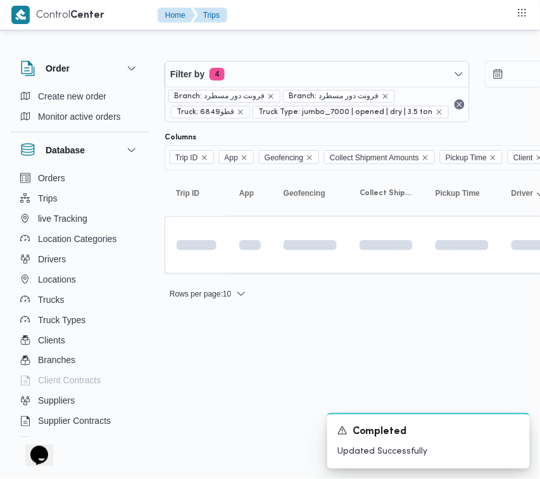
click at [203, 377] on html "Control Center Home Trips Order Create new order Monitor active orders Database…" at bounding box center [270, 239] width 540 height 479
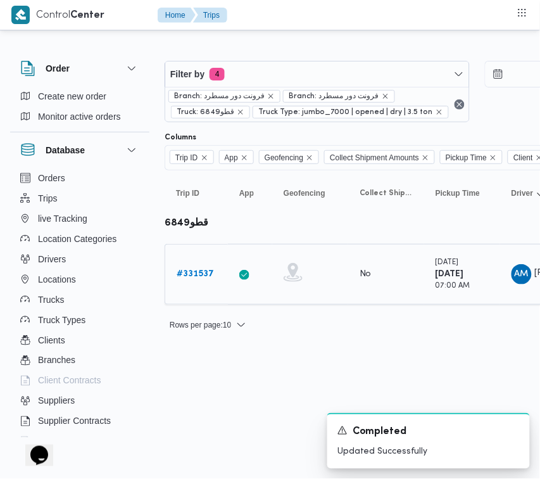
click at [198, 271] on b "# 331537" at bounding box center [195, 274] width 37 height 8
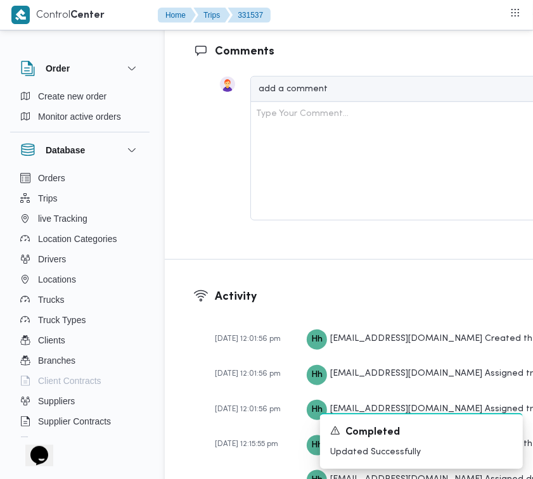
scroll to position [2299, 0]
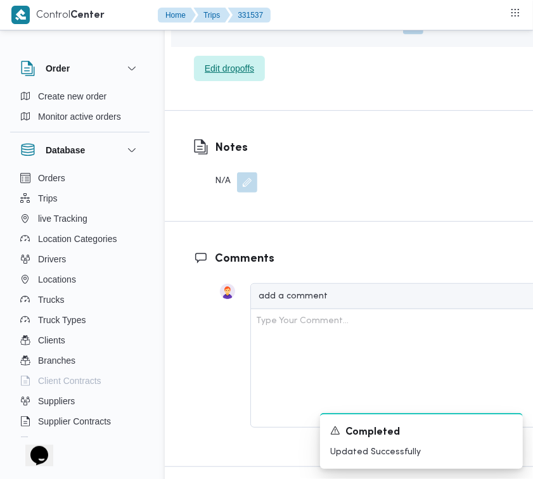
click at [236, 76] on span "Edit dropoffs" at bounding box center [229, 68] width 49 height 15
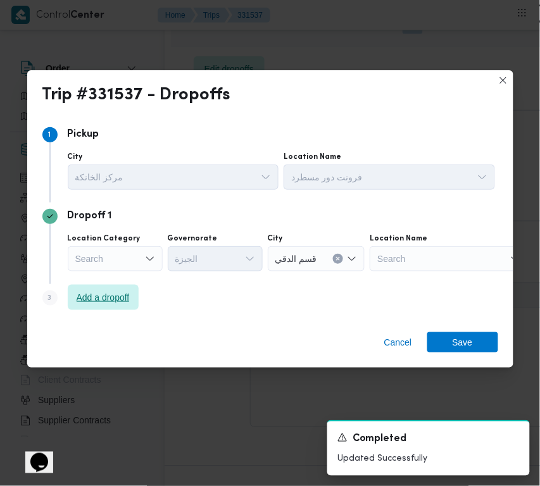
click at [117, 295] on span "Add a dropoff" at bounding box center [103, 297] width 53 height 15
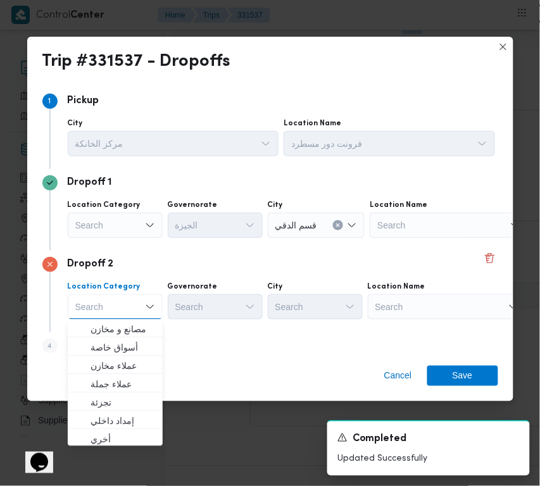
click at [423, 238] on div "Search" at bounding box center [449, 225] width 158 height 25
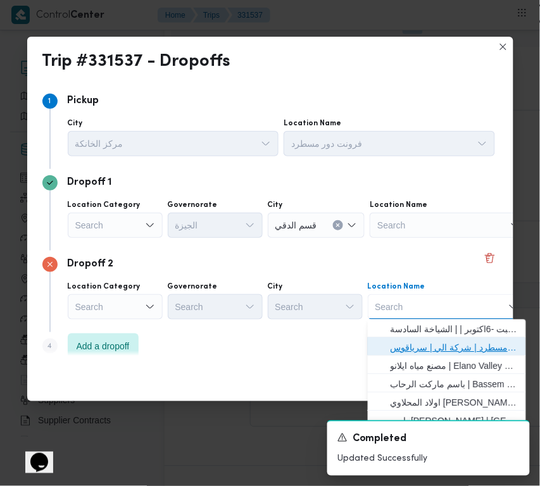
click at [450, 351] on span "فرونت دور مسطرد | شركة الي | سرياقوس" at bounding box center [455, 348] width 128 height 15
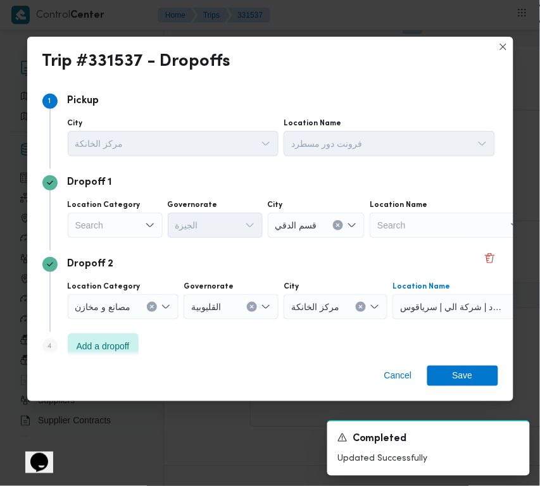
click at [105, 222] on div "Search" at bounding box center [115, 225] width 95 height 25
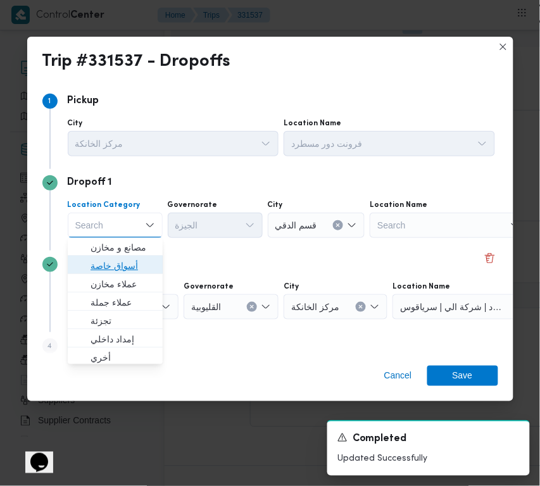
click at [134, 268] on span "أسواق خاصة" at bounding box center [123, 266] width 65 height 15
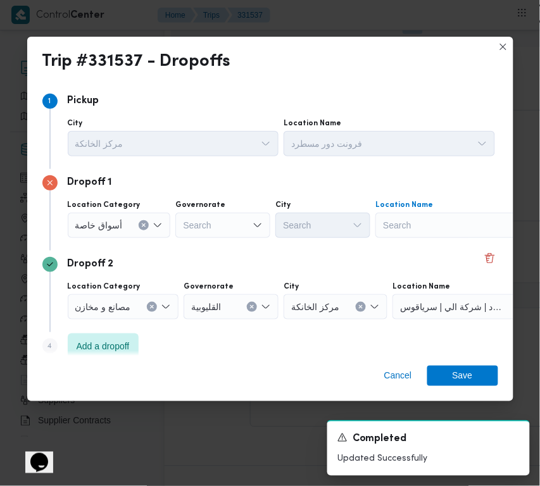
click at [407, 229] on div "Search" at bounding box center [454, 225] width 158 height 25
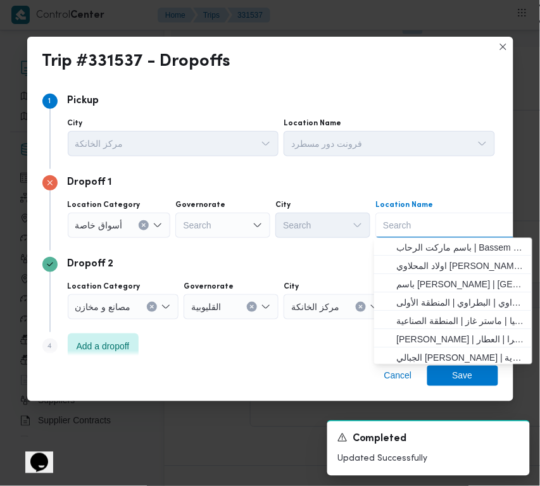
paste input "Carrefour Dandy mall"
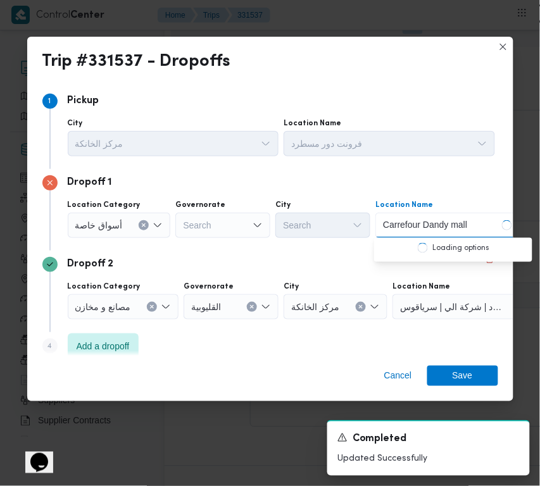
type input "Carrefour Dandy mall"
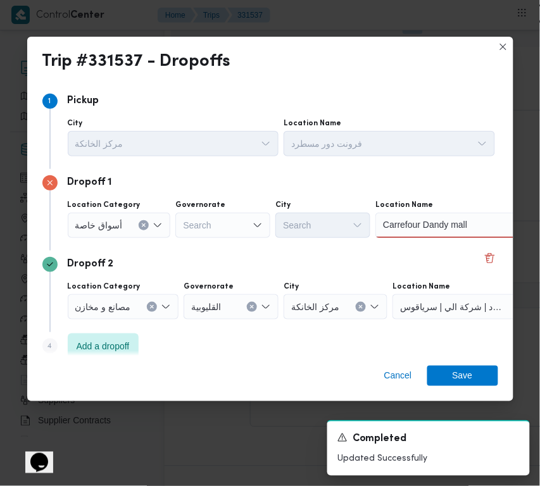
click at [481, 230] on div "Carrefour Dandy mall Carrefour Dandy mall" at bounding box center [454, 225] width 158 height 25
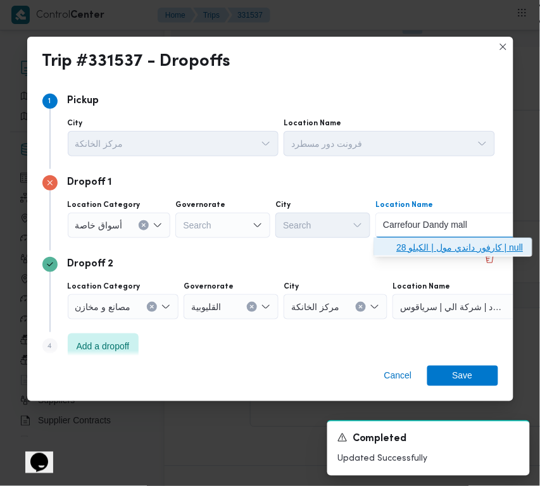
drag, startPoint x: 478, startPoint y: 241, endPoint x: 473, endPoint y: 252, distance: 12.5
click at [477, 241] on span "كارفور داندي مول | الكيلو 28 | null" at bounding box center [461, 248] width 128 height 15
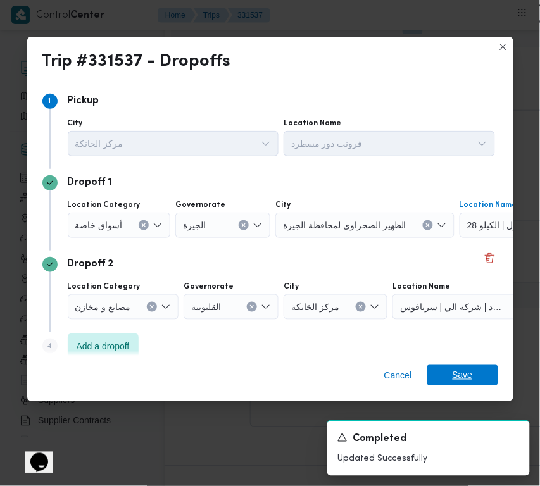
click at [467, 377] on span "Save" at bounding box center [463, 375] width 20 height 20
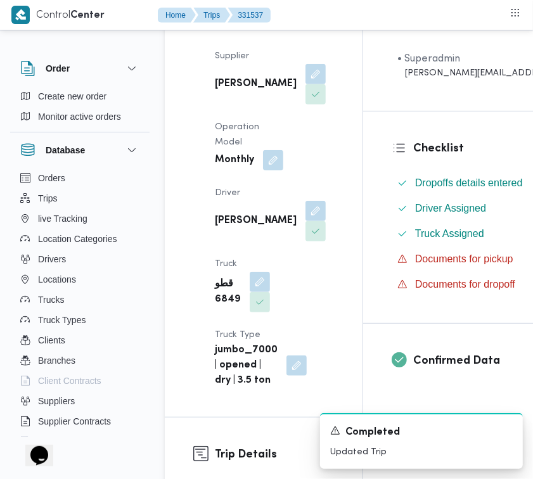
scroll to position [0, 0]
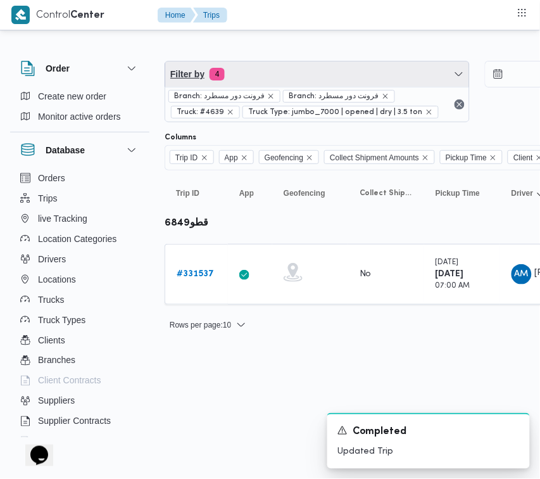
click at [334, 65] on span "Filter by 4" at bounding box center [317, 73] width 304 height 25
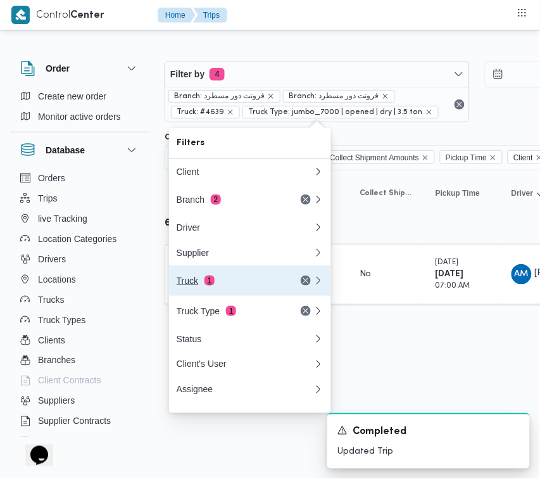
click at [207, 281] on span "1" at bounding box center [210, 280] width 10 height 10
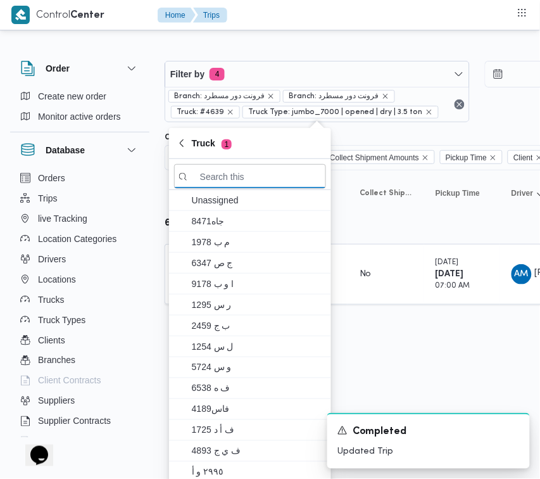
paste input "7121"
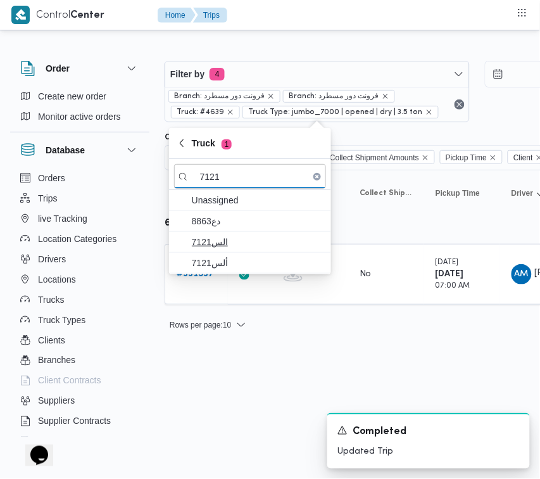
type input "7121"
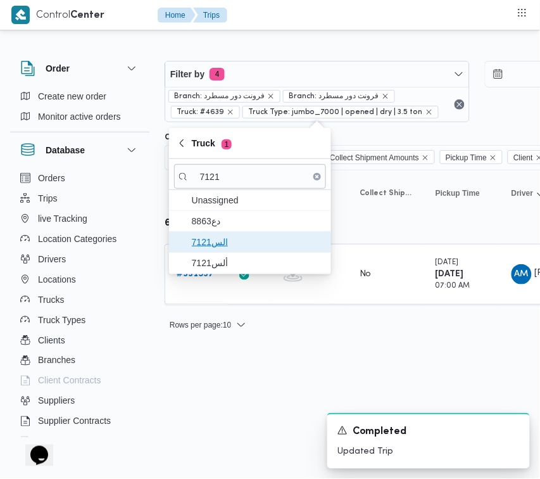
click at [229, 241] on span "الس7121" at bounding box center [258, 241] width 132 height 15
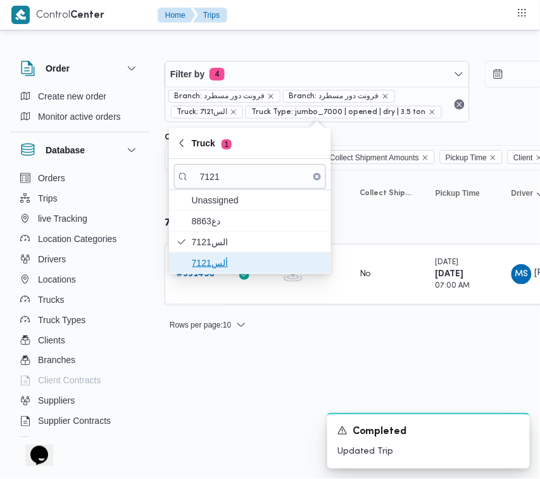
click at [229, 258] on span "ألس7121" at bounding box center [258, 262] width 132 height 15
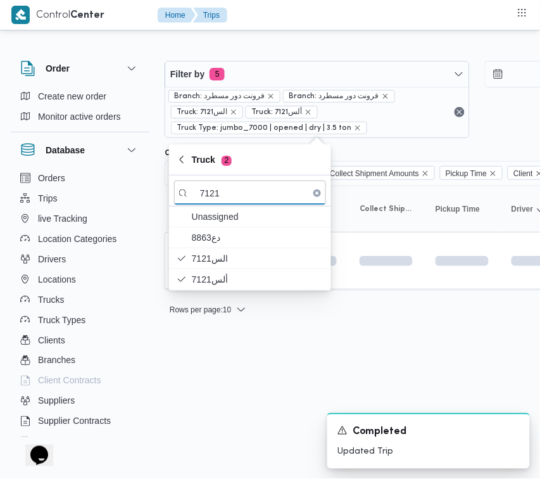
click at [222, 374] on html "Control Center Home Trips Order Create new order Monitor active orders Database…" at bounding box center [270, 239] width 540 height 479
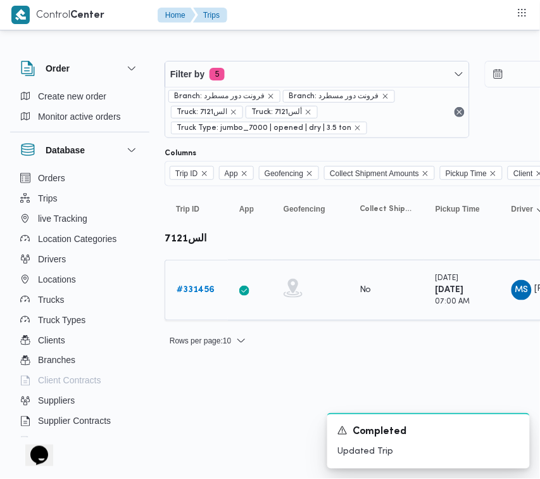
click at [197, 279] on div "# 331456" at bounding box center [197, 289] width 50 height 25
click at [198, 286] on b "# 331456" at bounding box center [196, 290] width 38 height 8
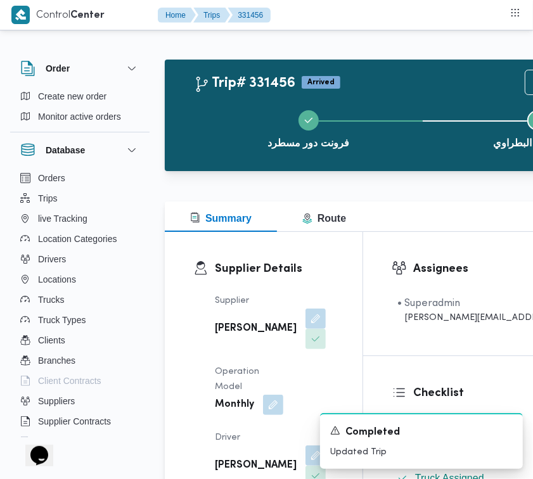
scroll to position [1504, 0]
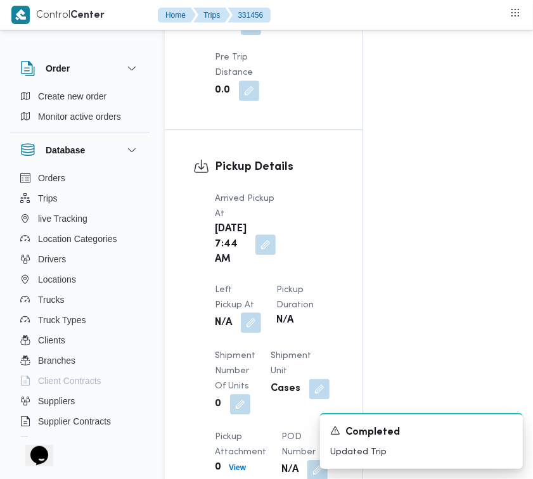
click at [329, 255] on div "Arrived Pickup At [DATE] 7:44 AM Left Pickup At N/A Pickup Duration N/A Shipmen…" at bounding box center [274, 336] width 134 height 304
click at [261, 312] on button "button" at bounding box center [251, 322] width 20 height 20
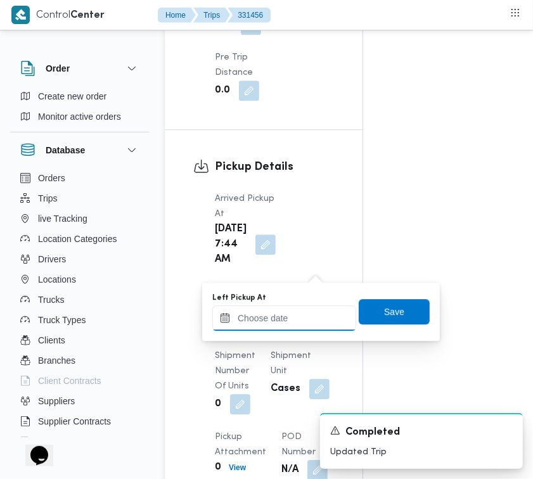
click at [310, 318] on input "Left Pickup At" at bounding box center [284, 317] width 144 height 25
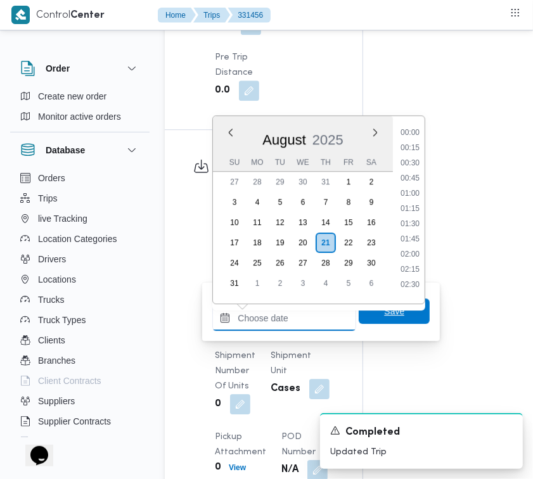
scroll to position [460, 0]
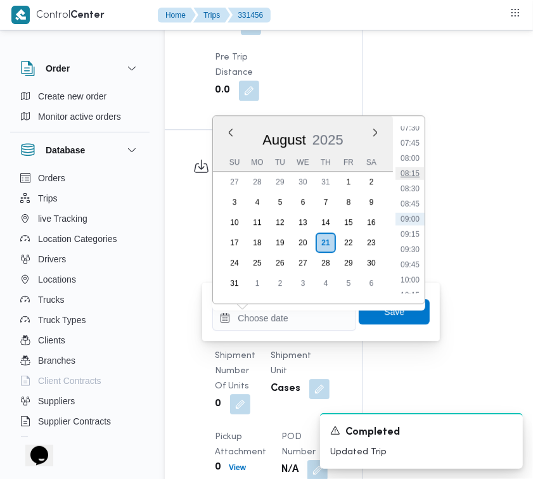
click at [416, 167] on li "08:15" at bounding box center [409, 173] width 29 height 13
type input "[DATE] 08:15"
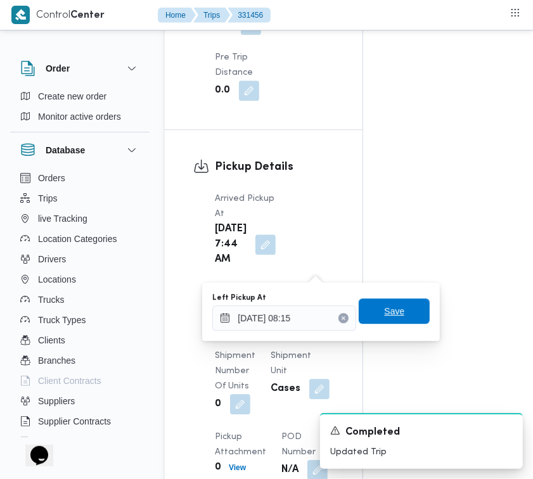
click at [404, 310] on span "Save" at bounding box center [393, 310] width 71 height 25
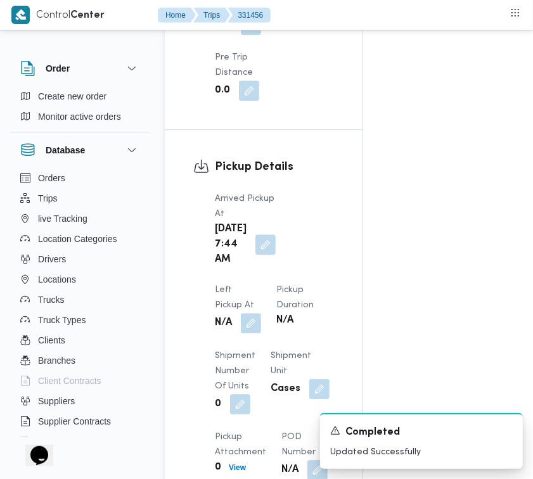
scroll to position [1922, 0]
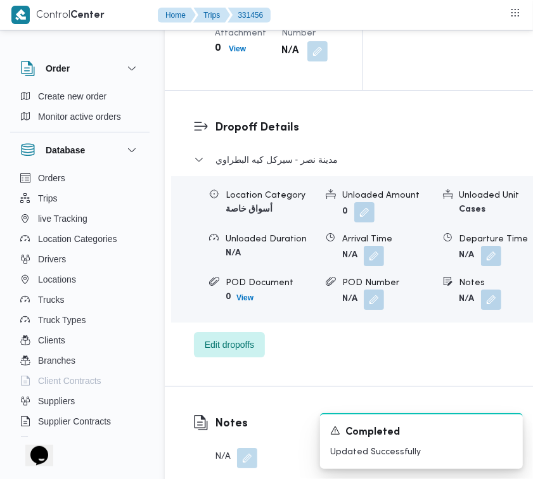
click at [223, 266] on div "Unloaded Duration N/A" at bounding box center [262, 249] width 106 height 34
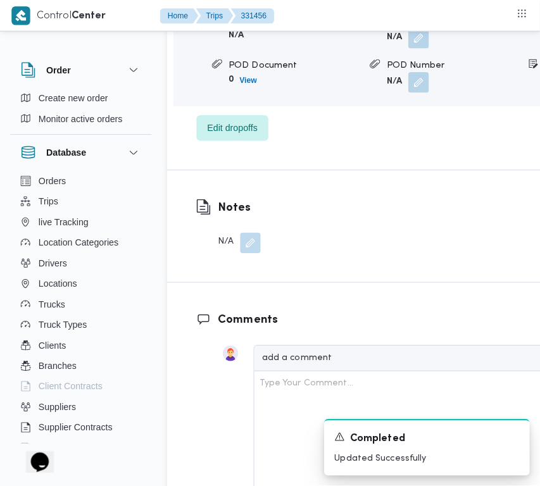
scroll to position [2267, 0]
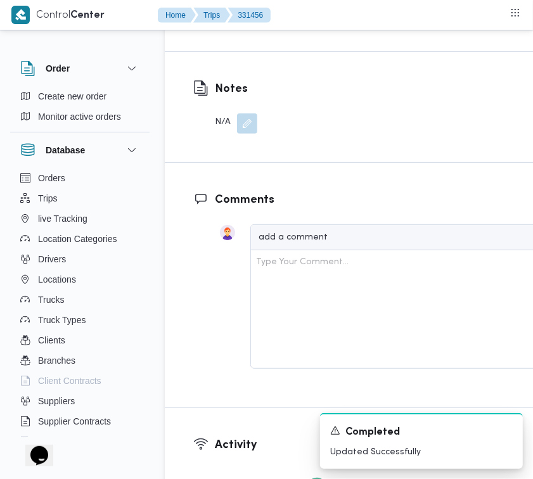
click at [241, 17] on span "Edit dropoffs" at bounding box center [229, 9] width 49 height 15
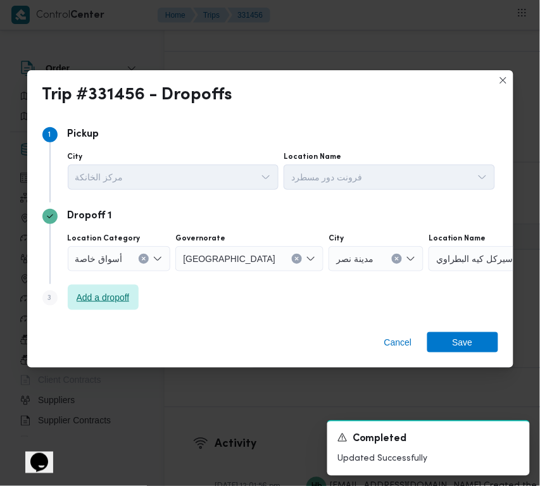
click at [105, 295] on span "Add a dropoff" at bounding box center [103, 297] width 53 height 15
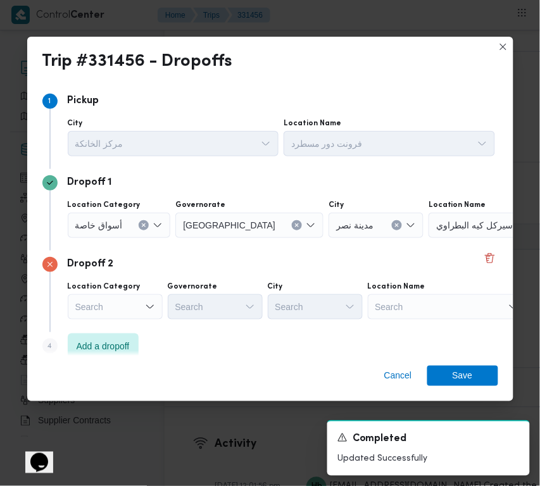
drag, startPoint x: 257, startPoint y: 362, endPoint x: 153, endPoint y: 356, distance: 104.0
click at [256, 362] on div "Cancel Save" at bounding box center [270, 379] width 486 height 46
click at [124, 343] on span "Add a dropoff" at bounding box center [103, 345] width 53 height 15
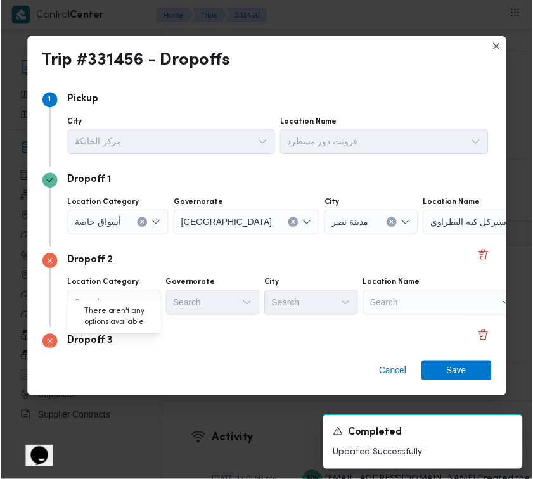
scroll to position [96, 0]
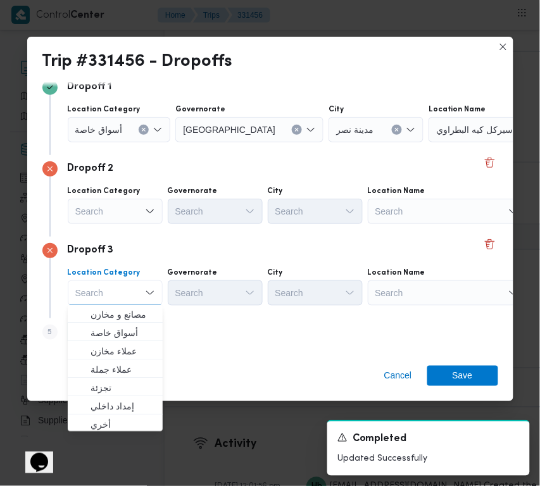
click at [432, 142] on div "Search" at bounding box center [508, 129] width 158 height 25
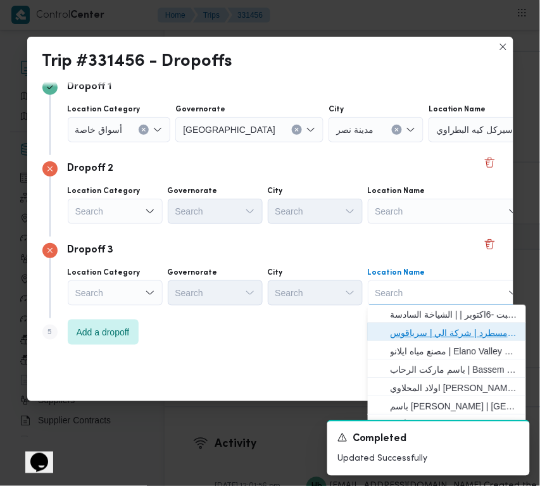
click at [455, 339] on span "فرونت دور مسطرد | شركة الي | سرياقوس" at bounding box center [455, 333] width 128 height 15
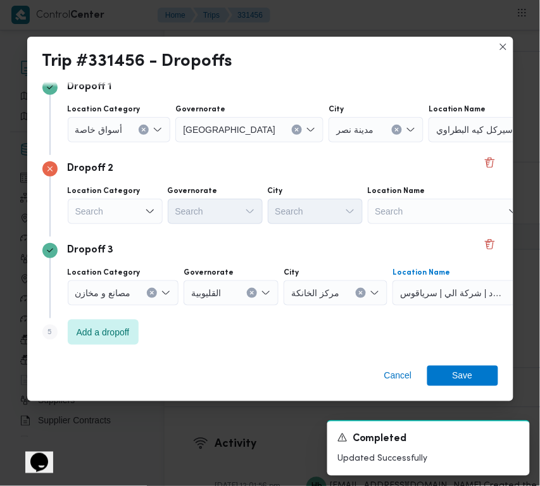
click at [125, 142] on div "Search" at bounding box center [119, 129] width 103 height 25
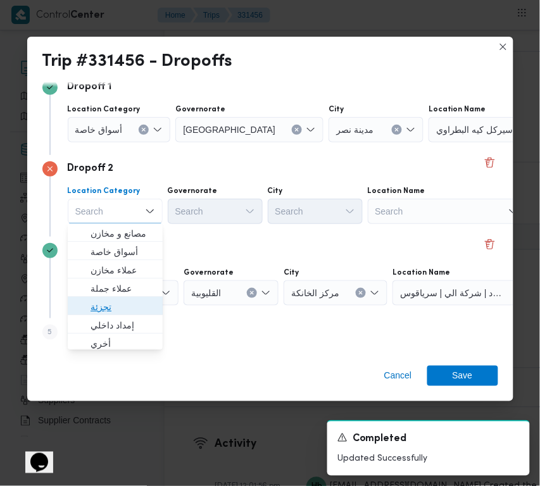
click at [116, 308] on span "تجزئة" at bounding box center [123, 306] width 65 height 15
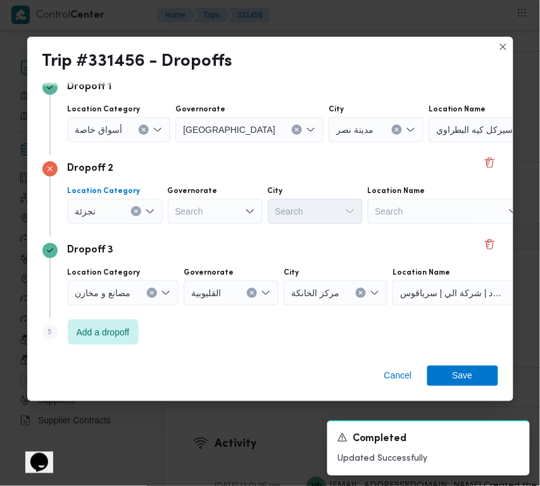
click at [97, 115] on div "Location Category أسواق خاصة" at bounding box center [119, 123] width 103 height 38
click at [101, 125] on span "أسواق خاصة" at bounding box center [98, 129] width 47 height 14
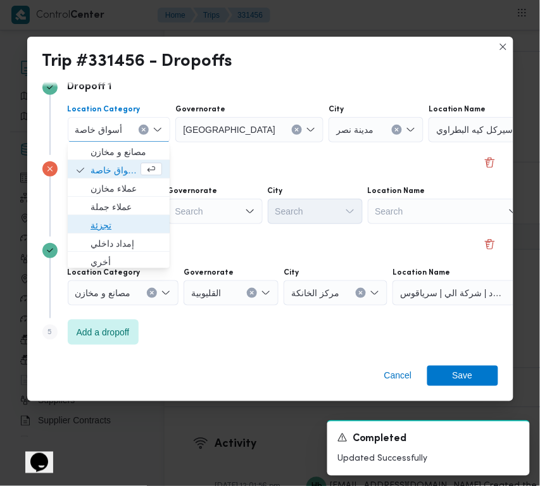
click at [113, 229] on span "تجزئة" at bounding box center [127, 225] width 72 height 15
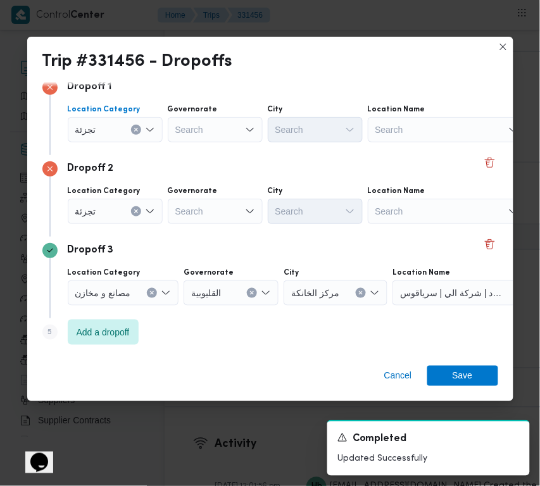
click at [198, 142] on div "Search" at bounding box center [215, 129] width 95 height 25
paste input "جيزة"
type input "جيزة"
click at [201, 133] on div "Search" at bounding box center [215, 129] width 95 height 25
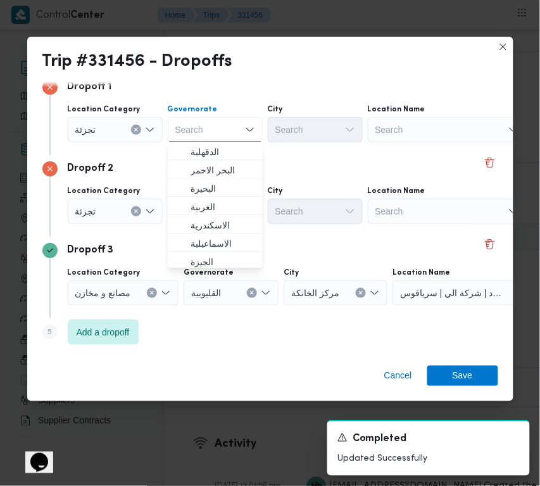
paste input "جيزة"
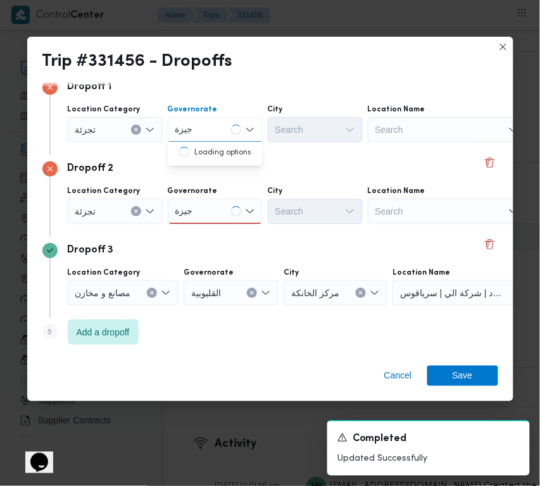
type input "جيزة"
click at [227, 134] on div "جيزة جيزة" at bounding box center [215, 129] width 95 height 25
click at [217, 150] on span "ال جيزة" at bounding box center [223, 151] width 65 height 15
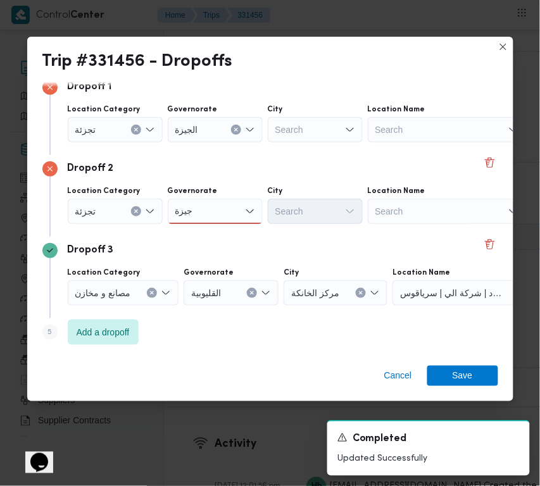
click at [211, 228] on div "Dropoff 2 Location Category [GEOGRAPHIC_DATA] [GEOGRAPHIC_DATA] [GEOGRAPHIC_DAT…" at bounding box center [270, 196] width 456 height 82
click at [201, 210] on div "جيزة جيزة" at bounding box center [215, 211] width 95 height 25
click at [201, 229] on mark "جيزة" at bounding box center [200, 234] width 18 height 10
click at [286, 129] on div "Search" at bounding box center [315, 129] width 95 height 25
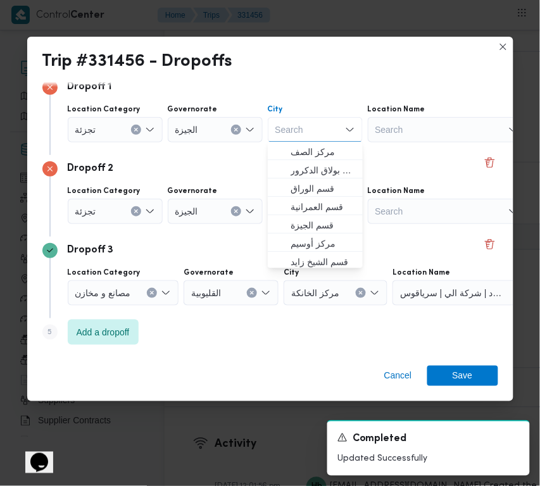
paste
type input "زايد"
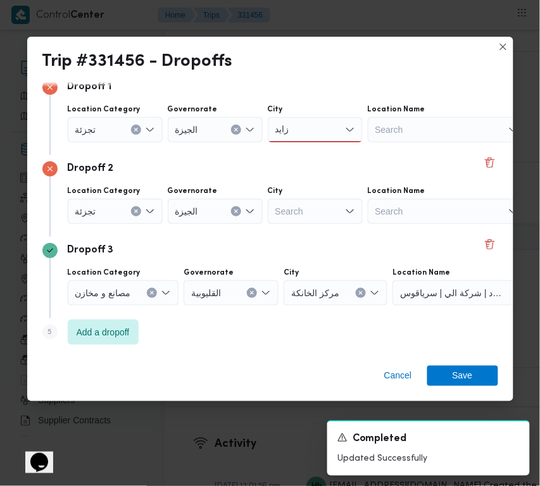
click at [205, 175] on div "Dropoff 2" at bounding box center [270, 168] width 456 height 15
click at [322, 142] on div "Search" at bounding box center [315, 129] width 95 height 25
type input "ظهي"
click at [298, 233] on span "ال ظهي ر الصحراوى لمحافظة الجيزة" at bounding box center [323, 233] width 65 height 15
click at [321, 118] on div "[PERSON_NAME]" at bounding box center [315, 129] width 95 height 25
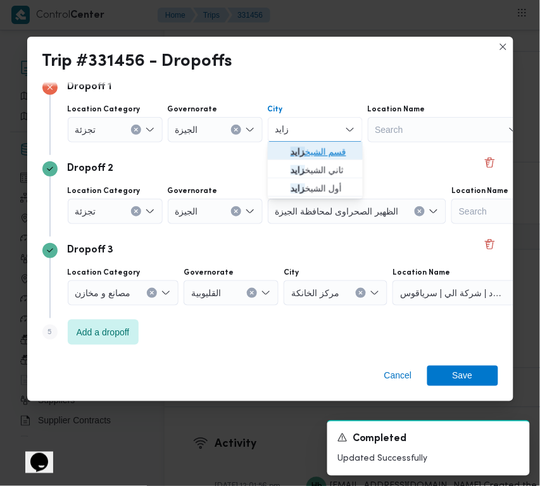
click at [318, 143] on span "قسم الشيخ زايد" at bounding box center [315, 152] width 85 height 20
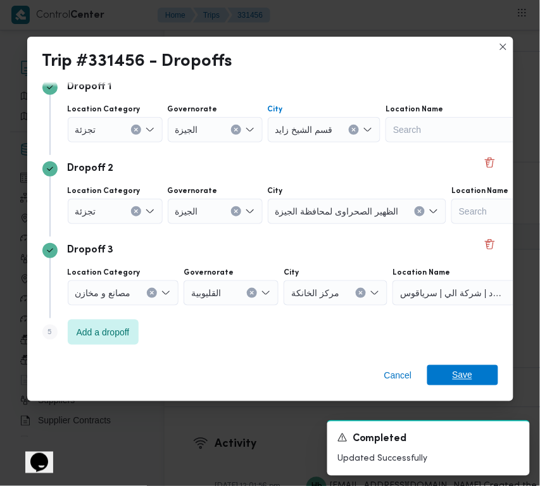
click at [470, 366] on div "Cancel Save" at bounding box center [270, 379] width 486 height 46
click at [470, 375] on span "Save" at bounding box center [463, 375] width 20 height 20
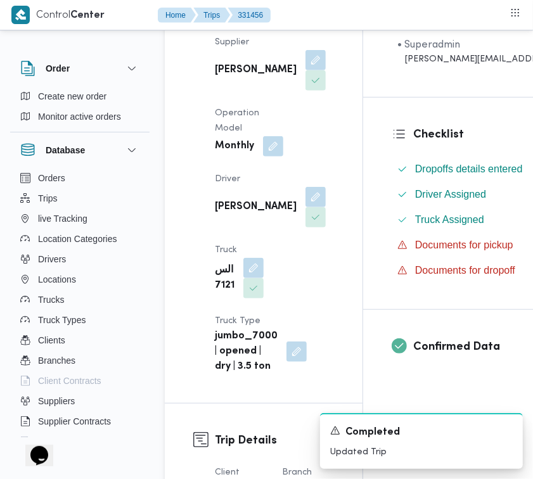
scroll to position [0, 0]
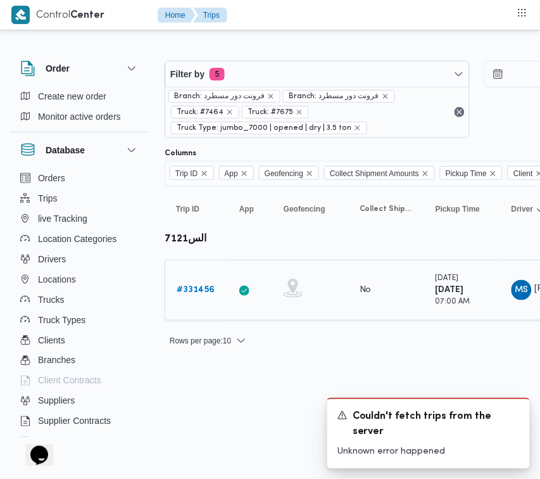
click at [201, 294] on b "# 331456" at bounding box center [196, 290] width 38 height 8
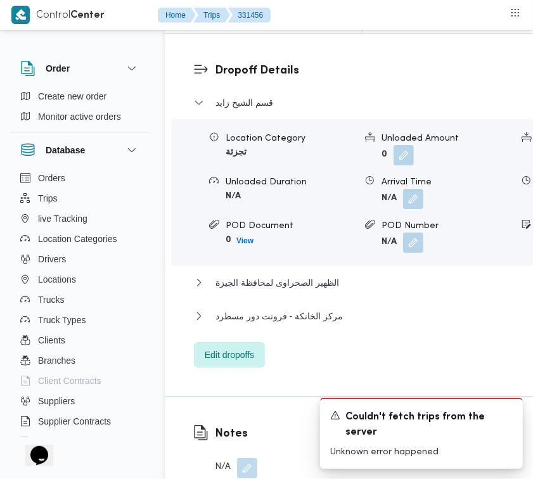
scroll to position [1504, 0]
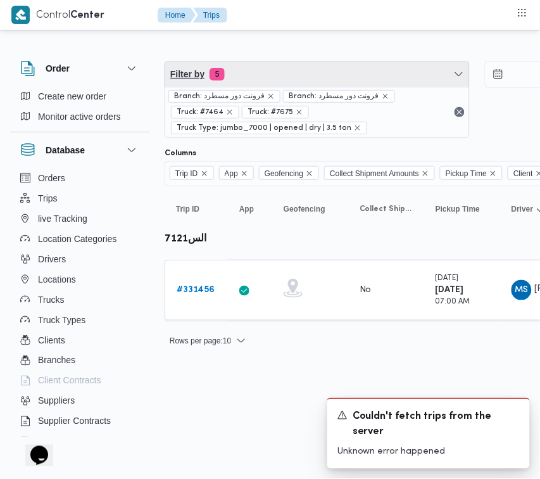
click at [290, 80] on span "Filter by 5" at bounding box center [317, 73] width 304 height 25
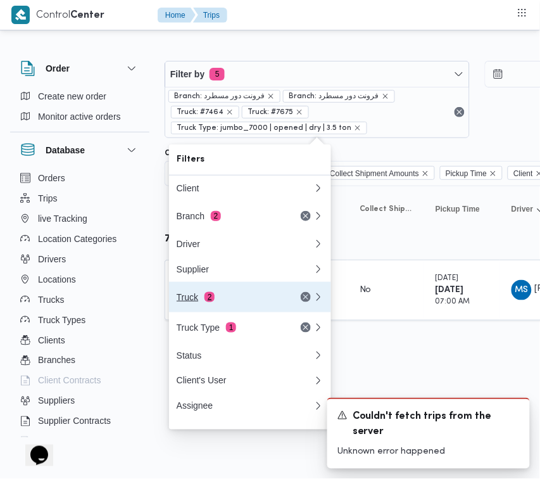
click at [203, 302] on div "Truck 2" at bounding box center [230, 297] width 106 height 10
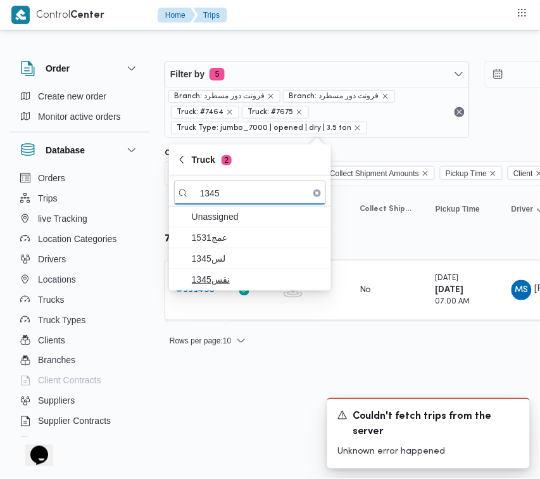
type input "1345"
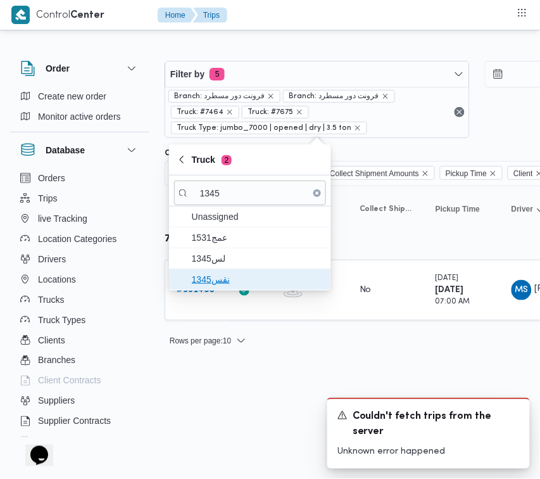
click at [223, 270] on span "نقس1345" at bounding box center [250, 279] width 152 height 20
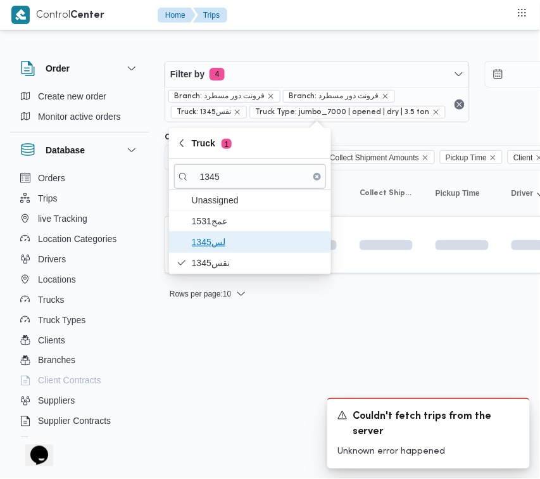
click at [194, 246] on span "1345لس" at bounding box center [258, 241] width 132 height 15
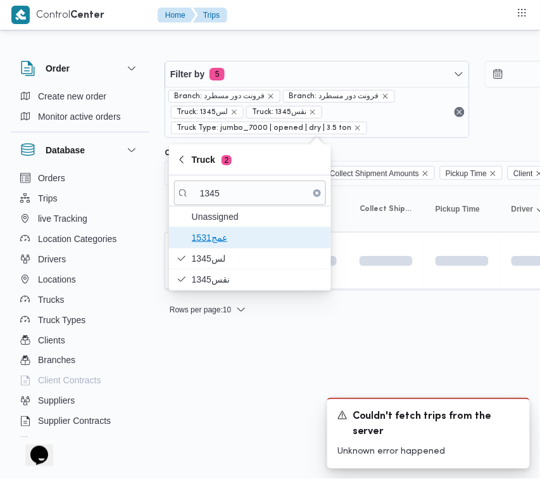
click at [193, 238] on span "عمج1531" at bounding box center [258, 237] width 132 height 15
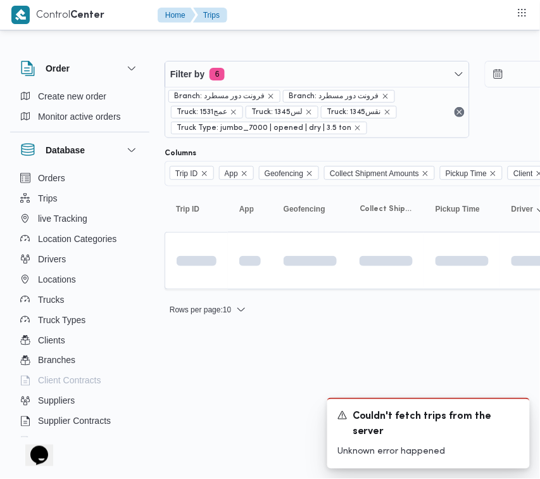
click at [195, 363] on html "Control Center Home Trips Order Create new order Monitor active orders Database…" at bounding box center [270, 239] width 540 height 479
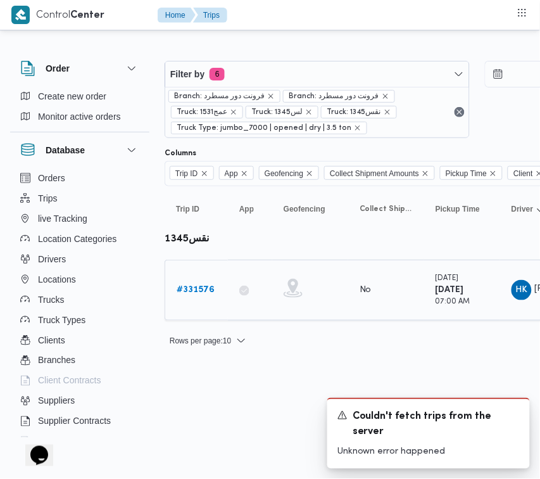
click at [204, 286] on b "# 331576" at bounding box center [196, 290] width 38 height 8
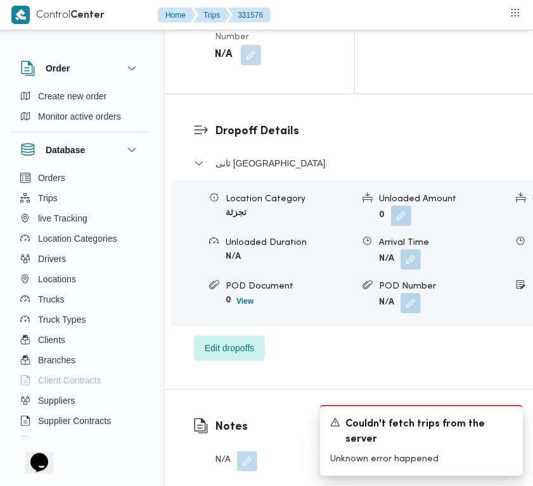
scroll to position [2506, 0]
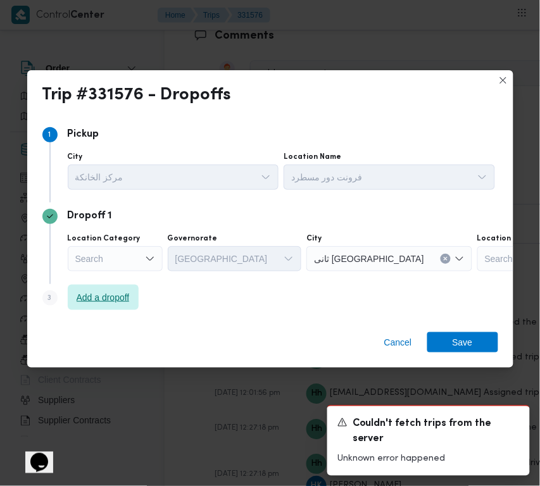
click at [92, 302] on span "Add a dropoff" at bounding box center [103, 297] width 53 height 15
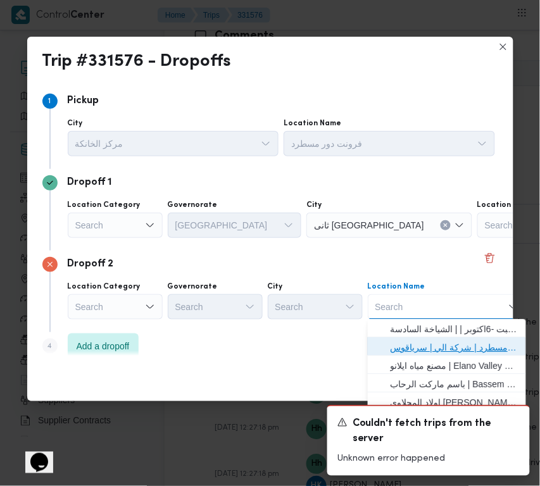
click at [441, 347] on span "فرونت دور مسطرد | شركة الي | سرياقوس" at bounding box center [455, 348] width 128 height 15
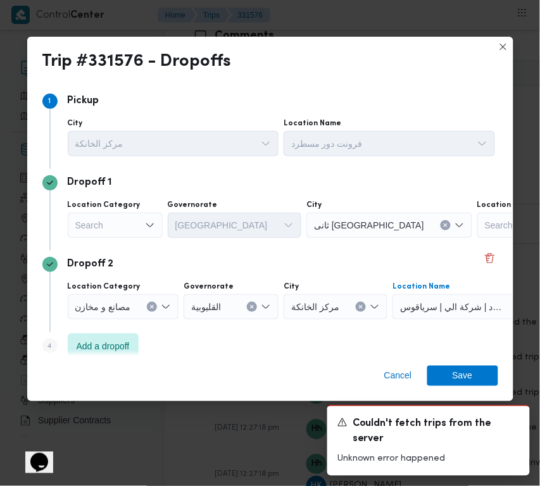
click at [111, 232] on div "Search" at bounding box center [115, 225] width 95 height 25
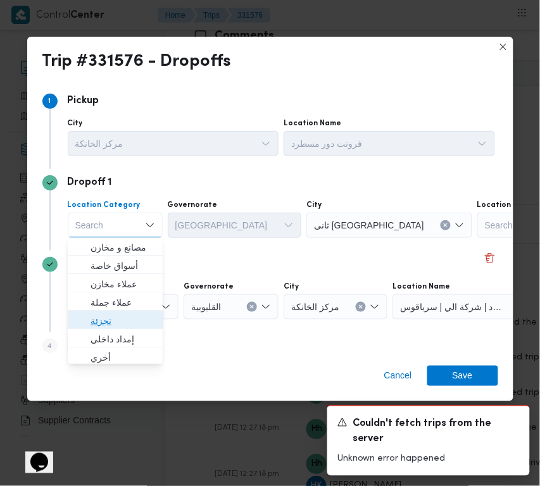
click at [120, 318] on span "تجزئة" at bounding box center [123, 321] width 65 height 15
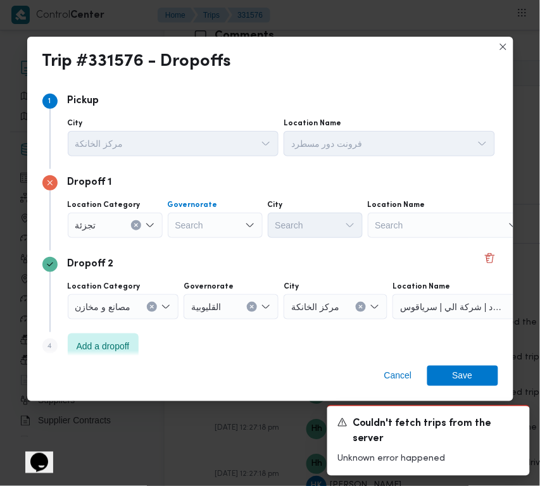
click at [208, 231] on div "Search" at bounding box center [215, 225] width 95 height 25
type input "[GEOGRAPHIC_DATA]"
drag, startPoint x: 222, startPoint y: 236, endPoint x: 210, endPoint y: 225, distance: 16.1
click at [222, 236] on div "[GEOGRAPHIC_DATA] [GEOGRAPHIC_DATA]" at bounding box center [215, 225] width 95 height 25
click at [210, 225] on div "[GEOGRAPHIC_DATA] [GEOGRAPHIC_DATA] Combo box. Selected. [GEOGRAPHIC_DATA] . Se…" at bounding box center [215, 225] width 95 height 25
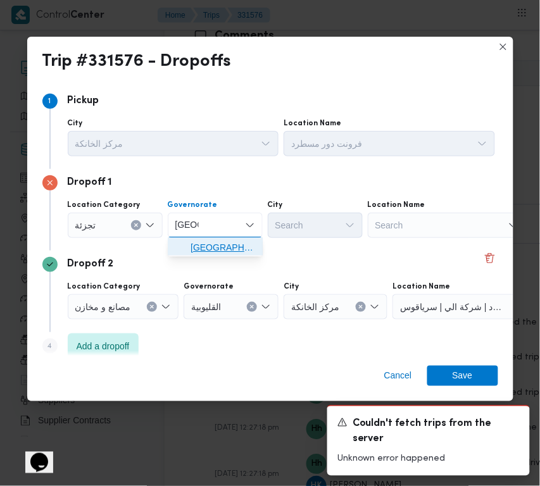
click at [211, 246] on span "[GEOGRAPHIC_DATA]" at bounding box center [223, 248] width 65 height 15
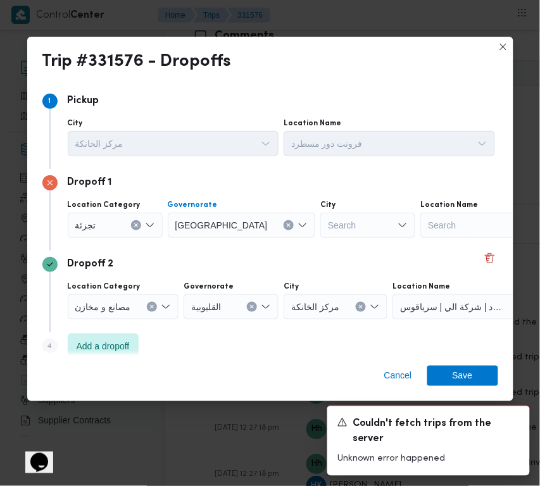
click at [334, 228] on div "Search" at bounding box center [367, 225] width 95 height 25
type input "مقطم"
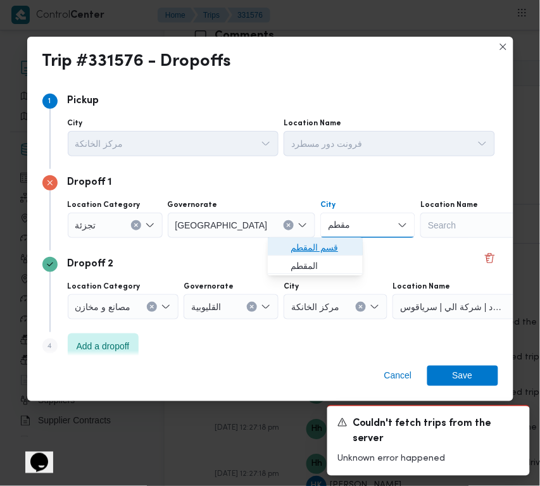
click at [284, 248] on icon "button" at bounding box center [280, 248] width 10 height 10
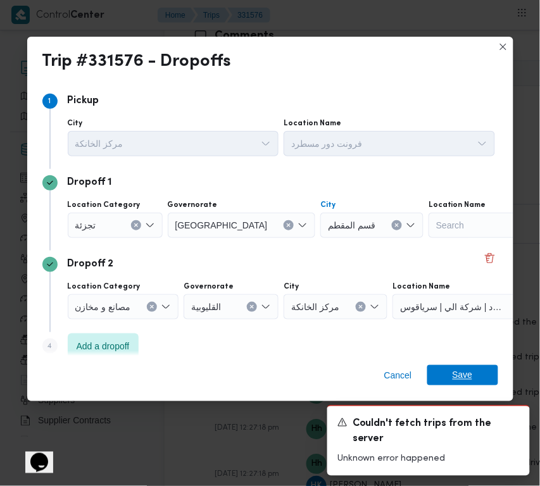
click at [466, 374] on span "Save" at bounding box center [463, 375] width 20 height 20
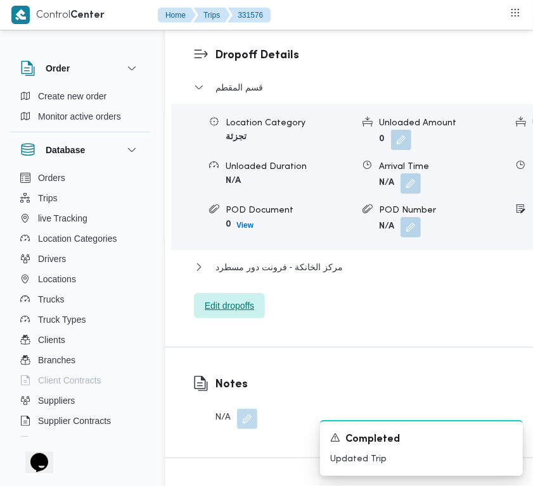
scroll to position [1862, 0]
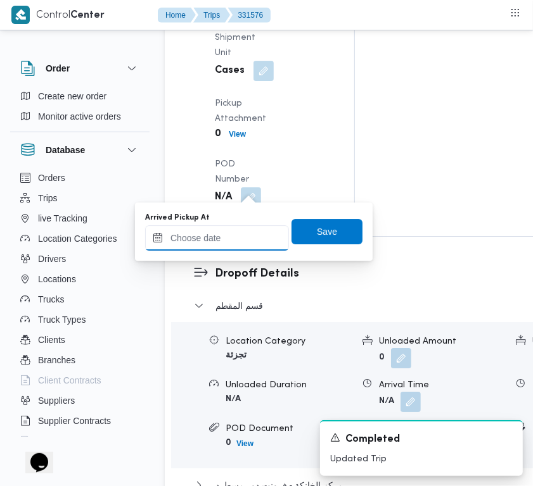
click at [256, 244] on input "Arrived Pickup At" at bounding box center [217, 237] width 144 height 25
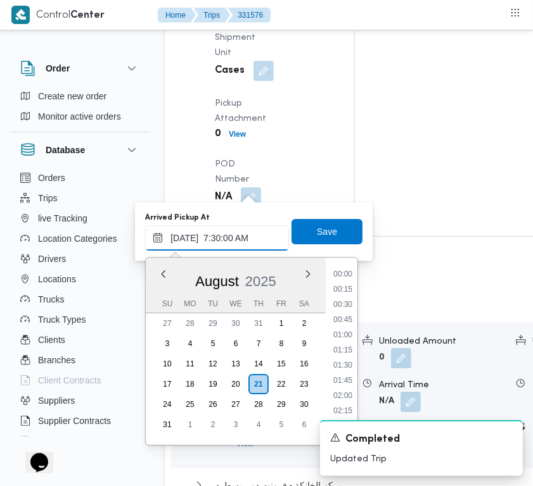
scroll to position [455, 0]
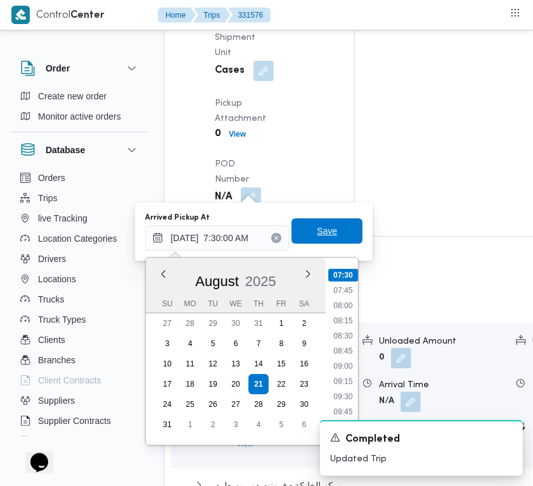
type input "[DATE] 07:30"
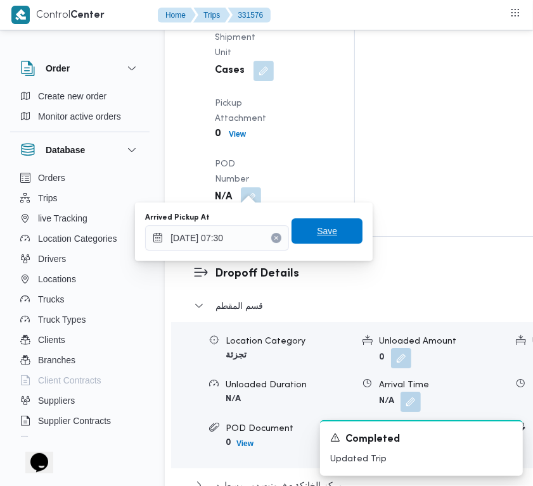
click at [306, 239] on span "Save" at bounding box center [326, 230] width 71 height 25
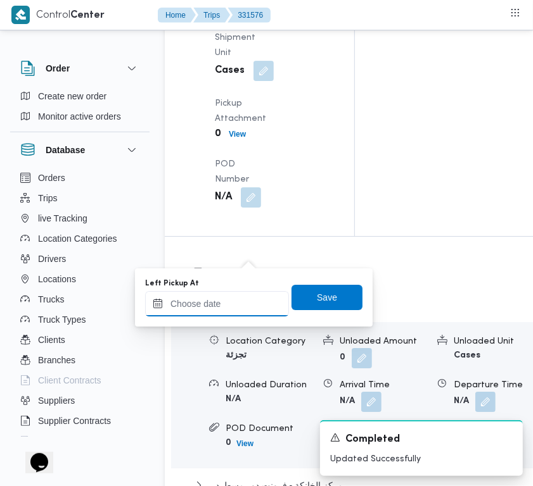
click at [245, 307] on input "Left Pickup At" at bounding box center [217, 303] width 144 height 25
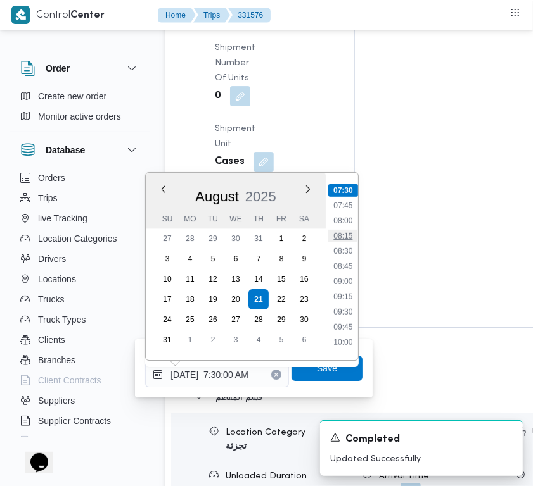
click at [341, 230] on li "08:15" at bounding box center [342, 236] width 29 height 13
type input "[DATE] 08:15"
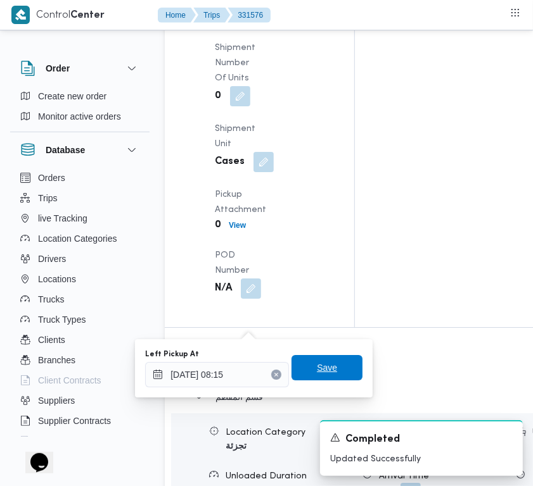
click at [322, 378] on span "Save" at bounding box center [326, 367] width 71 height 25
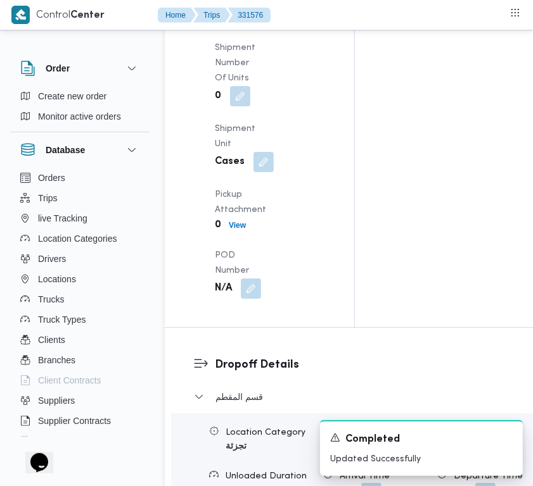
click at [322, 262] on div "Pickup Details Arrived Pickup At [DATE] 7:30 AM Left Pickup At N/A Pickup Durat…" at bounding box center [259, 74] width 189 height 505
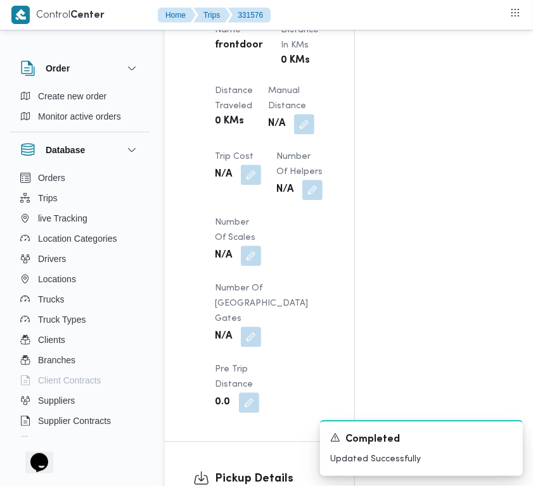
scroll to position [0, 0]
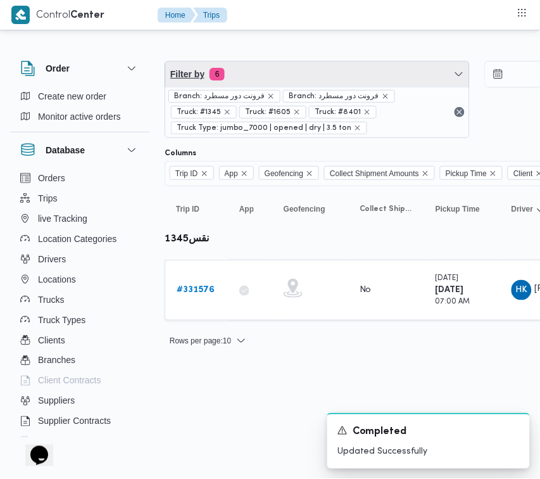
click at [280, 68] on span "Filter by 6" at bounding box center [317, 73] width 304 height 25
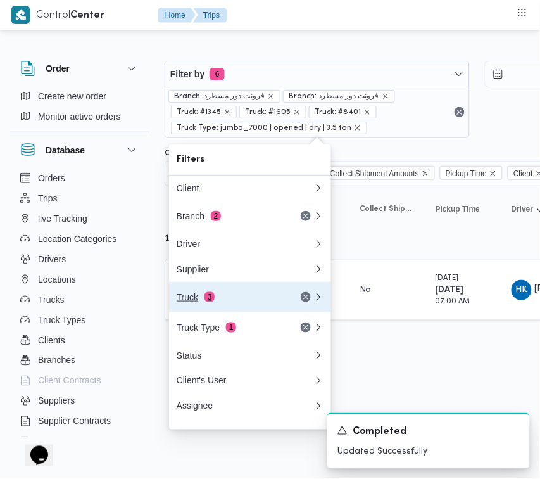
click at [201, 298] on div "Truck 3" at bounding box center [230, 297] width 106 height 10
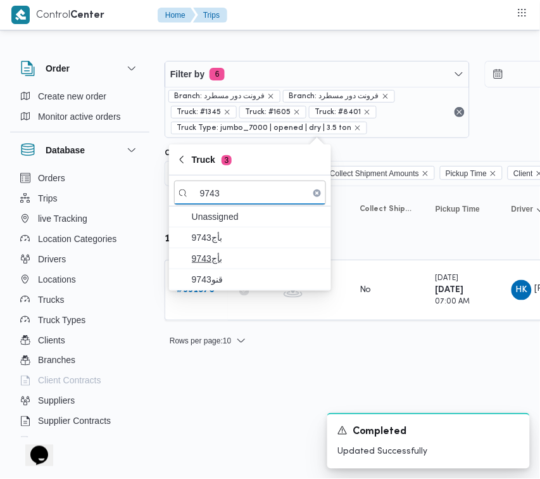
type input "9743"
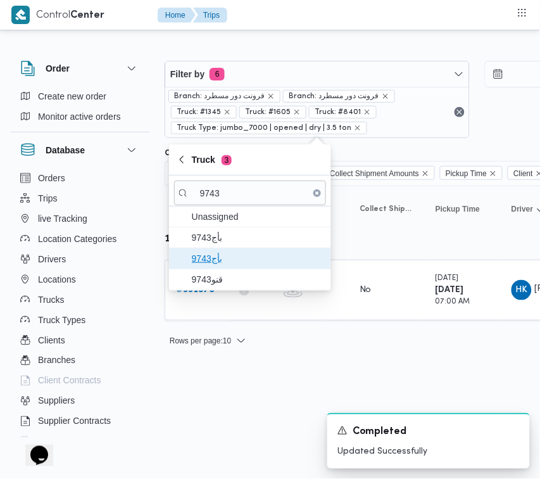
click at [258, 262] on span "9743بأج" at bounding box center [258, 258] width 132 height 15
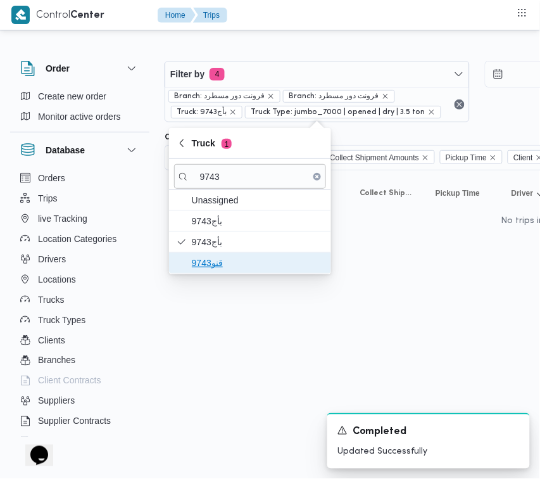
click at [246, 271] on span "قنو9743" at bounding box center [250, 263] width 152 height 20
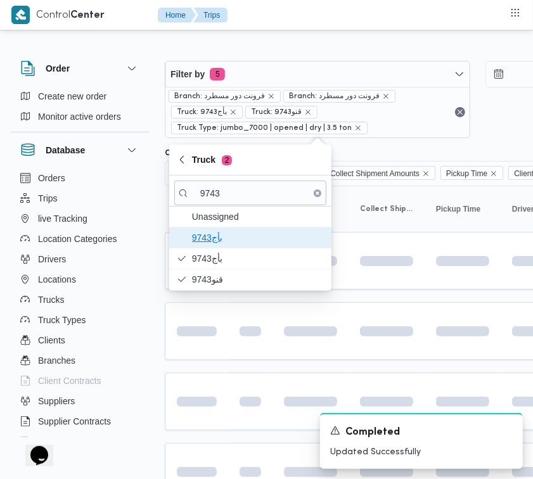
click at [230, 230] on span "9743بأج" at bounding box center [258, 237] width 132 height 15
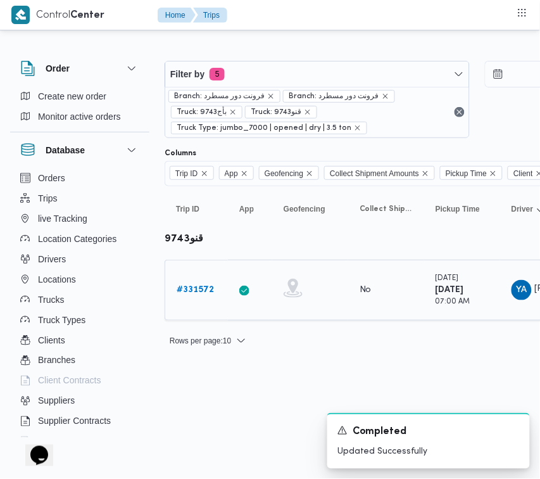
click at [192, 277] on td "Trip ID # 331572" at bounding box center [196, 290] width 63 height 61
click at [193, 286] on b "# 331572" at bounding box center [195, 290] width 37 height 8
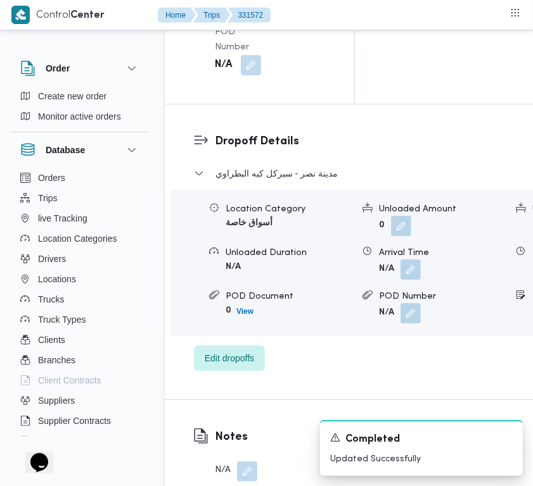
scroll to position [2506, 0]
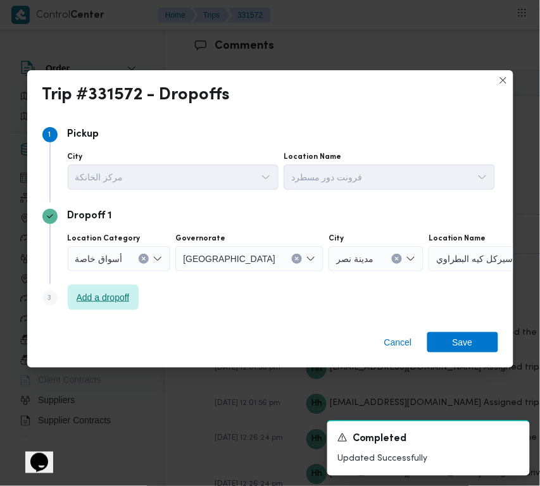
click at [111, 290] on span "Add a dropoff" at bounding box center [103, 297] width 53 height 15
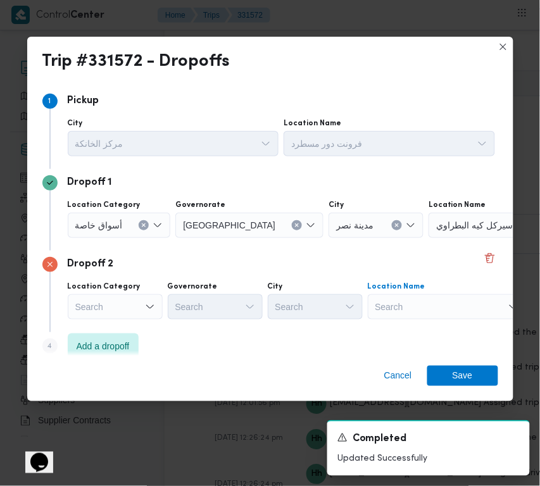
click at [429, 238] on div "Search" at bounding box center [508, 225] width 158 height 25
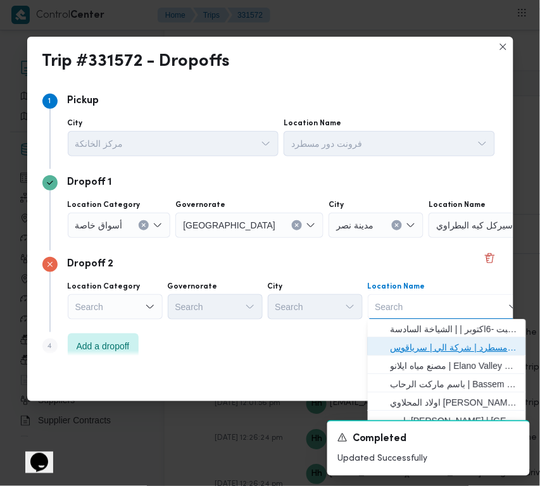
click at [422, 341] on span "فرونت دور مسطرد | شركة الي | سرياقوس" at bounding box center [455, 348] width 128 height 15
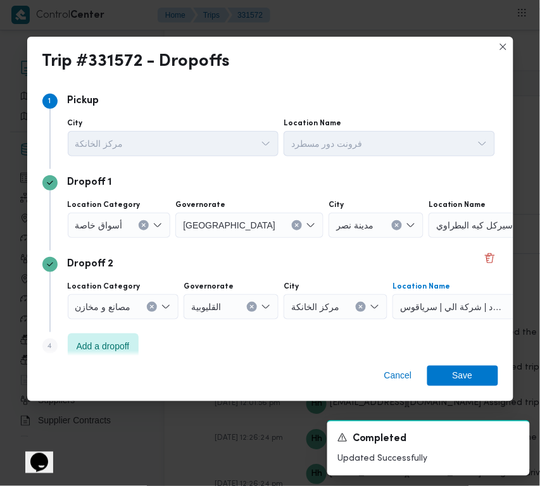
click at [83, 236] on div "أسواق خاصة" at bounding box center [119, 225] width 103 height 25
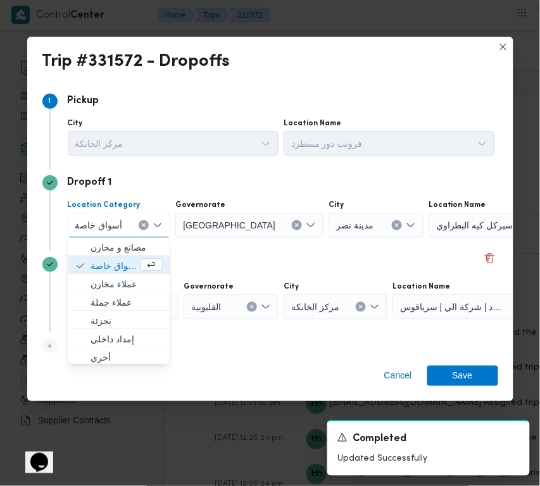
click at [99, 220] on span "أسواق خاصة" at bounding box center [98, 225] width 47 height 14
click at [103, 320] on span "تجزئة" at bounding box center [127, 321] width 72 height 15
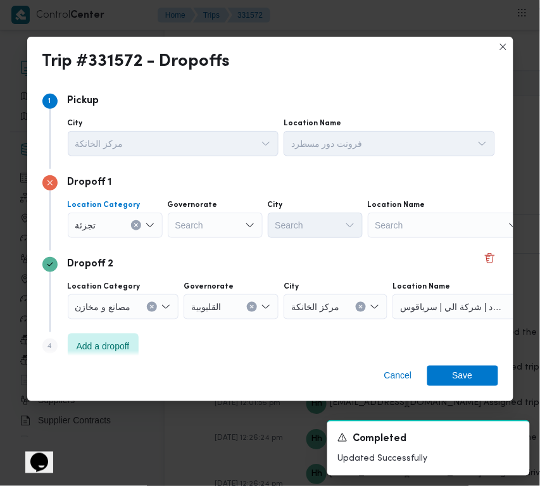
click at [232, 243] on div "Dropoff 1 Location Category تجزئة Combo box. Selected. تجزئة. Press Backspace t…" at bounding box center [270, 210] width 456 height 82
click at [220, 231] on div "Search" at bounding box center [215, 225] width 95 height 25
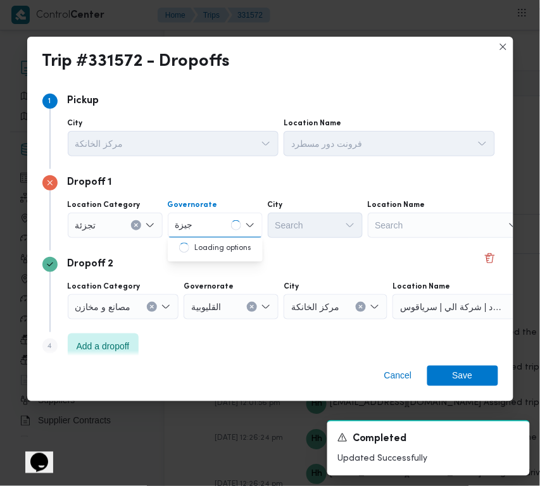
type input "جيزة"
click at [241, 216] on div "جيزة جيزة" at bounding box center [215, 225] width 95 height 25
click at [226, 247] on span "ال جيزة" at bounding box center [223, 248] width 65 height 15
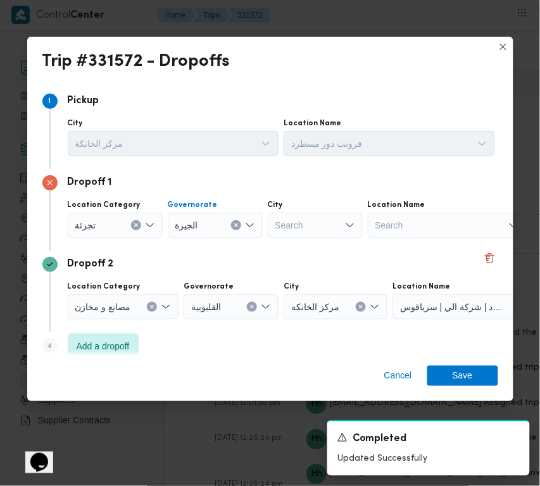
click at [293, 230] on div "Search" at bounding box center [315, 225] width 95 height 25
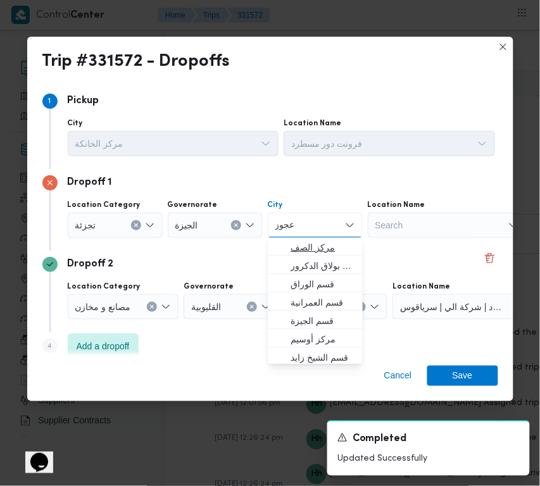
type input "عجوز"
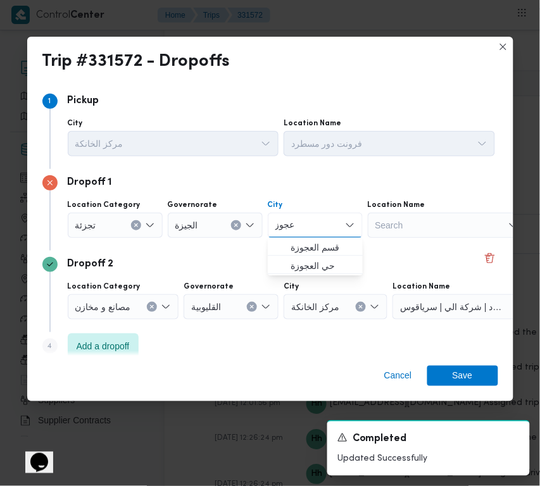
click at [299, 245] on span "قسم العجوزة" at bounding box center [323, 248] width 65 height 15
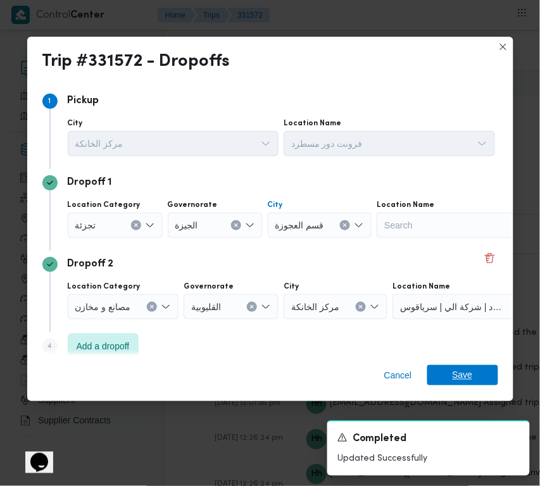
click at [441, 371] on span "Save" at bounding box center [462, 375] width 71 height 20
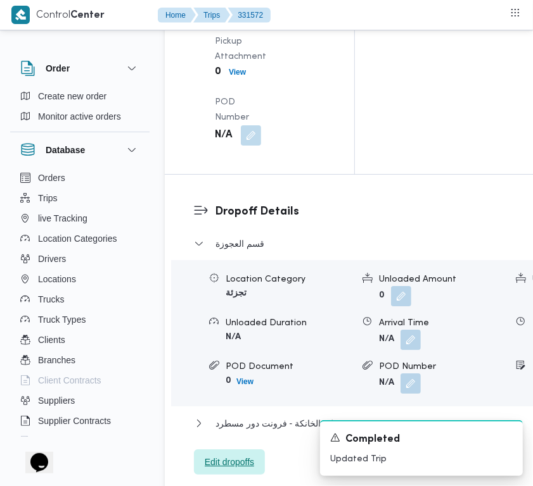
scroll to position [1865, 0]
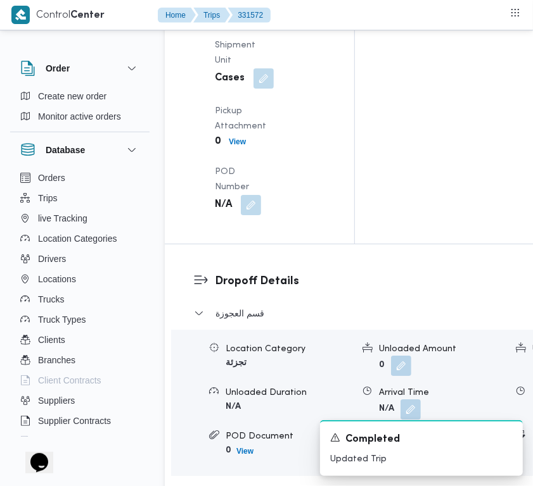
drag, startPoint x: 248, startPoint y: 188, endPoint x: 255, endPoint y: 203, distance: 16.5
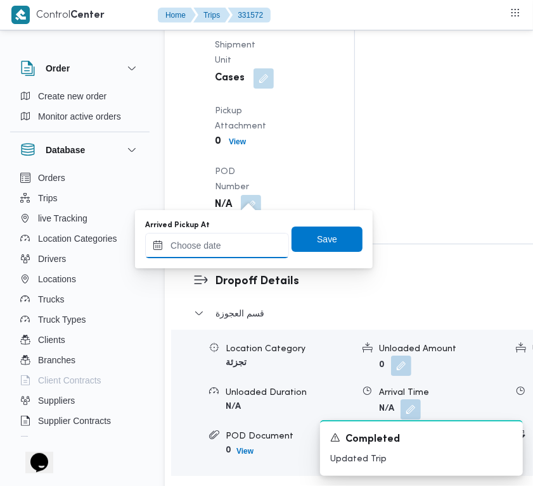
click at [229, 249] on input "Arrived Pickup At" at bounding box center [217, 245] width 144 height 25
type input "[DATE] 7:00:00 AM"
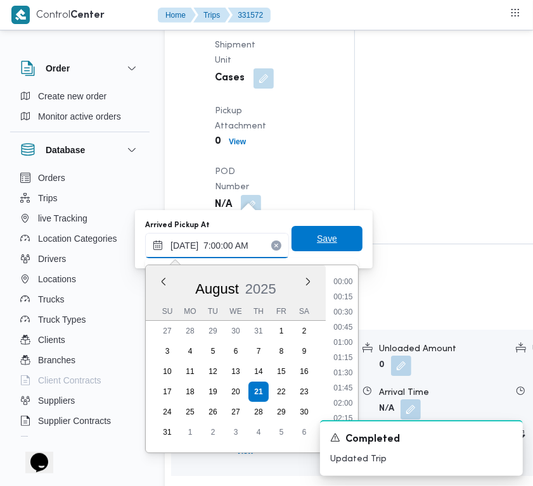
scroll to position [424, 0]
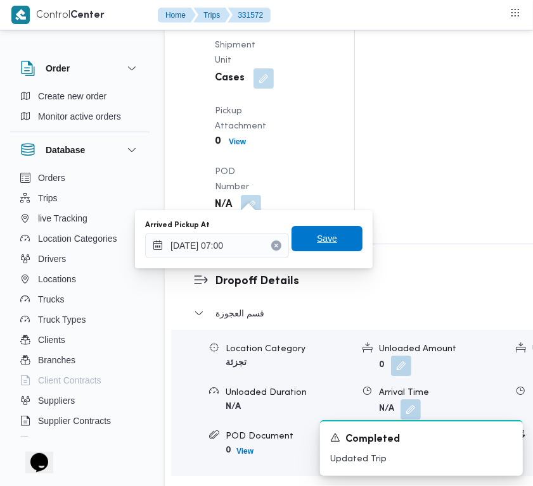
click at [343, 233] on span "Save" at bounding box center [326, 238] width 71 height 25
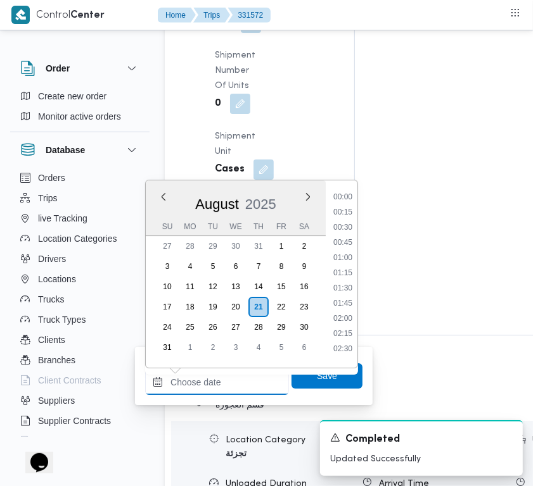
click at [246, 370] on div "Previous Month Next month [DATE] [DATE] Su Mo Tu We Th Fr Sa 27 28 29 30 31 1 2…" at bounding box center [217, 382] width 144 height 25
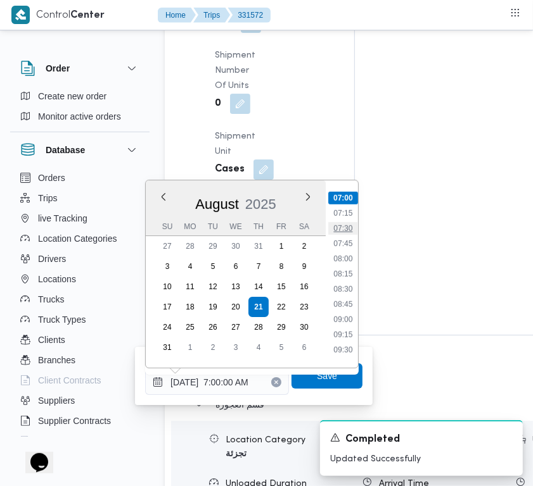
click at [340, 232] on li "07:30" at bounding box center [342, 228] width 29 height 13
type input "[DATE] 07:30"
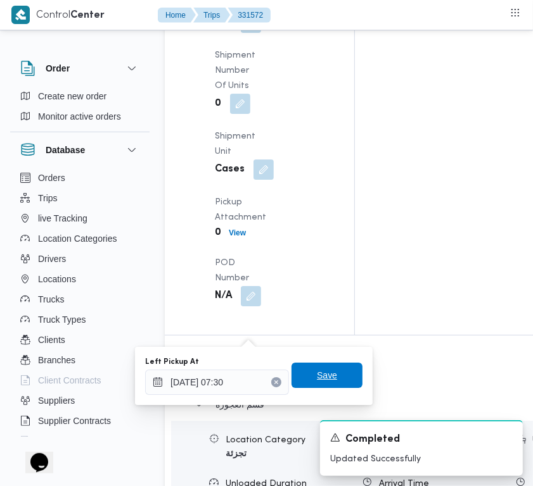
click at [317, 372] on span "Save" at bounding box center [327, 375] width 20 height 15
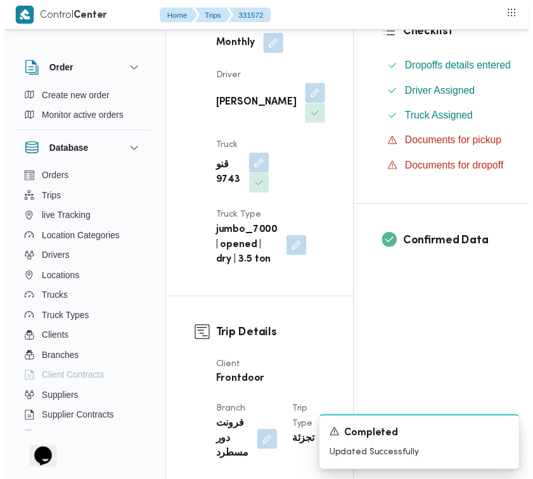
scroll to position [0, 0]
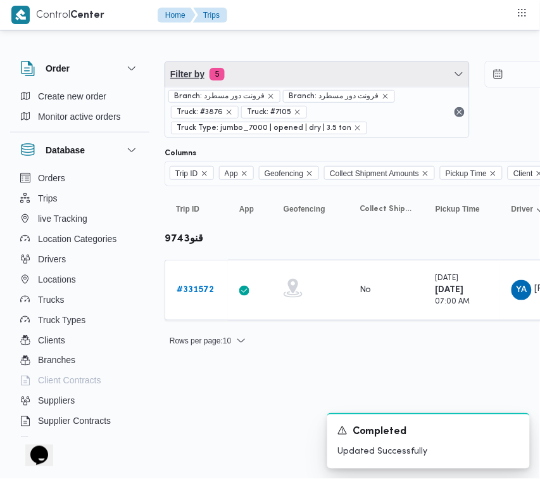
click at [280, 84] on span "Filter by 5" at bounding box center [317, 73] width 304 height 25
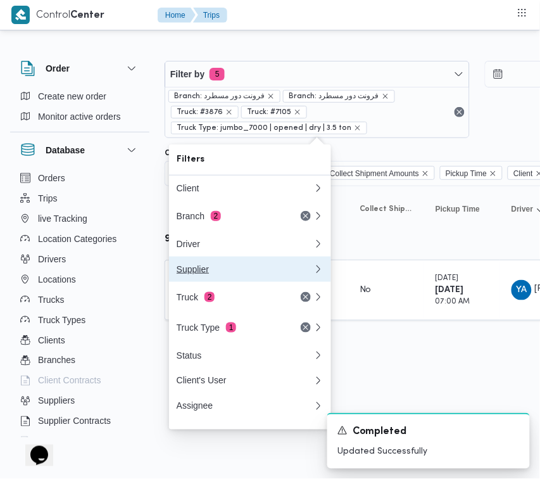
click at [230, 281] on button "Supplier" at bounding box center [250, 268] width 162 height 25
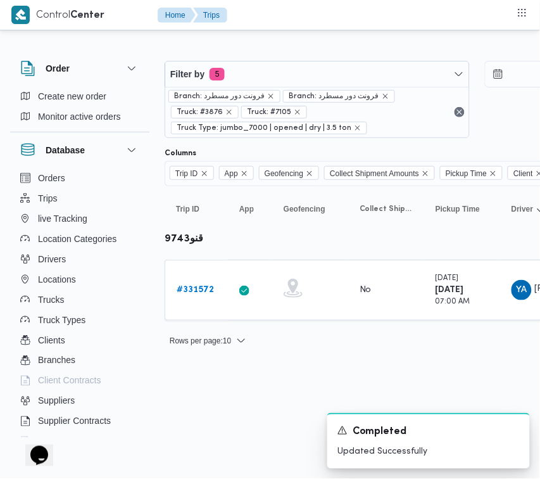
drag, startPoint x: 283, startPoint y: 54, endPoint x: 282, endPoint y: 64, distance: 9.5
click at [282, 54] on div "Filter by 5 Branch: فرونت دور مسطرد Branch: فرونت دور مسطرد Truck: #3876 Truck:…" at bounding box center [477, 99] width 640 height 92
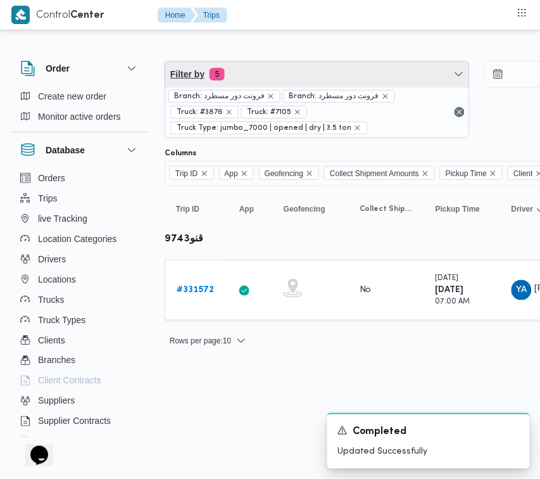
click at [282, 72] on span "Filter by 5" at bounding box center [317, 73] width 304 height 25
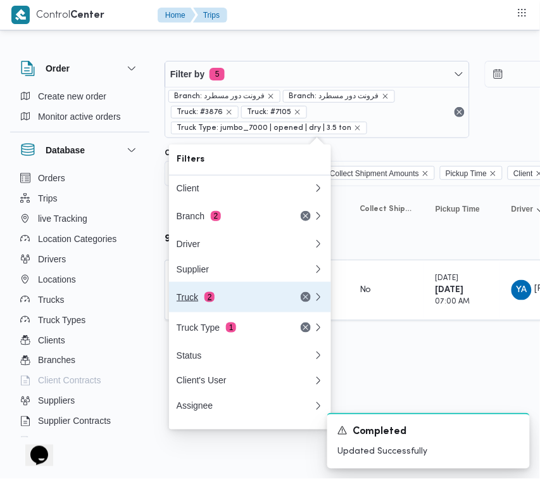
click at [235, 302] on div "Truck 2" at bounding box center [230, 297] width 106 height 10
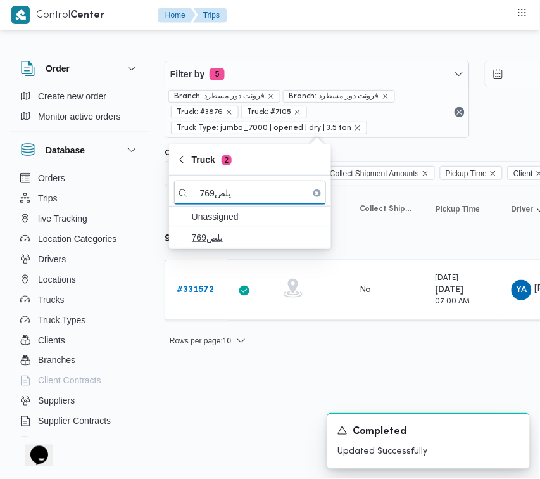
type input "يلص769"
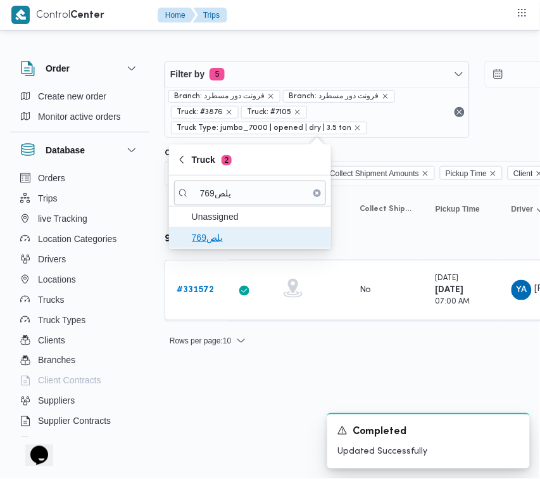
click at [251, 241] on span "يلص769" at bounding box center [258, 237] width 132 height 15
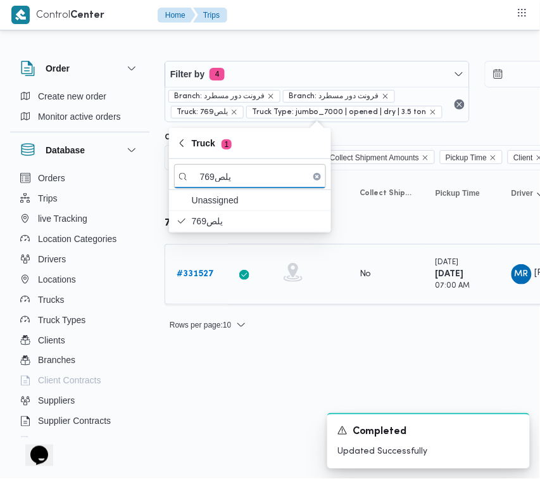
click at [210, 278] on b "# 331527" at bounding box center [195, 274] width 37 height 8
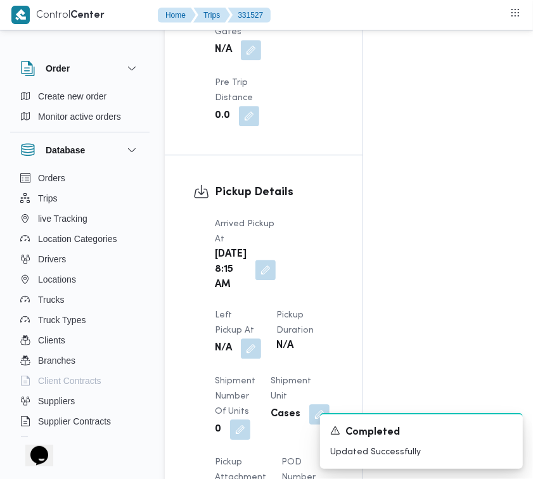
scroll to position [2005, 0]
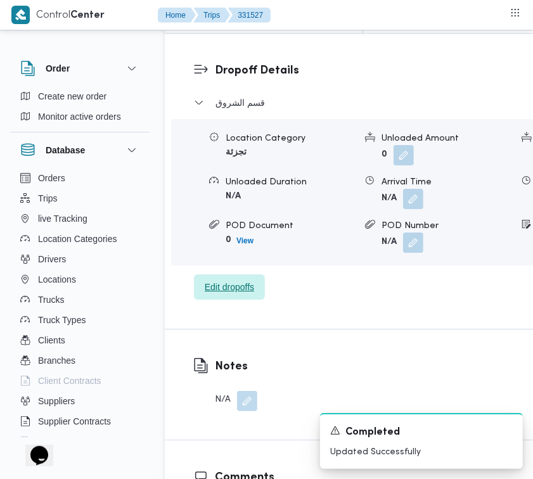
click at [235, 294] on span "Edit dropoffs" at bounding box center [229, 286] width 49 height 15
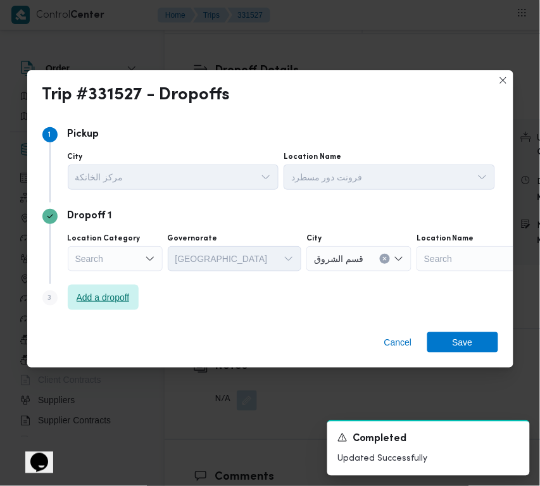
click at [90, 288] on span "Add a dropoff" at bounding box center [103, 297] width 71 height 25
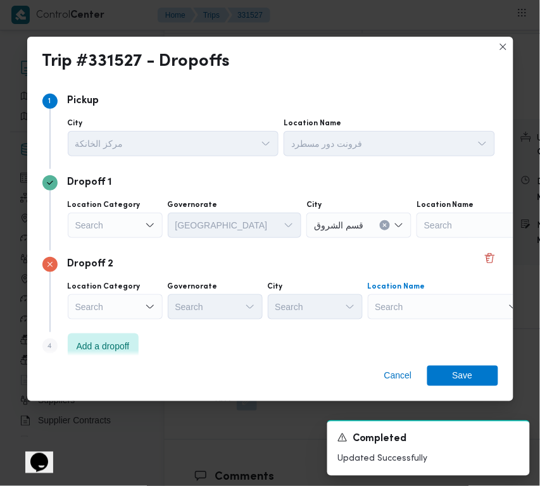
click at [417, 238] on div "Search" at bounding box center [496, 225] width 158 height 25
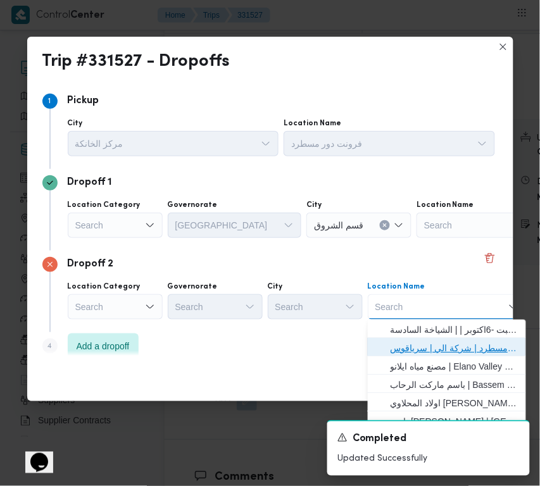
click at [438, 346] on span "فرونت دور مسطرد | شركة الي | سرياقوس" at bounding box center [455, 348] width 128 height 15
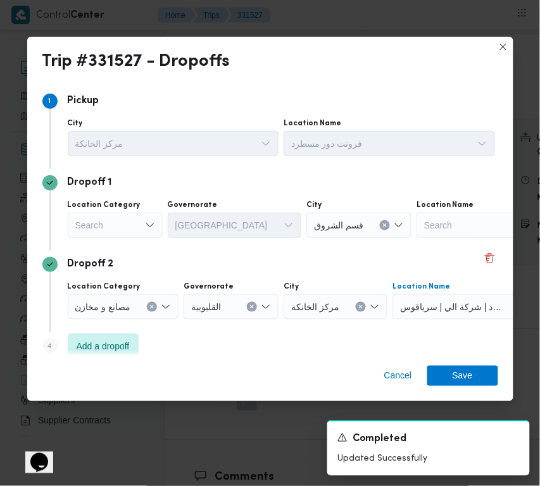
click at [93, 231] on div "Search" at bounding box center [115, 225] width 95 height 25
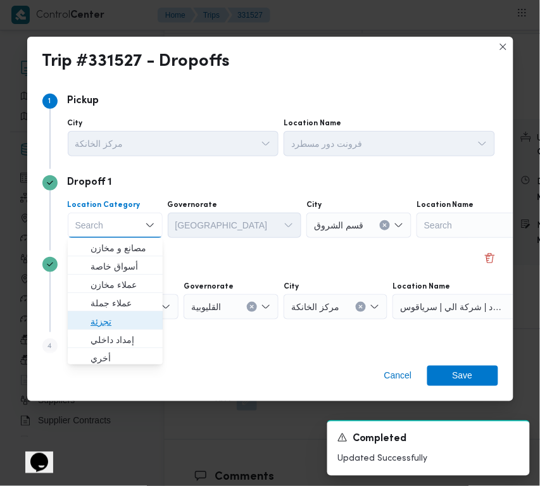
click at [116, 314] on span "تجزئة" at bounding box center [123, 321] width 65 height 15
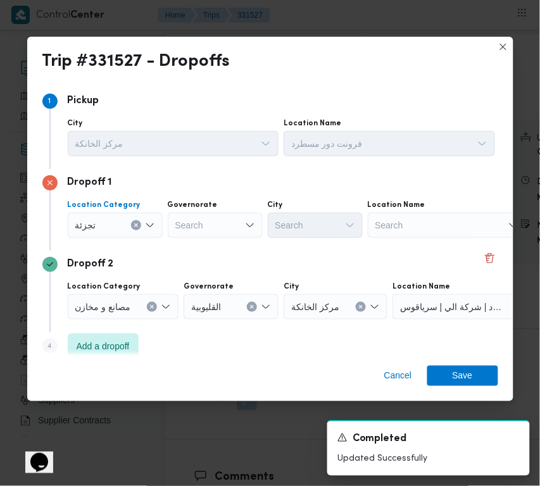
click at [191, 227] on div "Search" at bounding box center [215, 225] width 95 height 25
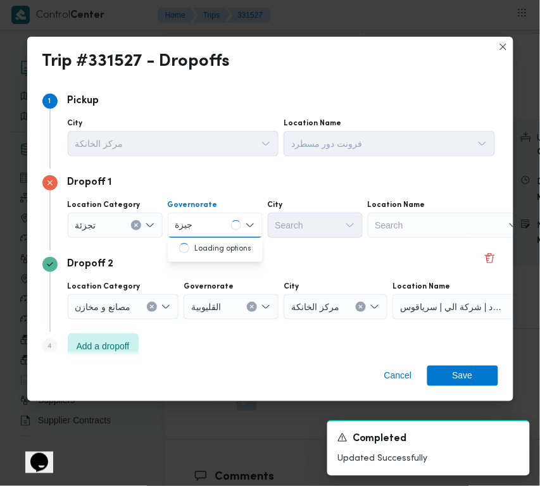
type input "جيزة"
click at [213, 222] on div "جيزة جيزة" at bounding box center [215, 225] width 95 height 25
click at [211, 242] on span "ال جيزة" at bounding box center [223, 248] width 65 height 15
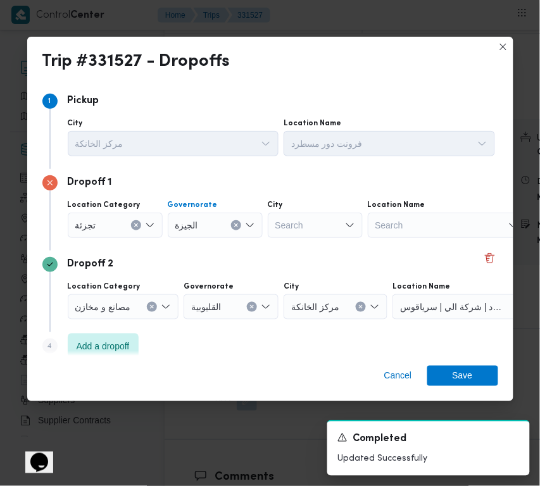
click at [324, 222] on div "Search" at bounding box center [315, 225] width 95 height 25
type input "زايد"
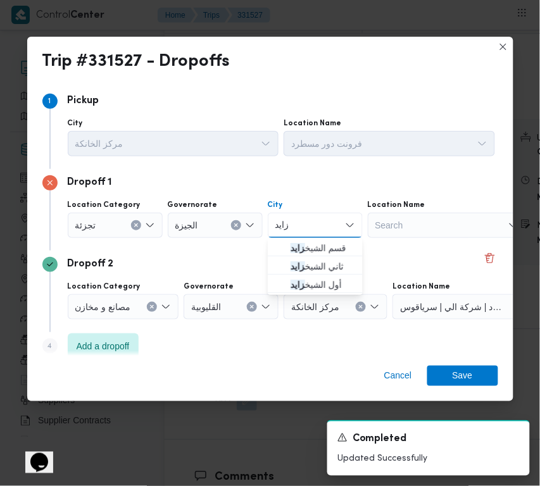
click at [286, 248] on span "قسم الشيخ زايد" at bounding box center [315, 248] width 85 height 20
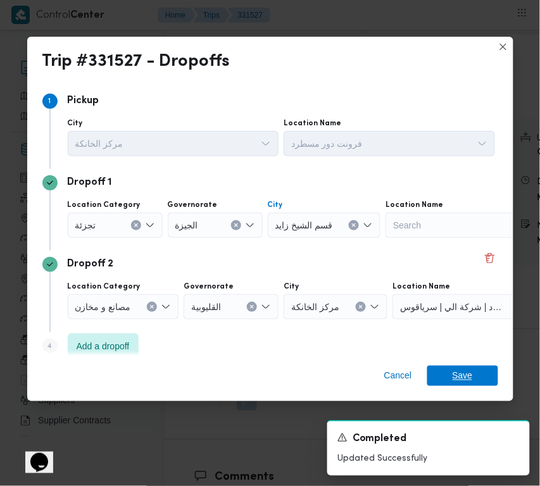
click at [457, 375] on span "Save" at bounding box center [463, 376] width 20 height 20
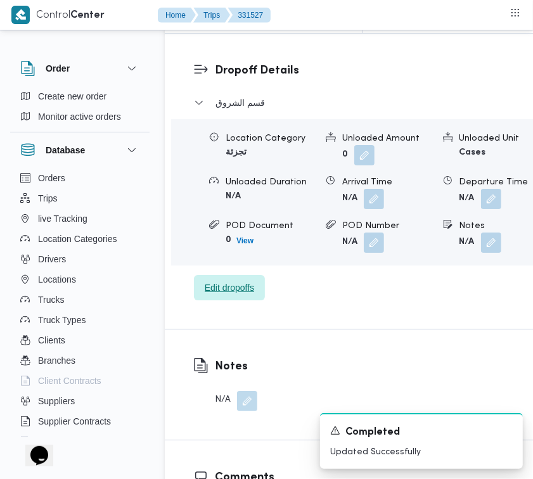
scroll to position [1586, 0]
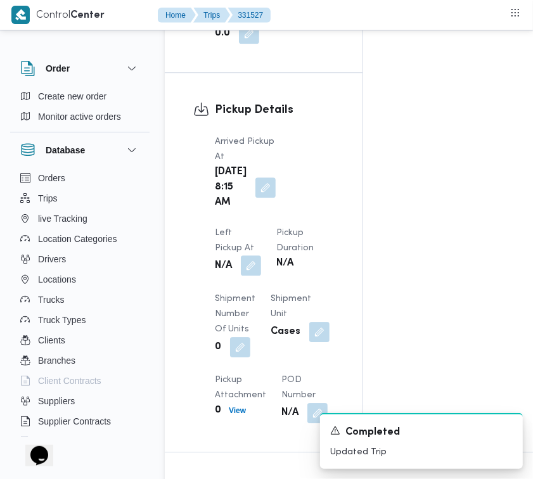
click at [261, 255] on button "button" at bounding box center [251, 265] width 20 height 20
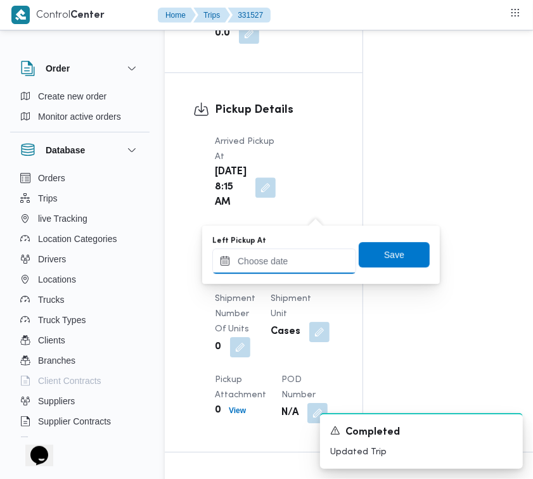
click at [307, 255] on input "Left Pickup At" at bounding box center [284, 260] width 144 height 25
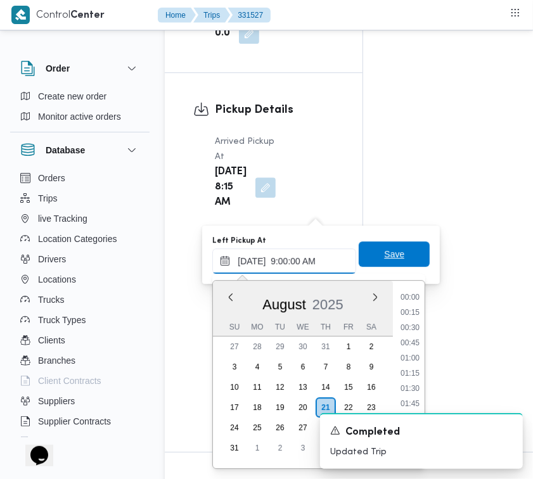
scroll to position [460, 0]
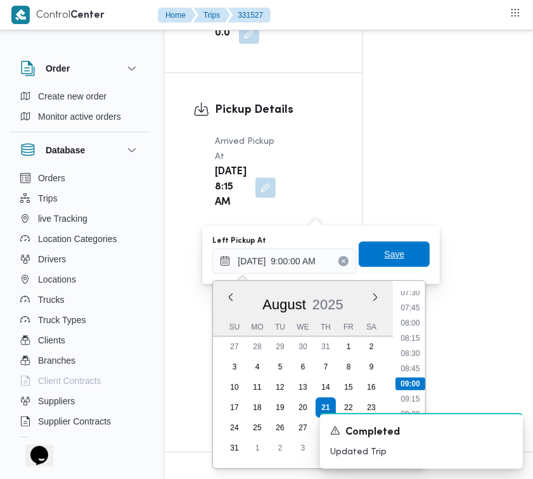
type input "[DATE] 09:00"
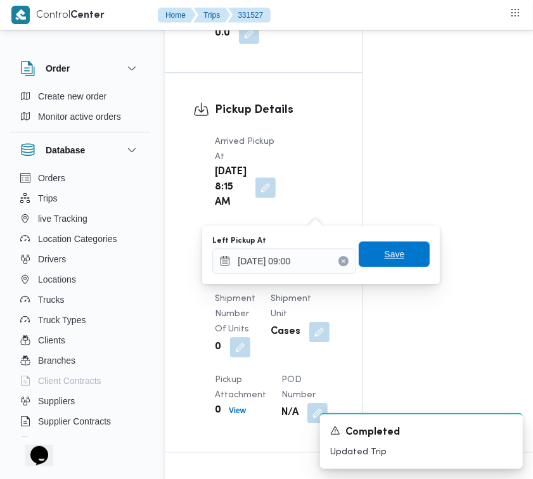
click at [389, 252] on span "Save" at bounding box center [394, 253] width 20 height 15
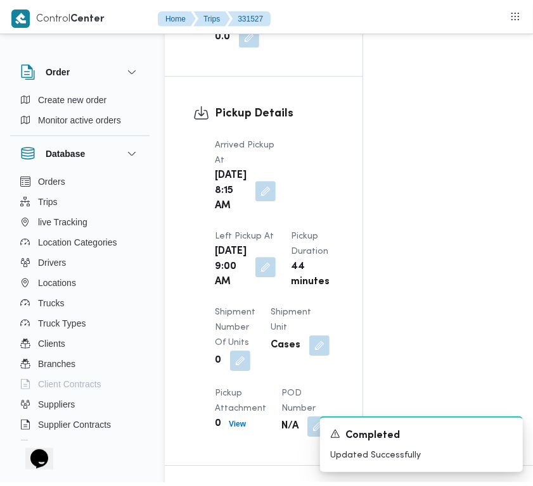
scroll to position [0, 0]
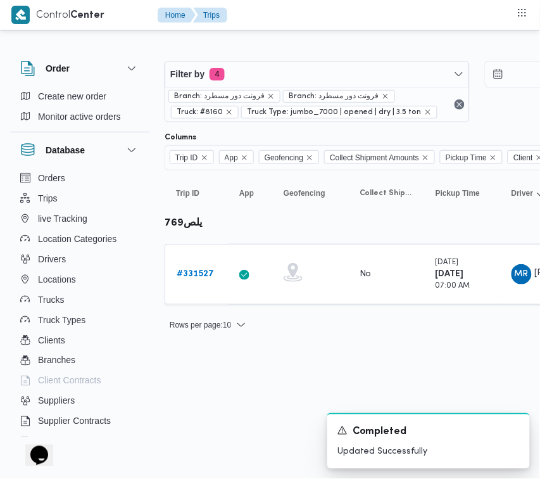
click at [347, 61] on div "Filter by 4 Branch: فرونت دور مسطرد Branch: فرونت دور مسطرد Truck: #8160 Truck …" at bounding box center [317, 91] width 305 height 61
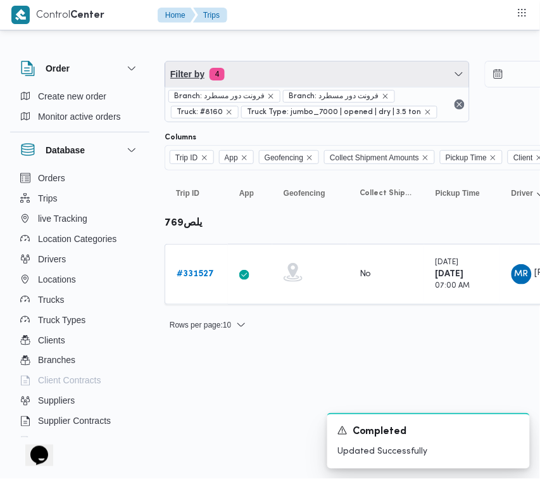
click at [305, 77] on span "Filter by 4" at bounding box center [317, 73] width 304 height 25
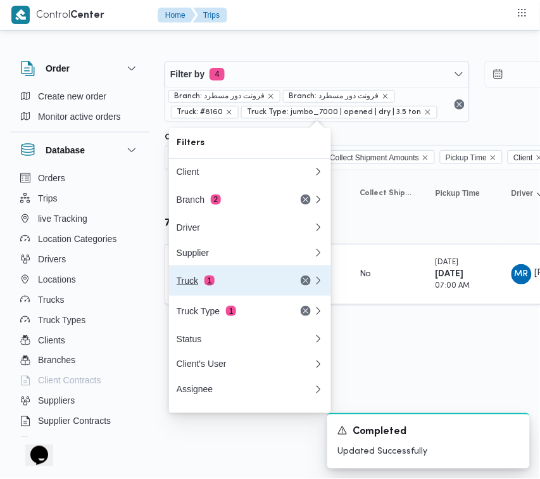
click at [242, 286] on div "Truck 1" at bounding box center [230, 280] width 106 height 10
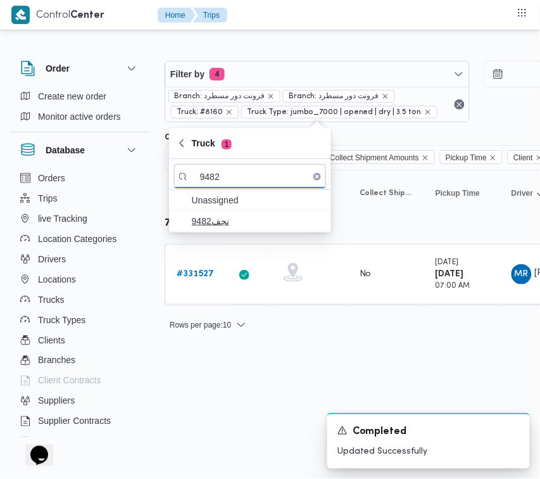
type input "9482"
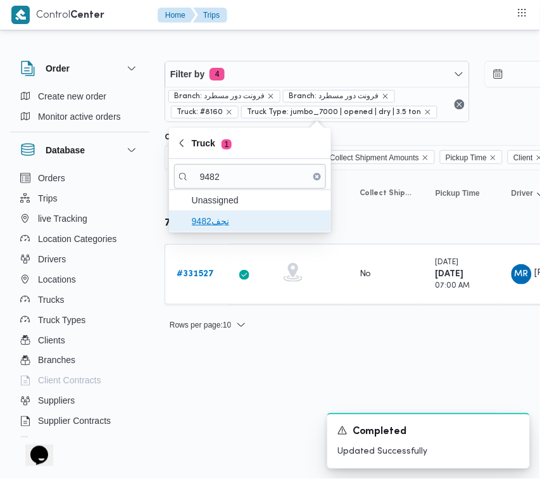
click at [248, 229] on span "نجف9482" at bounding box center [250, 221] width 152 height 20
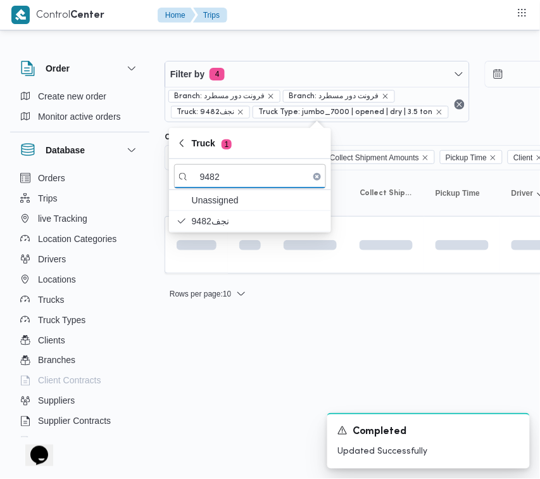
click at [236, 353] on html "Control Center Home Trips Order Create new order Monitor active orders Database…" at bounding box center [270, 239] width 540 height 479
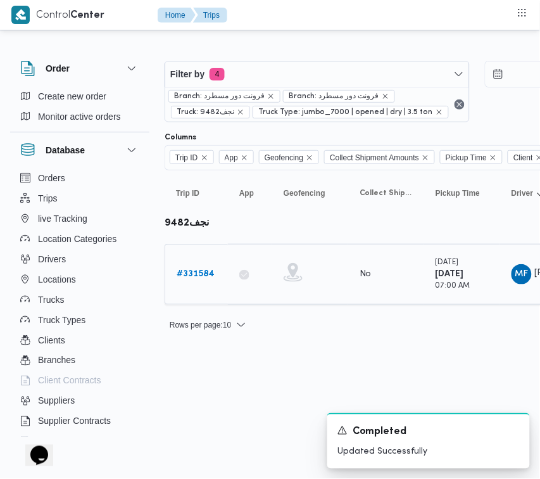
click at [201, 265] on div "# 331584" at bounding box center [197, 274] width 50 height 25
click at [200, 270] on b "# 331584" at bounding box center [196, 274] width 38 height 8
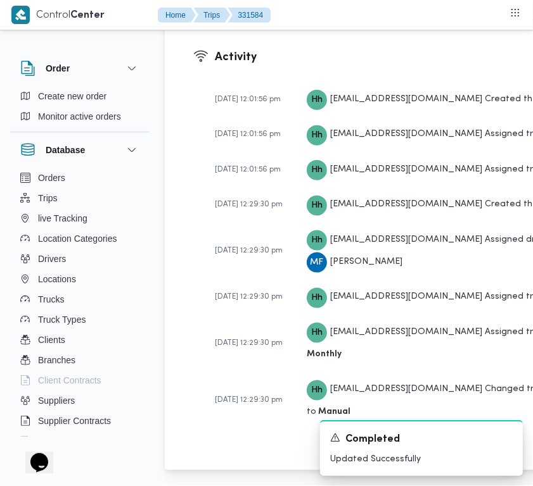
scroll to position [2506, 0]
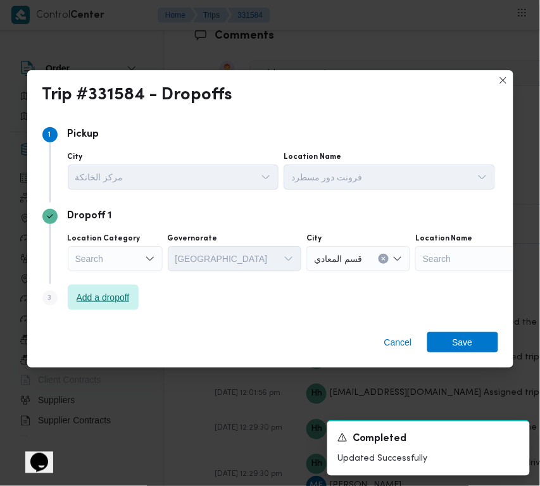
click at [119, 306] on span "Add a dropoff" at bounding box center [103, 297] width 71 height 25
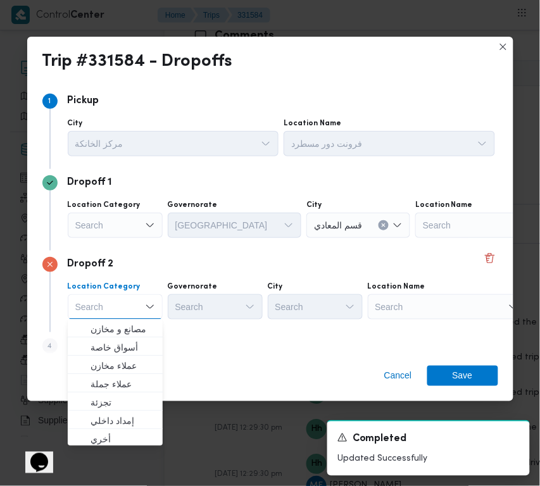
click at [451, 156] on div "Location Name Search" at bounding box center [389, 137] width 211 height 38
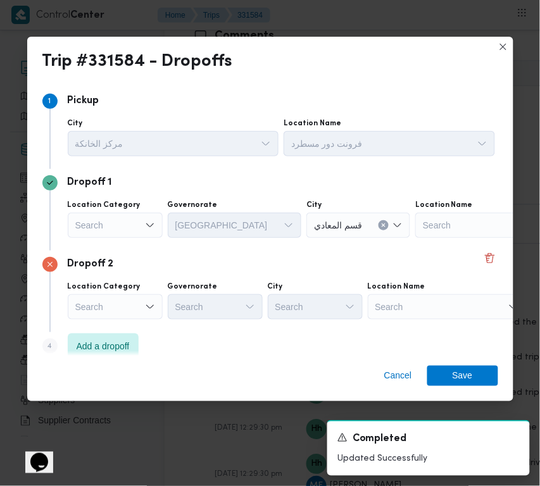
click at [453, 321] on div "Location Category Search Governorate Search City Search Location Name Search" at bounding box center [281, 300] width 432 height 43
click at [447, 238] on div "Search" at bounding box center [494, 225] width 158 height 25
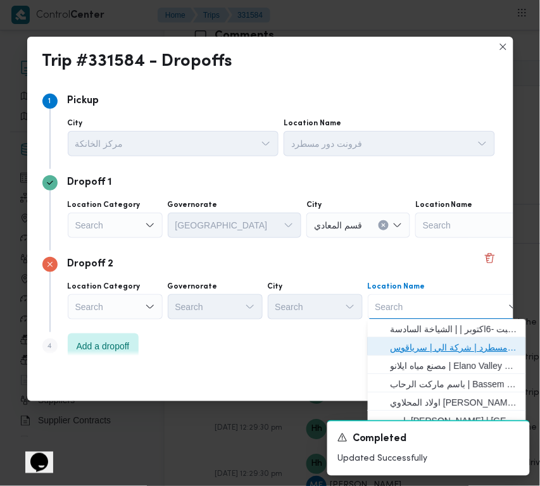
click at [440, 350] on span "فرونت دور مسطرد | شركة الي | سرياقوس" at bounding box center [455, 348] width 128 height 15
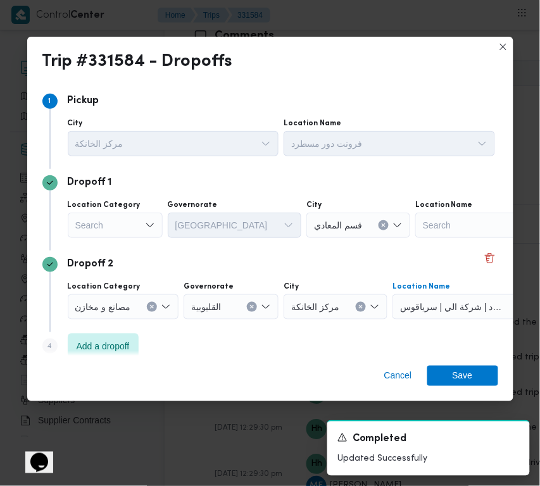
click at [134, 223] on div "Search" at bounding box center [115, 225] width 95 height 25
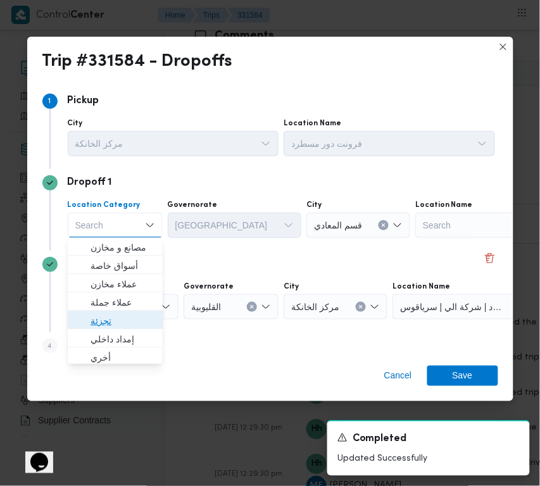
click at [123, 312] on span "تجزئة" at bounding box center [115, 322] width 85 height 20
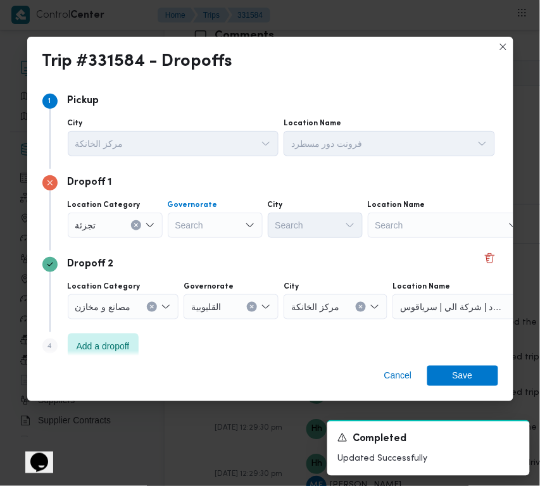
click at [198, 220] on div "Search" at bounding box center [215, 225] width 95 height 25
type input "[GEOGRAPHIC_DATA]"
click at [224, 220] on div "[GEOGRAPHIC_DATA] [GEOGRAPHIC_DATA]" at bounding box center [215, 225] width 95 height 25
click at [225, 239] on span "[GEOGRAPHIC_DATA]" at bounding box center [215, 248] width 85 height 20
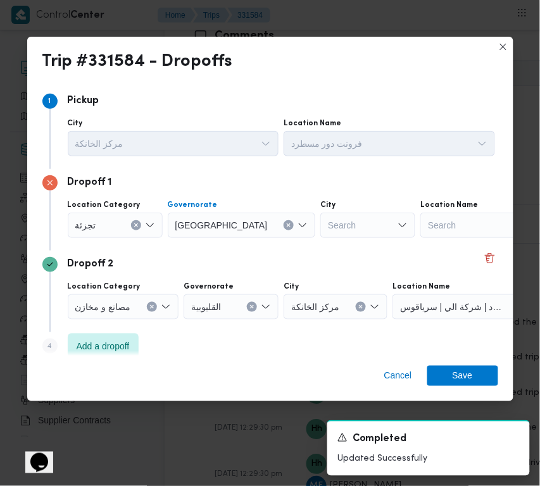
click at [320, 225] on div "Search" at bounding box center [367, 225] width 95 height 25
type input "شروق"
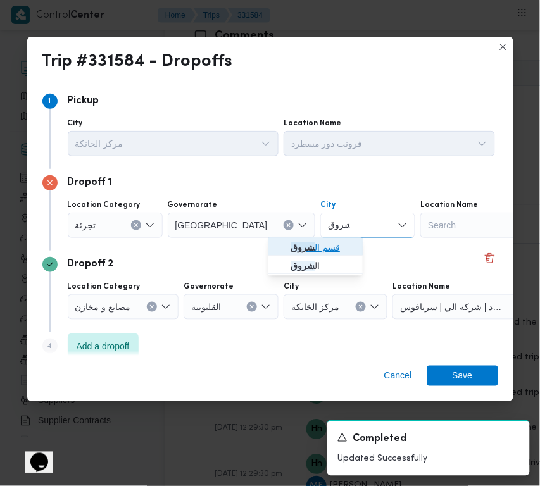
click at [291, 246] on mark "شروق" at bounding box center [303, 248] width 24 height 10
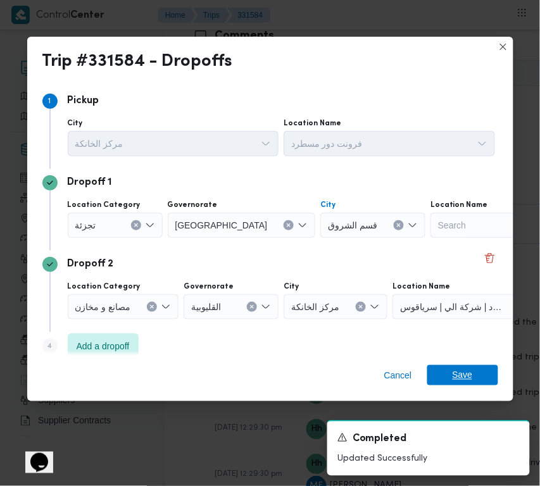
click at [473, 379] on span "Save" at bounding box center [462, 375] width 71 height 20
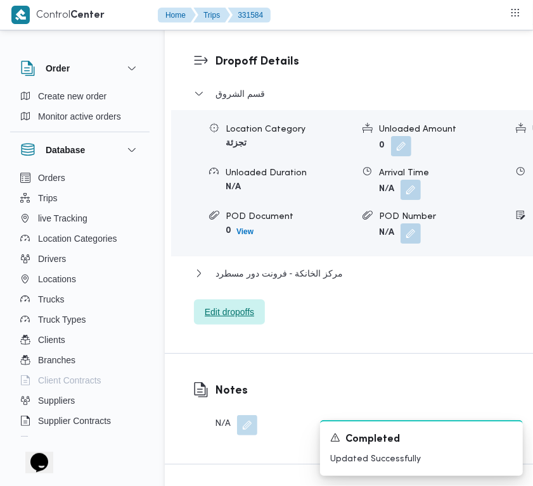
scroll to position [1893, 0]
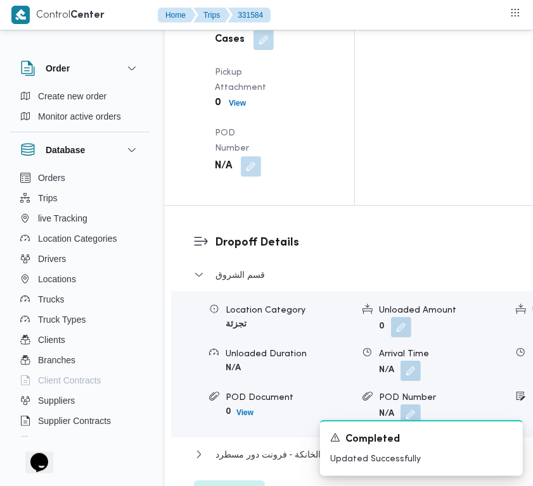
drag, startPoint x: 244, startPoint y: 220, endPoint x: 246, endPoint y: 232, distance: 12.2
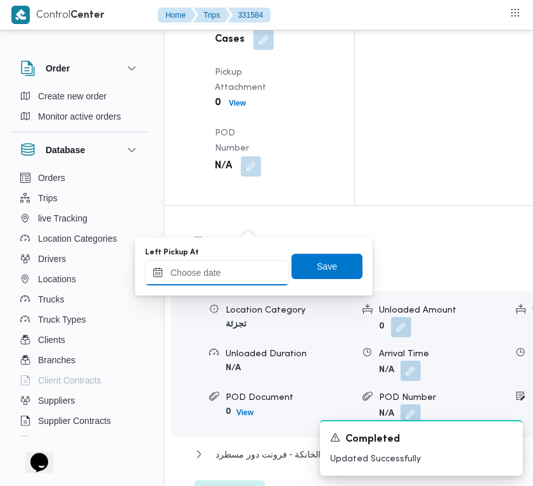
drag, startPoint x: 243, startPoint y: 267, endPoint x: 276, endPoint y: 279, distance: 35.7
click at [243, 267] on input "Left Pickup At" at bounding box center [217, 272] width 144 height 25
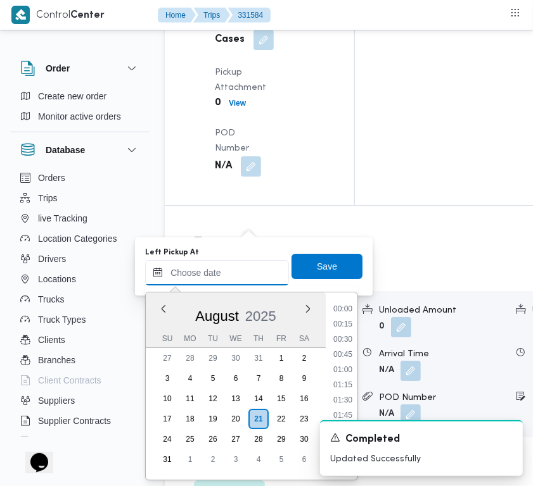
scroll to position [460, 0]
click at [349, 332] on li "08:00" at bounding box center [342, 335] width 29 height 13
type input "[DATE] 08:00"
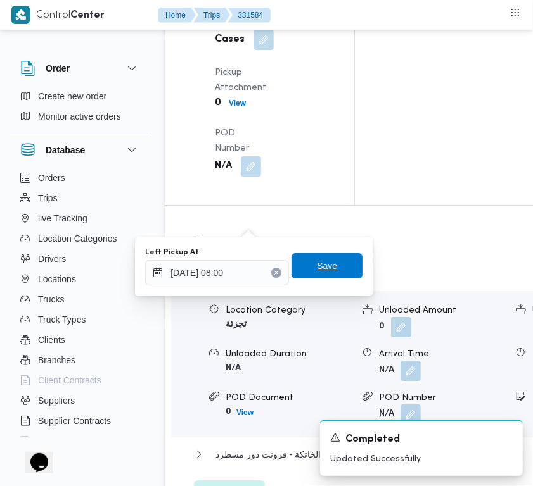
click at [329, 261] on span "Save" at bounding box center [326, 265] width 71 height 25
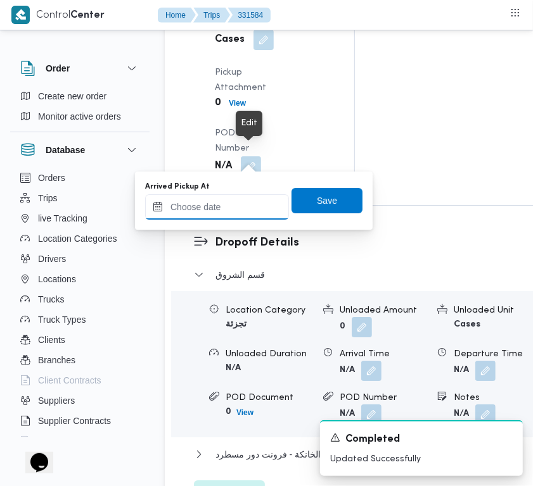
click at [254, 205] on input "Arrived Pickup At" at bounding box center [217, 206] width 144 height 25
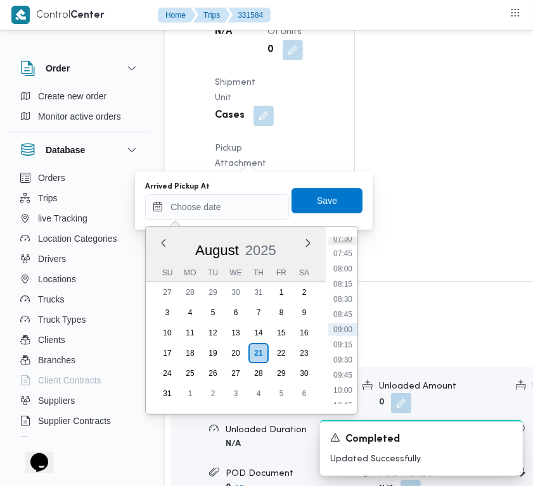
click at [348, 243] on li "07:30" at bounding box center [342, 238] width 29 height 13
type input "[DATE] 07:30"
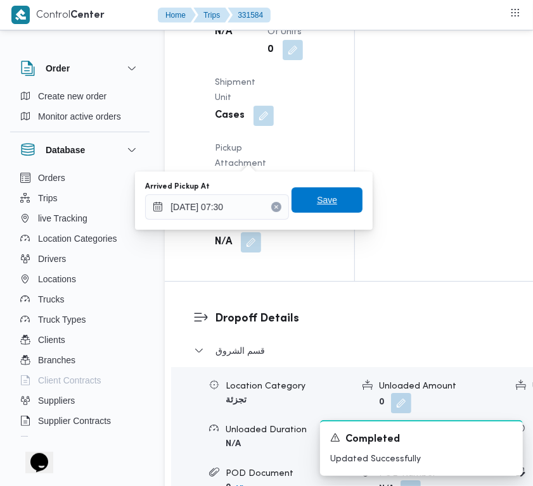
click at [333, 192] on span "Save" at bounding box center [326, 199] width 71 height 25
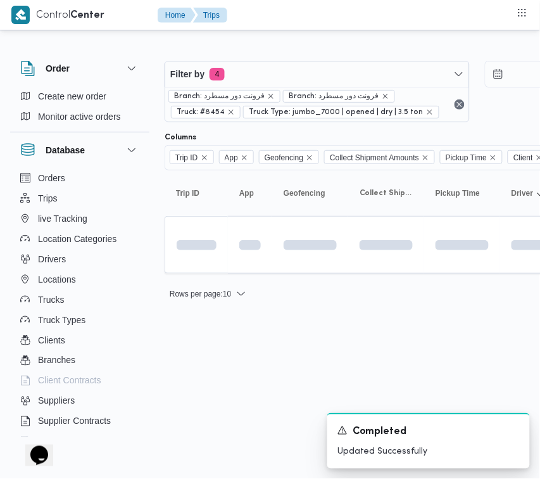
click at [322, 87] on div "Branch: فرونت دور مسطرد Branch: فرونت دور مسطرد Truck: #8454 Truck Type: jumbo_…" at bounding box center [317, 104] width 304 height 35
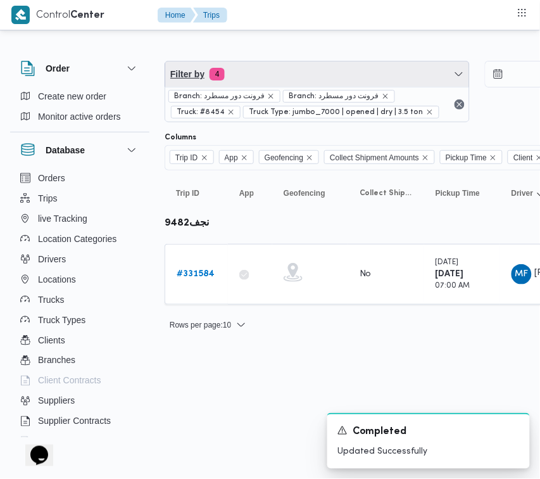
click
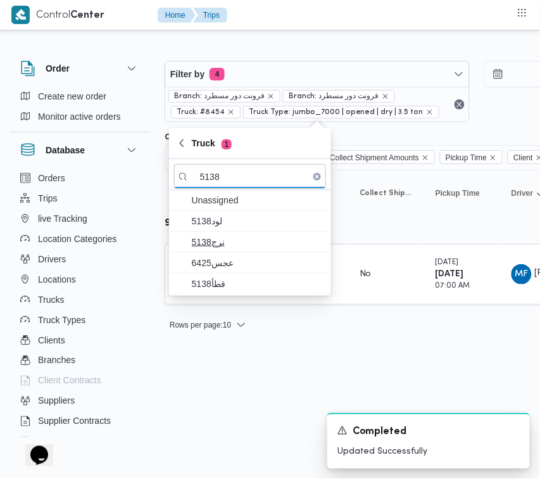
type input "5138"
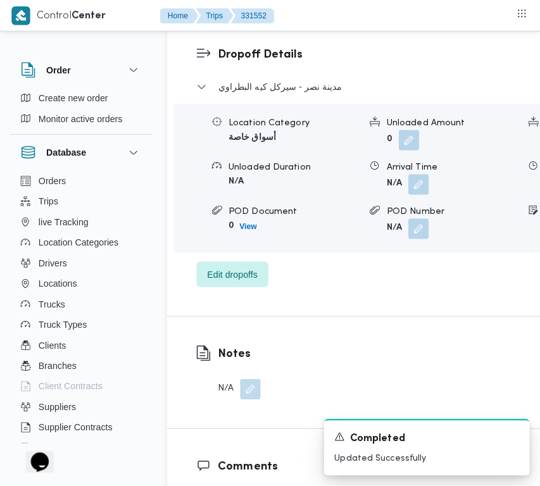
scroll to position [2005, 0]
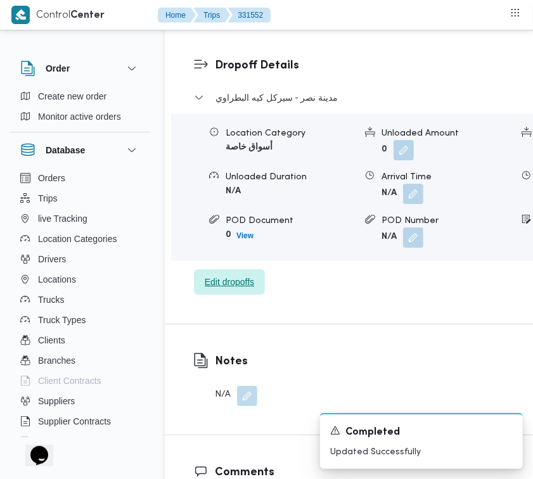
click at [230, 274] on span "Edit dropoffs" at bounding box center [229, 281] width 49 height 15
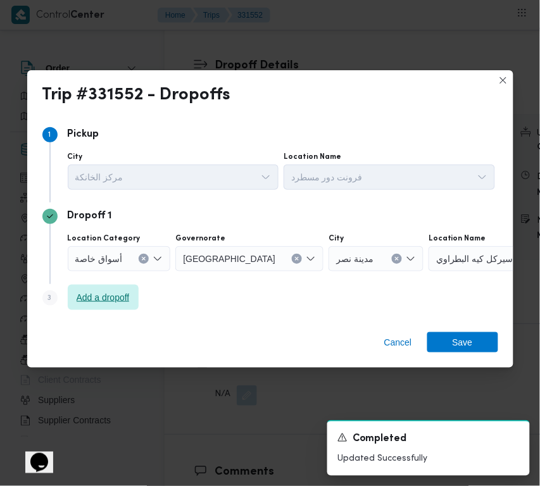
click at [106, 298] on span "Add a dropoff" at bounding box center [103, 297] width 53 height 15
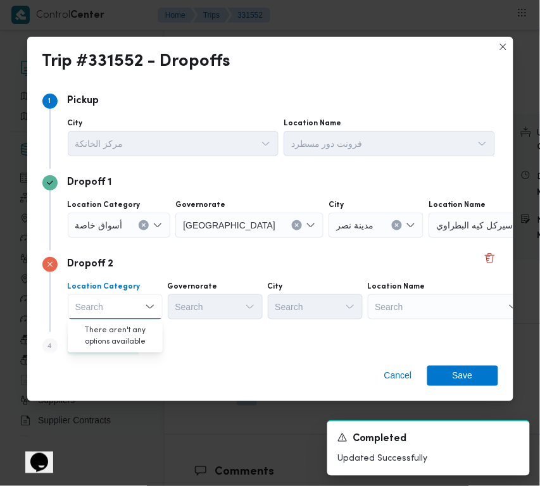
click at [246, 346] on div "Step 4 is disabled 4 Add a dropoff" at bounding box center [270, 348] width 456 height 33
click at [106, 340] on span "Add a dropoff" at bounding box center [103, 345] width 53 height 15
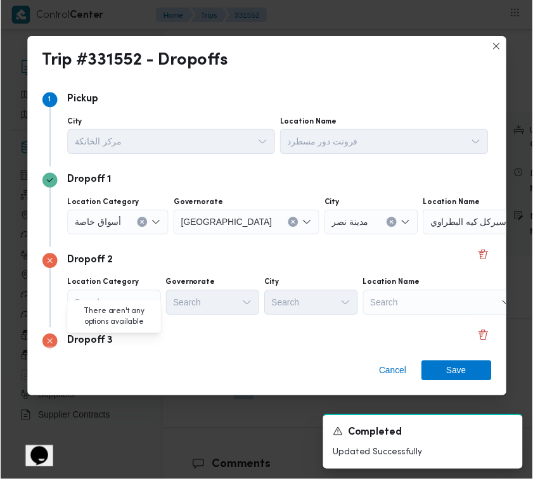
scroll to position [96, 0]
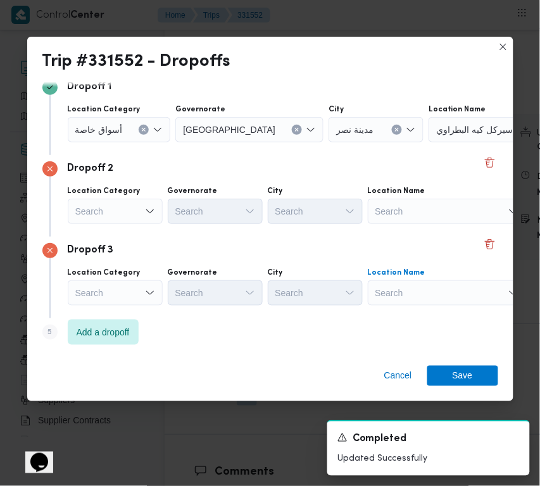
click at [429, 142] on div "Search" at bounding box center [508, 129] width 158 height 25
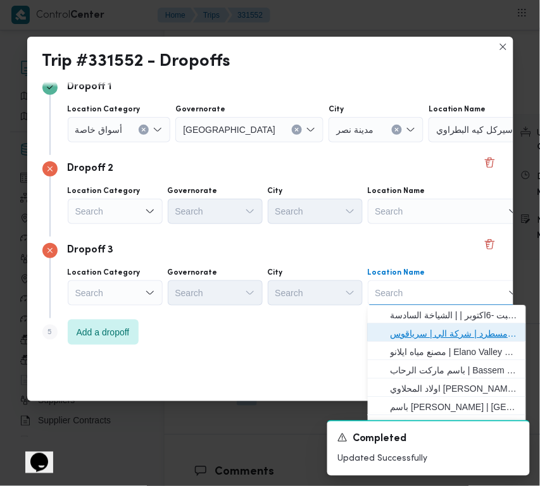
drag, startPoint x: 460, startPoint y: 330, endPoint x: 303, endPoint y: 314, distance: 157.8
click at [459, 331] on span "فرونت دور مسطرد | شركة الي | سرياقوس" at bounding box center [455, 333] width 128 height 15
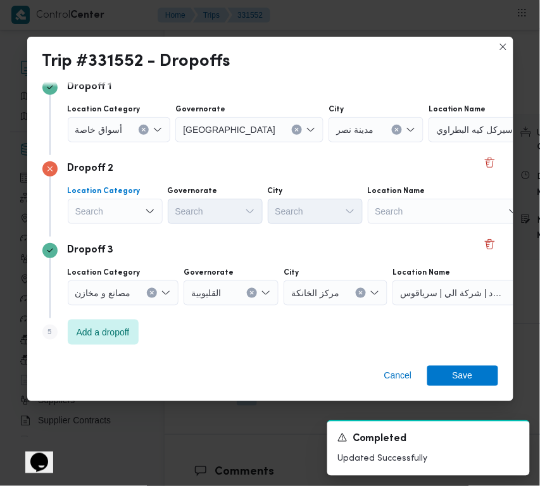
click at [96, 142] on div "Search" at bounding box center [119, 129] width 103 height 25
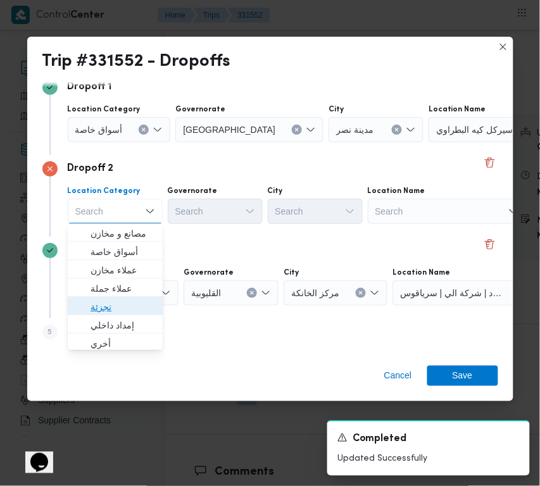
click at [119, 308] on span "تجزئة" at bounding box center [123, 306] width 65 height 15
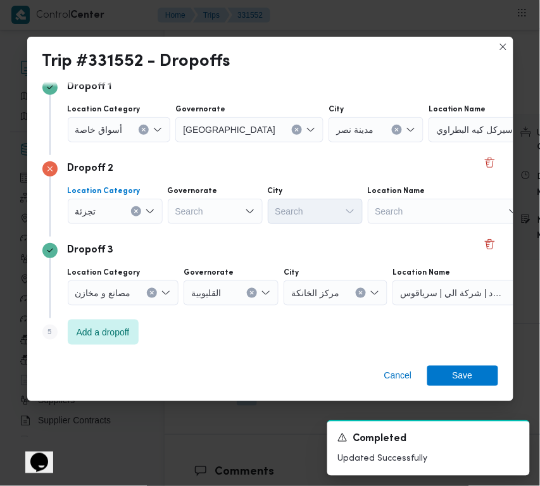
drag, startPoint x: 127, startPoint y: 130, endPoint x: 121, endPoint y: 138, distance: 10.4
click at [127, 130] on input "Location Category" at bounding box center [127, 129] width 1 height 15
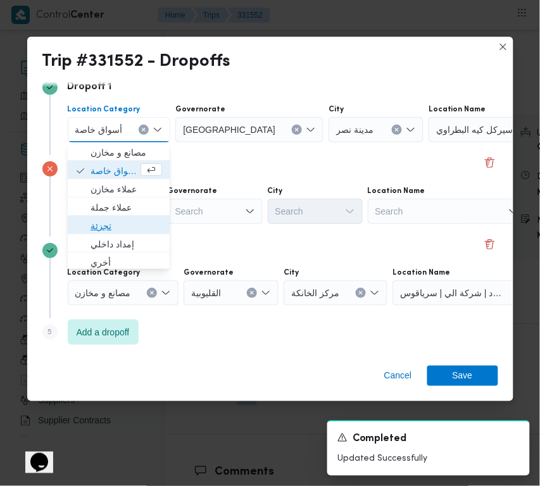
click at [103, 225] on span "تجزئة" at bounding box center [127, 225] width 72 height 15
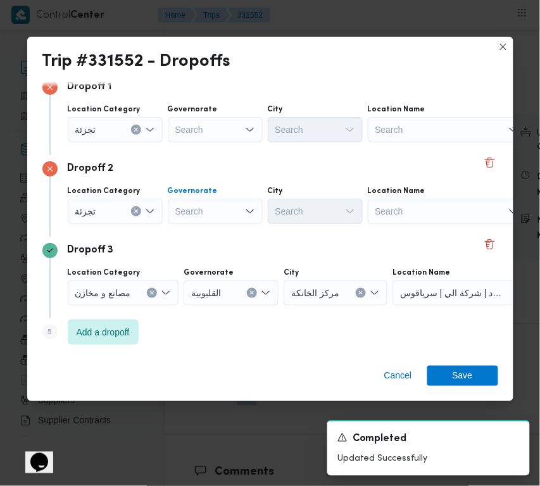
click at [200, 142] on div "Search" at bounding box center [215, 129] width 95 height 25
type input "[GEOGRAPHIC_DATA]"
click at [201, 132] on div "Search" at bounding box center [215, 129] width 95 height 25
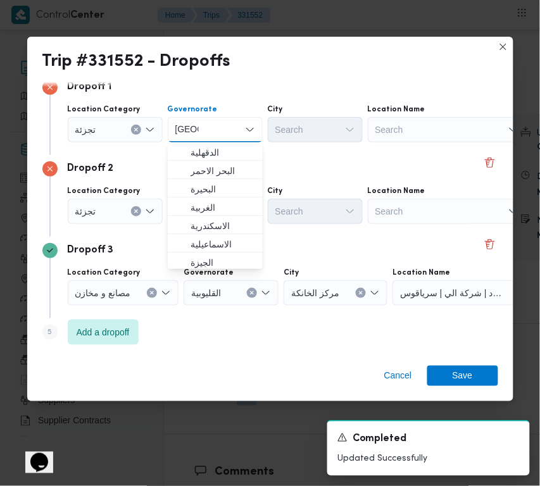
type input "[GEOGRAPHIC_DATA]"
click at [291, 157] on div "Dropoff 2 Location Category تجزئة Governorate [GEOGRAPHIC_DATA] [GEOGRAPHIC_DAT…" at bounding box center [270, 196] width 456 height 82
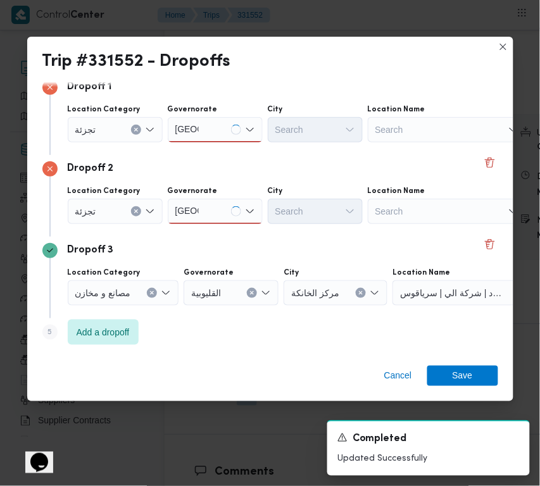
click at [208, 130] on div "[GEOGRAPHIC_DATA] [GEOGRAPHIC_DATA]" at bounding box center [215, 129] width 95 height 25
click at [211, 142] on div "[GEOGRAPHIC_DATA] [GEOGRAPHIC_DATA]" at bounding box center [215, 129] width 95 height 25
click at [211, 229] on span "[GEOGRAPHIC_DATA]" at bounding box center [223, 233] width 65 height 15
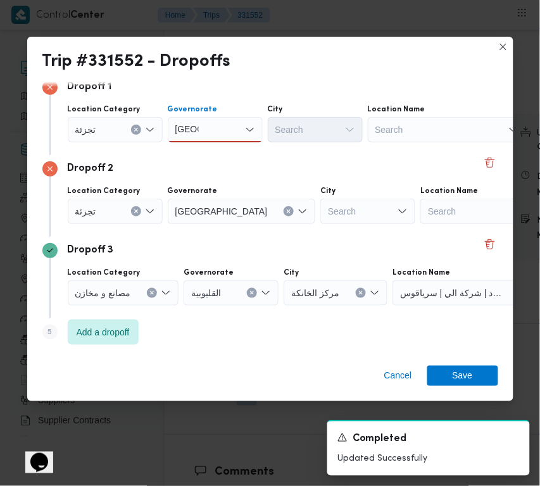
click at [213, 130] on div "[GEOGRAPHIC_DATA] [GEOGRAPHIC_DATA]" at bounding box center [215, 129] width 95 height 25
click at [213, 149] on span "[GEOGRAPHIC_DATA]" at bounding box center [223, 152] width 65 height 15
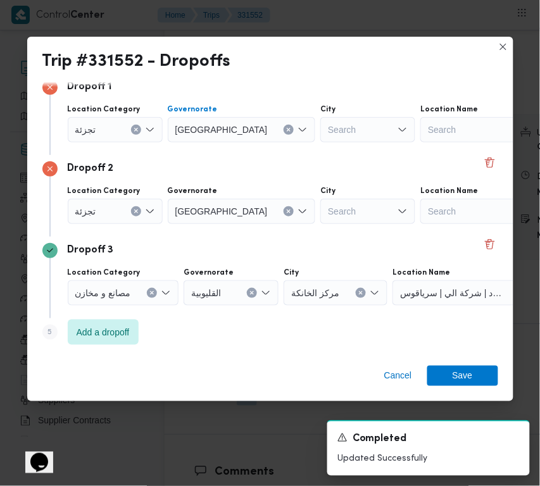
click at [274, 161] on div "Dropoff 2" at bounding box center [270, 168] width 456 height 15
click at [320, 142] on div "Search" at bounding box center [367, 129] width 95 height 25
type input "حلوان"
click at [320, 130] on div "Search" at bounding box center [367, 129] width 95 height 25
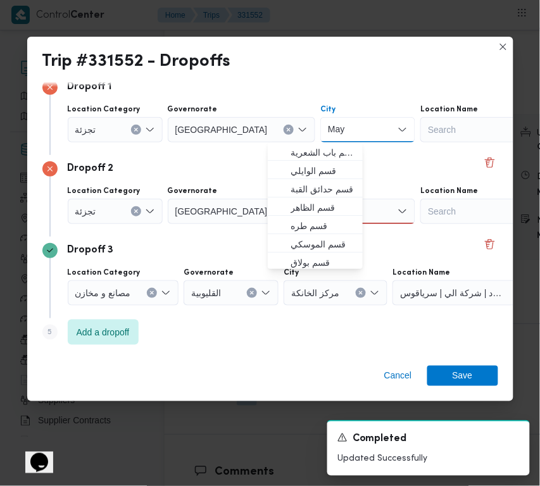
type input "May"
click at [209, 155] on div "Dropoff 2 Location Category تجزئة Governorate [GEOGRAPHIC_DATA] [GEOGRAPHIC_DAT…" at bounding box center [270, 196] width 456 height 82
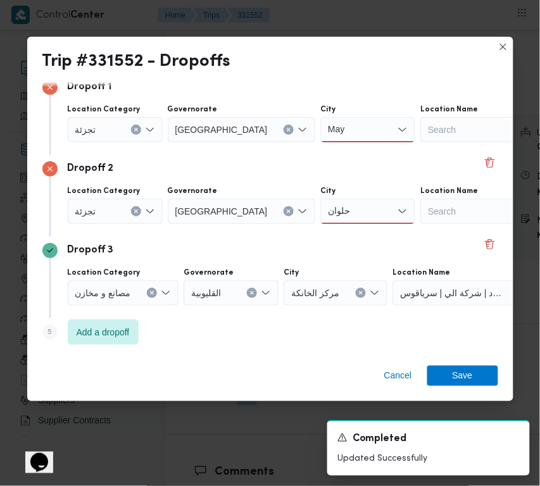
click at [320, 142] on div "حلوان حلوان" at bounding box center [367, 129] width 95 height 25
click at [311, 228] on span "قسم حلوان" at bounding box center [323, 233] width 65 height 15
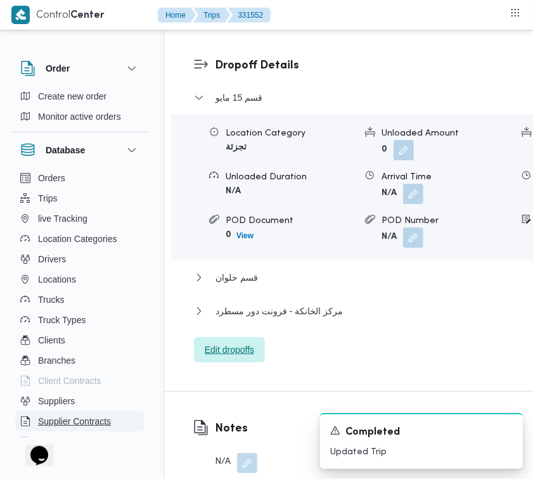
scroll to position [2021, 0]
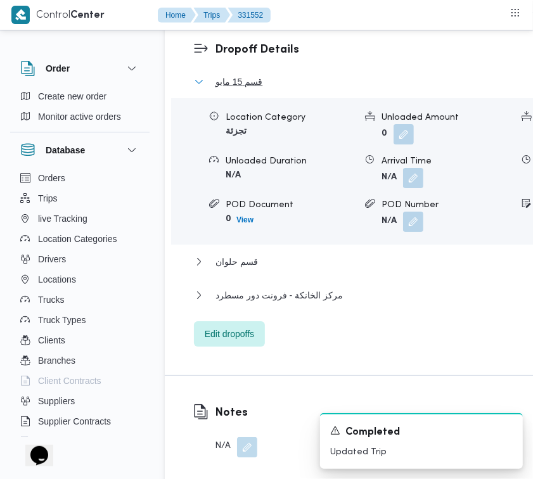
click at [207, 74] on button "قسم 15 مايو" at bounding box center [419, 81] width 451 height 15
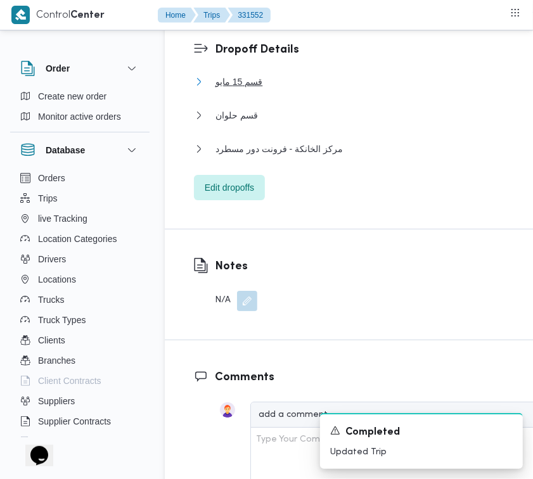
scroll to position [1602, 0]
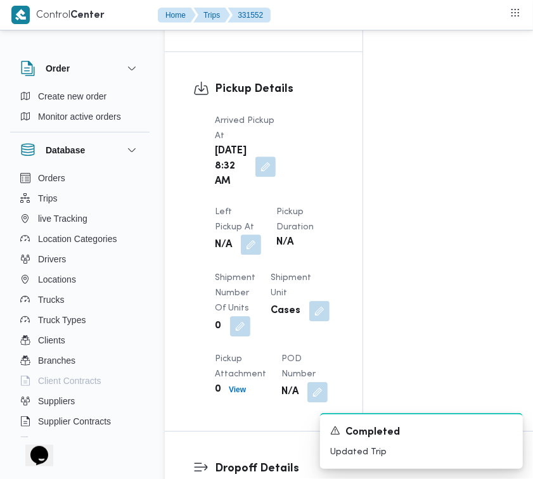
click at [261, 234] on button "button" at bounding box center [251, 244] width 20 height 20
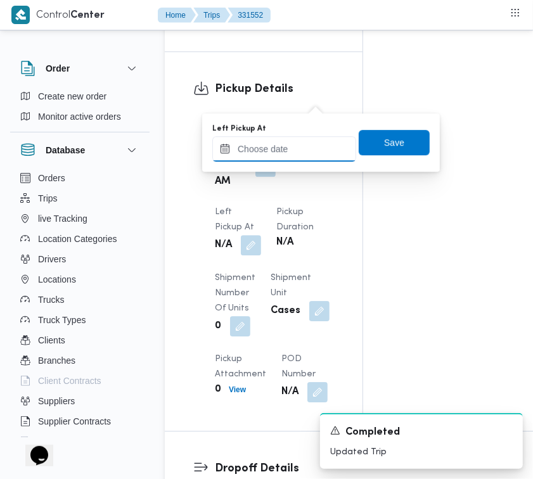
click at [314, 153] on input "Left Pickup At" at bounding box center [284, 148] width 144 height 25
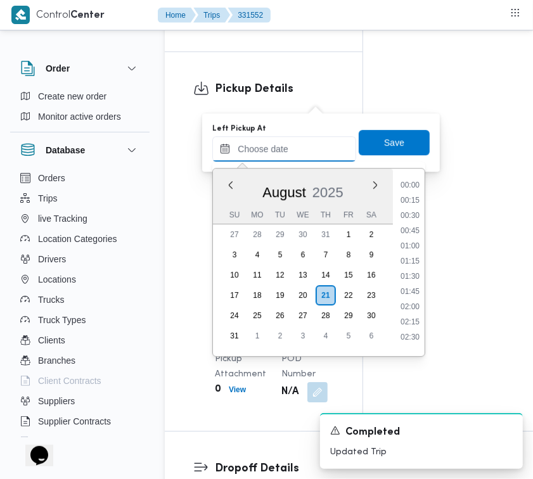
scroll to position [460, 0]
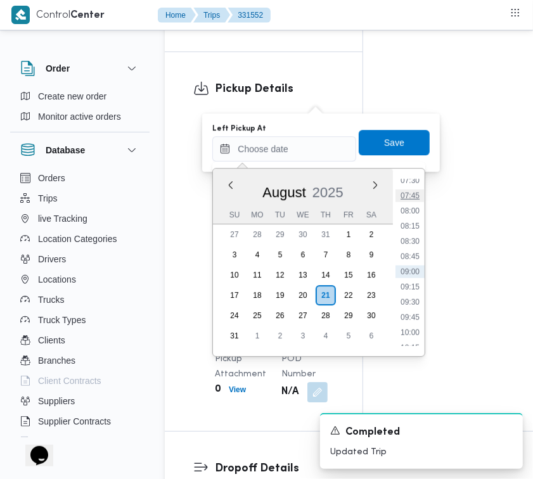
click at [419, 196] on li "07:45" at bounding box center [409, 195] width 29 height 13
type input "[DATE] 07:45"
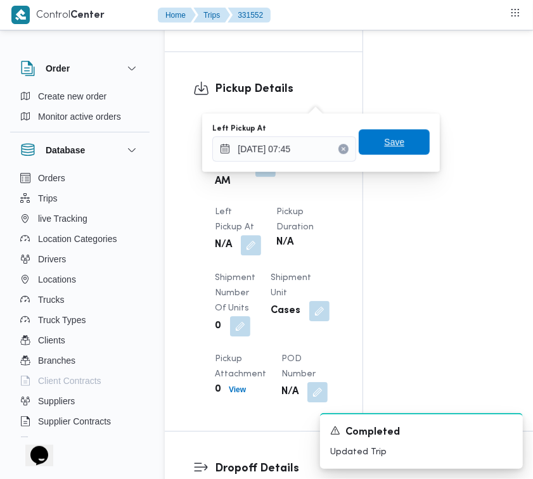
click at [393, 146] on span "Save" at bounding box center [393, 141] width 71 height 25
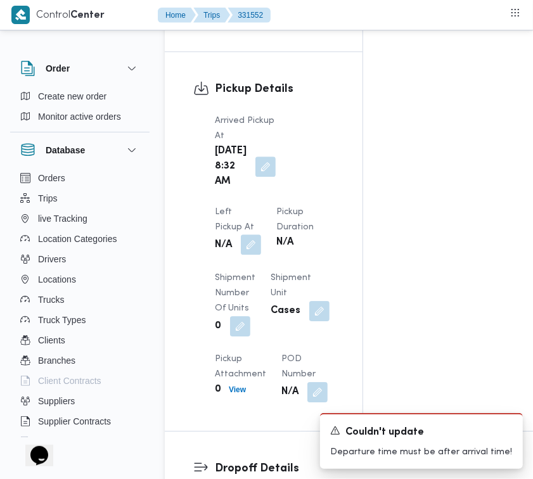
click at [261, 234] on button "button" at bounding box center [251, 244] width 20 height 20
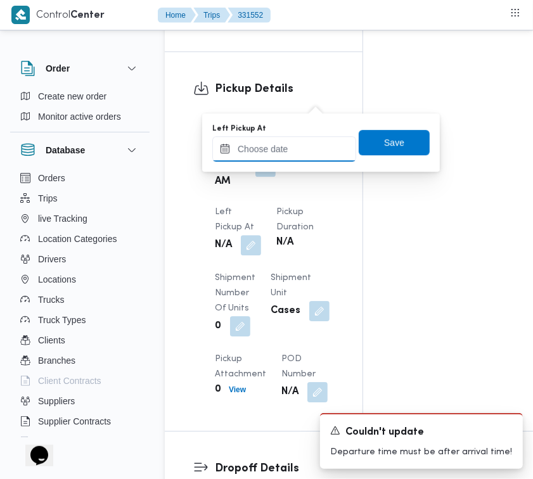
click at [312, 140] on input "Left Pickup At" at bounding box center [284, 148] width 144 height 25
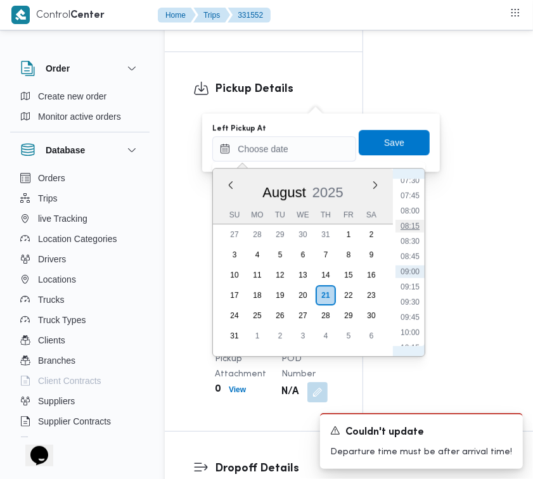
click at [422, 230] on li "08:15" at bounding box center [409, 226] width 29 height 13
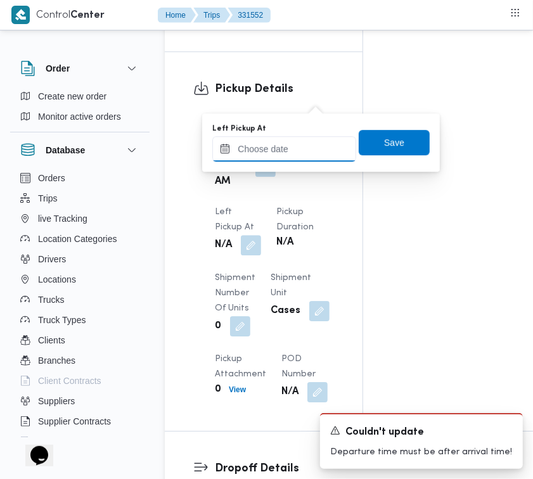
click at [312, 141] on input "Left Pickup At" at bounding box center [284, 148] width 144 height 25
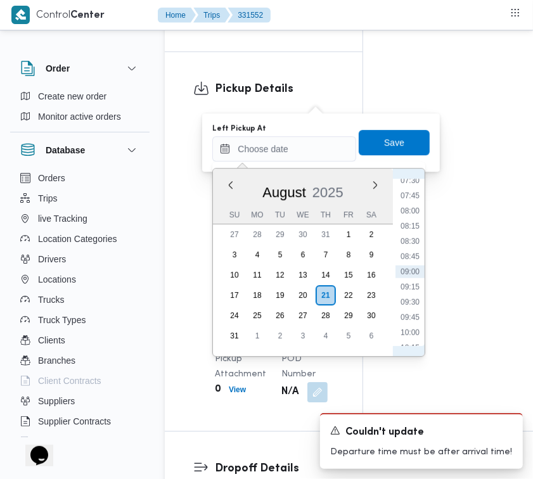
click at [418, 228] on li "08:15" at bounding box center [409, 226] width 29 height 13
type input "[DATE] 08:15"
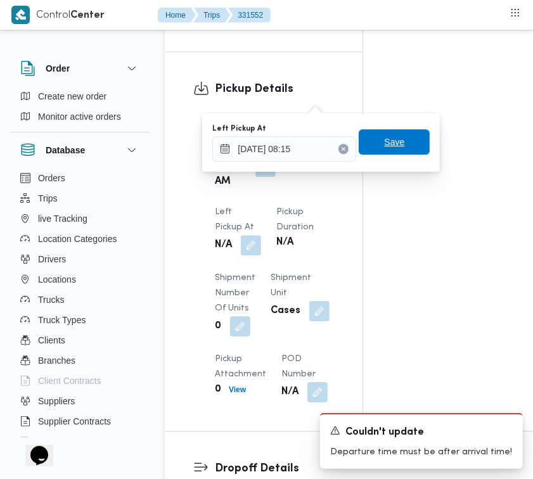
click at [408, 135] on span "Save" at bounding box center [393, 141] width 71 height 25
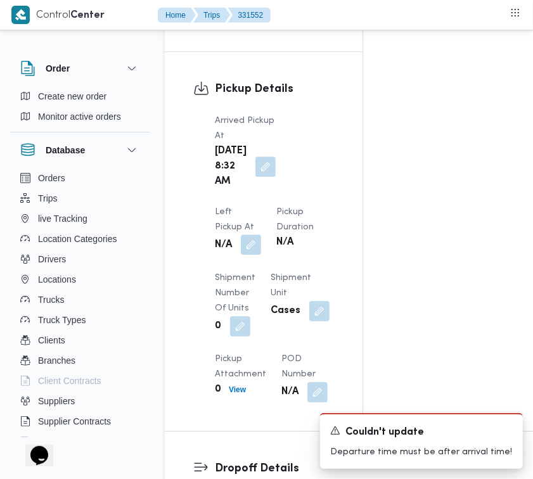
click at [261, 234] on button "button" at bounding box center [251, 244] width 20 height 20
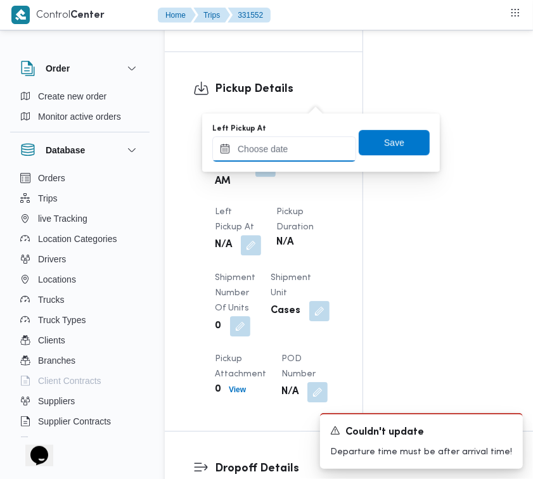
click at [326, 141] on input "Left Pickup At" at bounding box center [284, 148] width 144 height 25
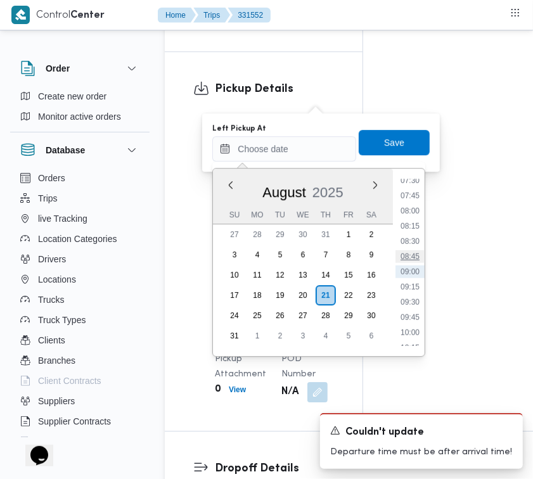
click at [419, 255] on li "08:45" at bounding box center [409, 256] width 29 height 13
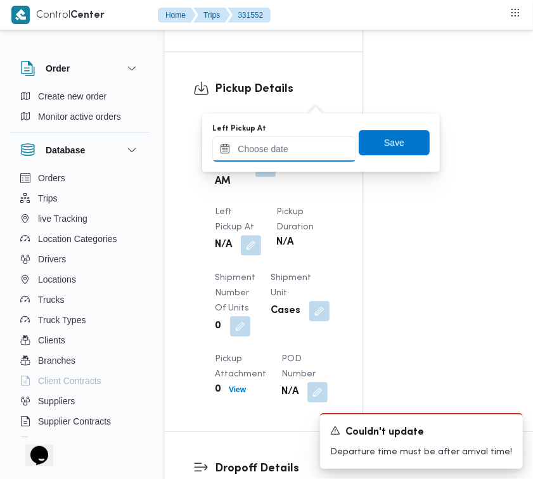
click at [321, 144] on input "Left Pickup At" at bounding box center [284, 148] width 144 height 25
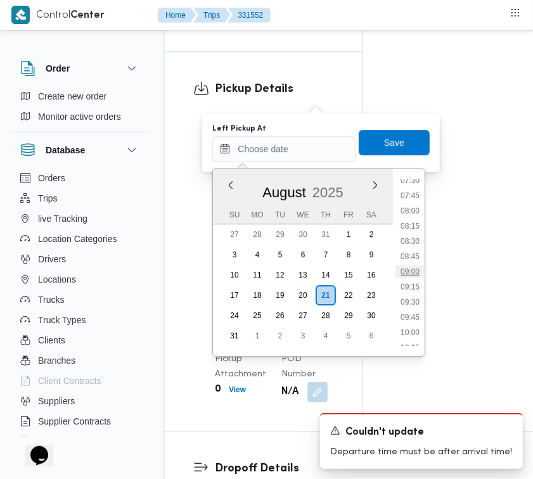
click at [419, 270] on li "09:00" at bounding box center [409, 271] width 29 height 13
type input "[DATE] 09:00"
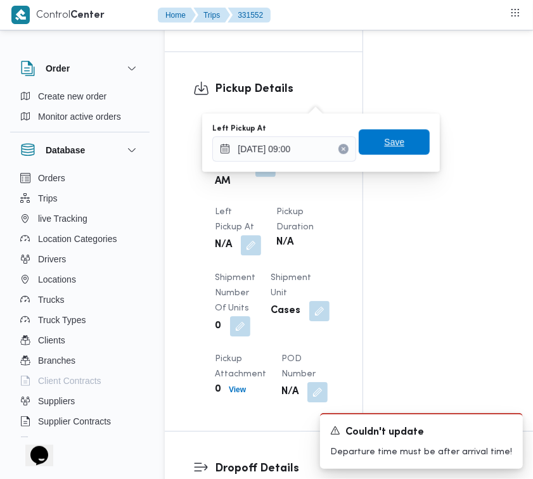
click at [375, 134] on span "Save" at bounding box center [393, 141] width 71 height 25
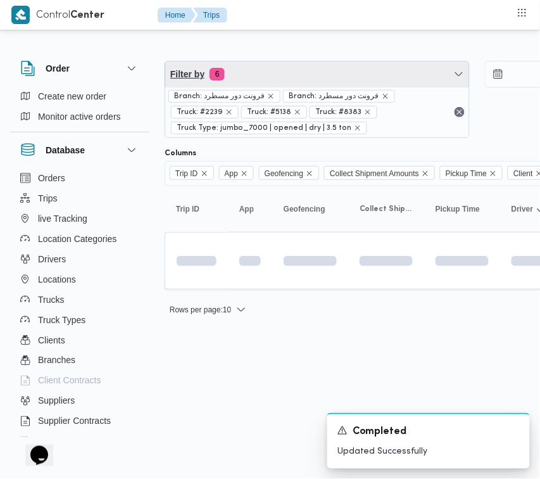
click at [315, 78] on span "Filter by 6" at bounding box center [317, 73] width 304 height 25
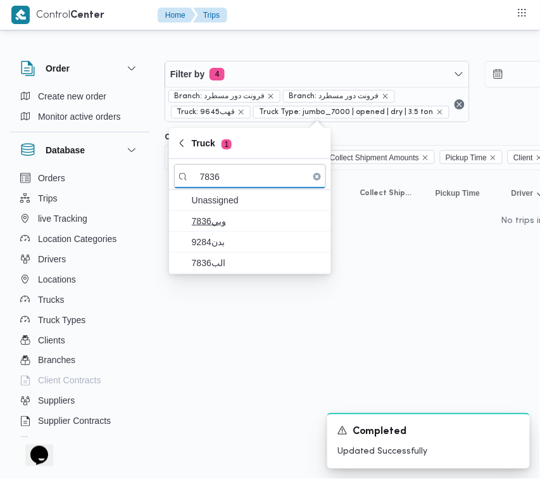
type input "7836"
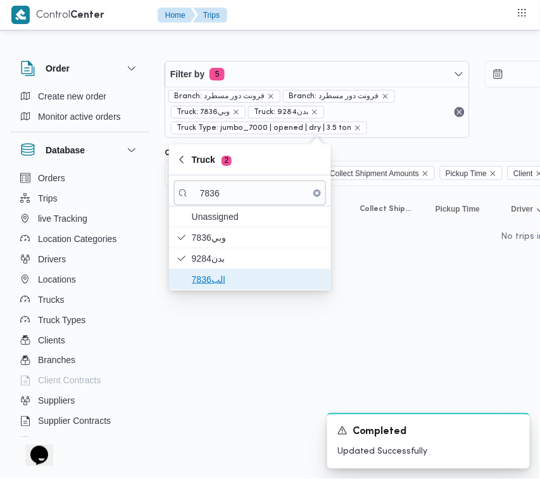
drag, startPoint x: 223, startPoint y: 279, endPoint x: 205, endPoint y: 281, distance: 18.4
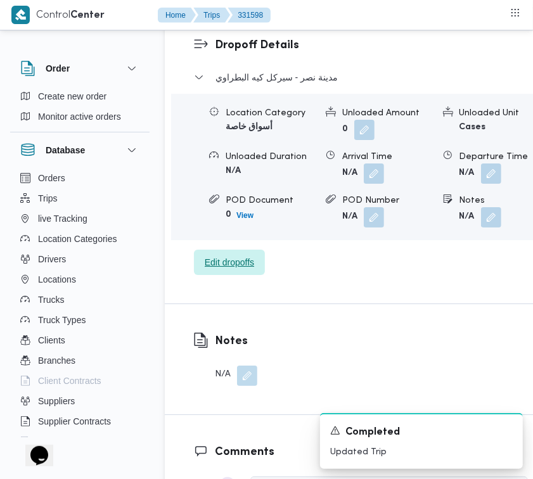
scroll to position [1586, 0]
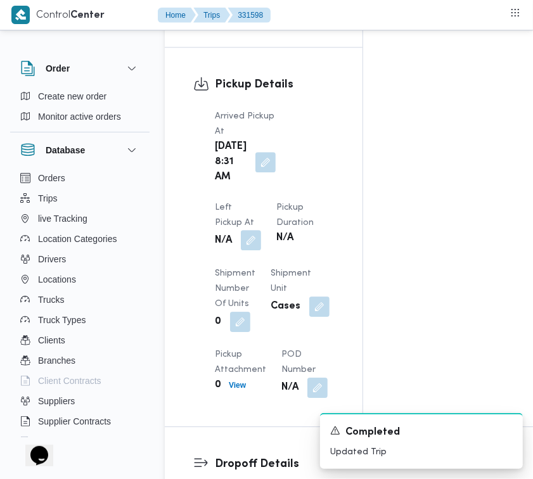
click at [261, 230] on span at bounding box center [247, 240] width 27 height 20
click at [261, 230] on button "button" at bounding box center [251, 240] width 20 height 20
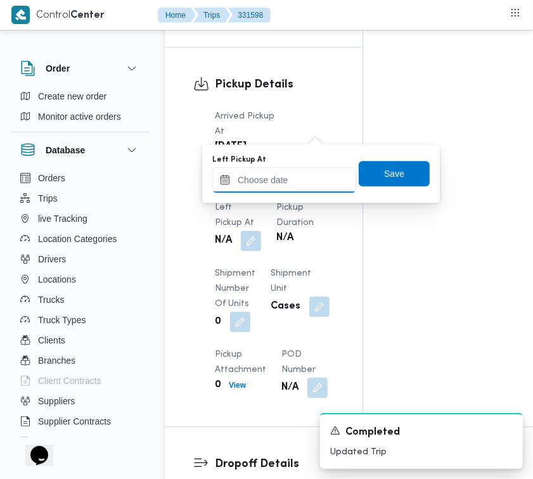
click at [301, 172] on input "Left Pickup At" at bounding box center [284, 179] width 144 height 25
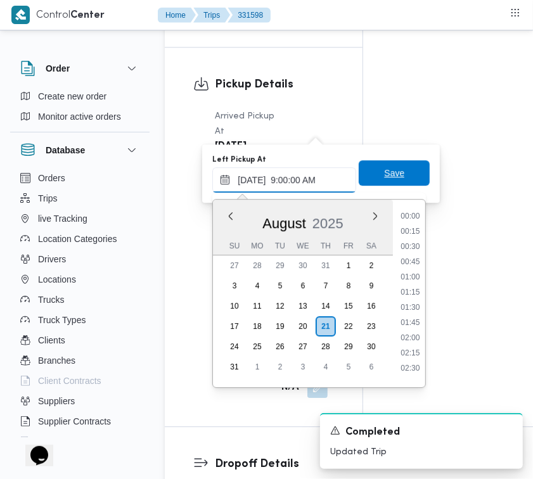
scroll to position [476, 0]
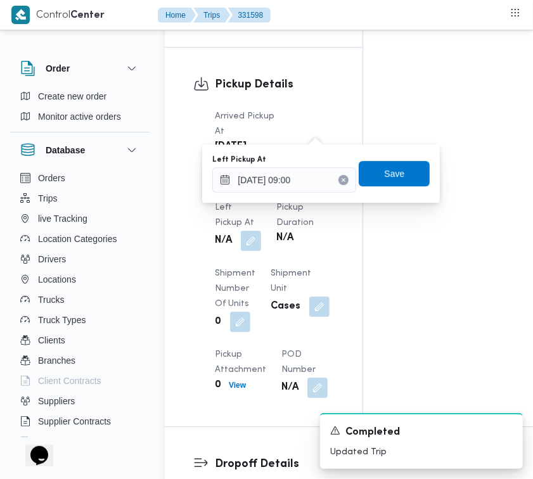
click at [398, 190] on div "Left Pickup At [DATE] 09:00 Save" at bounding box center [321, 173] width 220 height 41
click at [393, 179] on span "Save" at bounding box center [394, 172] width 20 height 15
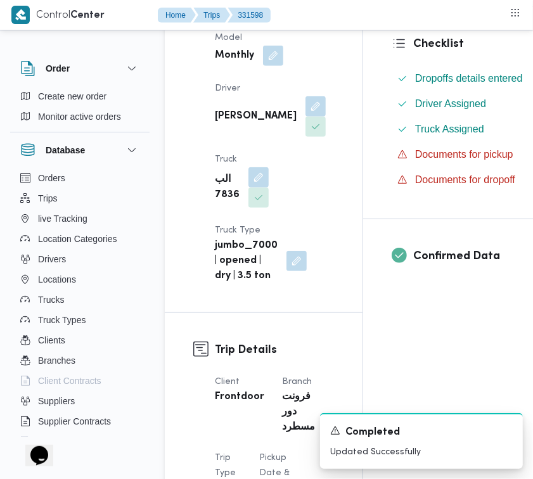
scroll to position [0, 0]
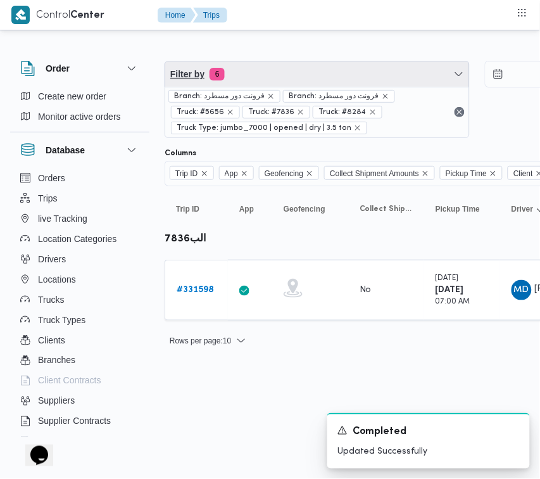
drag, startPoint x: 332, startPoint y: 77, endPoint x: 329, endPoint y: 82, distance: 6.5
click at [332, 77] on span "Filter by 6" at bounding box center [317, 73] width 304 height 25
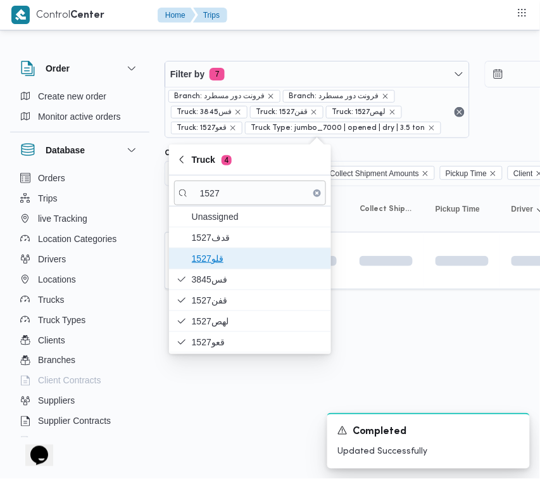
click at [223, 263] on span "قلو1527" at bounding box center [258, 258] width 132 height 15
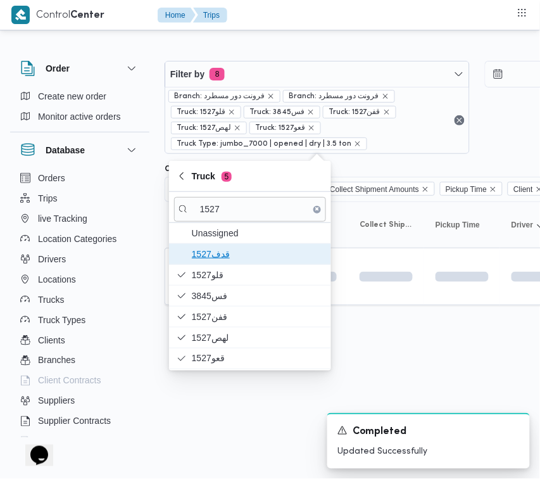
click at [220, 248] on span "قدف1527" at bounding box center [258, 253] width 132 height 15
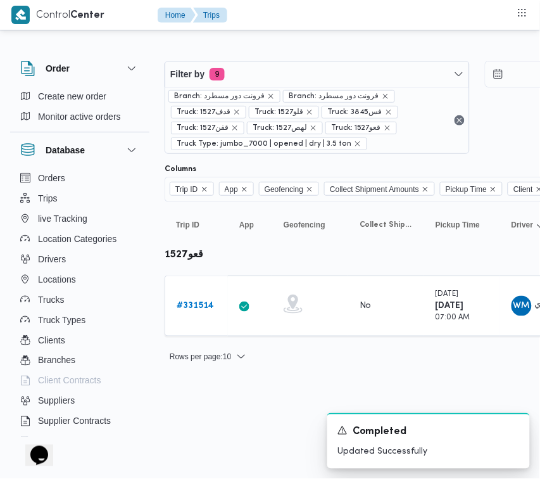
click at [275, 393] on html "Control Center Home Trips Order Create new order Monitor active orders Database…" at bounding box center [270, 239] width 540 height 479
click at [206, 302] on b "# 331514" at bounding box center [195, 305] width 37 height 8
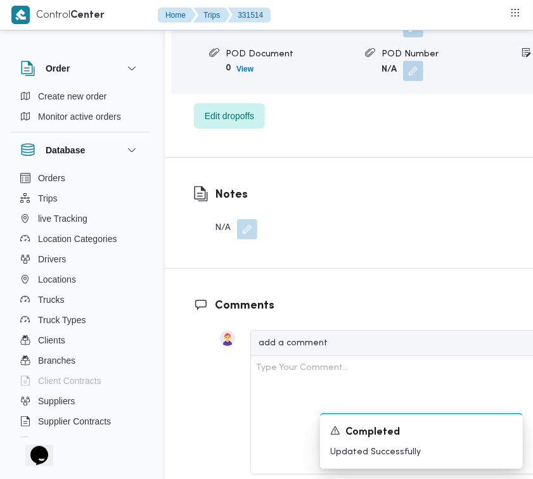
scroll to position [2506, 0]
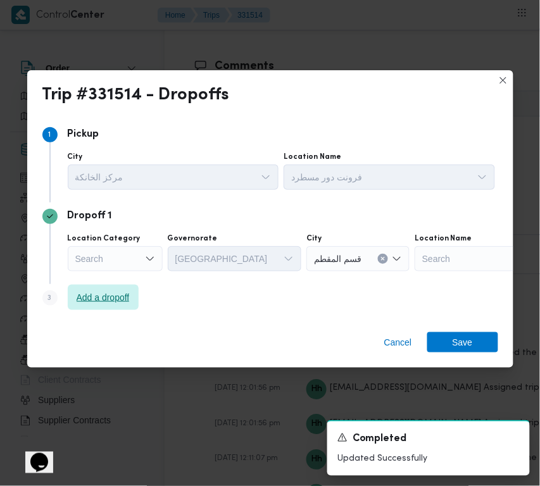
click at [100, 295] on span "Add a dropoff" at bounding box center [103, 297] width 53 height 15
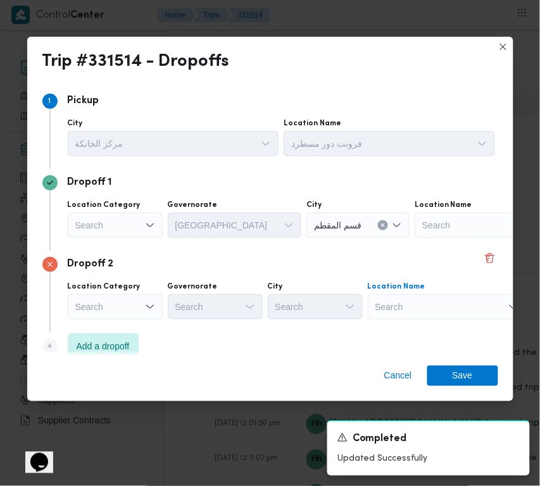
click at [415, 238] on div "Search" at bounding box center [494, 225] width 158 height 25
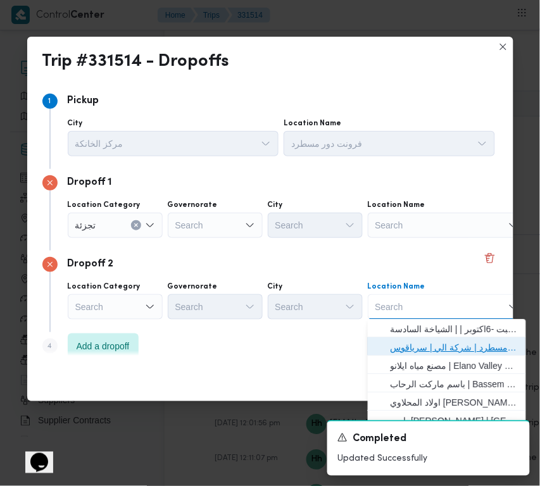
drag, startPoint x: 436, startPoint y: 346, endPoint x: 428, endPoint y: 349, distance: 8.2
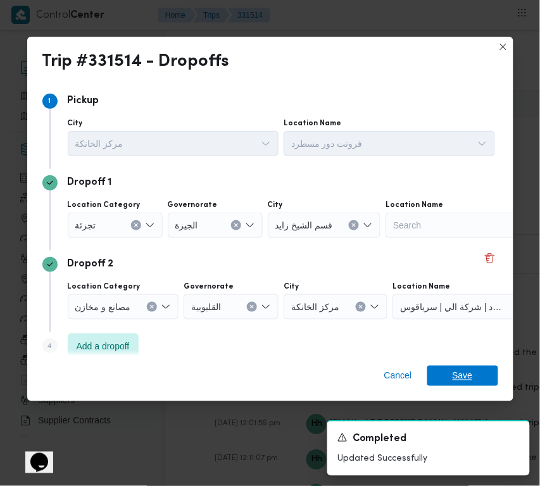
drag, startPoint x: 473, startPoint y: 378, endPoint x: 495, endPoint y: 337, distance: 46.4
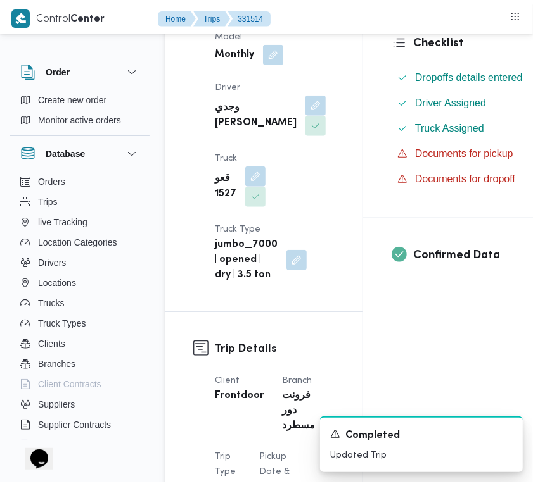
scroll to position [0, 0]
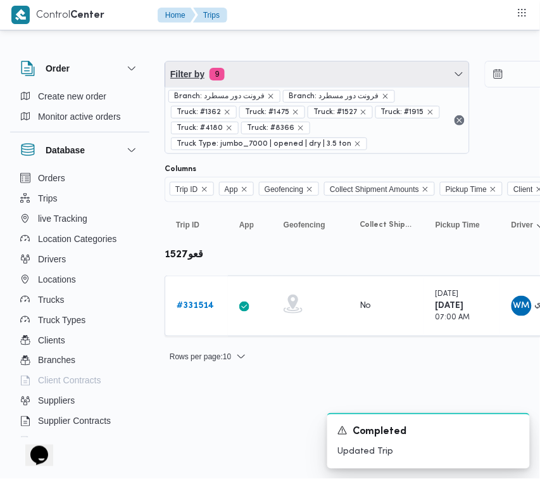
click at [298, 65] on span "Filter by 9" at bounding box center [317, 73] width 304 height 25
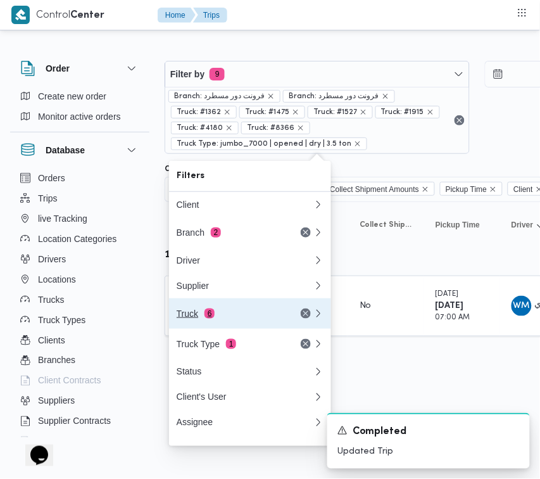
click at [217, 317] on div "Truck 6" at bounding box center [230, 313] width 106 height 10
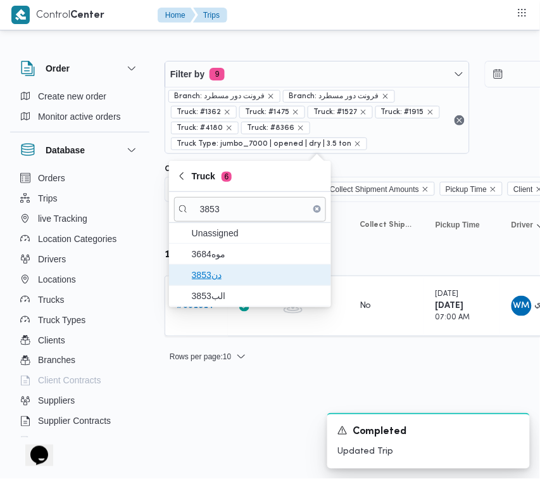
click at [233, 279] on span "دن3853" at bounding box center [258, 274] width 132 height 15
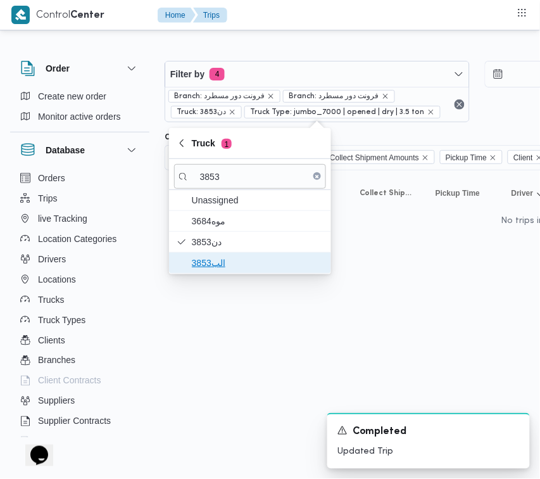
click at [198, 264] on span "الب3853" at bounding box center [258, 262] width 132 height 15
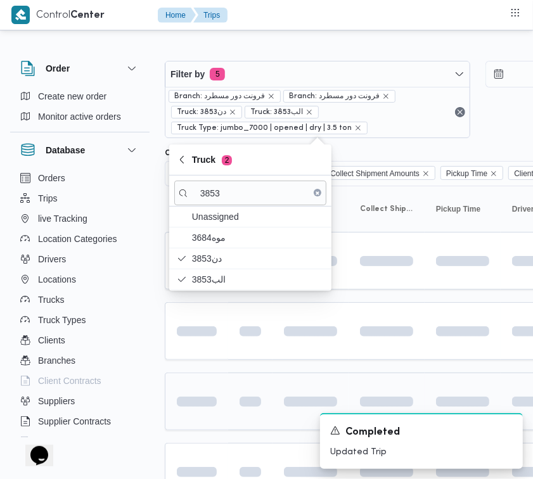
click at [211, 388] on td at bounding box center [196, 401] width 63 height 58
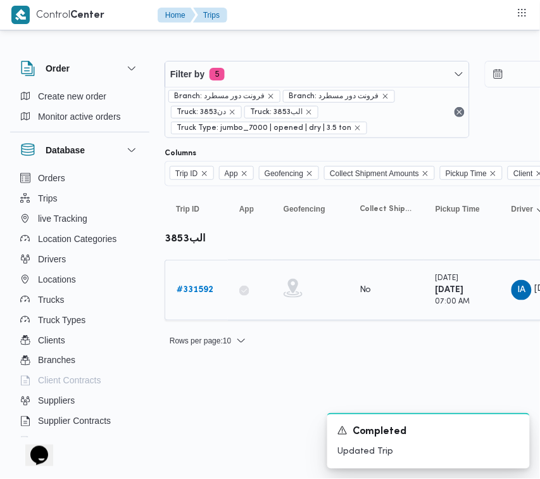
click at [191, 293] on b "# 331592" at bounding box center [195, 290] width 37 height 8
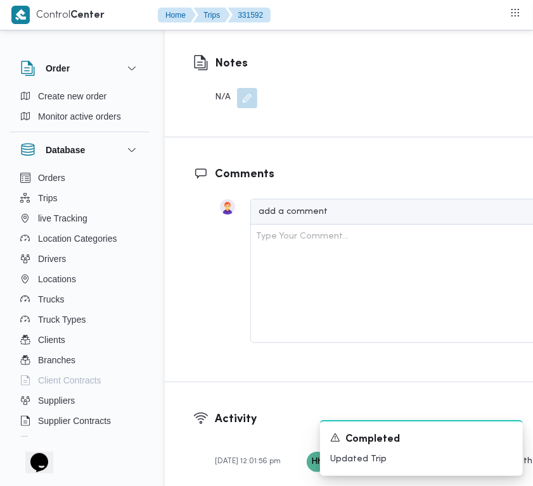
scroll to position [2223, 0]
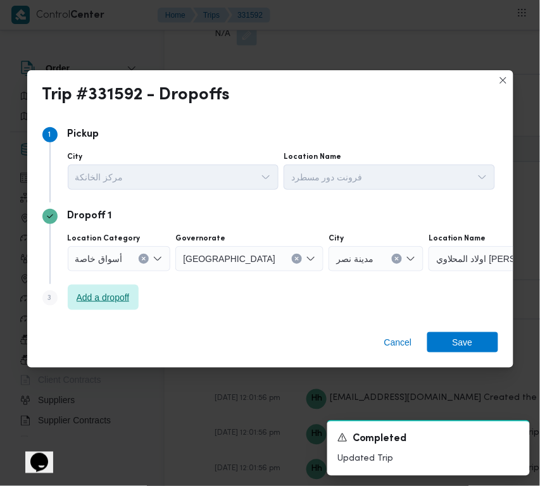
click at [116, 304] on span "Add a dropoff" at bounding box center [103, 297] width 53 height 15
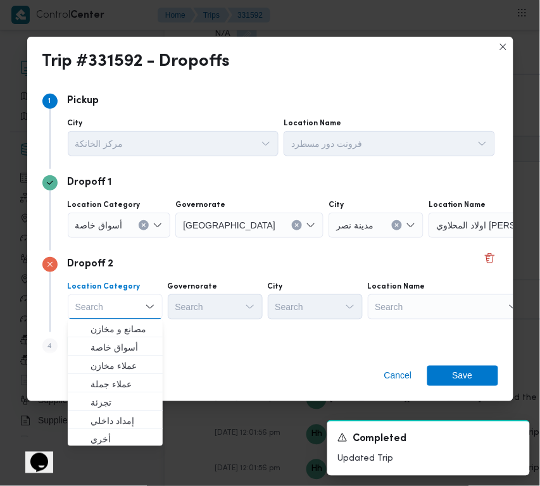
click at [470, 238] on div "Search" at bounding box center [508, 225] width 158 height 25
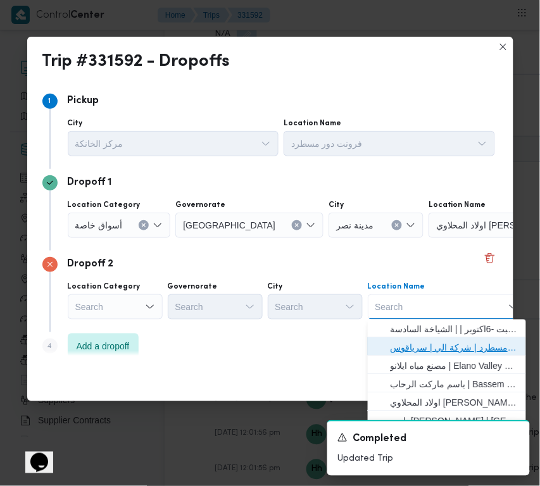
click at [467, 346] on span "فرونت دور مسطرد | شركة الي | سرياقوس" at bounding box center [455, 348] width 128 height 15
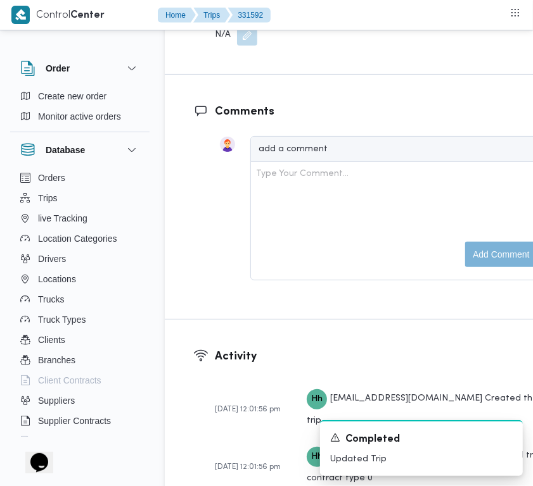
scroll to position [1797, 0]
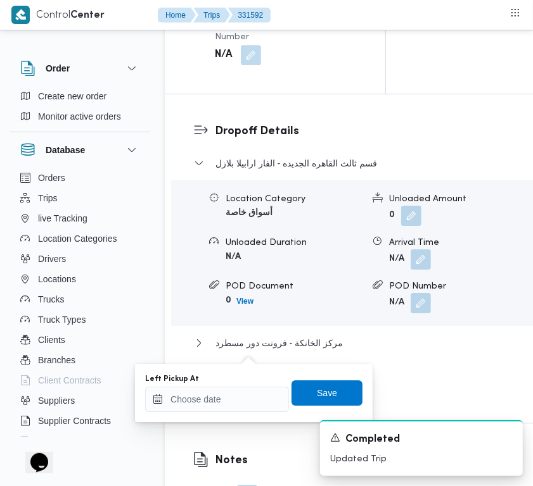
drag, startPoint x: 232, startPoint y: 386, endPoint x: 235, endPoint y: 397, distance: 11.2
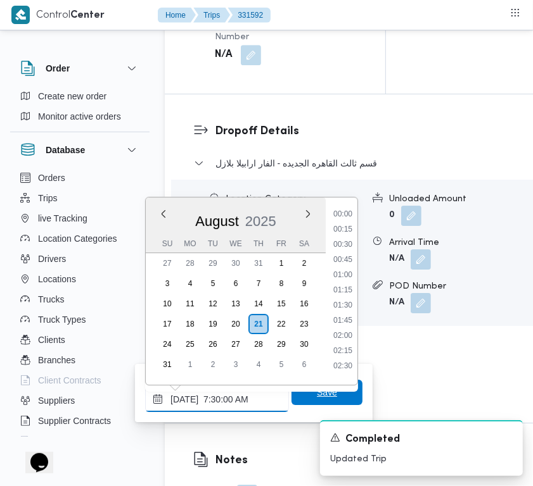
scroll to position [455, 0]
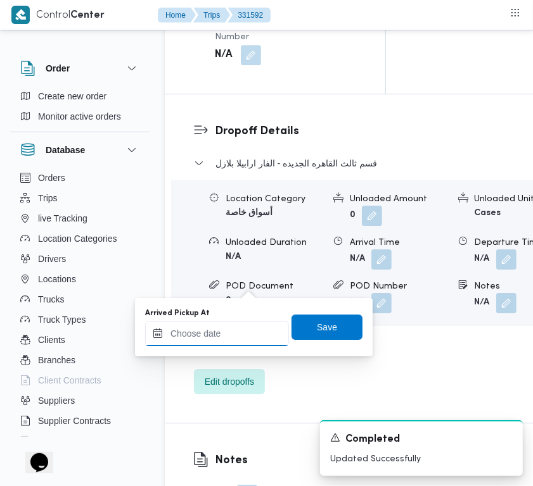
drag, startPoint x: 249, startPoint y: 327, endPoint x: 261, endPoint y: 327, distance: 12.0
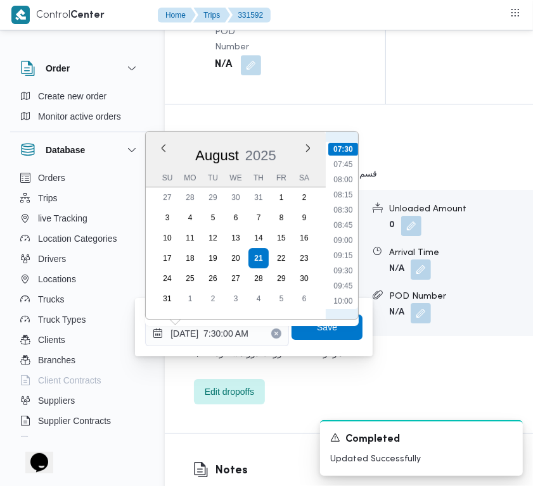
scroll to position [312, 0]
drag, startPoint x: 355, startPoint y: 194, endPoint x: 349, endPoint y: 199, distance: 8.1
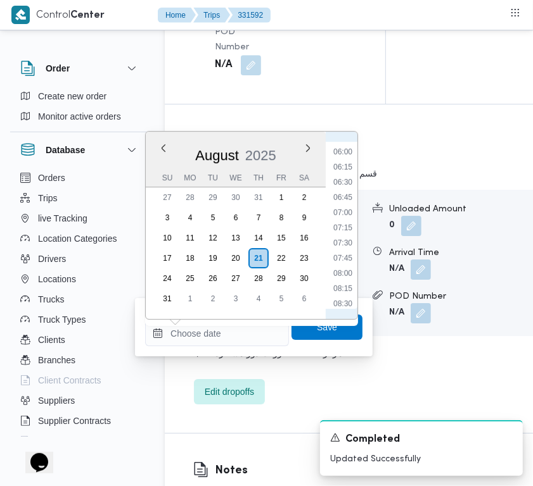
scroll to position [334, 0]
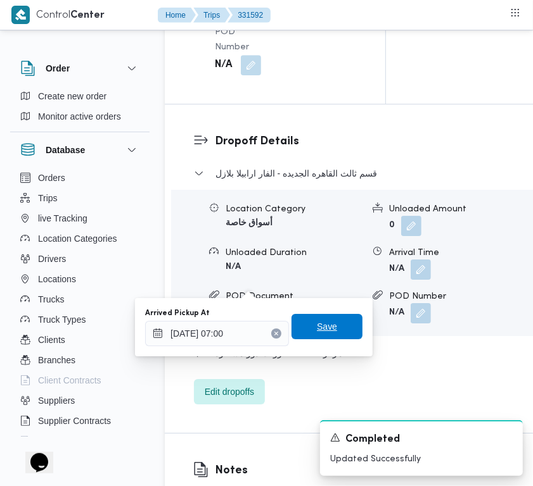
click at [317, 329] on span "Save" at bounding box center [327, 326] width 20 height 15
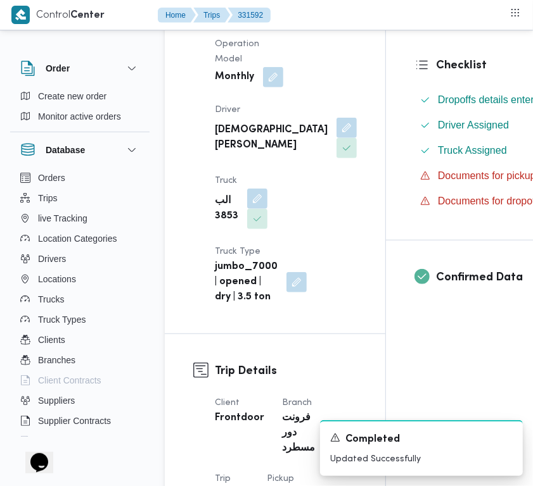
scroll to position [0, 0]
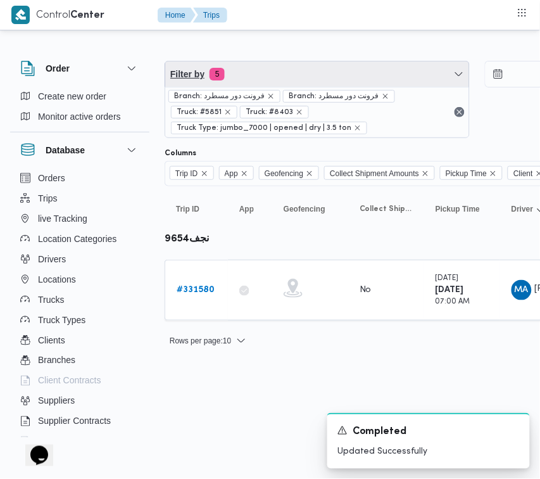
click at [315, 77] on span "Filter by 5" at bounding box center [317, 73] width 304 height 25
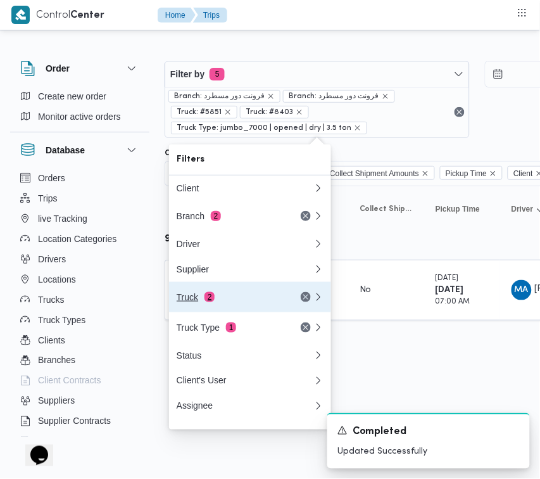
click at [230, 301] on div "Truck 2" at bounding box center [230, 297] width 106 height 10
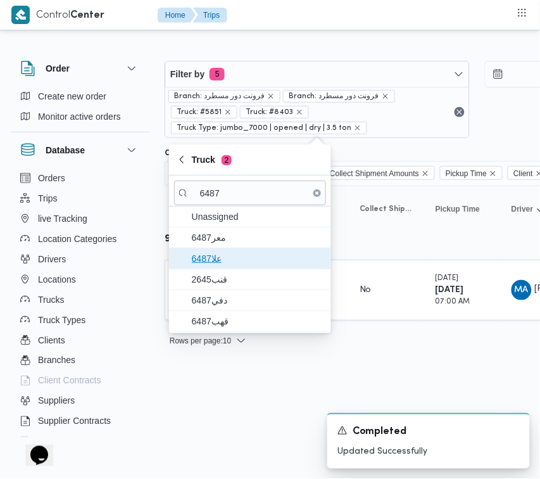
click at [213, 250] on span "علا6487" at bounding box center [250, 258] width 152 height 20
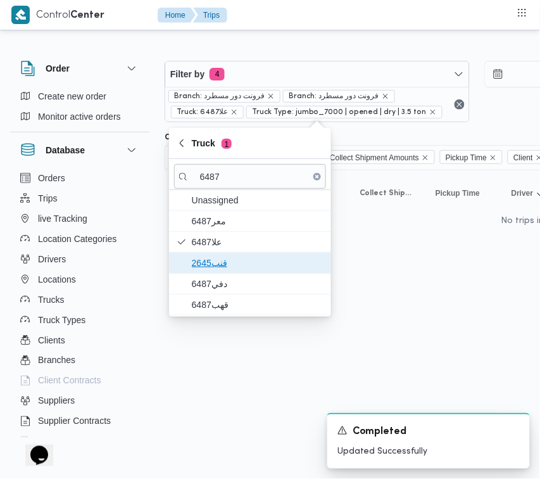
click at [227, 273] on span "قنب2645" at bounding box center [250, 263] width 152 height 20
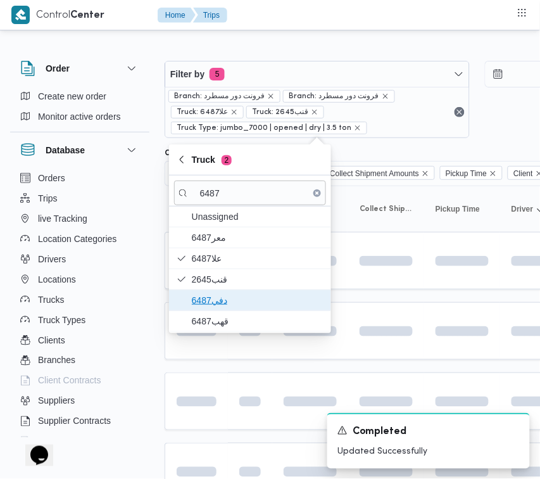
click at [227, 304] on span "دفي6487" at bounding box center [258, 300] width 132 height 15
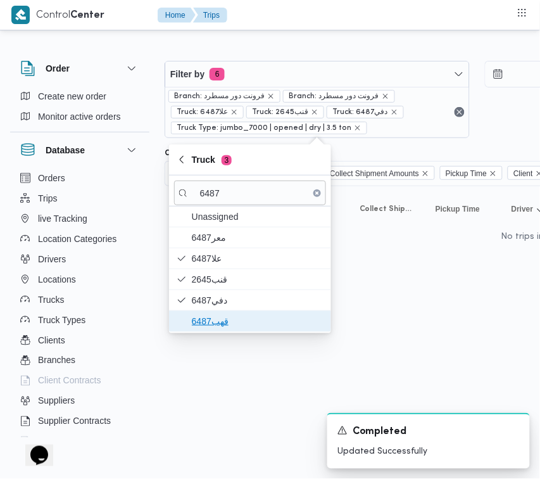
click at [225, 318] on span "قهب6487" at bounding box center [258, 320] width 132 height 15
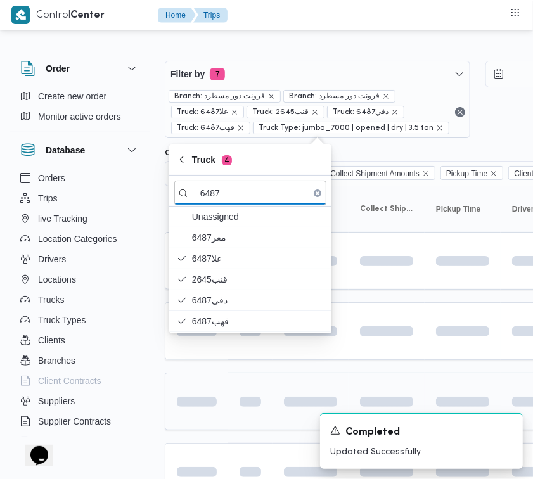
click at [217, 379] on td at bounding box center [196, 401] width 63 height 58
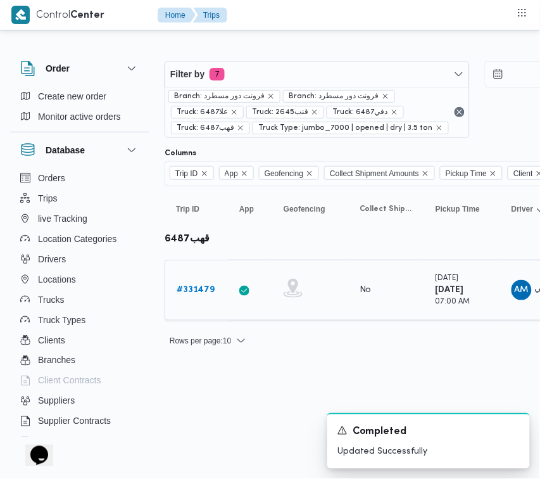
click at [203, 293] on b "# 331479" at bounding box center [196, 290] width 38 height 8
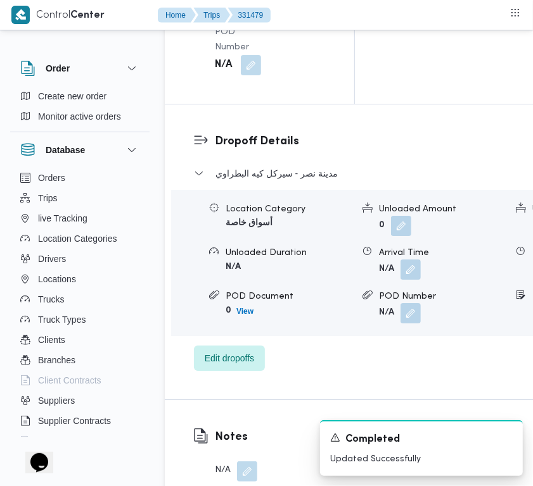
scroll to position [2506, 0]
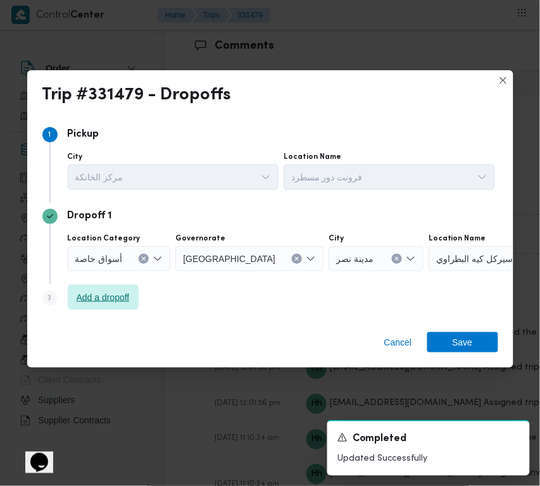
click at [118, 296] on span "Add a dropoff" at bounding box center [103, 297] width 53 height 15
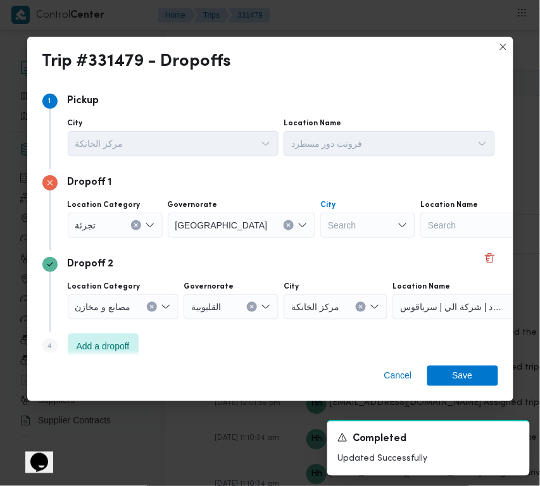
click at [320, 223] on div "Search" at bounding box center [367, 225] width 95 height 25
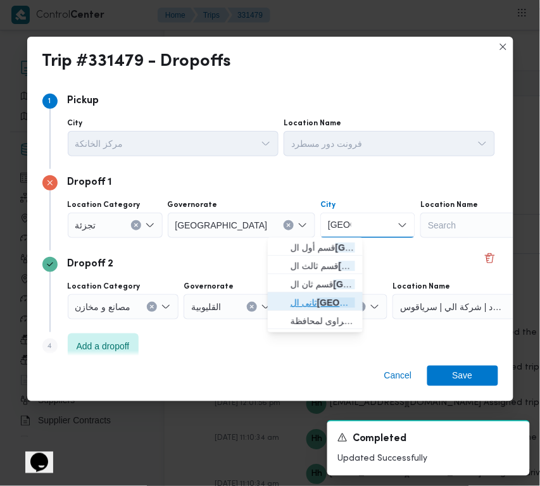
click at [310, 296] on span "ثانى ال قاهرة الجديدة" at bounding box center [323, 303] width 65 height 15
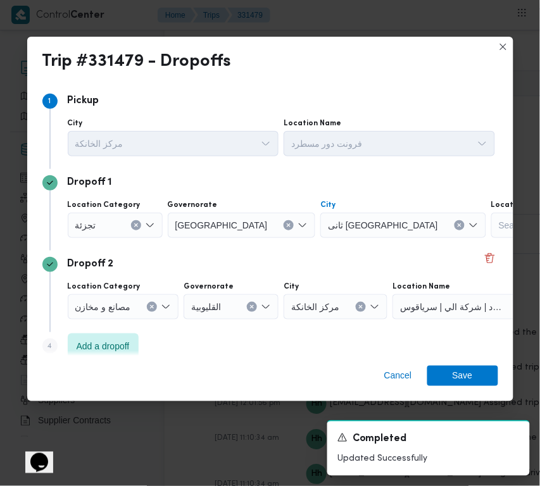
click at [323, 257] on div "Dropoff 2" at bounding box center [270, 264] width 456 height 15
click at [453, 361] on div "Cancel Save" at bounding box center [270, 379] width 486 height 46
click at [460, 374] on span "Save" at bounding box center [463, 375] width 20 height 20
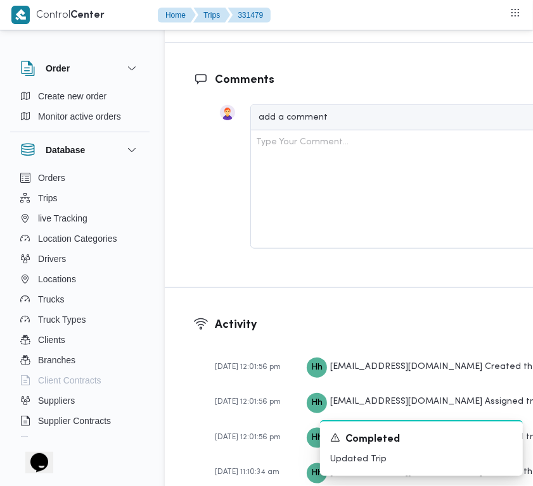
drag, startPoint x: 466, startPoint y: 125, endPoint x: 467, endPoint y: 135, distance: 10.2
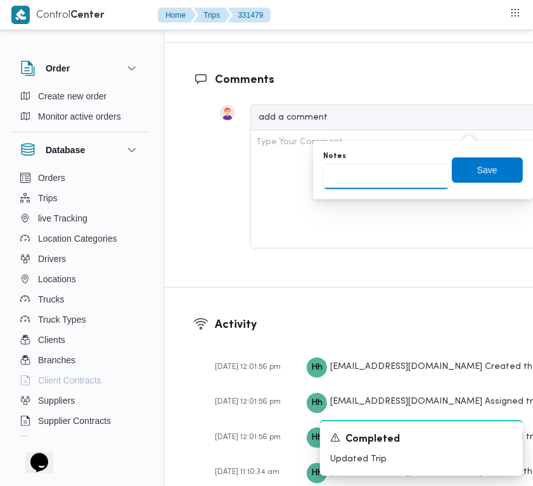
click at [428, 171] on input "Notes" at bounding box center [386, 176] width 126 height 25
click at [508, 167] on span "Save" at bounding box center [486, 169] width 71 height 25
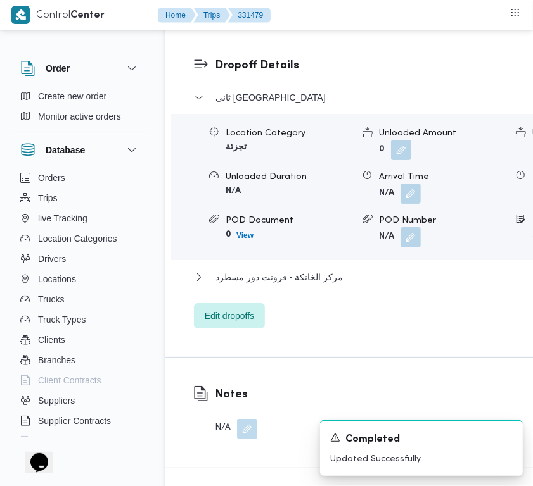
scroll to position [2047, 0]
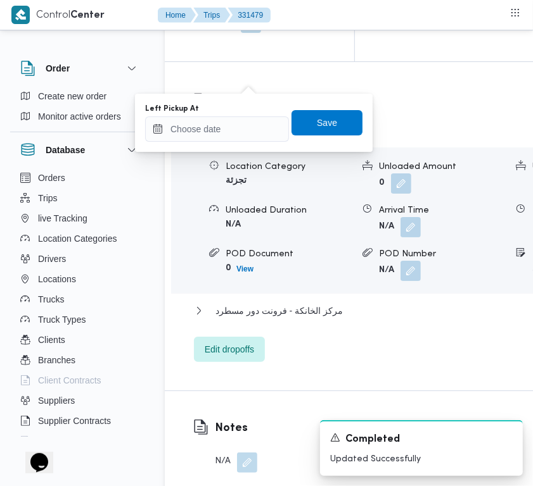
click at [262, 144] on div "You are in a dialog. To close this dialog, hit escape. Left Pickup At Save" at bounding box center [253, 123] width 237 height 58
click at [243, 132] on input "Left Pickup At" at bounding box center [217, 129] width 144 height 25
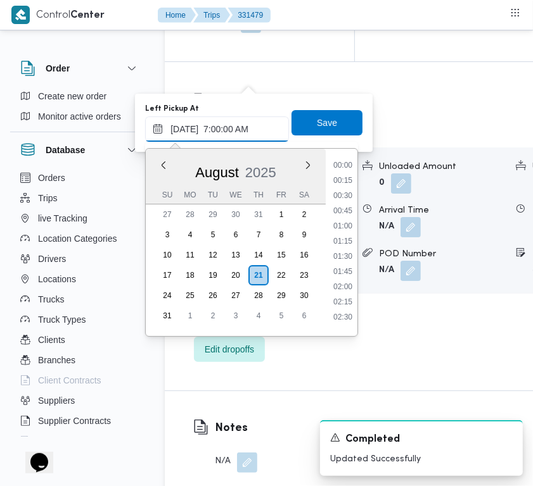
scroll to position [424, 0]
click at [346, 224] on li "08:00" at bounding box center [342, 227] width 29 height 13
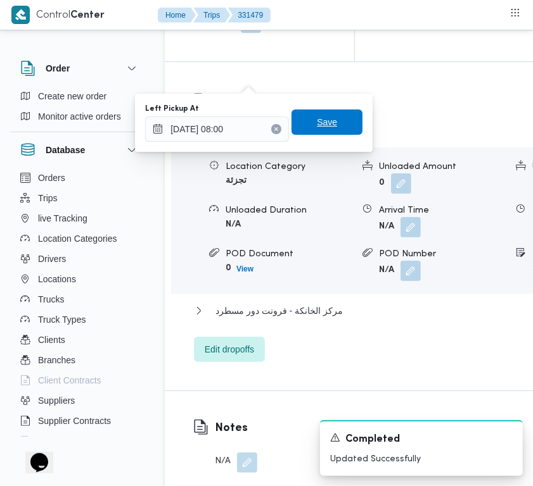
click at [326, 122] on span "Save" at bounding box center [326, 122] width 71 height 25
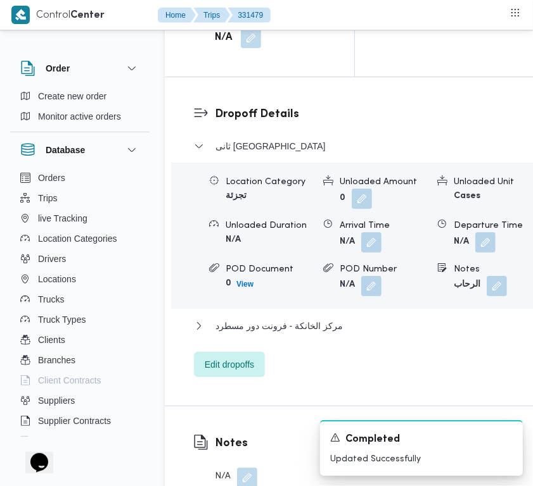
scroll to position [1863, 0]
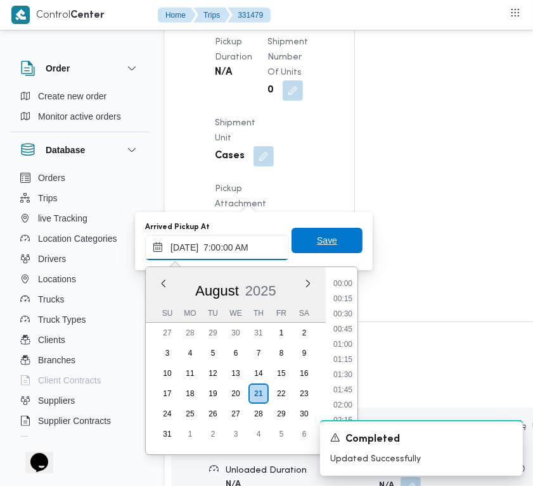
scroll to position [424, 0]
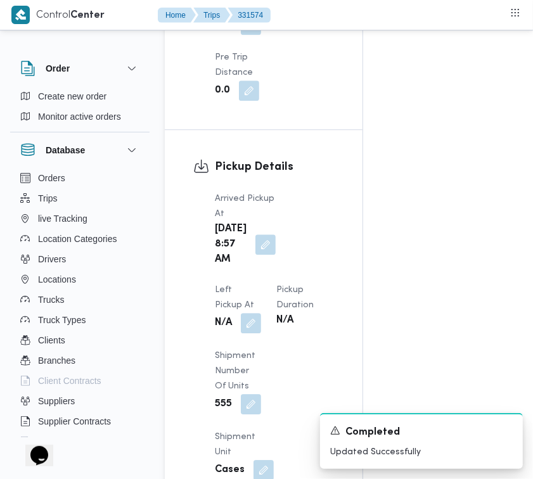
scroll to position [2005, 0]
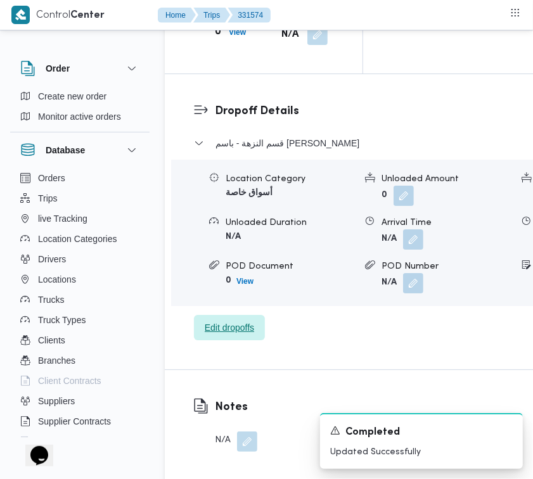
click at [226, 320] on span "Edit dropoffs" at bounding box center [229, 327] width 49 height 15
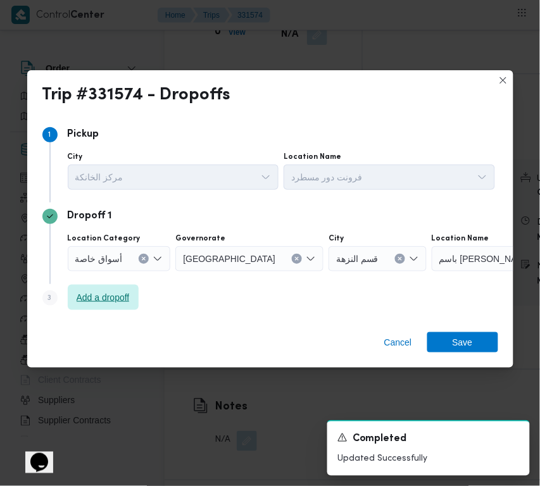
click at [125, 294] on span "Add a dropoff" at bounding box center [103, 297] width 53 height 15
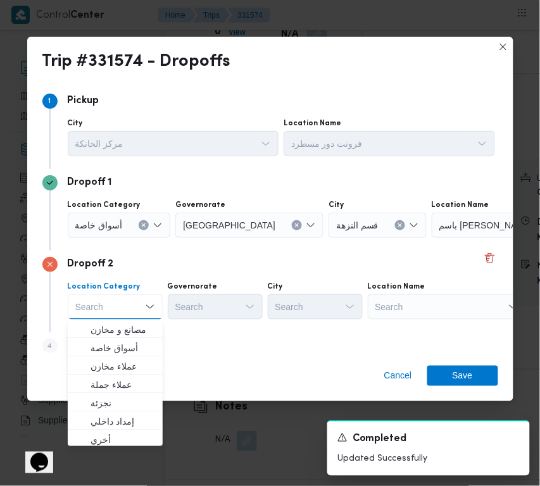
drag, startPoint x: 500, startPoint y: 298, endPoint x: 475, endPoint y: 308, distance: 27.3
click at [500, 238] on div "Search" at bounding box center [511, 225] width 158 height 25
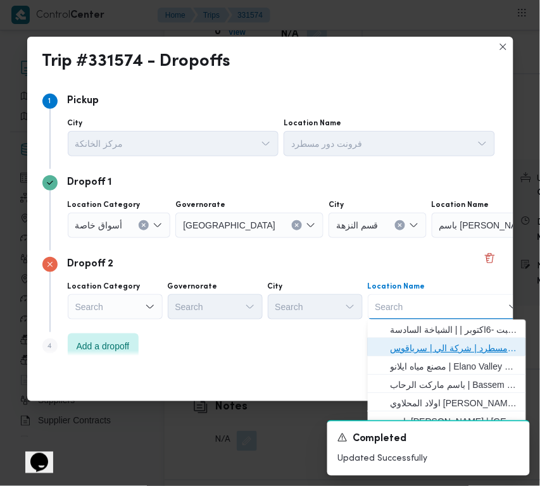
click at [444, 346] on span "فرونت دور مسطرد | شركة الي | سرياقوس" at bounding box center [455, 348] width 128 height 15
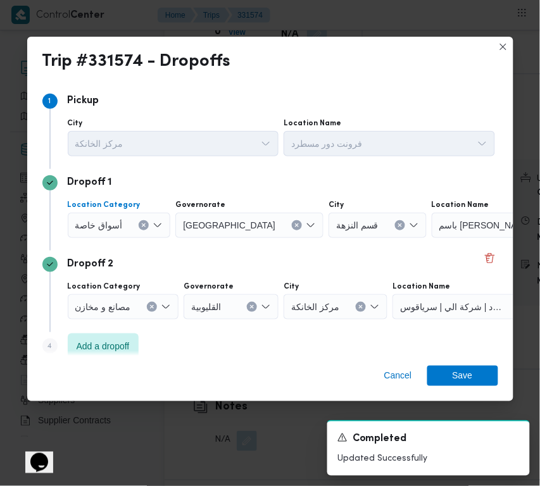
click at [112, 223] on span "أسواق خاصة" at bounding box center [98, 225] width 47 height 14
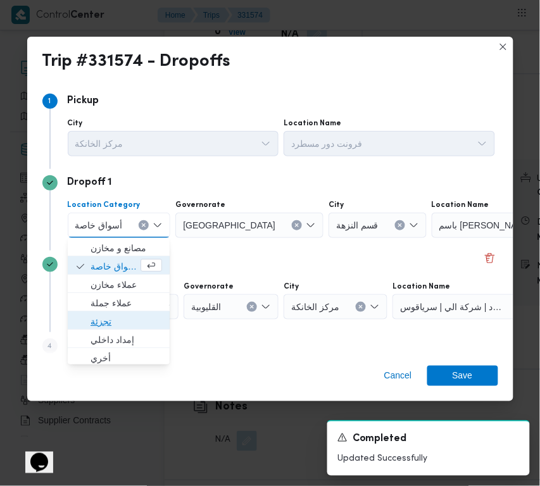
click at [106, 315] on span "تجزئة" at bounding box center [127, 321] width 72 height 15
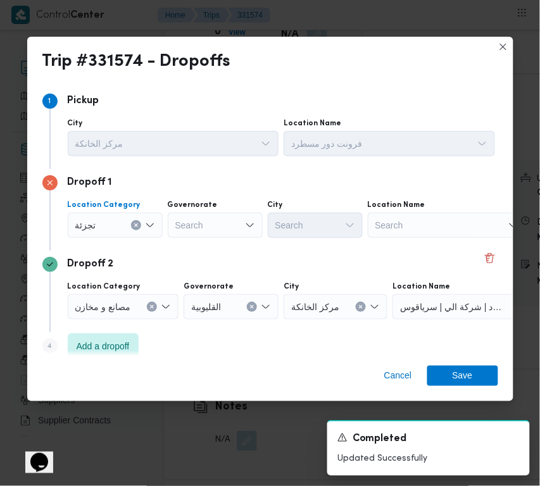
click at [219, 229] on div "Search" at bounding box center [215, 225] width 95 height 25
click at [233, 219] on div "جيزة جيزة" at bounding box center [215, 225] width 95 height 25
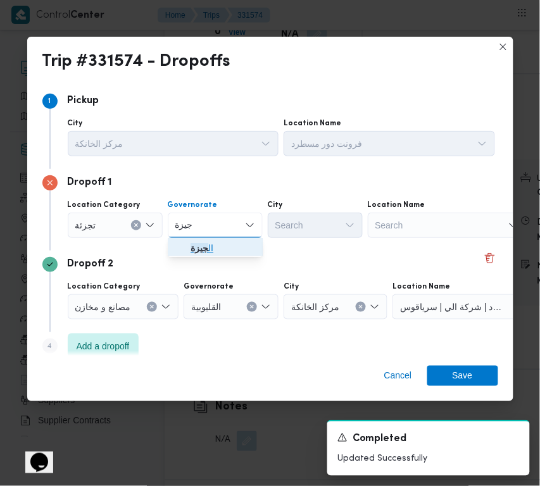
click at [213, 244] on span "ال جيزة" at bounding box center [223, 248] width 65 height 15
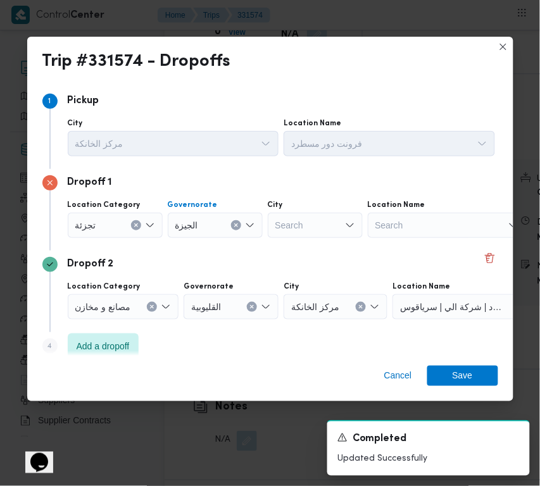
click at [293, 217] on div "Search" at bounding box center [315, 225] width 95 height 25
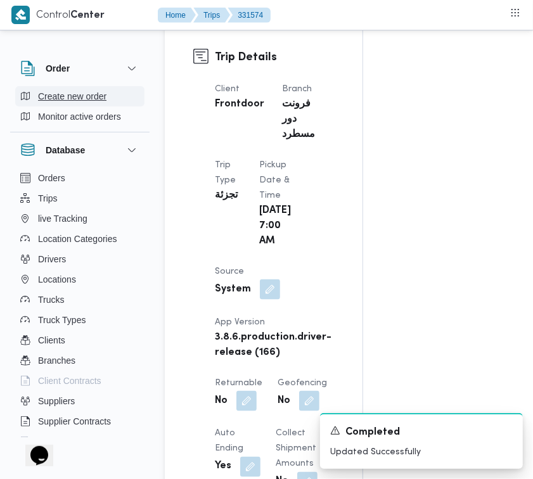
scroll to position [0, 0]
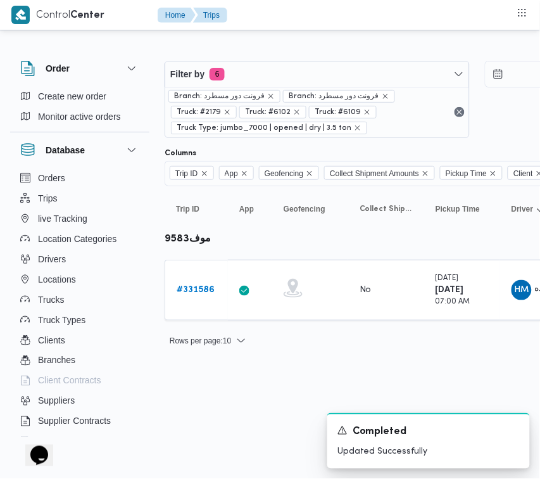
click at [244, 58] on div "Filter by 6 Branch: فرونت دور مسطرد Branch: فرونت دور مسطرد Truck: #2179 Truck:…" at bounding box center [477, 99] width 640 height 92
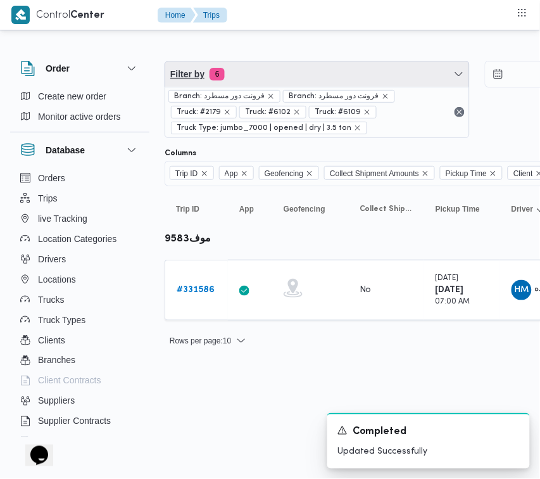
click at [306, 74] on span "Filter by 6" at bounding box center [317, 73] width 304 height 25
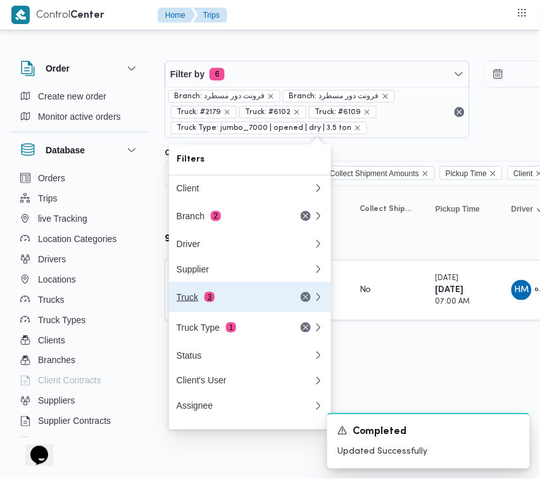
click at [256, 293] on button "Truck 3" at bounding box center [250, 297] width 162 height 30
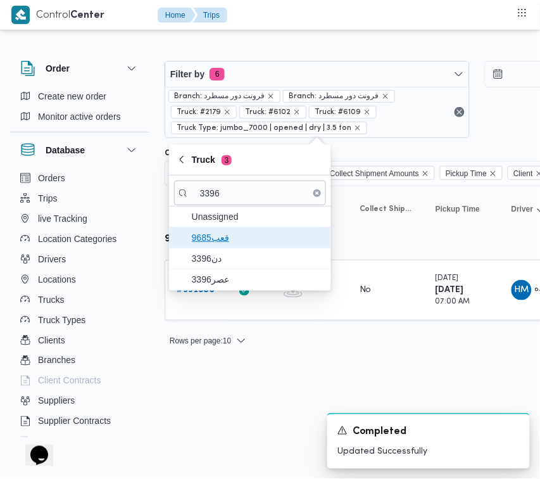
click at [223, 239] on span "قعب9685" at bounding box center [258, 237] width 132 height 15
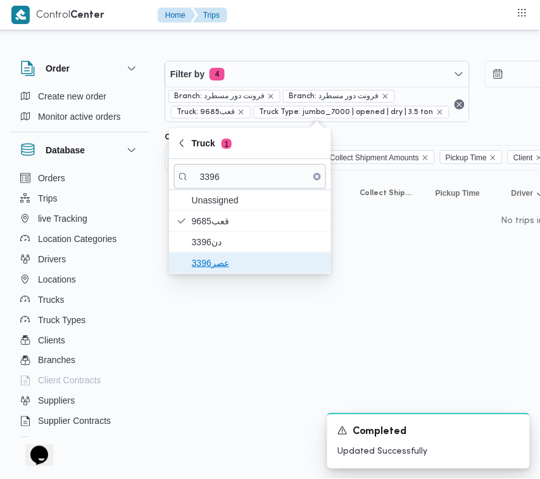
click at [216, 267] on span "عصر3396" at bounding box center [258, 262] width 132 height 15
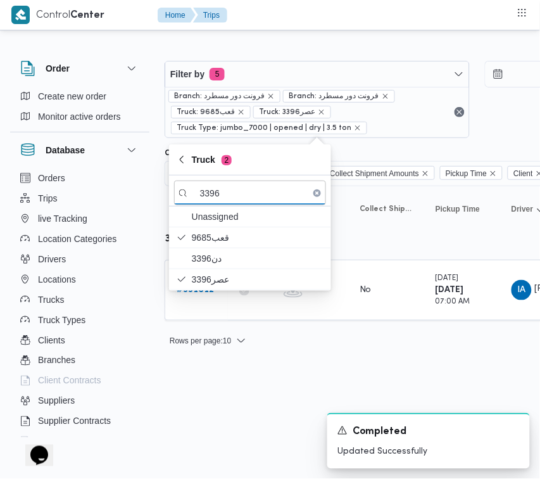
click at [229, 372] on html "Control Center Home Trips Order Create new order Monitor active orders Database…" at bounding box center [270, 239] width 540 height 479
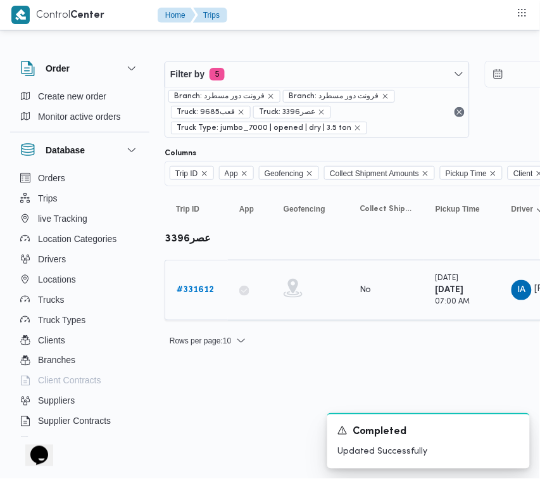
click at [201, 286] on b "# 331612" at bounding box center [195, 290] width 37 height 8
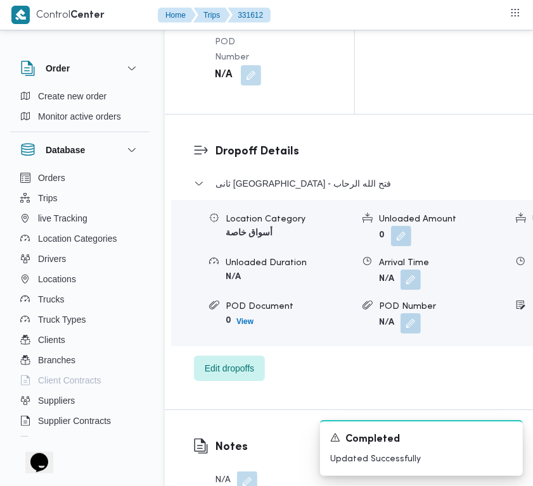
scroll to position [2506, 0]
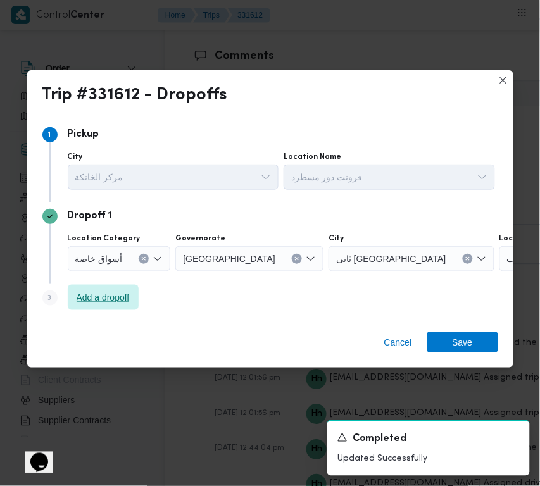
click at [122, 293] on span "Add a dropoff" at bounding box center [103, 297] width 53 height 15
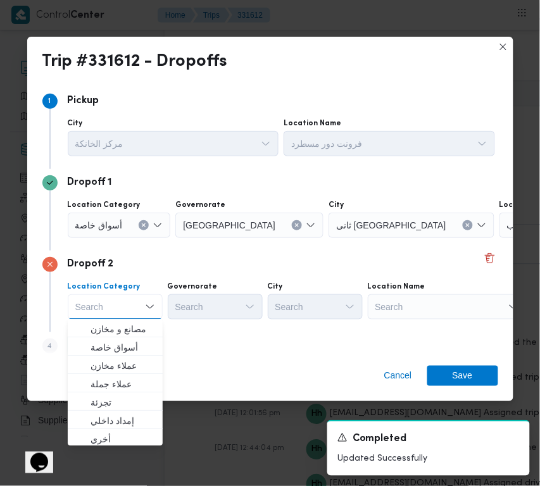
click at [341, 129] on label "Location Name" at bounding box center [313, 123] width 58 height 10
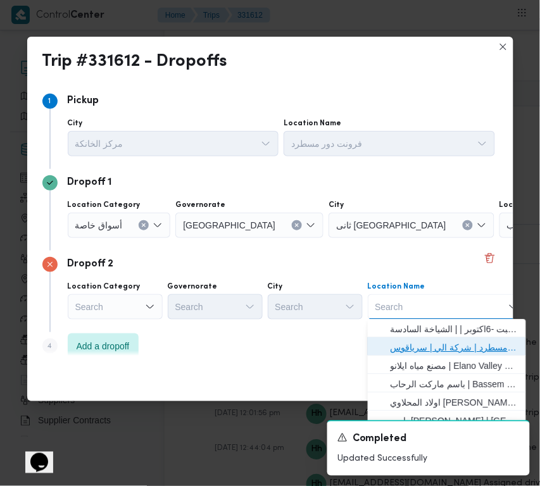
click at [419, 345] on span "فرونت دور مسطرد | شركة الي | سرياقوس" at bounding box center [455, 348] width 128 height 15
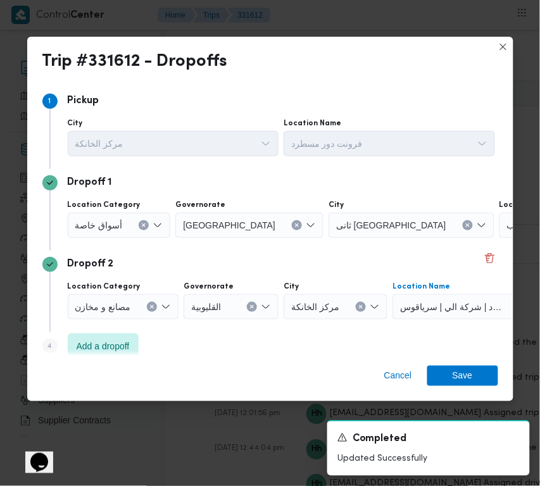
click at [83, 219] on span "أسواق خاصة" at bounding box center [98, 225] width 47 height 14
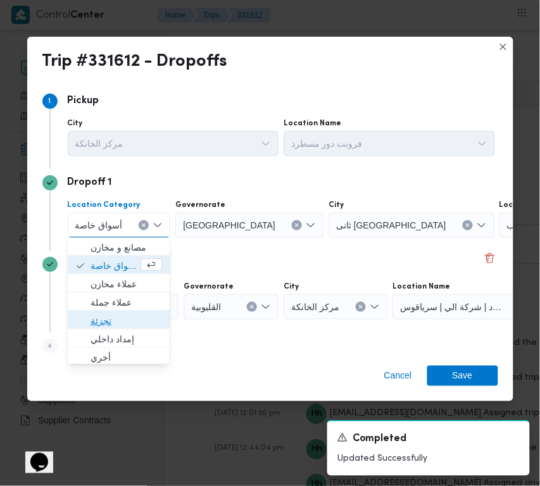
click at [121, 323] on span "تجزئة" at bounding box center [127, 321] width 72 height 15
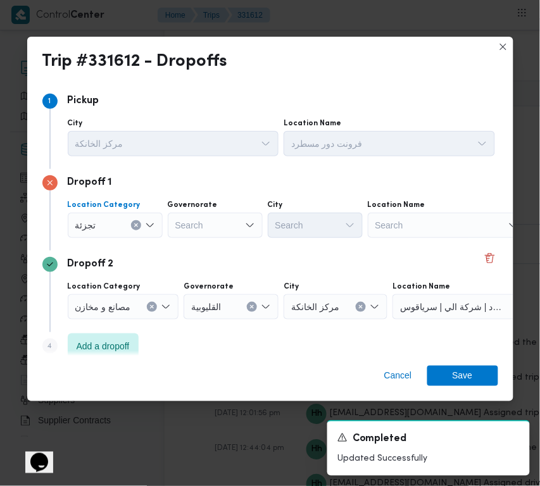
click at [197, 234] on div "Search" at bounding box center [215, 225] width 95 height 25
click at [215, 226] on div "جيزة جيزة" at bounding box center [215, 225] width 95 height 25
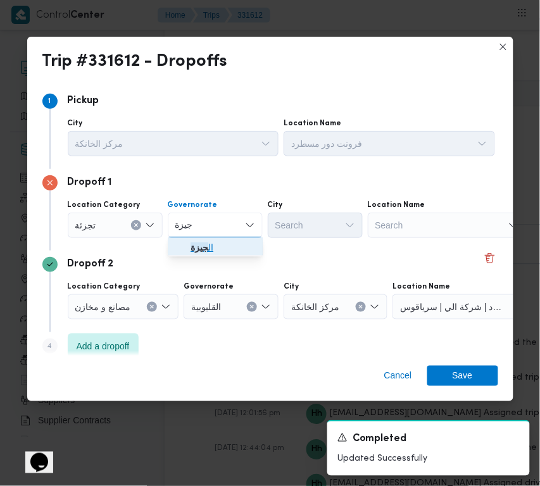
click at [213, 241] on span "ال جيزة" at bounding box center [223, 248] width 65 height 15
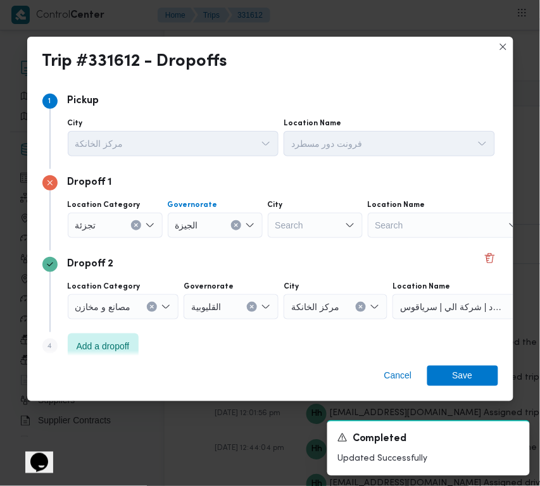
click at [312, 229] on div "Search" at bounding box center [315, 225] width 95 height 25
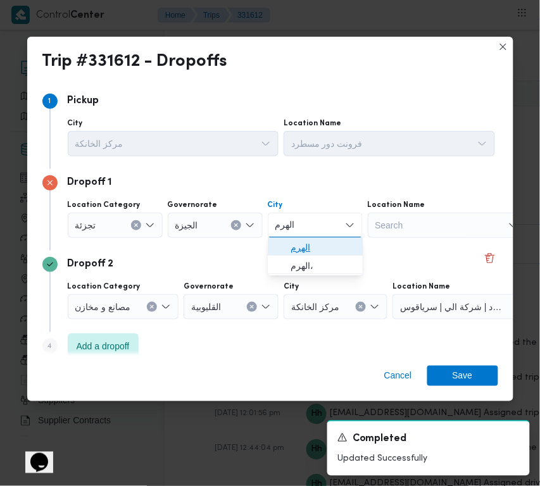
click at [296, 246] on span "الهرم" at bounding box center [323, 248] width 65 height 15
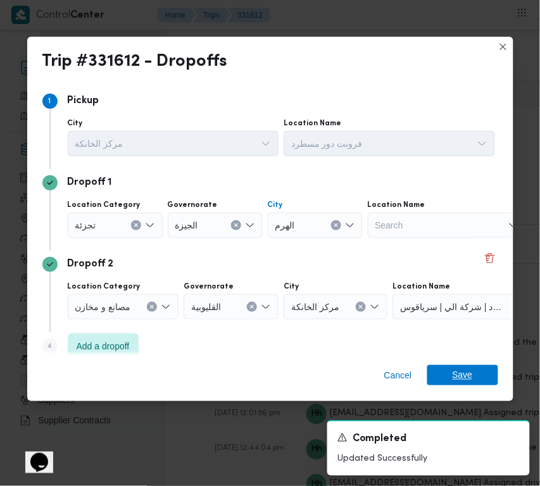
click at [481, 370] on span "Save" at bounding box center [462, 375] width 71 height 20
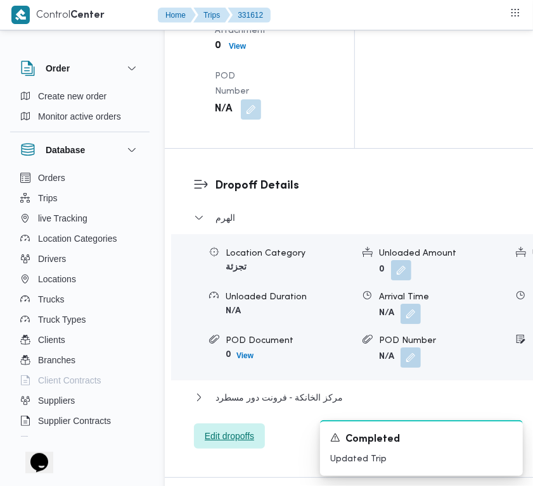
scroll to position [1879, 0]
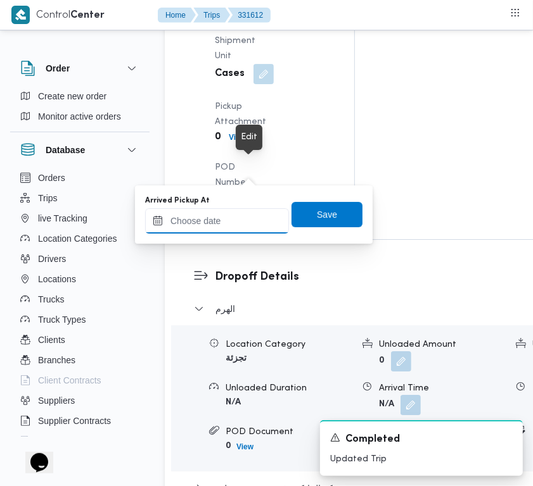
click at [241, 212] on input "Arrived Pickup At" at bounding box center [217, 220] width 144 height 25
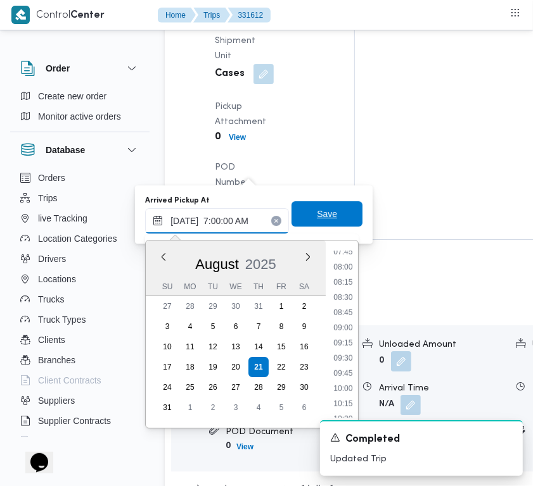
scroll to position [424, 0]
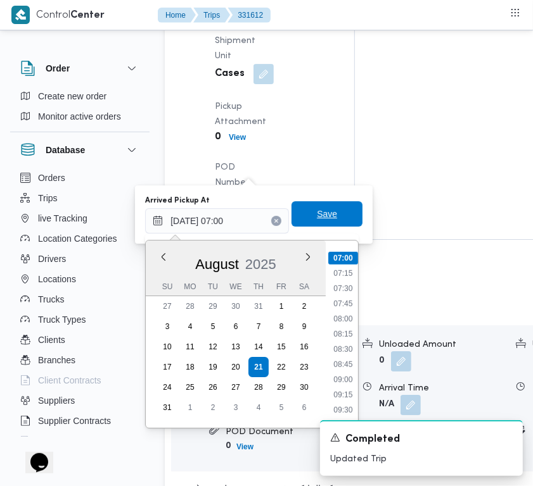
click at [315, 222] on span "Save" at bounding box center [326, 213] width 71 height 25
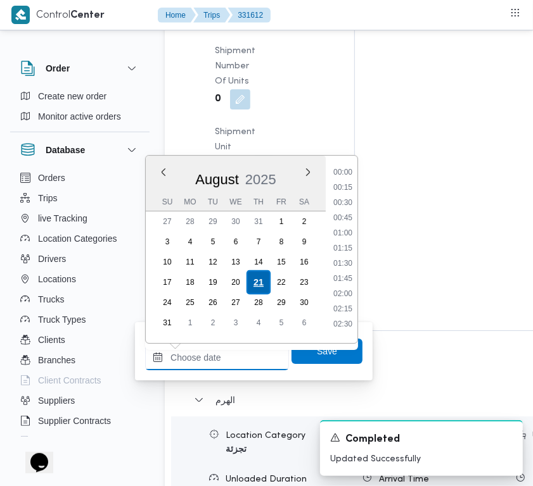
click at [248, 345] on div "Previous Month Next month [DATE] [DATE] Su Mo Tu We Th Fr Sa 27 28 29 30 31 1 2…" at bounding box center [217, 357] width 144 height 25
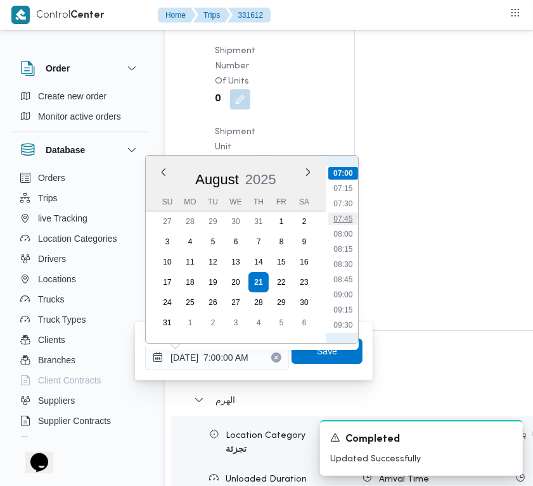
click at [342, 213] on li "07:45" at bounding box center [342, 219] width 29 height 13
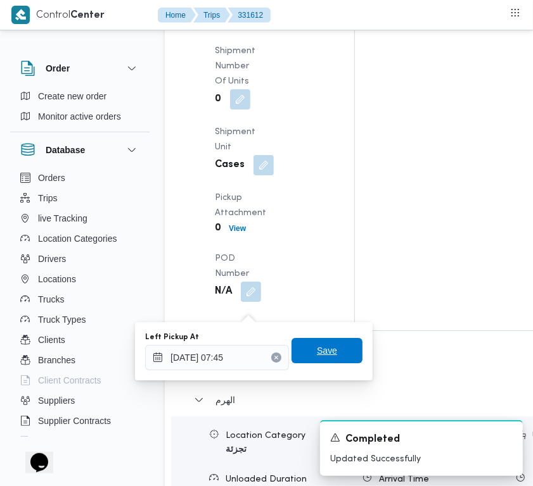
click at [317, 353] on span "Save" at bounding box center [327, 350] width 20 height 15
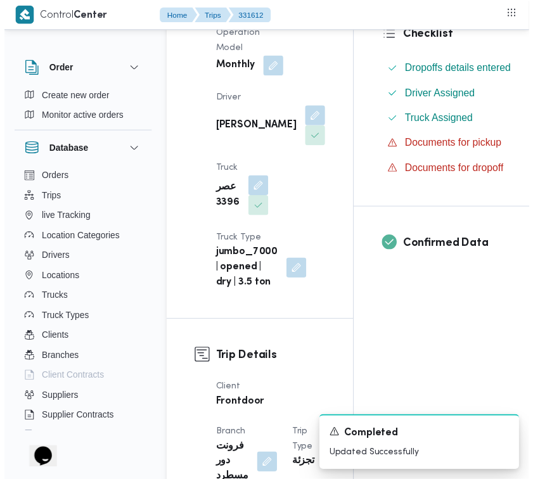
scroll to position [0, 0]
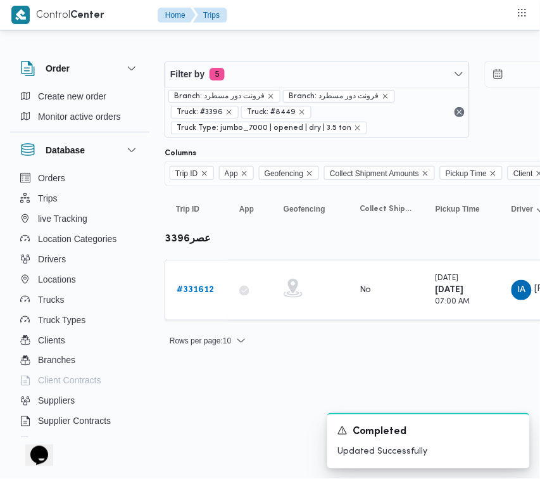
click at [280, 54] on div "Filter by 5 Branch: فرونت دور مسطرد Branch: فرونت دور مسطرد Truck: #3396 Truck:…" at bounding box center [477, 99] width 640 height 92
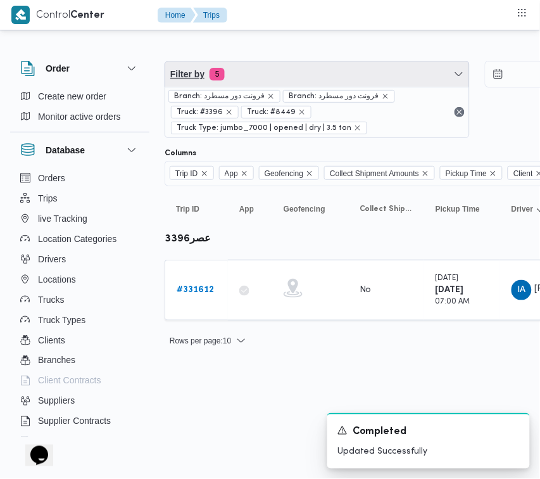
click at [279, 76] on span "Filter by 5" at bounding box center [317, 73] width 304 height 25
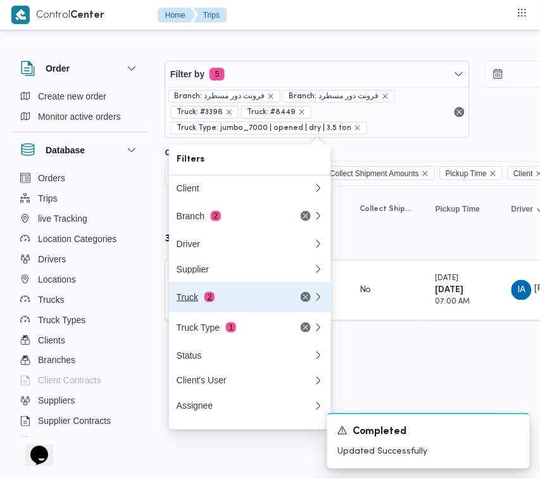
click at [225, 309] on div "Truck 2" at bounding box center [245, 297] width 152 height 30
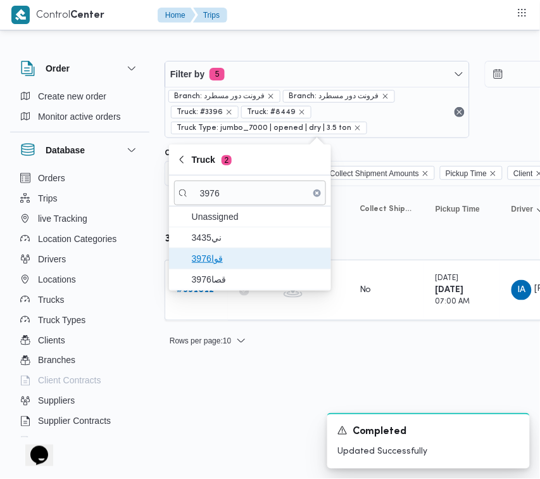
click at [219, 267] on span "3976قوا" at bounding box center [250, 258] width 152 height 20
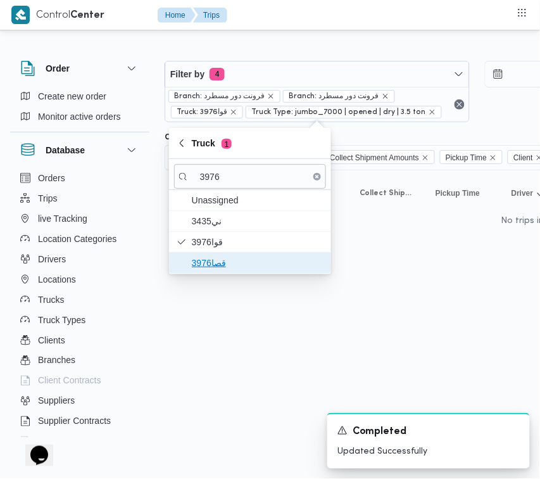
click at [209, 263] on span "قصا3976" at bounding box center [258, 262] width 132 height 15
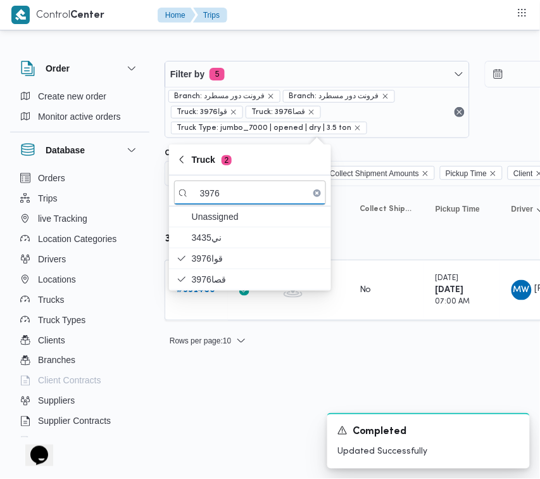
click at [229, 358] on div "Filter by 5 Branch: فرونت دور مسطرد Branch: فرونت دور مسطرد Truck: 3976قوا Truc…" at bounding box center [262, 198] width 540 height 331
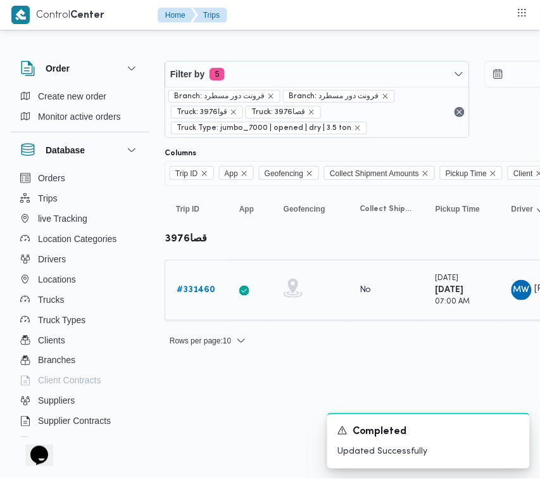
click at [197, 299] on div "# 331460" at bounding box center [197, 289] width 50 height 25
click at [194, 289] on b "# 331460" at bounding box center [196, 290] width 39 height 8
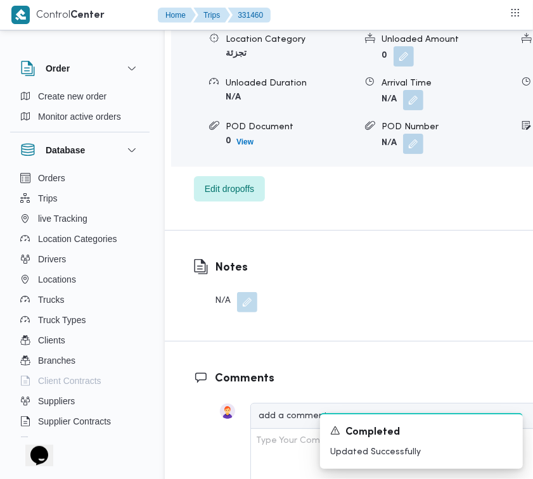
scroll to position [2198, 0]
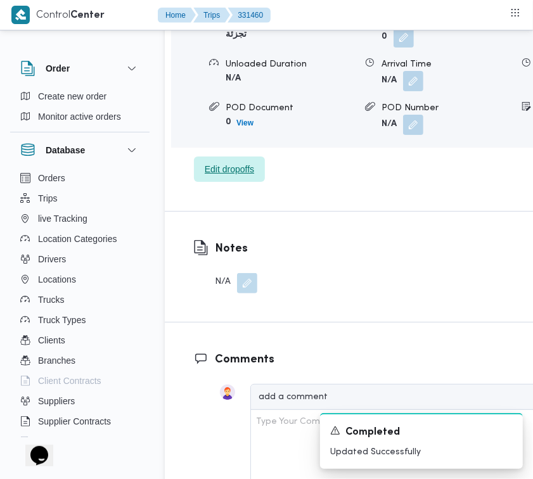
click at [215, 177] on span "Edit dropoffs" at bounding box center [229, 168] width 49 height 15
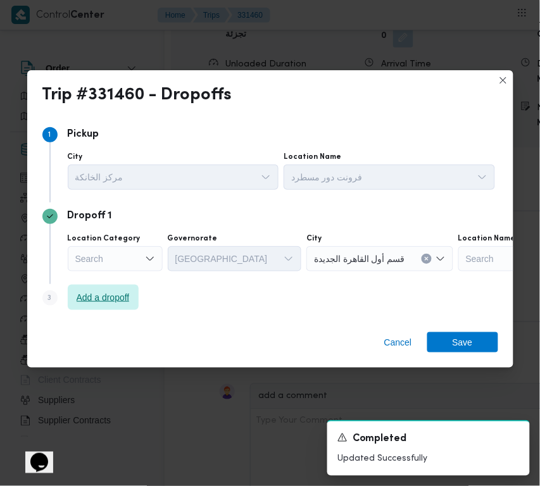
click at [116, 294] on span "Add a dropoff" at bounding box center [103, 297] width 53 height 15
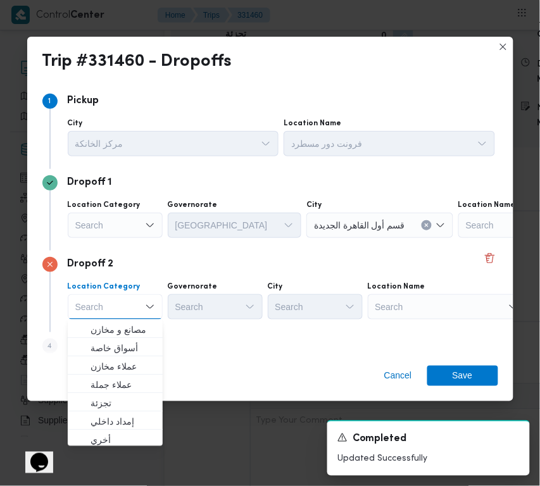
click at [462, 238] on div "Search" at bounding box center [537, 225] width 158 height 25
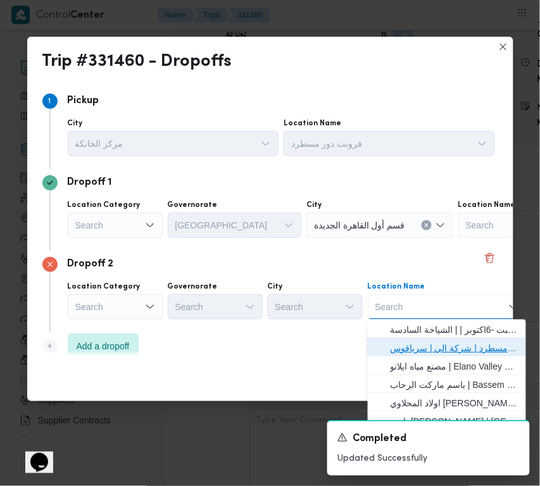
click at [486, 343] on span "فرونت دور مسطرد | شركة الي | سرياقوس" at bounding box center [455, 348] width 128 height 15
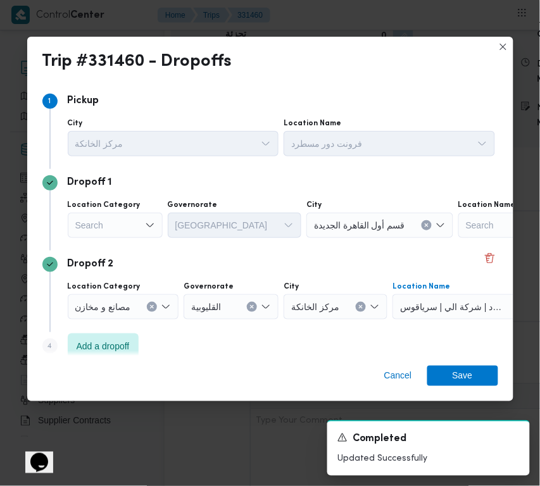
click at [151, 222] on icon "Open list of options" at bounding box center [150, 225] width 10 height 10
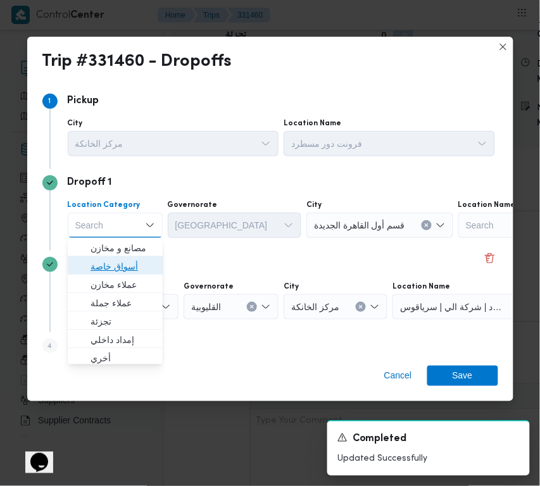
click at [127, 263] on span "أسواق خاصة" at bounding box center [123, 266] width 65 height 15
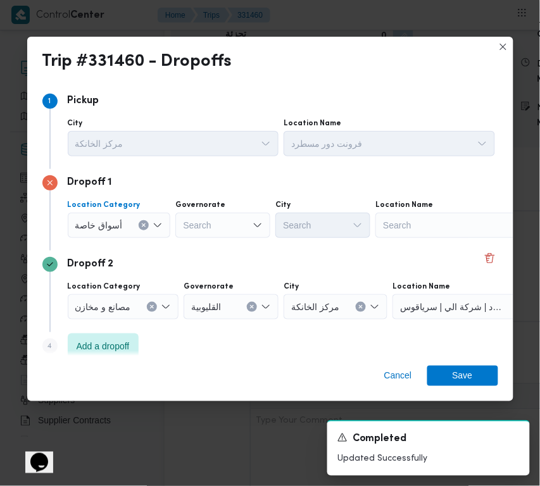
click at [474, 225] on div "Search" at bounding box center [454, 225] width 158 height 25
click at [476, 217] on div "Carrefour Obour Carrefour Obour" at bounding box center [454, 225] width 158 height 25
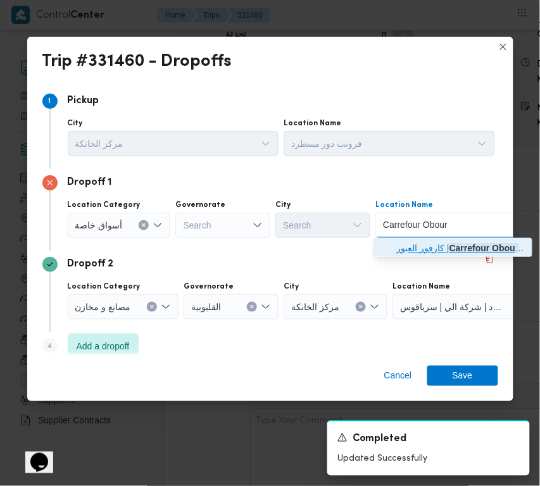
click at [465, 243] on mark "Carrefour Obour" at bounding box center [485, 248] width 70 height 10
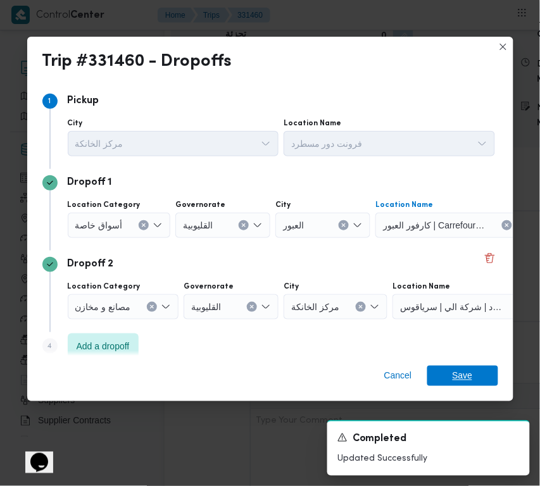
click at [460, 371] on span "Save" at bounding box center [463, 376] width 20 height 20
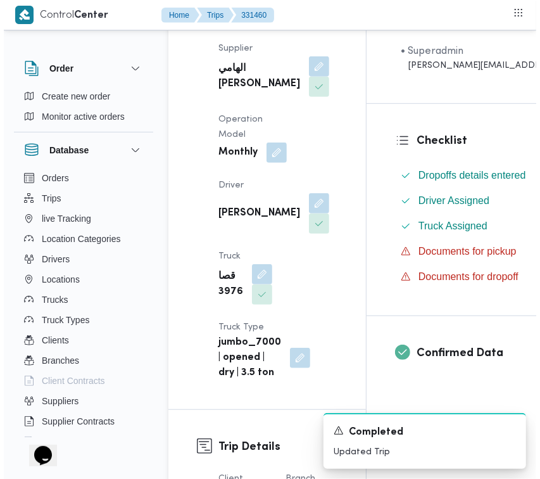
scroll to position [0, 0]
